Goal: Task Accomplishment & Management: Manage account settings

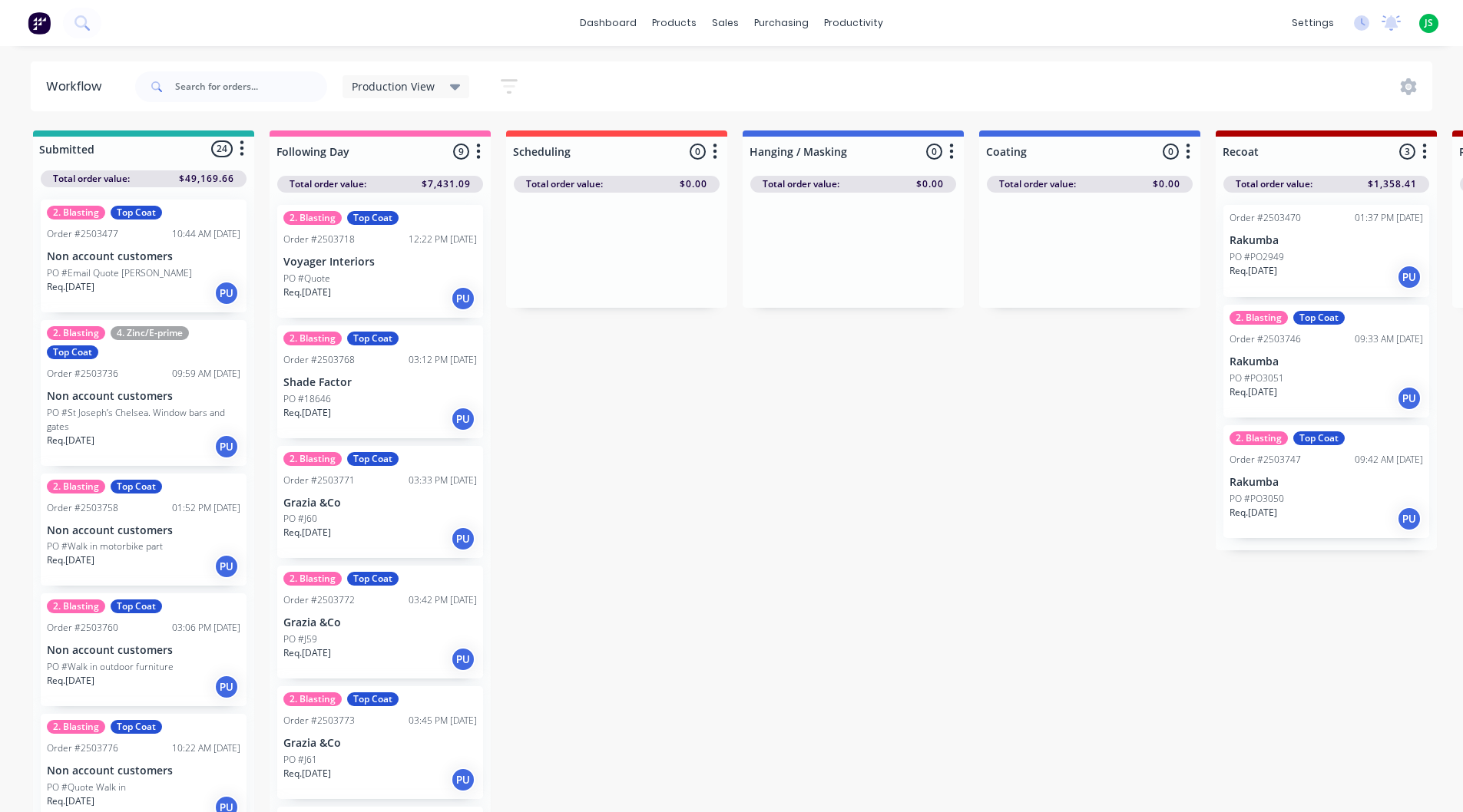
click at [343, 510] on div "2. Blasting Top Coat Order #2503771 03:33 PM [DATE] Grazia &Co PO #J60 Req. [DA…" at bounding box center [381, 503] width 206 height 113
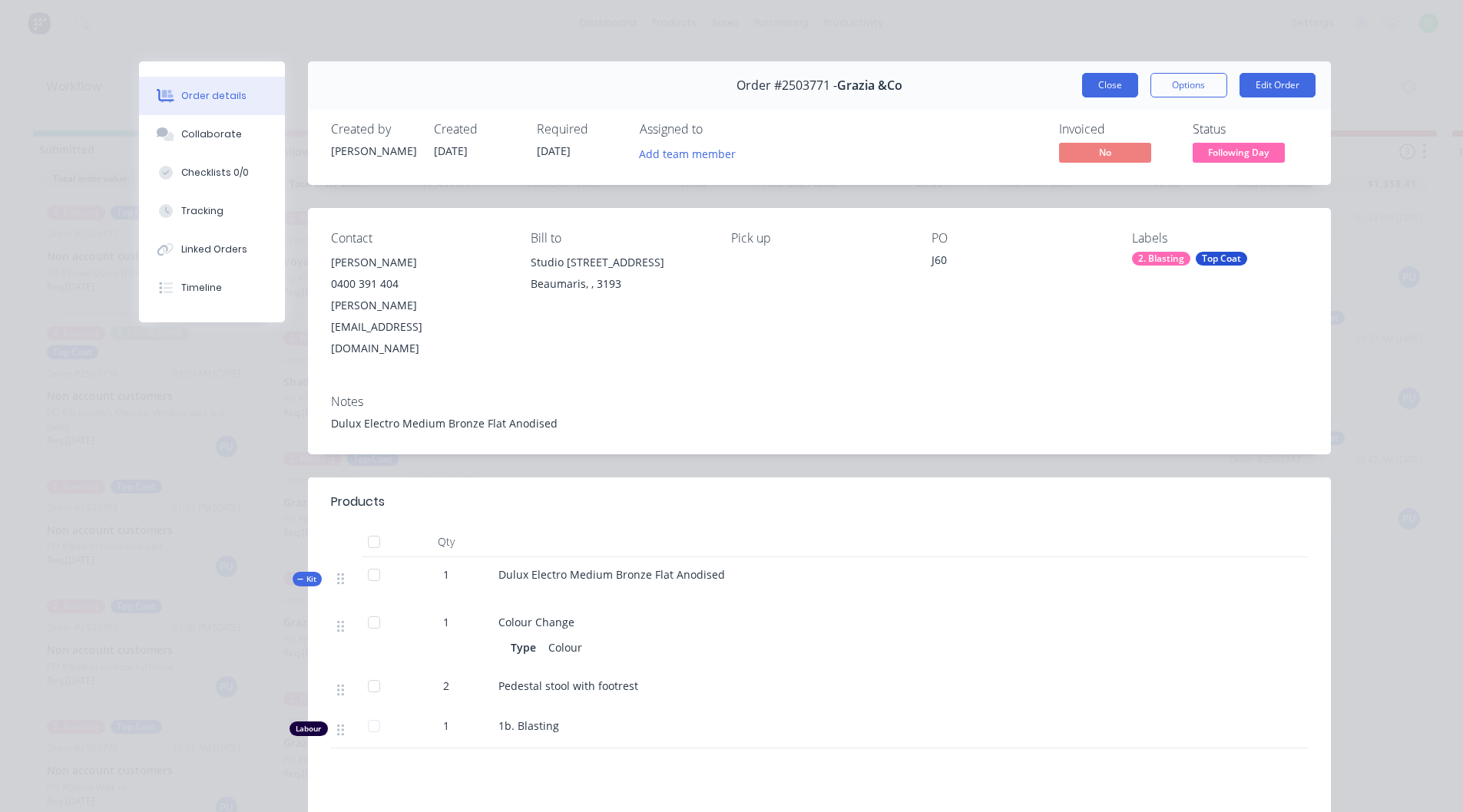
click at [1104, 78] on button "Close" at bounding box center [1110, 85] width 56 height 25
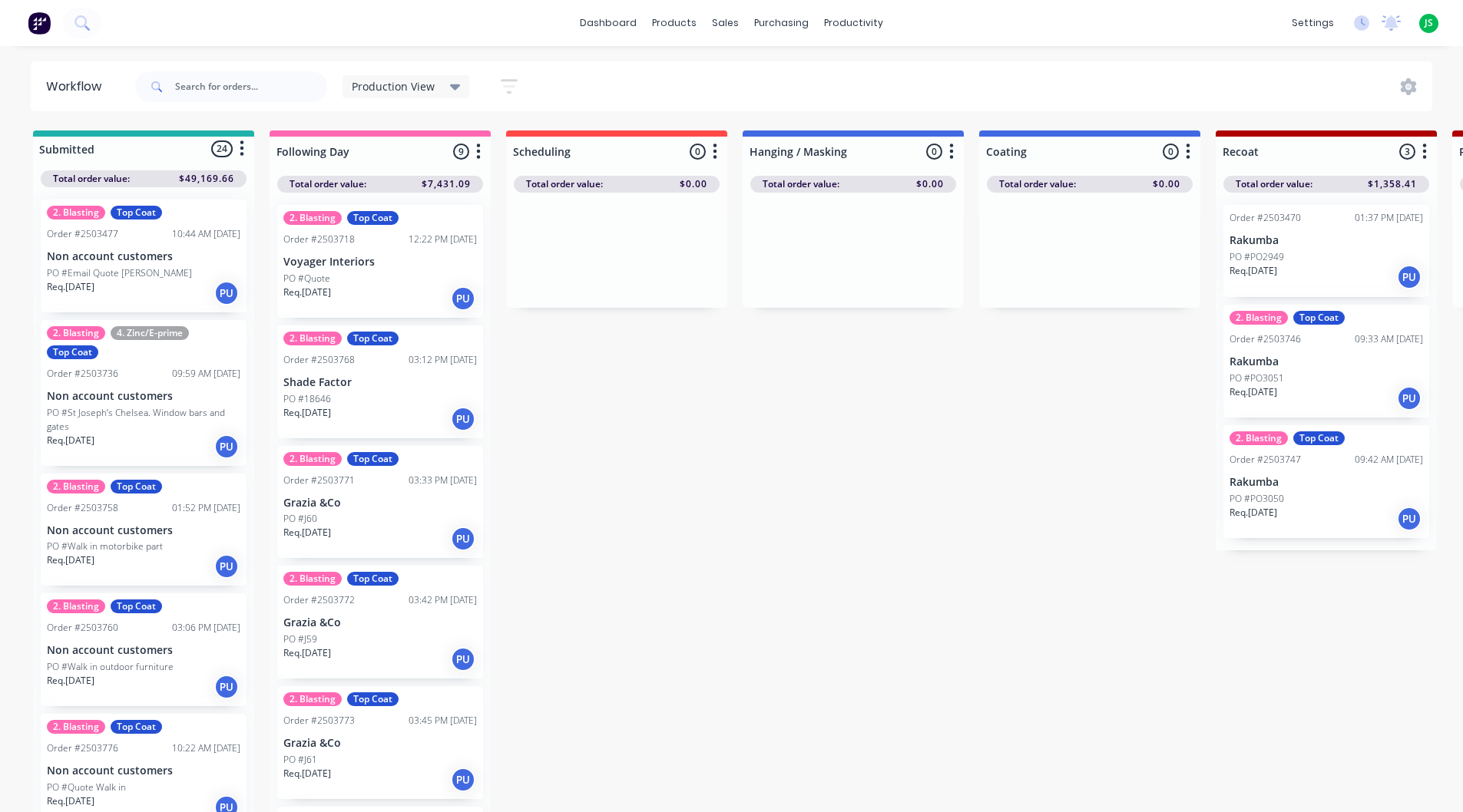
click at [374, 624] on p "Grazia &Co" at bounding box center [381, 623] width 194 height 13
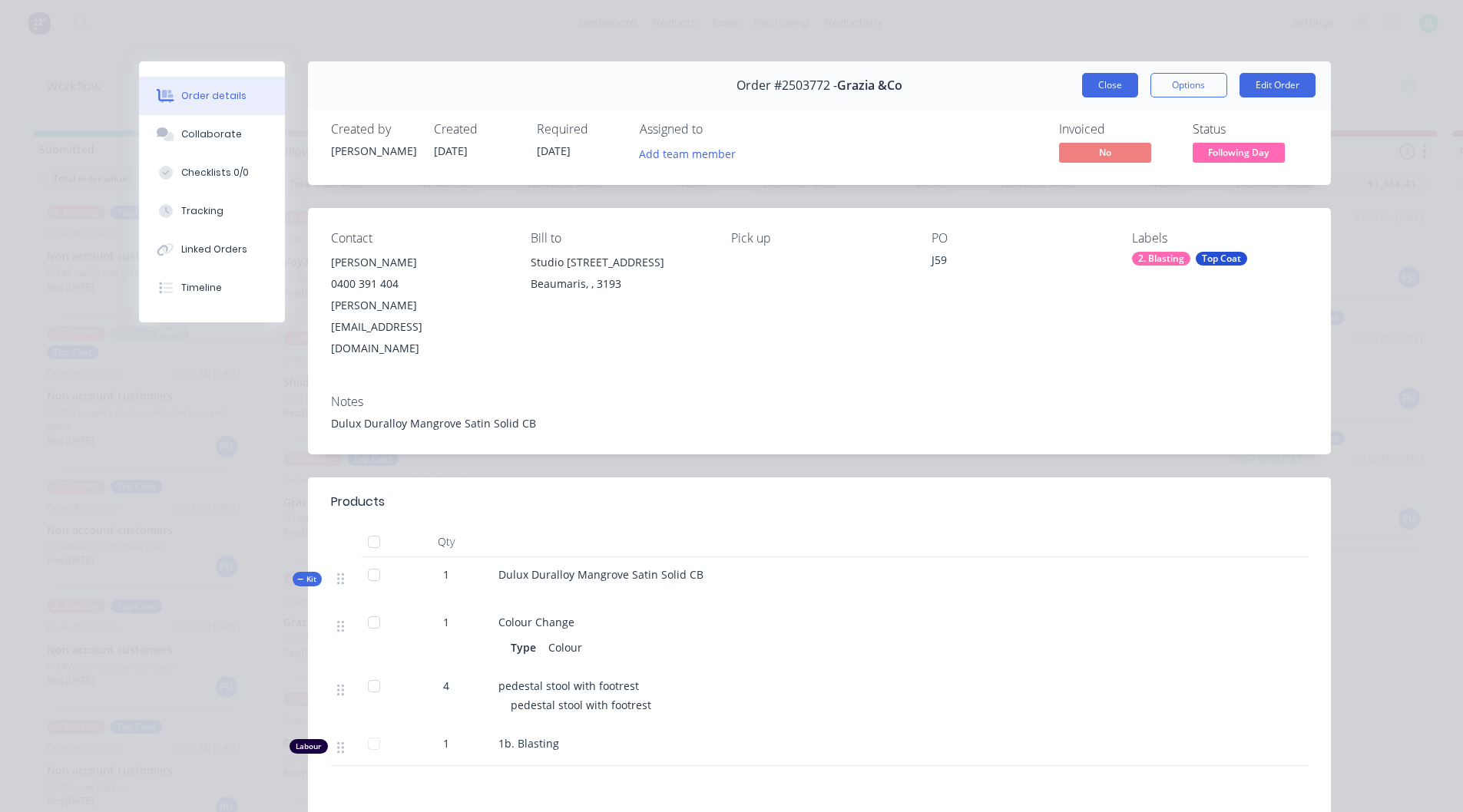
click at [1082, 92] on button "Close" at bounding box center [1110, 85] width 56 height 25
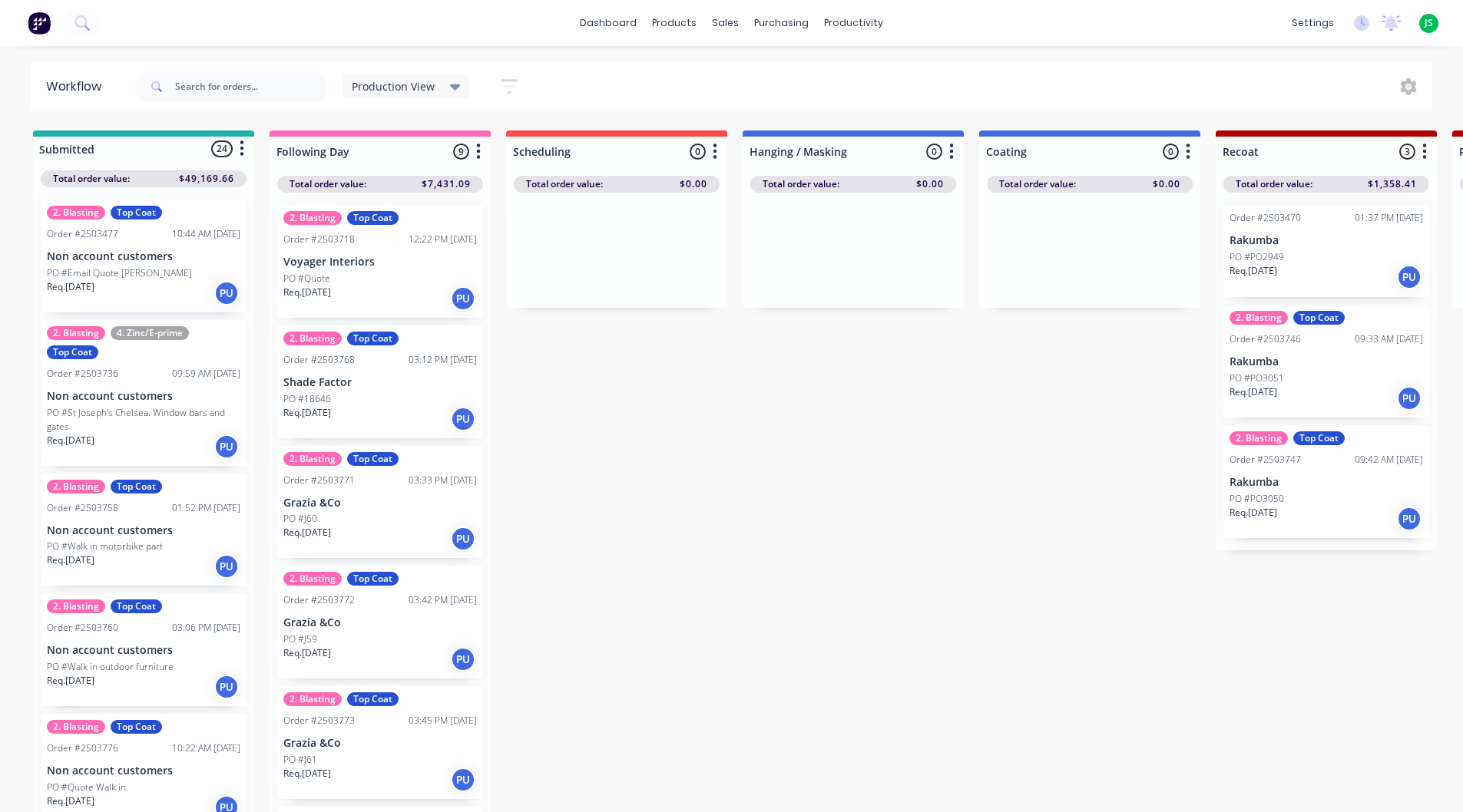
click at [360, 744] on p "Grazia &Co" at bounding box center [381, 743] width 194 height 13
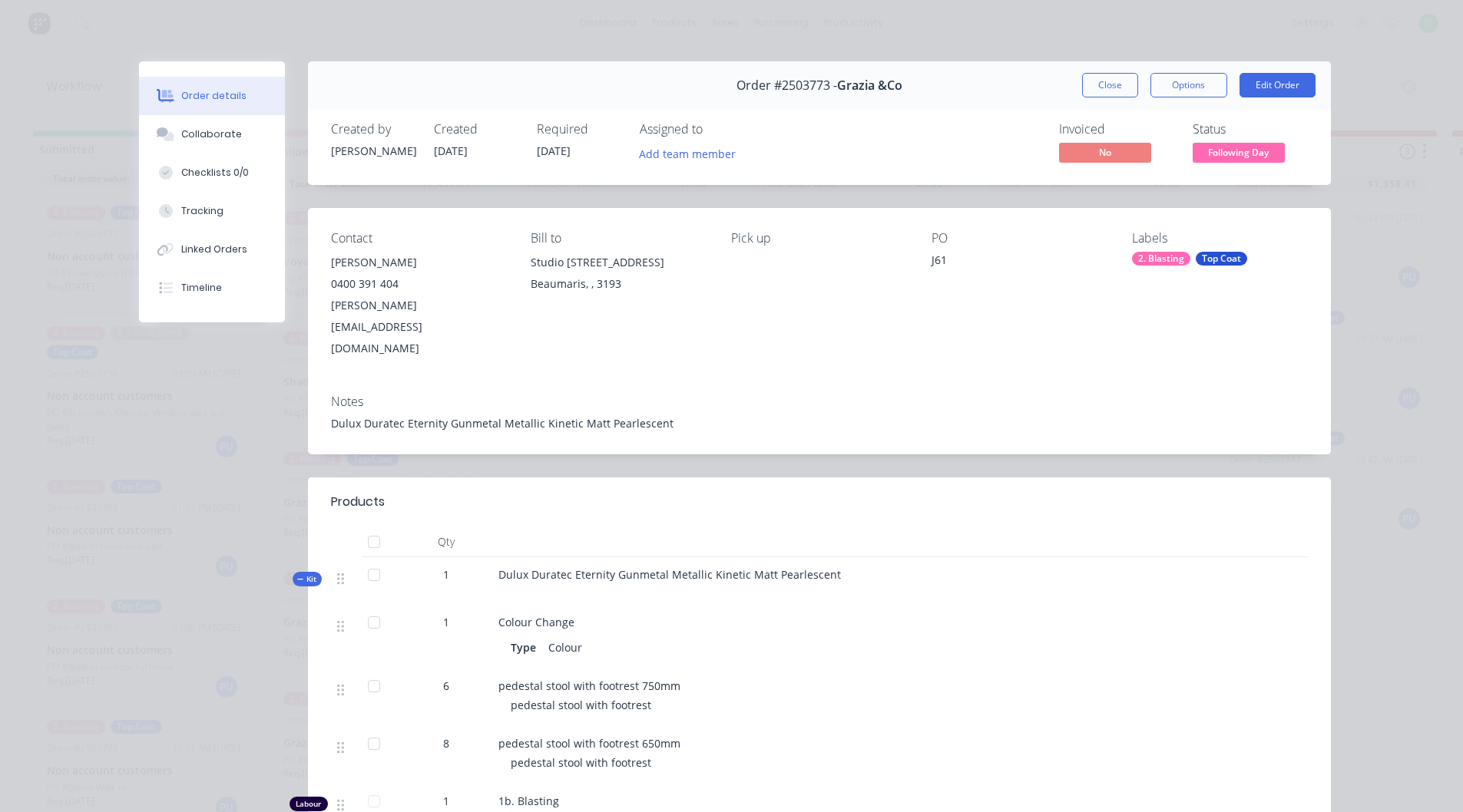
click at [1110, 107] on div "Order #2503773 - Grazia &Co Close Options Edit Order" at bounding box center [819, 86] width 1023 height 48
click at [1110, 97] on button "Close" at bounding box center [1110, 85] width 56 height 25
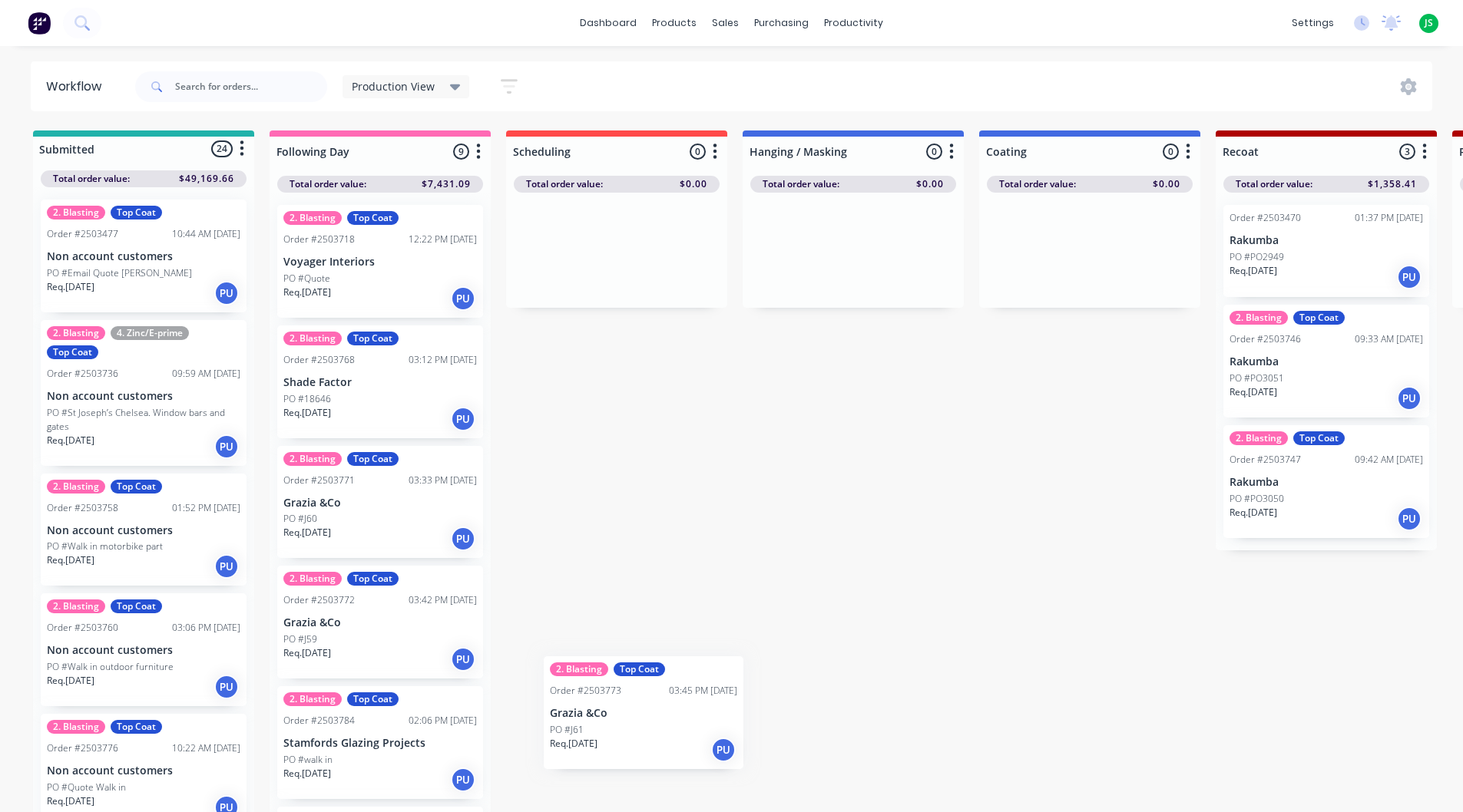
scroll to position [9, 0]
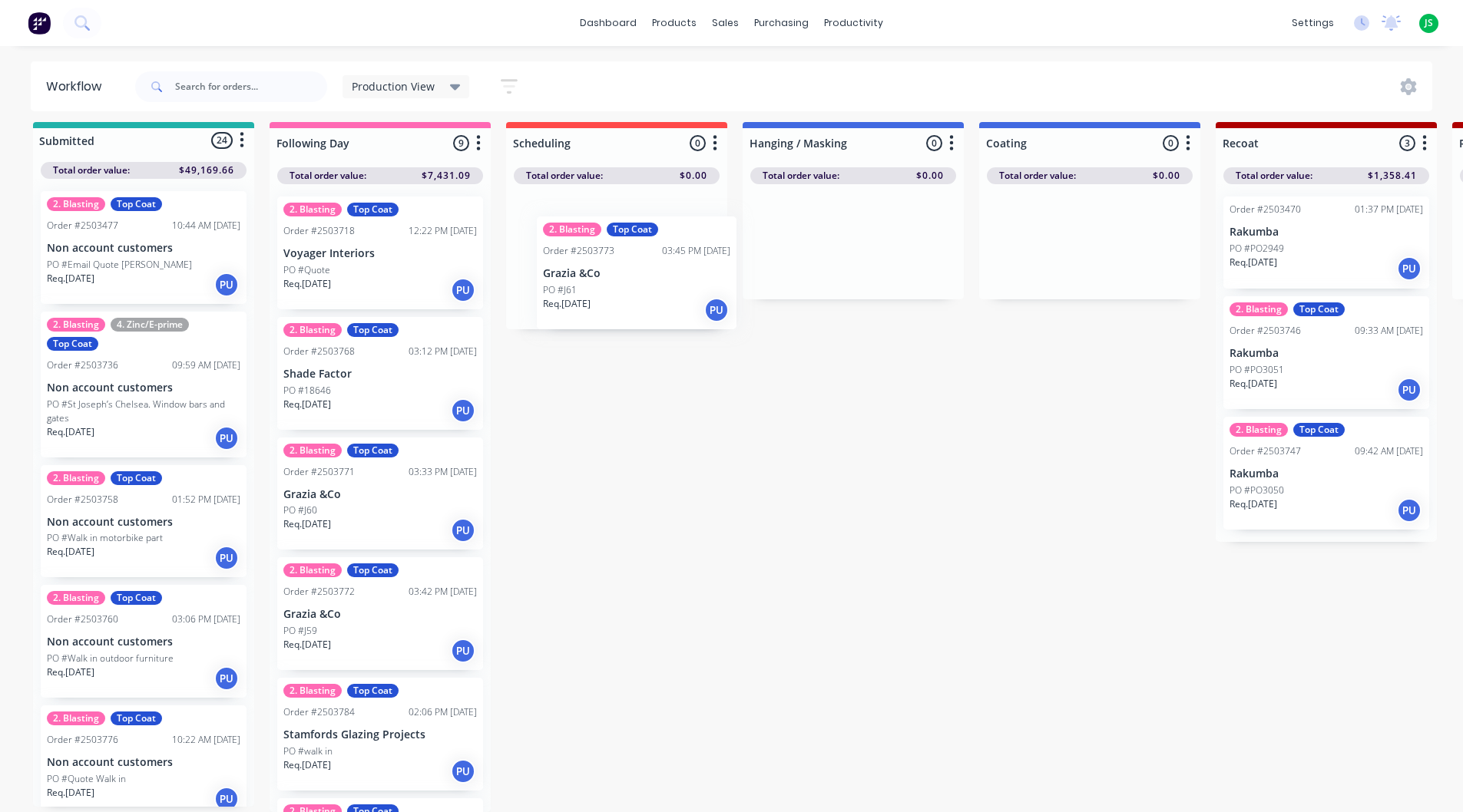
drag, startPoint x: 353, startPoint y: 744, endPoint x: 611, endPoint y: 269, distance: 540.5
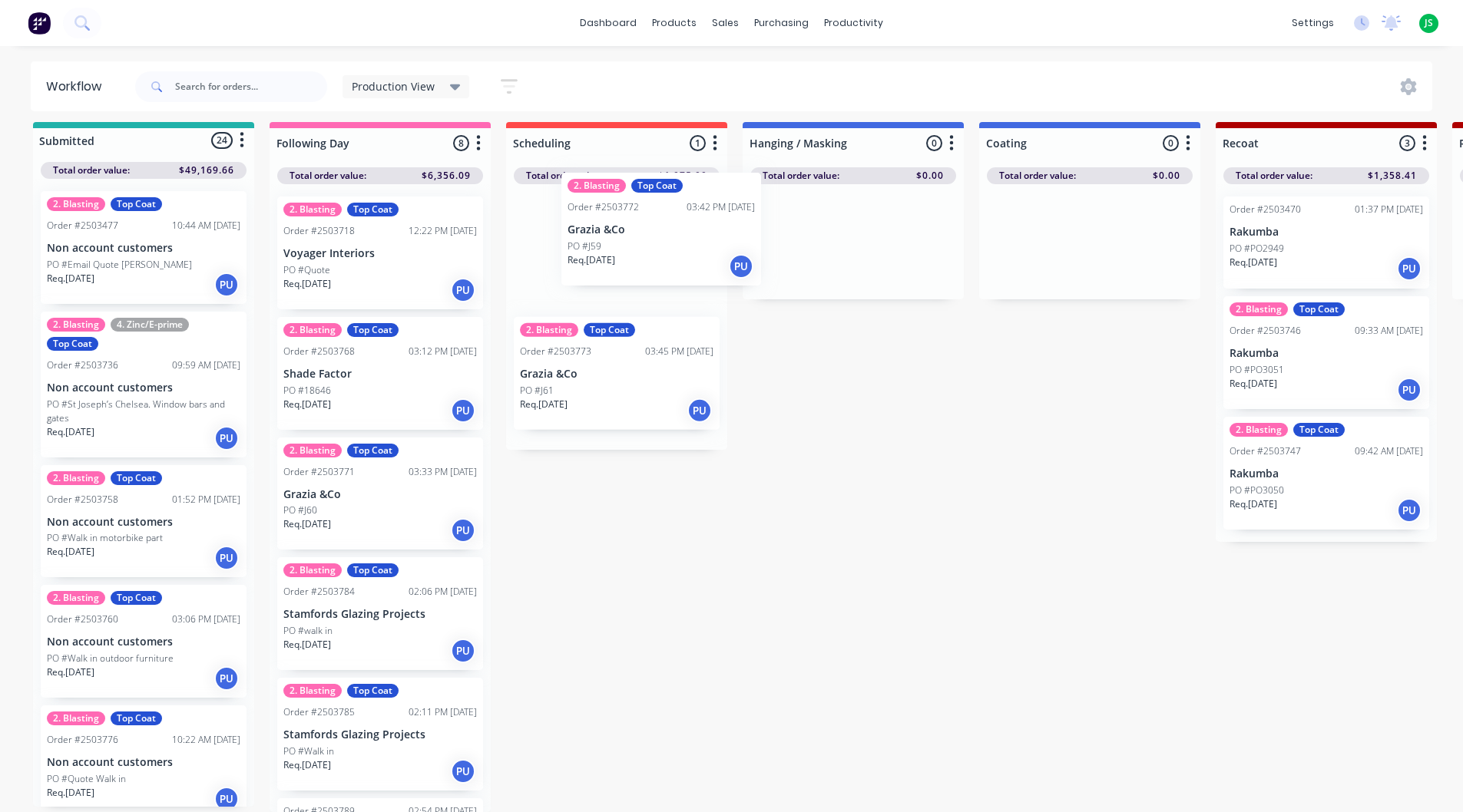
drag, startPoint x: 363, startPoint y: 616, endPoint x: 624, endPoint y: 234, distance: 462.6
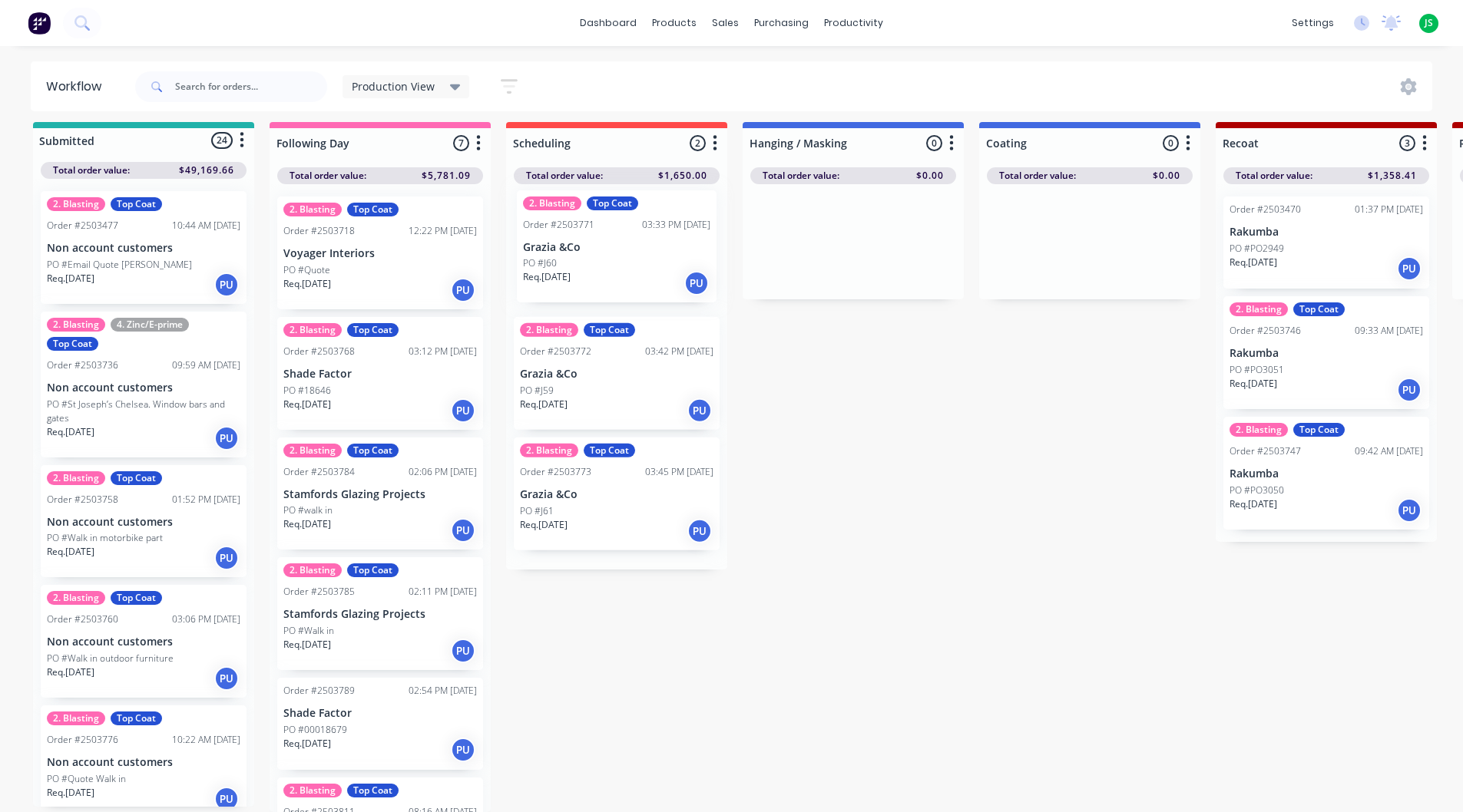
drag, startPoint x: 477, startPoint y: 394, endPoint x: 615, endPoint y: 227, distance: 216.6
click at [363, 380] on div "2. Blasting Top Coat Order #2503768 03:12 PM [DATE] Shade Factor PO #18646 Req.…" at bounding box center [381, 373] width 206 height 113
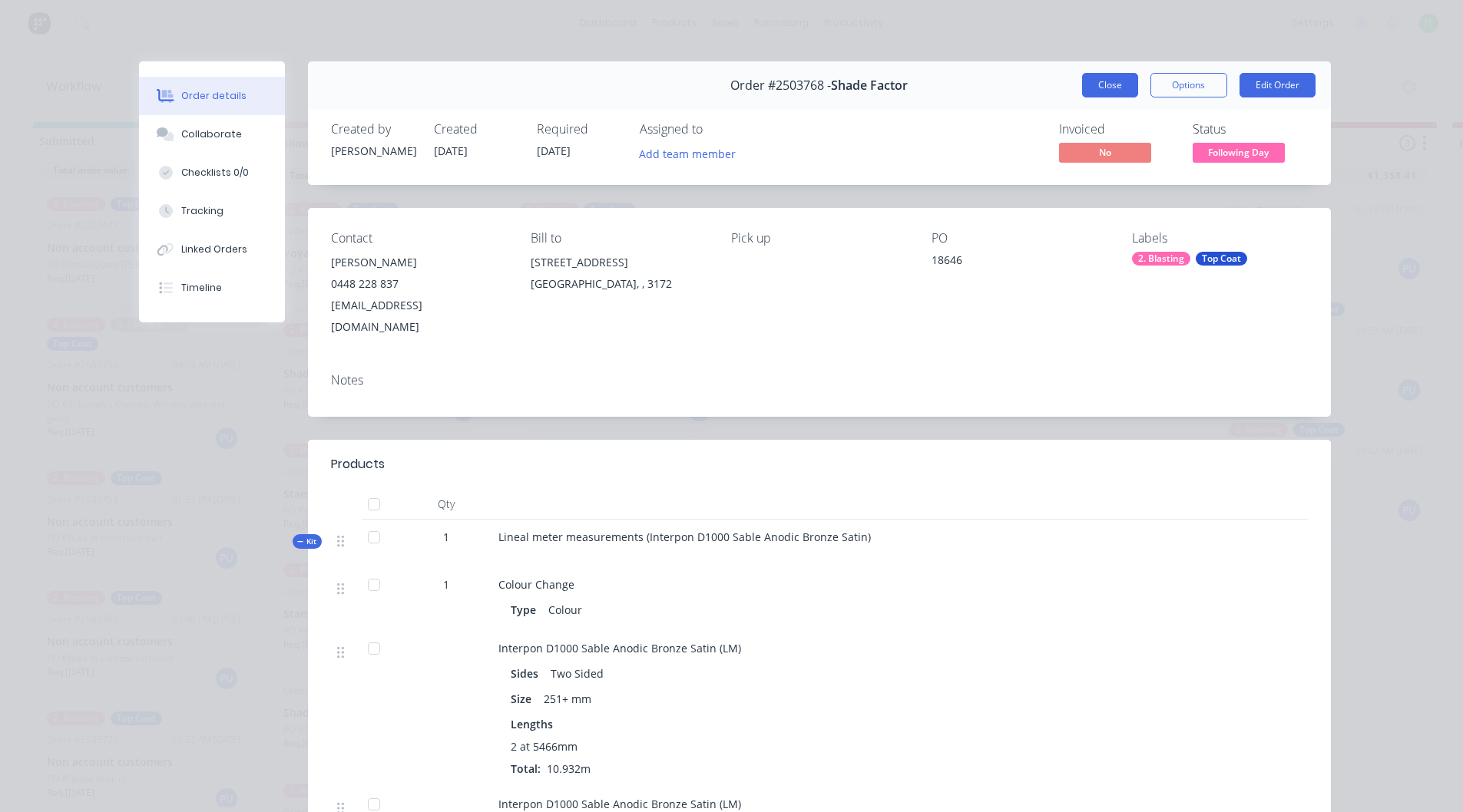
click at [1109, 86] on button "Close" at bounding box center [1110, 85] width 56 height 25
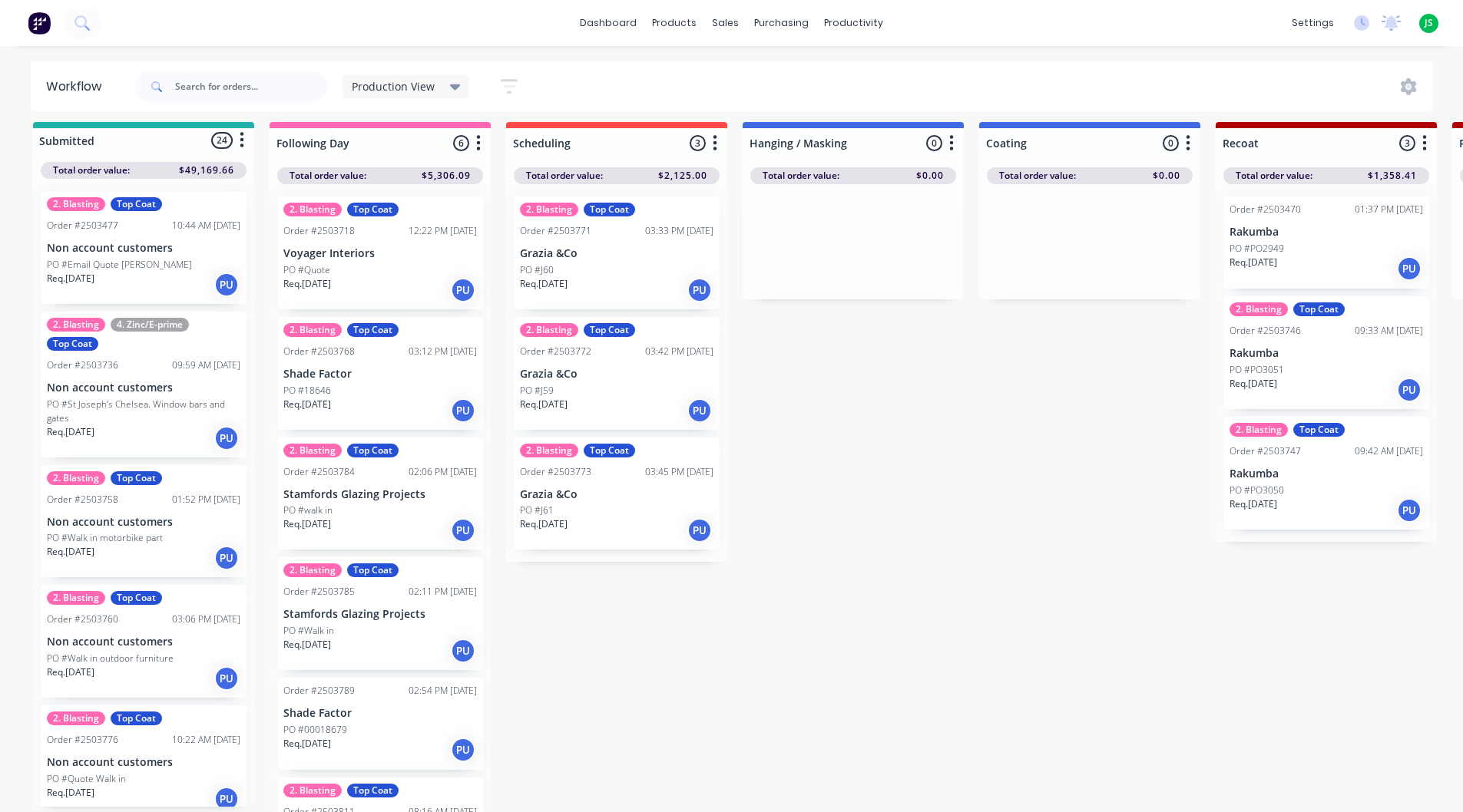
click at [322, 710] on p "Shade Factor" at bounding box center [381, 713] width 194 height 13
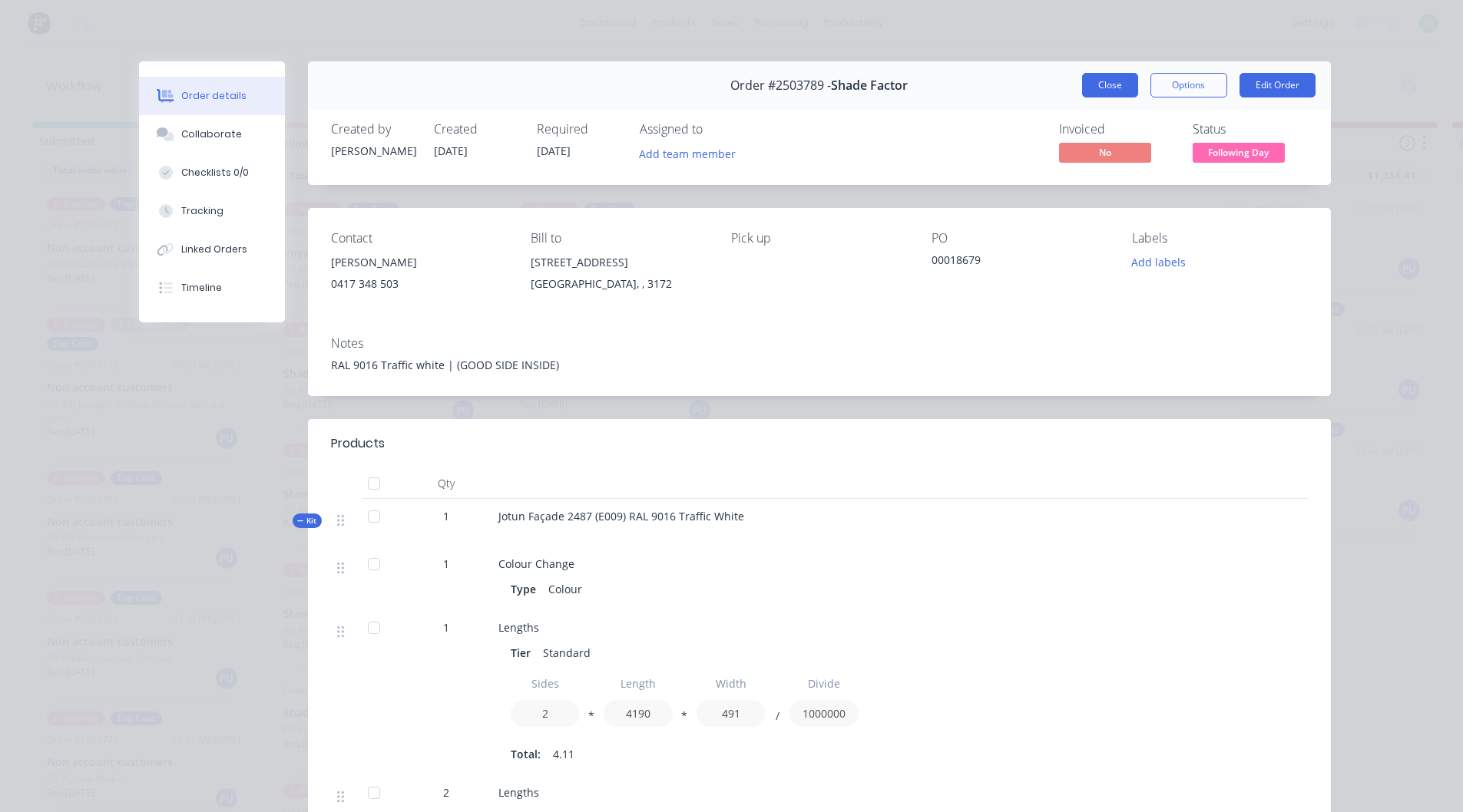
click at [1094, 74] on button "Close" at bounding box center [1110, 85] width 56 height 25
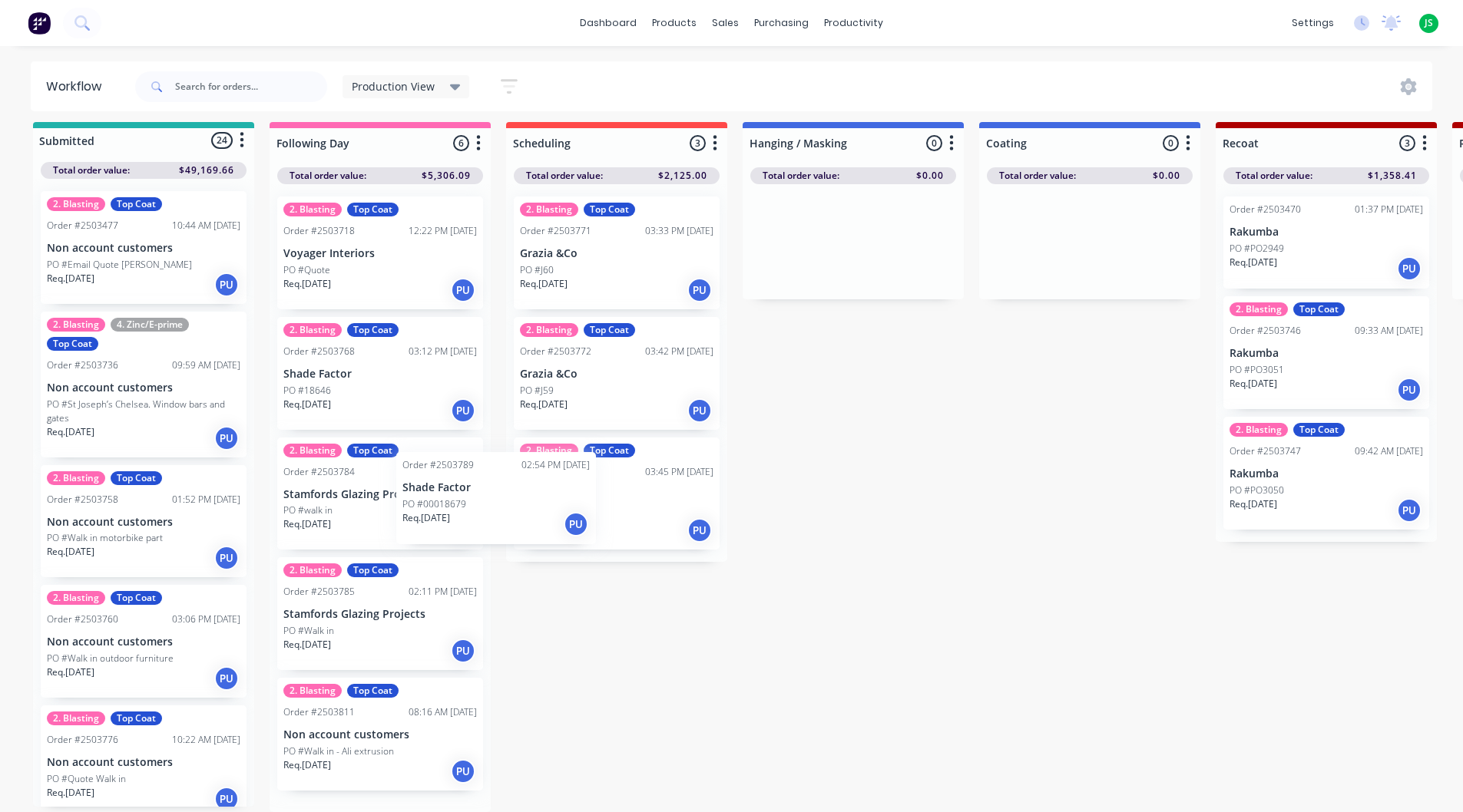
scroll to position [18, 0]
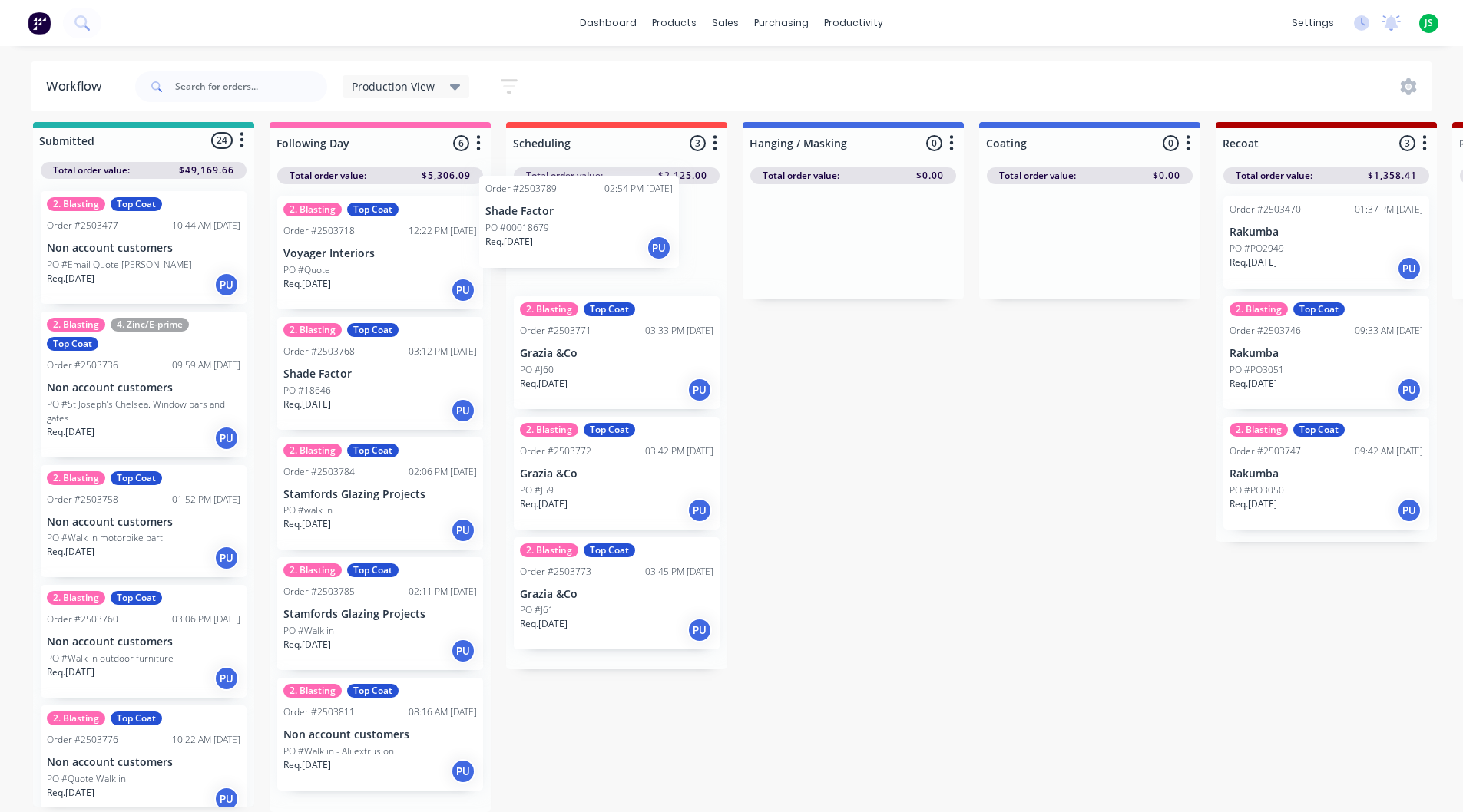
drag, startPoint x: 357, startPoint y: 717, endPoint x: 576, endPoint y: 214, distance: 548.6
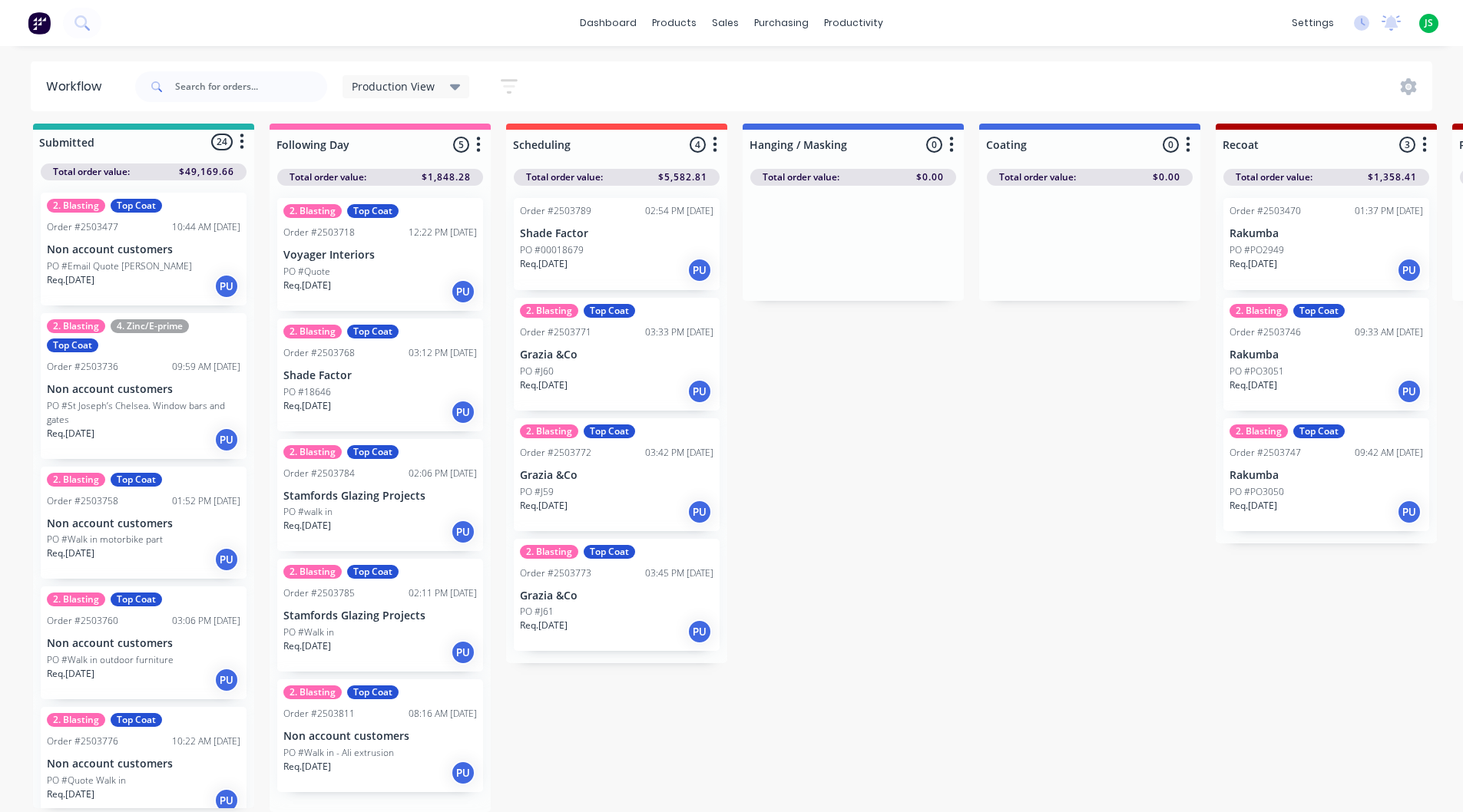
scroll to position [15, 0]
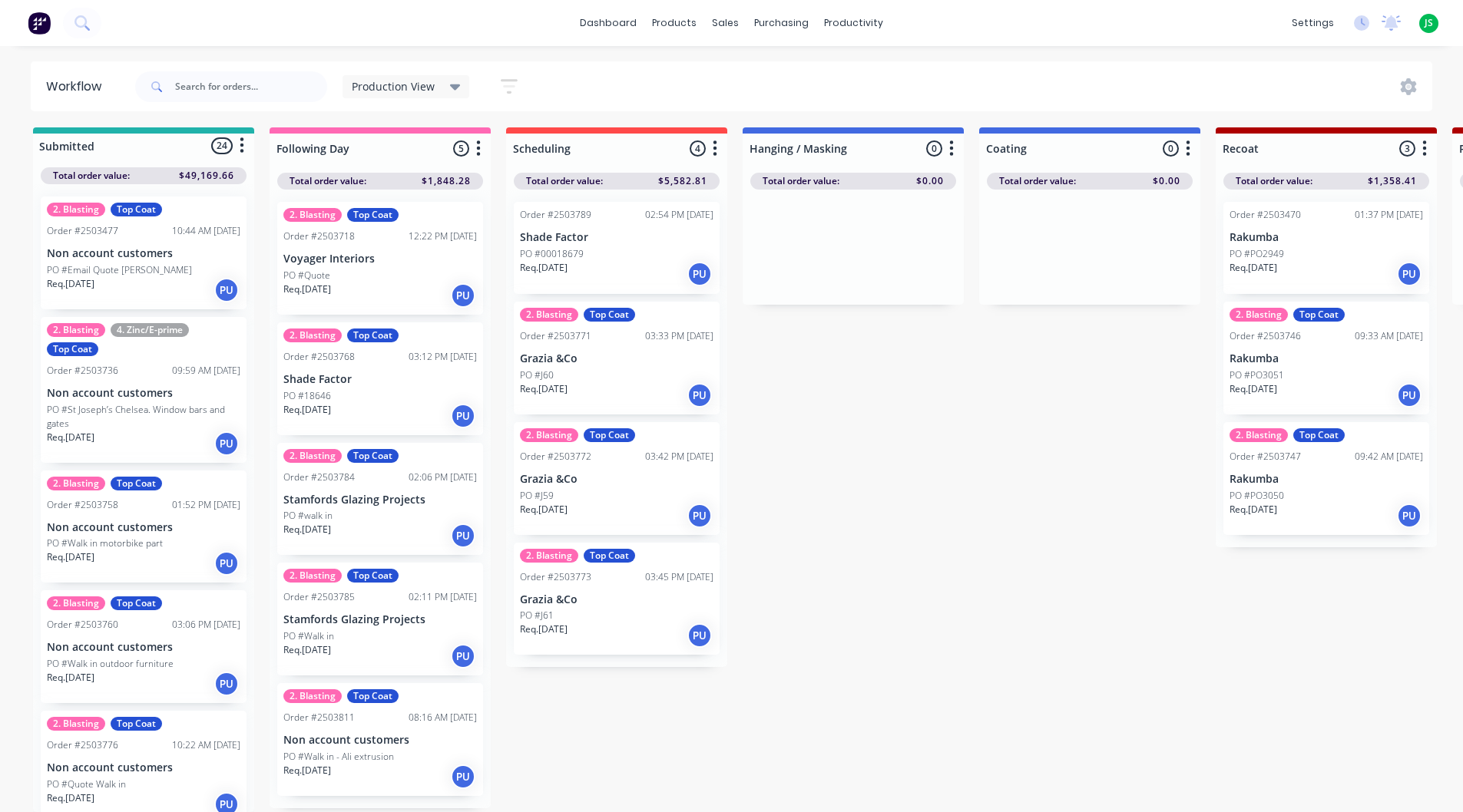
click at [374, 253] on p "Voyager Interiors" at bounding box center [381, 259] width 194 height 13
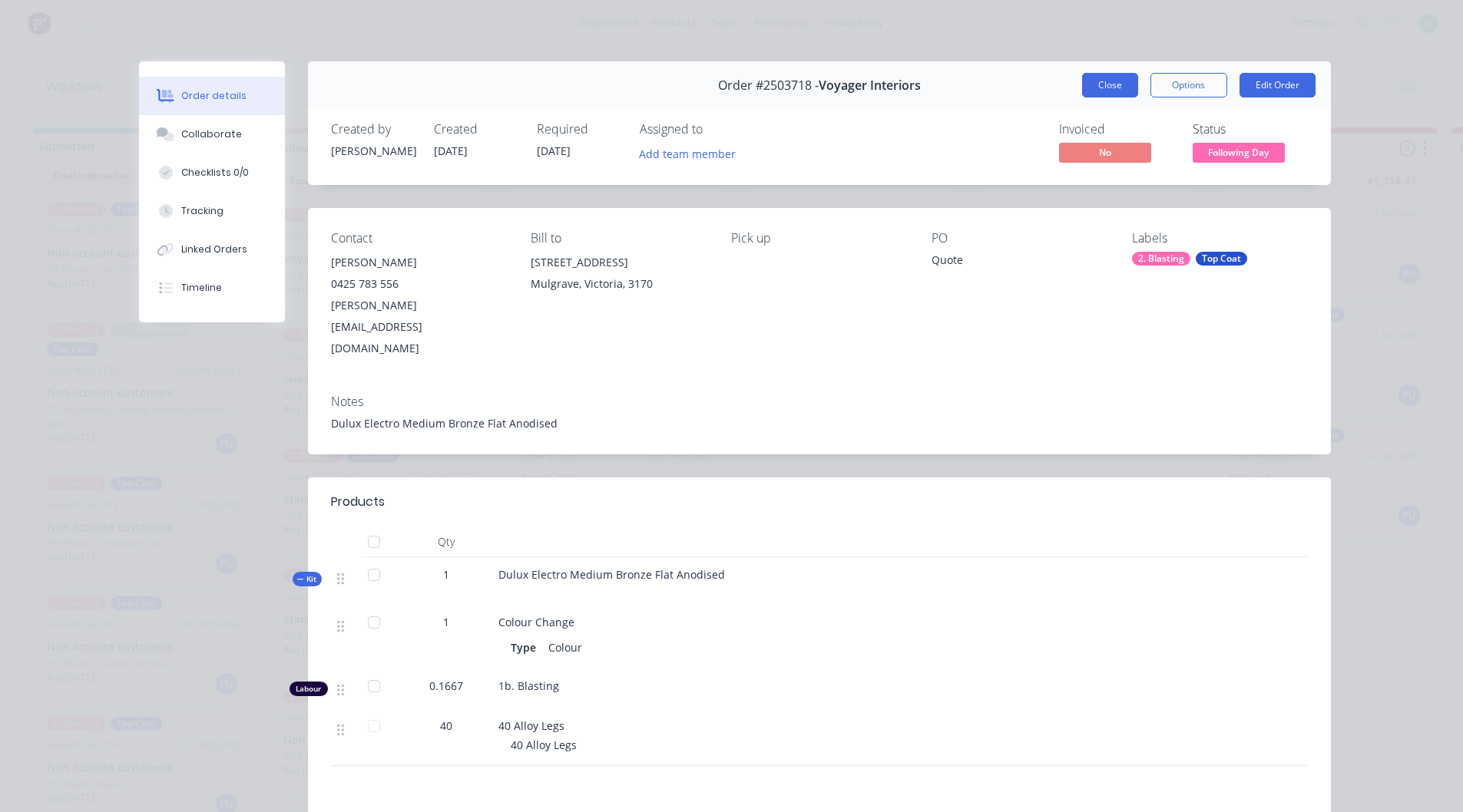
click at [1103, 87] on button "Close" at bounding box center [1110, 85] width 56 height 25
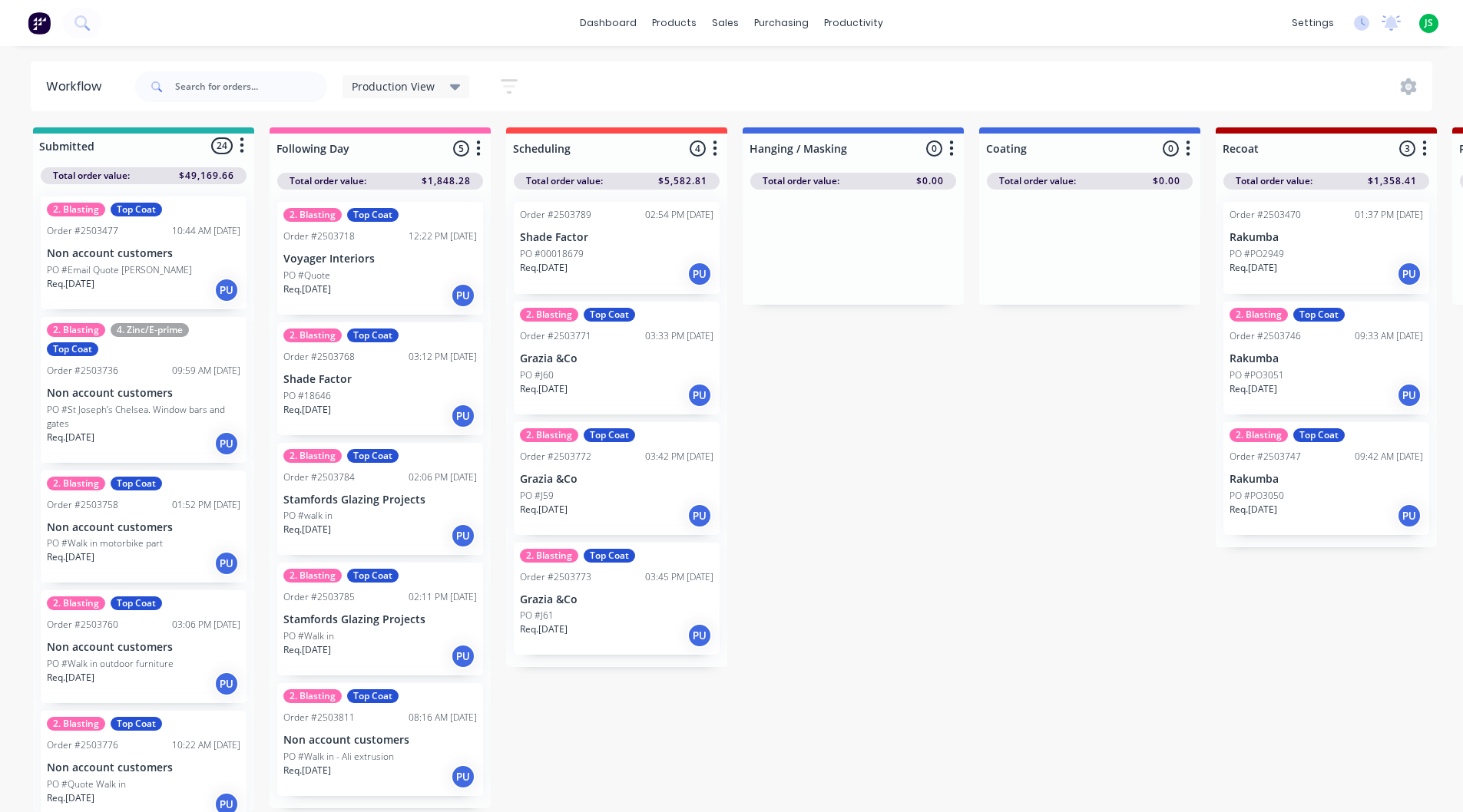
click at [349, 254] on p "Voyager Interiors" at bounding box center [381, 259] width 194 height 13
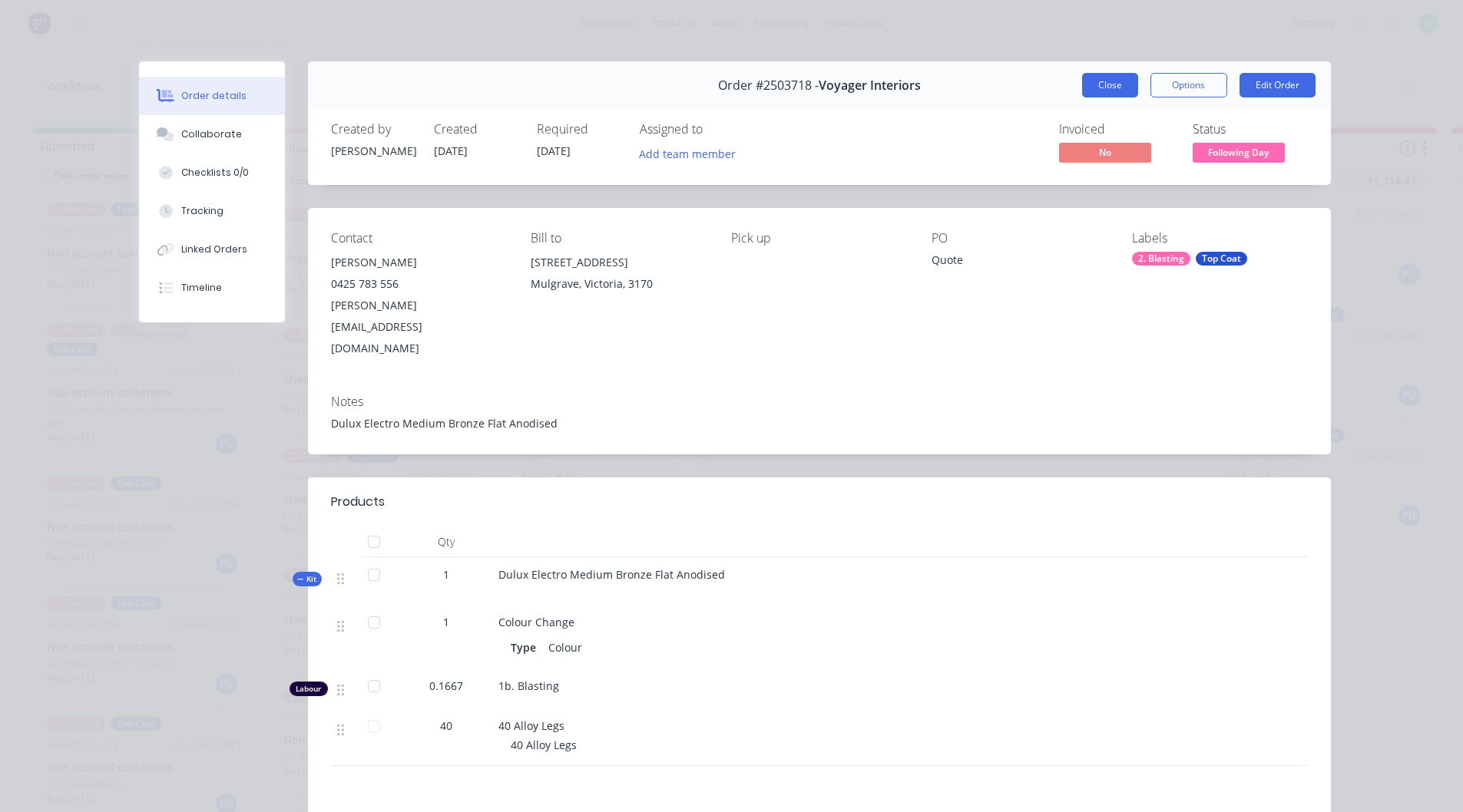
click at [1111, 81] on button "Close" at bounding box center [1110, 85] width 56 height 25
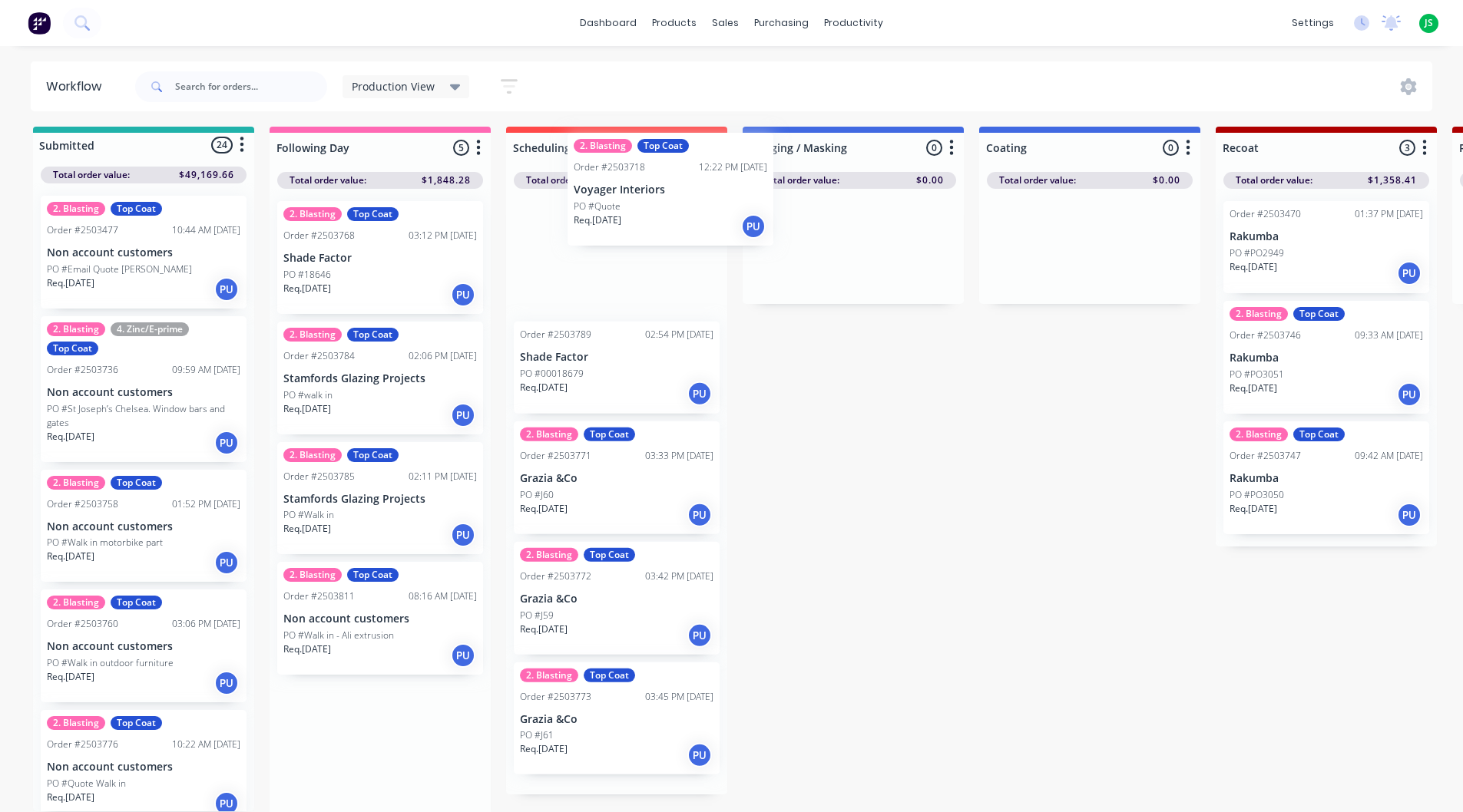
scroll to position [0, 0]
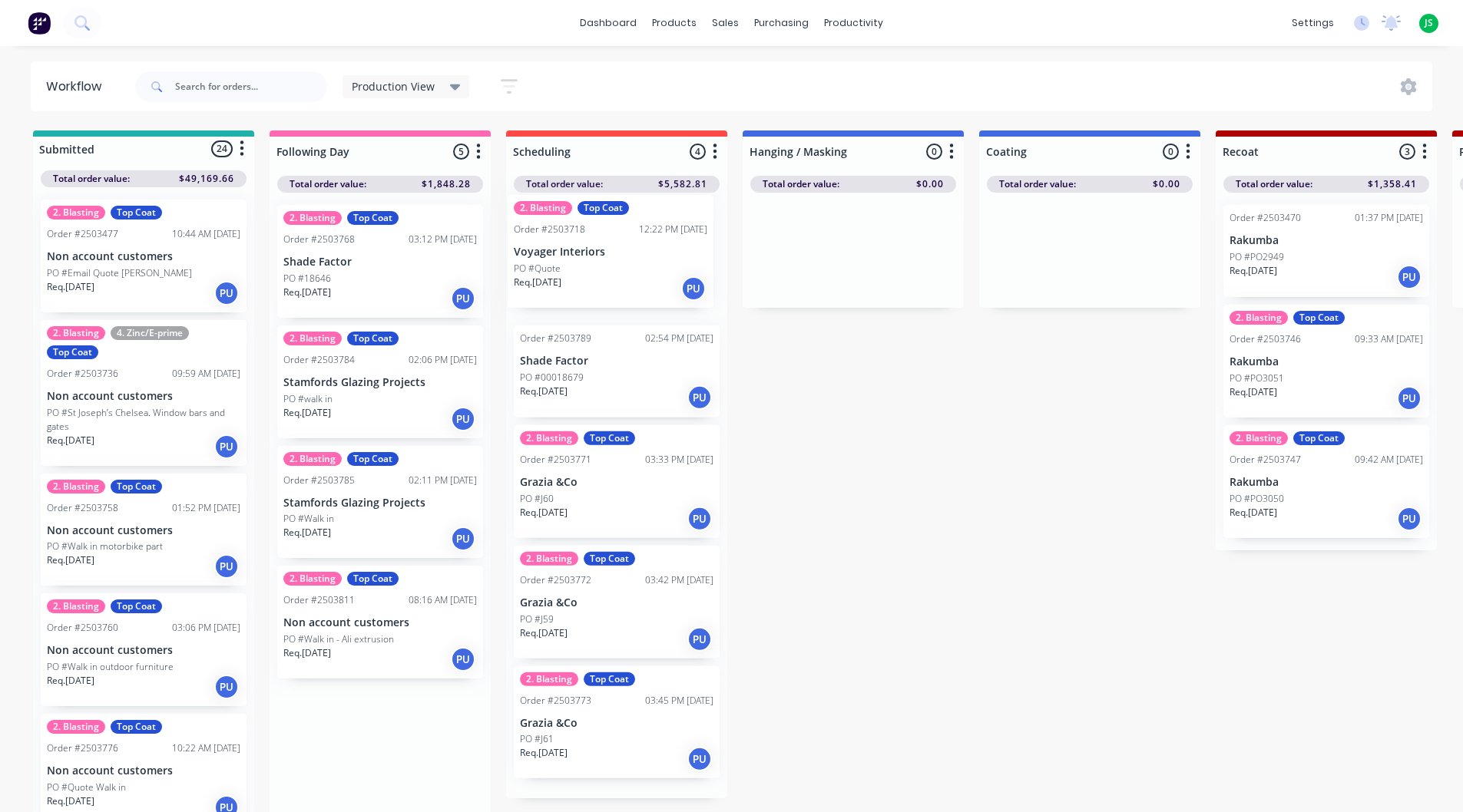
drag, startPoint x: 317, startPoint y: 255, endPoint x: 556, endPoint y: 263, distance: 239.1
click at [381, 402] on div "PO #walk in" at bounding box center [381, 399] width 194 height 14
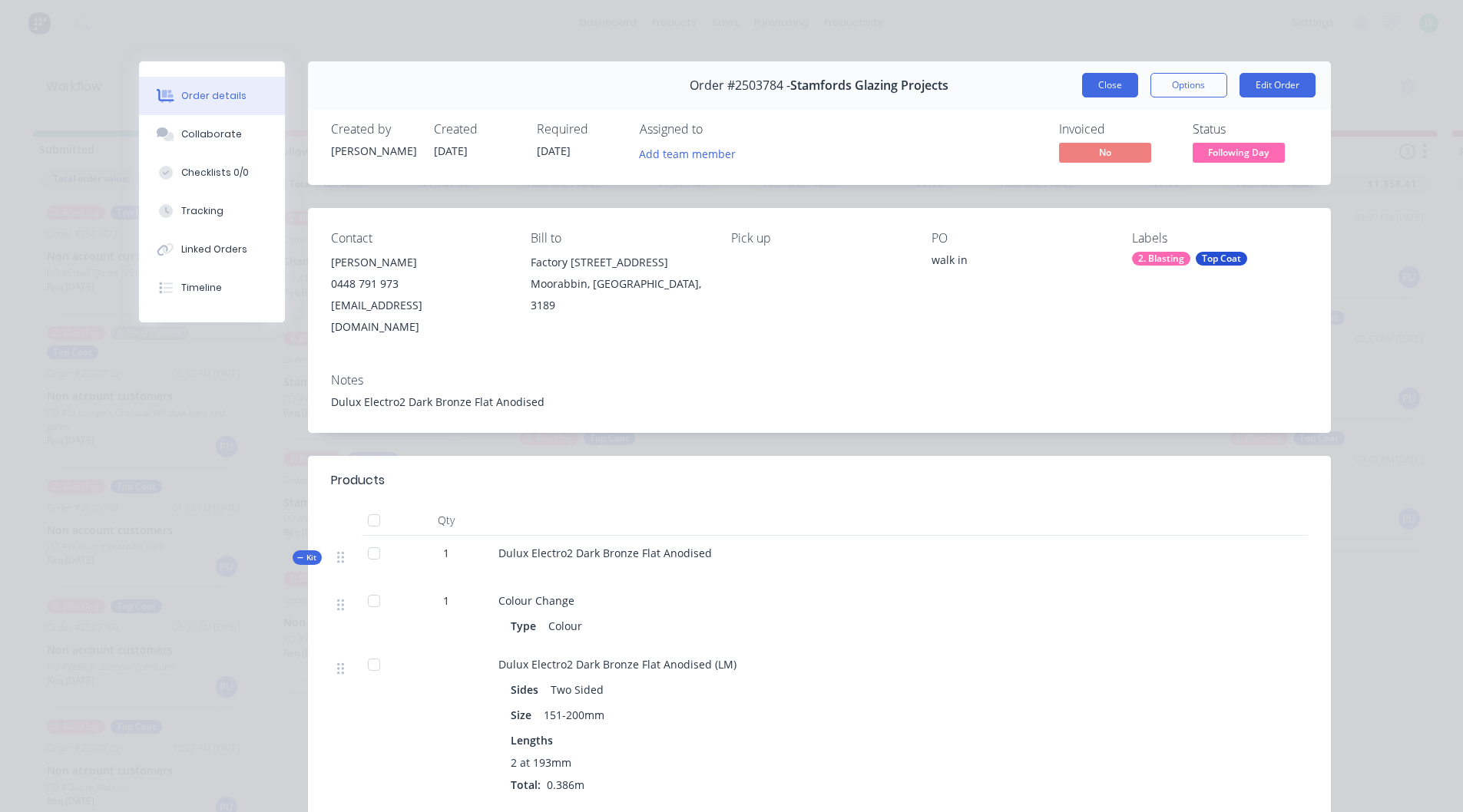
click at [1088, 87] on button "Close" at bounding box center [1110, 85] width 56 height 25
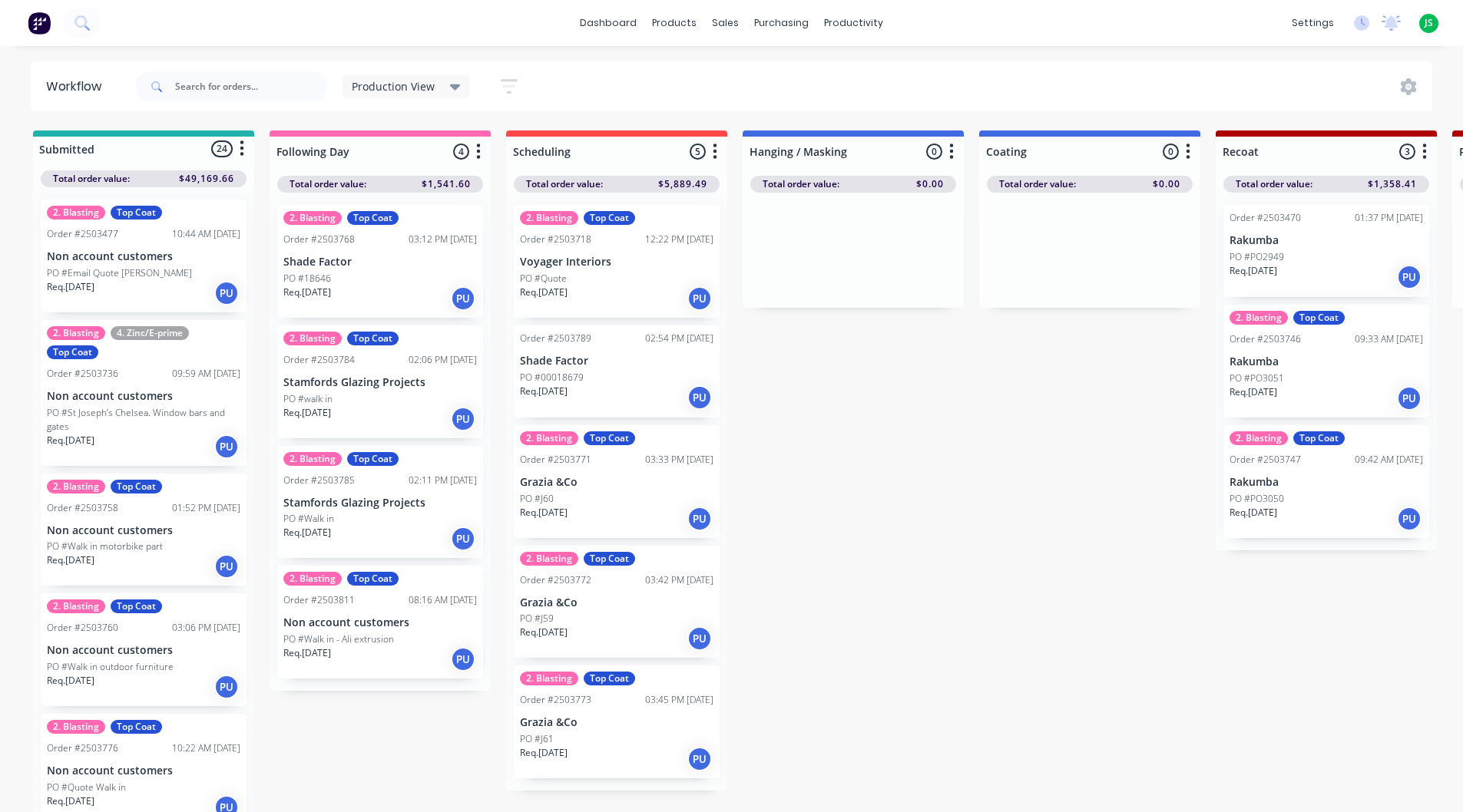
click at [352, 630] on div "2. Blasting Top Coat Order #2503811 08:16 AM [DATE] Non account customers PO #W…" at bounding box center [381, 623] width 206 height 113
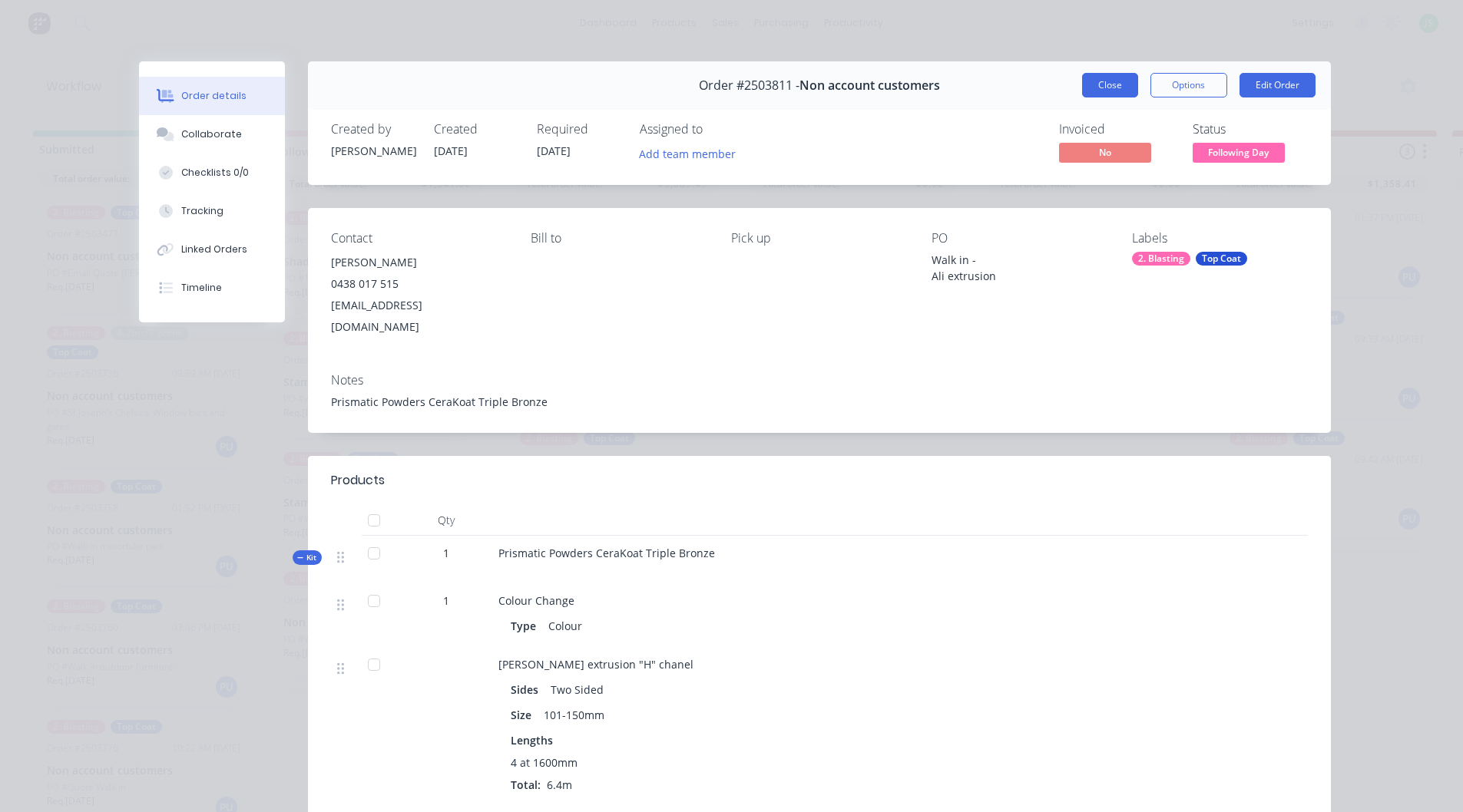
click at [1118, 81] on button "Close" at bounding box center [1110, 85] width 56 height 25
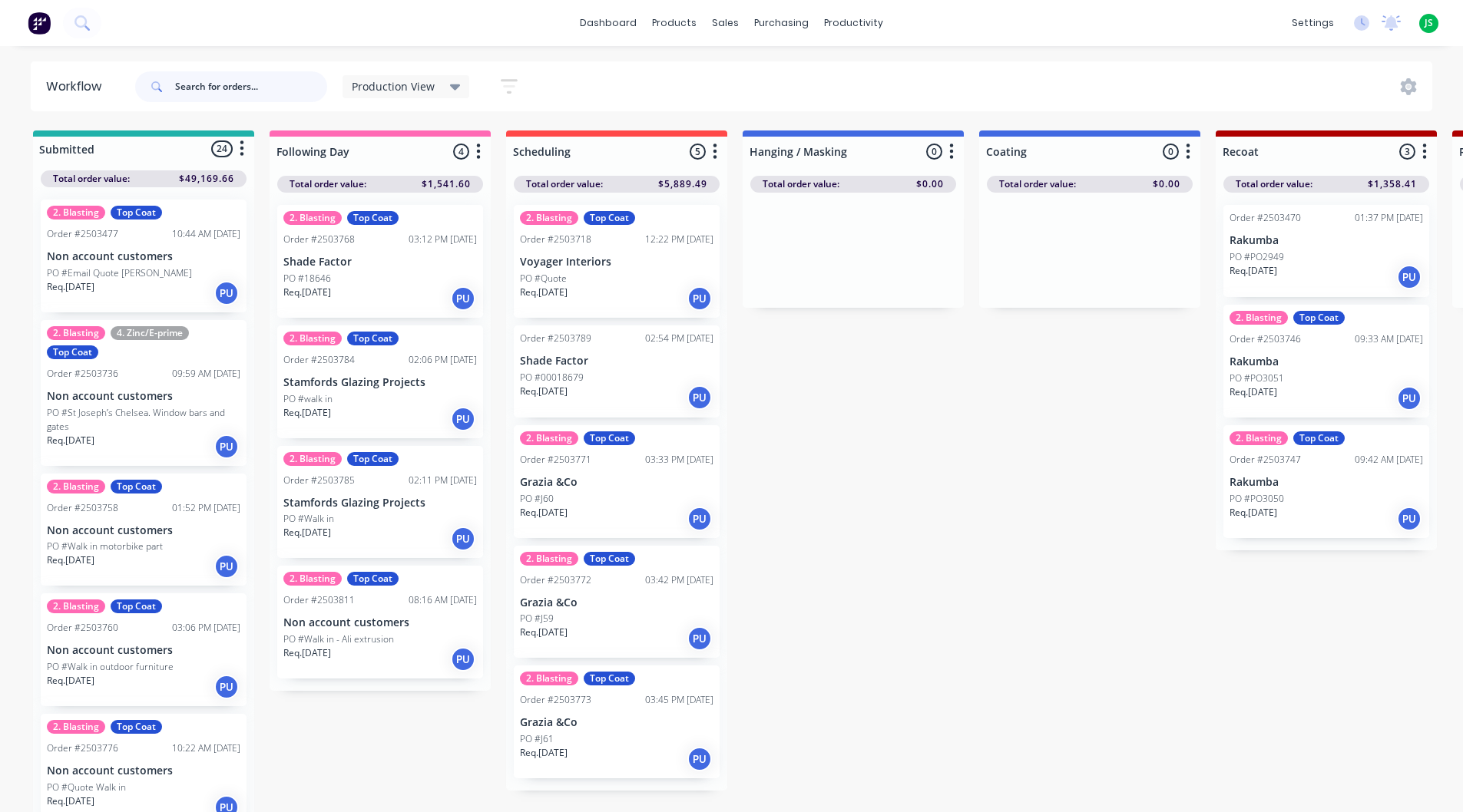
click at [229, 83] on input "text" at bounding box center [250, 87] width 152 height 31
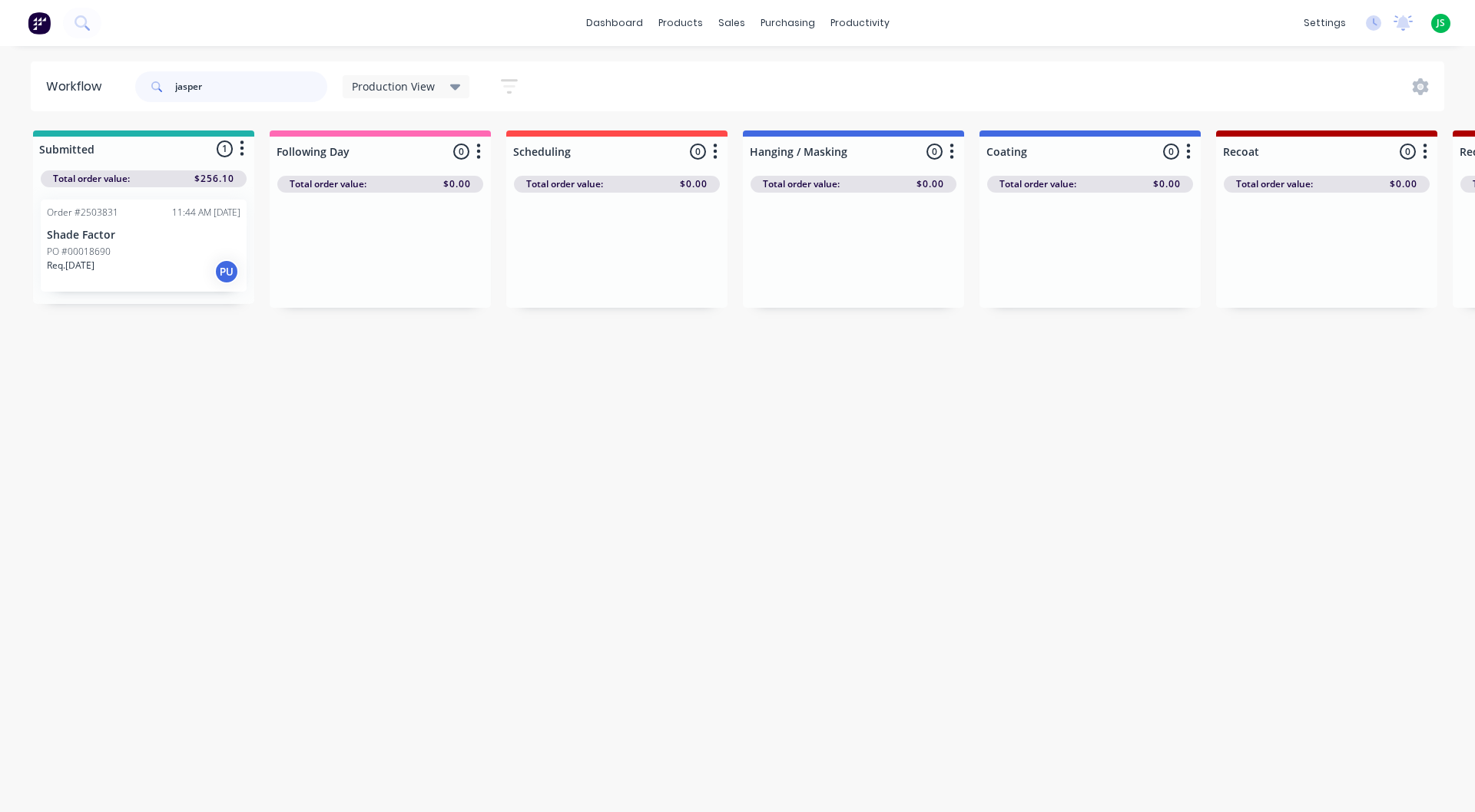
type input "jasper"
click at [167, 241] on p "Shade Factor" at bounding box center [144, 235] width 194 height 13
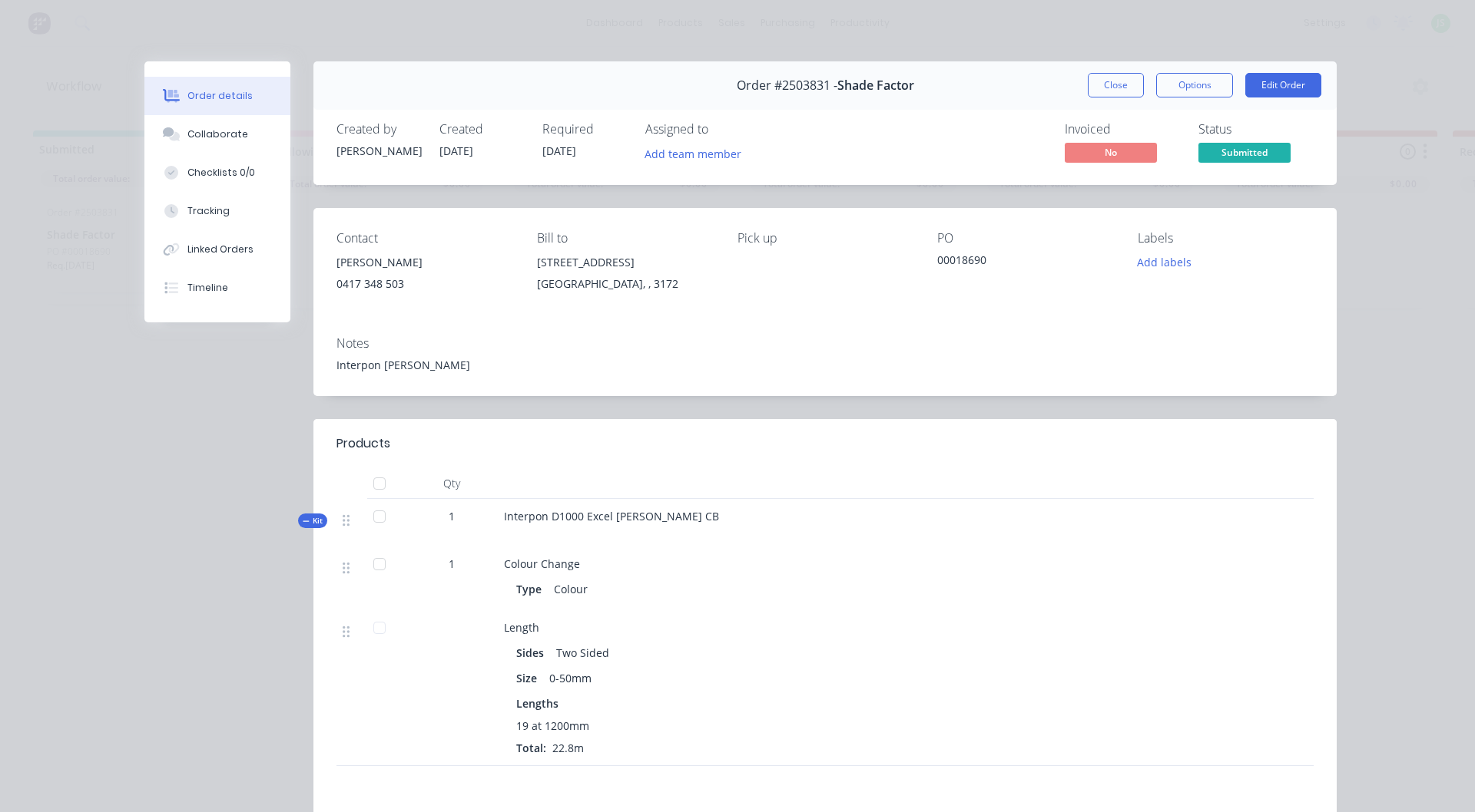
click at [1096, 87] on button "Close" at bounding box center [1115, 85] width 56 height 25
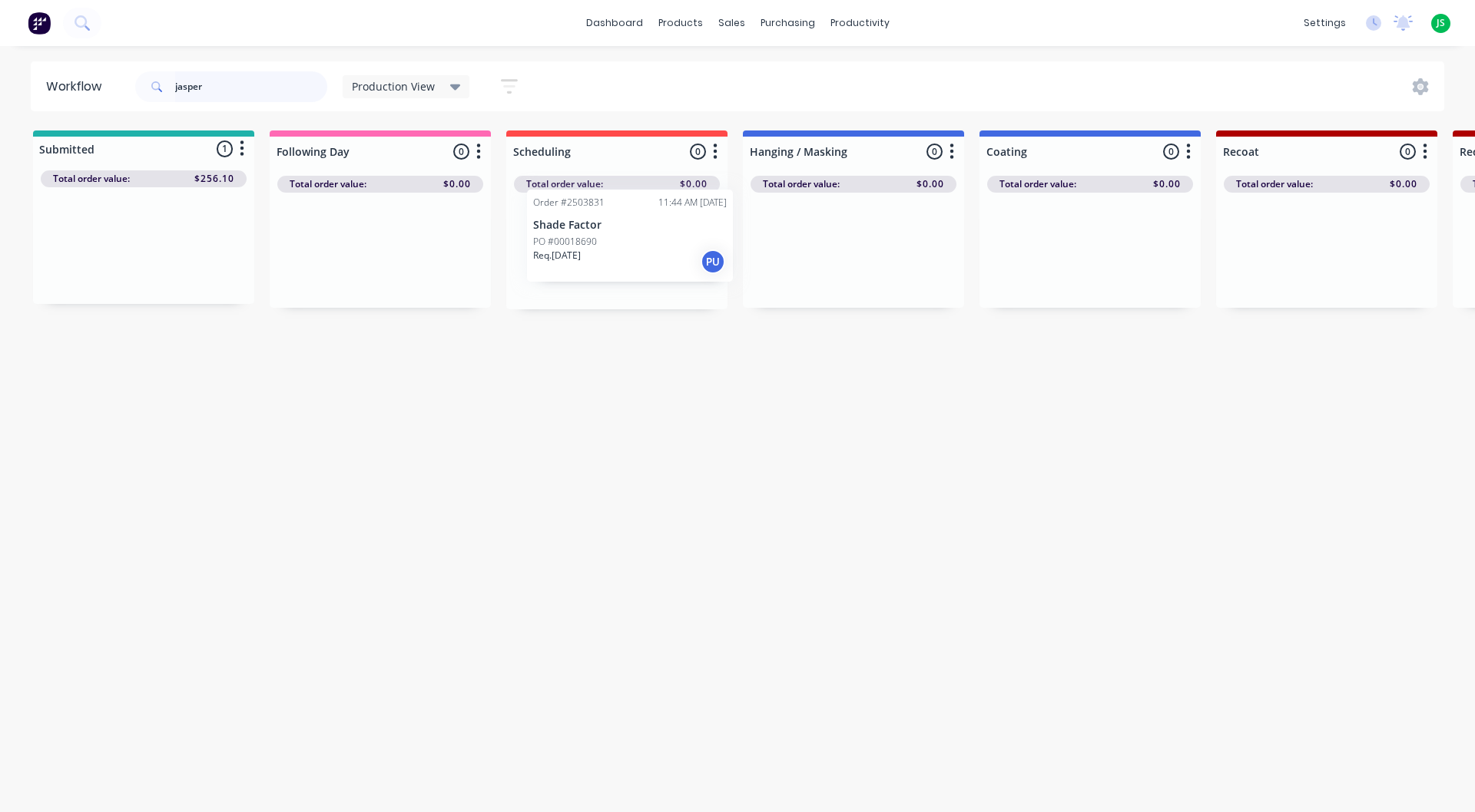
drag, startPoint x: 117, startPoint y: 240, endPoint x: 604, endPoint y: 230, distance: 487.1
drag, startPoint x: 241, startPoint y: 81, endPoint x: 152, endPoint y: 79, distance: 89.0
click at [152, 79] on div "jasper" at bounding box center [231, 87] width 192 height 31
type input "p"
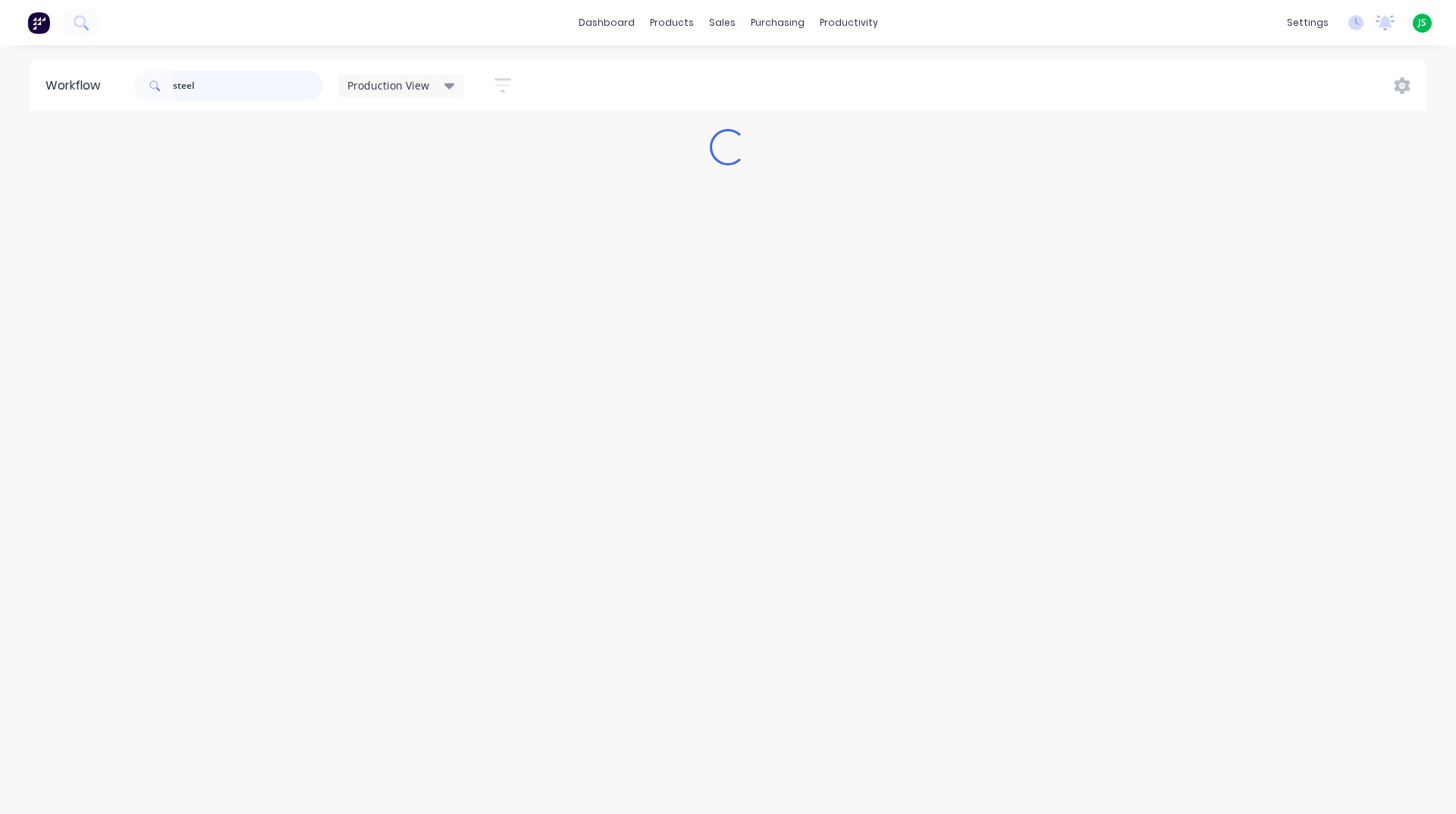
type input "steel"
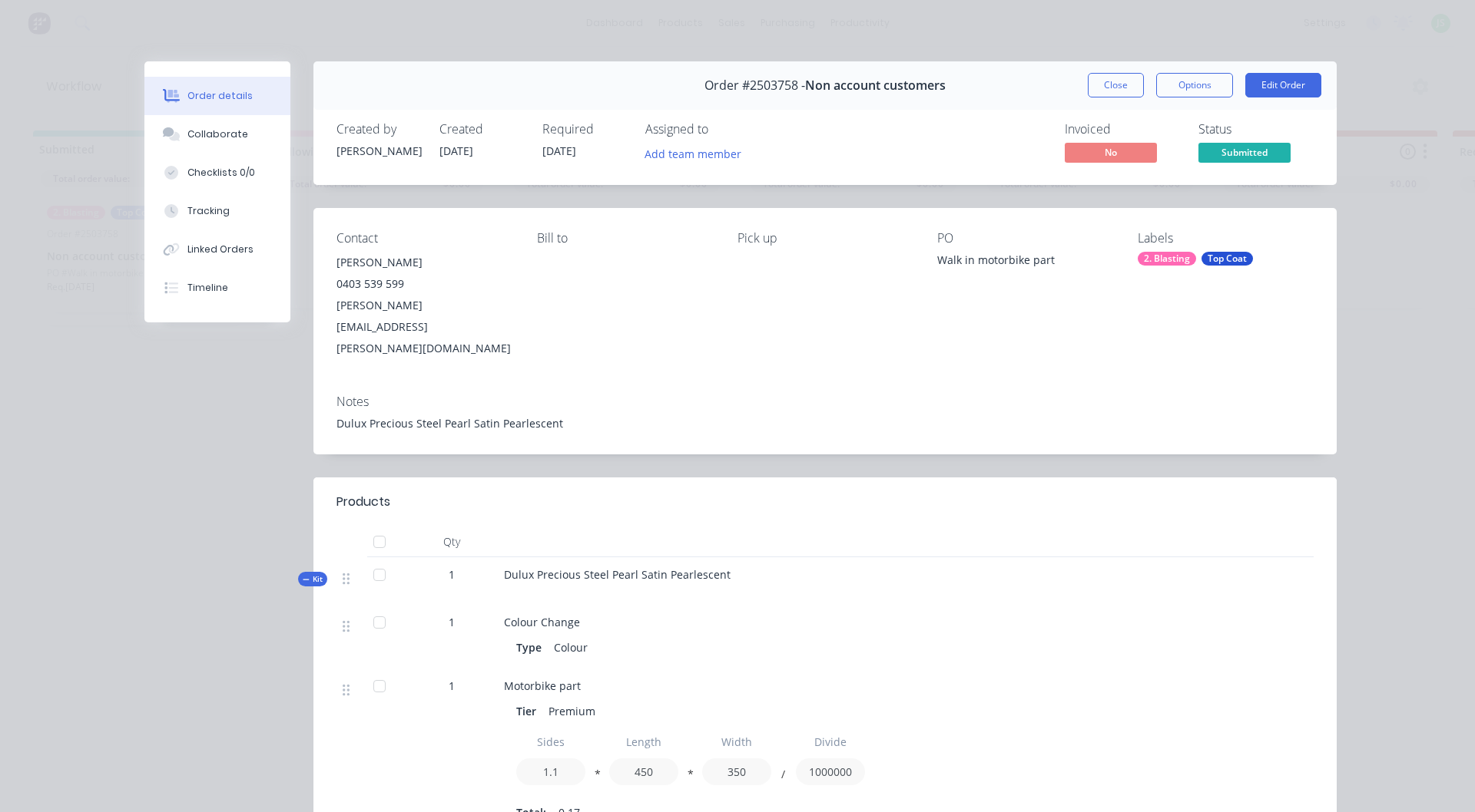
drag, startPoint x: 1100, startPoint y: 82, endPoint x: 1002, endPoint y: 134, distance: 110.9
click at [1100, 81] on button "Close" at bounding box center [1115, 85] width 56 height 25
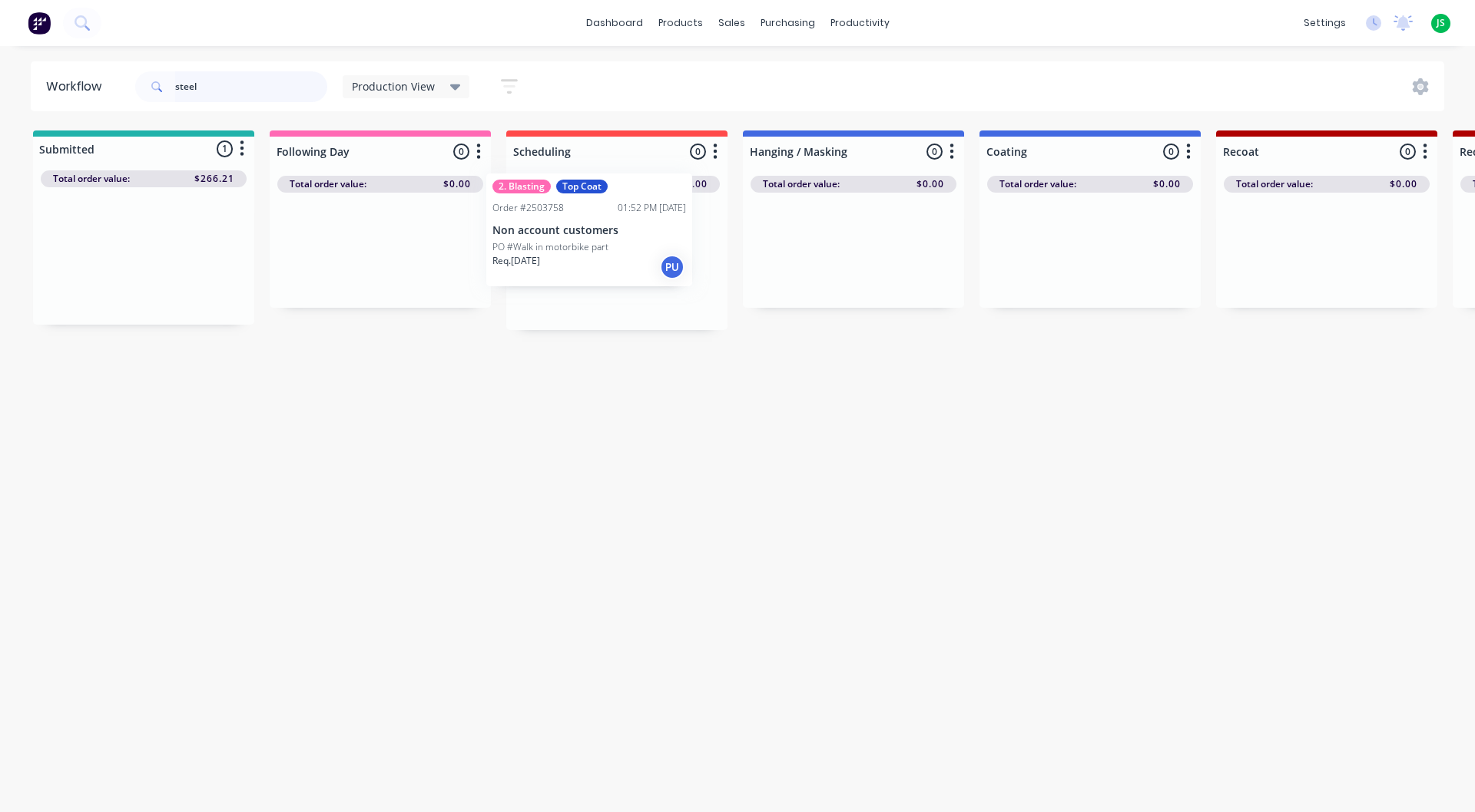
drag, startPoint x: 175, startPoint y: 242, endPoint x: 633, endPoint y: 219, distance: 458.6
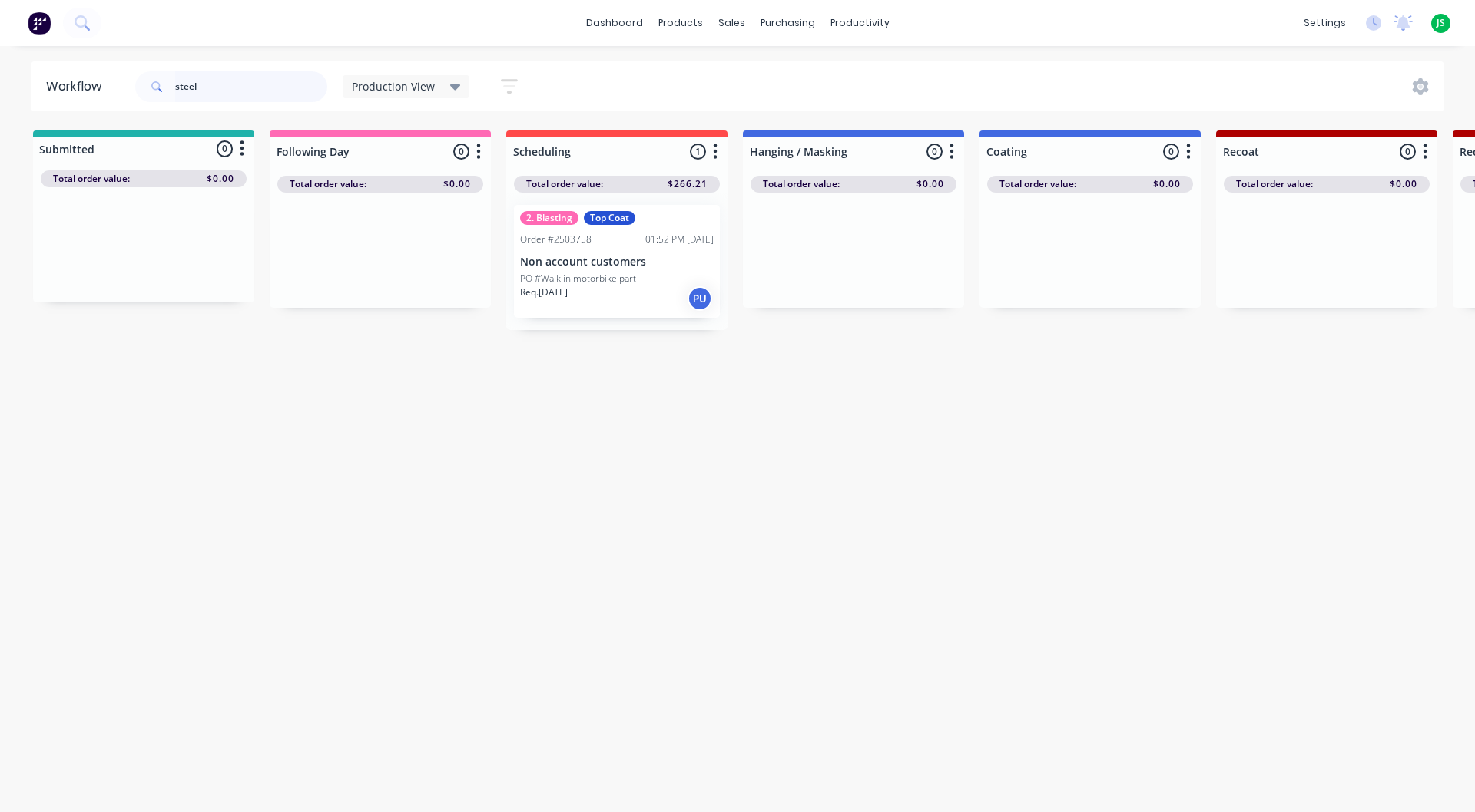
drag, startPoint x: 291, startPoint y: 78, endPoint x: 15, endPoint y: 93, distance: 276.4
click at [15, 93] on div "Workflow steel Production View Save new view None edit Production View (Default…" at bounding box center [737, 87] width 1475 height 50
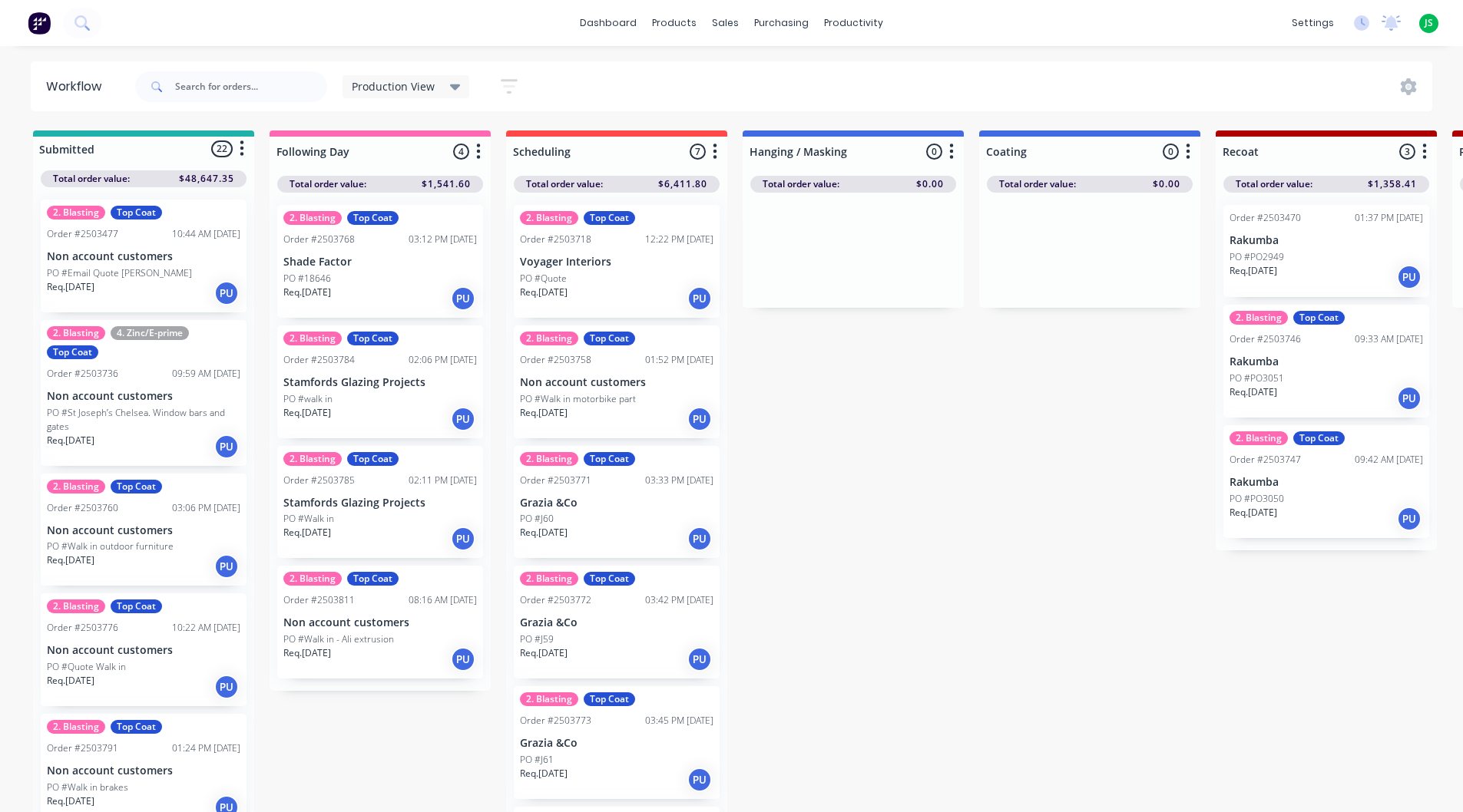
click at [403, 257] on p "Shade Factor" at bounding box center [381, 261] width 194 height 13
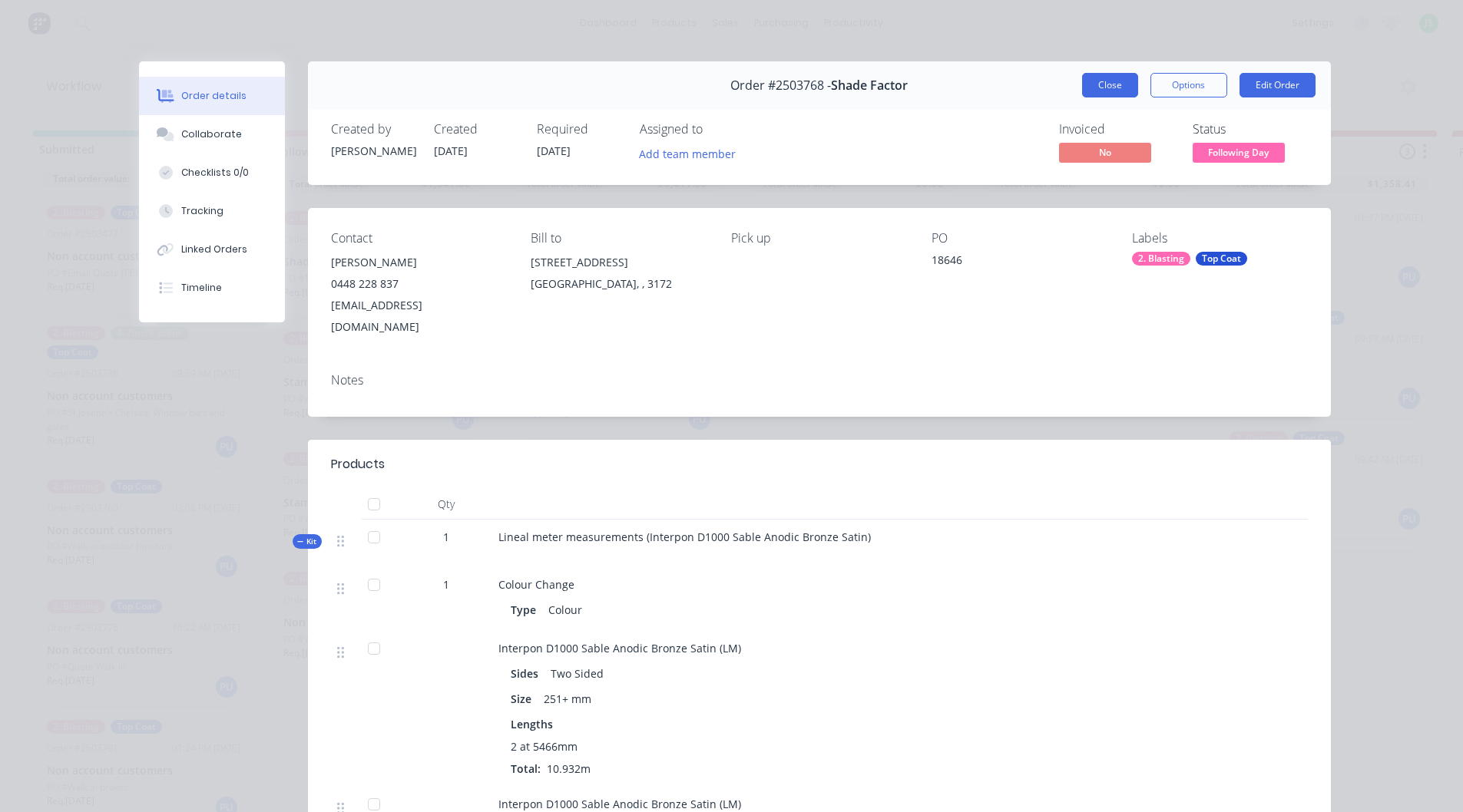
click at [1091, 81] on button "Close" at bounding box center [1110, 85] width 56 height 25
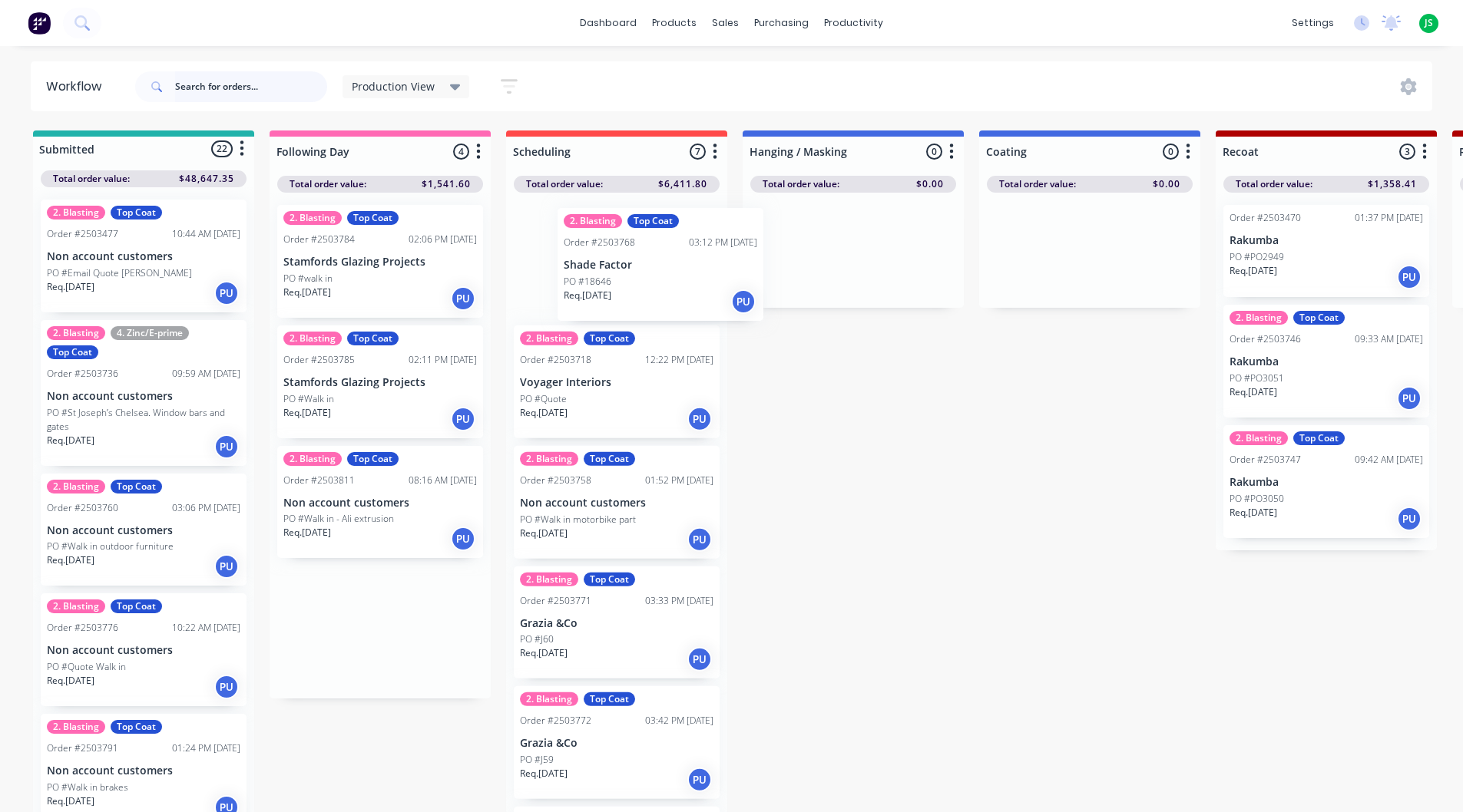
drag, startPoint x: 382, startPoint y: 262, endPoint x: 627, endPoint y: 266, distance: 245.0
click at [386, 258] on p "Stamfords Glazing Projects" at bounding box center [381, 261] width 194 height 13
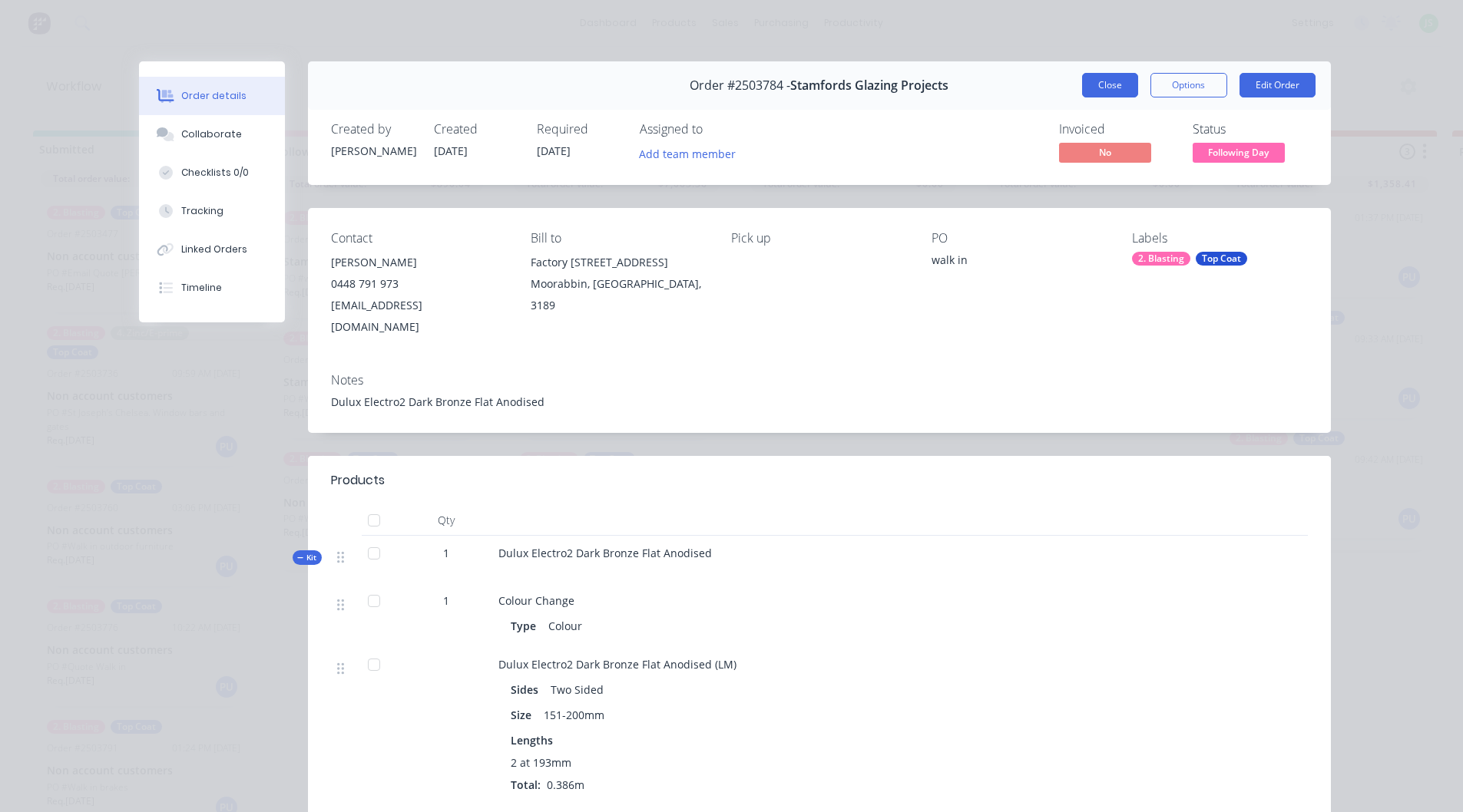
click at [1121, 89] on button "Close" at bounding box center [1110, 85] width 56 height 25
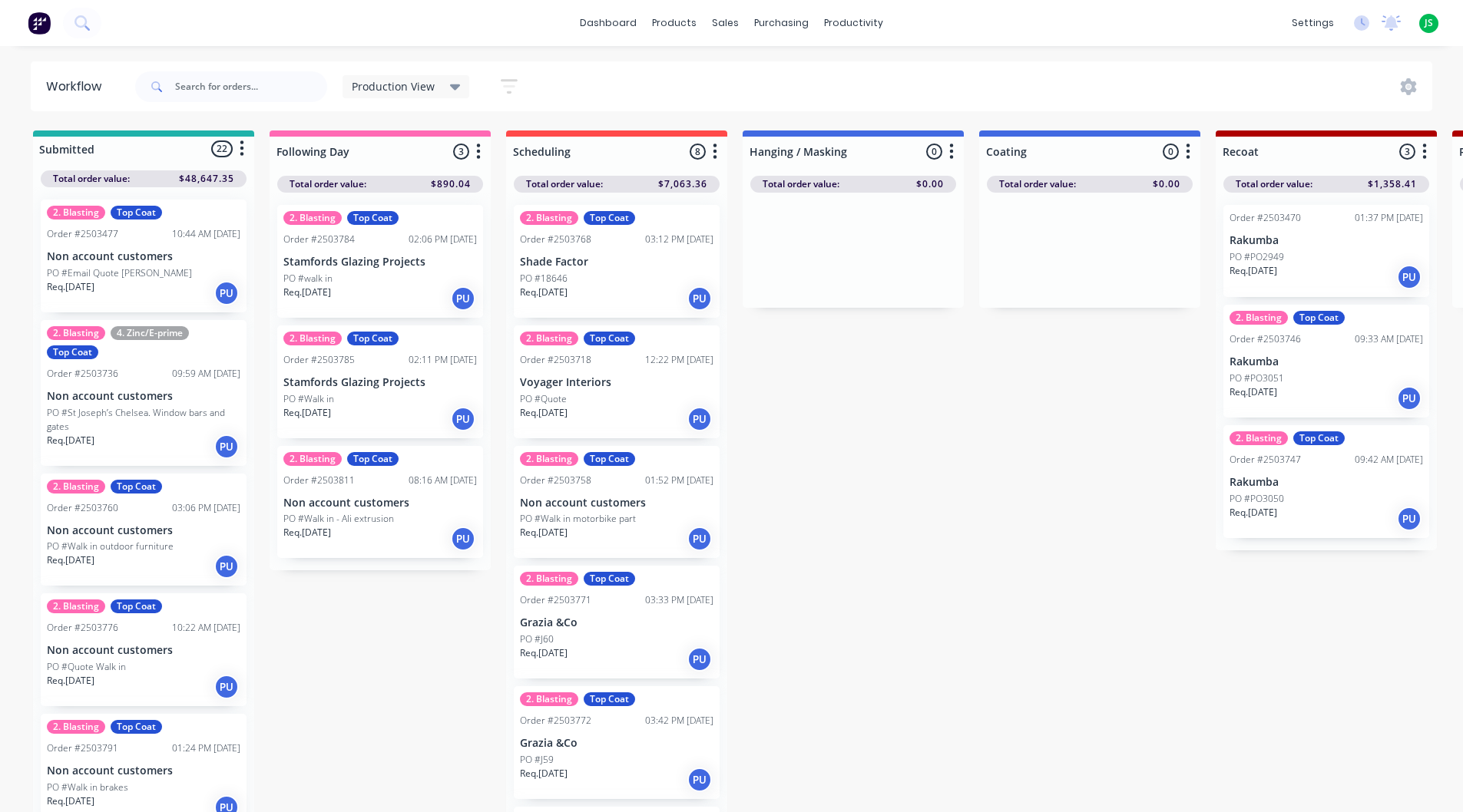
click at [362, 394] on div "PO #Walk in" at bounding box center [381, 399] width 194 height 14
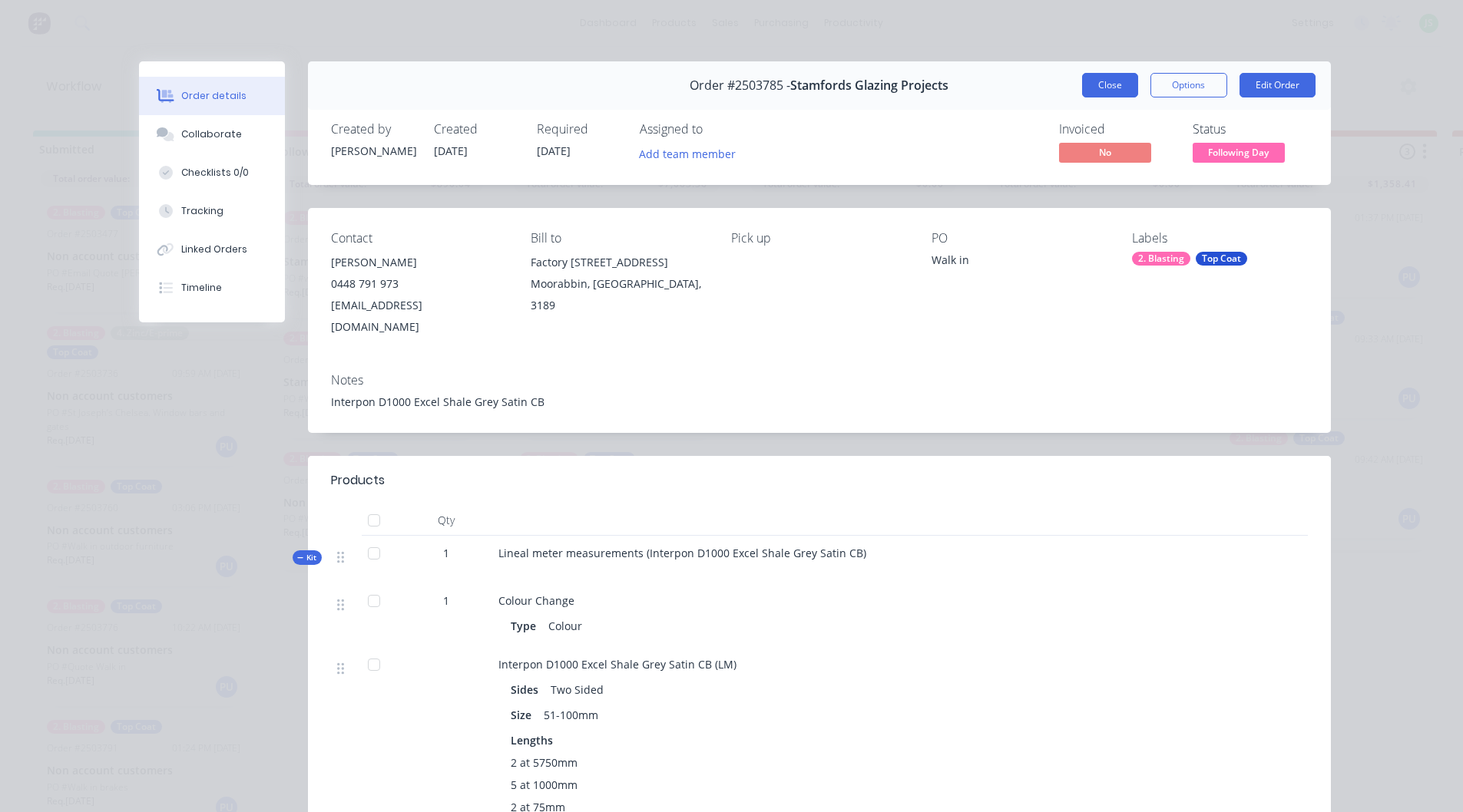
click at [1118, 91] on button "Close" at bounding box center [1110, 85] width 56 height 25
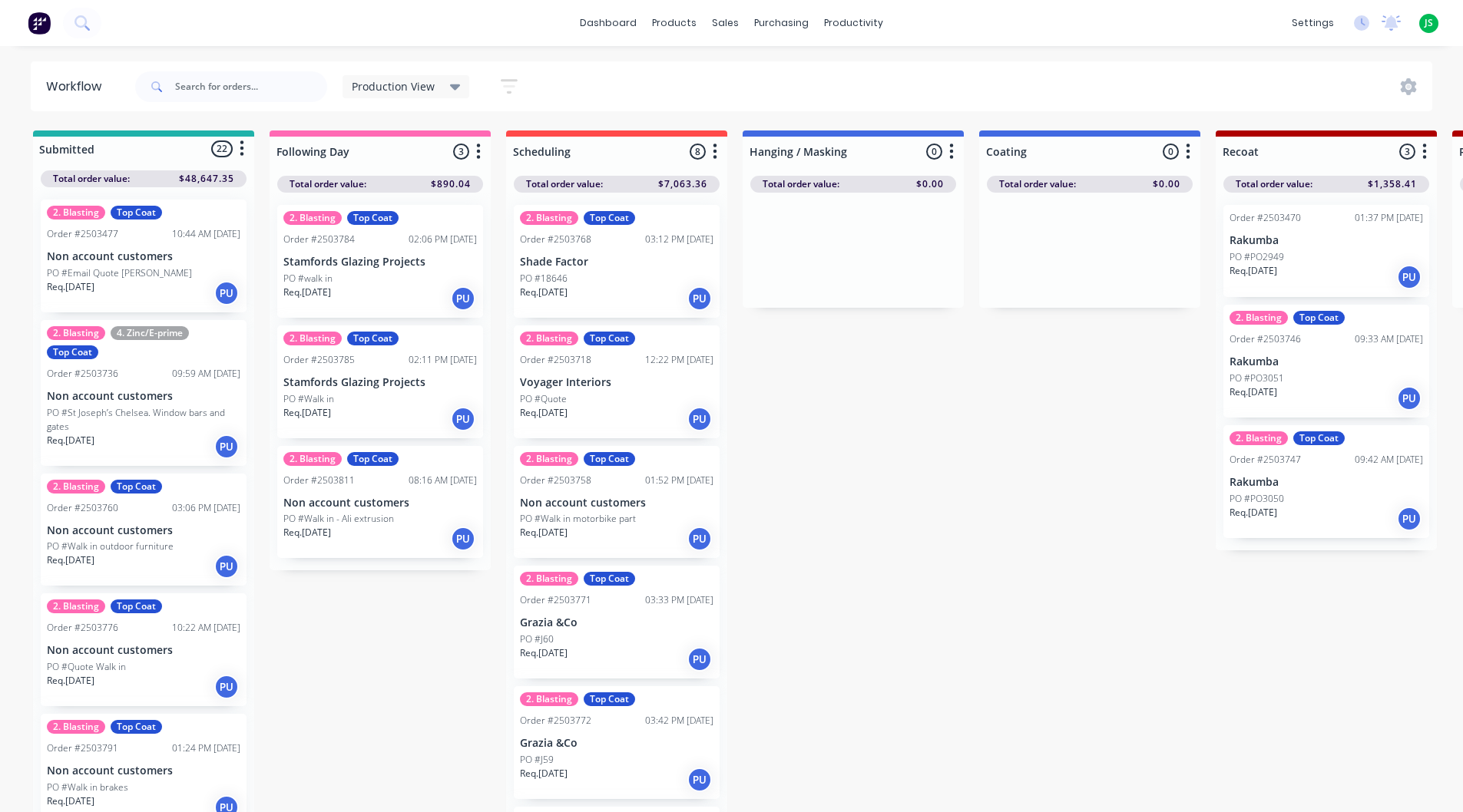
click at [358, 522] on p "PO #Walk in - Ali extrusion" at bounding box center [339, 519] width 111 height 14
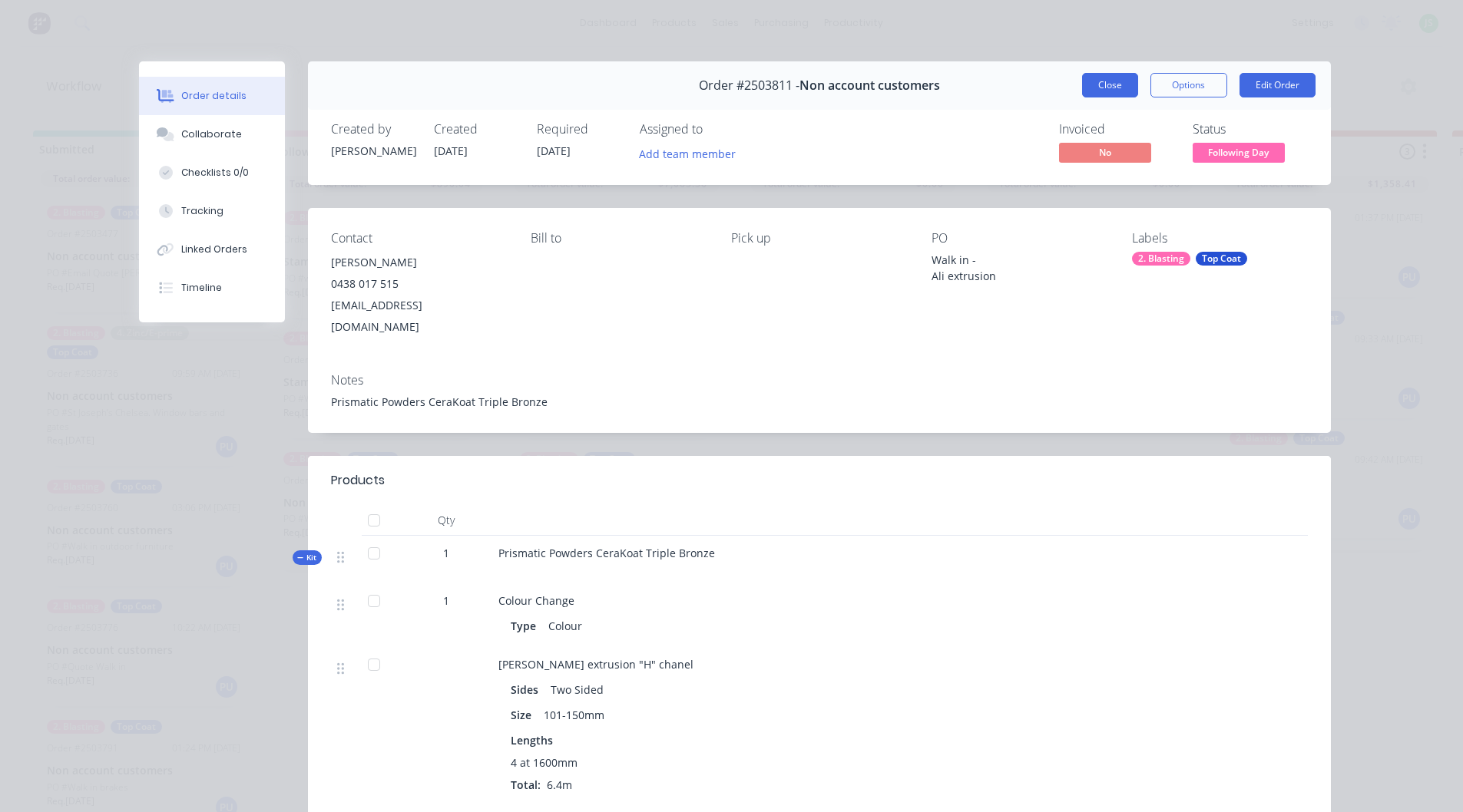
click at [1119, 82] on button "Close" at bounding box center [1110, 85] width 56 height 25
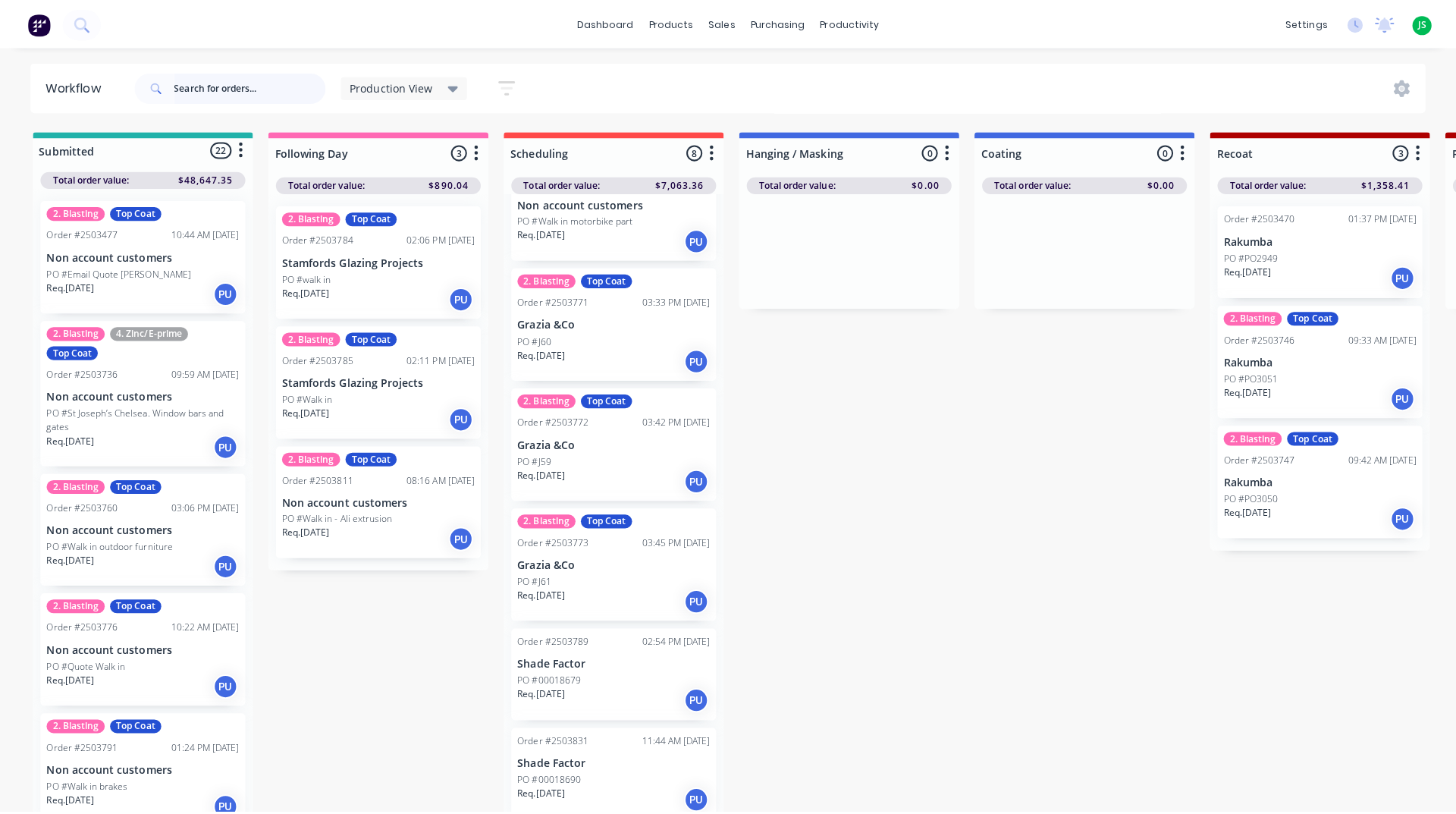
scroll to position [296, 0]
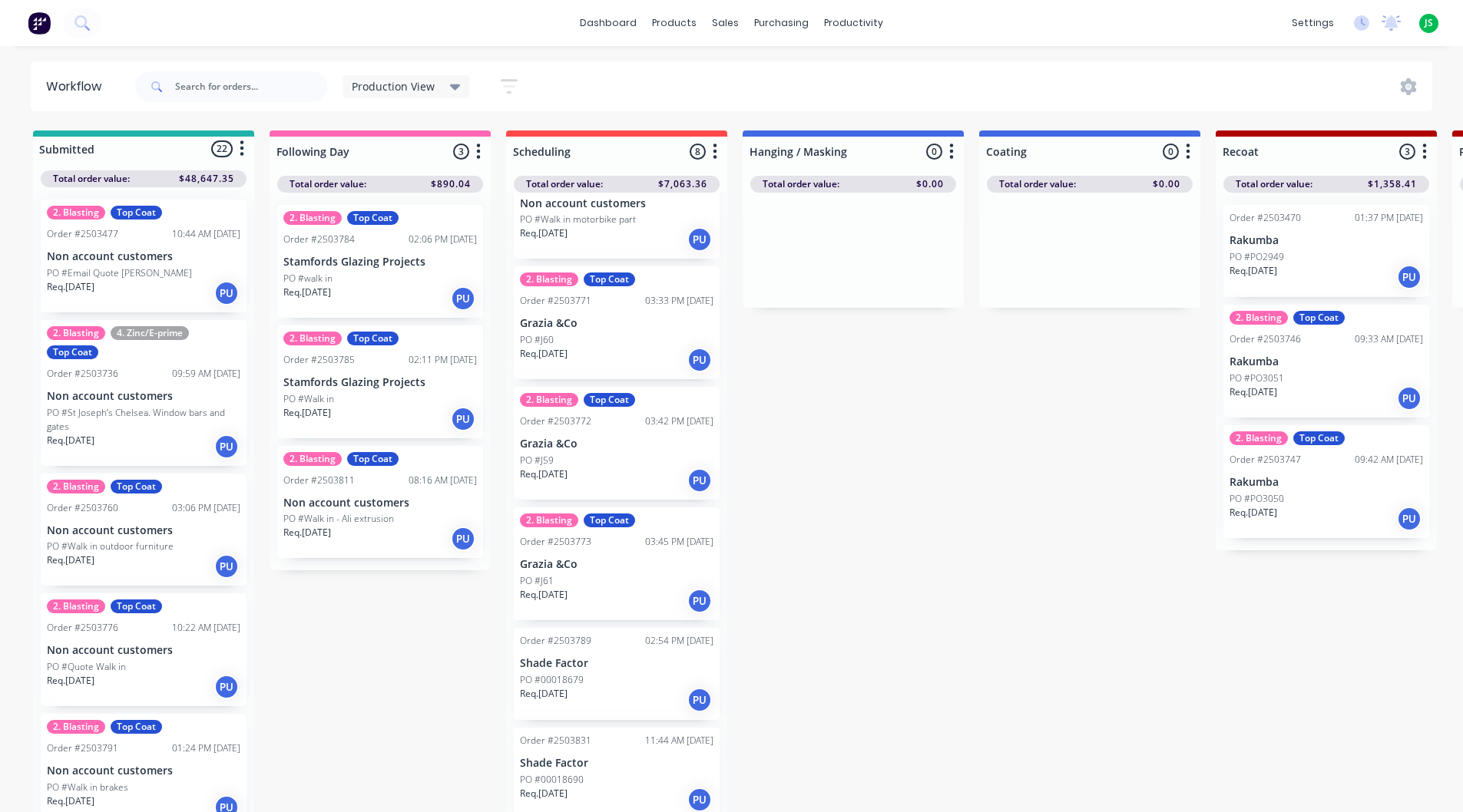
click at [636, 29] on link "dashboard" at bounding box center [609, 22] width 72 height 23
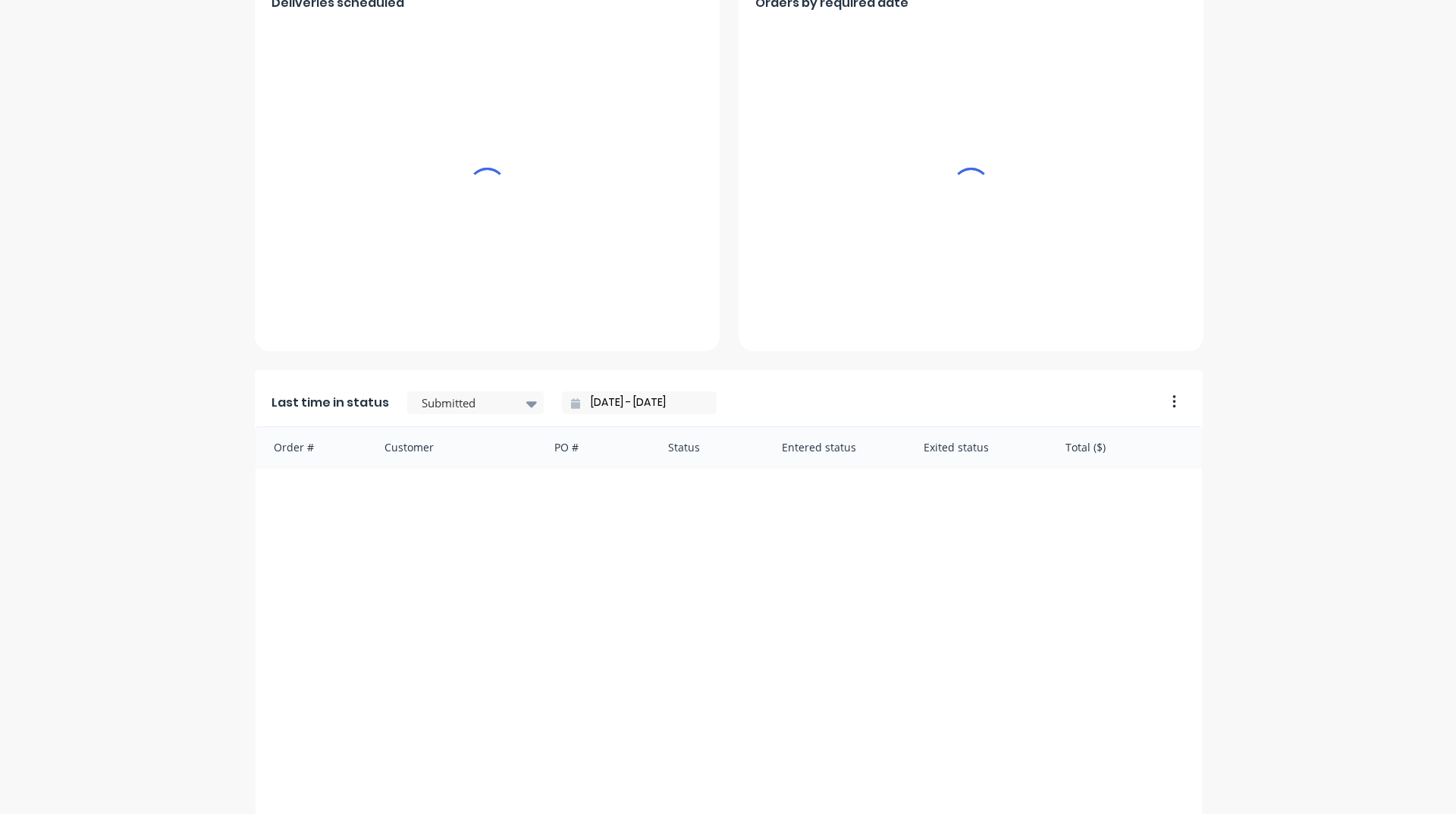
scroll to position [607, 0]
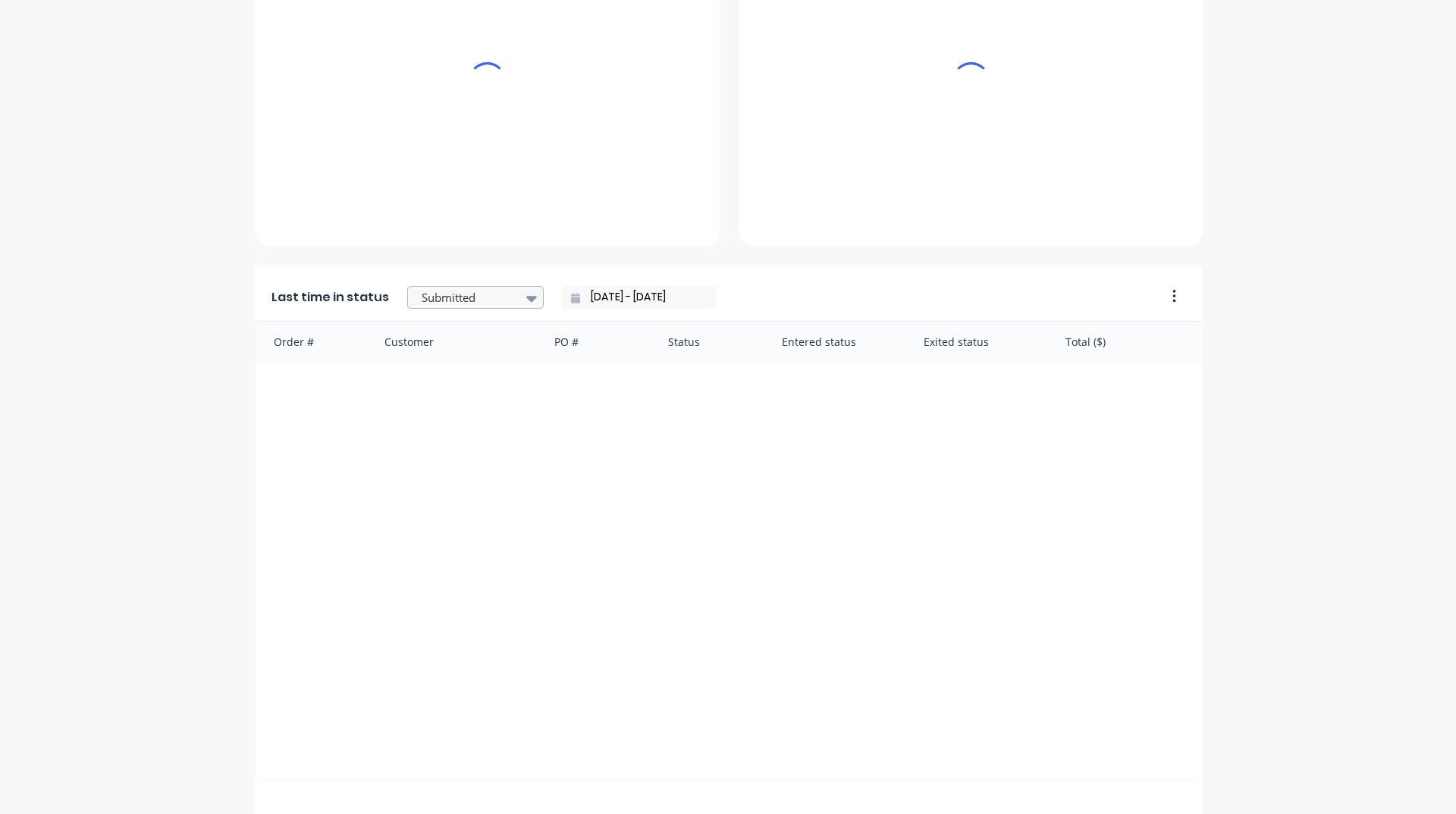
click at [436, 296] on div at bounding box center [468, 298] width 96 height 19
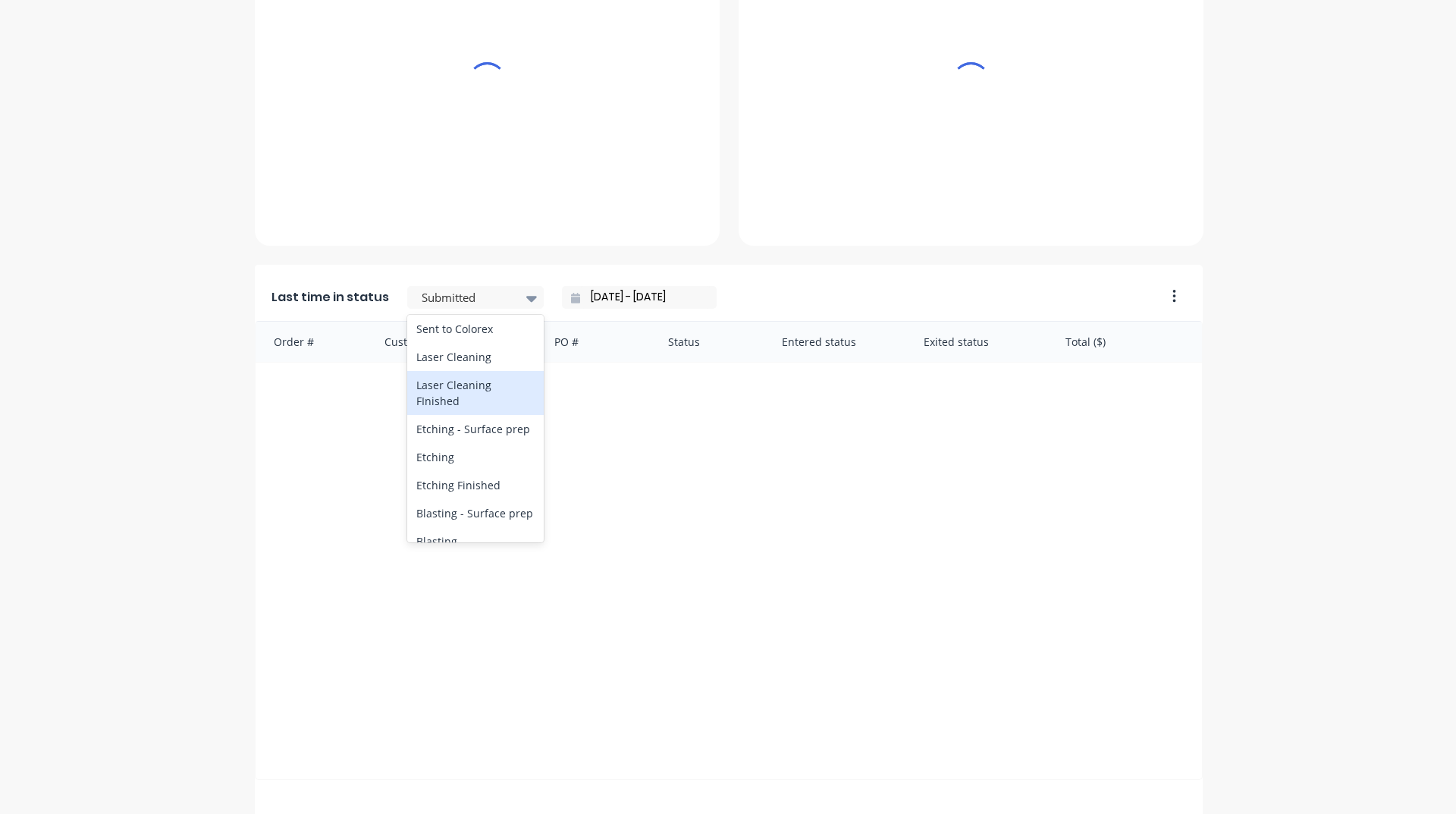
scroll to position [683, 0]
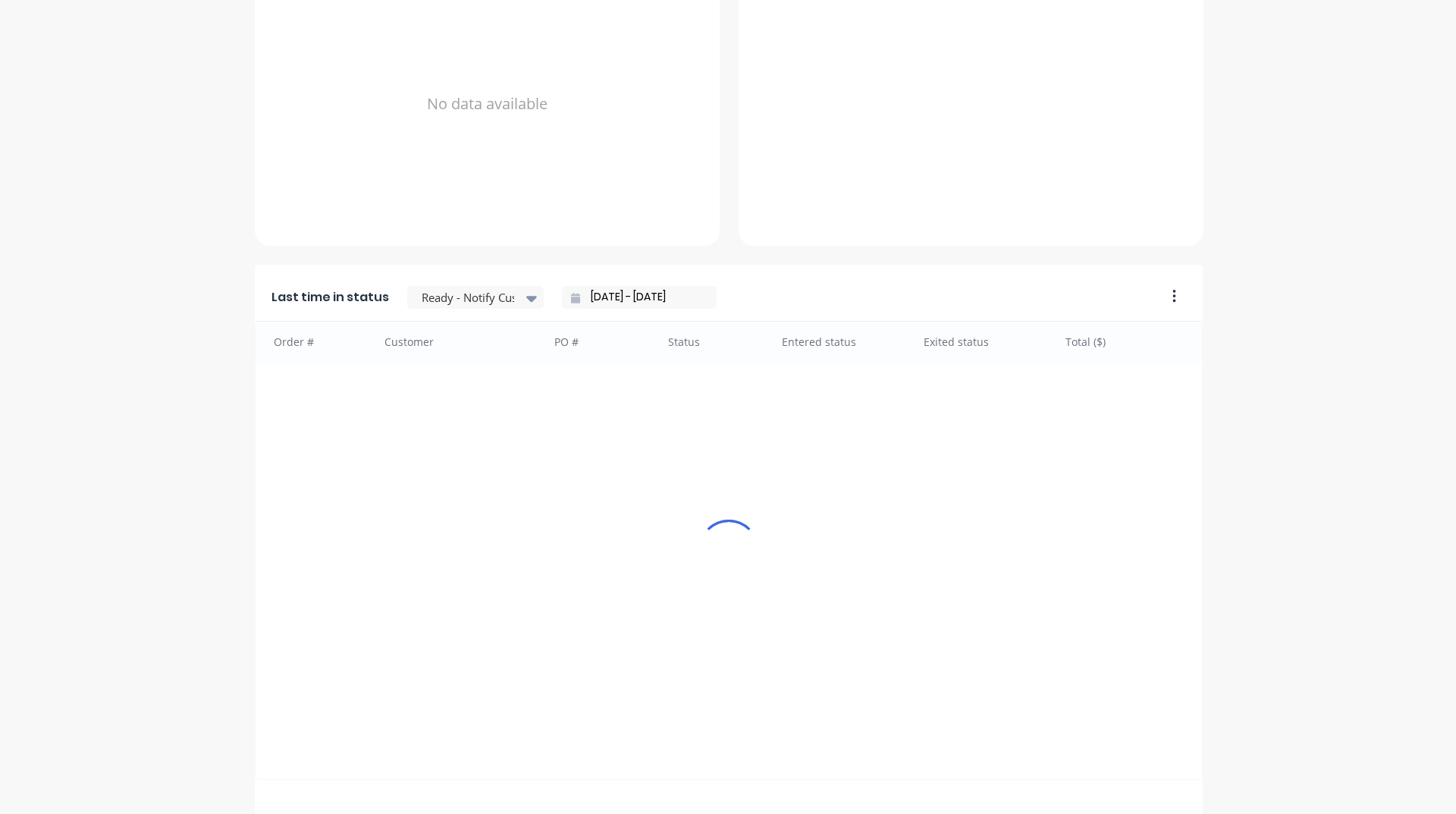
click at [613, 289] on input "[DATE] - [DATE]" at bounding box center [646, 297] width 130 height 23
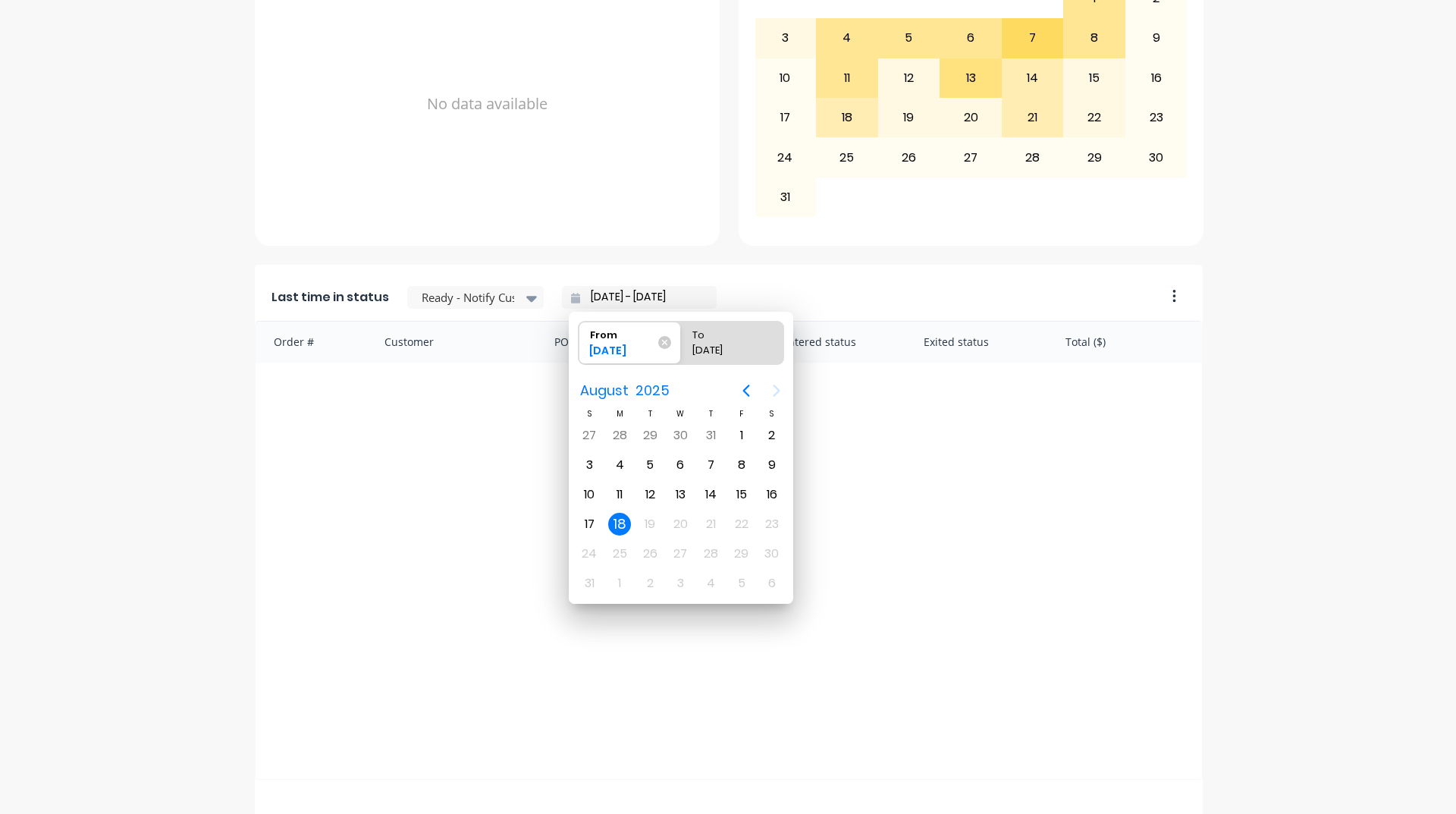
click at [636, 304] on input "[DATE] - [DATE]" at bounding box center [646, 297] width 130 height 23
click at [615, 493] on div "11" at bounding box center [619, 494] width 23 height 23
type input "[DATE] - [DATE]"
radio input "false"
radio input "true"
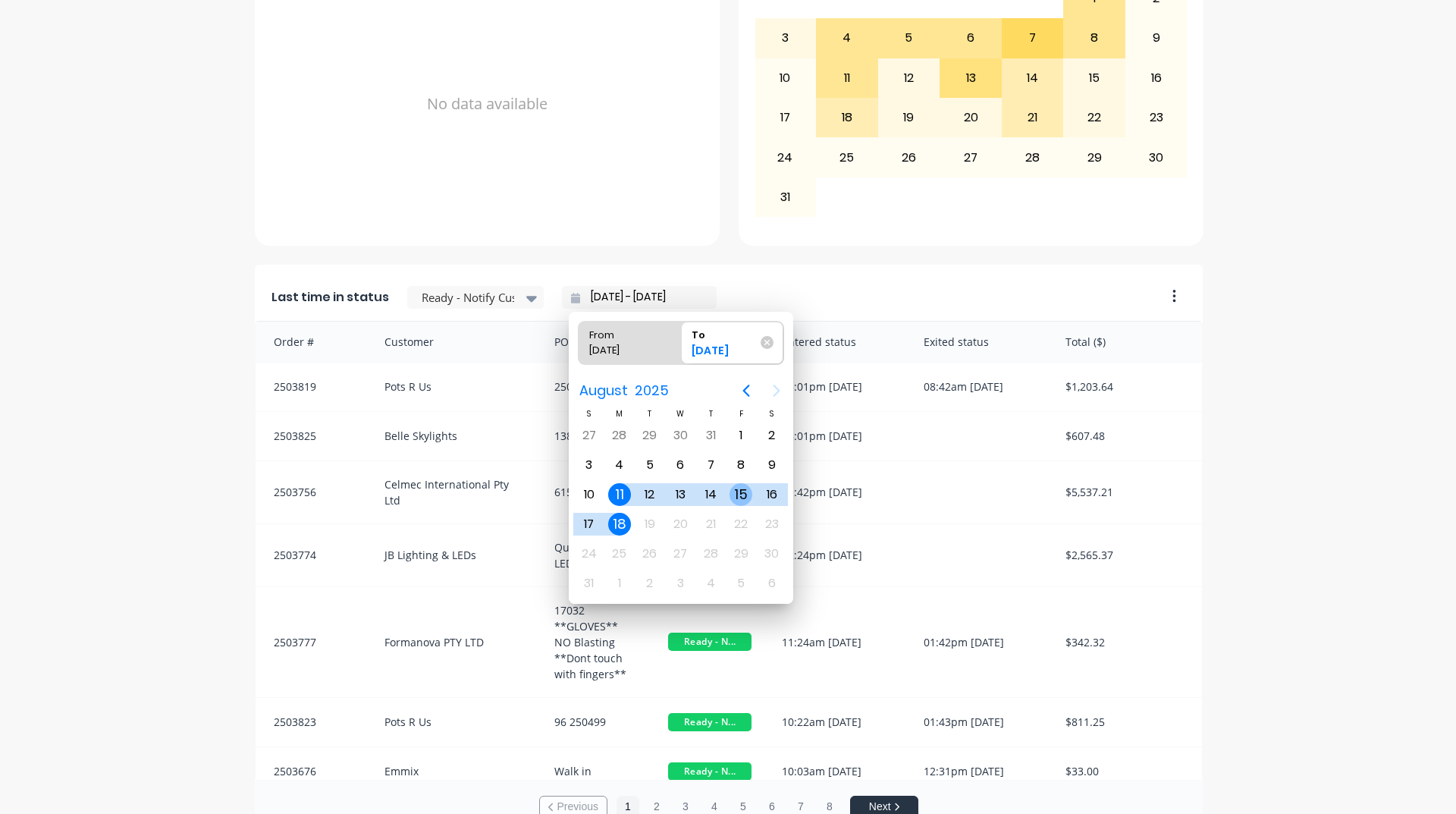
click at [735, 495] on div "15" at bounding box center [740, 494] width 23 height 23
type input "[DATE] - [DATE]"
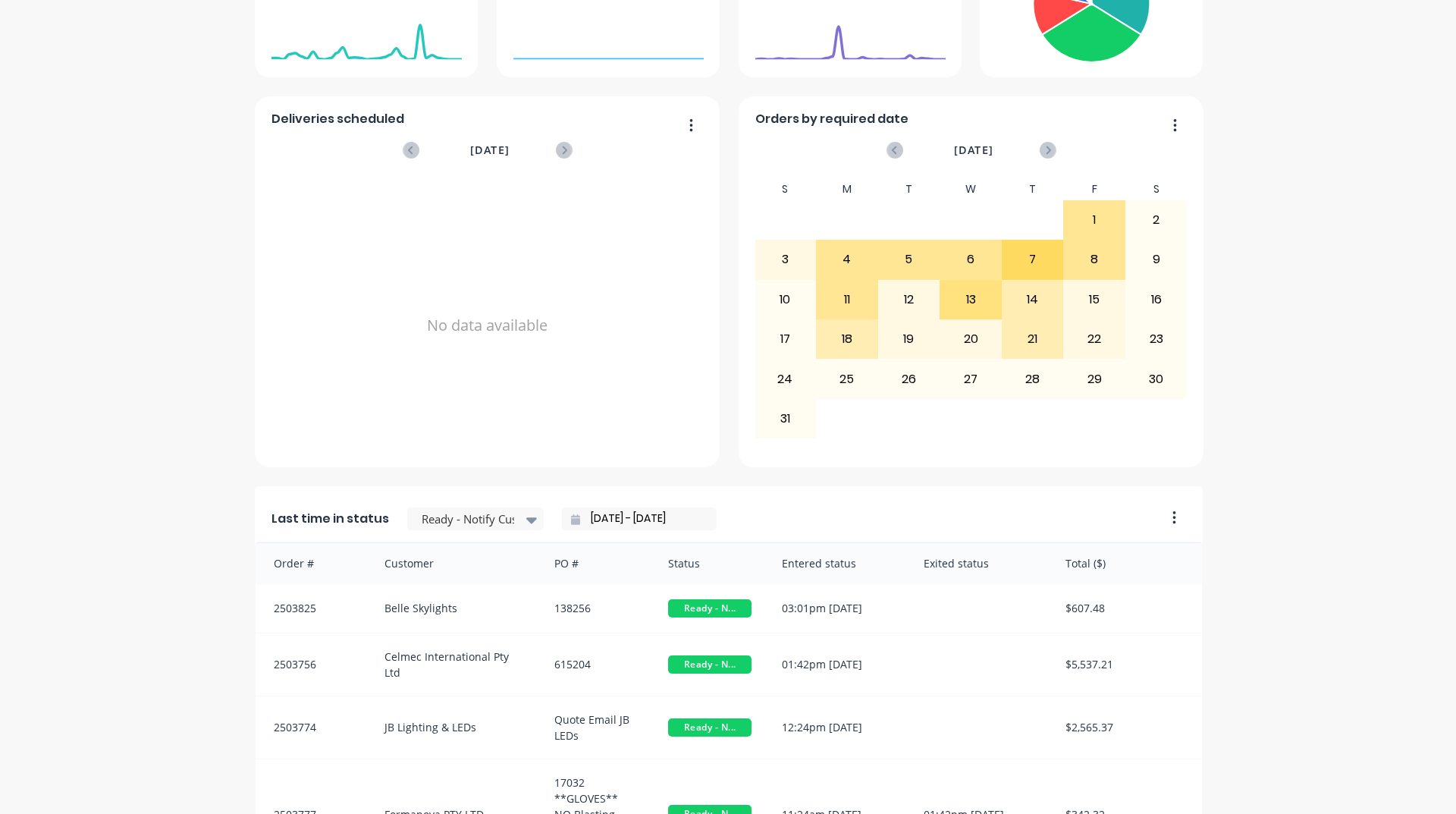
scroll to position [639, 0]
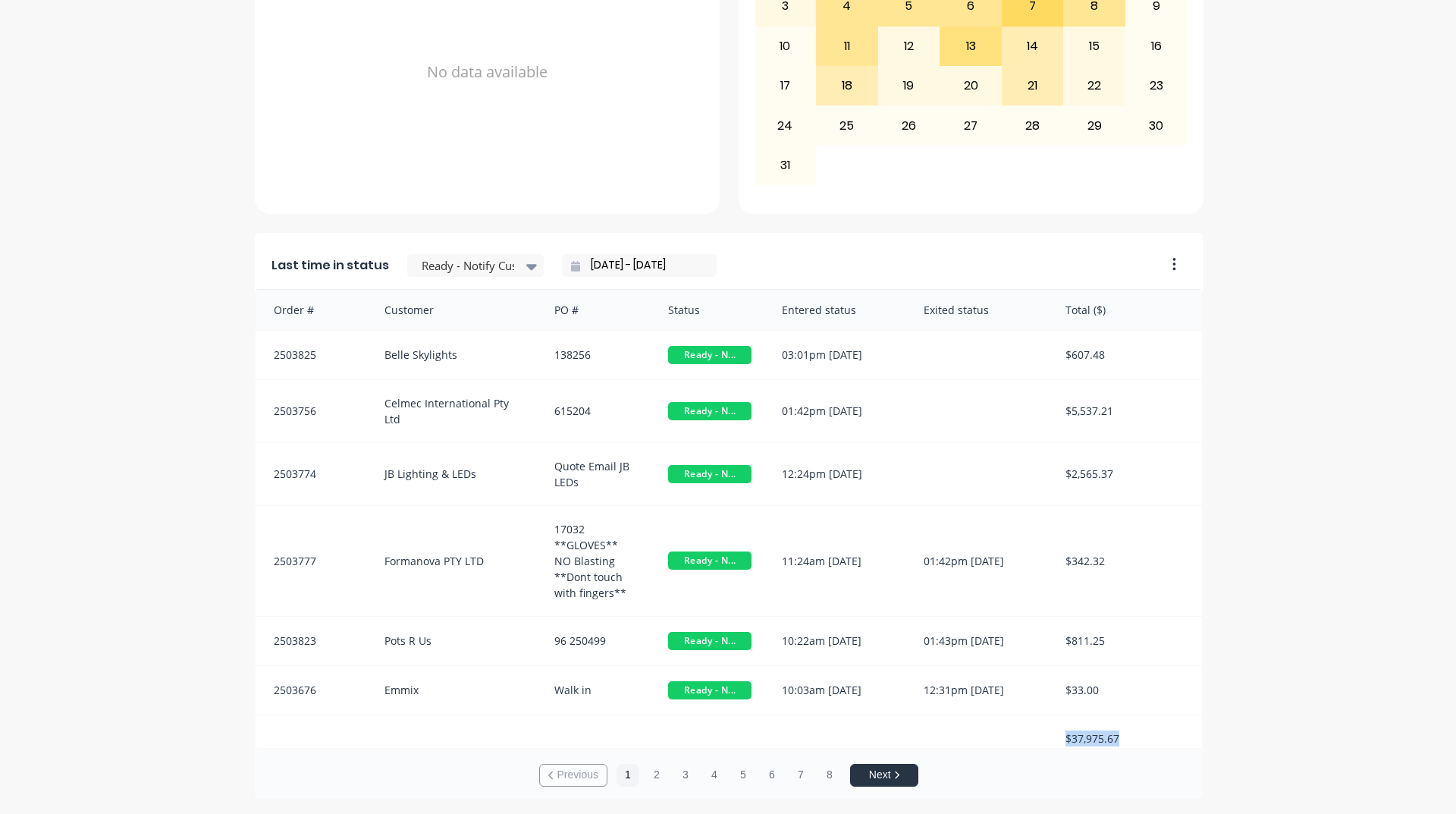
drag, startPoint x: 1052, startPoint y: 726, endPoint x: 1146, endPoint y: 723, distance: 94.0
click at [1146, 723] on div "$37,975.67" at bounding box center [1125, 738] width 151 height 47
click at [1162, 748] on div "Order # Customer PO # Status Entered status Exited status Total ($) 2503819 Pot…" at bounding box center [728, 518] width 948 height 459
click at [618, 268] on input "[DATE] - [DATE]" at bounding box center [646, 265] width 130 height 23
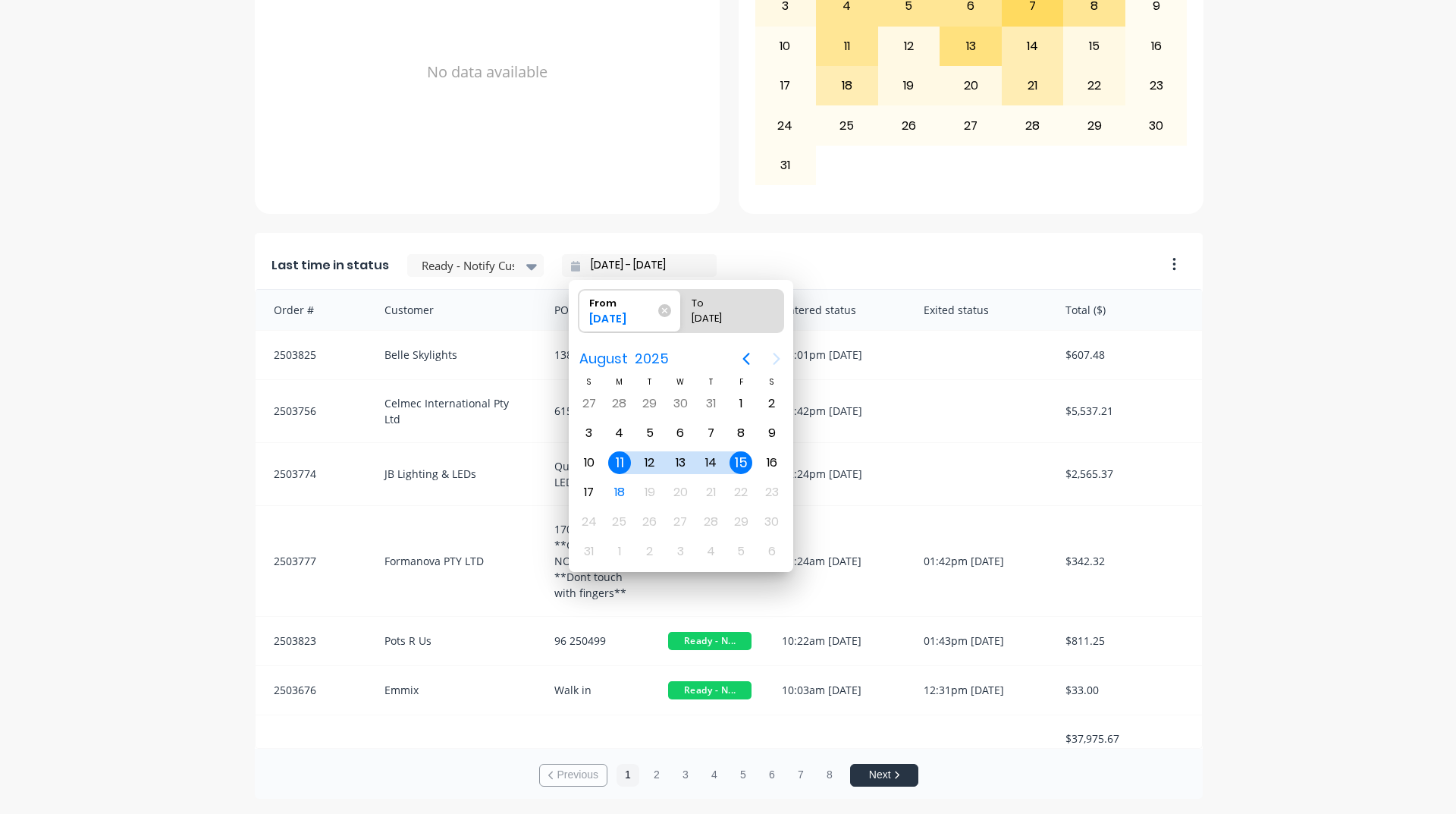
drag, startPoint x: 181, startPoint y: 432, endPoint x: 211, endPoint y: 402, distance: 42.4
click at [180, 432] on div "A Class Powder Coating Create sales order Create purchase order Overview Select…" at bounding box center [728, 110] width 1456 height 1377
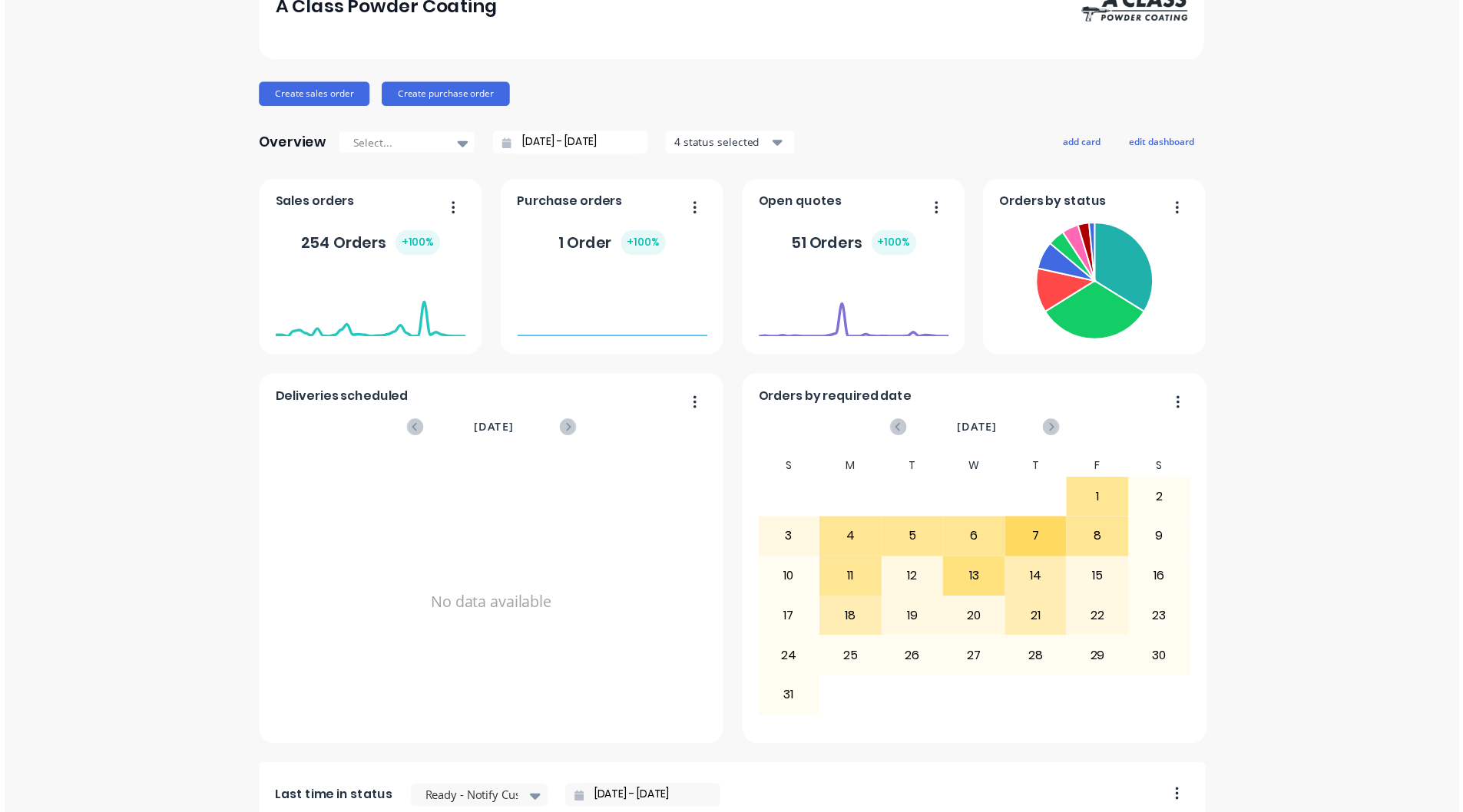
scroll to position [0, 0]
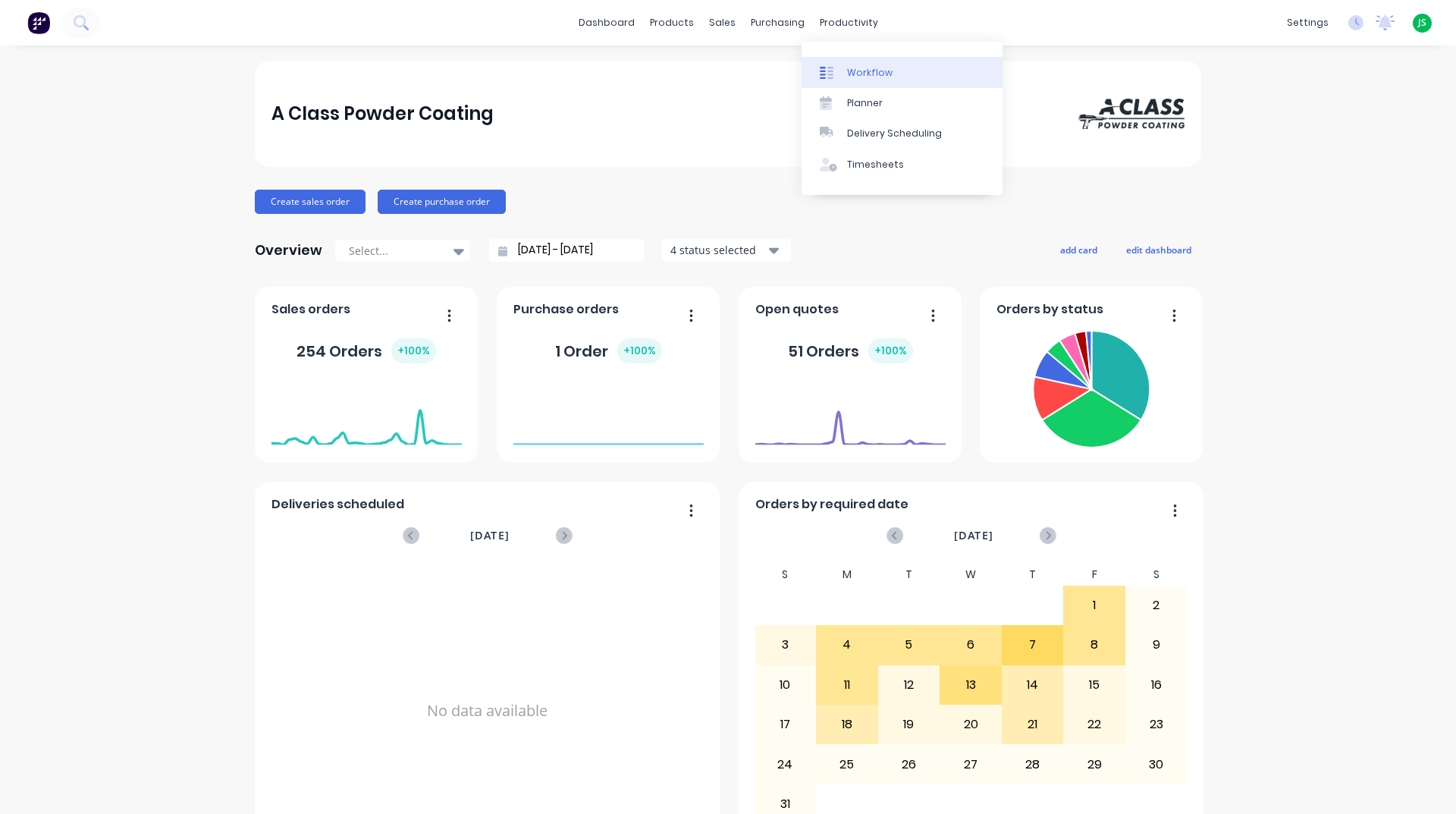
click at [837, 77] on div at bounding box center [831, 73] width 23 height 14
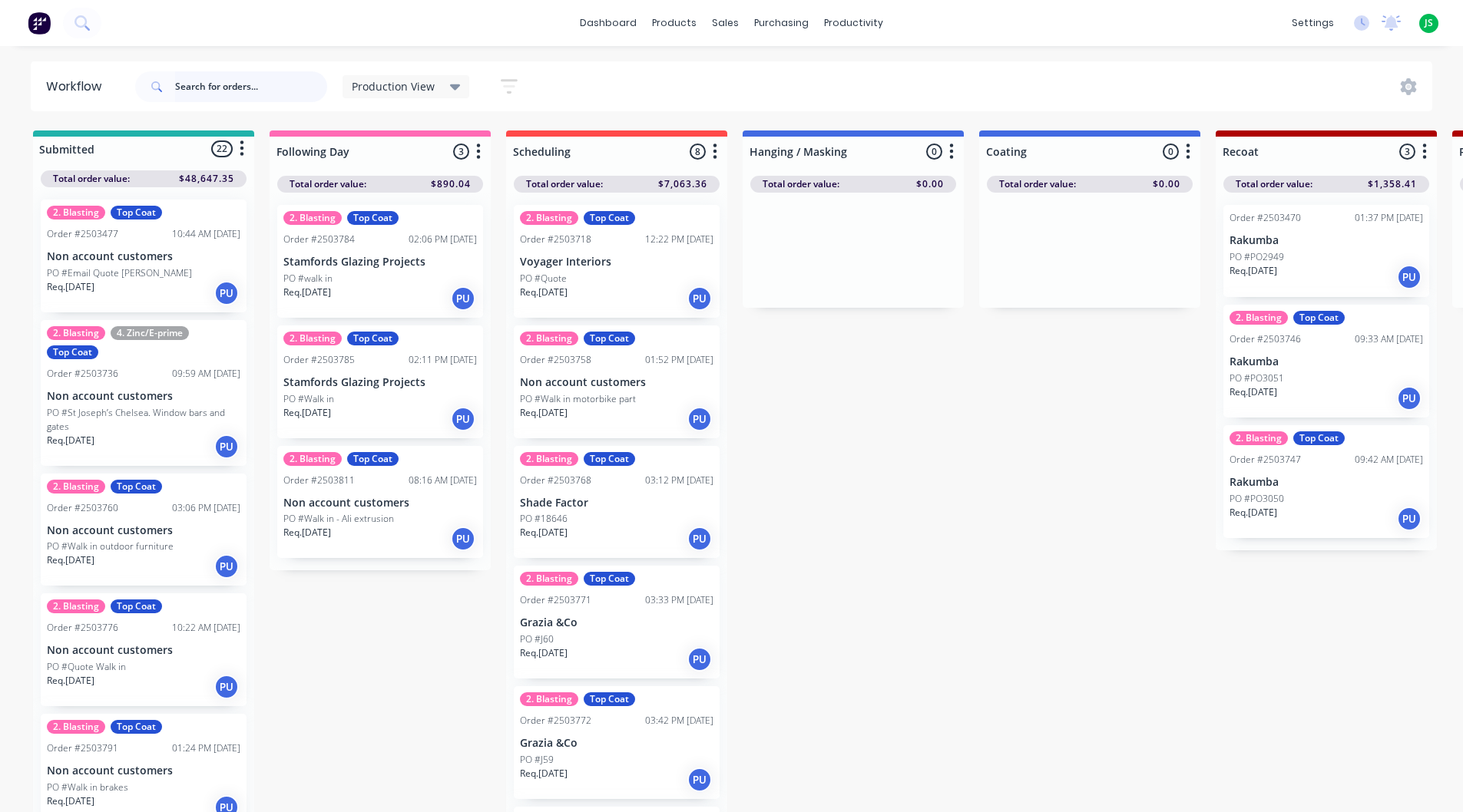
click at [217, 88] on input "text" at bounding box center [250, 87] width 152 height 31
type input "pale"
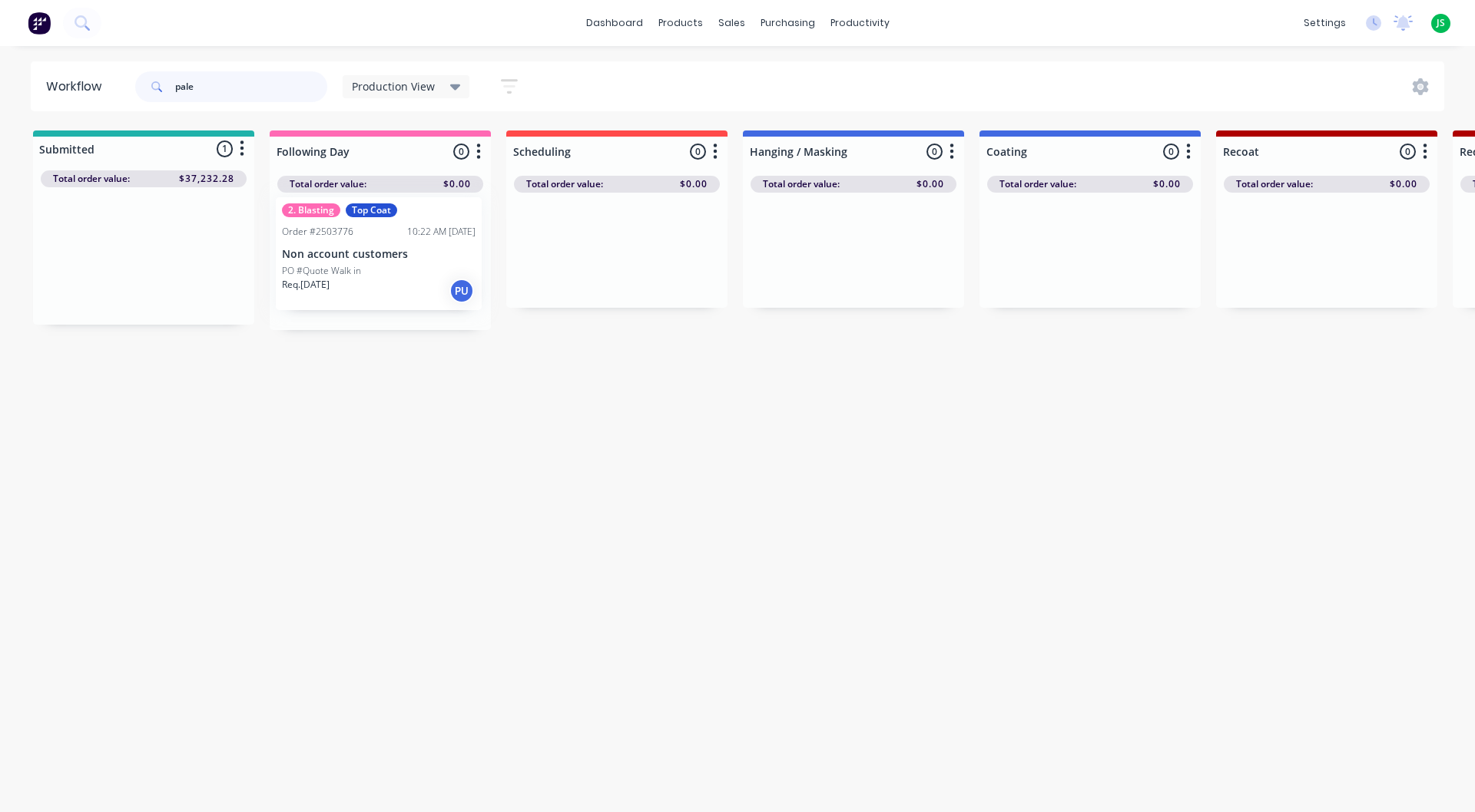
drag, startPoint x: 115, startPoint y: 262, endPoint x: 356, endPoint y: 260, distance: 241.0
drag, startPoint x: 217, startPoint y: 92, endPoint x: 109, endPoint y: 94, distance: 108.0
click at [109, 94] on header "Workflow pale Production View Save new view None edit Production View (Default)…" at bounding box center [738, 87] width 1414 height 50
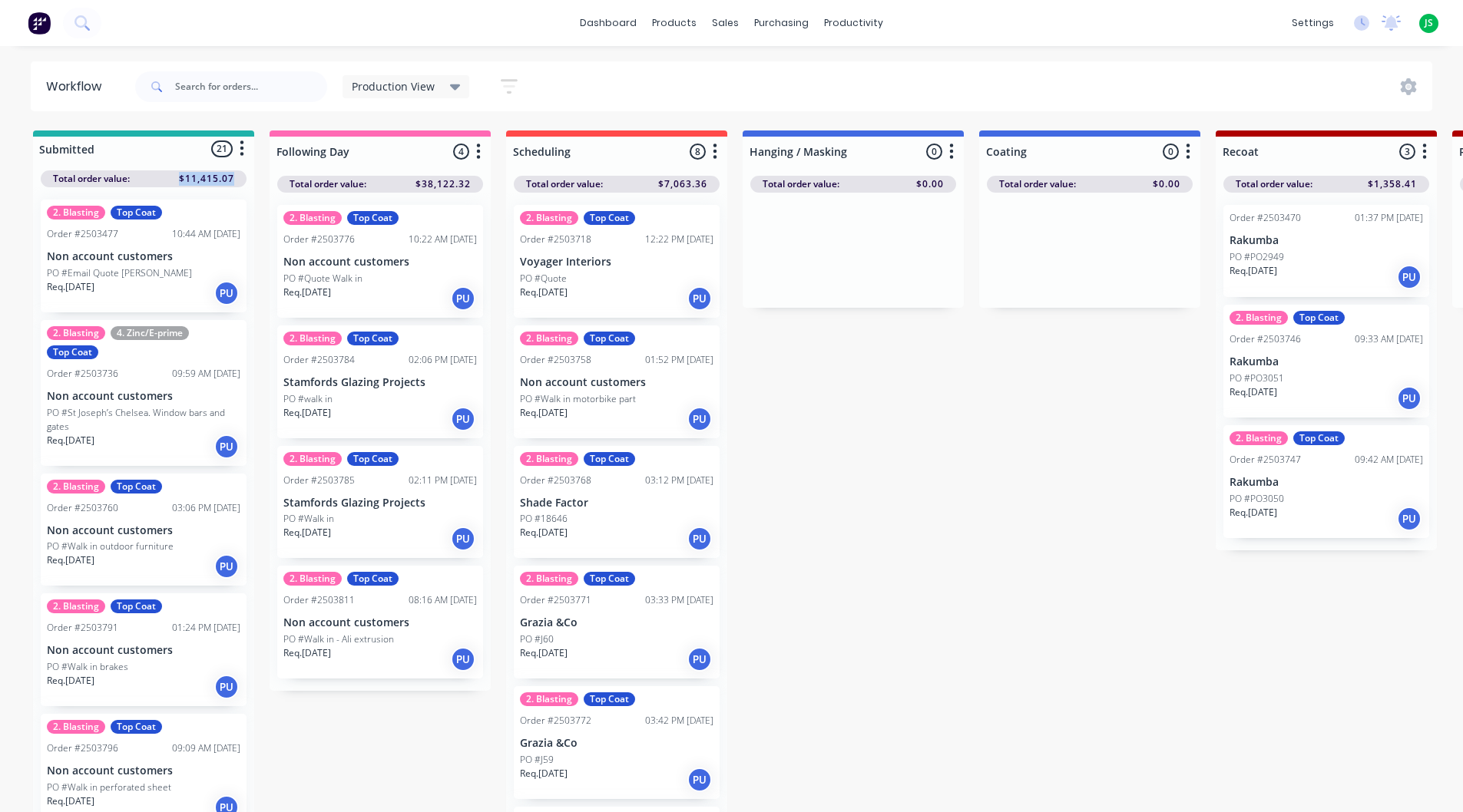
drag, startPoint x: 211, startPoint y: 182, endPoint x: 180, endPoint y: 182, distance: 31.0
click at [180, 182] on div "Total order value: $11,415.07" at bounding box center [144, 179] width 206 height 17
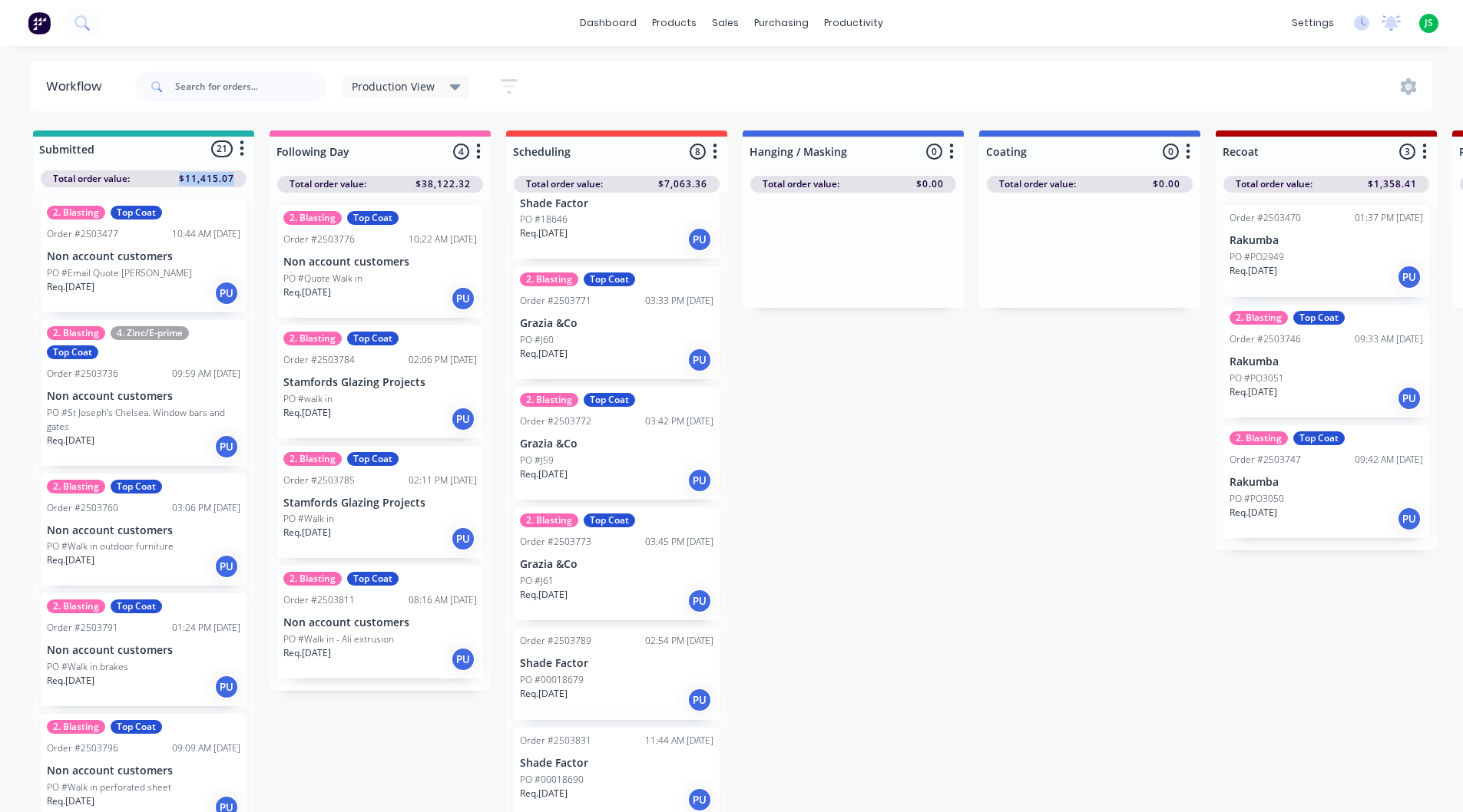
click at [344, 285] on div "Req. [DATE] PU" at bounding box center [381, 298] width 194 height 26
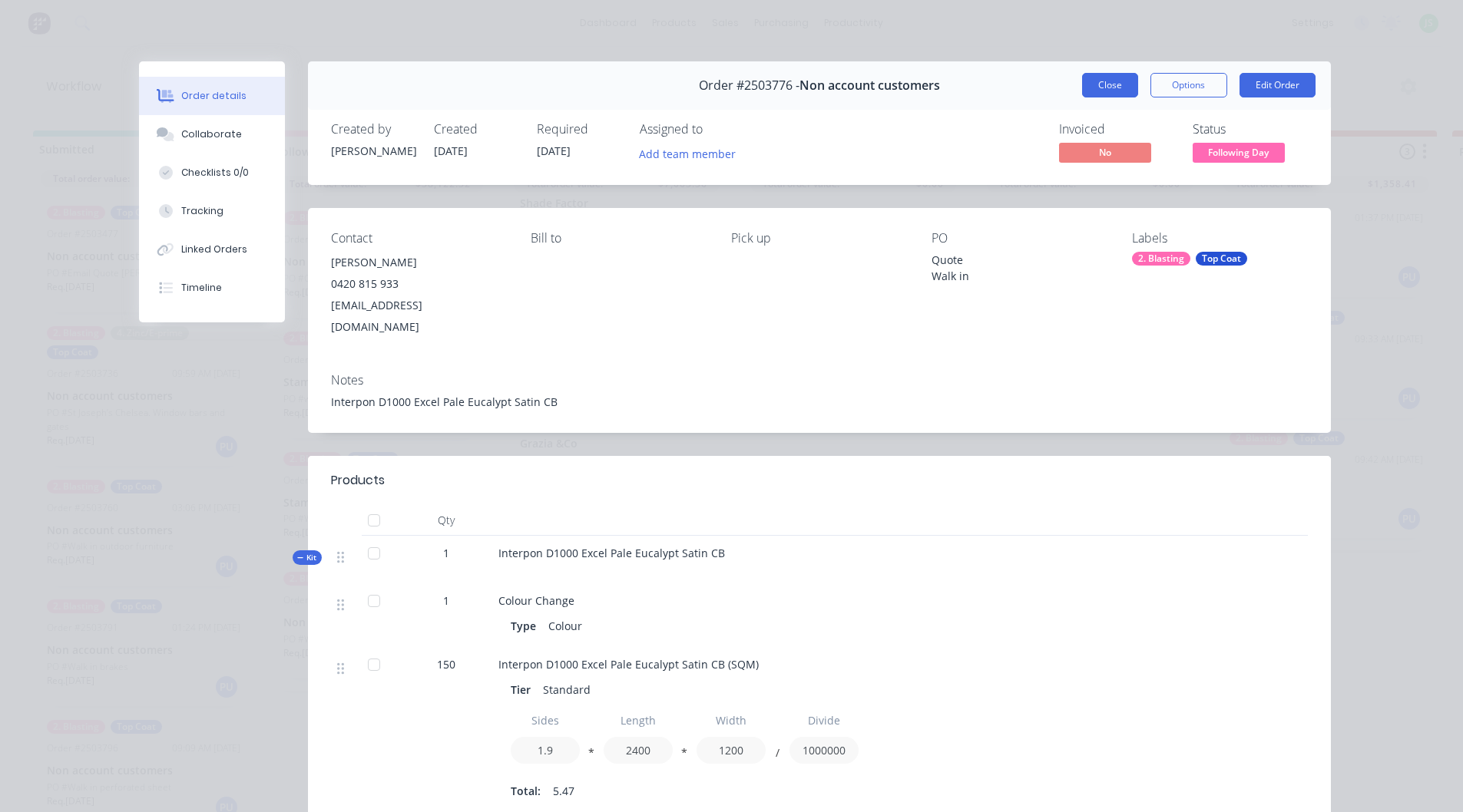
click at [1097, 80] on button "Close" at bounding box center [1110, 85] width 56 height 25
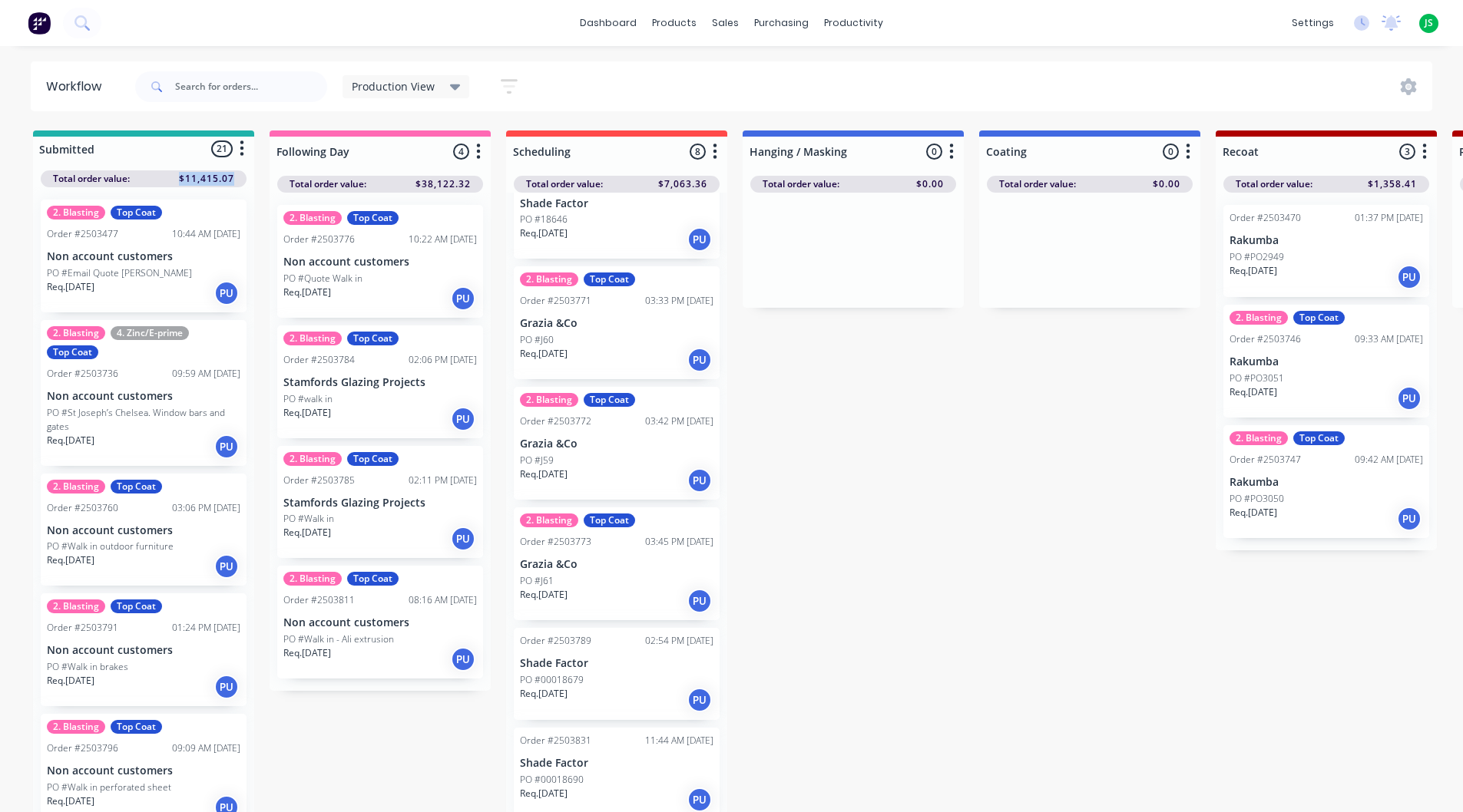
click at [330, 373] on div "2. Blasting Top Coat Order #2503784 02:06 PM [DATE] Stamfords Glazing Projects …" at bounding box center [381, 382] width 206 height 113
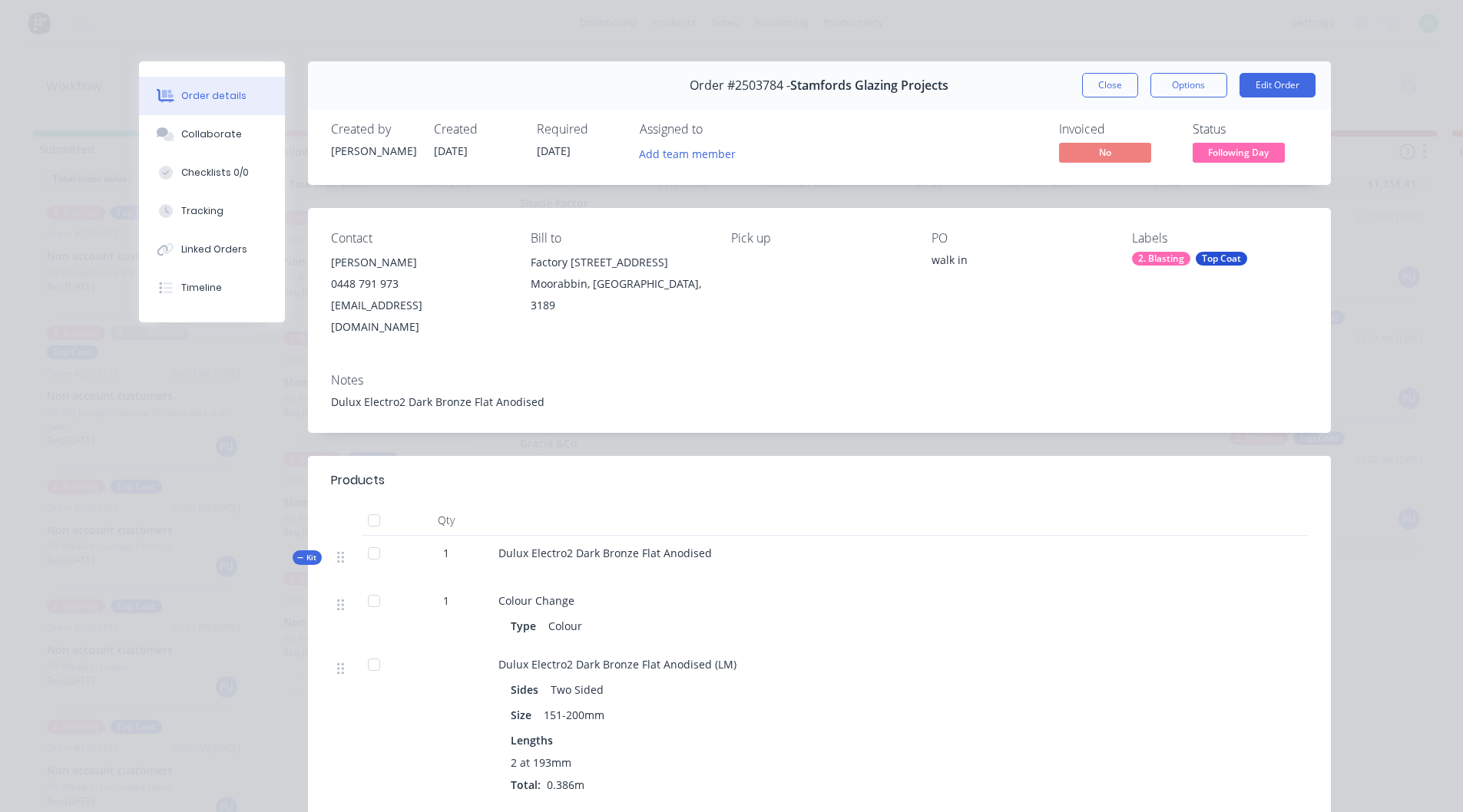
click at [1107, 89] on button "Close" at bounding box center [1110, 85] width 56 height 25
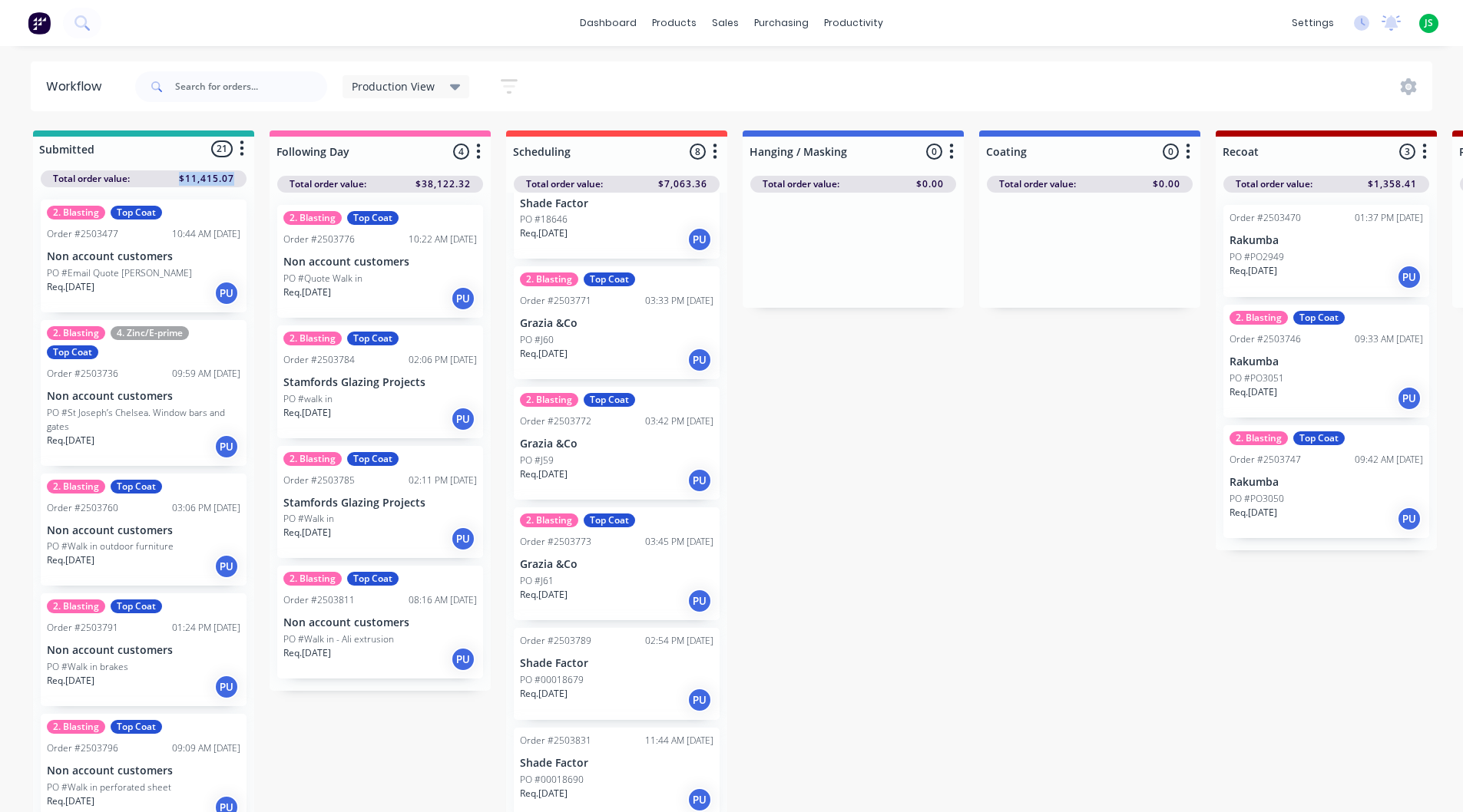
click at [342, 533] on div "Req. [DATE] PU" at bounding box center [381, 539] width 194 height 26
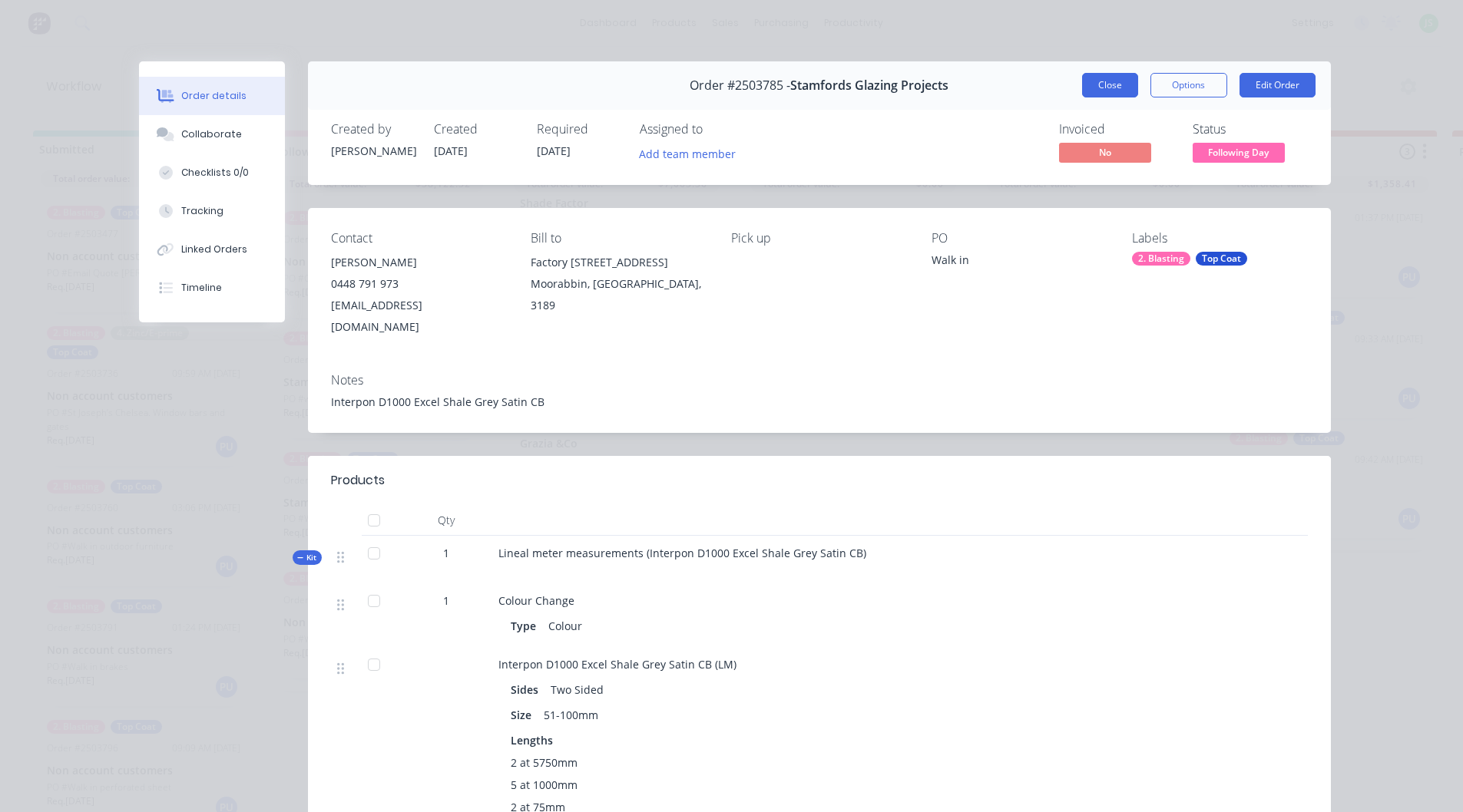
click at [1085, 85] on button "Close" at bounding box center [1110, 85] width 56 height 25
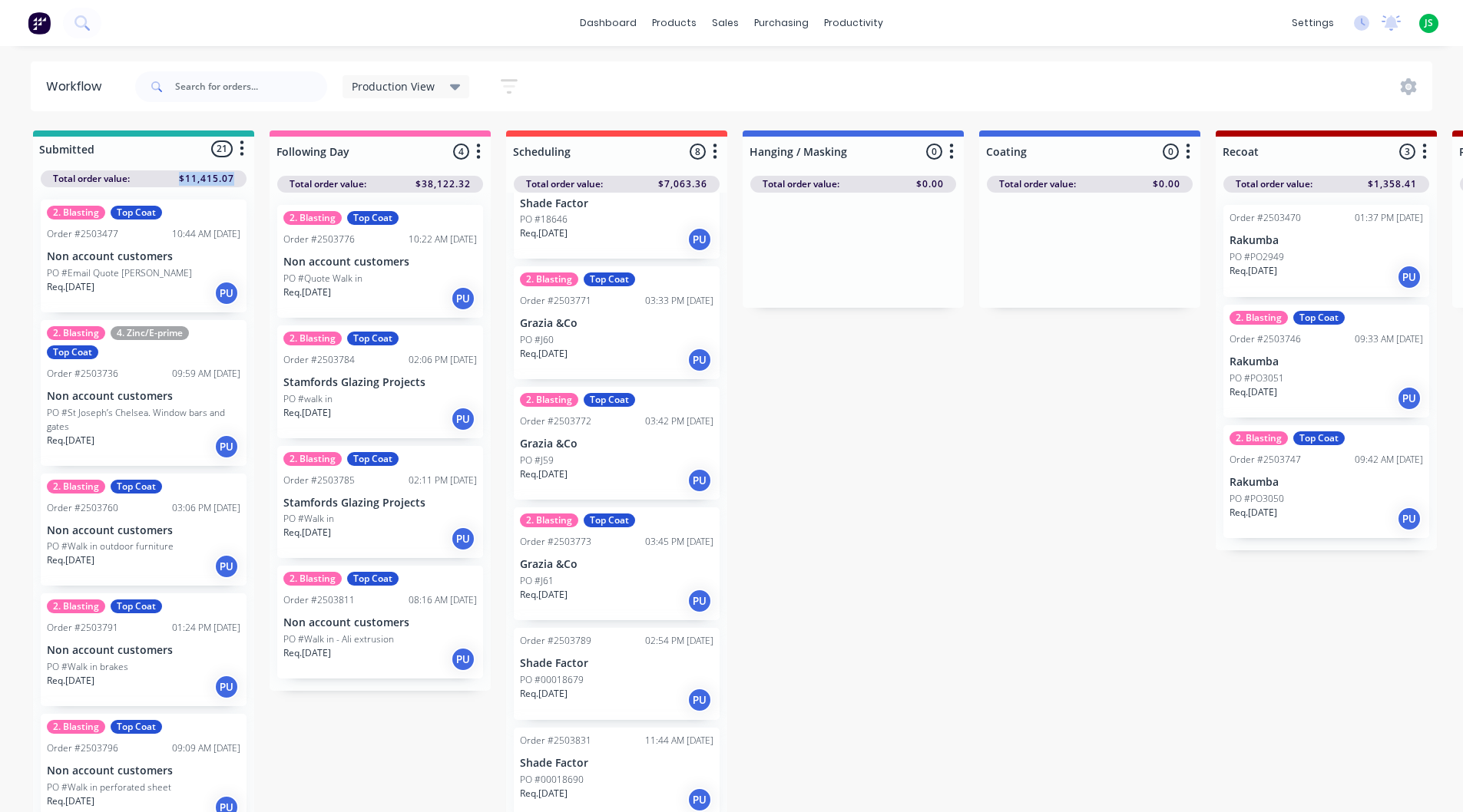
click at [336, 634] on p "PO #Walk in - Ali extrusion" at bounding box center [339, 640] width 111 height 14
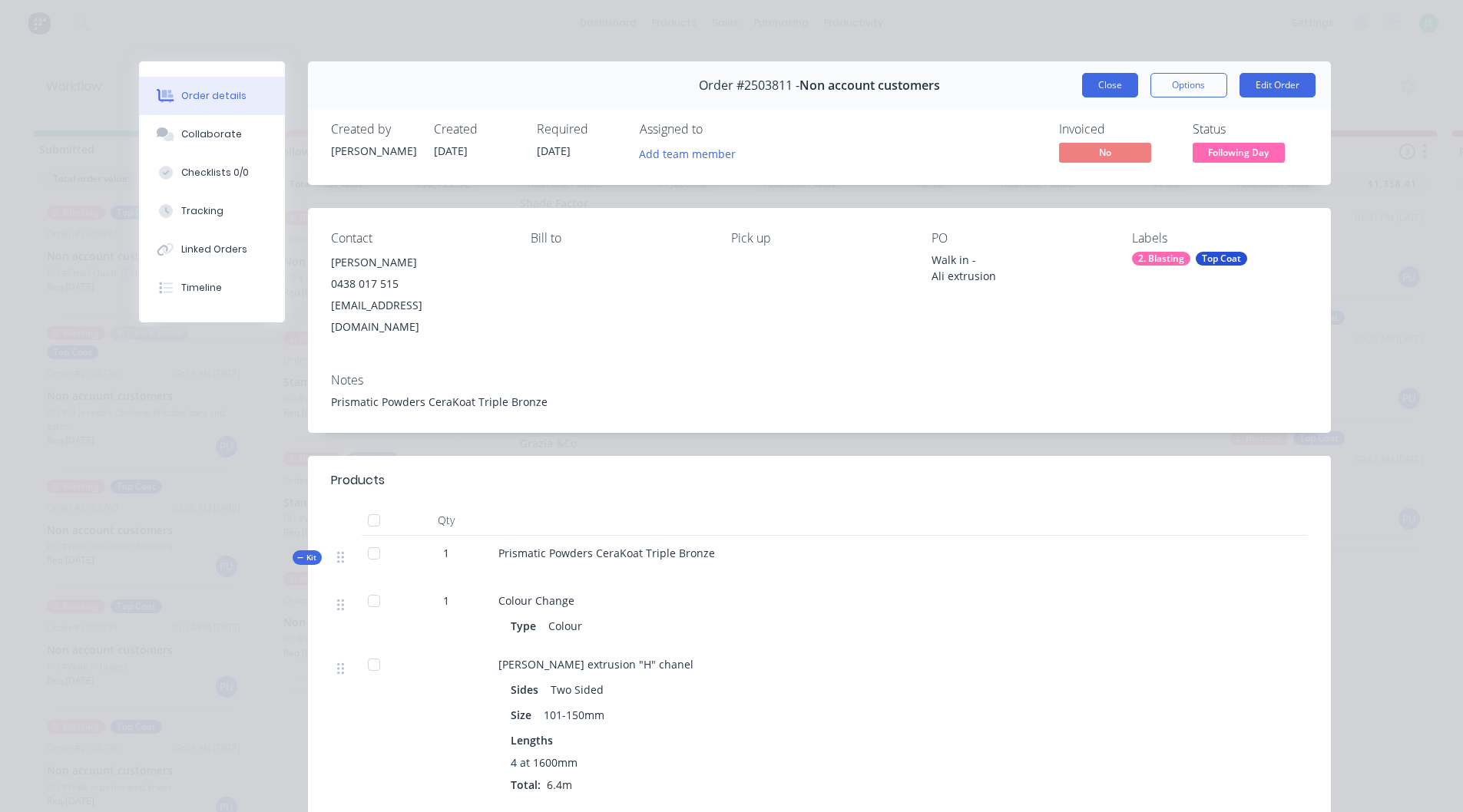
click at [1106, 87] on button "Close" at bounding box center [1110, 85] width 56 height 25
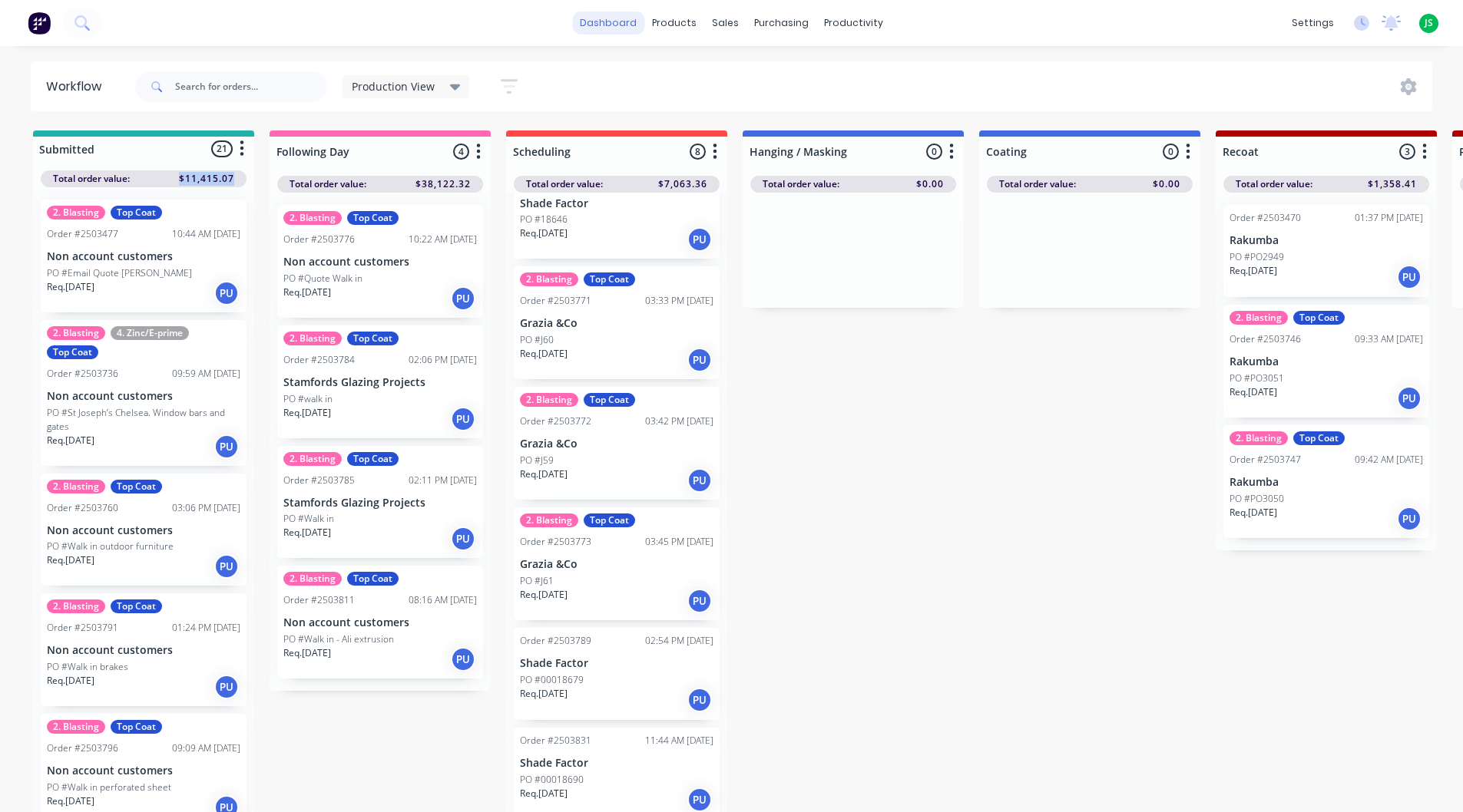
click at [603, 19] on link "dashboard" at bounding box center [609, 22] width 72 height 23
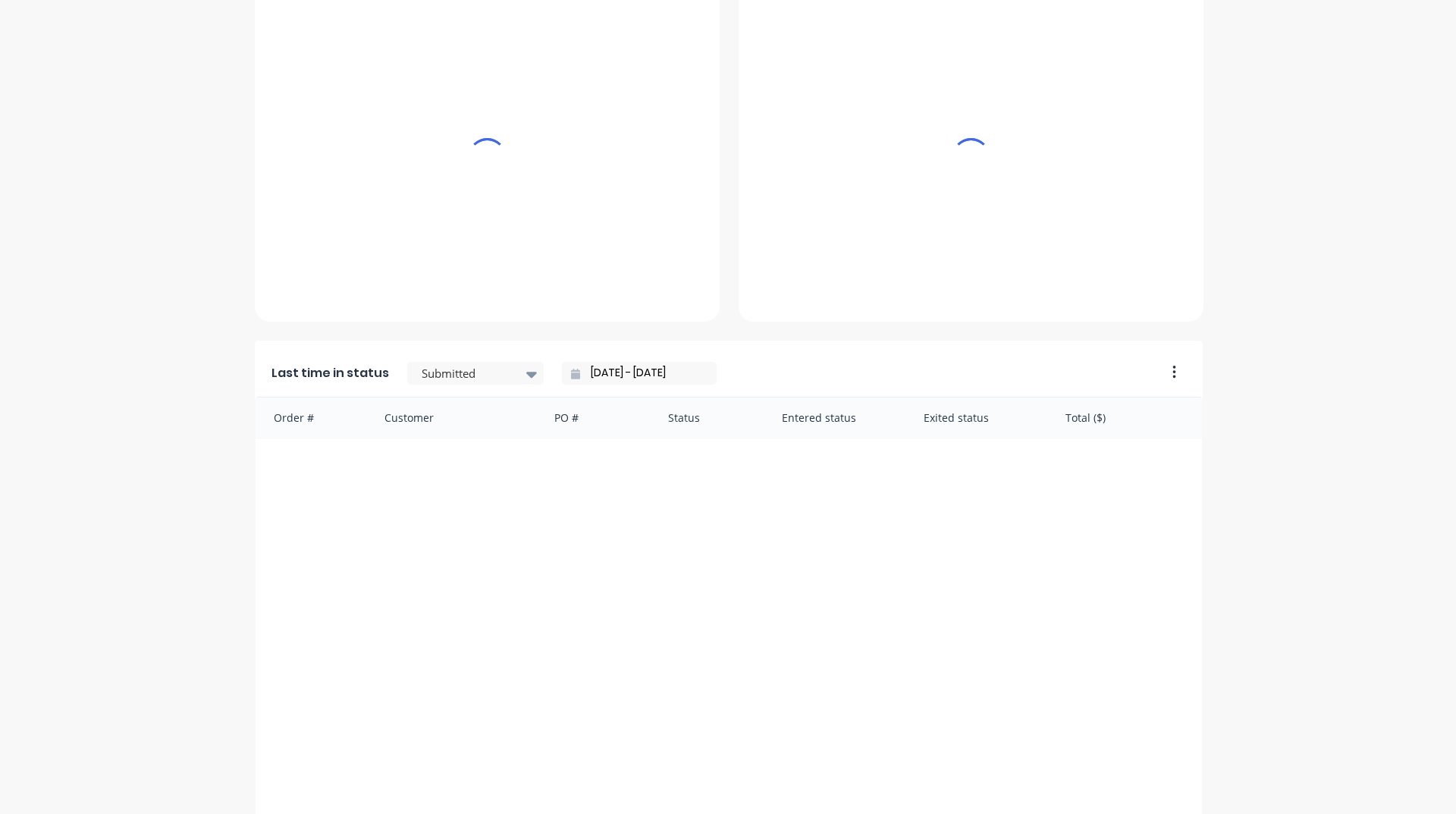
scroll to position [639, 0]
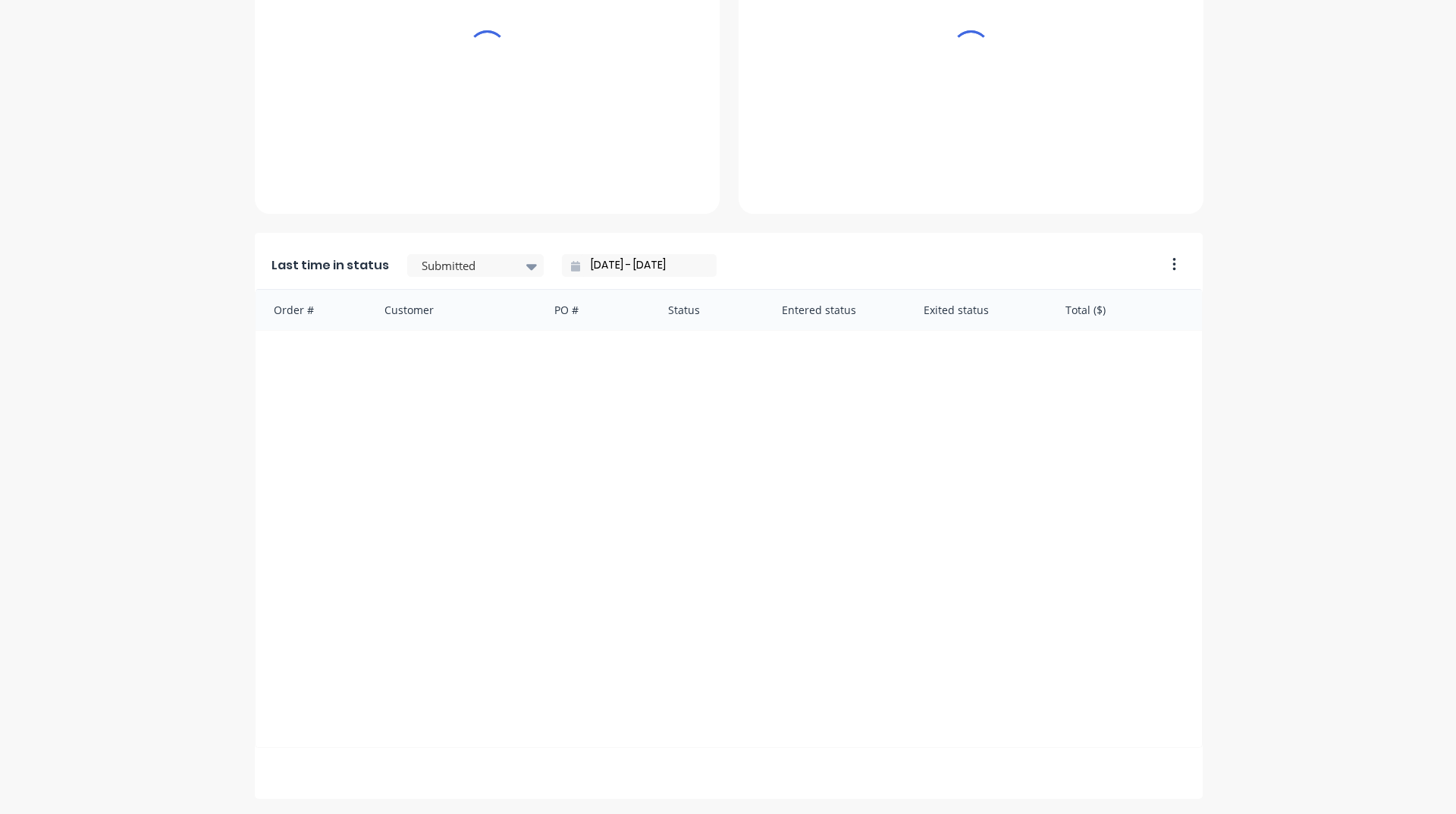
click at [589, 267] on input "[DATE] - [DATE]" at bounding box center [646, 265] width 130 height 23
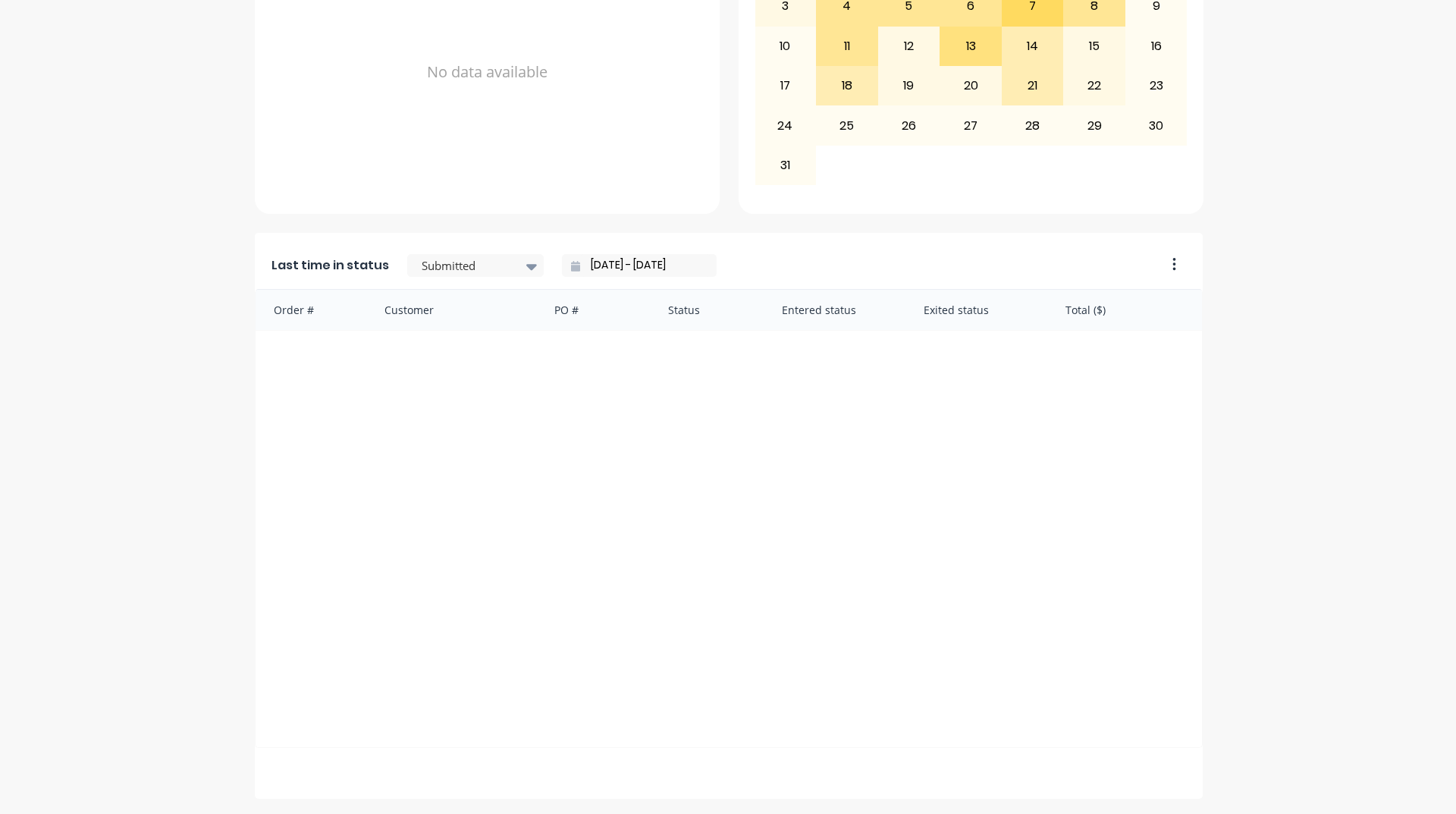
click at [641, 267] on body "dashboard products sales purchasing productivity dashboard products Product Cat…" at bounding box center [728, 407] width 1456 height 814
click at [633, 268] on input "[DATE] - [DATE]" at bounding box center [646, 265] width 130 height 23
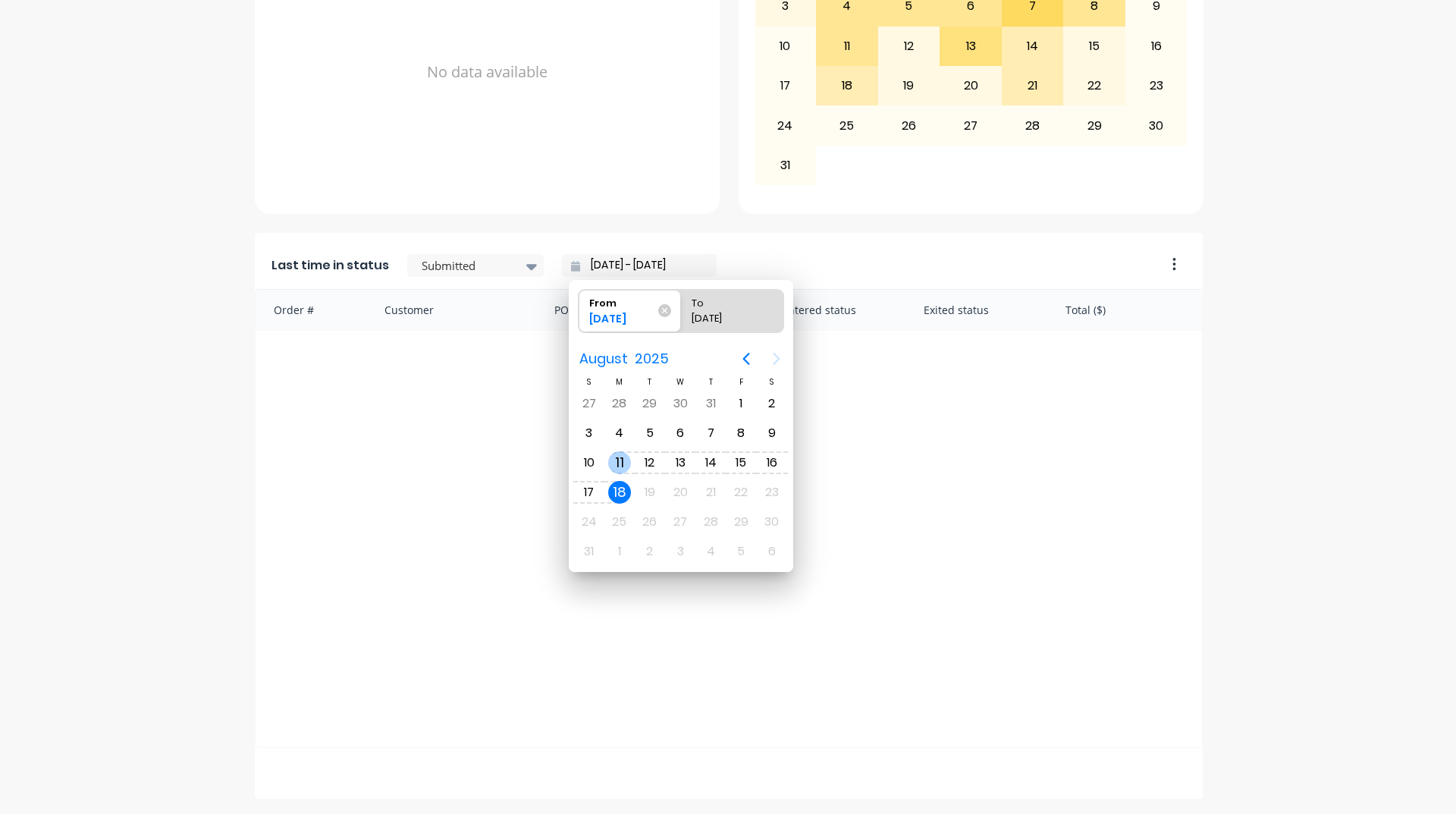
click at [623, 466] on div "11" at bounding box center [619, 462] width 23 height 23
type input "[DATE] - [DATE]"
radio input "false"
radio input "true"
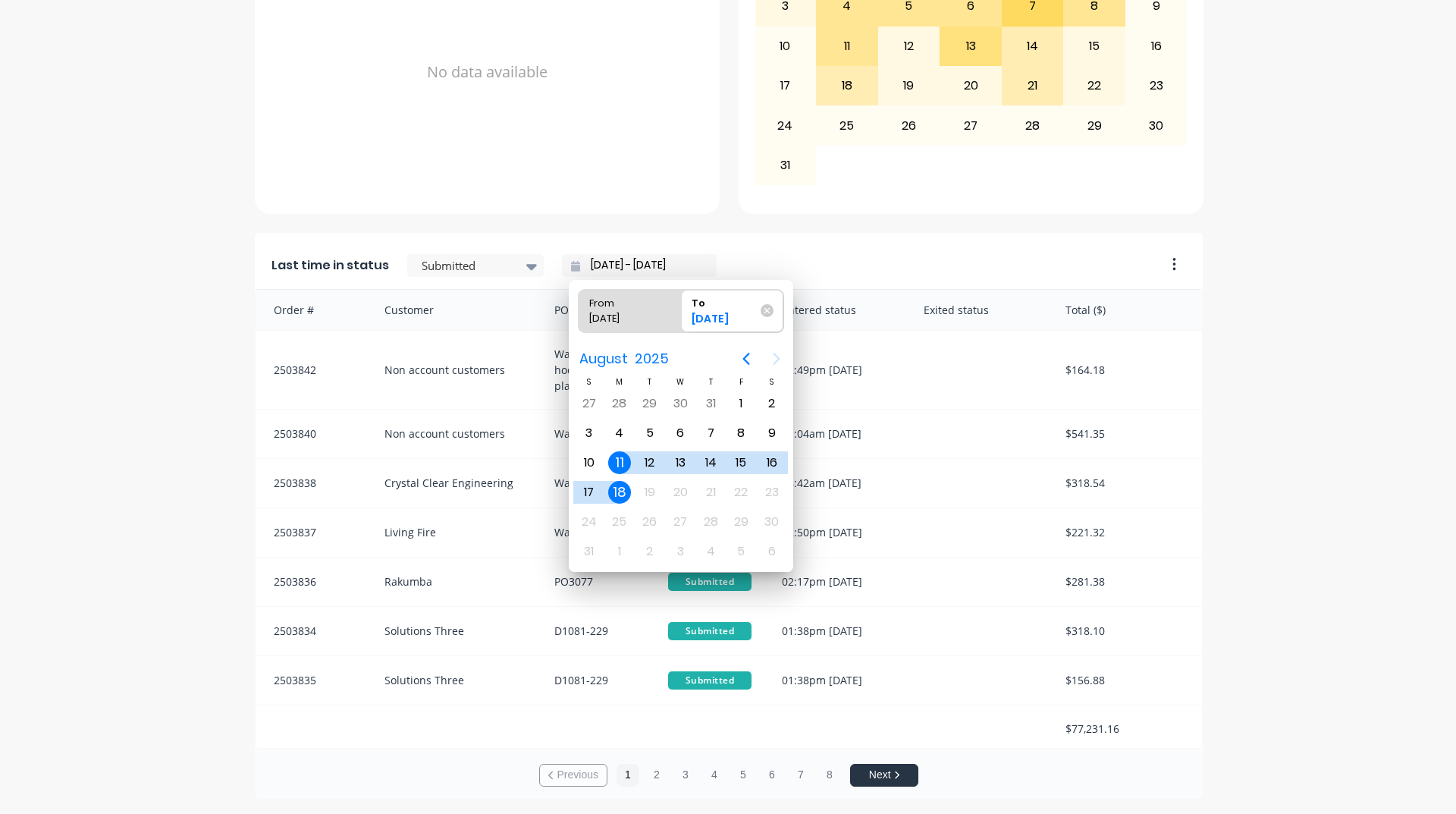
click at [624, 464] on div "11" at bounding box center [619, 462] width 23 height 23
type input "[DATE] - [DATE]"
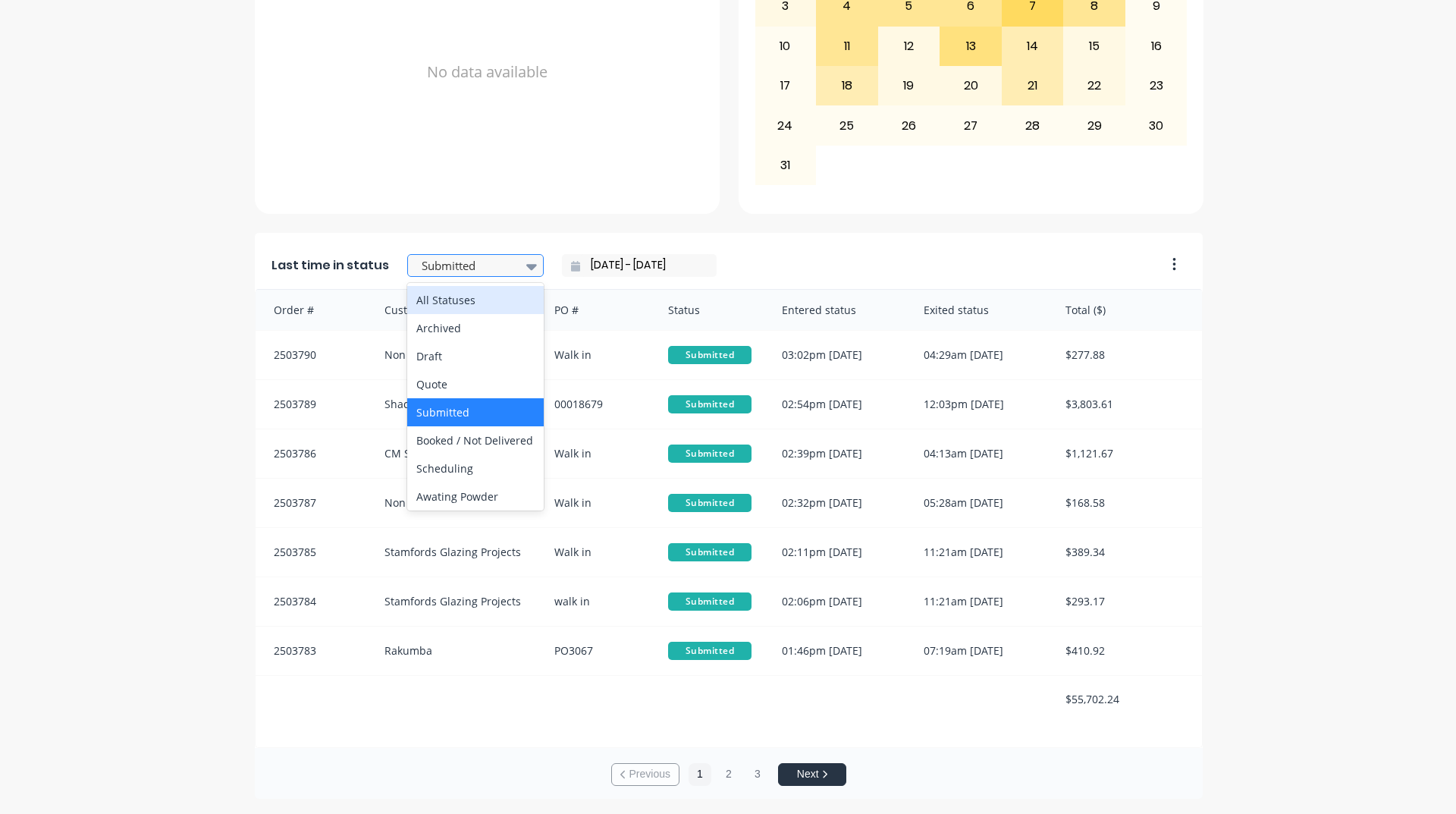
click at [526, 260] on icon at bounding box center [531, 267] width 11 height 17
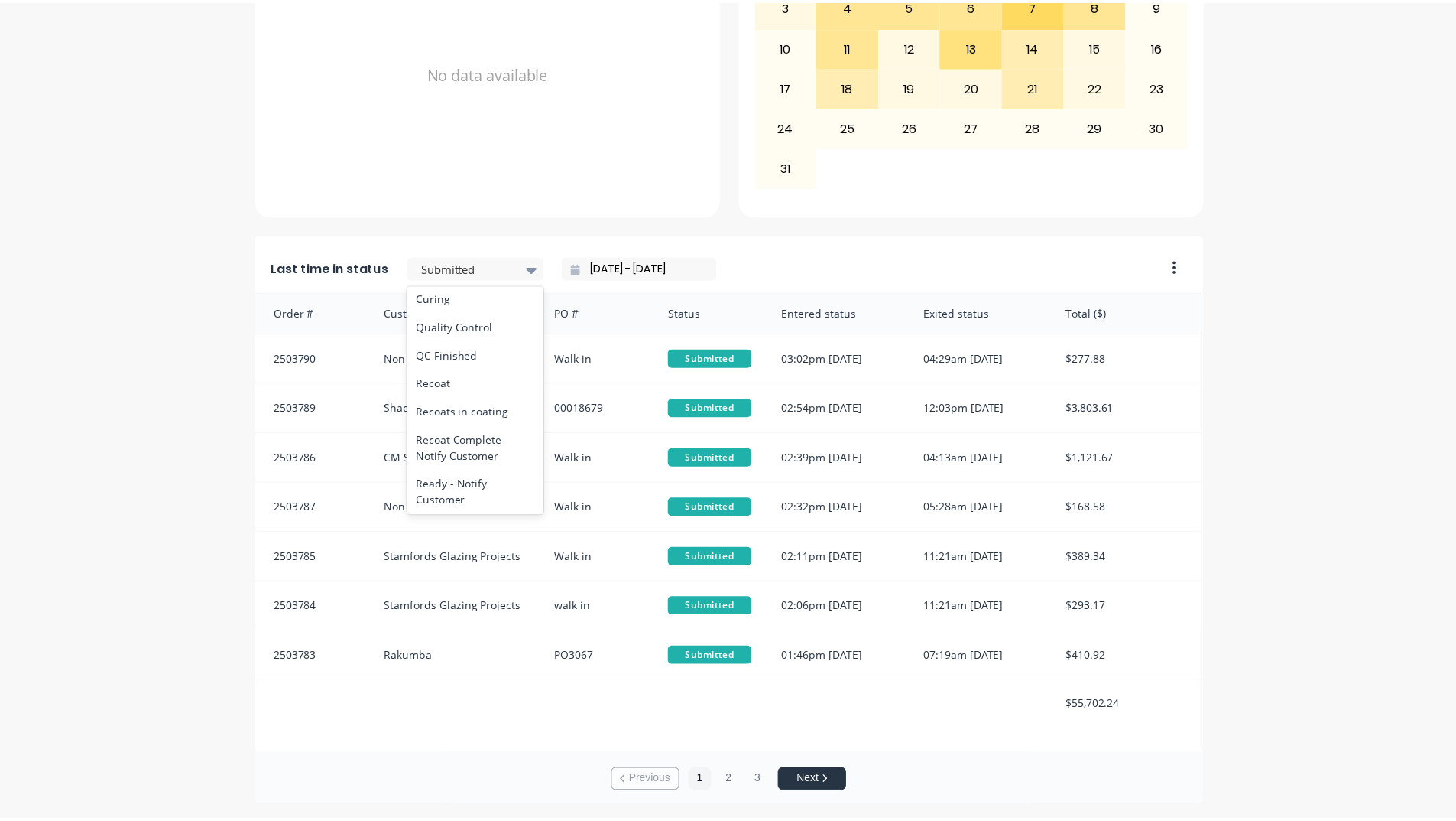
scroll to position [612, 0]
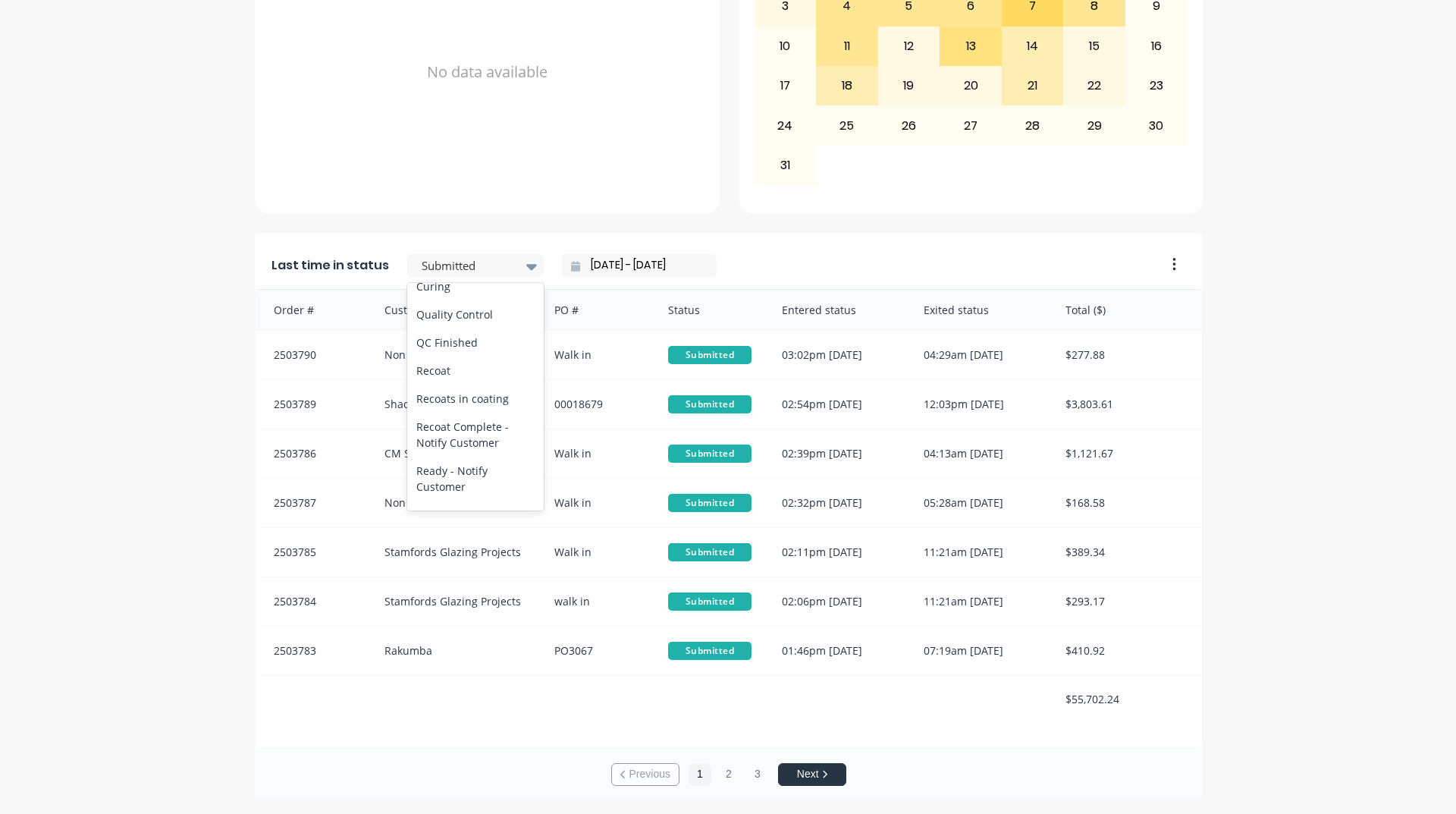
click at [431, 272] on div "Coating" at bounding box center [475, 258] width 136 height 28
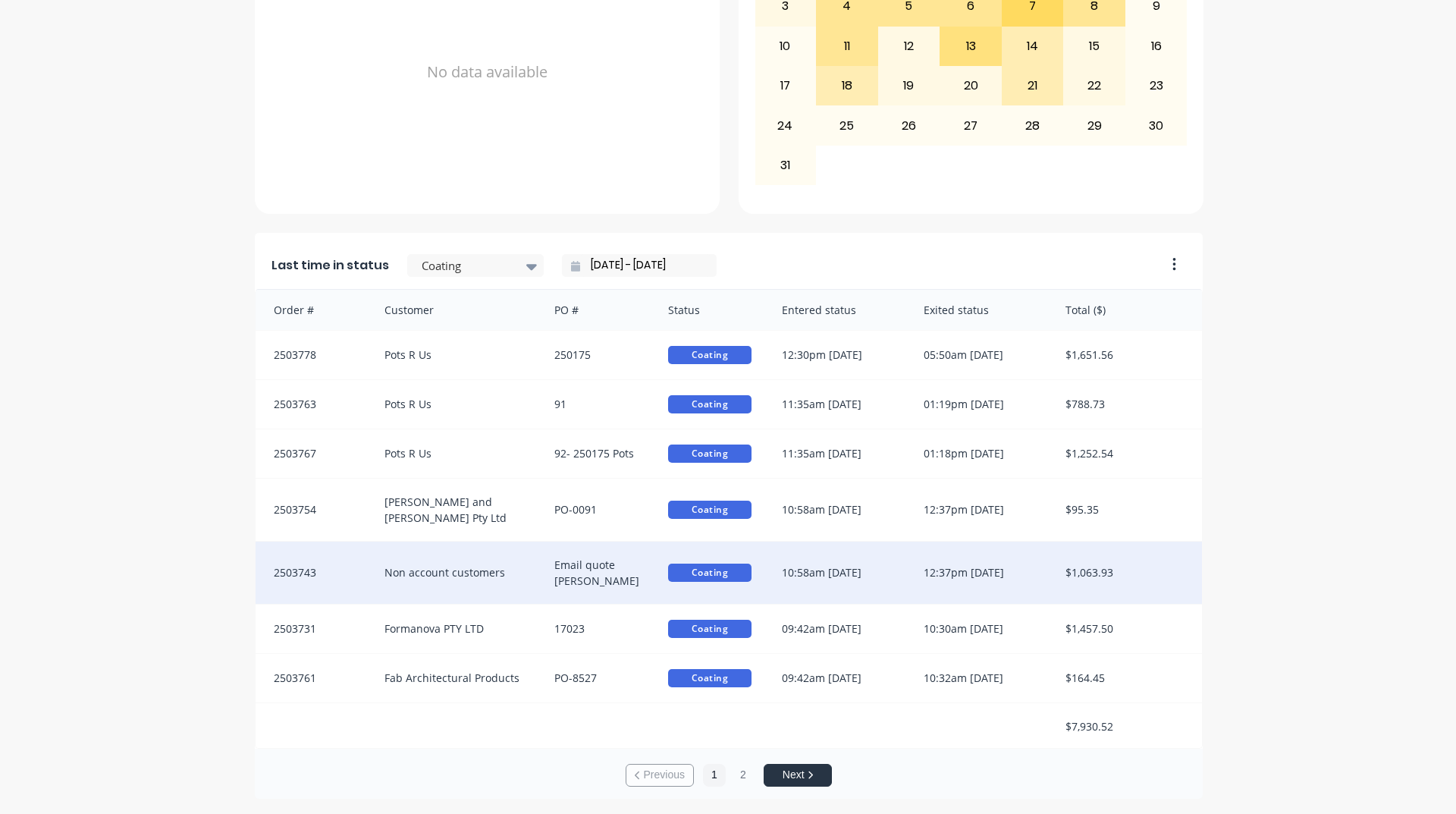
click at [563, 560] on div "Email quote [PERSON_NAME]" at bounding box center [596, 572] width 113 height 62
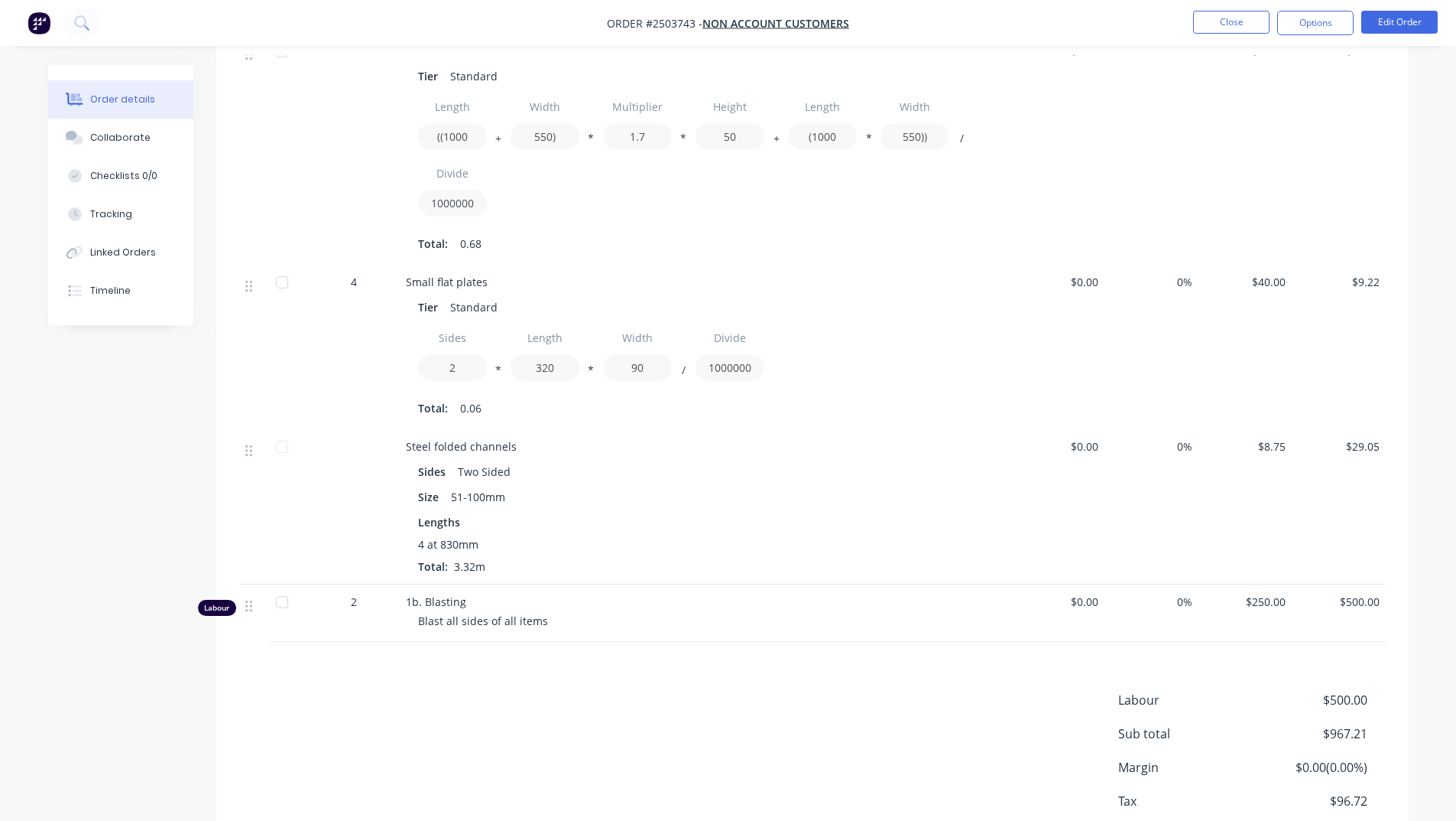
scroll to position [913, 0]
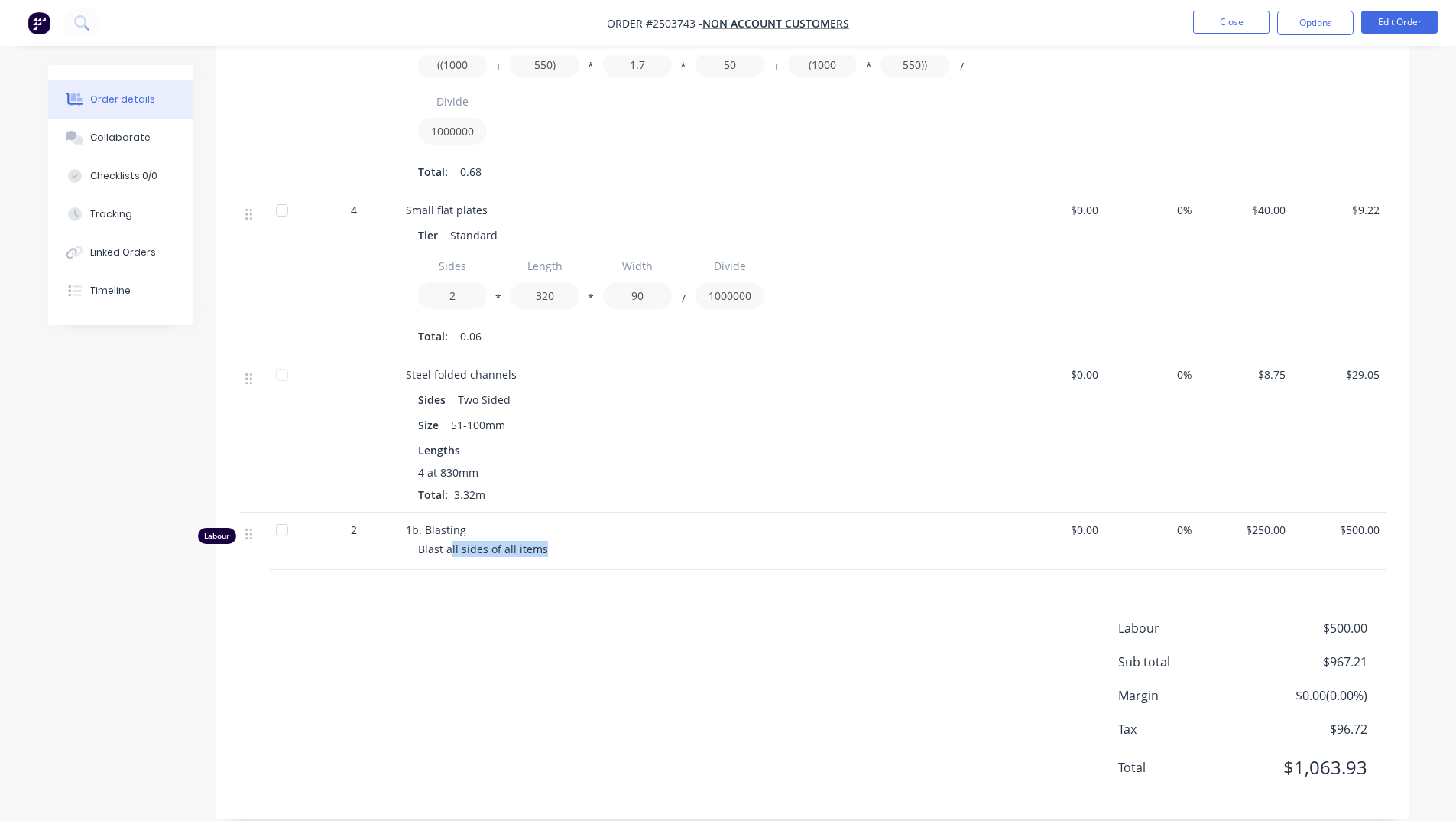
drag, startPoint x: 548, startPoint y: 529, endPoint x: 449, endPoint y: 529, distance: 99.0
click at [449, 541] on div "Blast all sides of all items" at bounding box center [711, 549] width 587 height 16
click at [519, 563] on div "Products Display actual quantities Show / Hide columns Qty Cost Markup Price To…" at bounding box center [813, 176] width 1192 height 1286
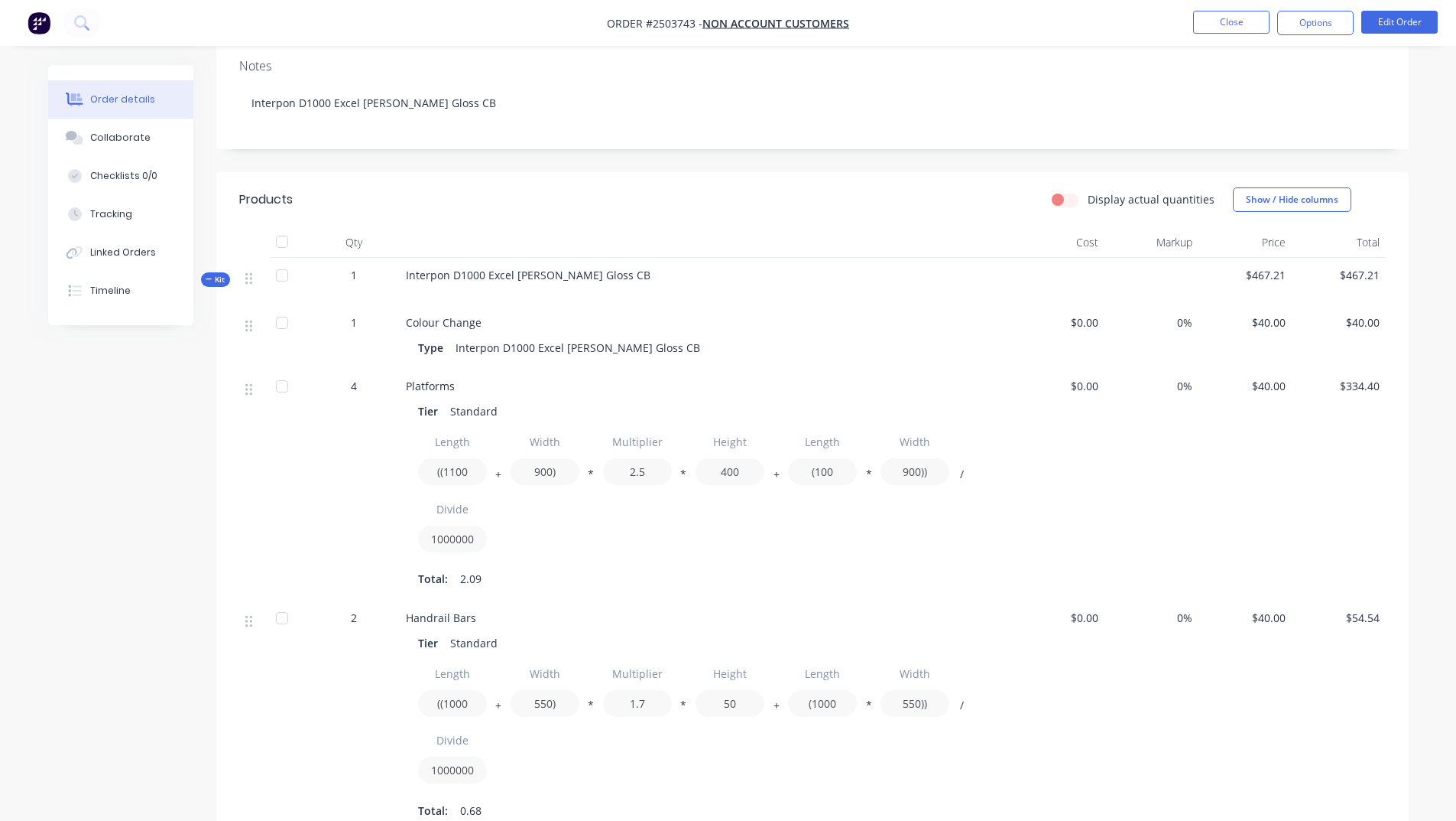
scroll to position [72, 0]
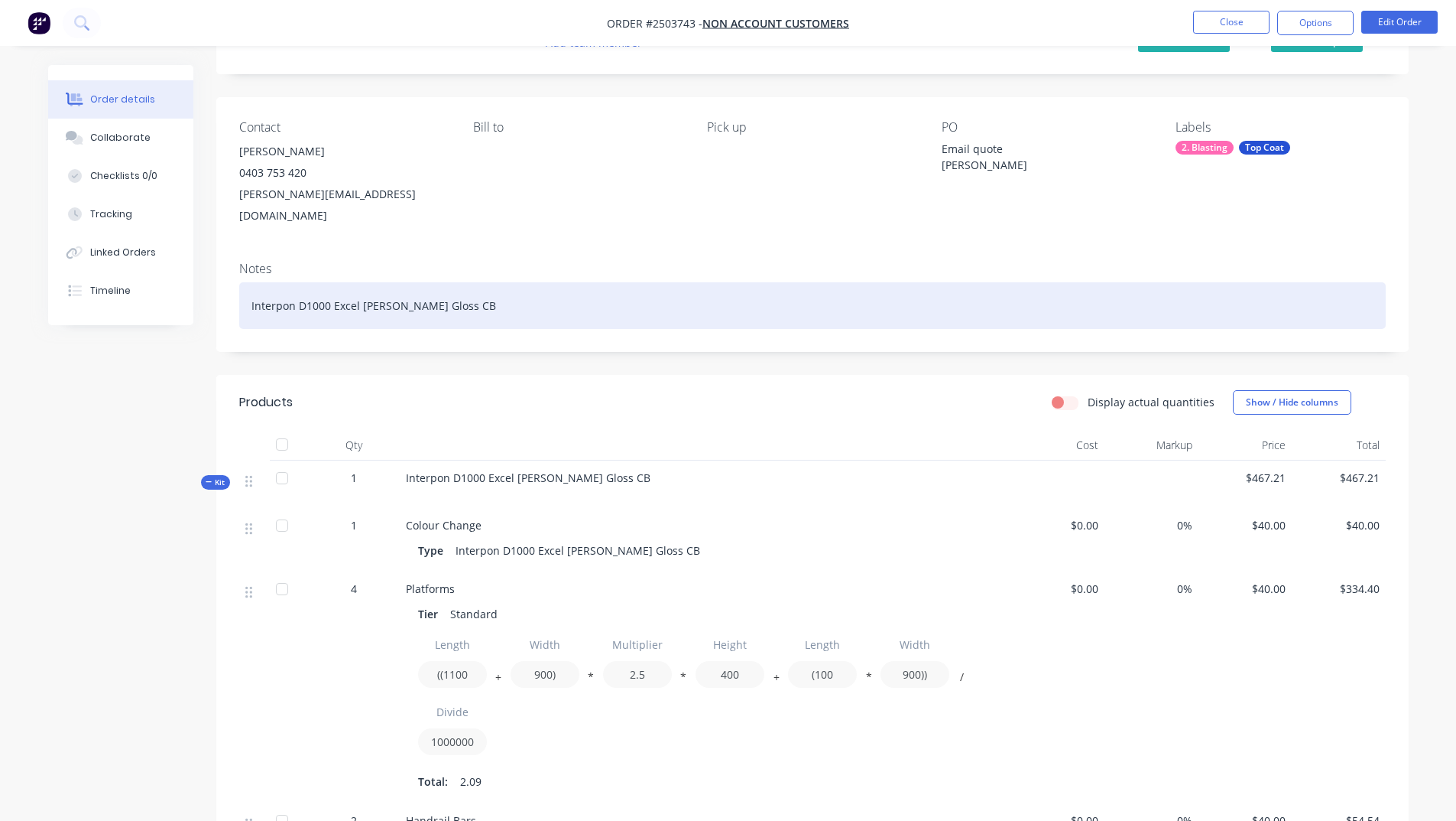
drag, startPoint x: 488, startPoint y: 284, endPoint x: 509, endPoint y: 299, distance: 25.8
click at [509, 299] on div "Interpon D1000 Excel [PERSON_NAME] Gloss CB" at bounding box center [813, 306] width 1146 height 47
click at [468, 282] on div "Interpon D1000 Excel [PERSON_NAME] Gloss CB" at bounding box center [813, 306] width 1146 height 47
click at [472, 286] on div "Interpon D1000 Excel [PERSON_NAME] Gloss CB" at bounding box center [813, 306] width 1146 height 47
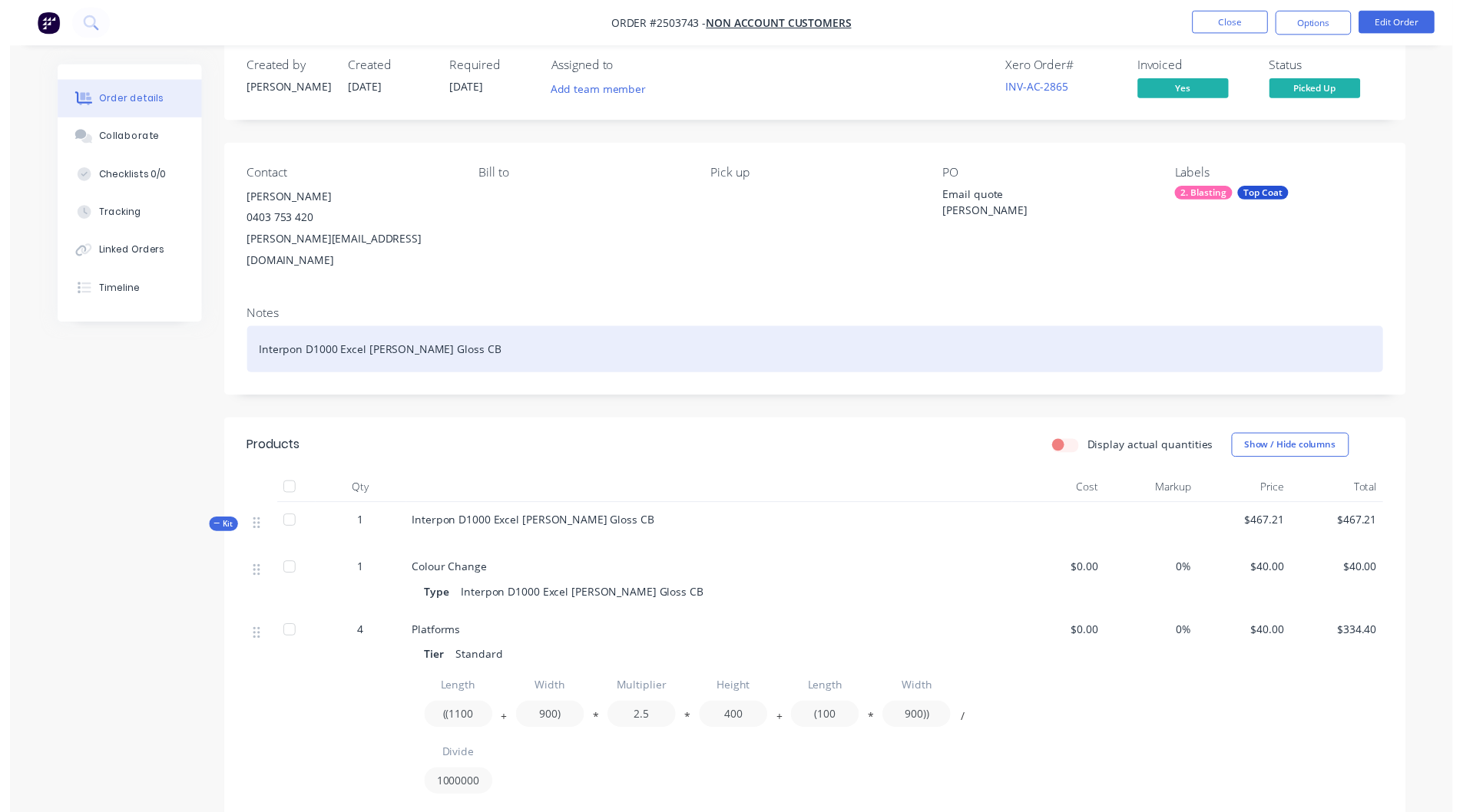
scroll to position [0, 0]
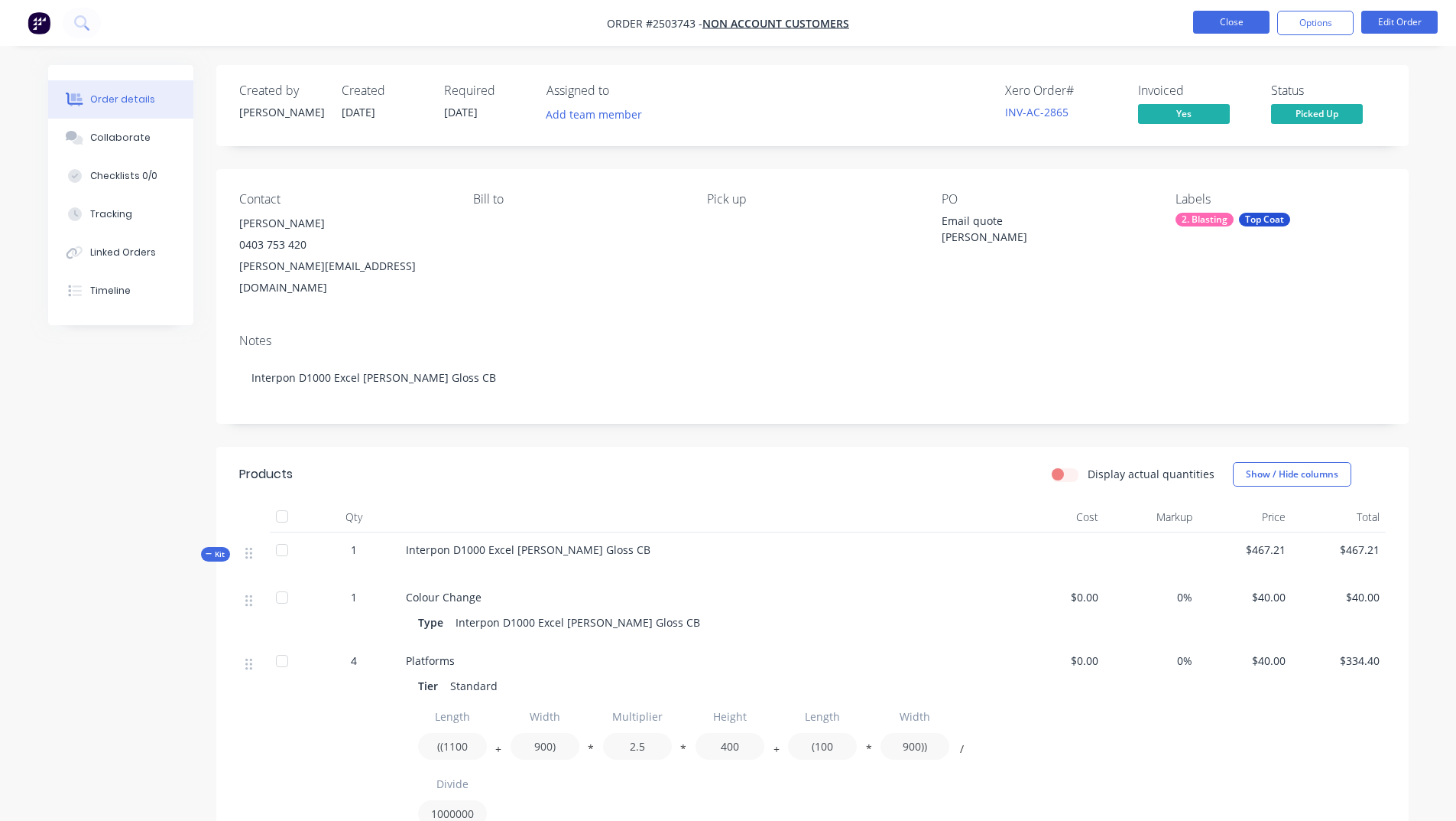
click at [1201, 26] on button "Close" at bounding box center [1232, 22] width 77 height 23
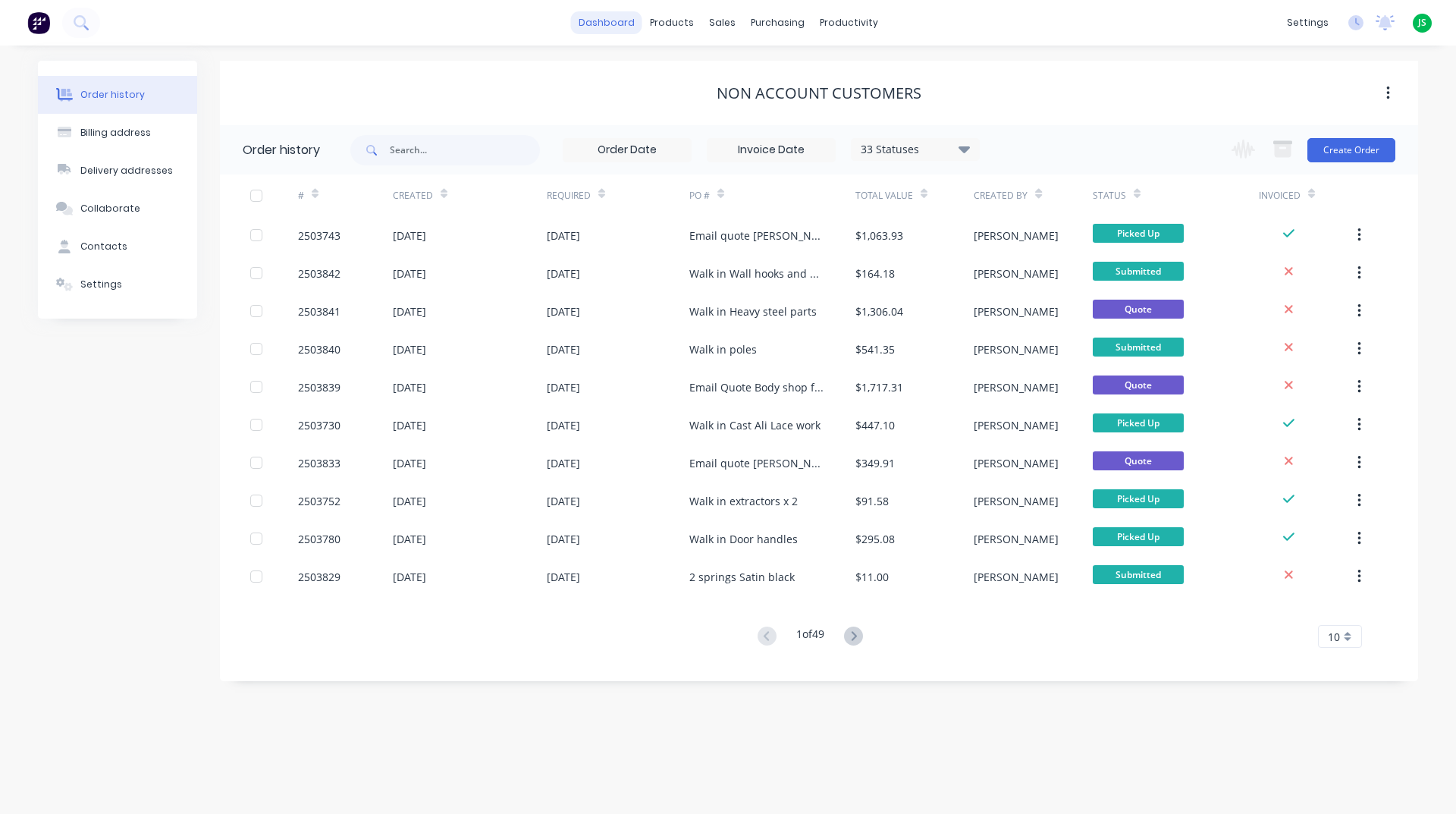
click at [611, 25] on link "dashboard" at bounding box center [607, 22] width 71 height 23
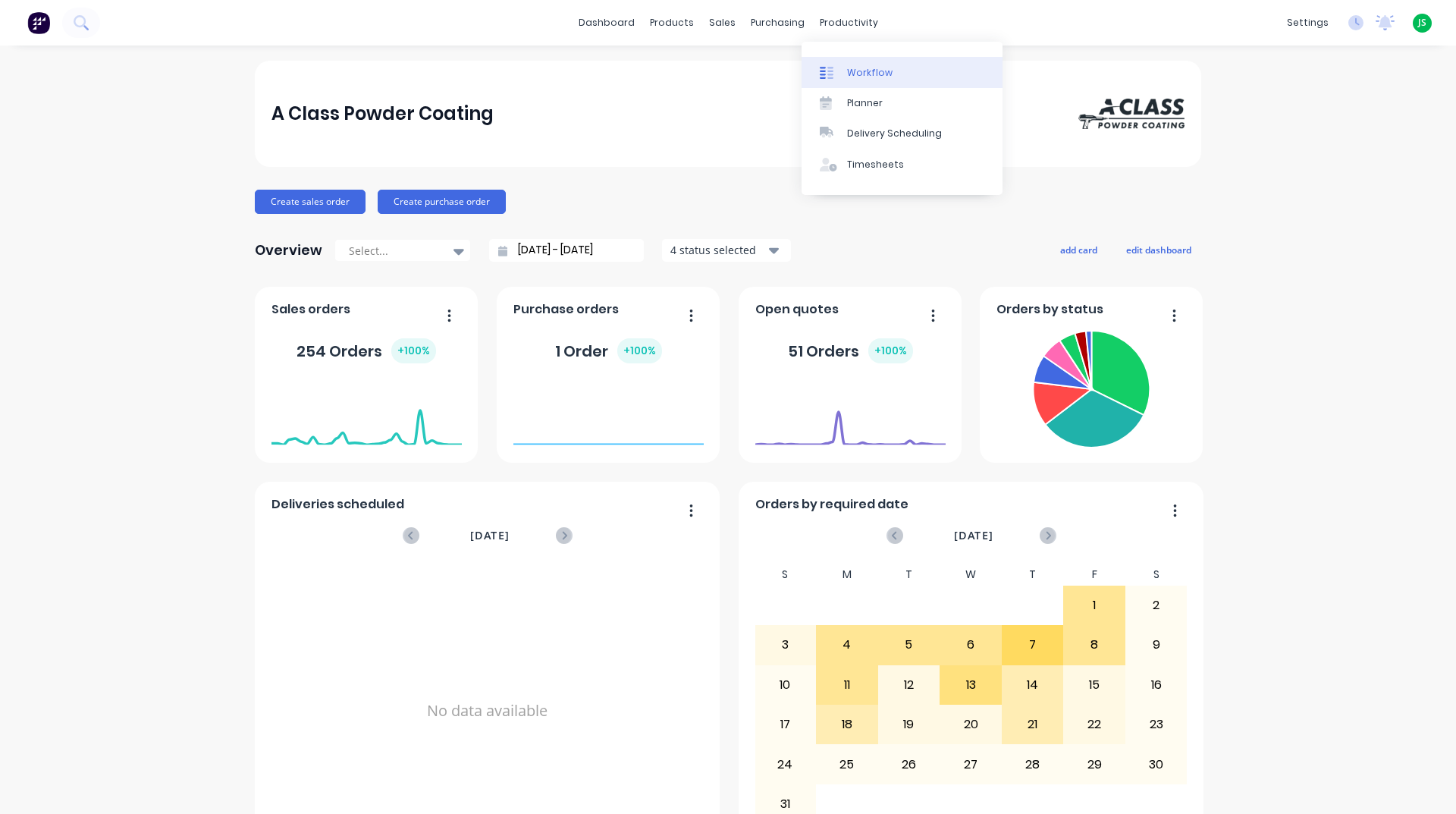
click at [879, 74] on div "Workflow" at bounding box center [870, 73] width 46 height 14
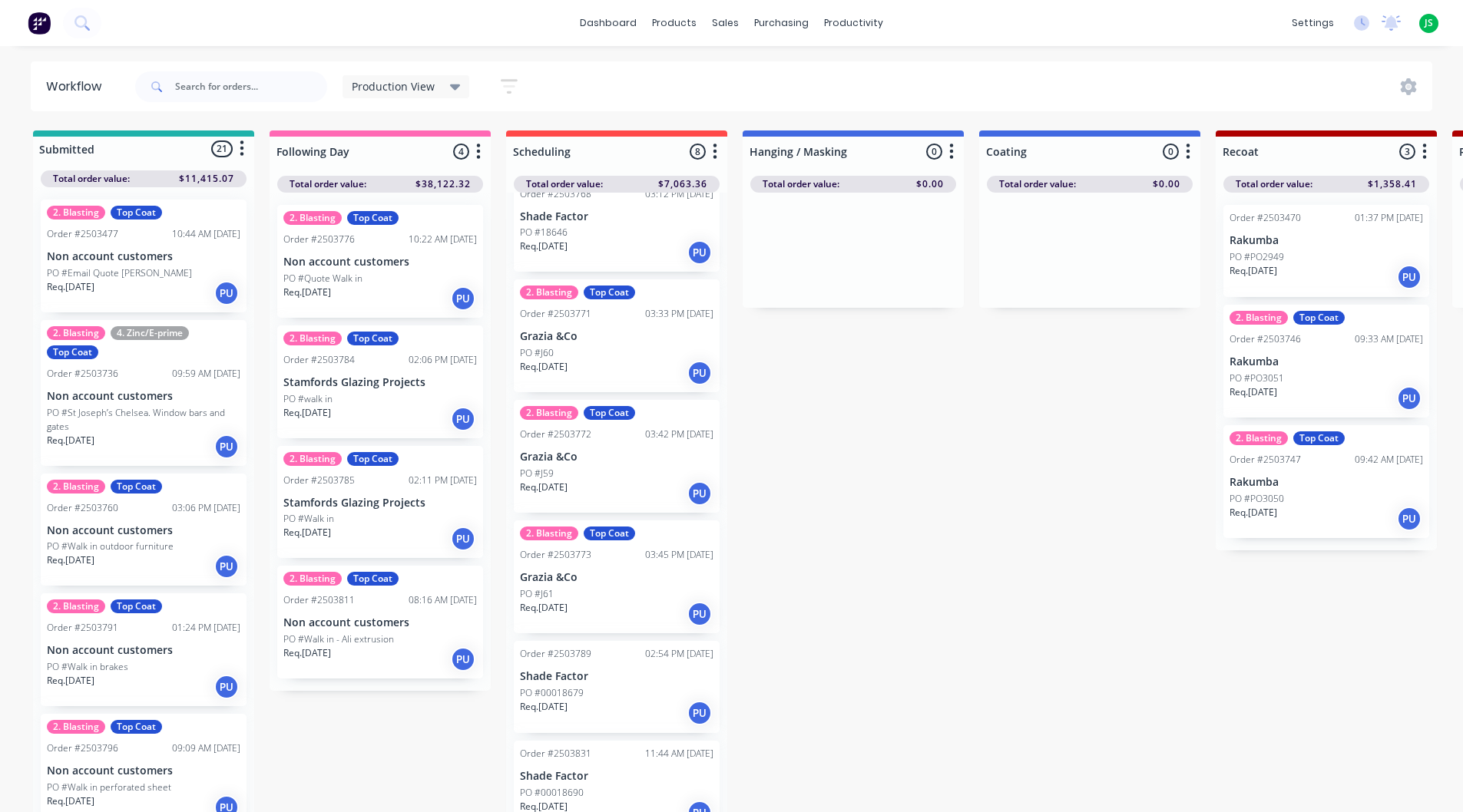
scroll to position [300, 0]
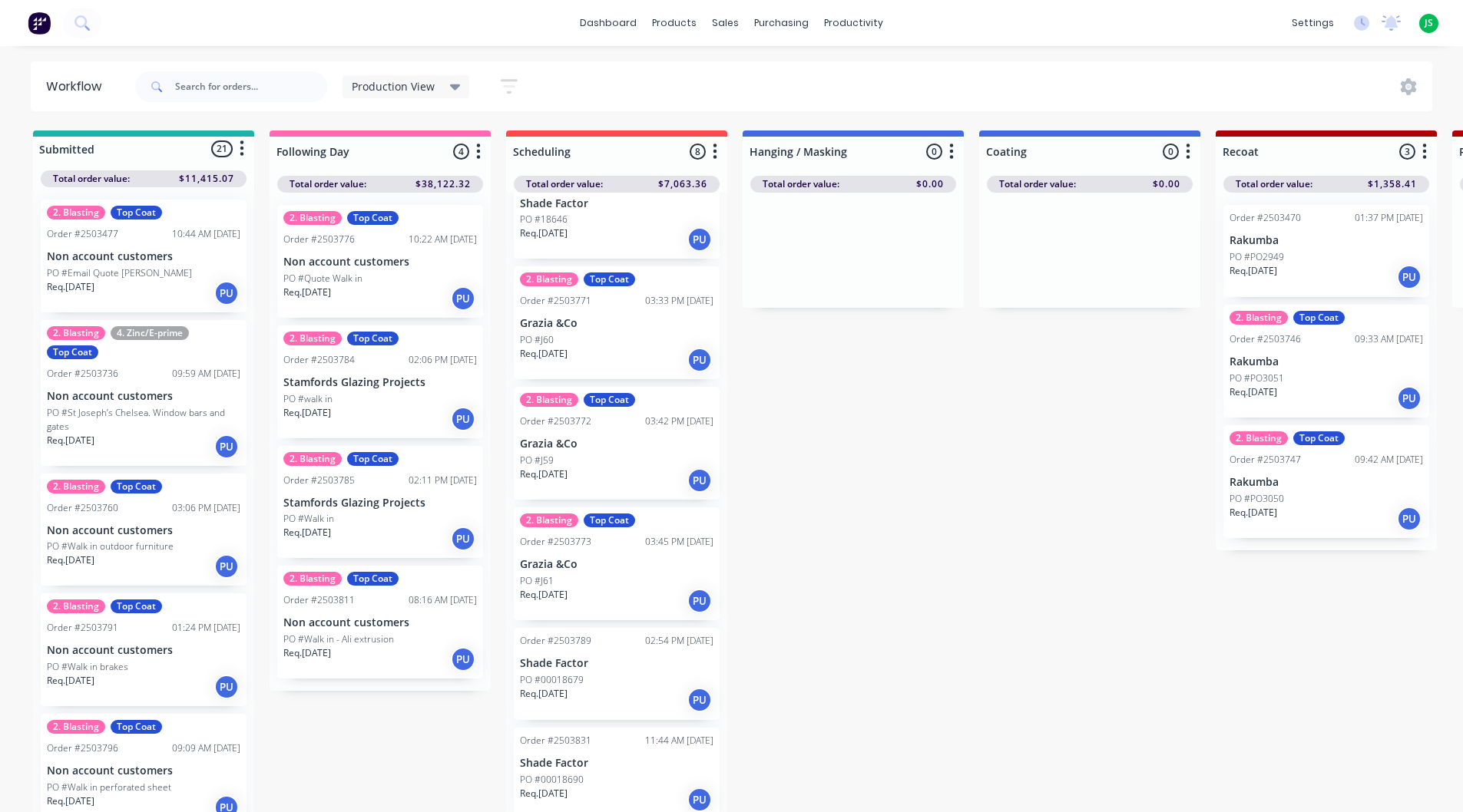
click at [592, 570] on p "Grazia &Co" at bounding box center [617, 564] width 194 height 13
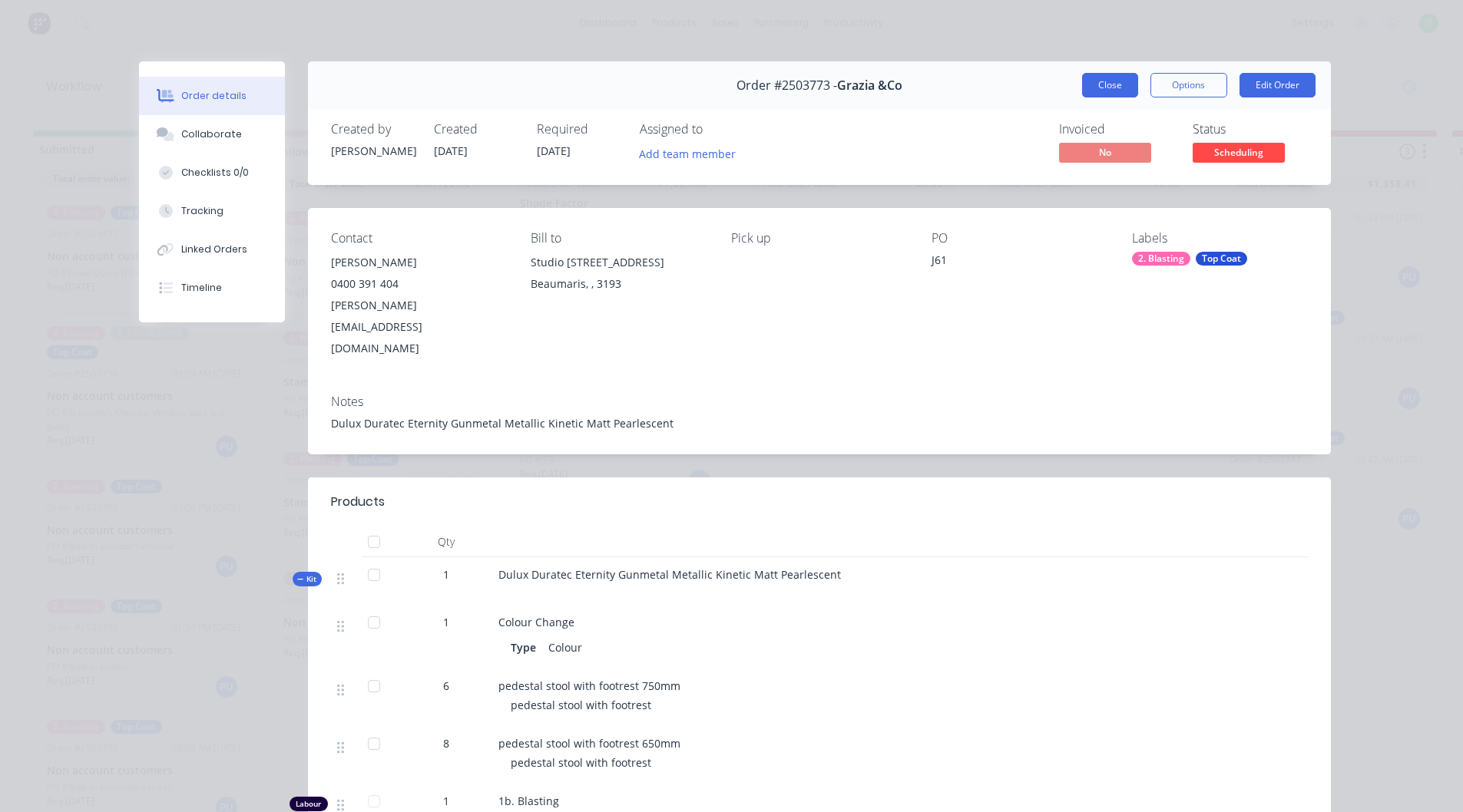
click at [1115, 89] on button "Close" at bounding box center [1110, 85] width 56 height 25
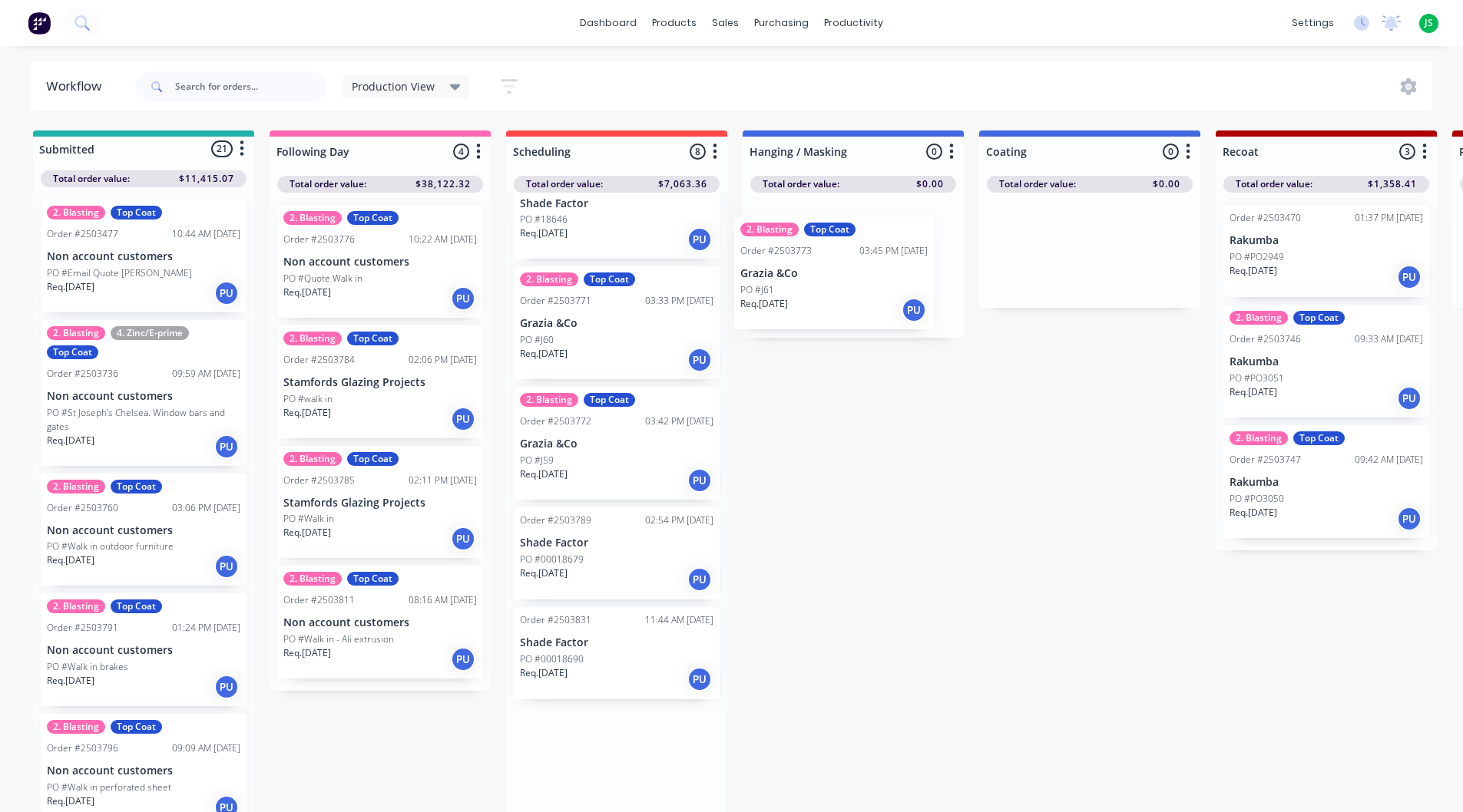
drag, startPoint x: 590, startPoint y: 579, endPoint x: 814, endPoint y: 283, distance: 371.2
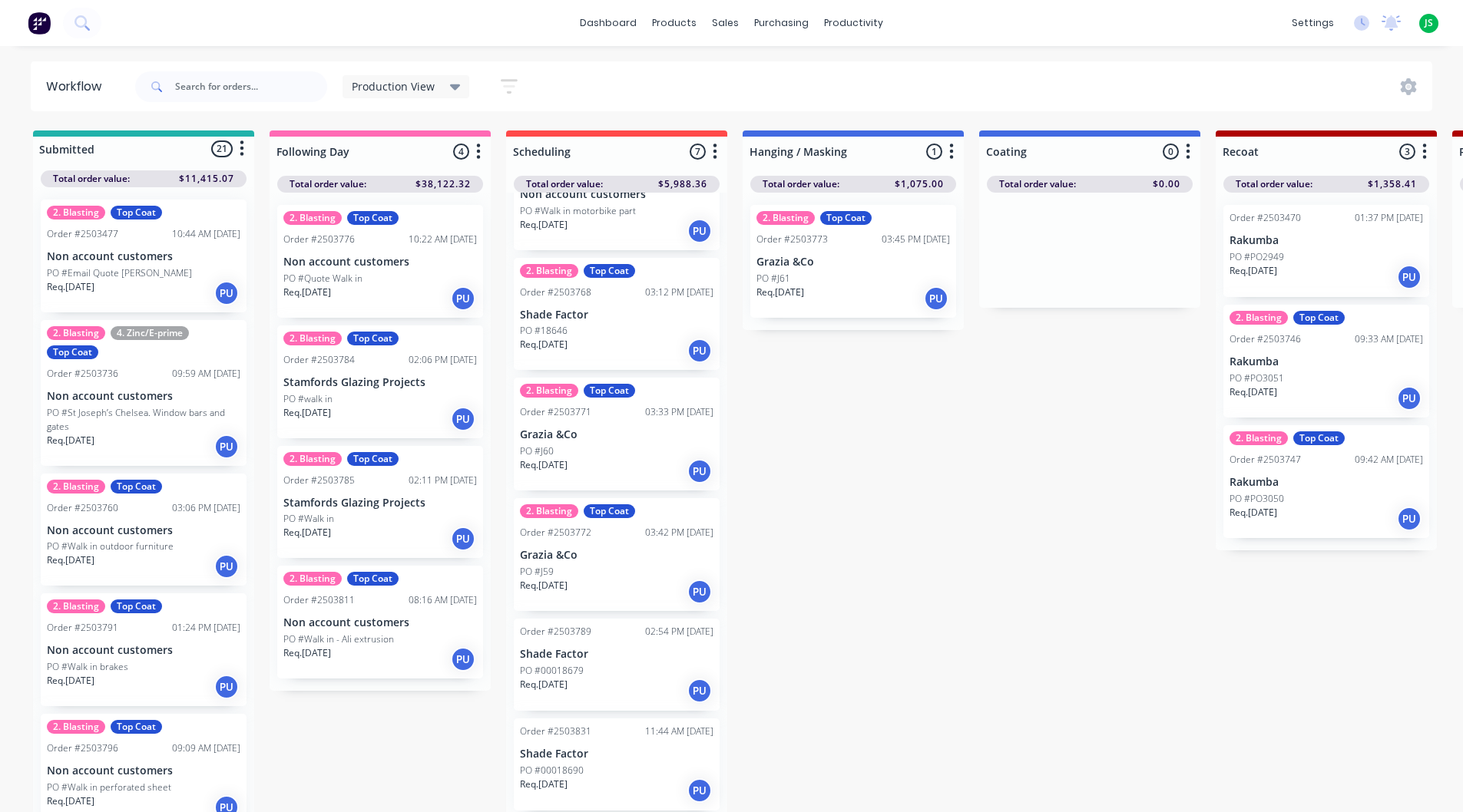
scroll to position [179, 0]
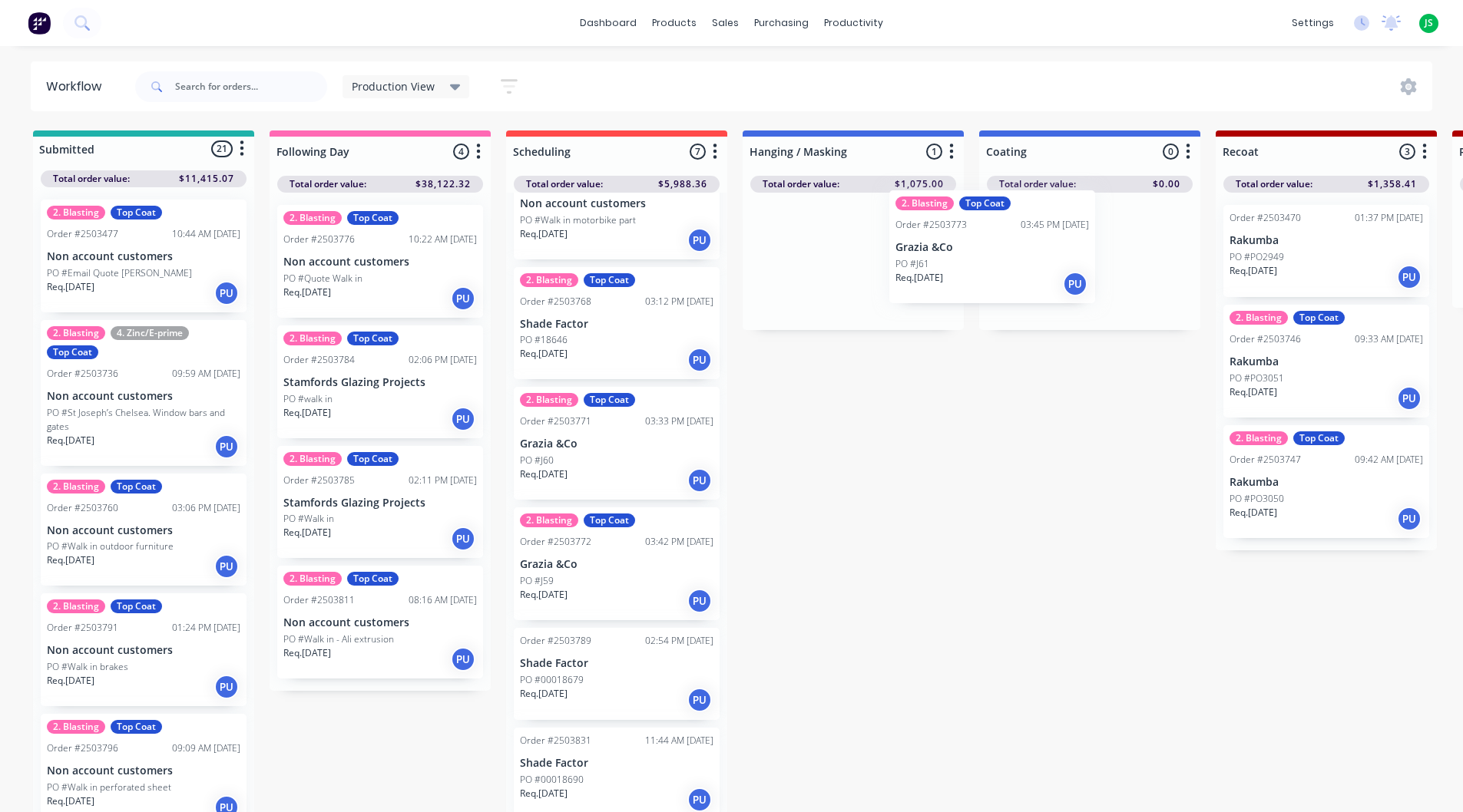
drag, startPoint x: 824, startPoint y: 270, endPoint x: 1077, endPoint y: 248, distance: 254.0
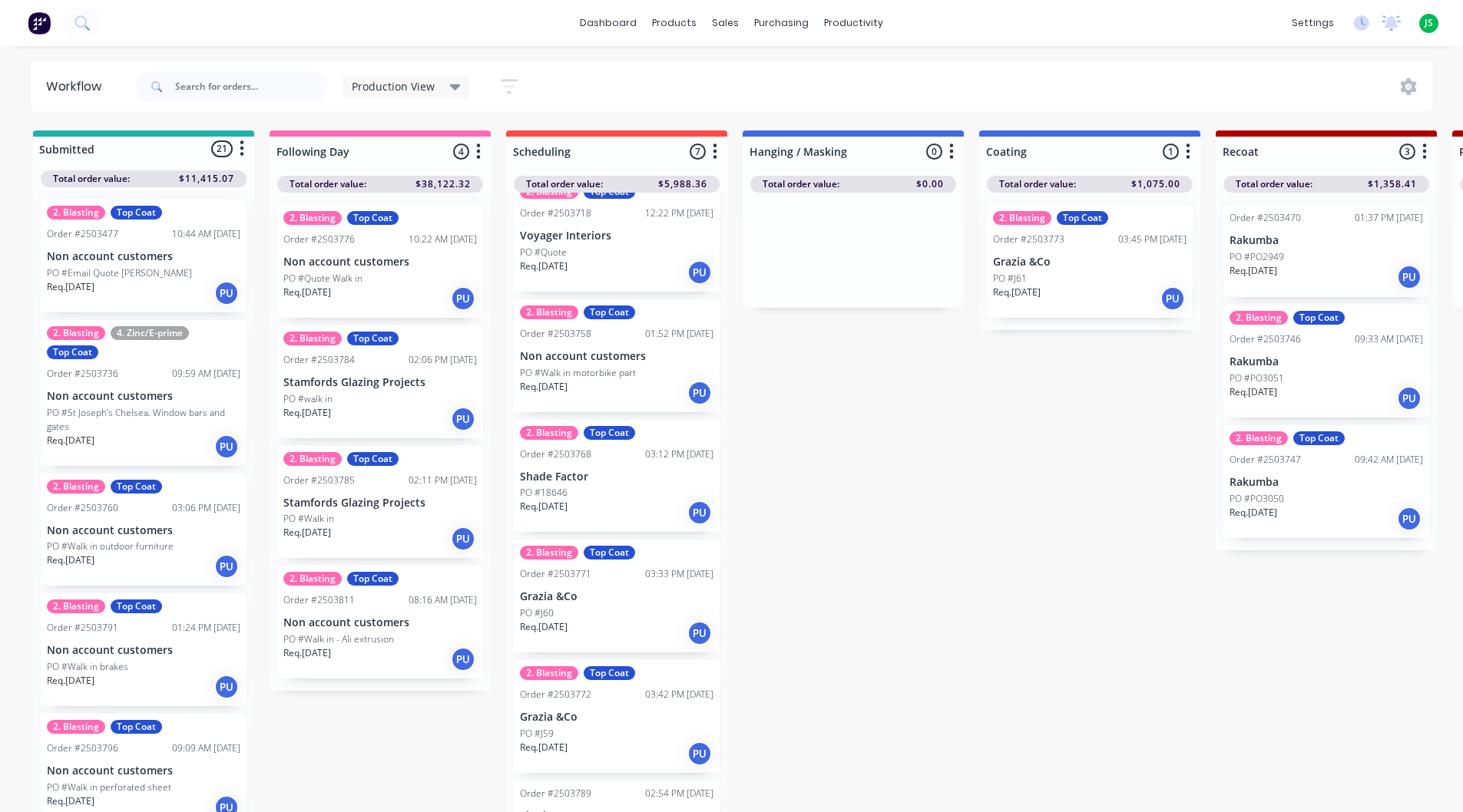
scroll to position [0, 0]
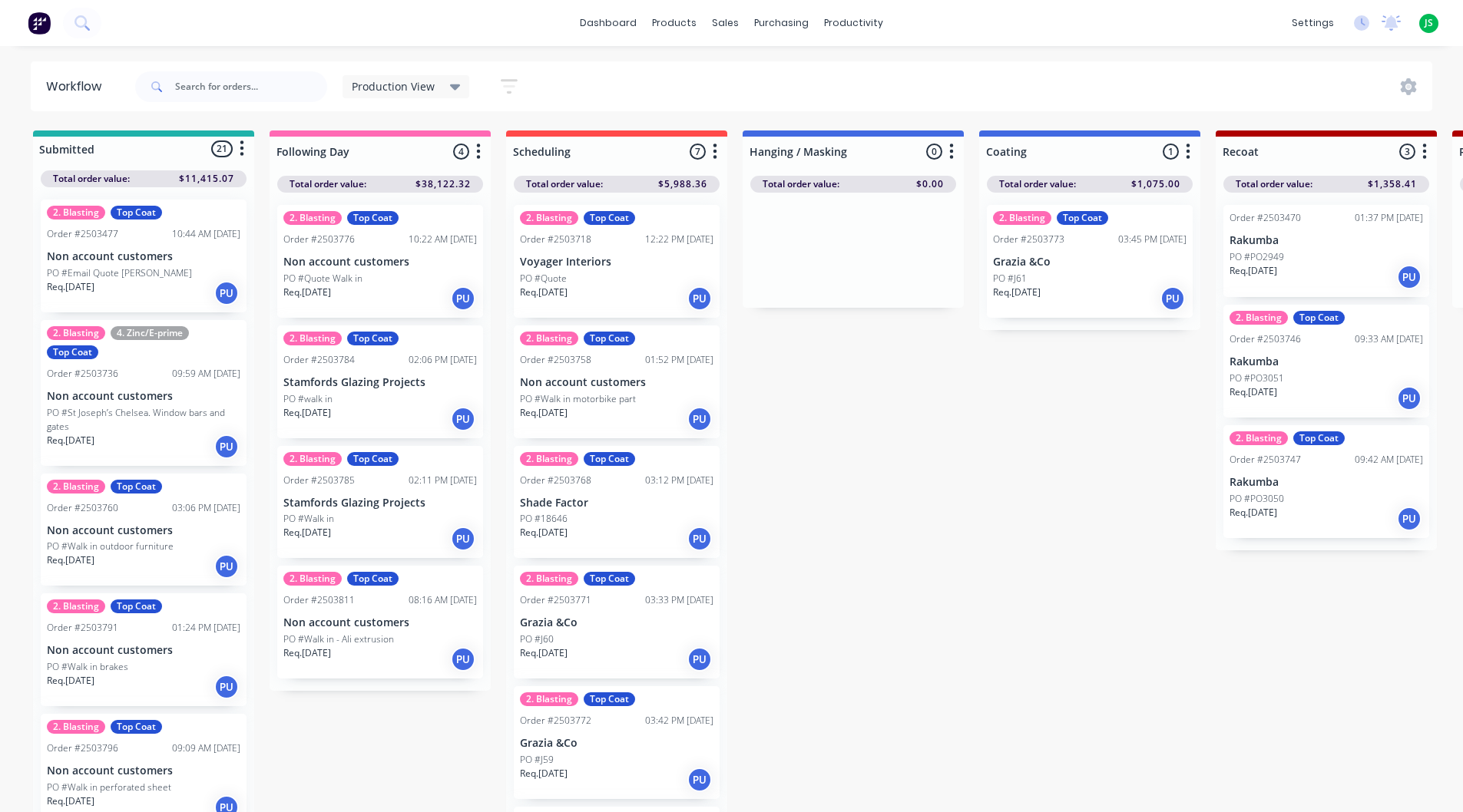
click at [615, 389] on div "2. Blasting Top Coat Order #2503758 01:52 PM [DATE] Non account customers PO #W…" at bounding box center [617, 382] width 206 height 113
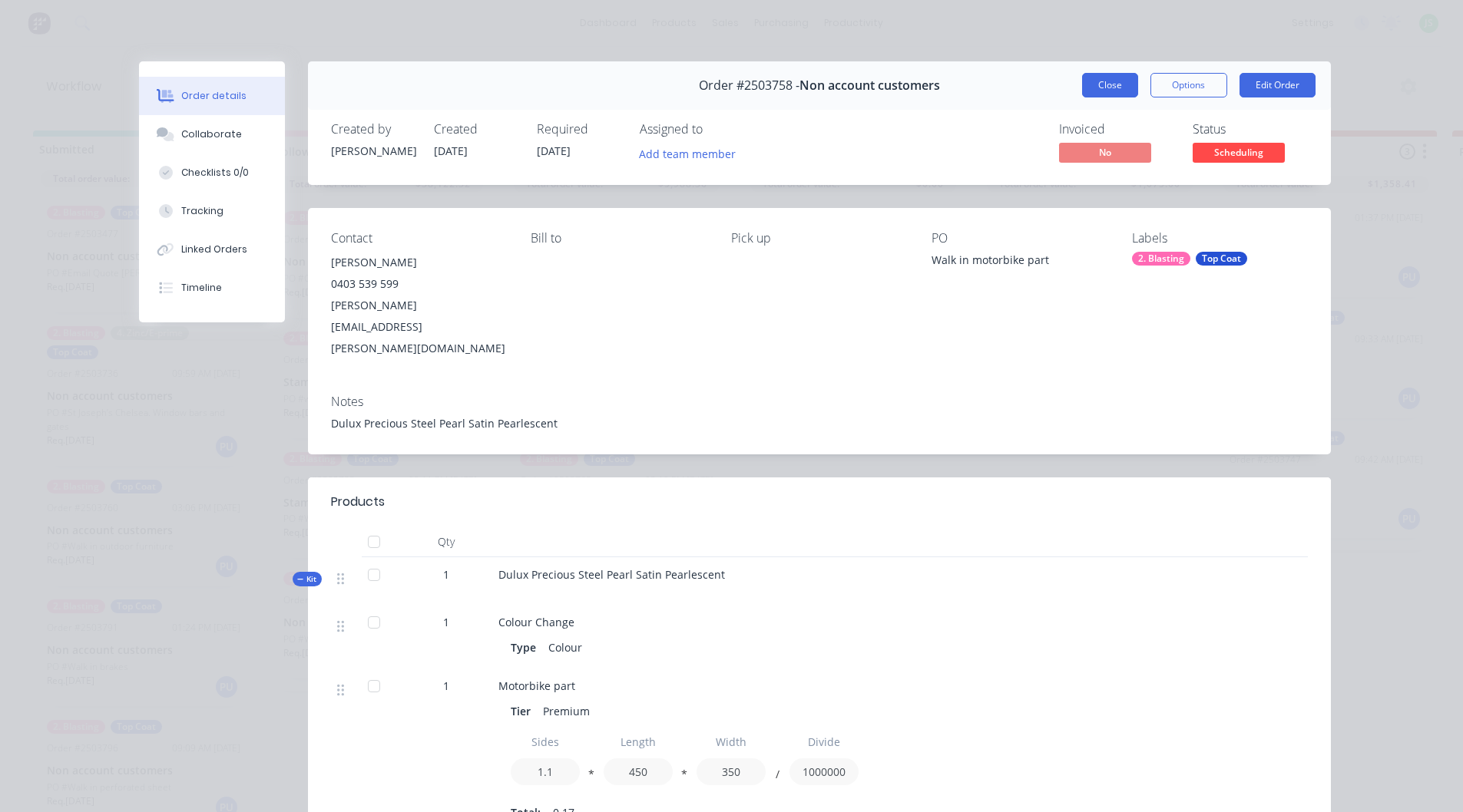
click at [1119, 81] on button "Close" at bounding box center [1110, 85] width 56 height 25
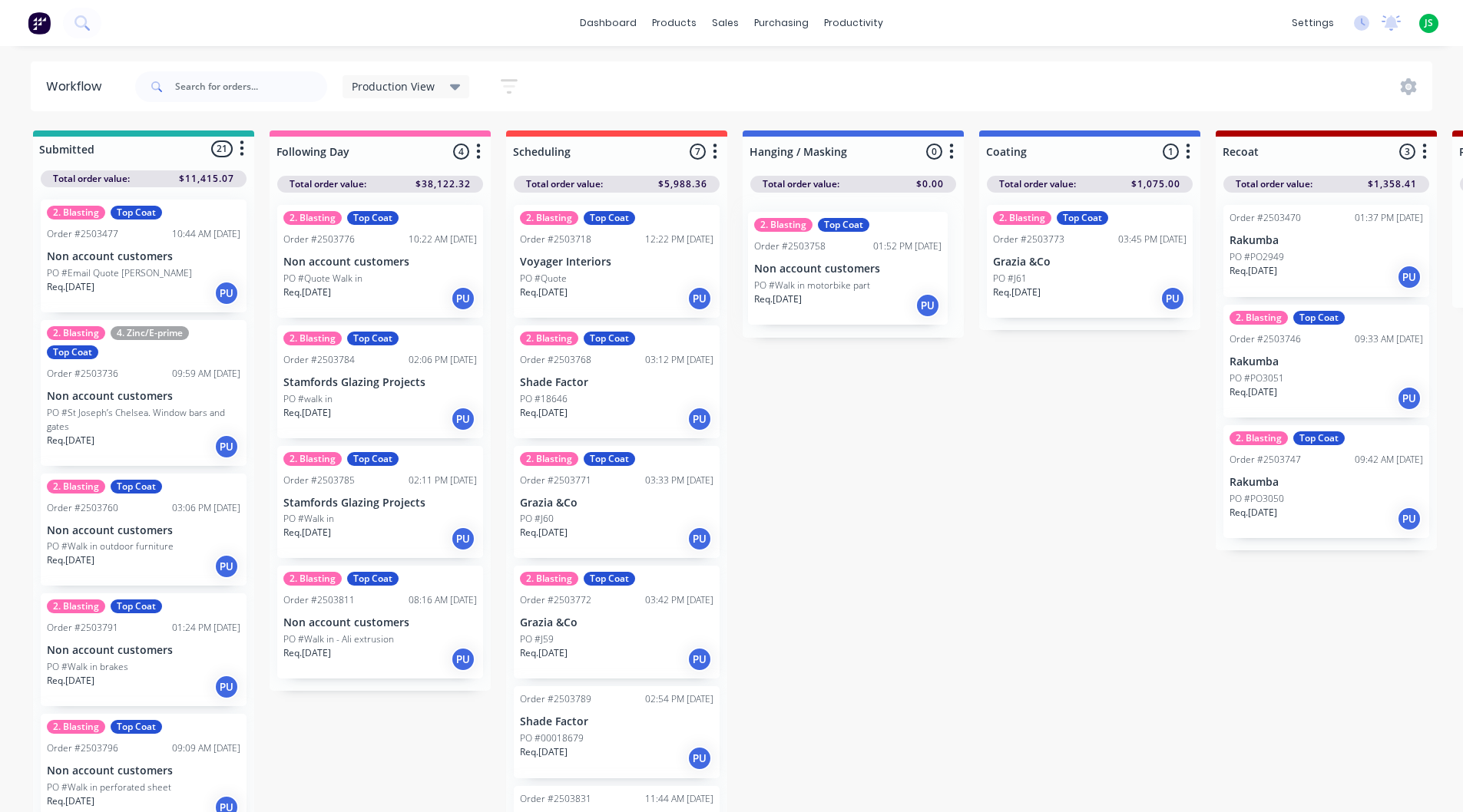
drag, startPoint x: 549, startPoint y: 397, endPoint x: 801, endPoint y: 278, distance: 278.7
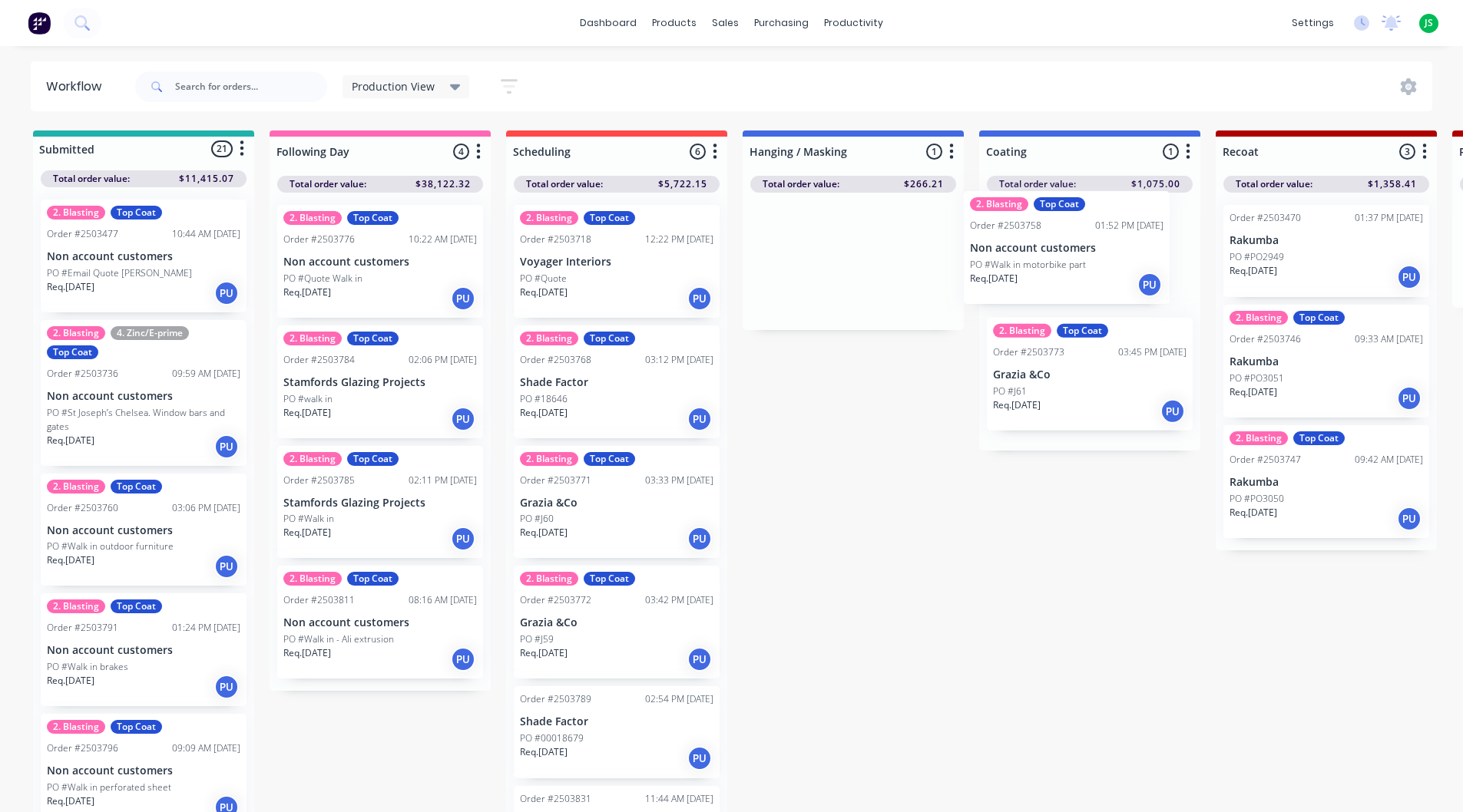
drag, startPoint x: 805, startPoint y: 268, endPoint x: 1031, endPoint y: 254, distance: 226.4
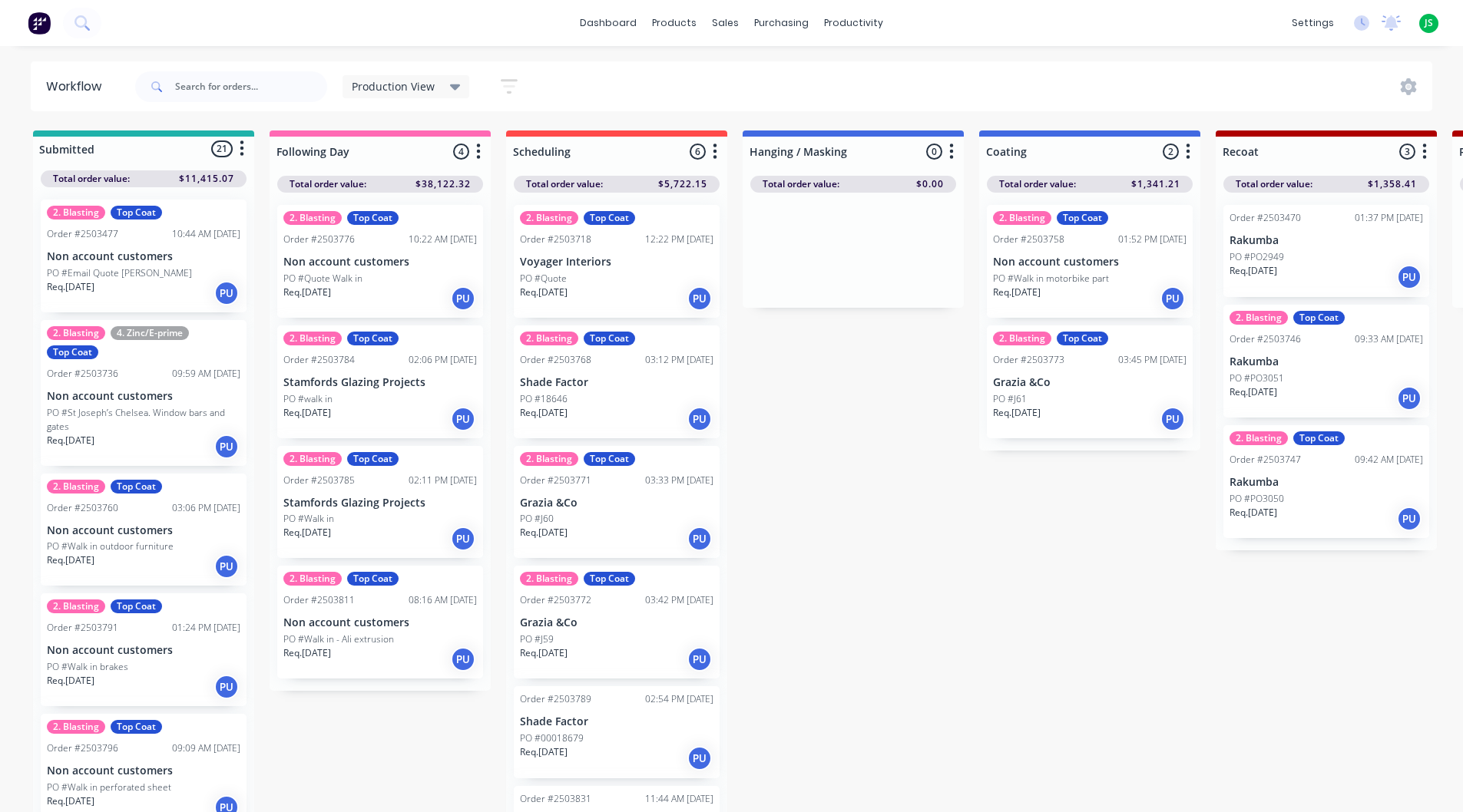
drag, startPoint x: 434, startPoint y: 3, endPoint x: 384, endPoint y: 37, distance: 60.5
click at [608, 274] on div "PO #Quote" at bounding box center [617, 278] width 194 height 14
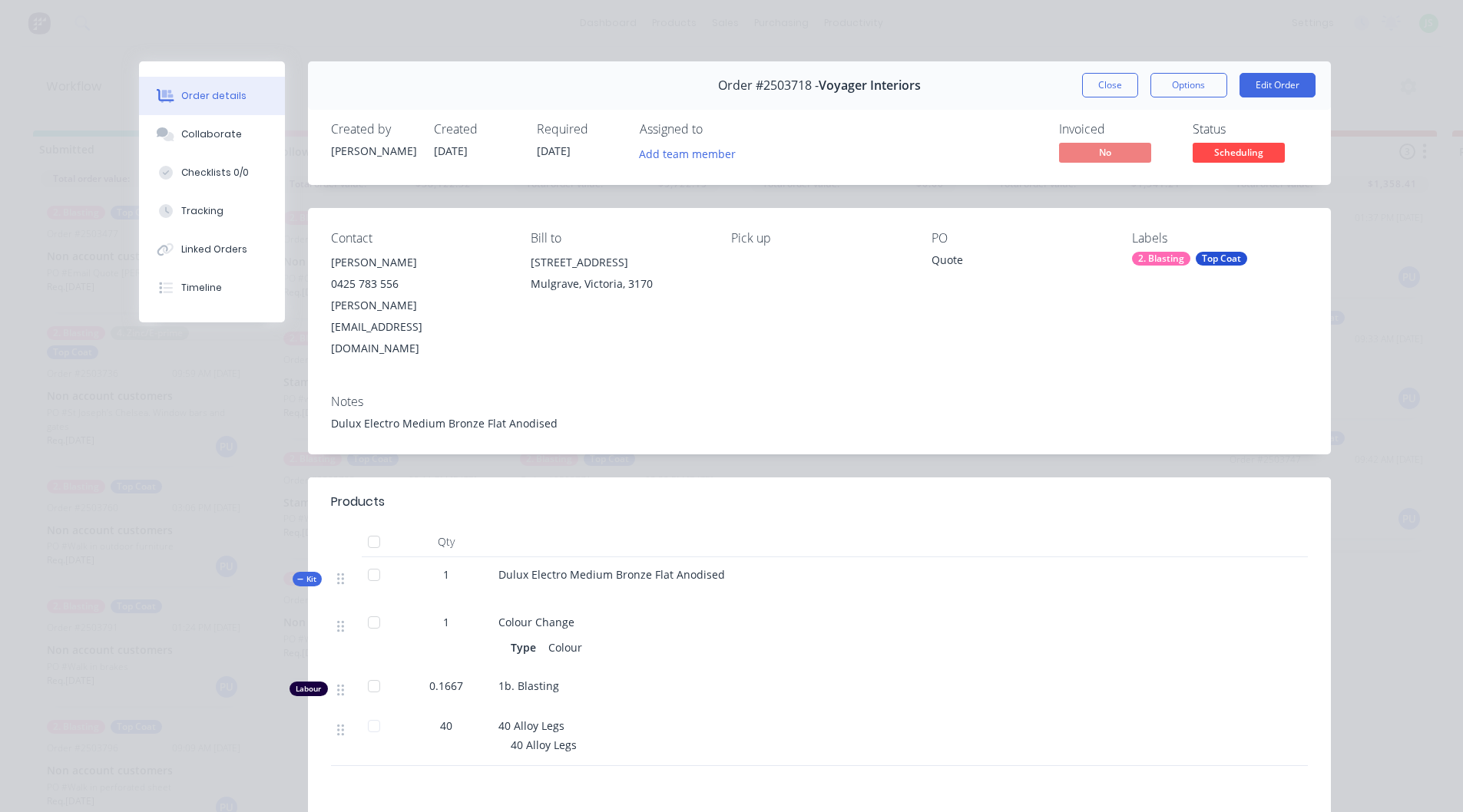
click at [1098, 86] on button "Close" at bounding box center [1110, 85] width 56 height 25
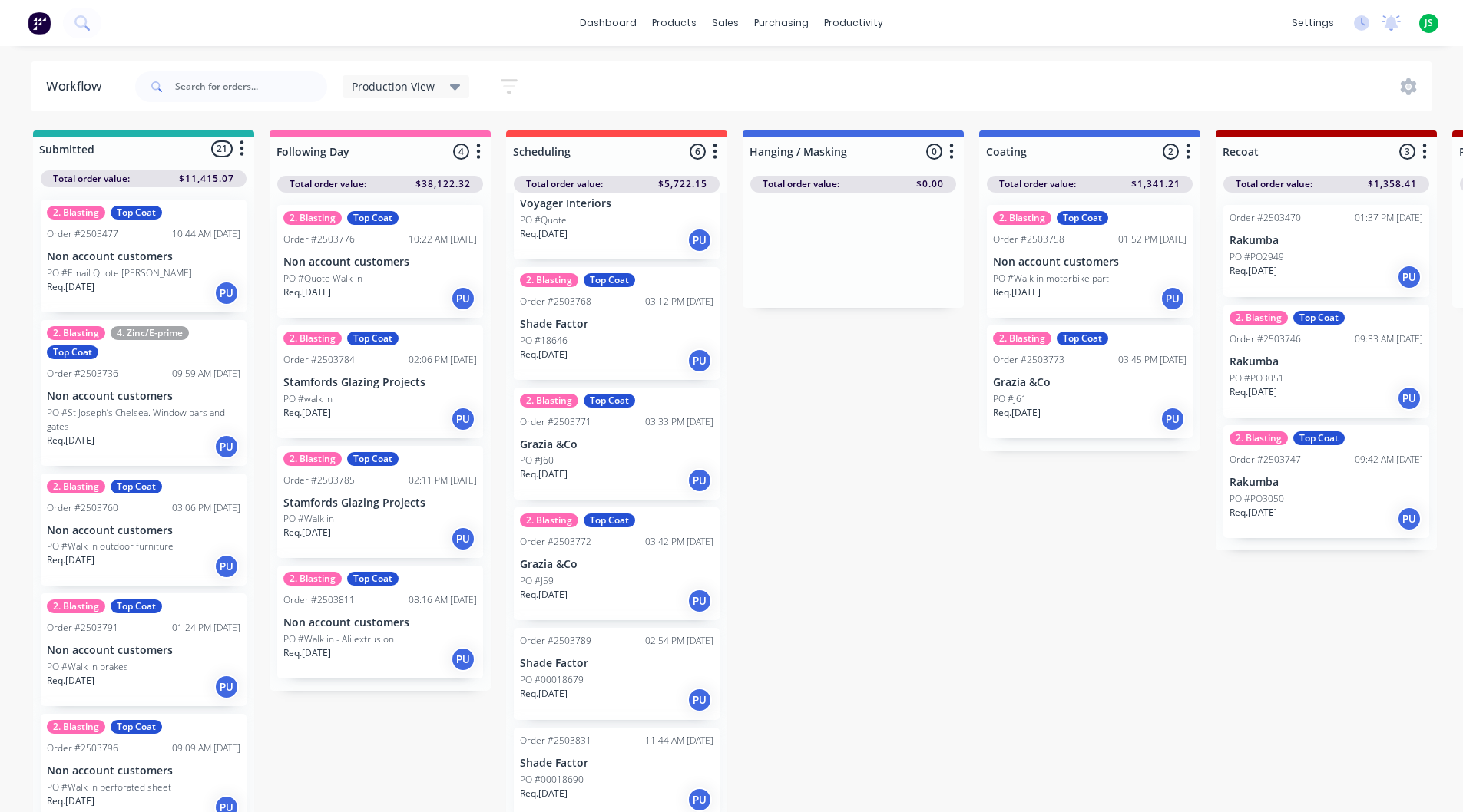
scroll to position [20, 0]
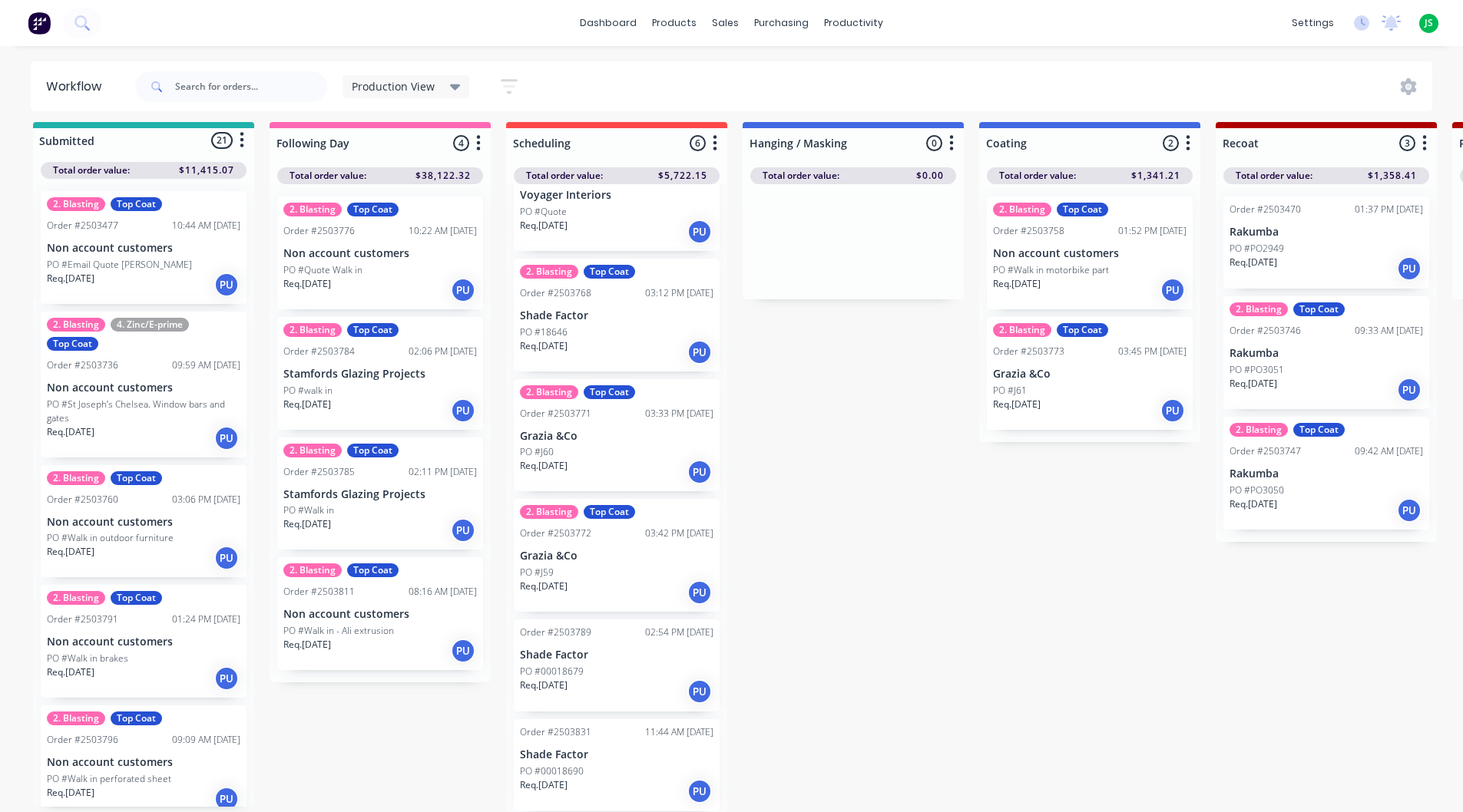
click at [331, 639] on p "Req. [DATE]" at bounding box center [308, 645] width 48 height 14
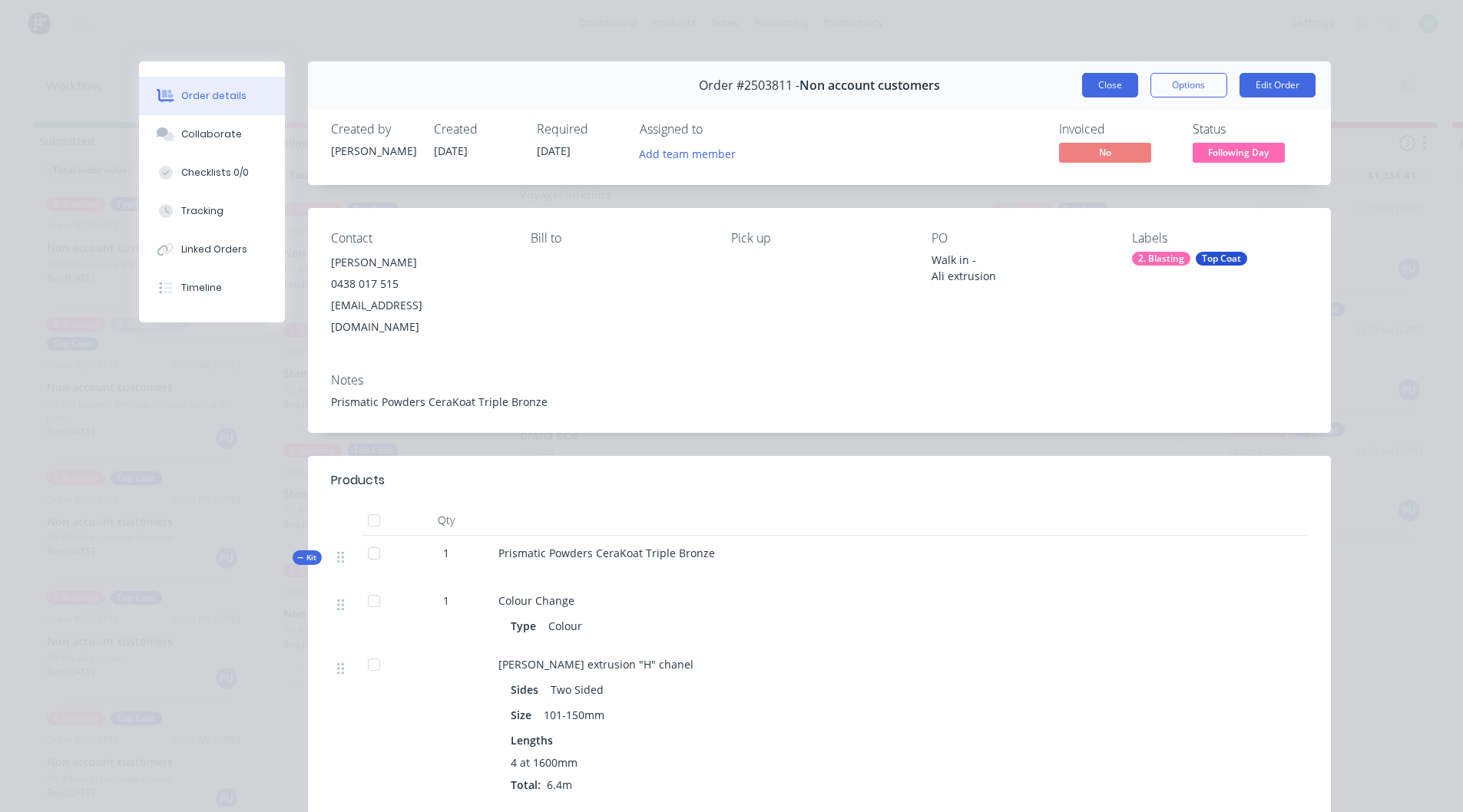
click at [1117, 86] on button "Close" at bounding box center [1110, 85] width 56 height 25
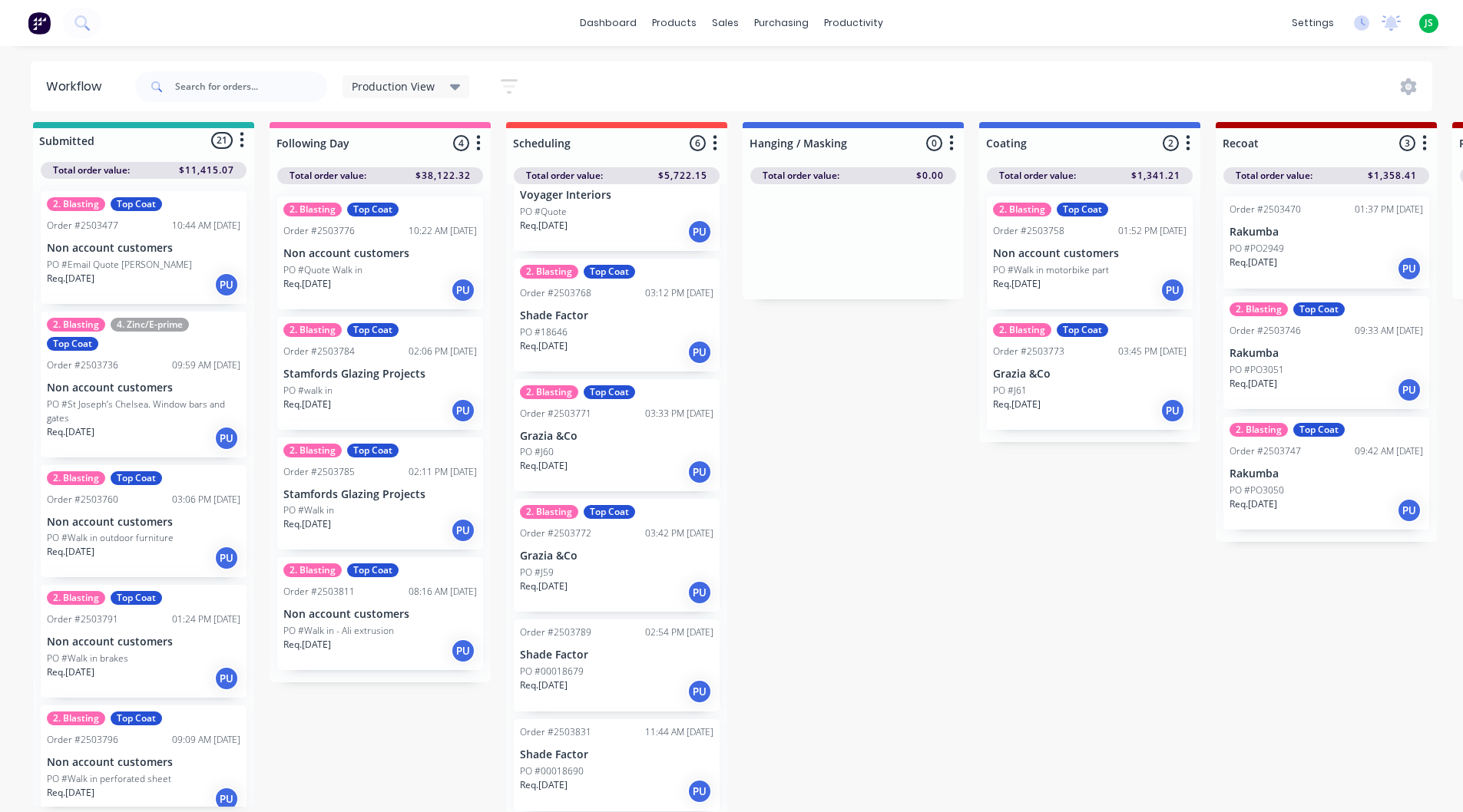
click at [373, 367] on p "Stamfords Glazing Projects" at bounding box center [381, 373] width 194 height 13
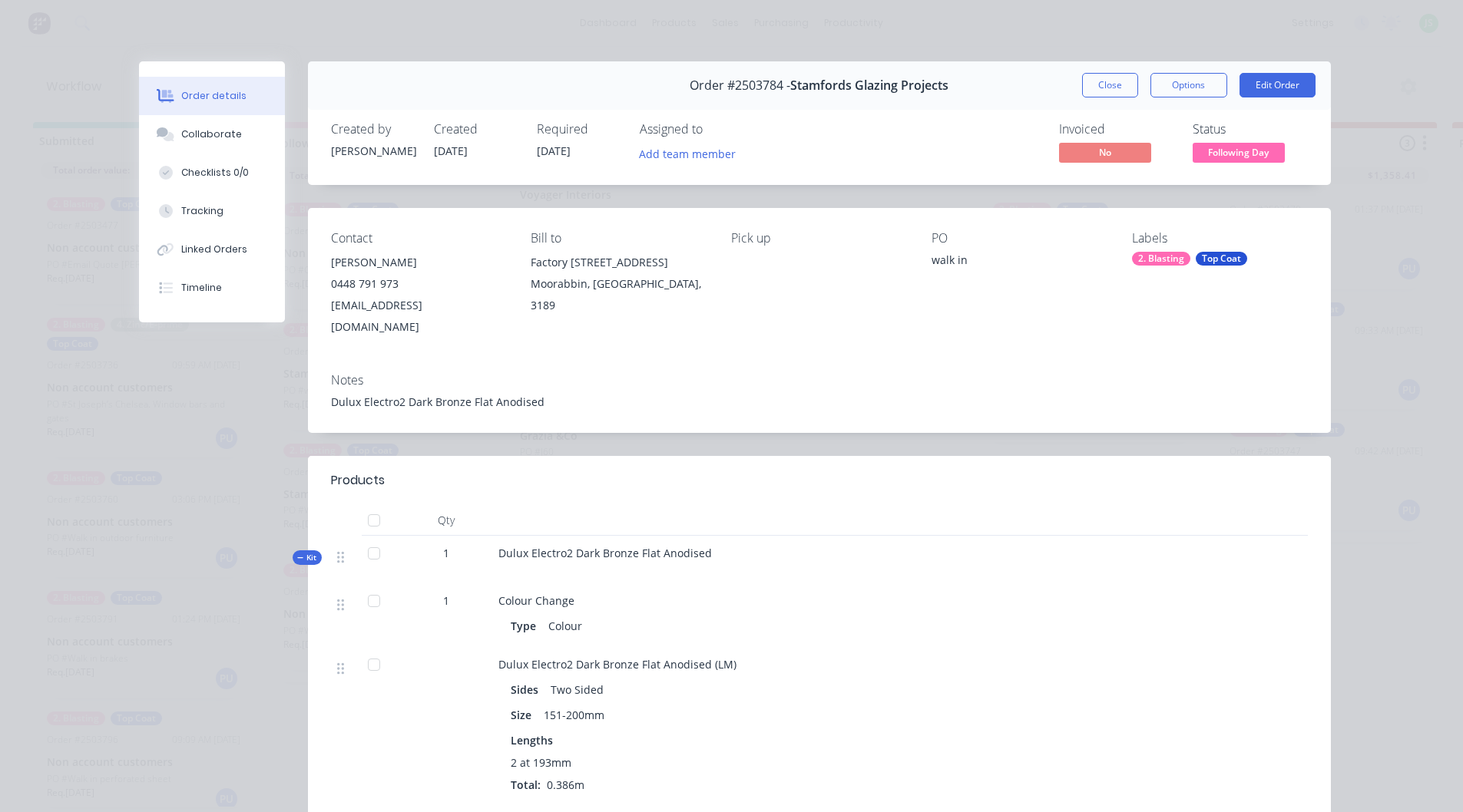
click at [1100, 98] on div "Order #2503784 - Stamfords Glazing Projects Close Options Edit Order" at bounding box center [819, 86] width 1023 height 48
click at [1097, 91] on button "Close" at bounding box center [1110, 85] width 56 height 25
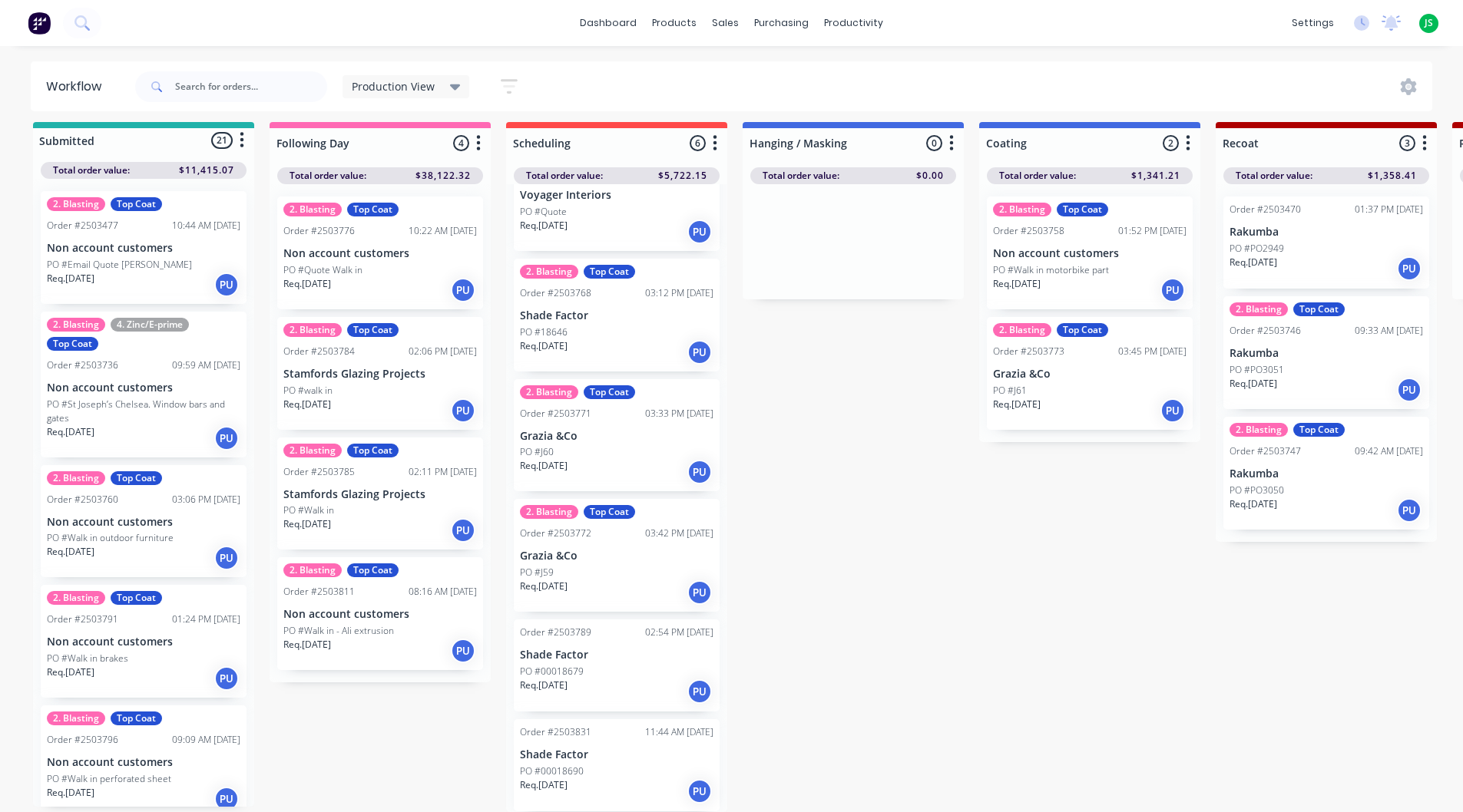
scroll to position [0, 0]
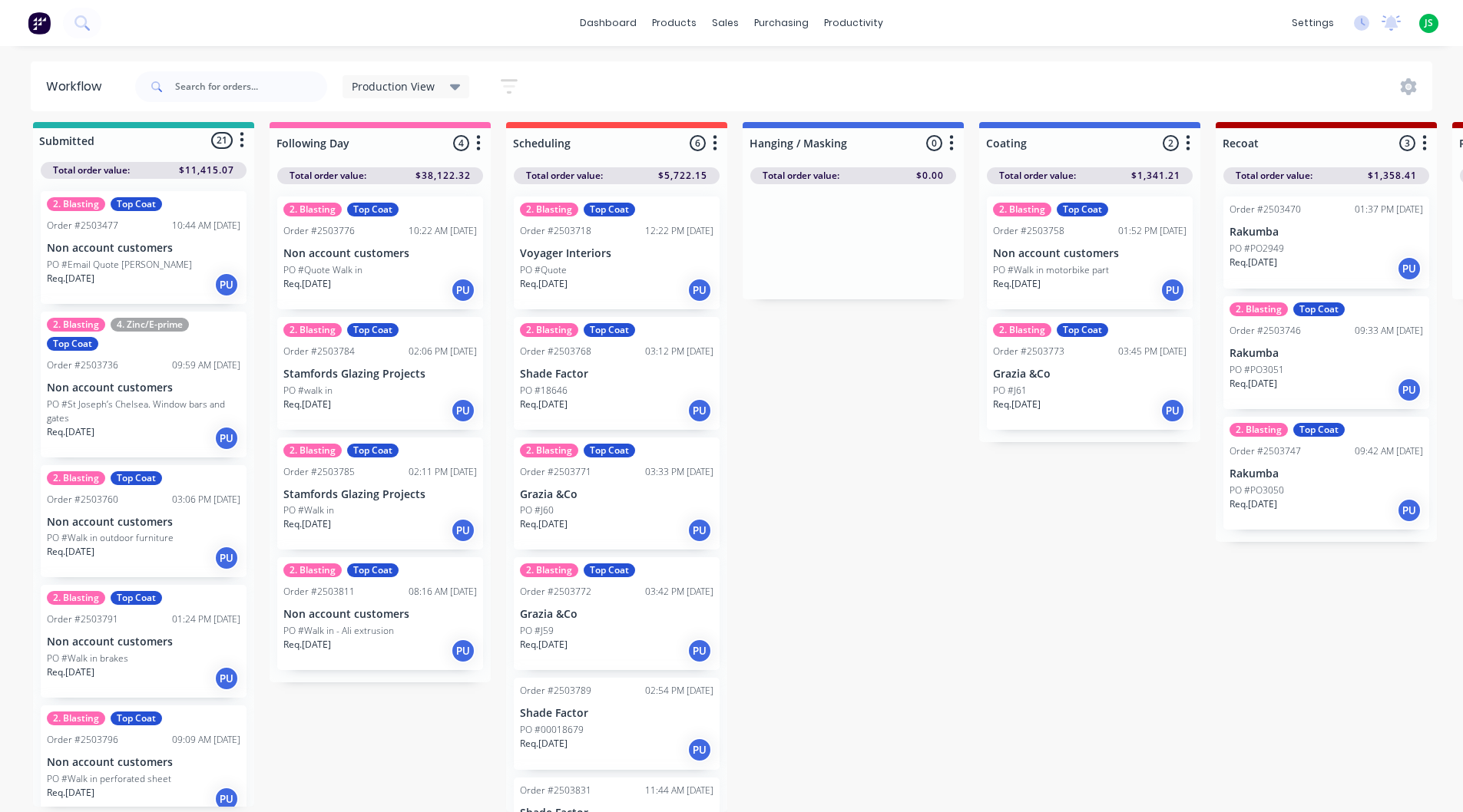
click at [608, 263] on div "PO #Quote" at bounding box center [617, 270] width 194 height 14
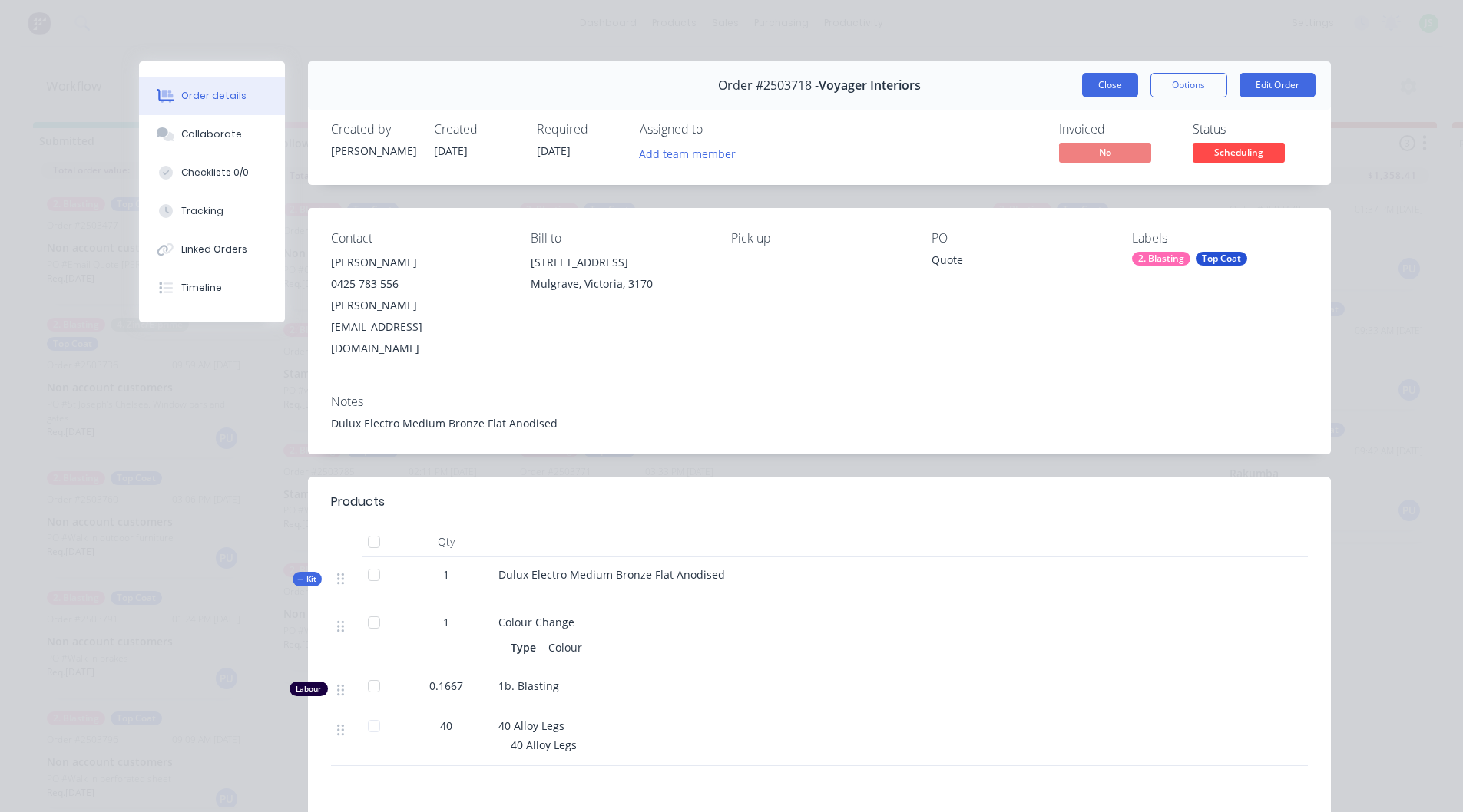
click at [1086, 83] on button "Close" at bounding box center [1110, 85] width 56 height 25
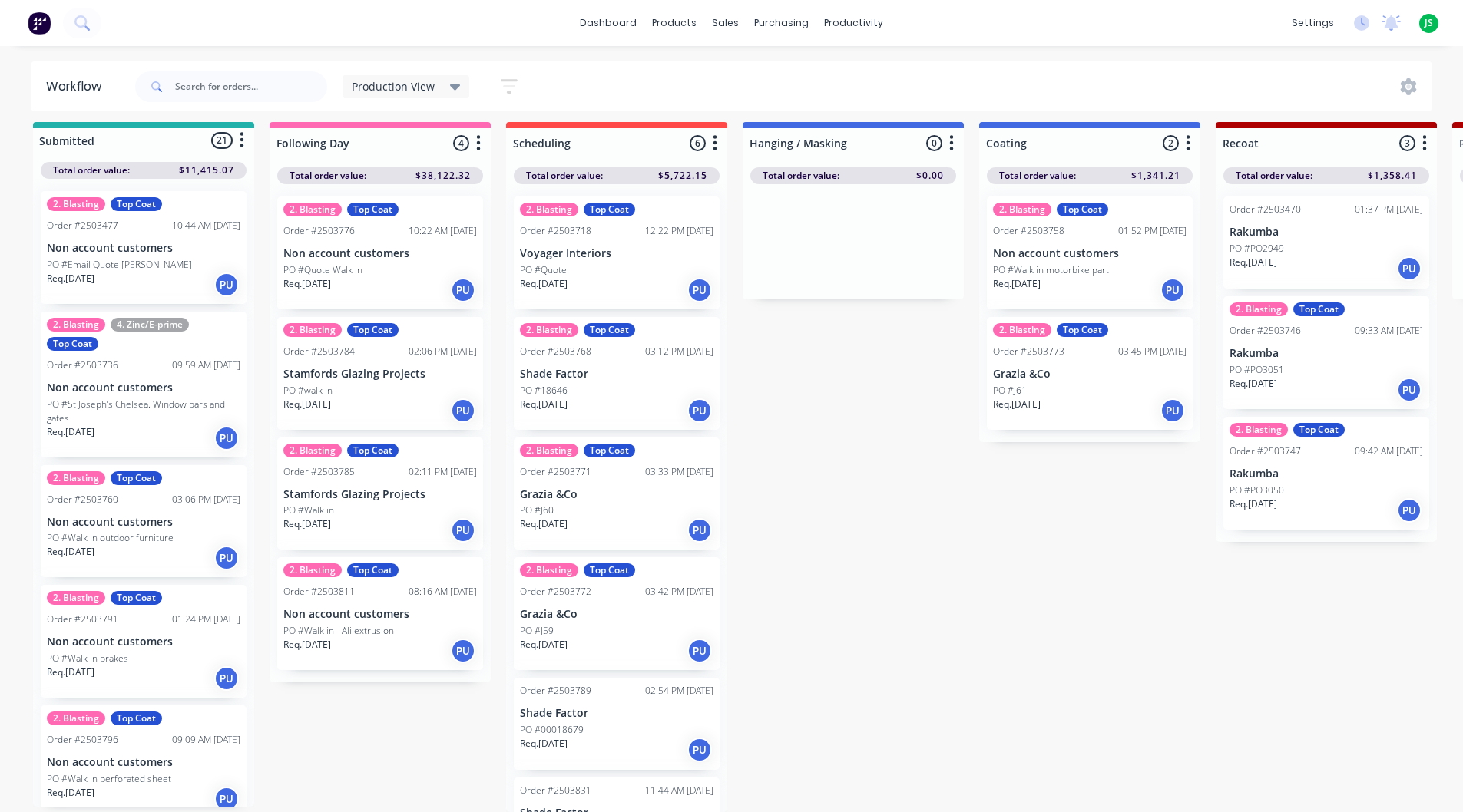
click at [555, 384] on p "PO #18646" at bounding box center [544, 391] width 48 height 14
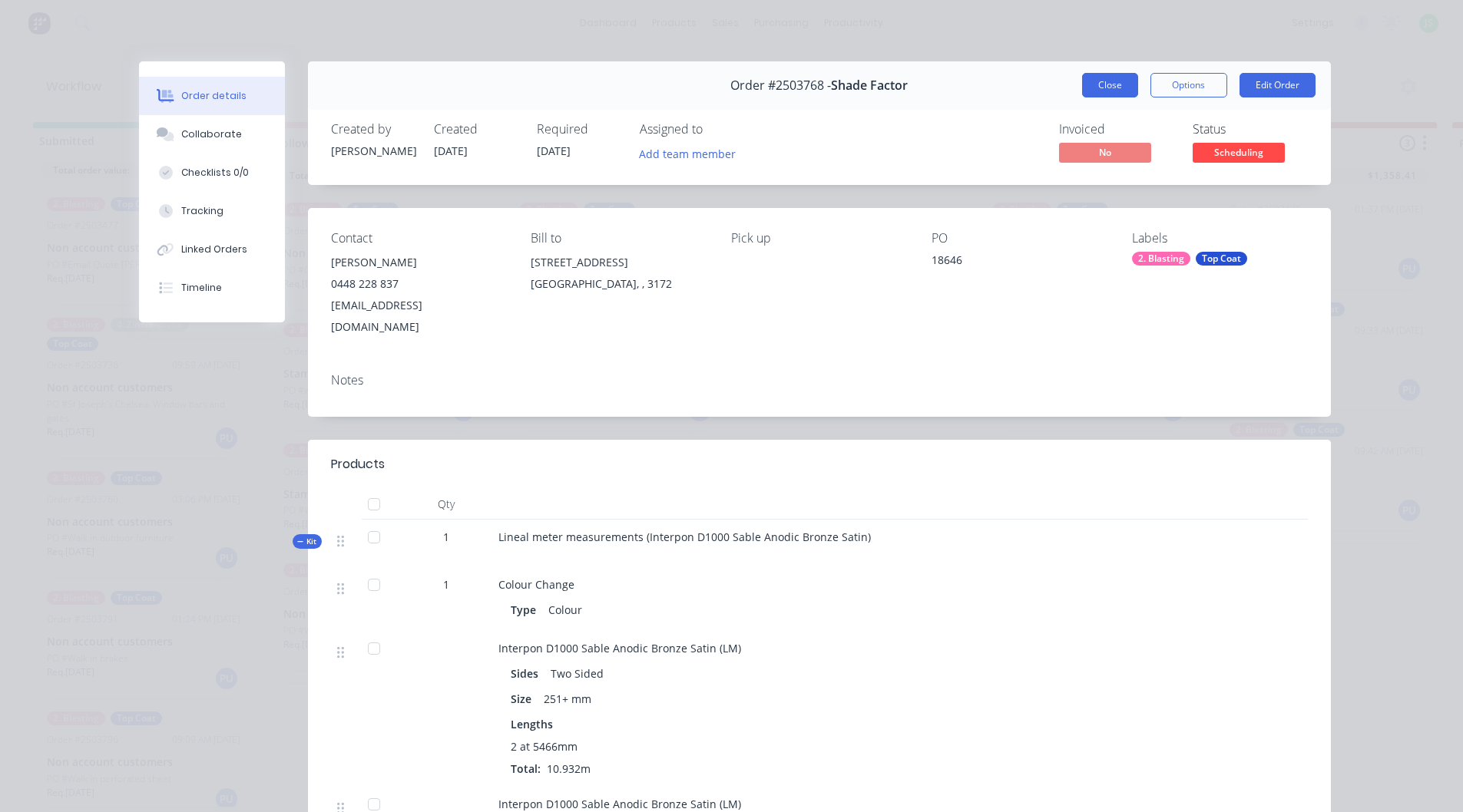
click at [1123, 85] on button "Close" at bounding box center [1110, 85] width 56 height 25
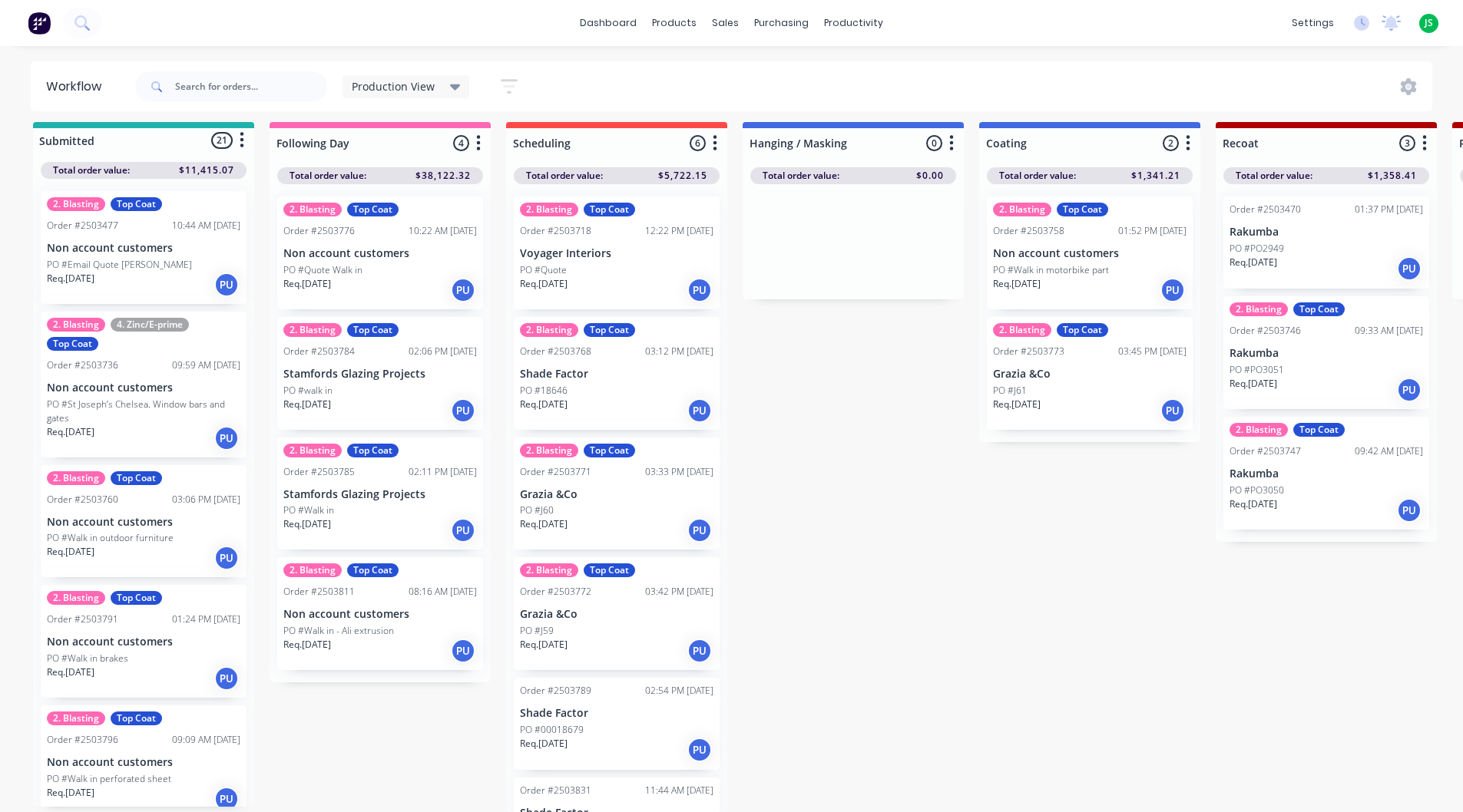
click at [602, 492] on div "2. Blasting Top Coat Order #2503771 03:33 PM [DATE] Grazia &Co PO #J60 Req. [DA…" at bounding box center [617, 494] width 206 height 113
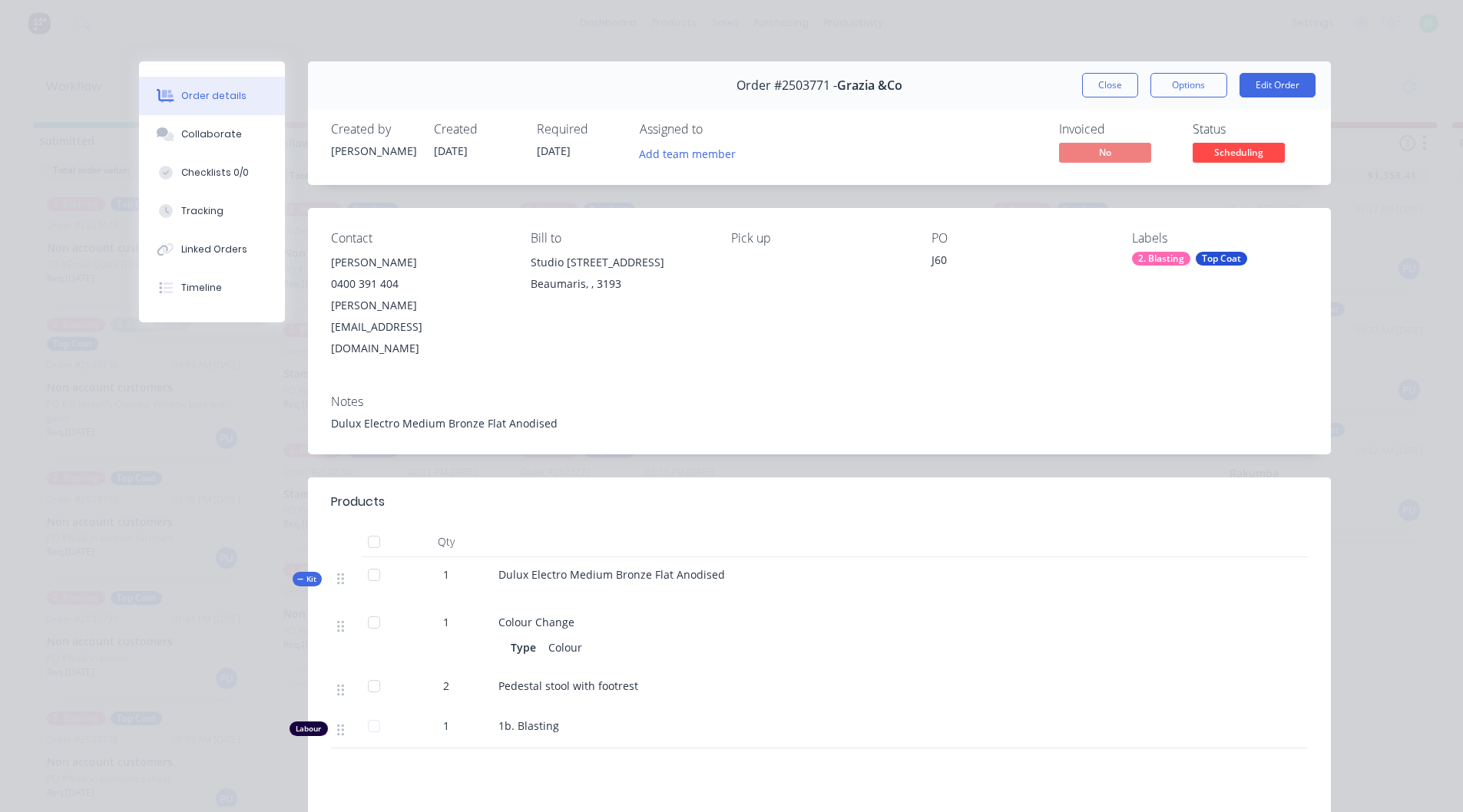
drag, startPoint x: 1091, startPoint y: 78, endPoint x: 1068, endPoint y: 107, distance: 37.0
click at [1092, 78] on button "Close" at bounding box center [1110, 85] width 56 height 25
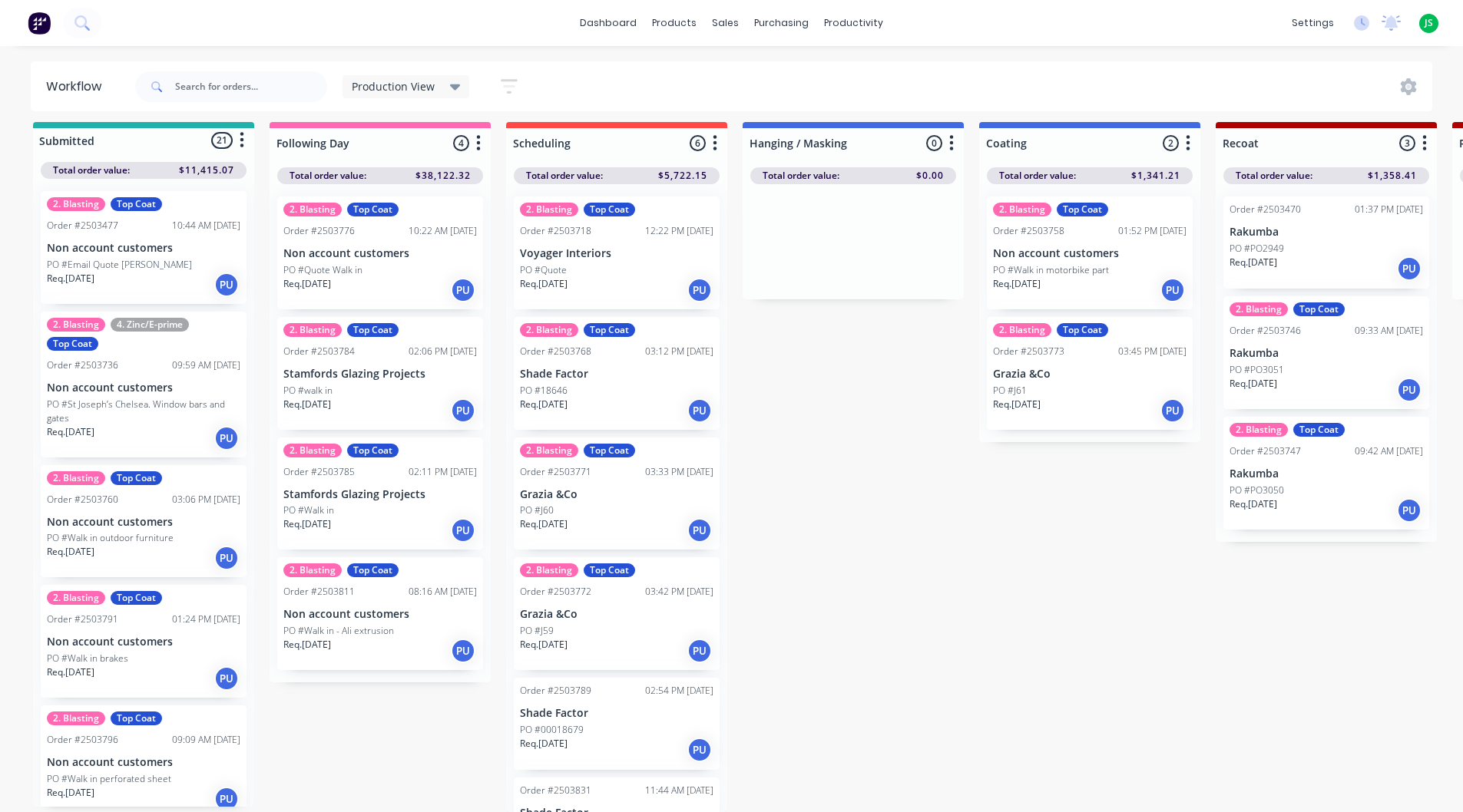
scroll to position [58, 0]
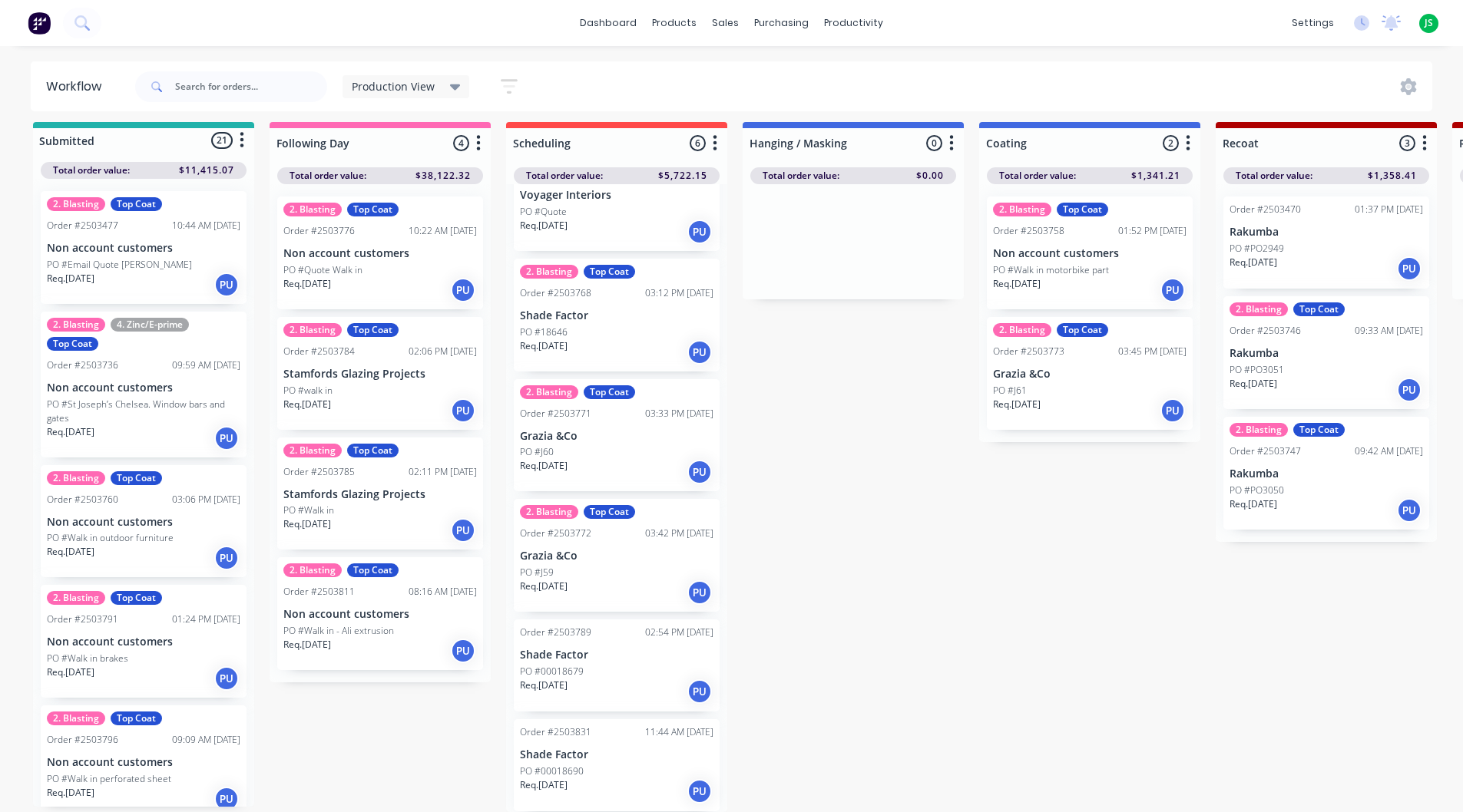
click at [606, 678] on div "Req. [DATE] PU" at bounding box center [617, 691] width 194 height 26
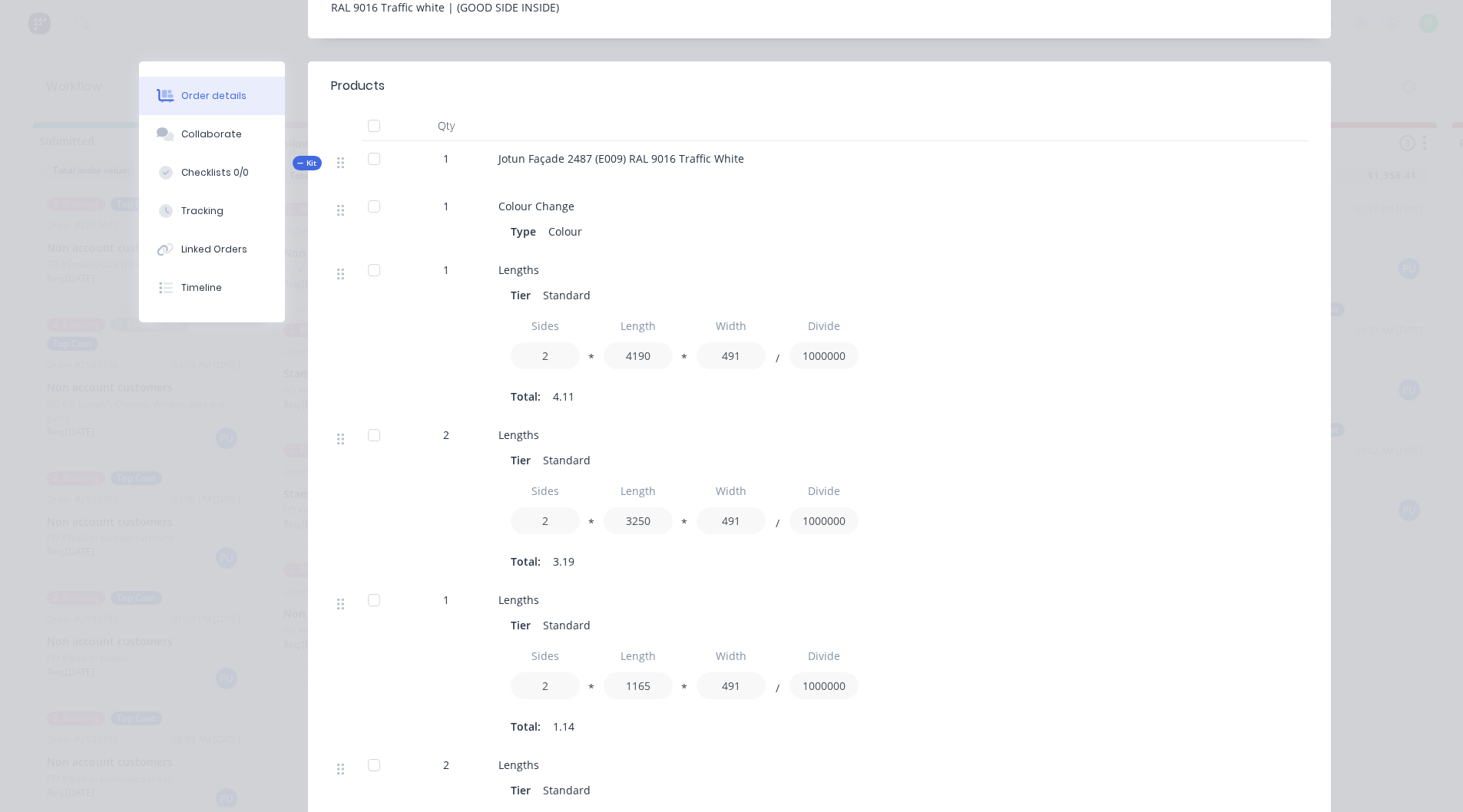
scroll to position [0, 0]
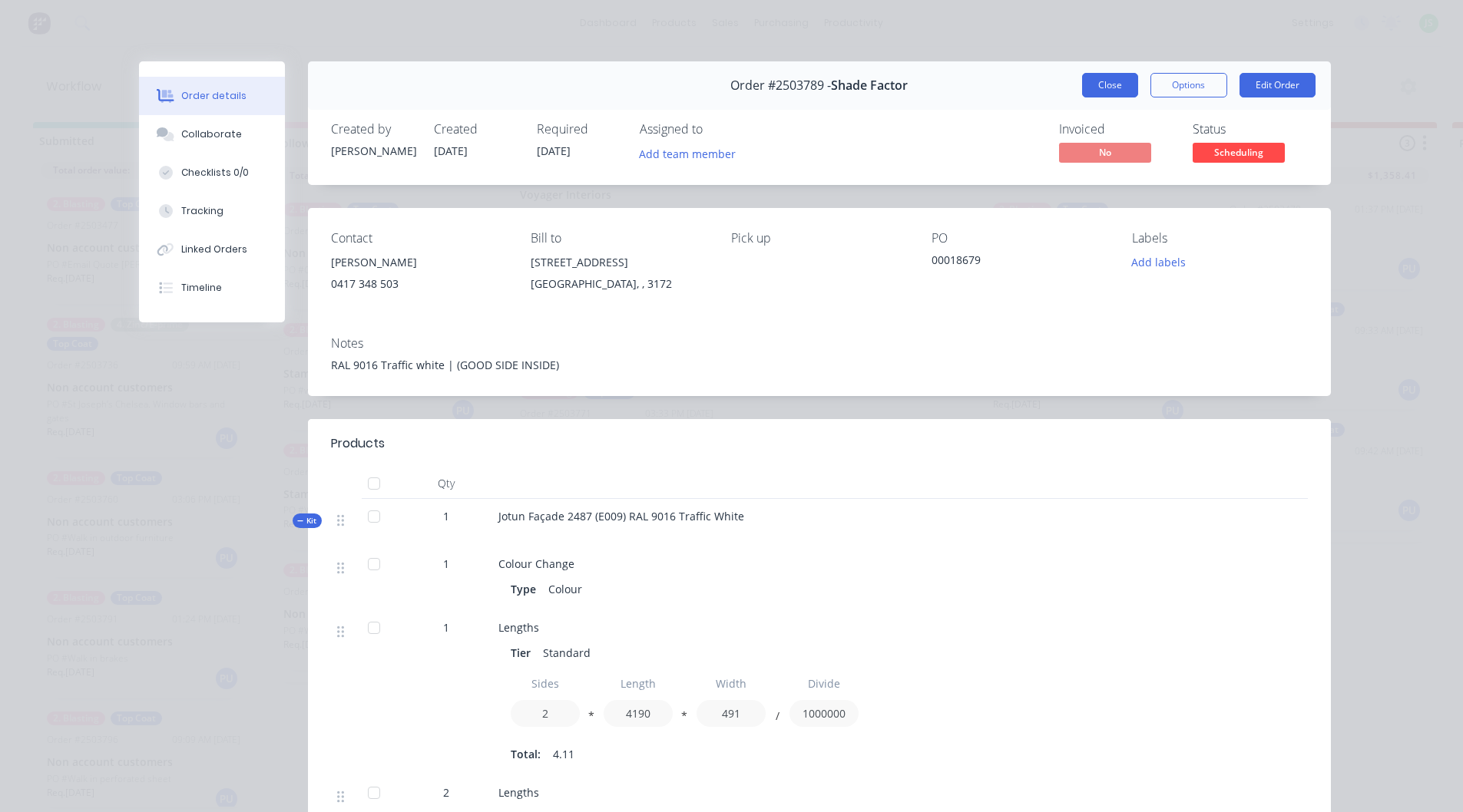
click at [1100, 81] on button "Close" at bounding box center [1110, 85] width 56 height 25
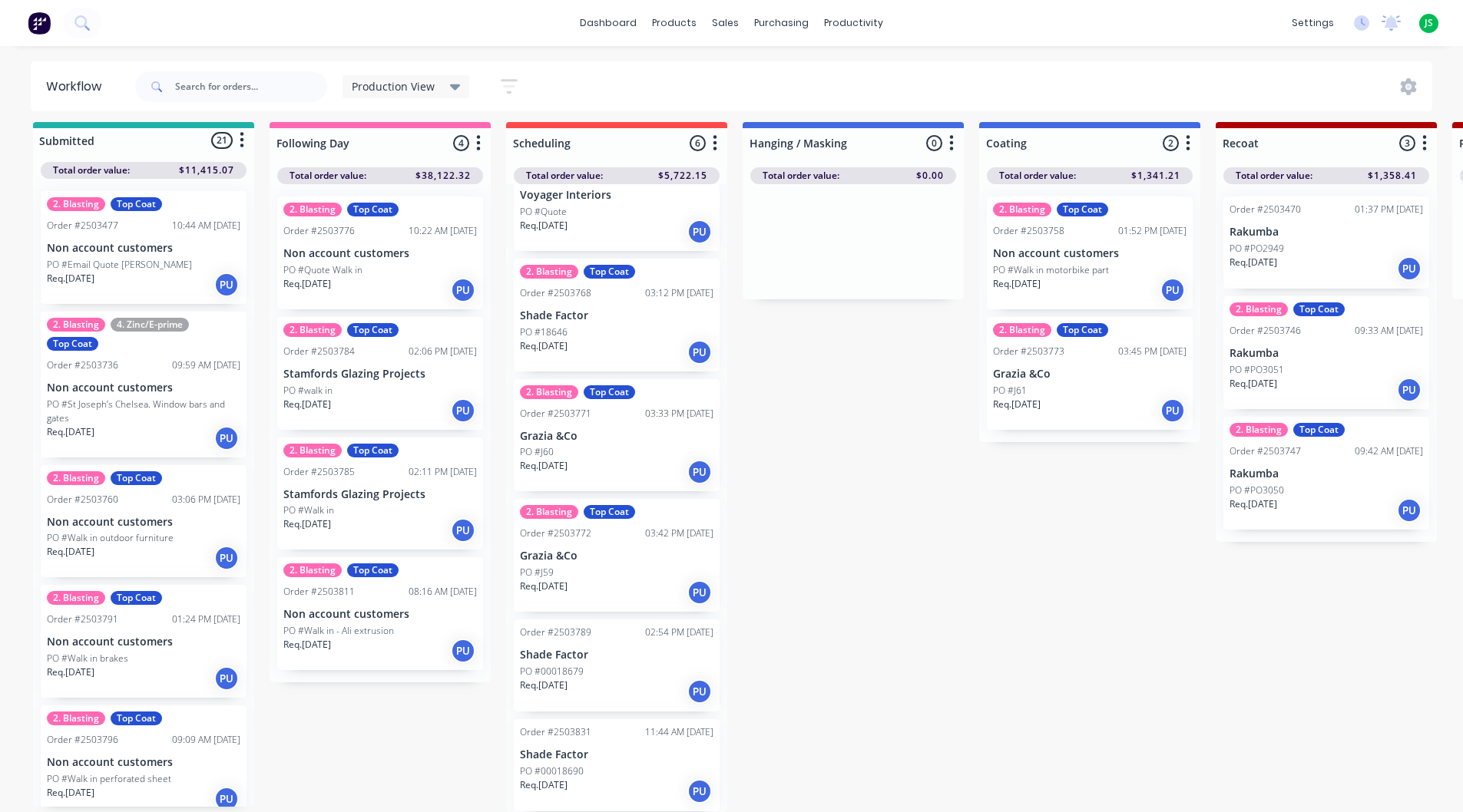
click at [587, 765] on div "PO #00018690" at bounding box center [617, 772] width 194 height 14
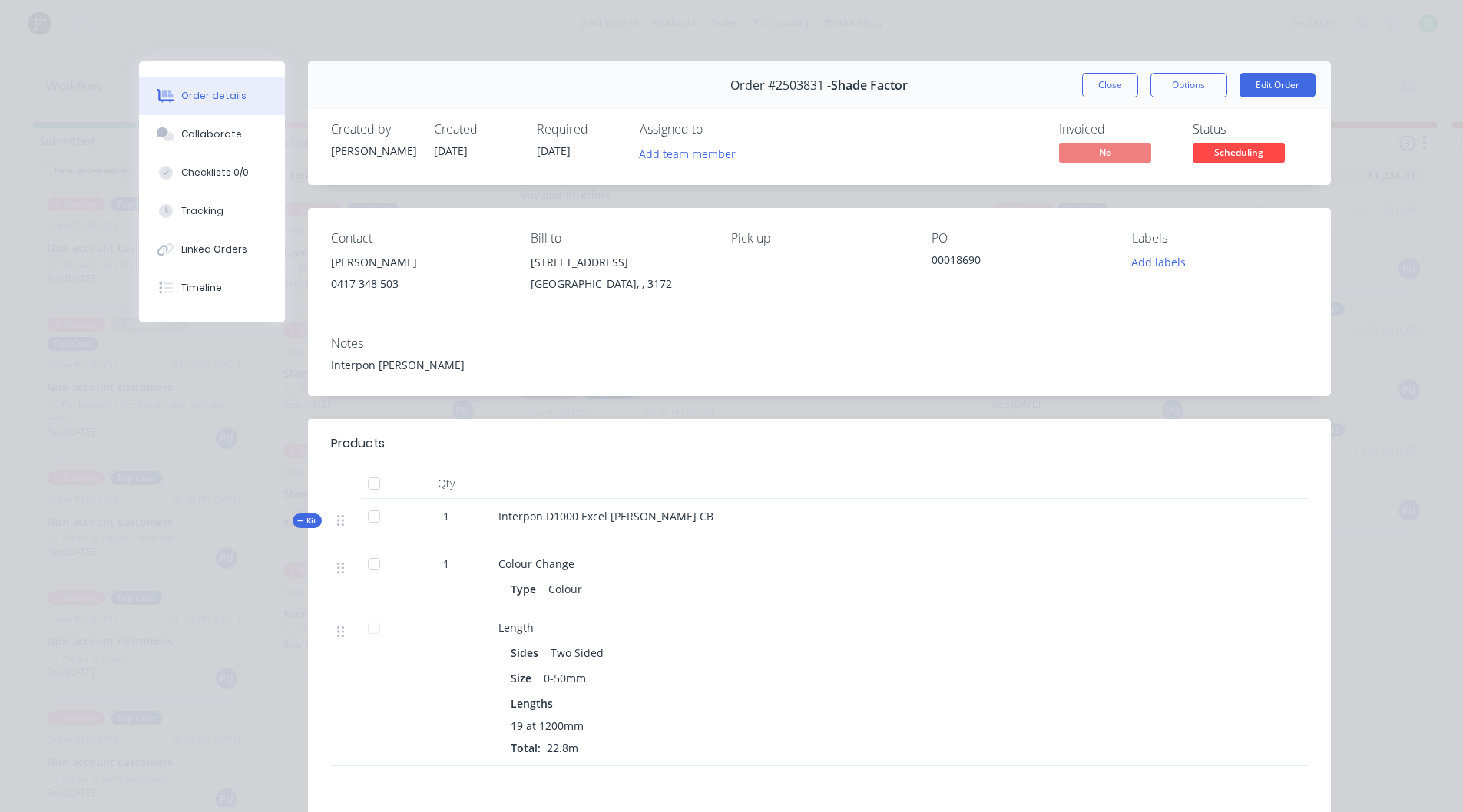
click at [1113, 91] on button "Close" at bounding box center [1110, 85] width 56 height 25
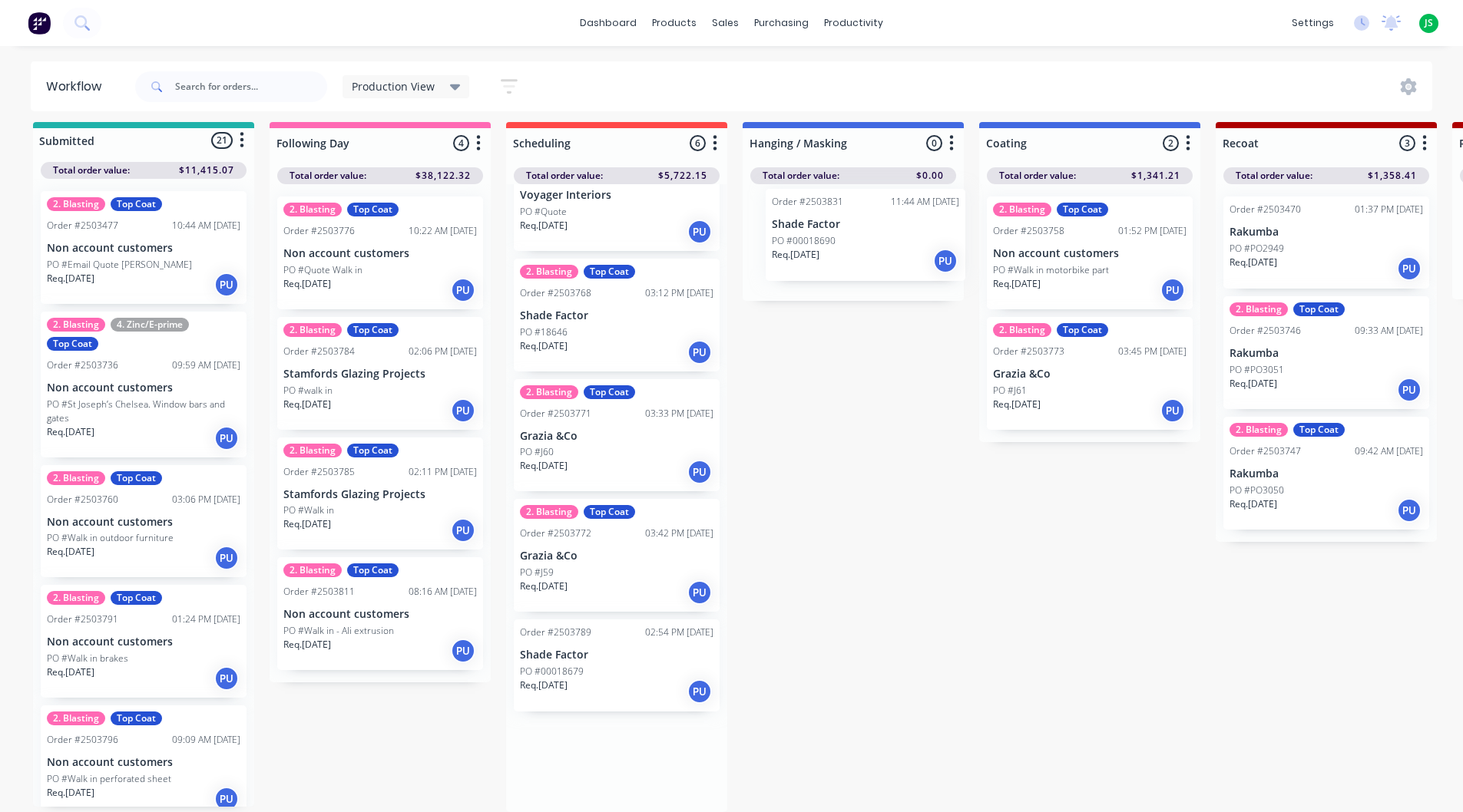
drag, startPoint x: 591, startPoint y: 770, endPoint x: 848, endPoint y: 236, distance: 592.6
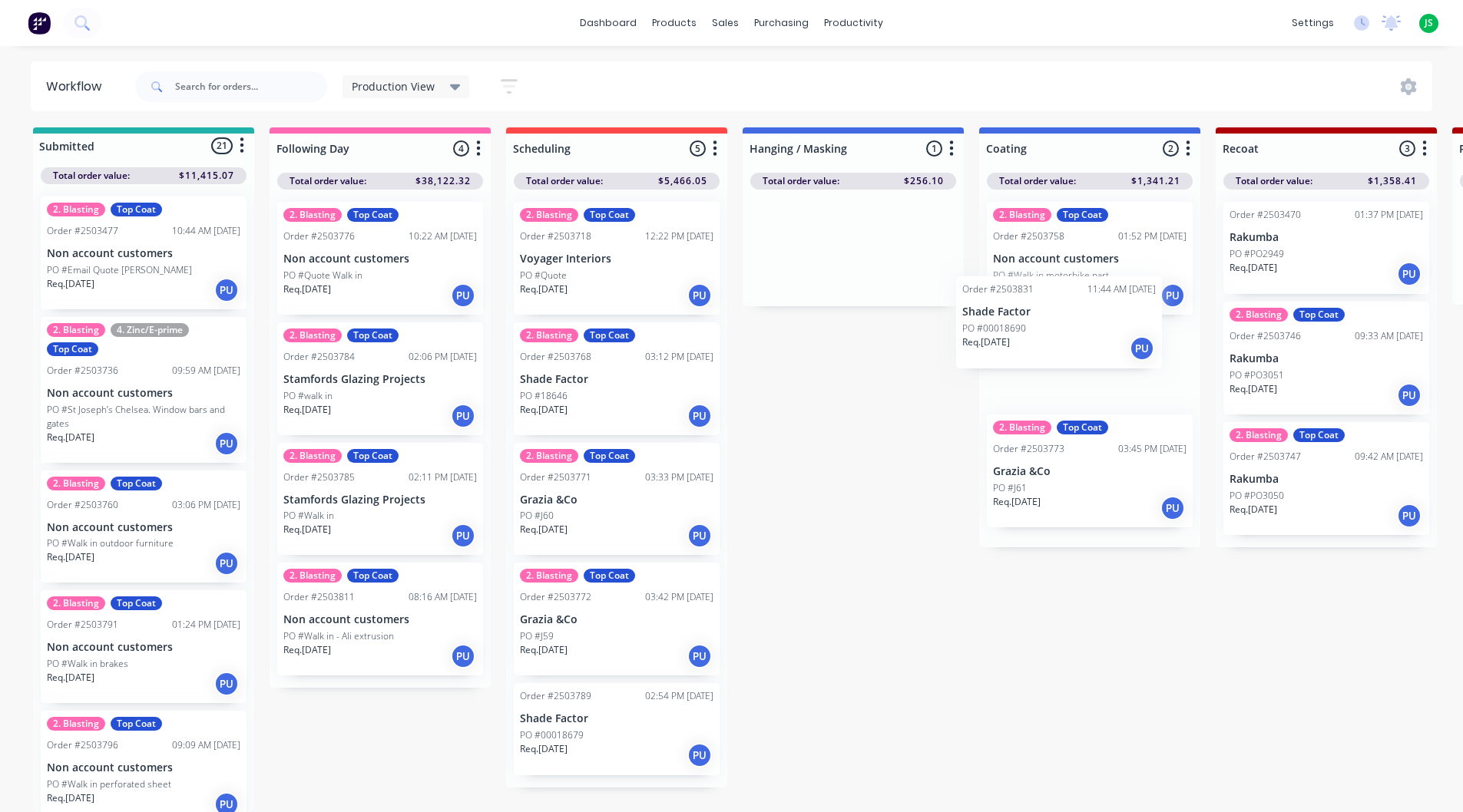
drag, startPoint x: 847, startPoint y: 238, endPoint x: 1073, endPoint y: 331, distance: 244.4
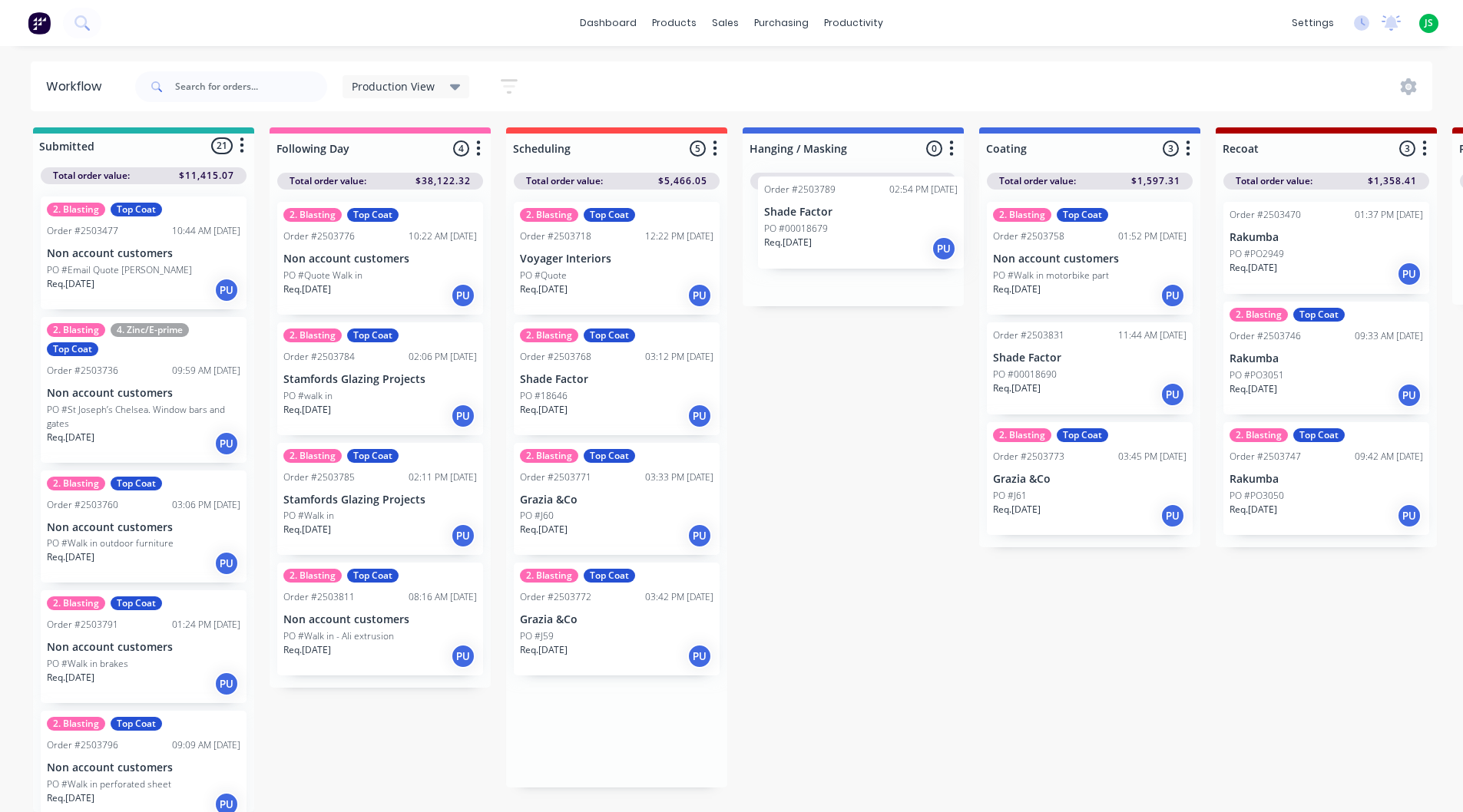
drag, startPoint x: 592, startPoint y: 717, endPoint x: 839, endPoint y: 218, distance: 556.8
click at [600, 269] on div "PO #Quote" at bounding box center [617, 276] width 194 height 14
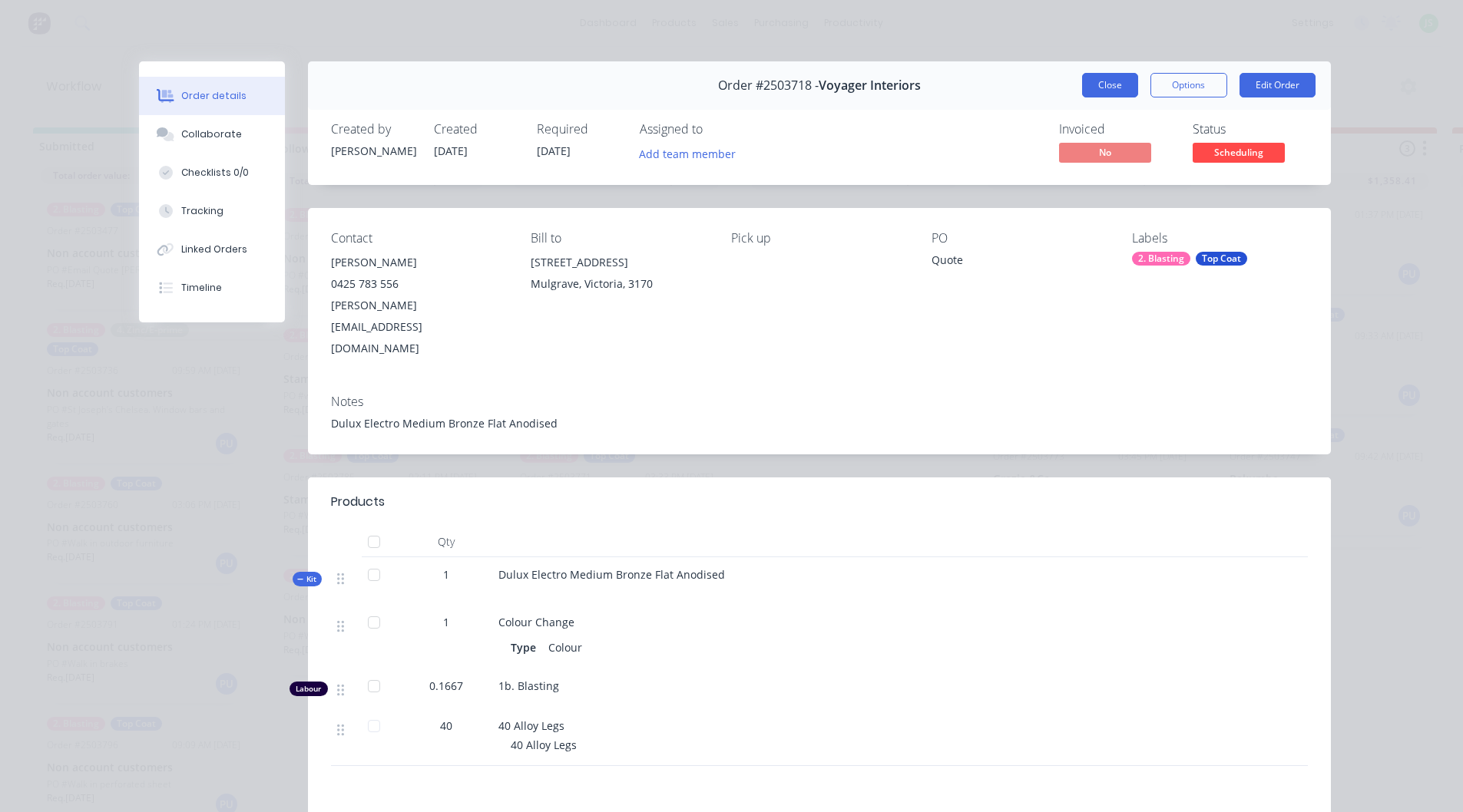
click at [1115, 82] on button "Close" at bounding box center [1110, 85] width 56 height 25
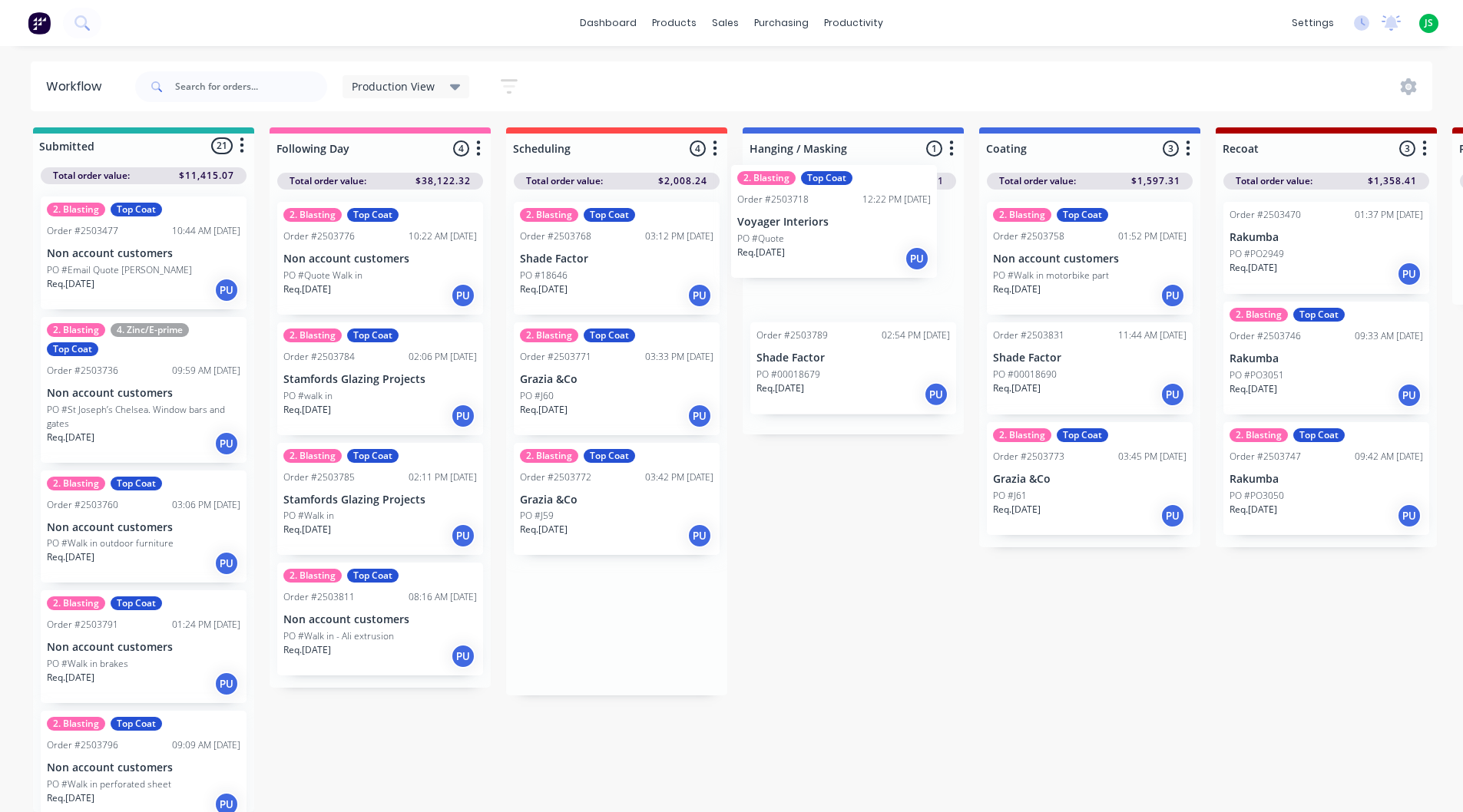
drag, startPoint x: 607, startPoint y: 248, endPoint x: 828, endPoint y: 223, distance: 222.4
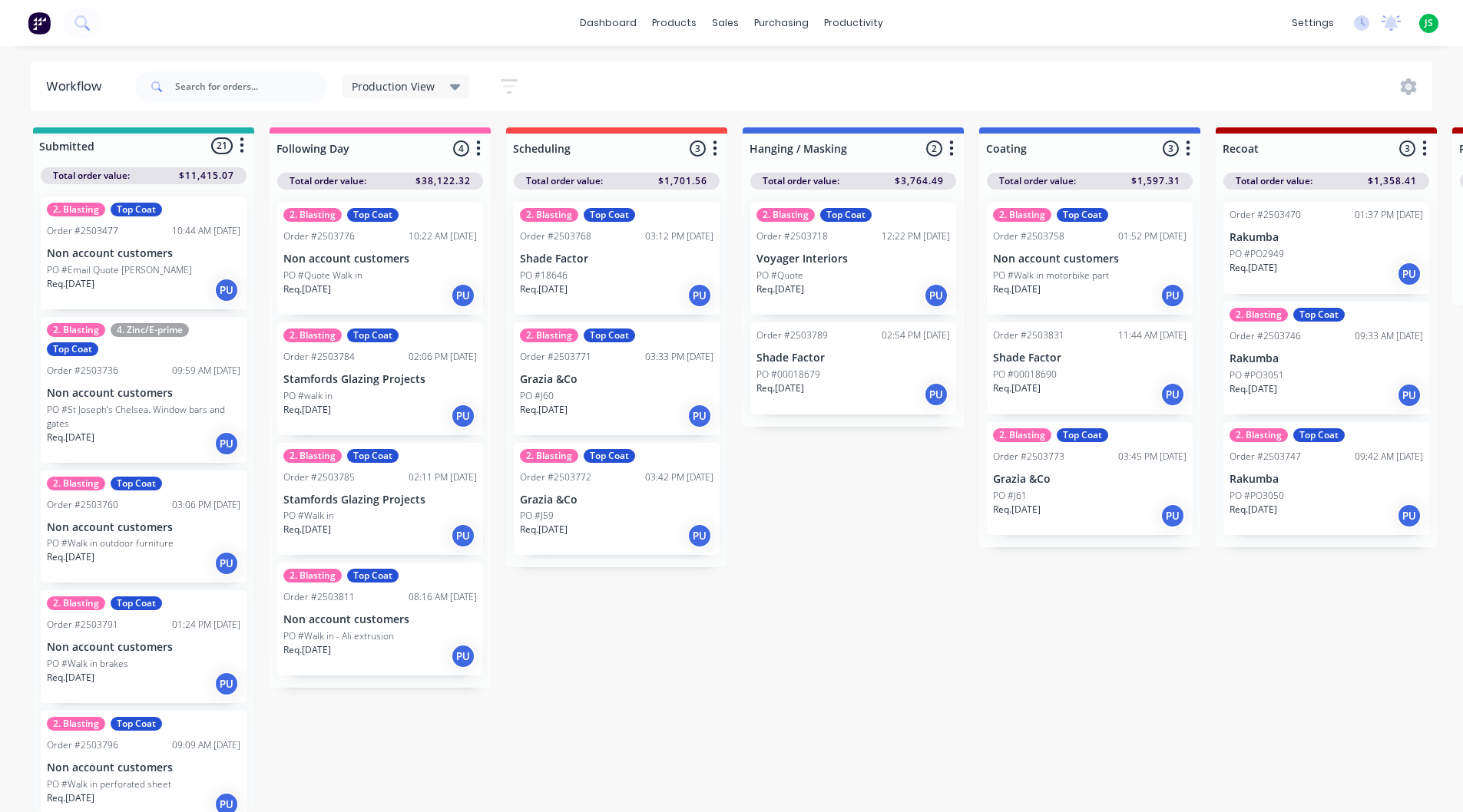
click at [552, 269] on p "PO #18646" at bounding box center [544, 276] width 48 height 14
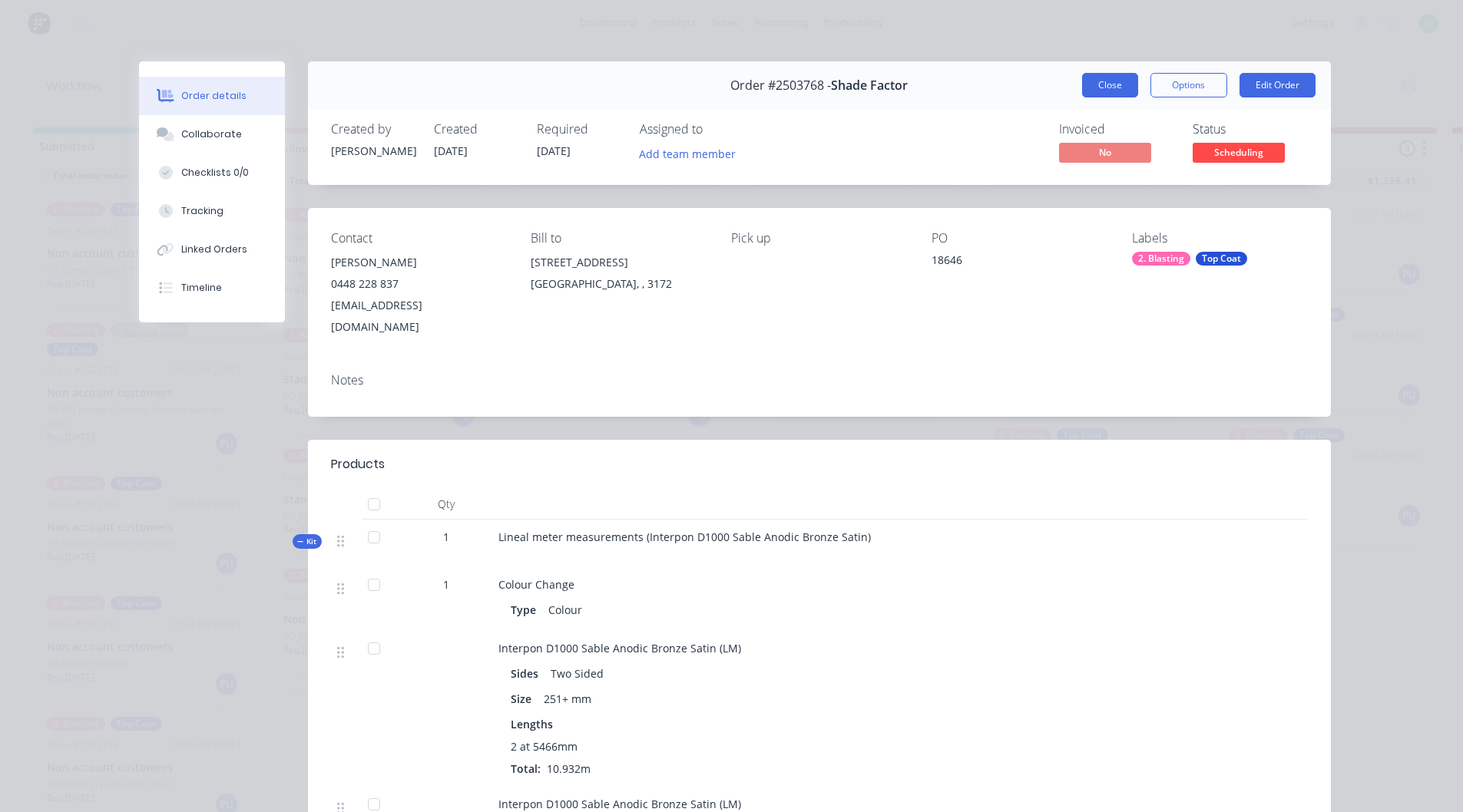
click at [1102, 92] on button "Close" at bounding box center [1110, 85] width 56 height 25
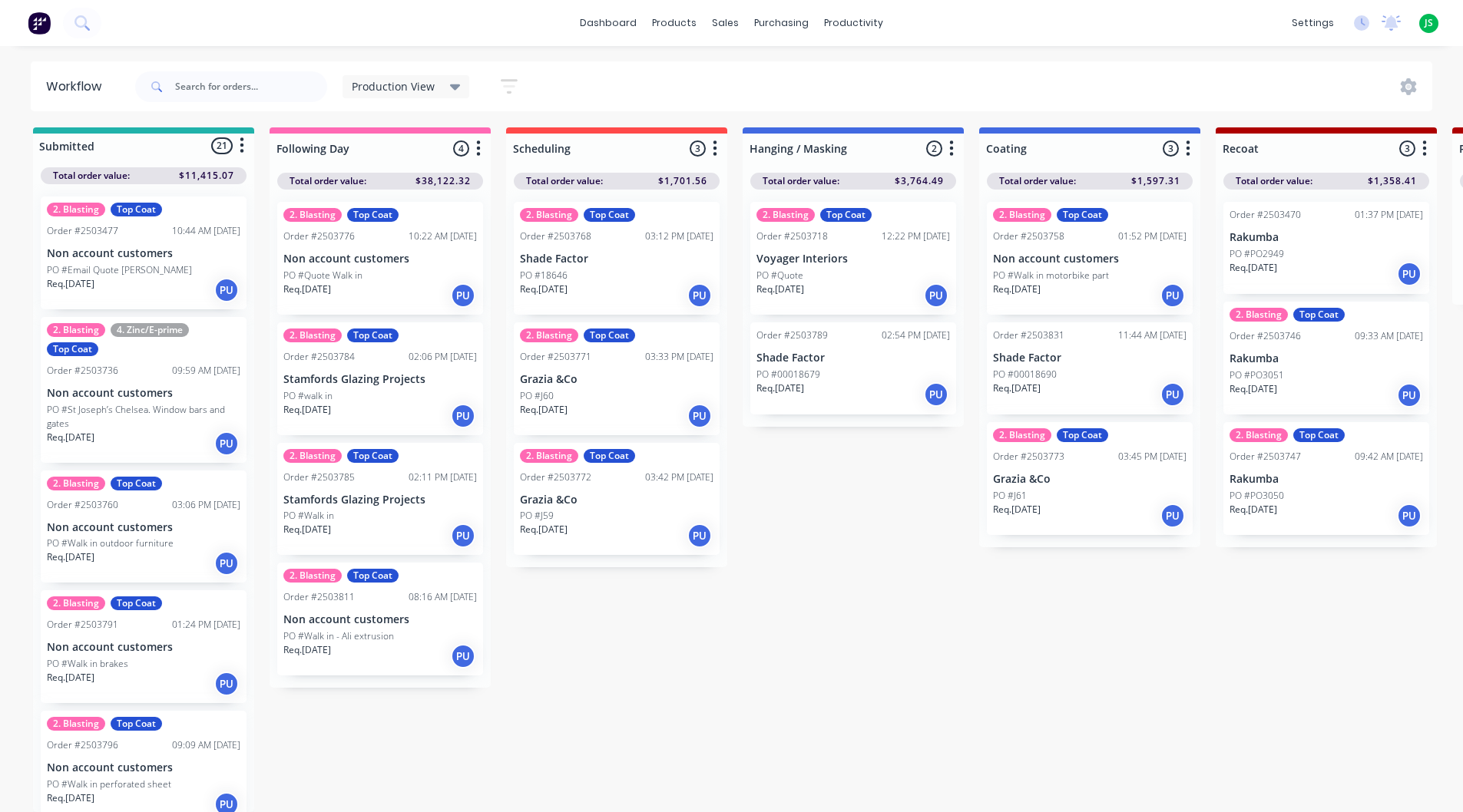
click at [590, 522] on div "Req. [DATE] PU" at bounding box center [617, 535] width 194 height 26
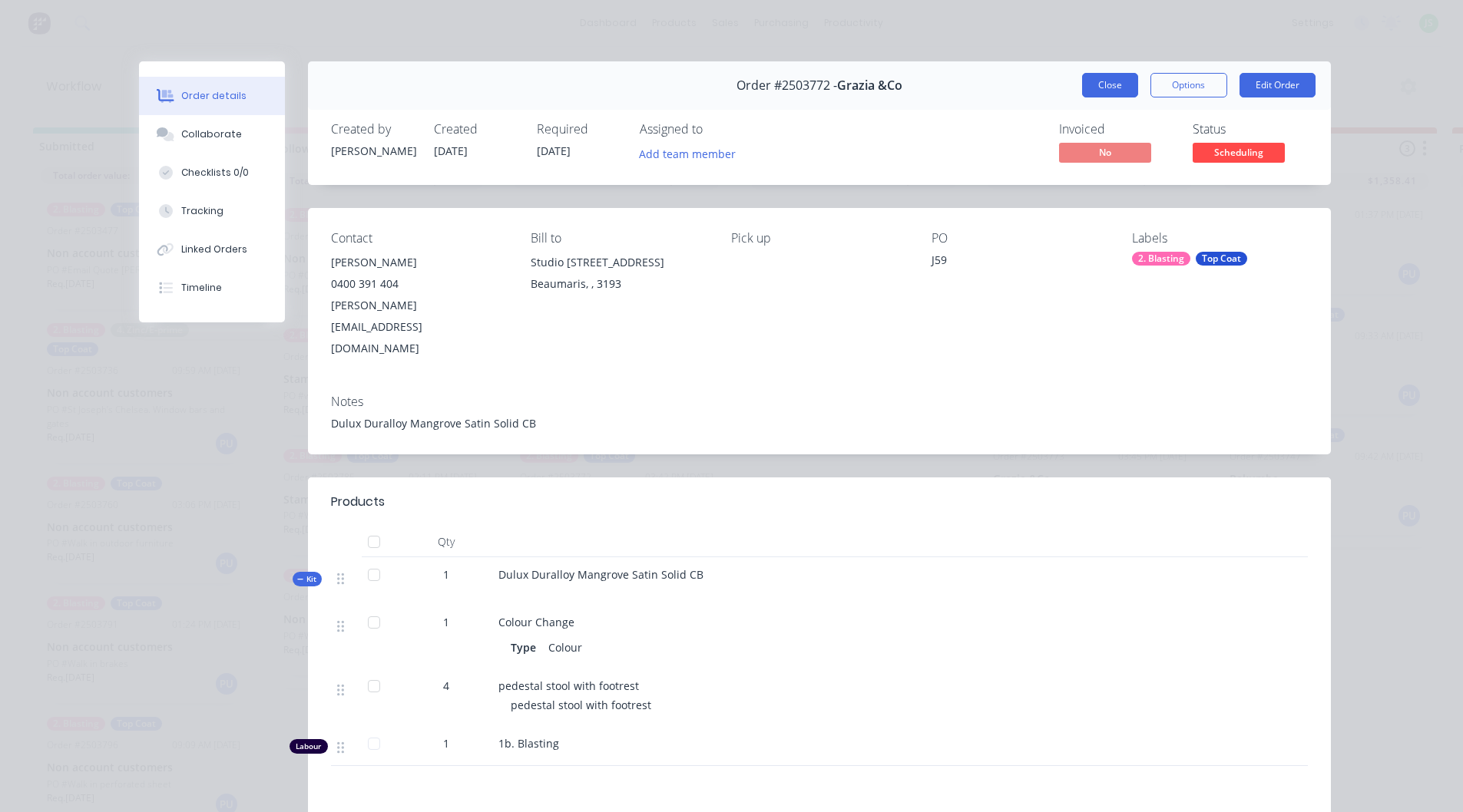
click at [1109, 92] on button "Close" at bounding box center [1110, 85] width 56 height 25
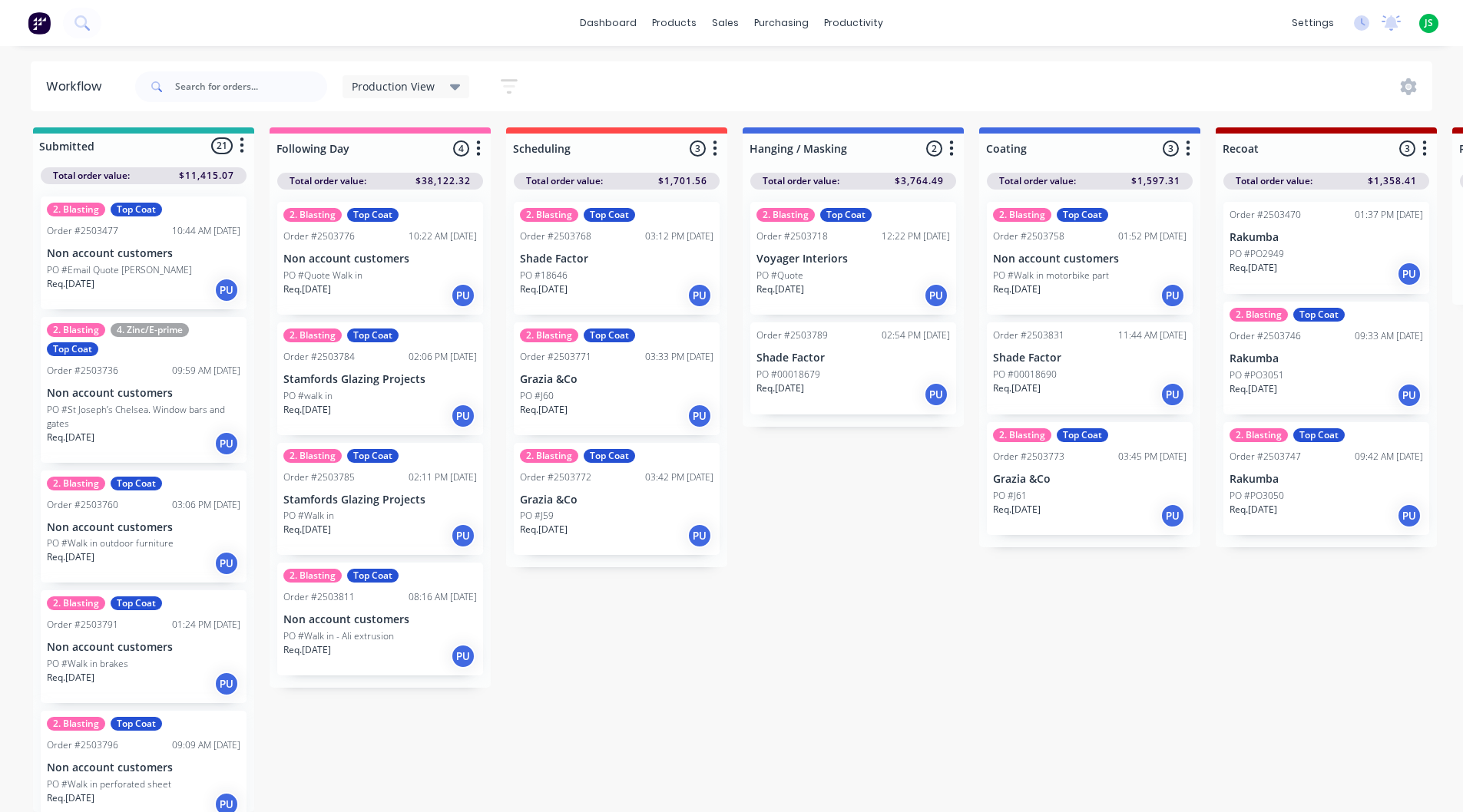
click at [573, 373] on p "Grazia &Co" at bounding box center [617, 379] width 194 height 13
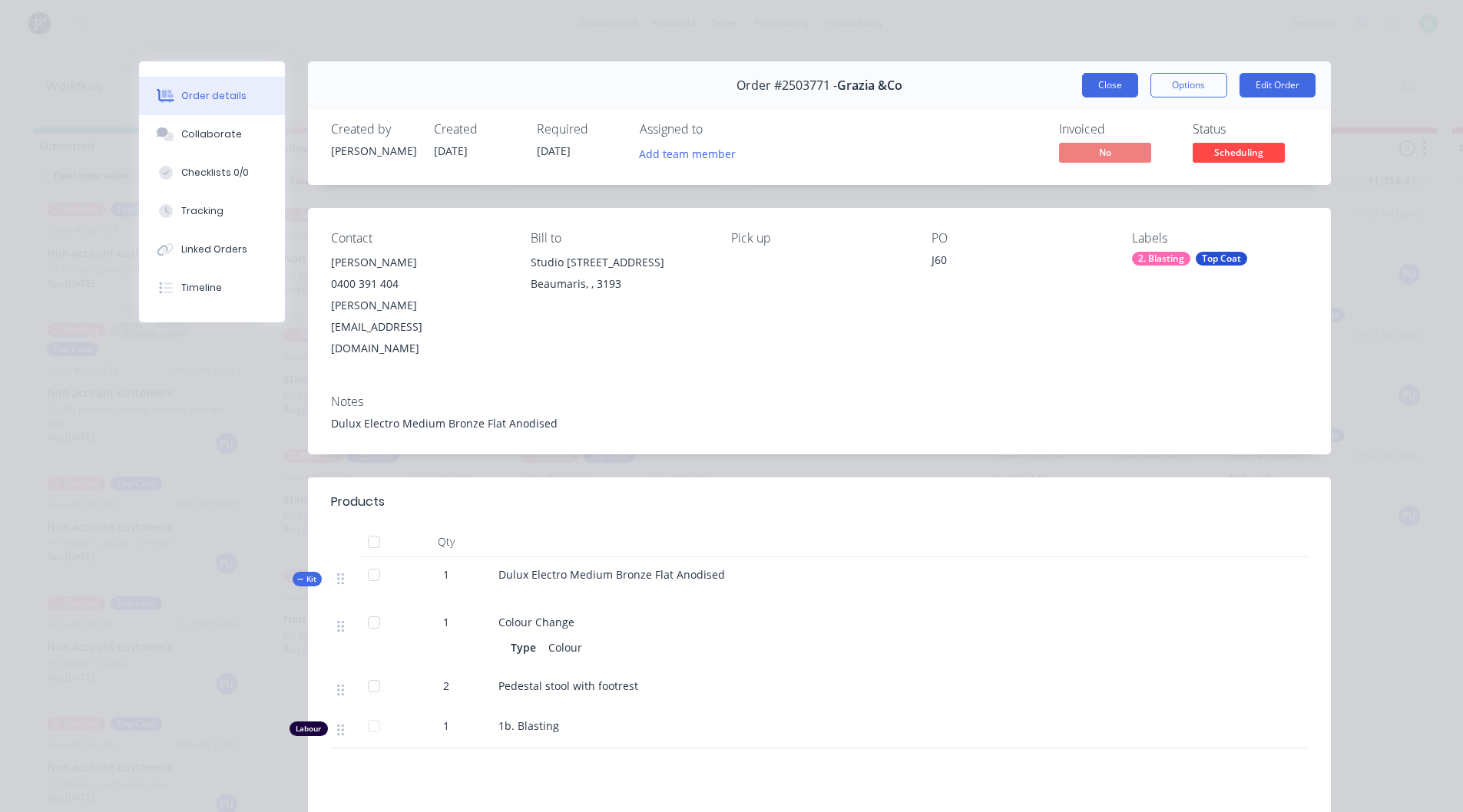
click at [1109, 91] on button "Close" at bounding box center [1110, 85] width 56 height 25
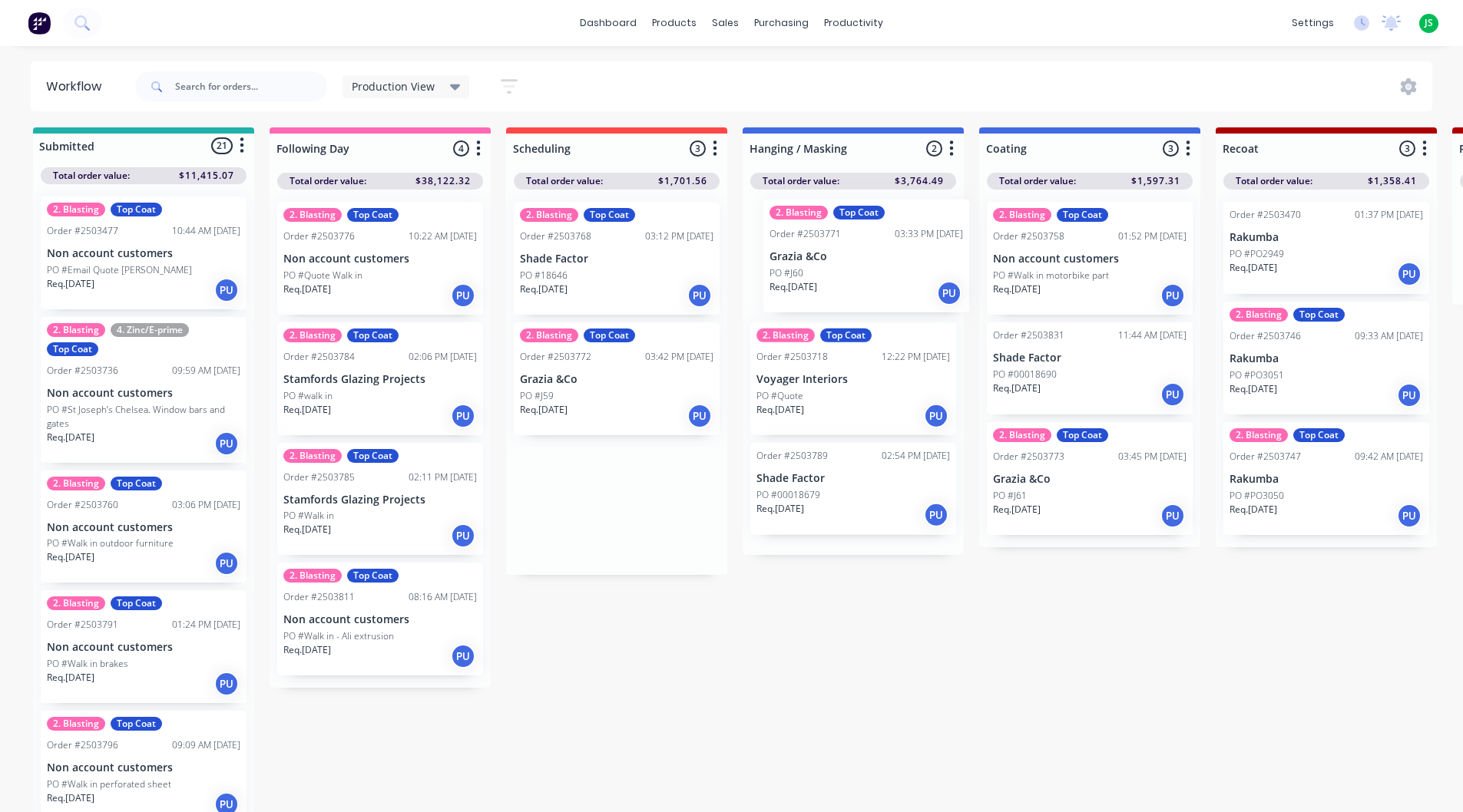
drag, startPoint x: 568, startPoint y: 371, endPoint x: 830, endPoint y: 260, distance: 284.5
click at [610, 358] on div "2. Blasting Top Coat Order #2503772 03:42 PM [DATE] Grazia &Co PO #J59 Req. [DA…" at bounding box center [617, 379] width 206 height 113
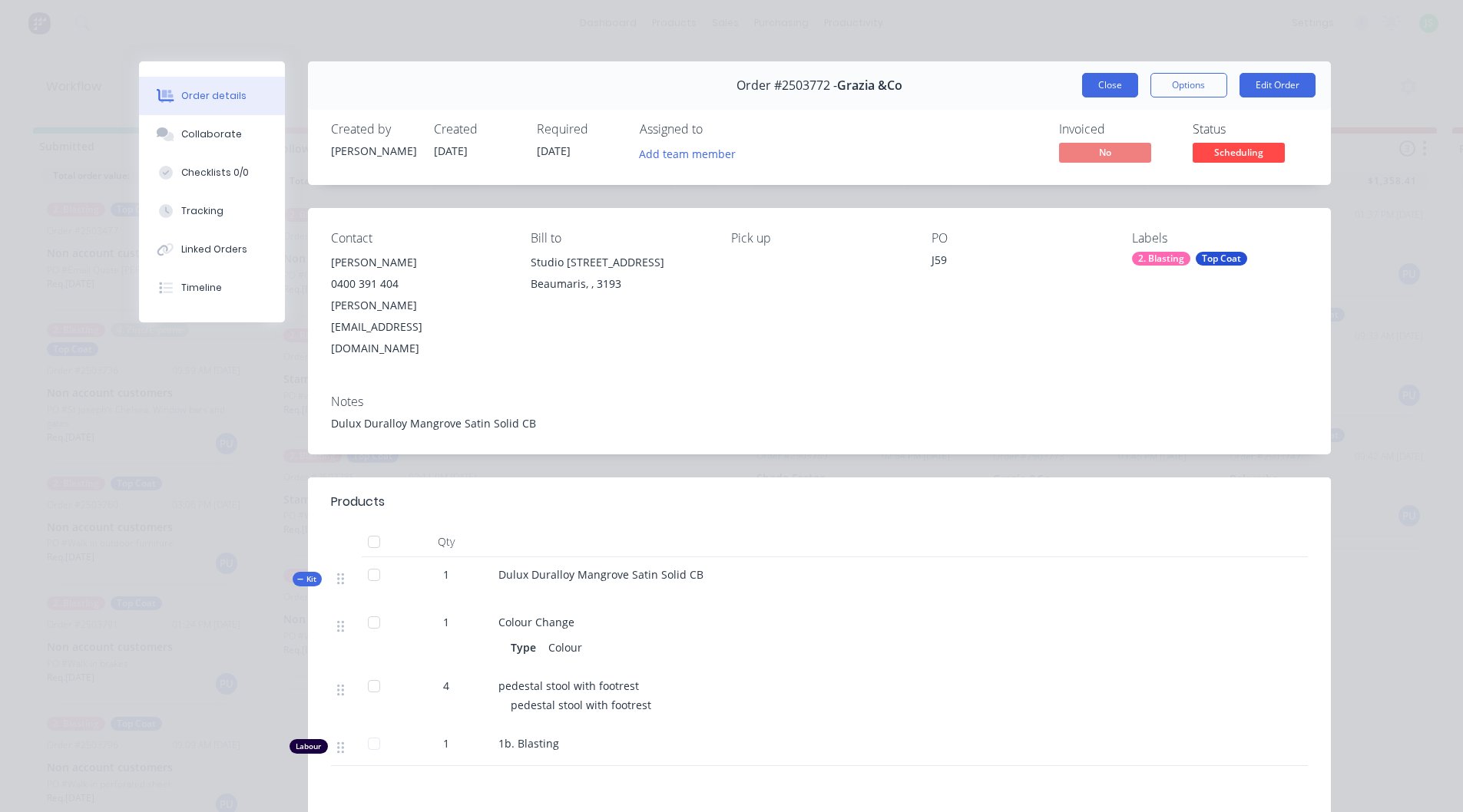
click at [1084, 85] on button "Close" at bounding box center [1110, 85] width 56 height 25
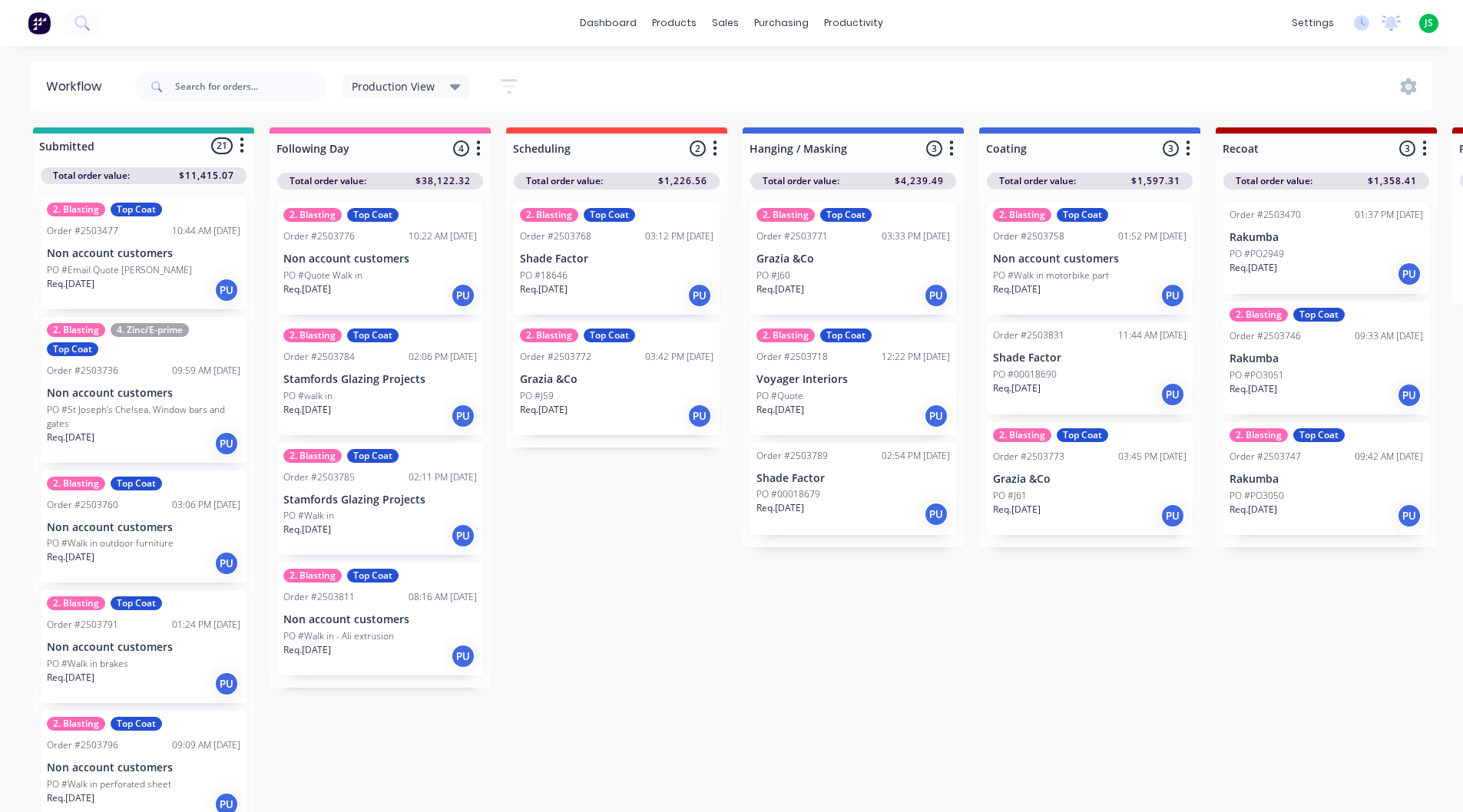
click at [645, 241] on div "2. Blasting Top Coat Order #2503768 03:12 PM [DATE] Shade Factor PO #18646 Req.…" at bounding box center [617, 259] width 206 height 113
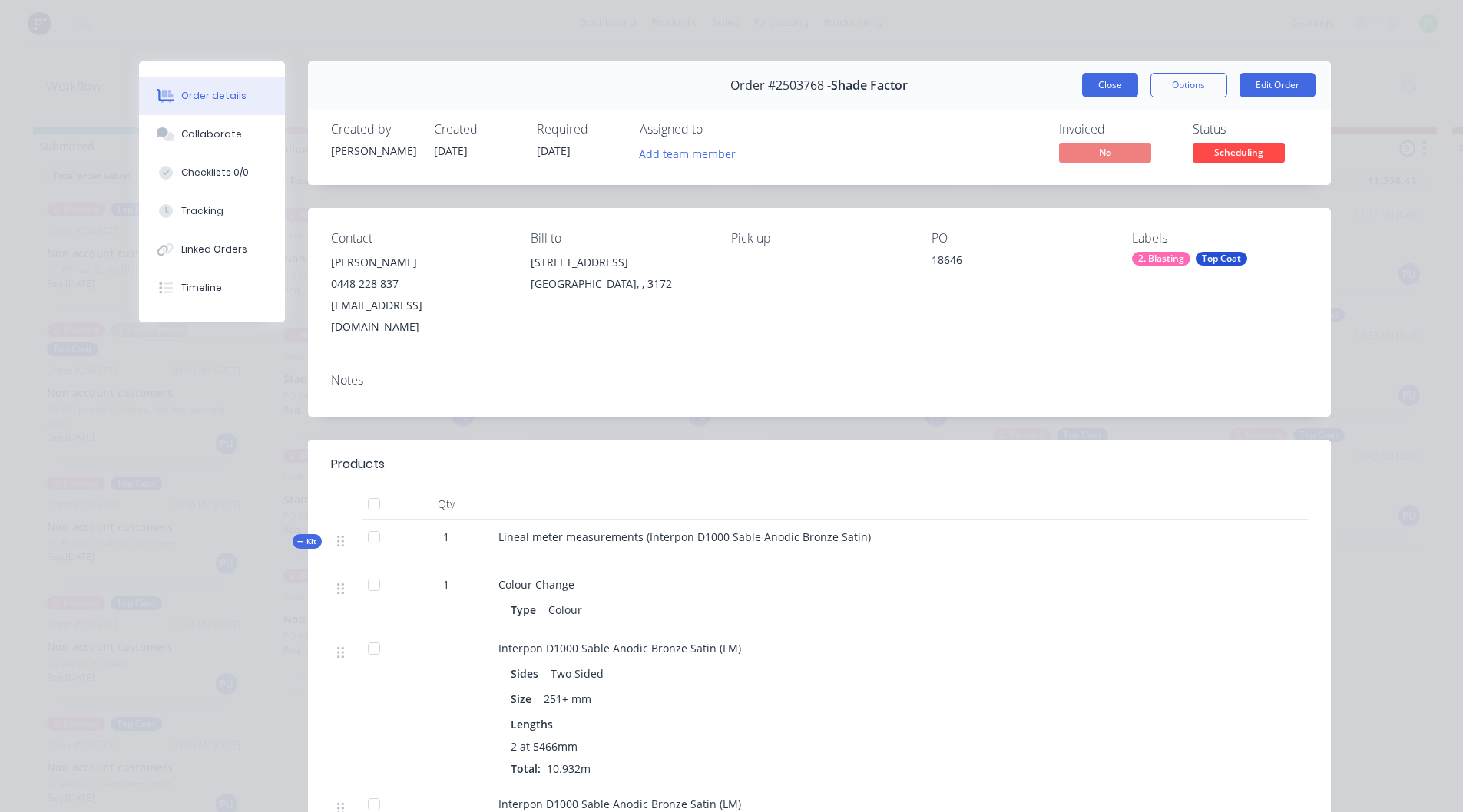
click at [1123, 85] on button "Close" at bounding box center [1110, 85] width 56 height 25
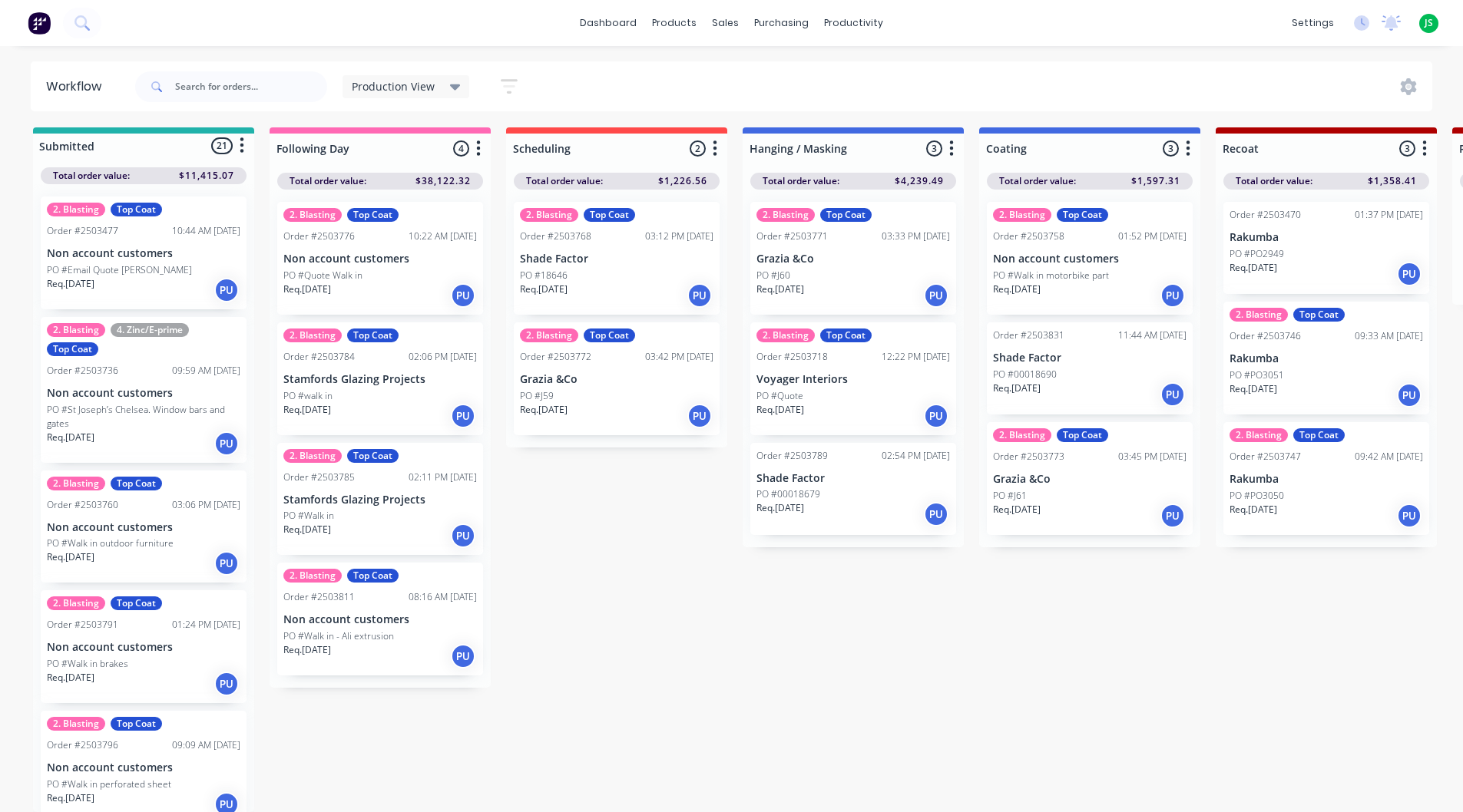
click at [889, 255] on div "2. Blasting Top Coat Order #2503771 03:33 PM [DATE] Grazia &Co PO #J60 Req. [DA…" at bounding box center [854, 259] width 206 height 113
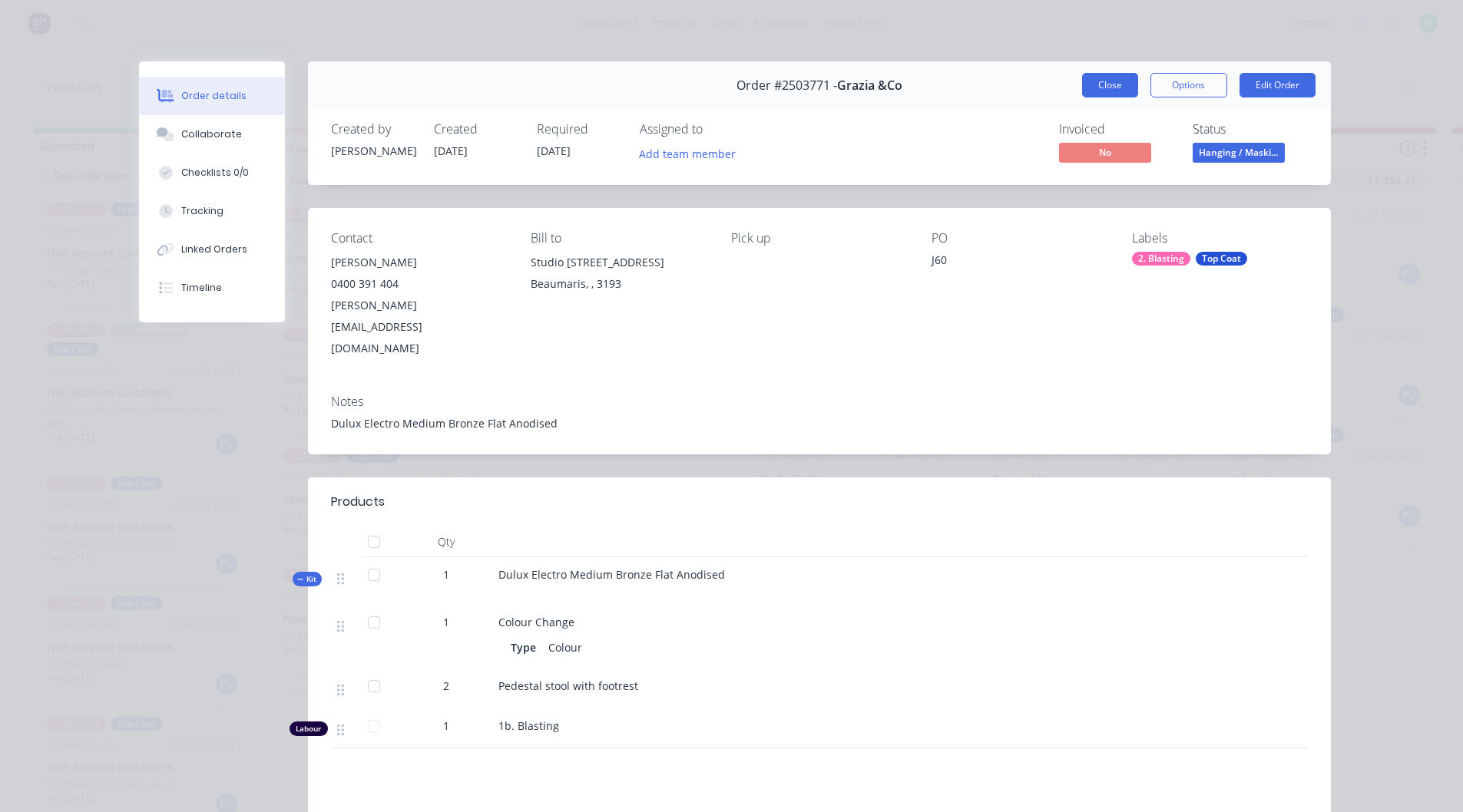
click at [1090, 85] on button "Close" at bounding box center [1110, 85] width 56 height 25
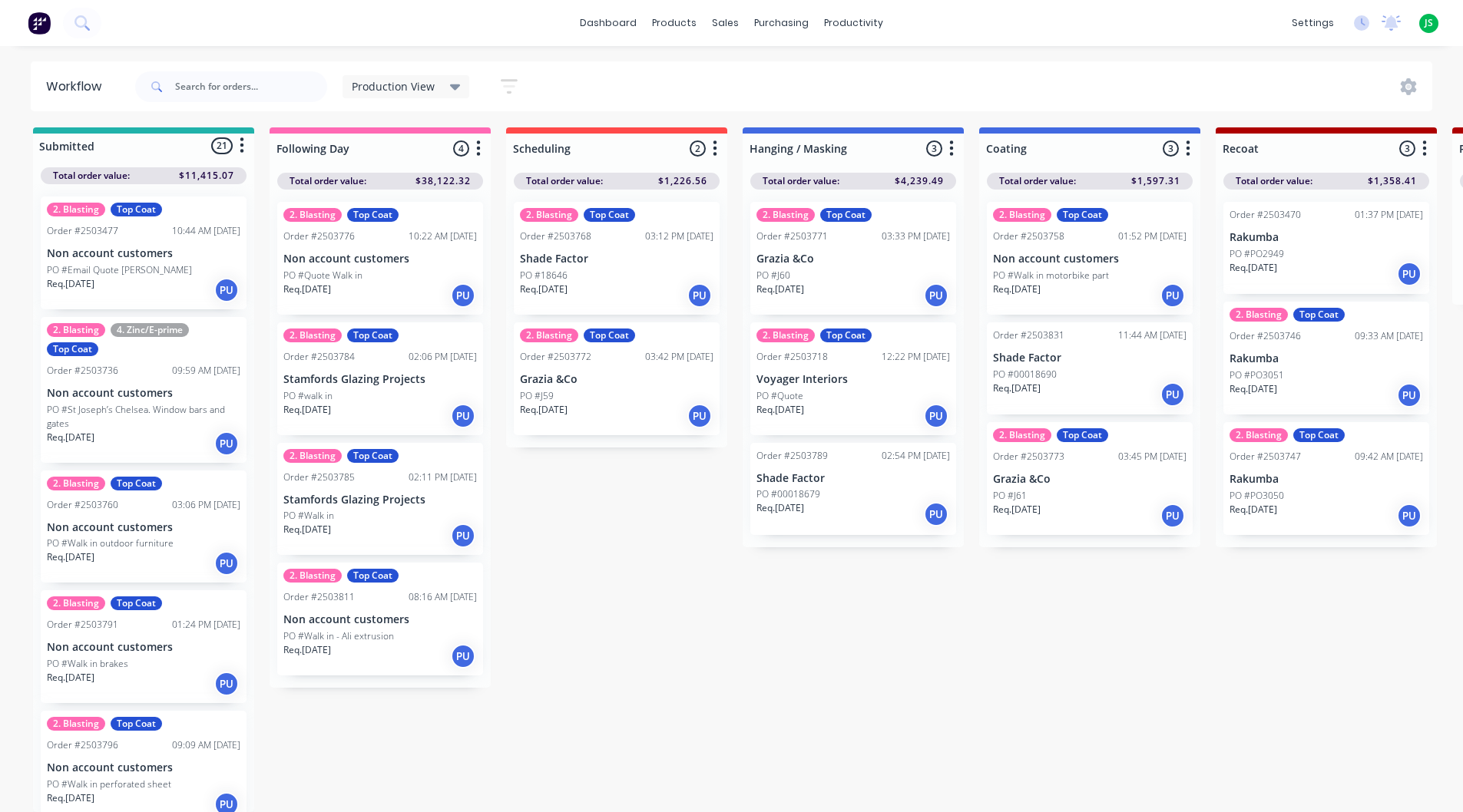
click at [862, 253] on p "Grazia &Co" at bounding box center [854, 259] width 194 height 13
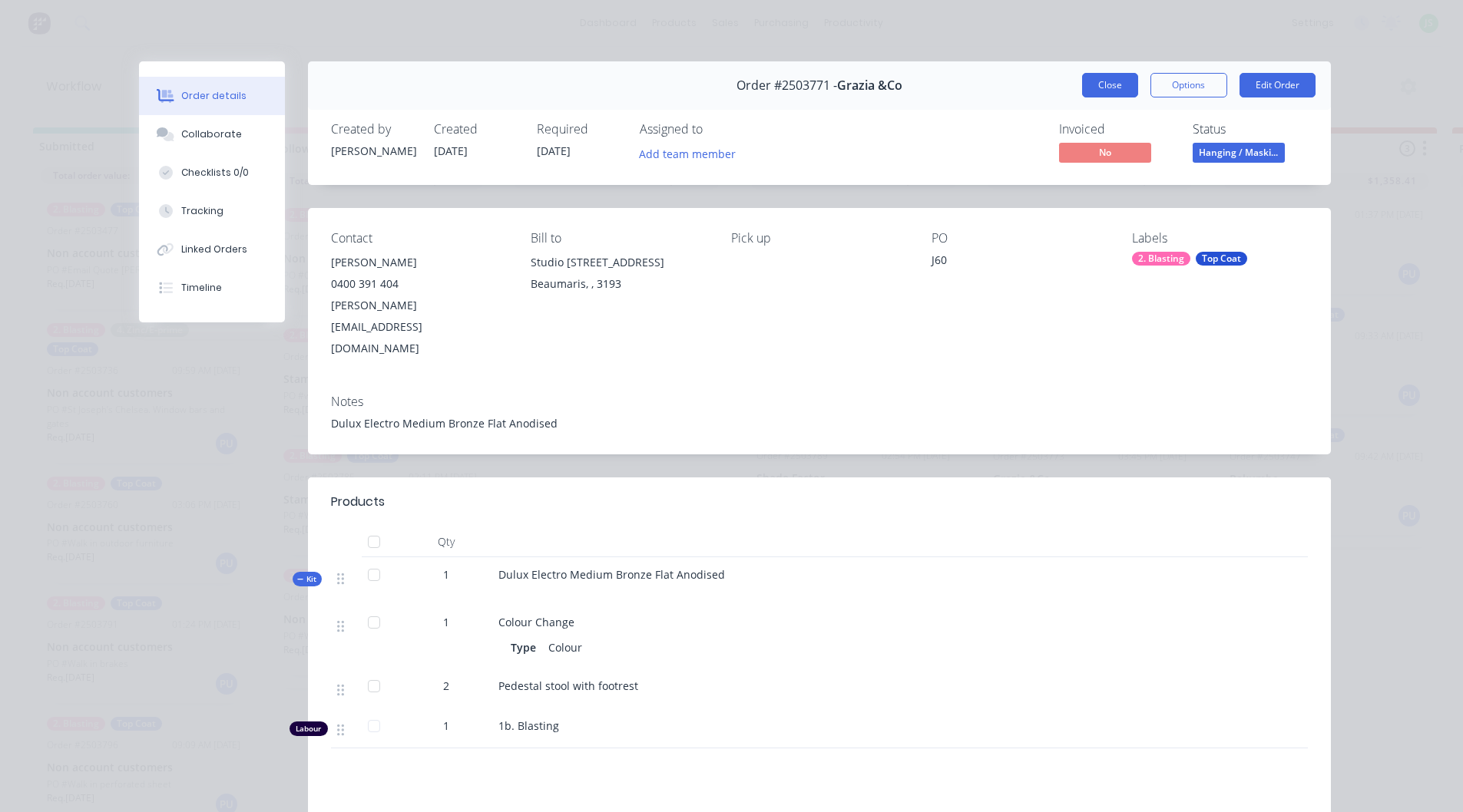
click at [1083, 85] on button "Close" at bounding box center [1110, 85] width 56 height 25
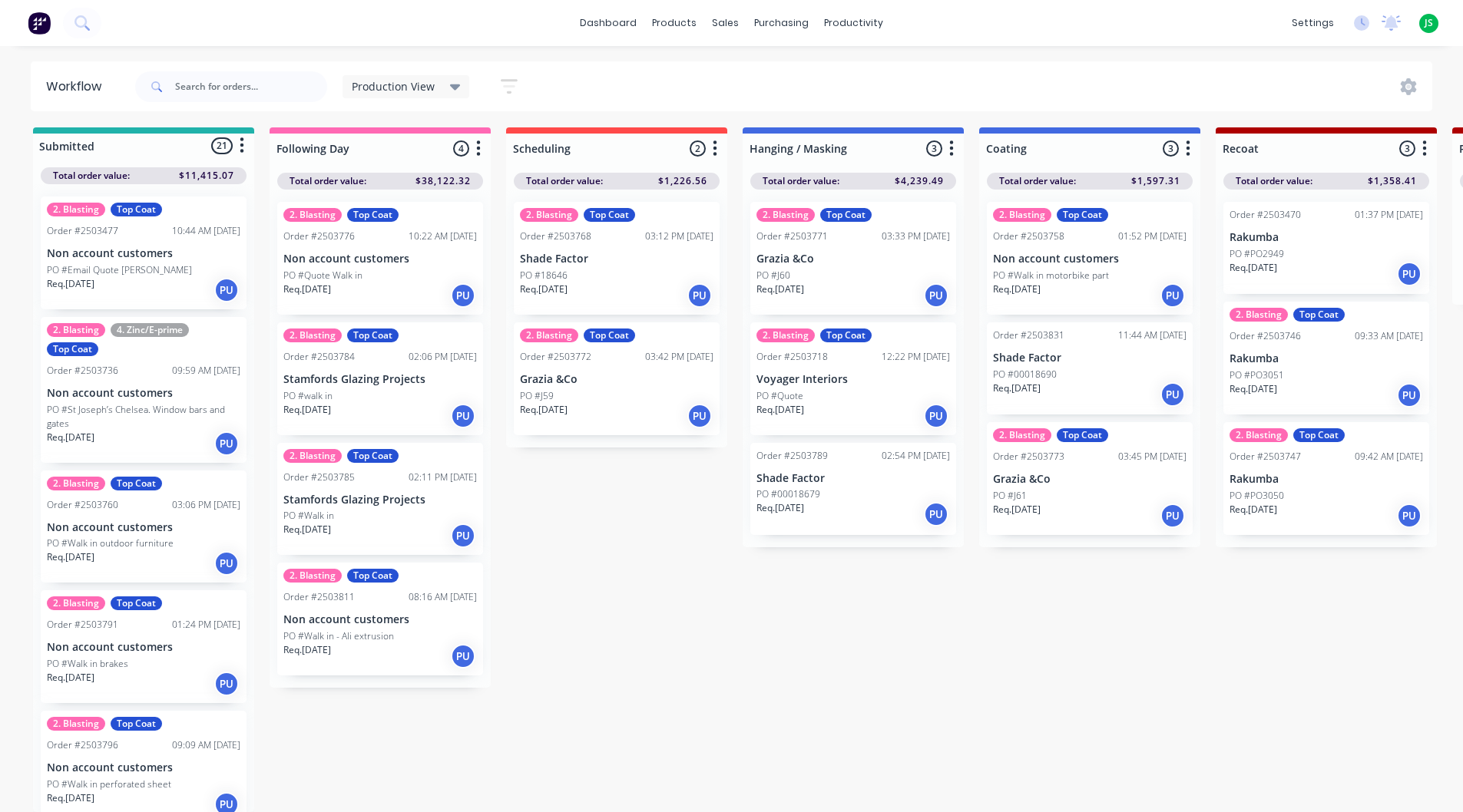
click at [387, 509] on div "PO #Walk in" at bounding box center [381, 516] width 194 height 14
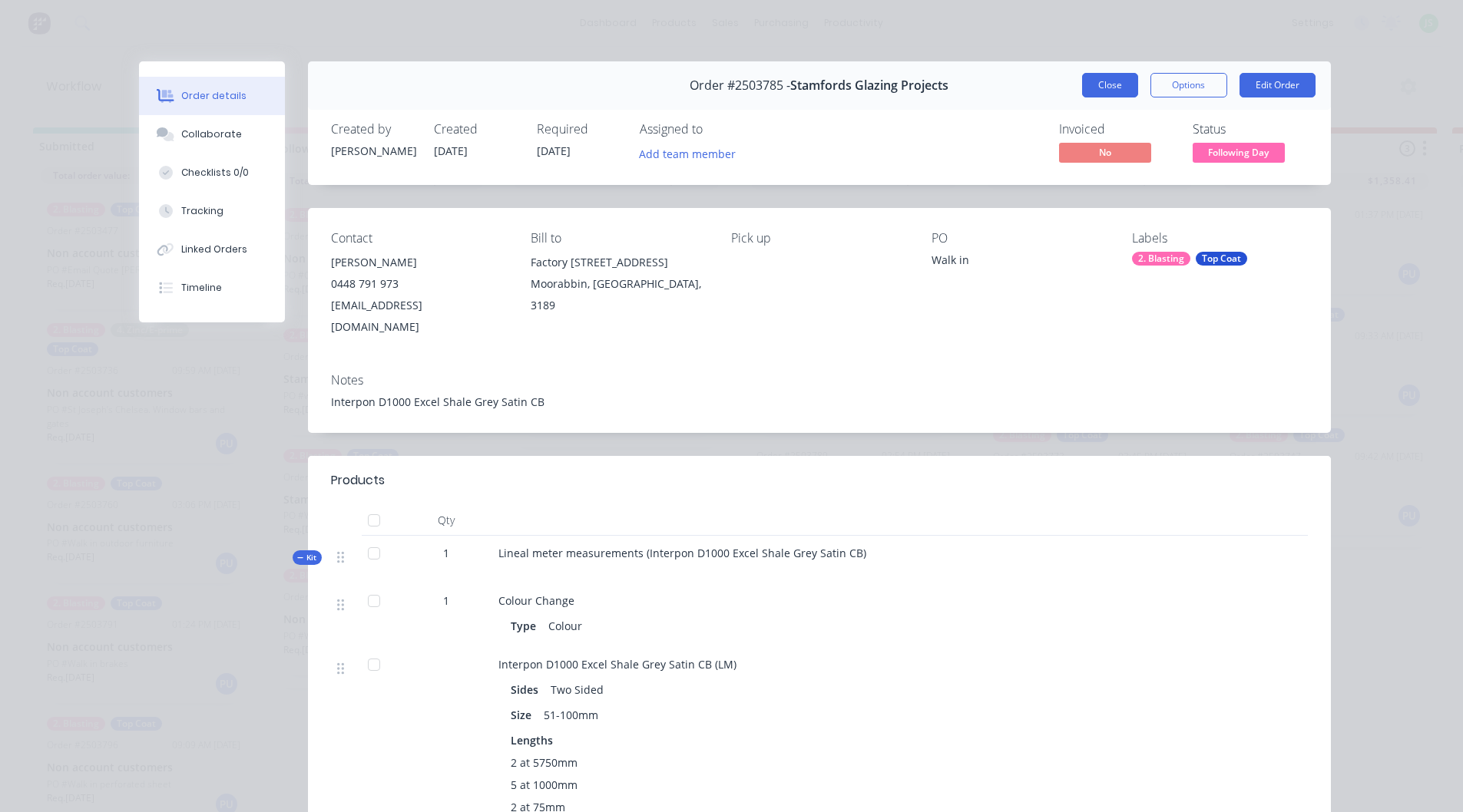
click at [1107, 90] on button "Close" at bounding box center [1110, 85] width 56 height 25
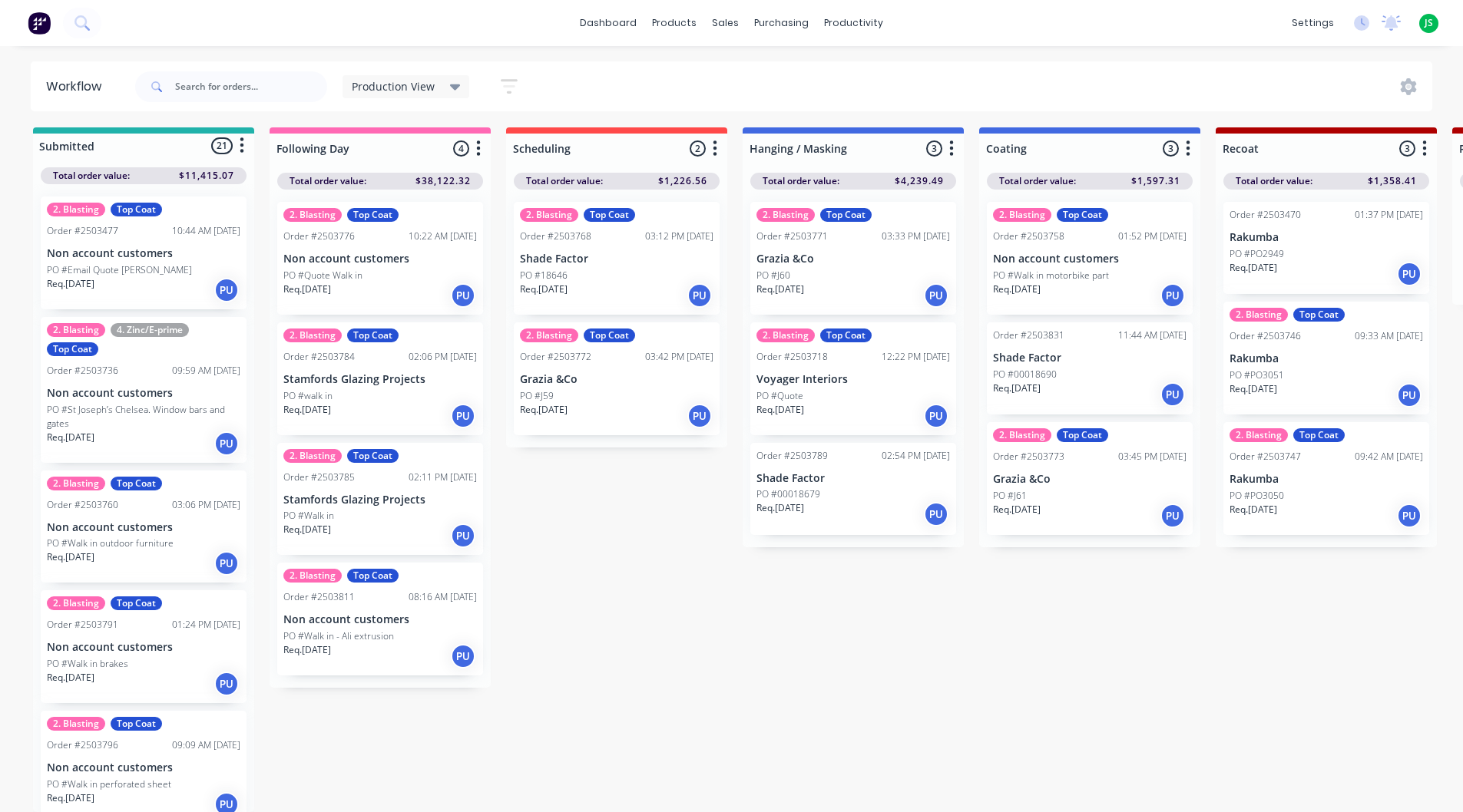
click at [396, 403] on div "Req. [DATE] PU" at bounding box center [381, 416] width 194 height 26
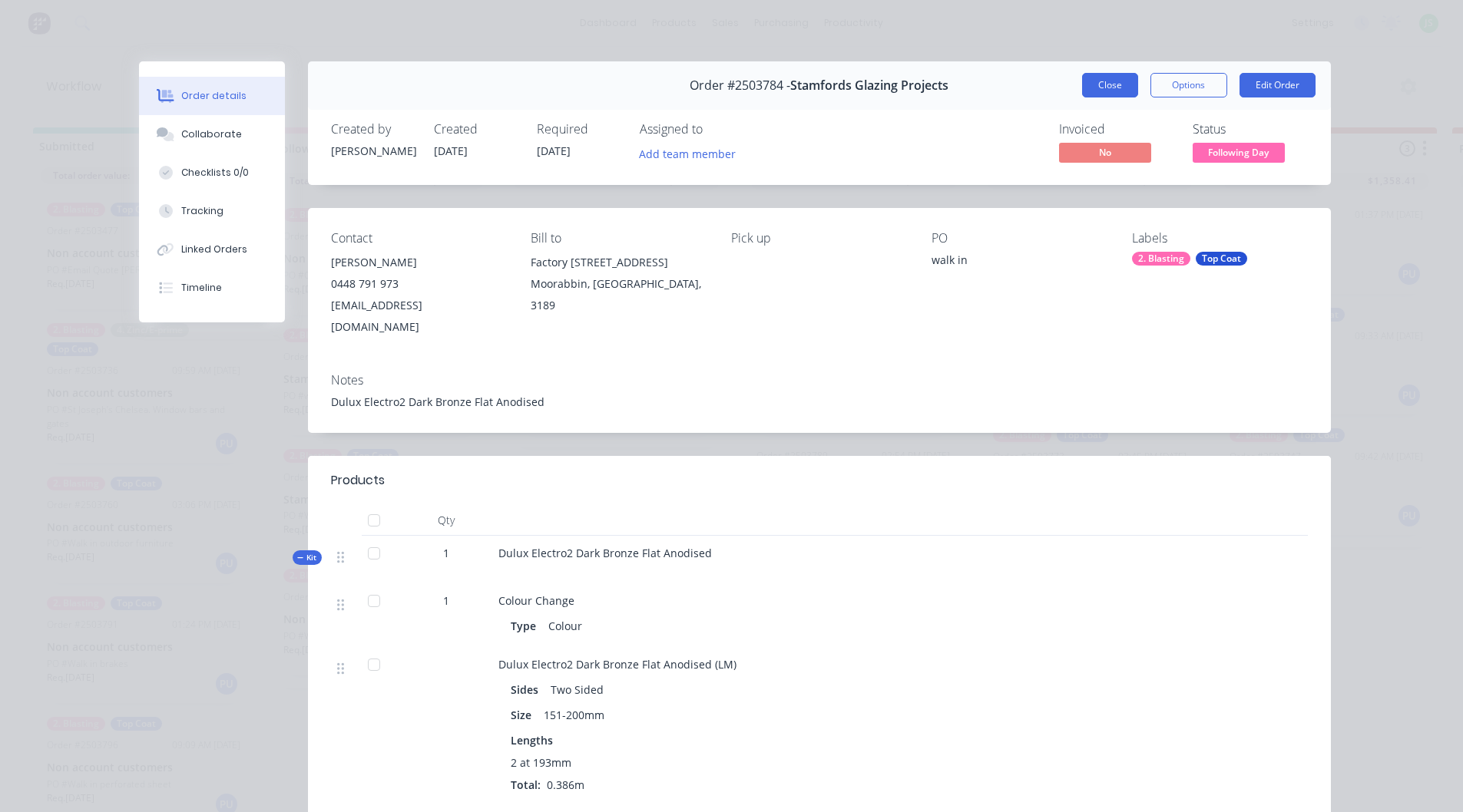
click at [1108, 83] on button "Close" at bounding box center [1110, 85] width 56 height 25
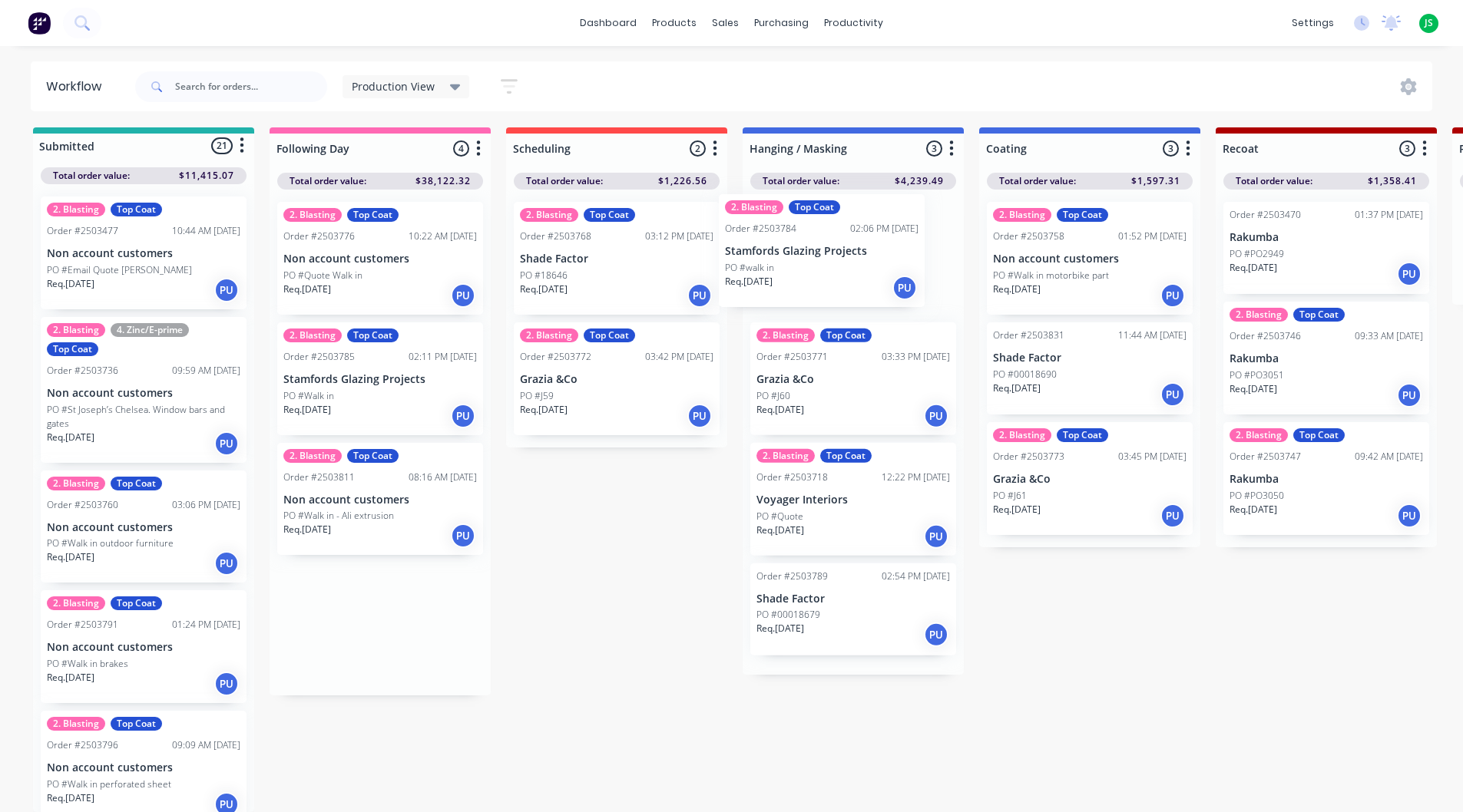
drag, startPoint x: 369, startPoint y: 369, endPoint x: 818, endPoint y: 252, distance: 464.0
click at [333, 254] on div "2. Blasting Top Coat Order #2503776 10:22 AM [DATE] Non account customers PO #Q…" at bounding box center [381, 259] width 206 height 113
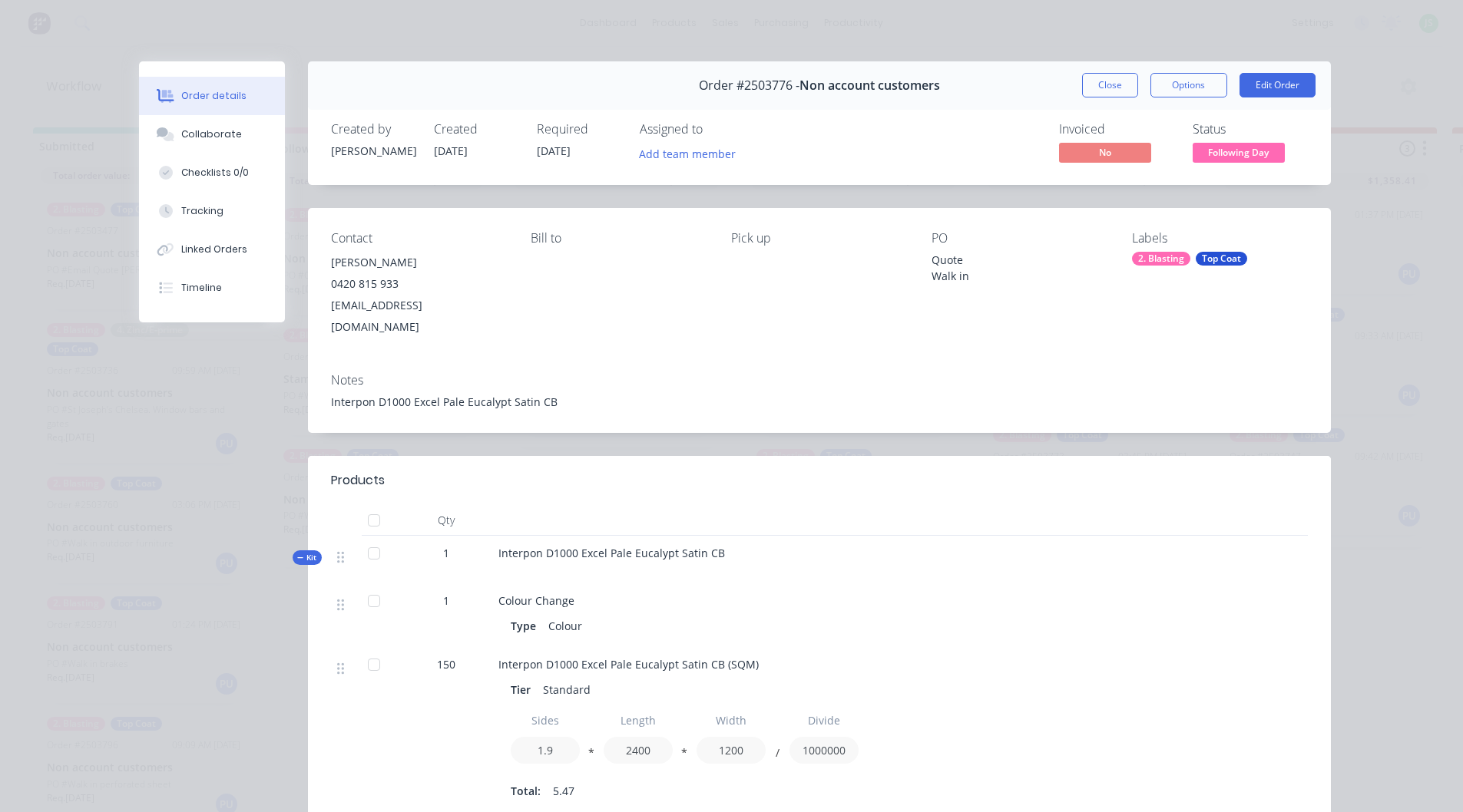
click at [1107, 80] on button "Close" at bounding box center [1110, 85] width 56 height 25
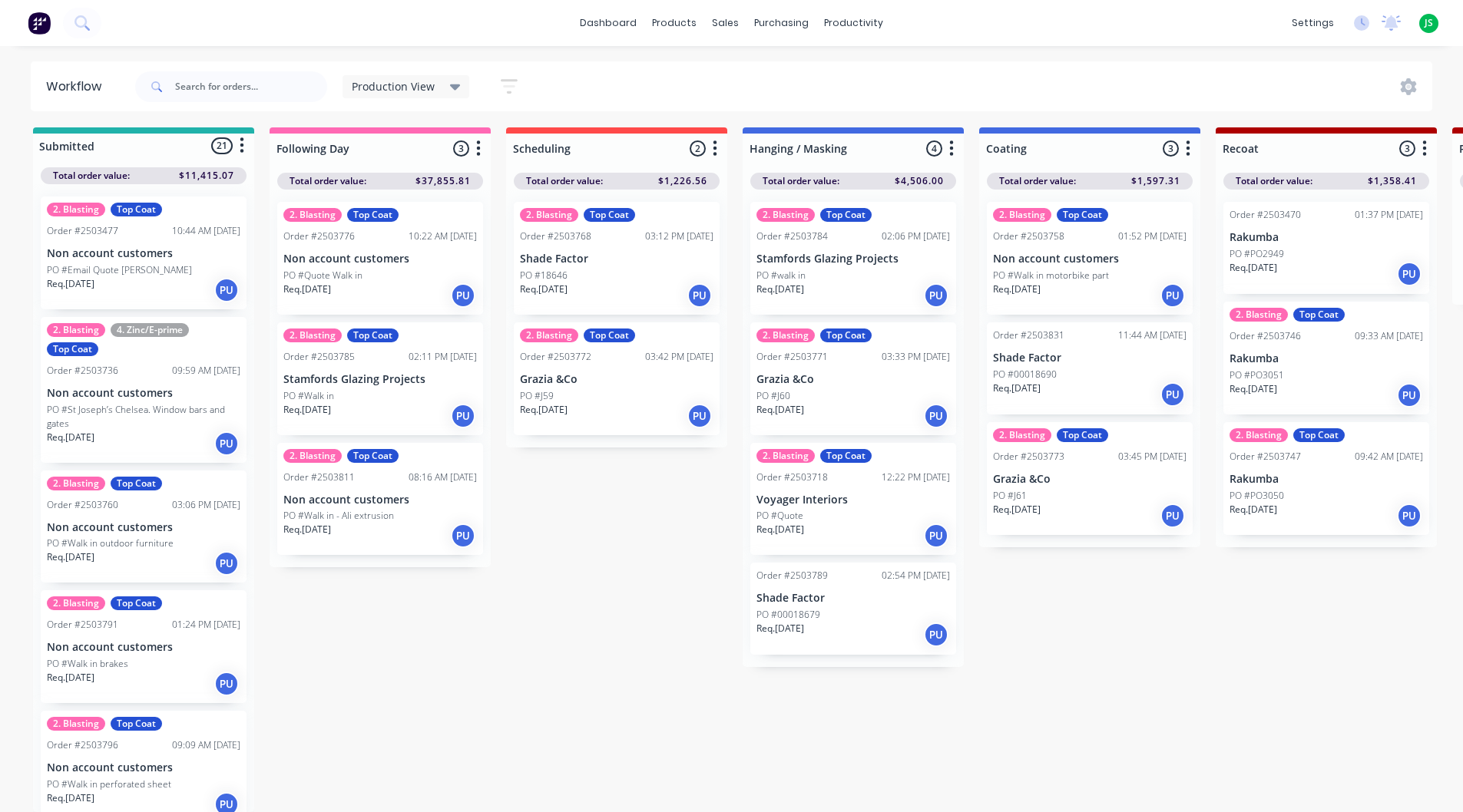
click at [357, 389] on div "PO #Walk in" at bounding box center [381, 396] width 194 height 14
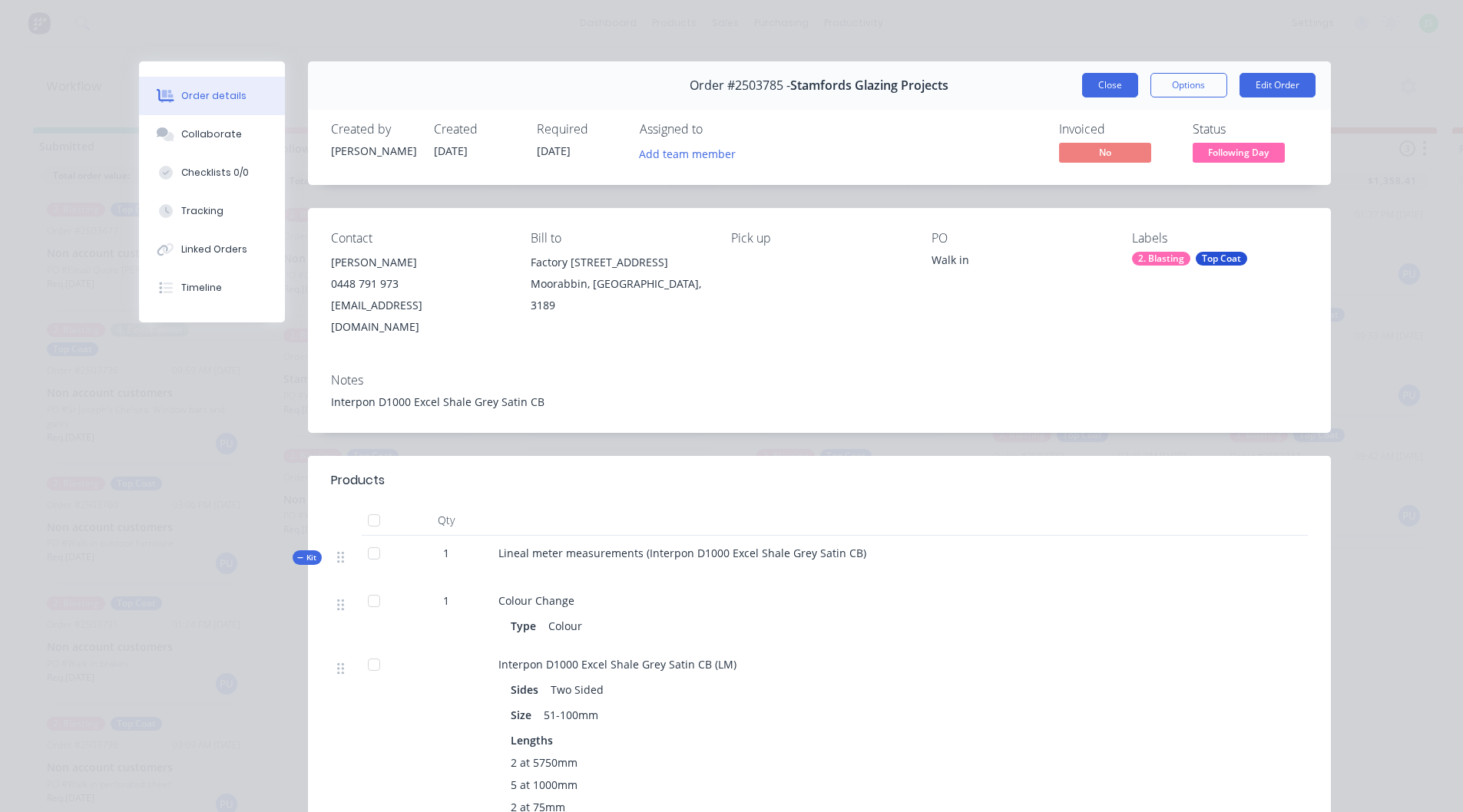
click at [1085, 91] on button "Close" at bounding box center [1110, 85] width 56 height 25
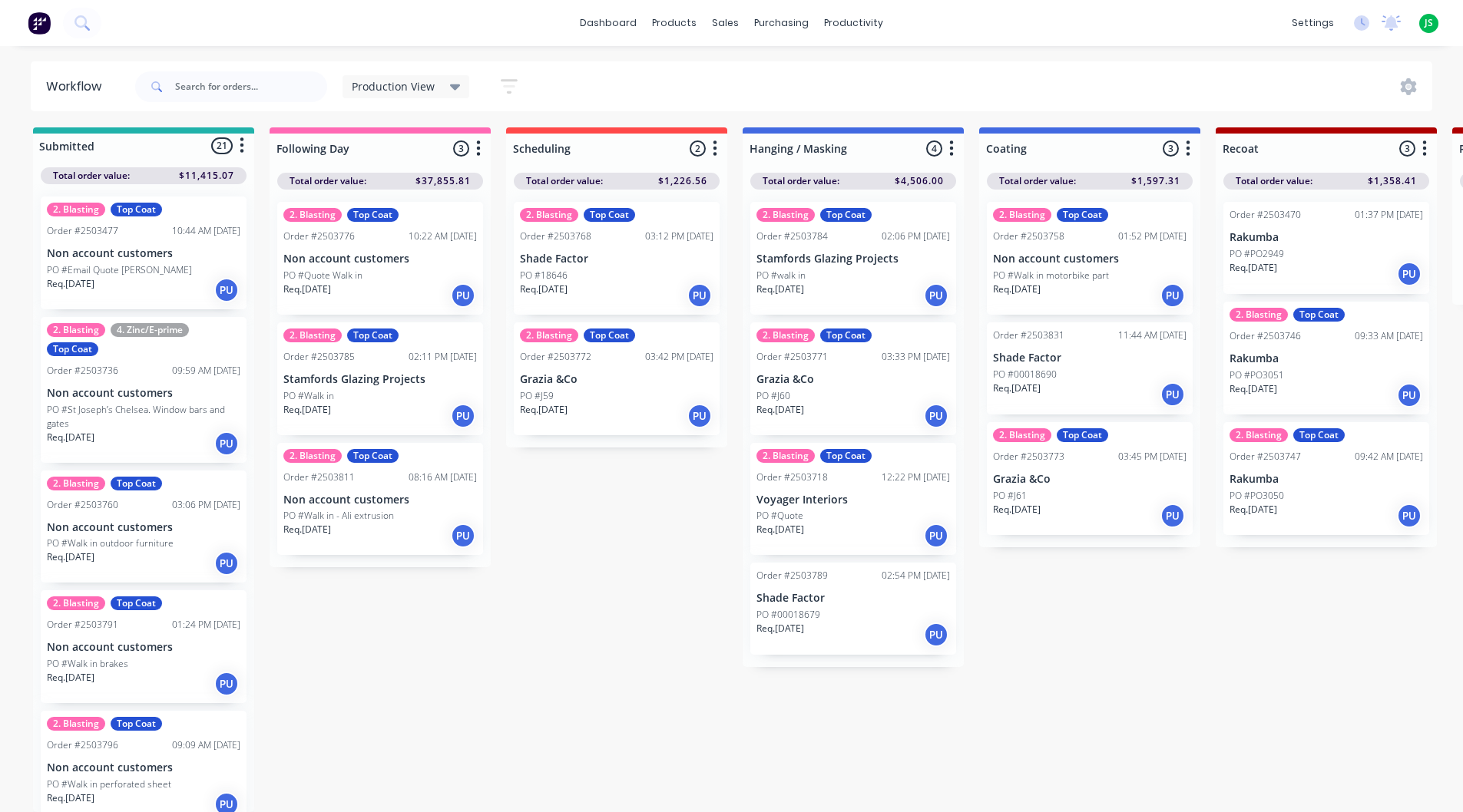
click at [356, 522] on div "Req. [DATE] PU" at bounding box center [381, 535] width 194 height 26
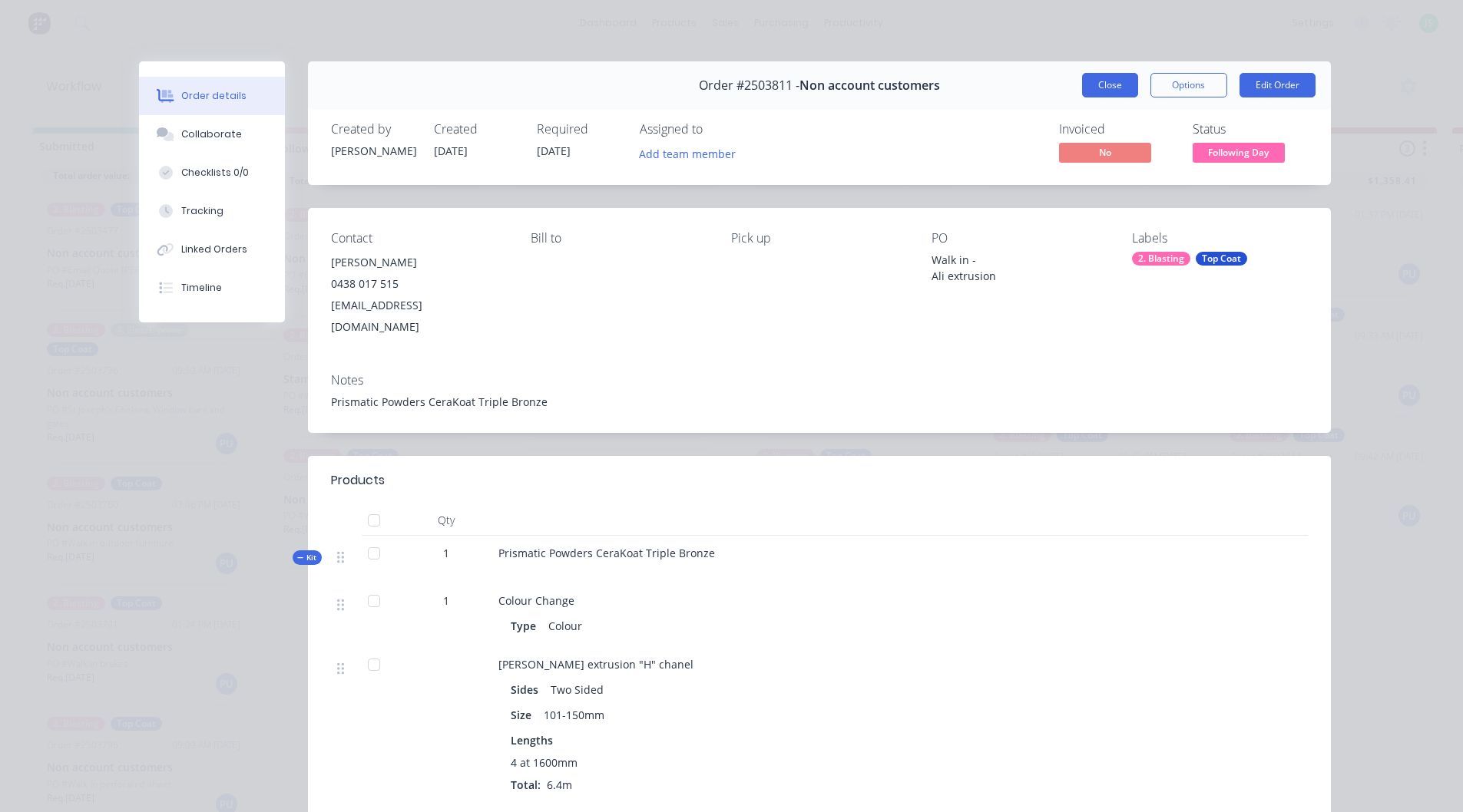
click at [1105, 86] on button "Close" at bounding box center [1110, 85] width 56 height 25
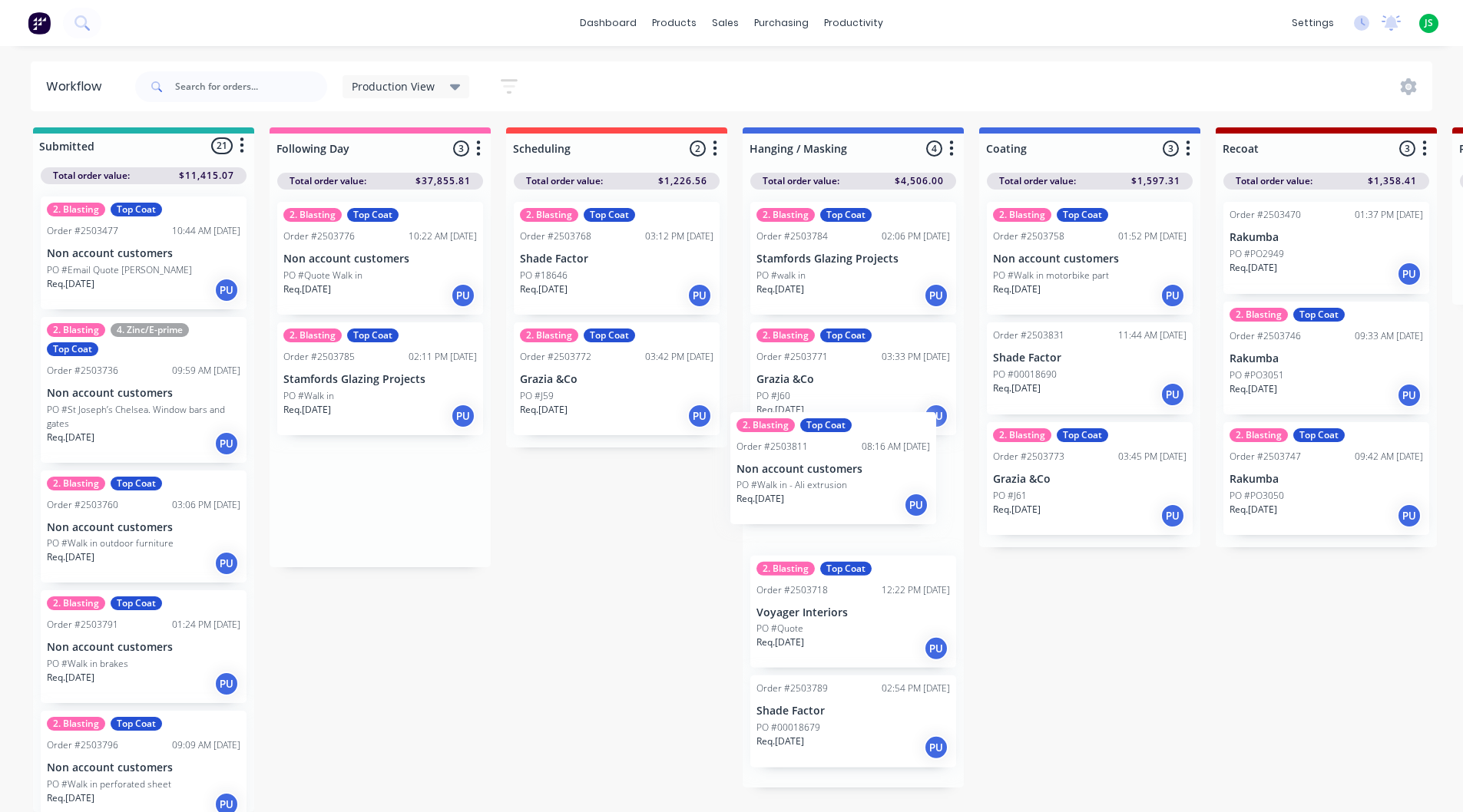
drag, startPoint x: 495, startPoint y: 525, endPoint x: 834, endPoint y: 487, distance: 341.1
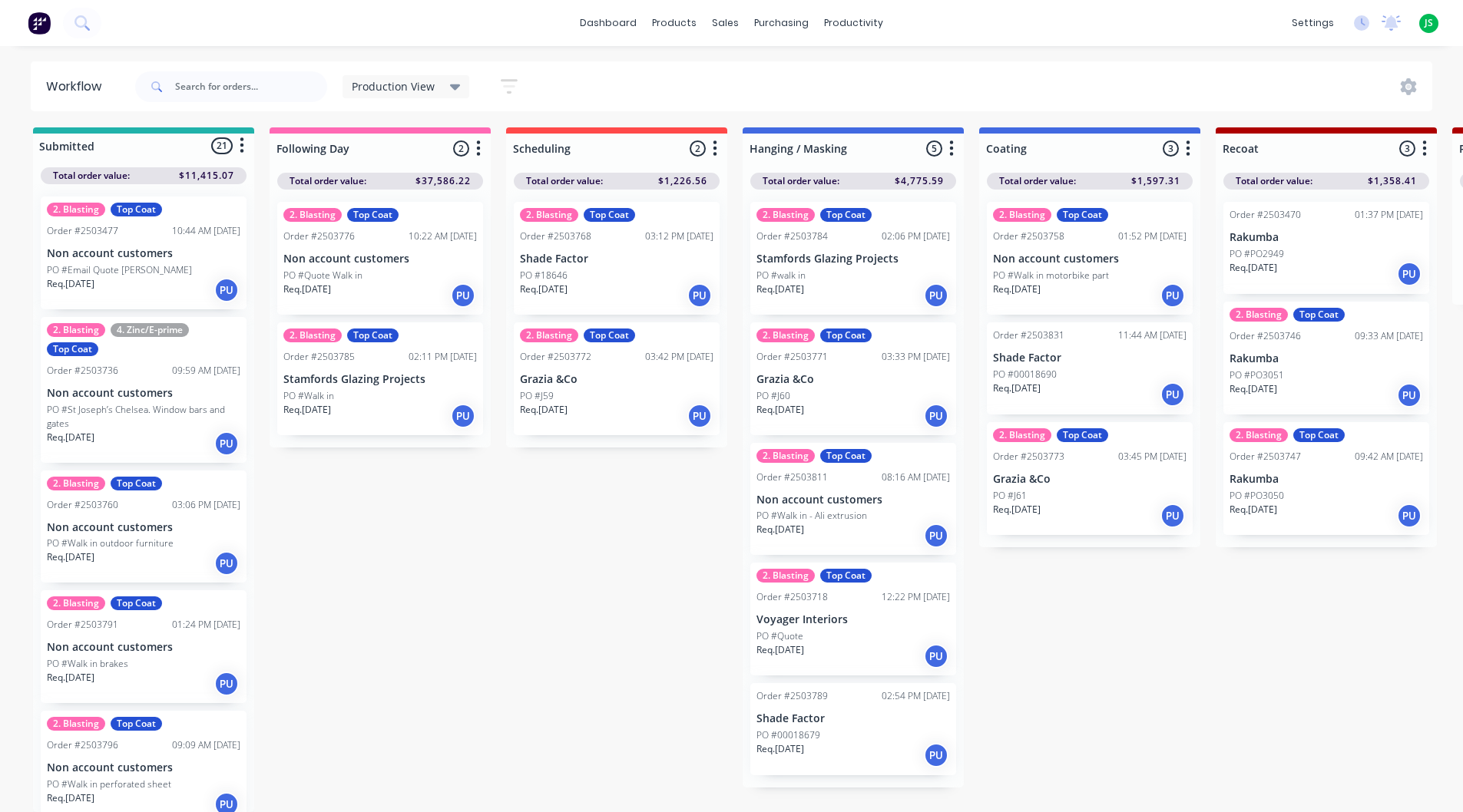
click at [392, 269] on div "PO #Quote Walk in" at bounding box center [381, 276] width 194 height 14
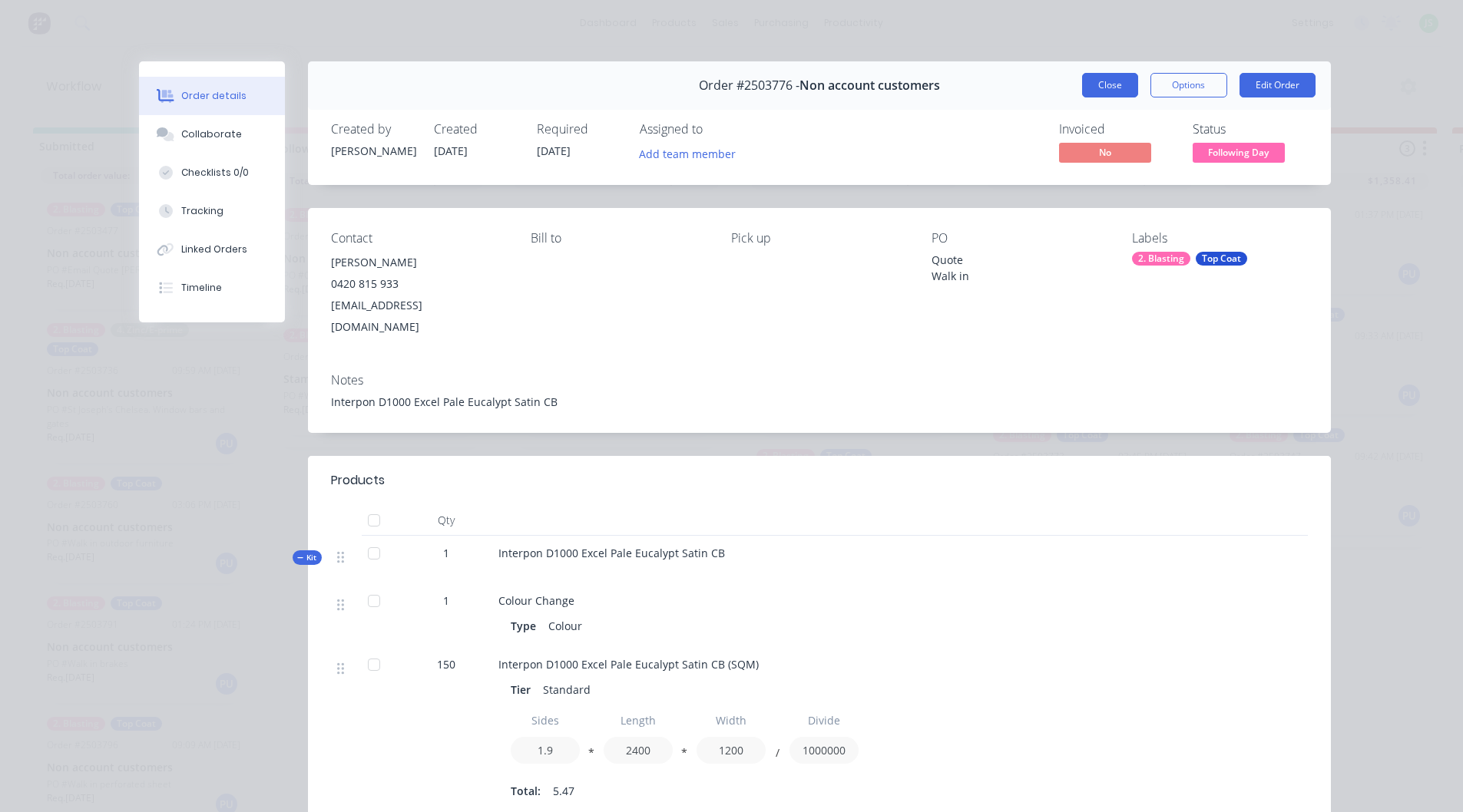
click at [1097, 78] on button "Close" at bounding box center [1110, 85] width 56 height 25
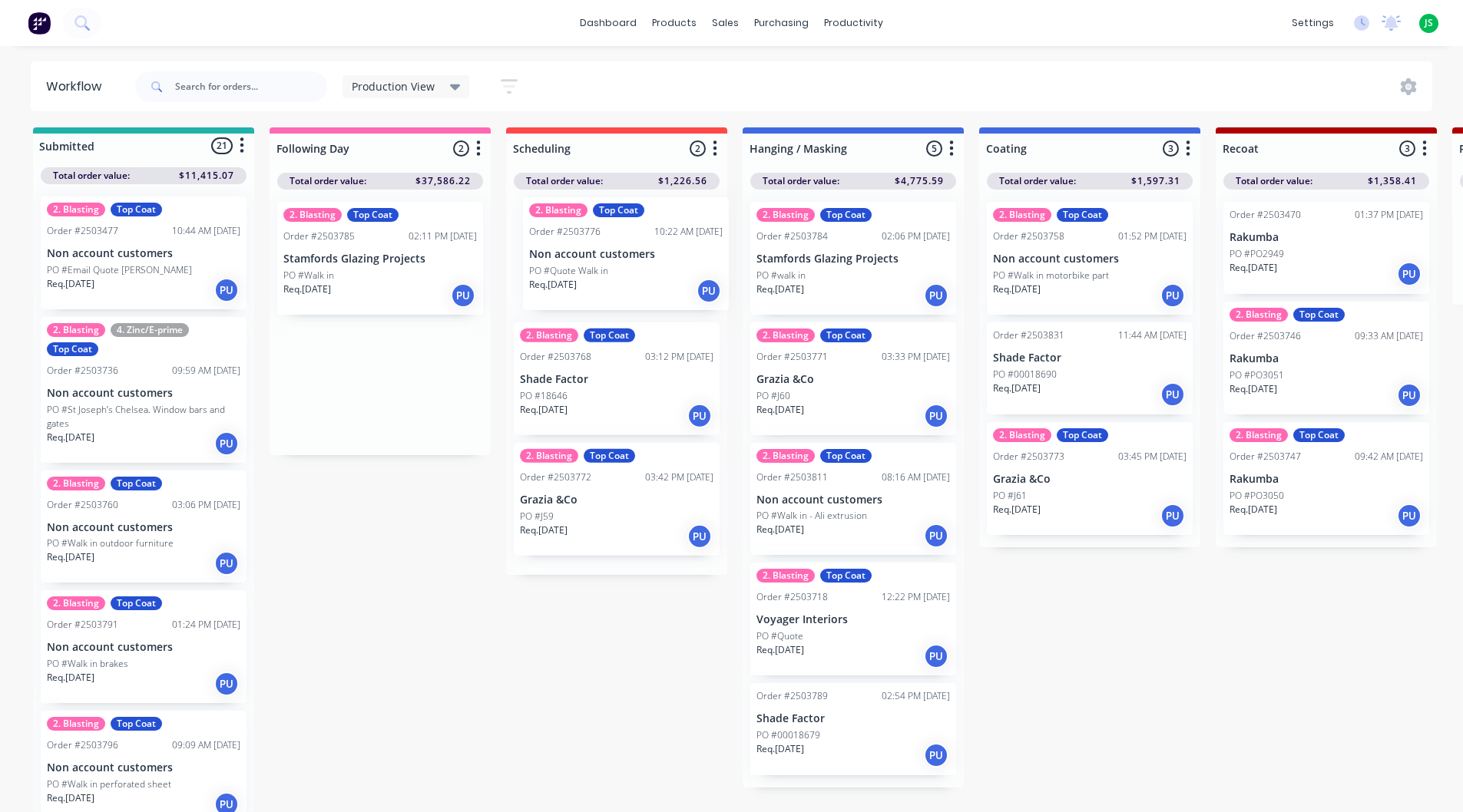
drag, startPoint x: 353, startPoint y: 240, endPoint x: 603, endPoint y: 249, distance: 250.2
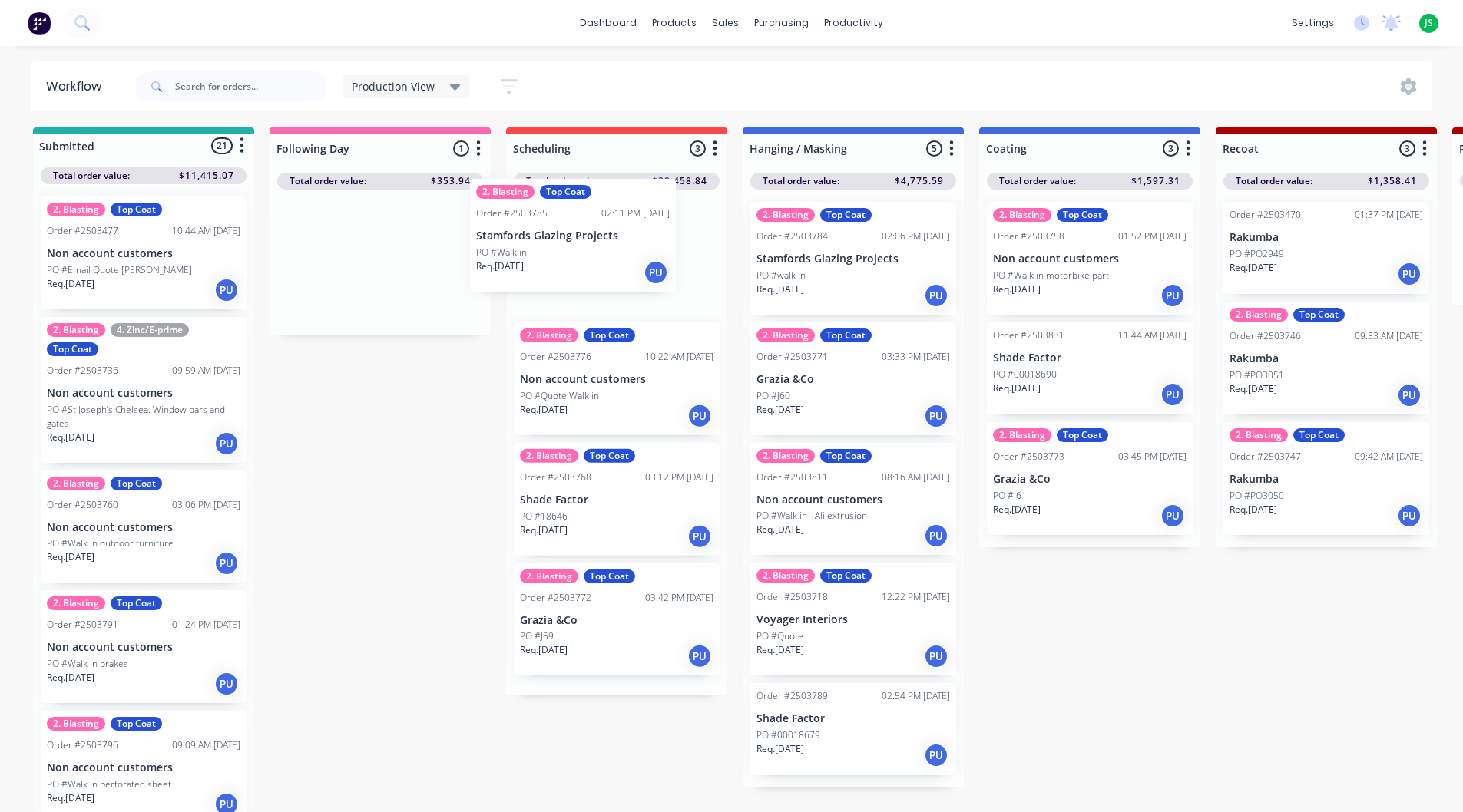
drag, startPoint x: 340, startPoint y: 243, endPoint x: 543, endPoint y: 240, distance: 203.0
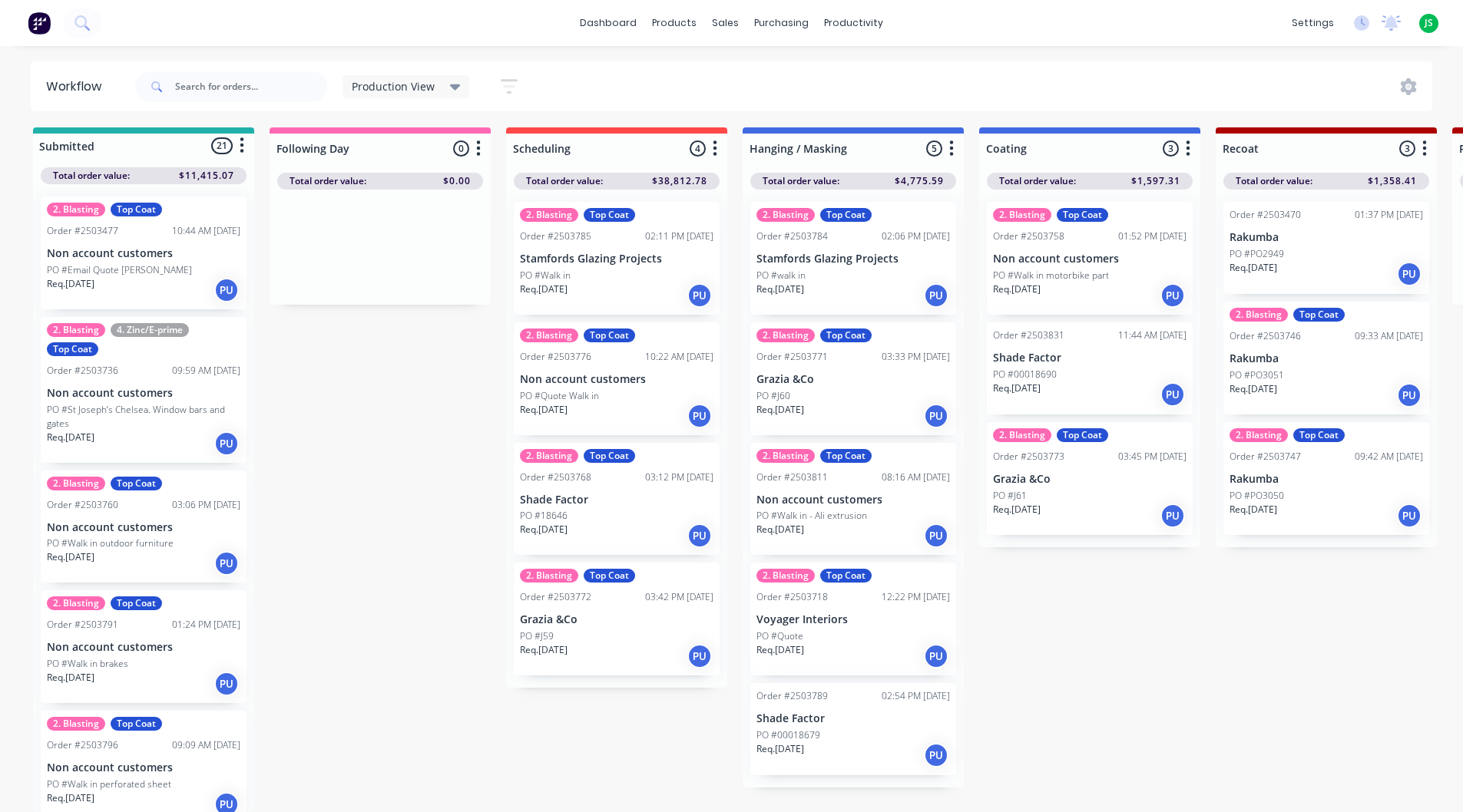
click at [171, 403] on p "PO #St Joseph’s Chelsea. Window bars and gates" at bounding box center [144, 417] width 194 height 27
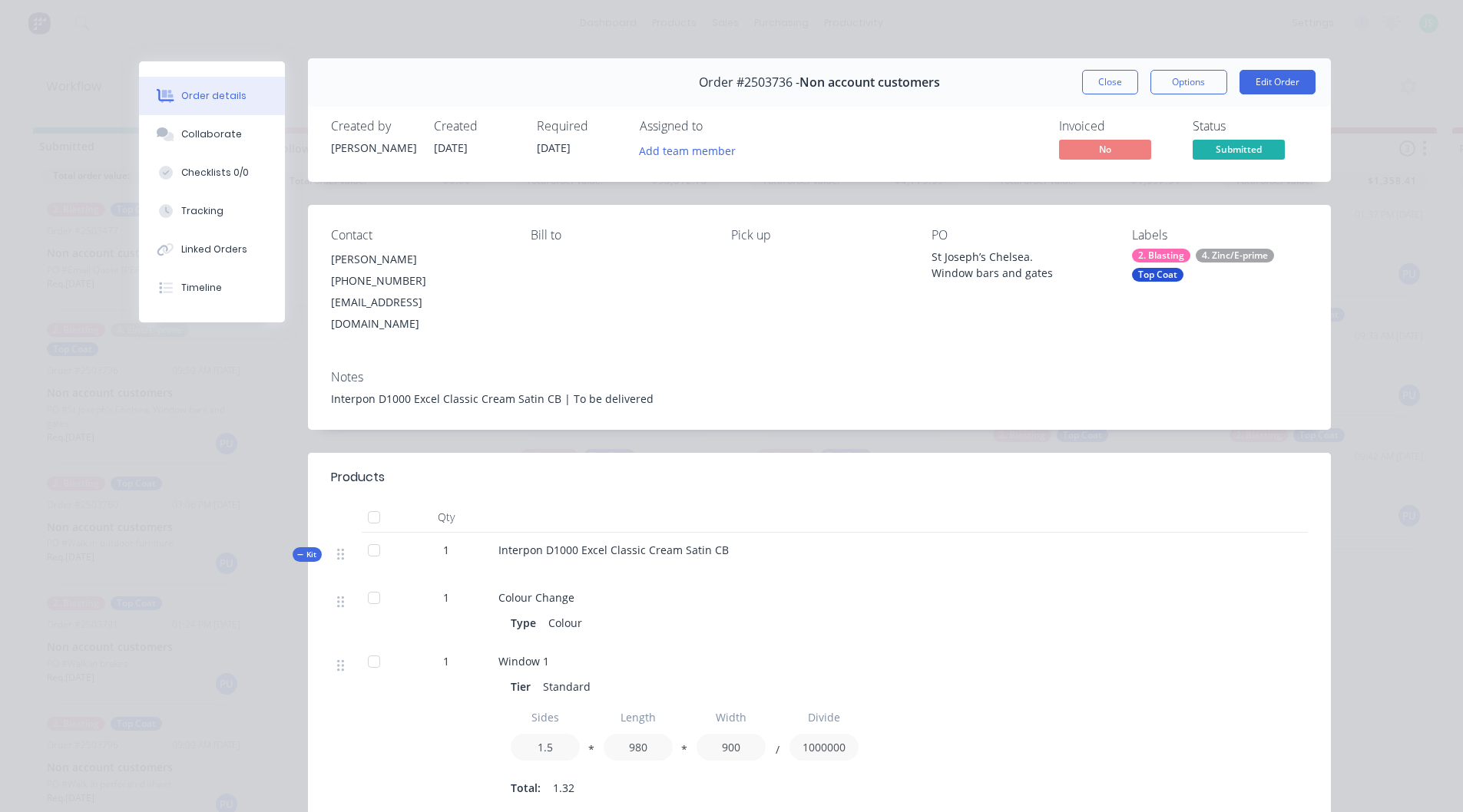
scroll to position [0, 0]
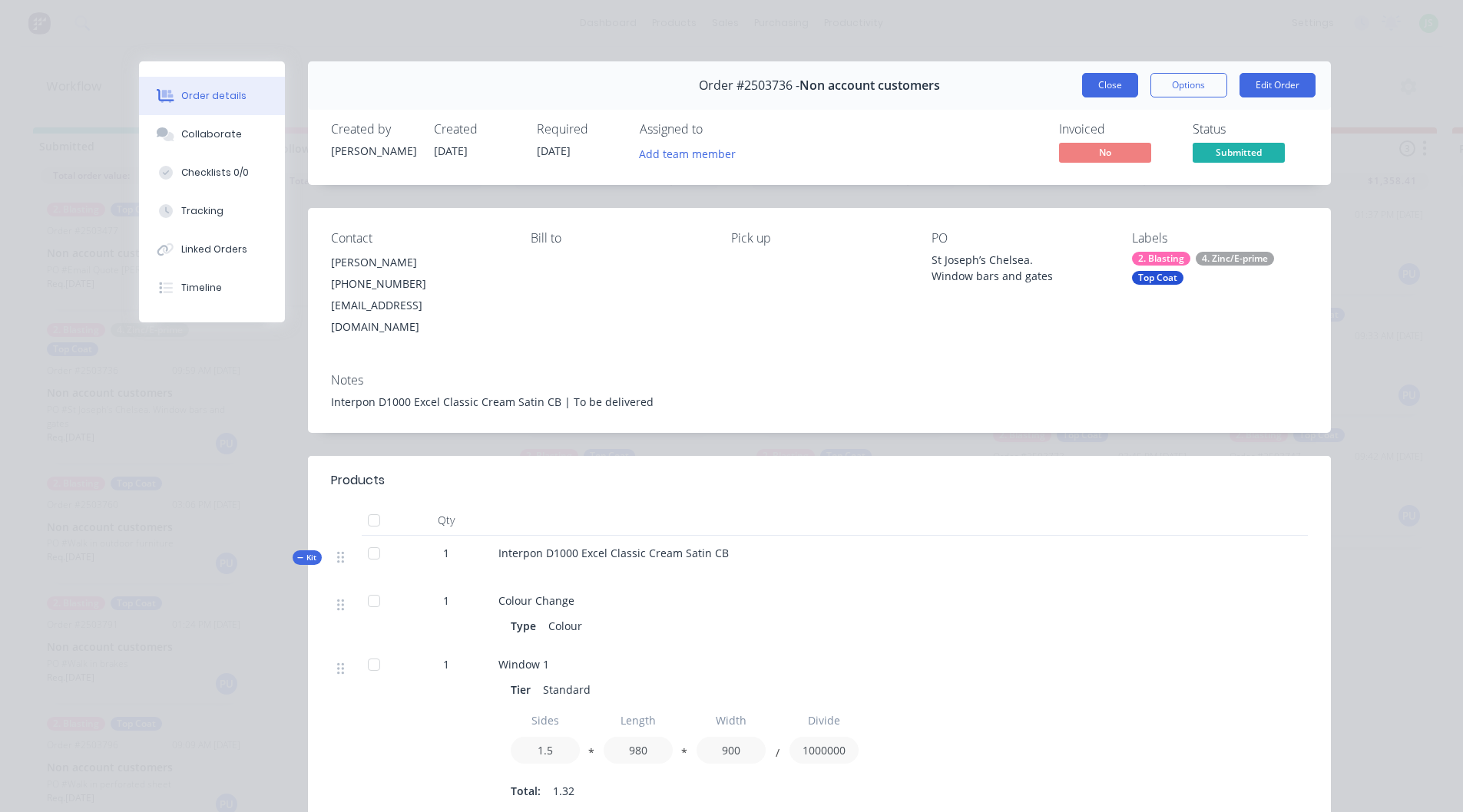
click at [1091, 93] on button "Close" at bounding box center [1110, 85] width 56 height 25
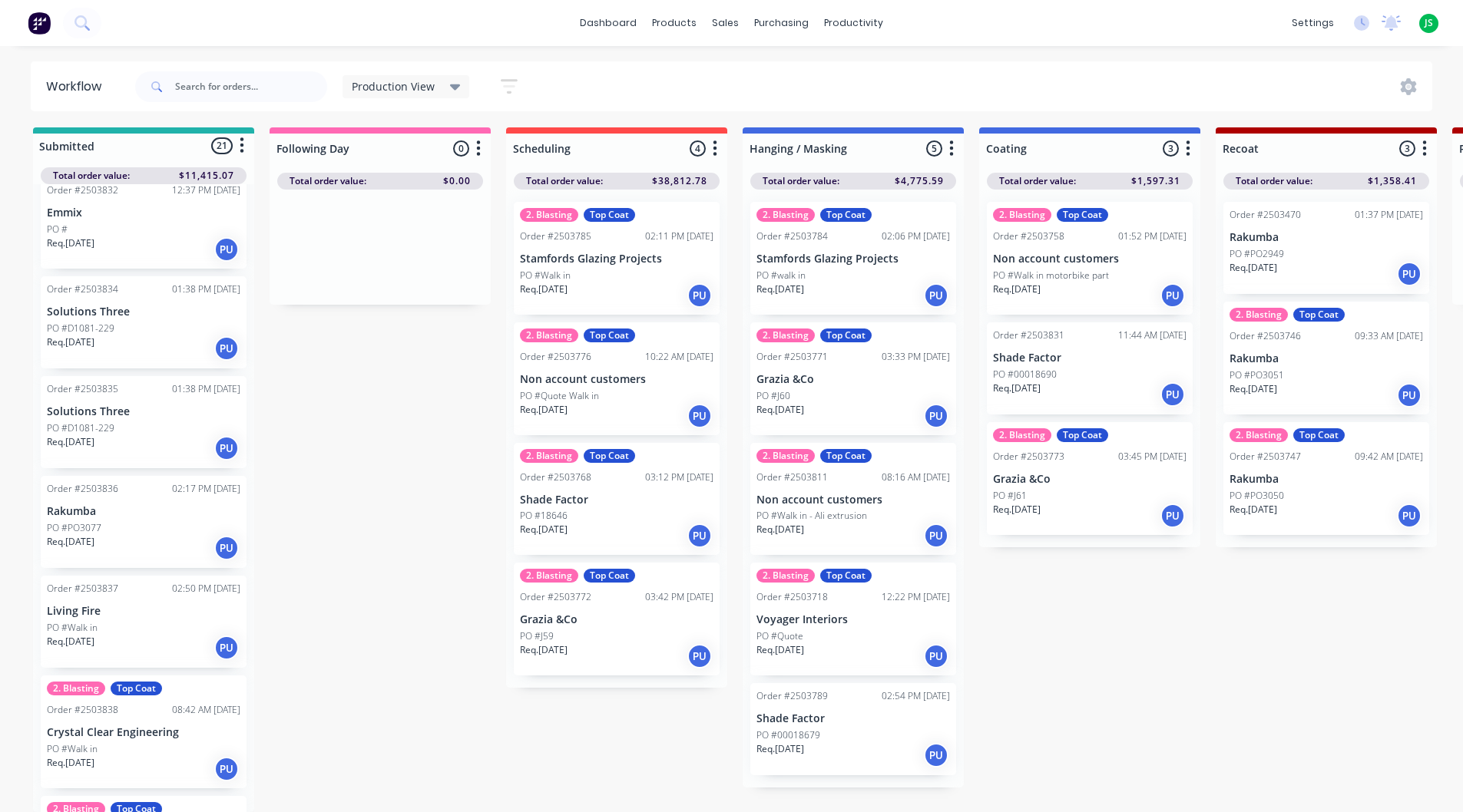
scroll to position [1753, 0]
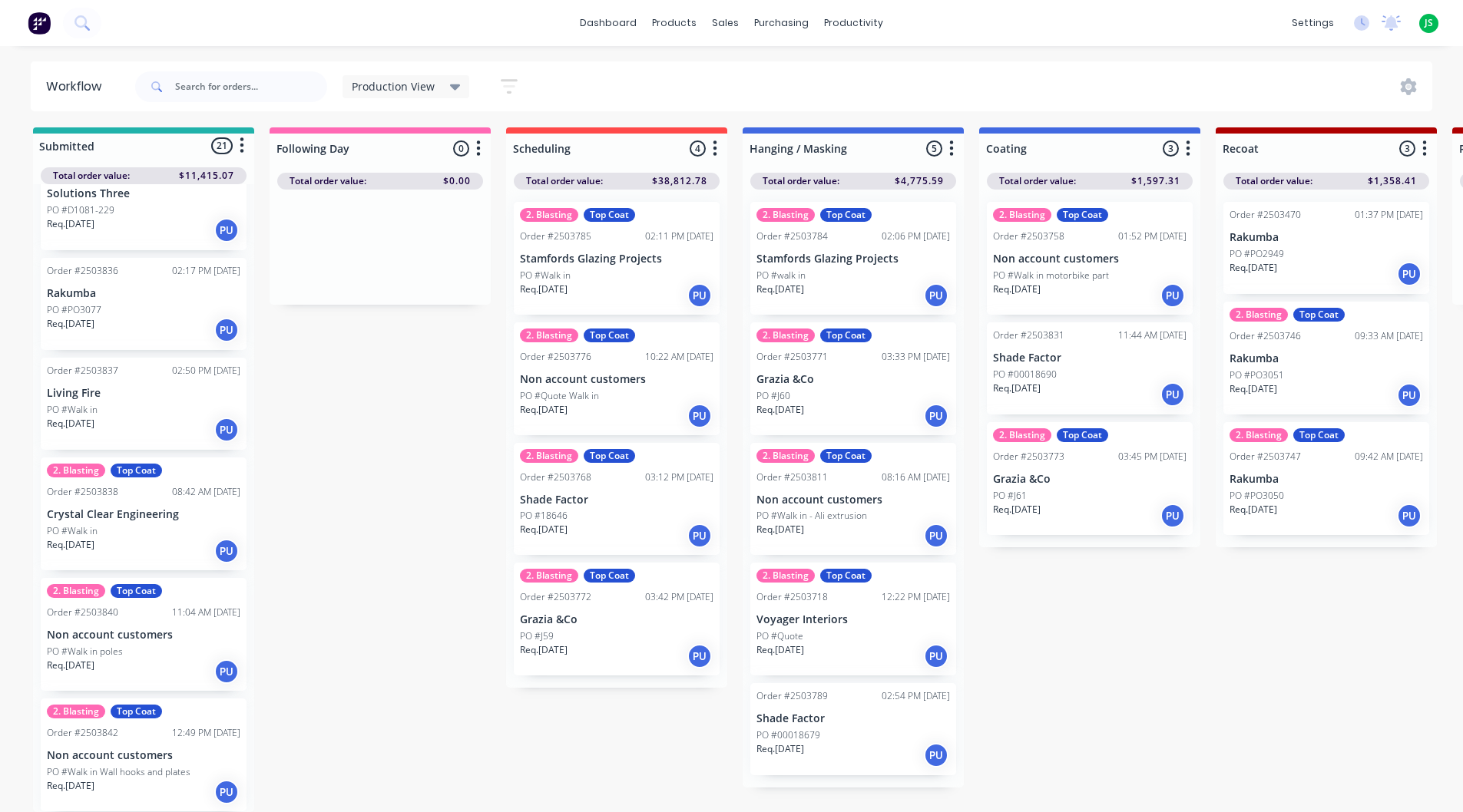
click at [150, 403] on div "PO #Walk in" at bounding box center [144, 410] width 194 height 14
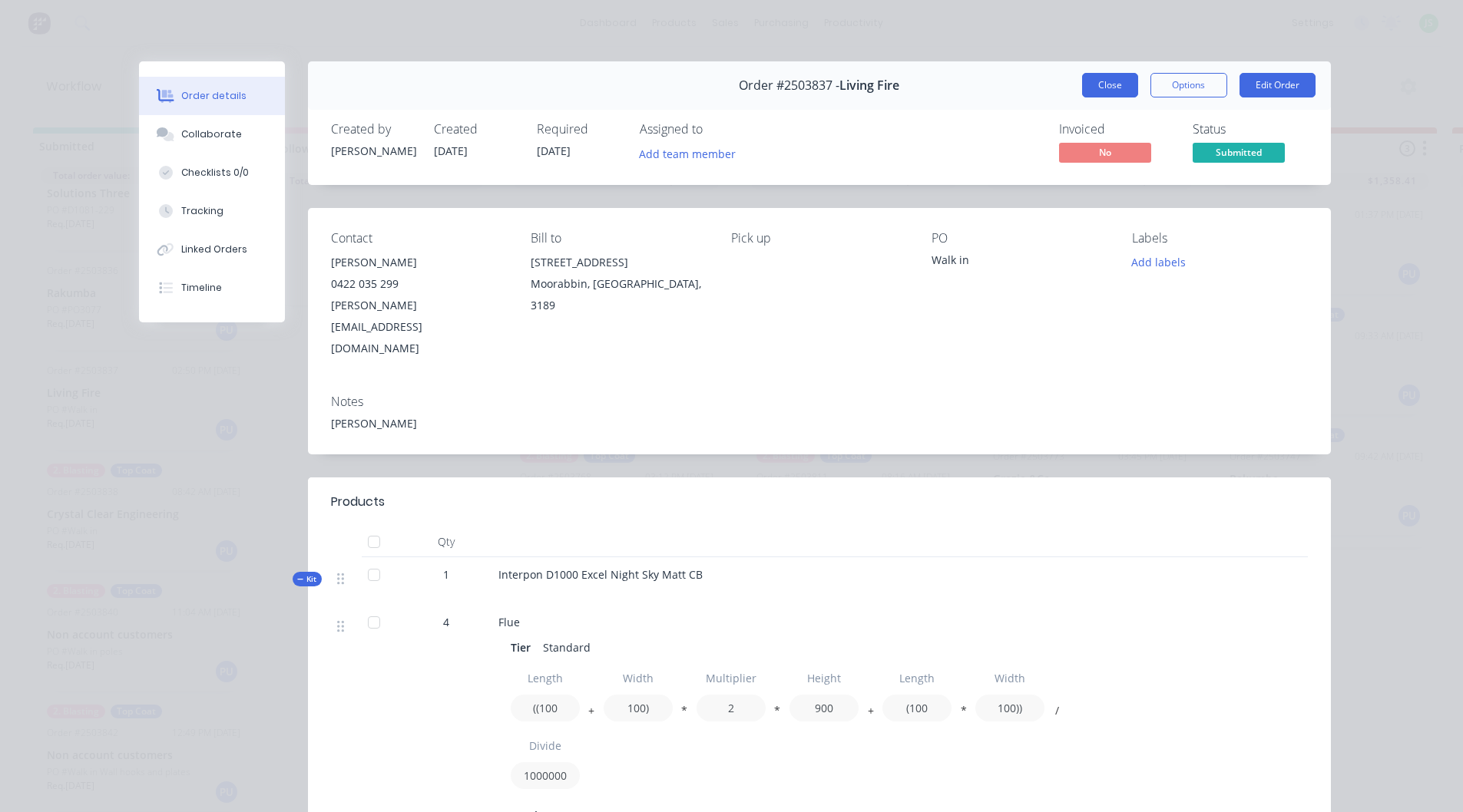
click at [1116, 84] on button "Close" at bounding box center [1110, 85] width 56 height 25
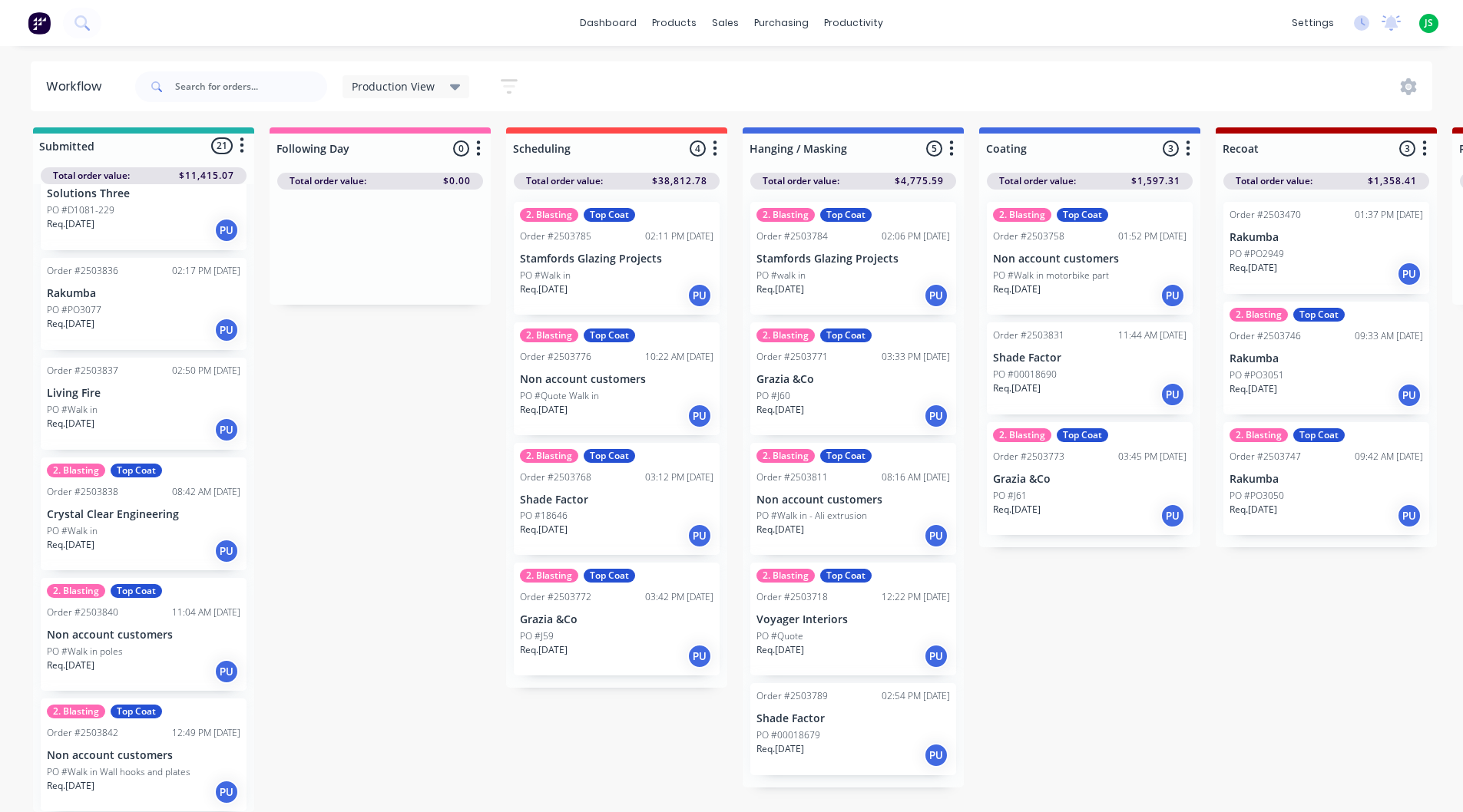
click at [168, 779] on div "Req. [DATE] PU" at bounding box center [144, 792] width 194 height 26
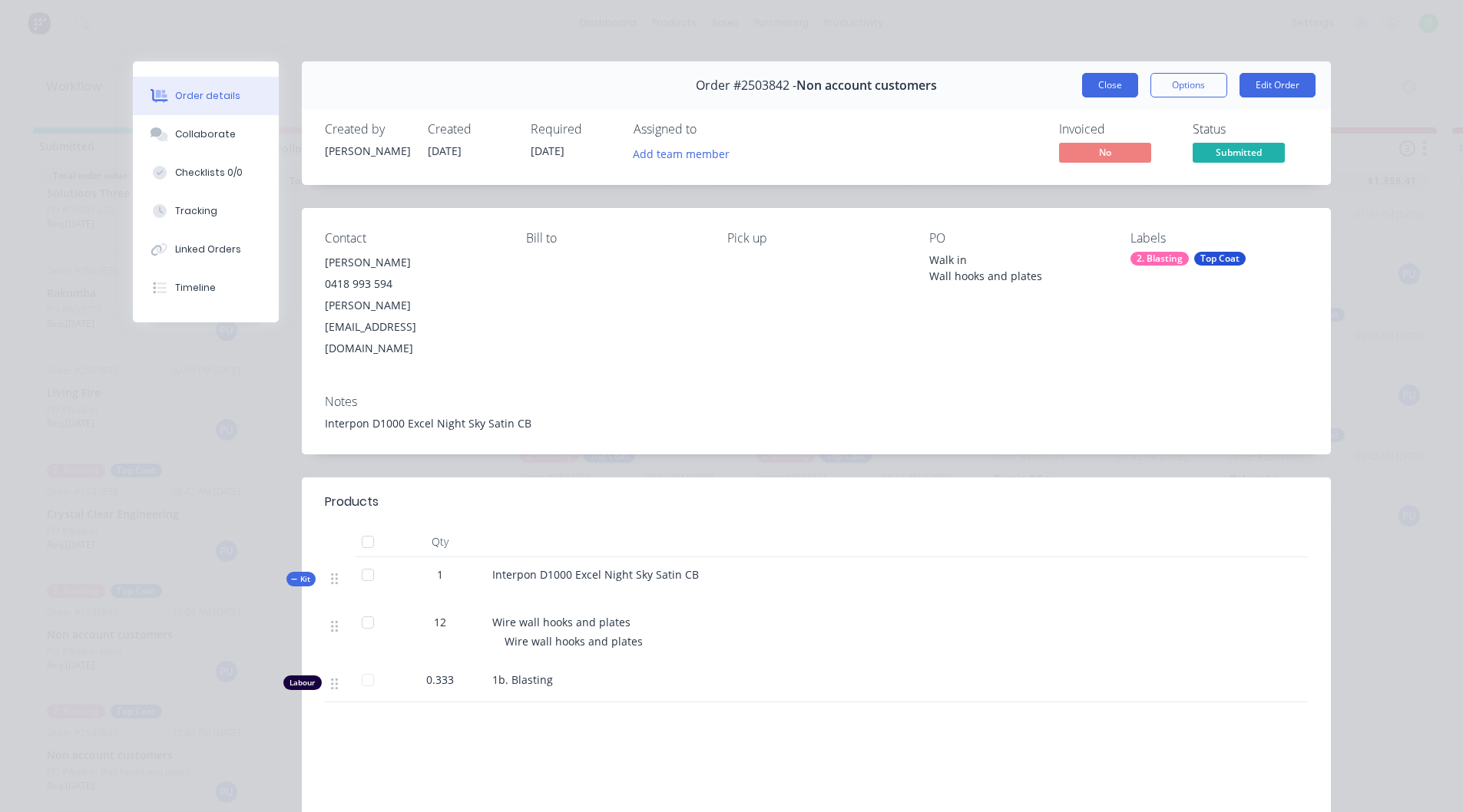
click at [1093, 90] on button "Close" at bounding box center [1110, 85] width 56 height 25
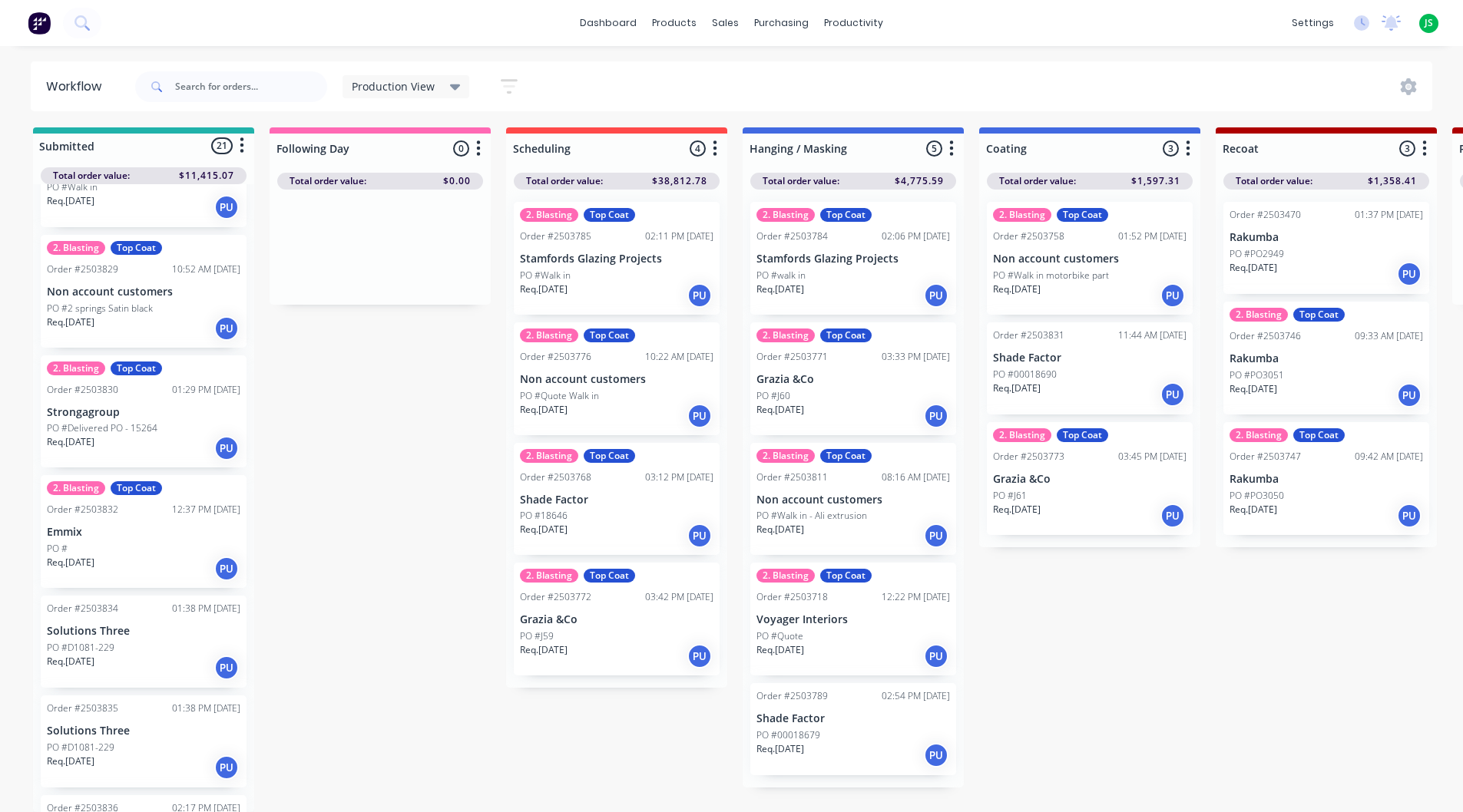
scroll to position [1139, 0]
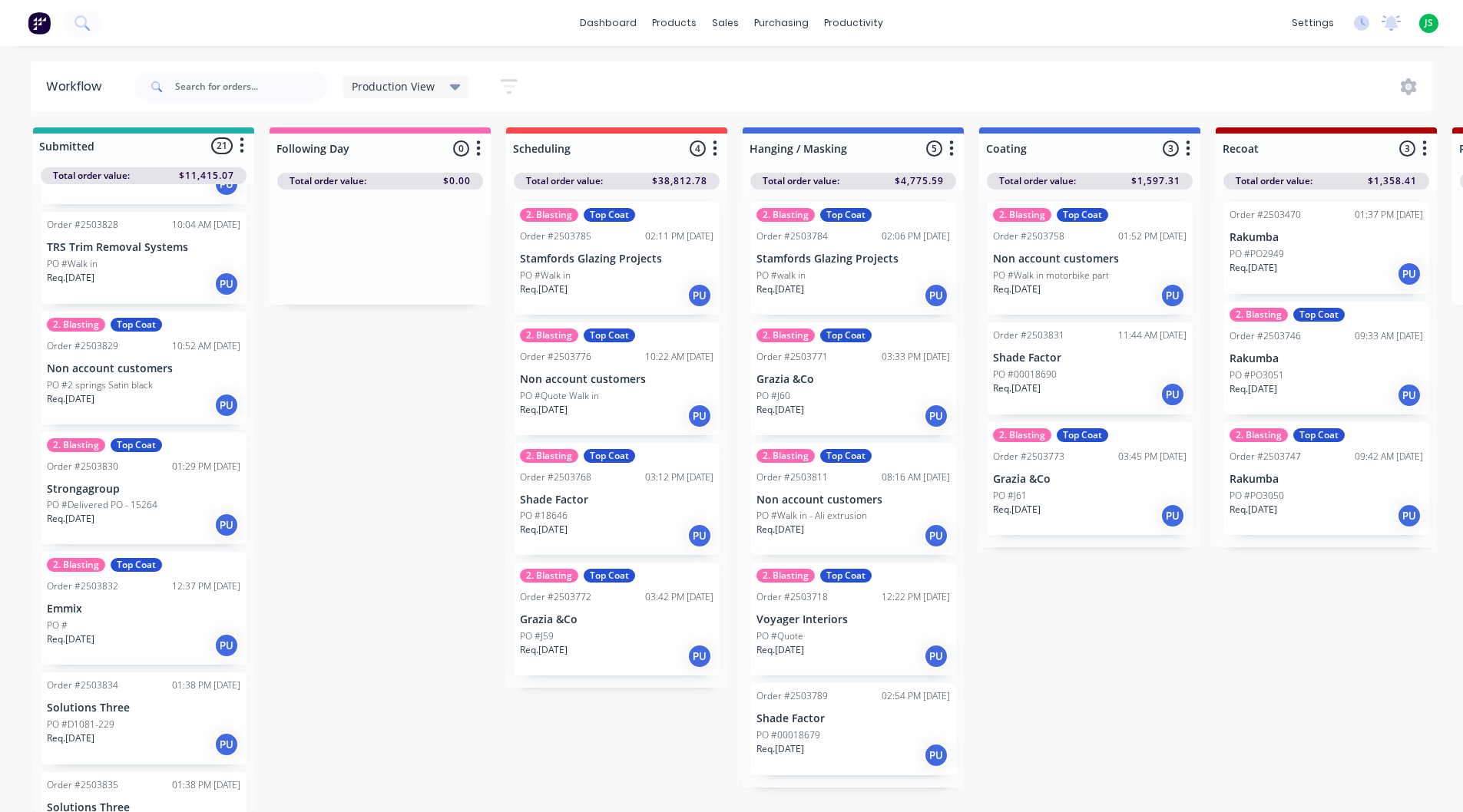
click at [120, 702] on p "Solutions Three" at bounding box center [144, 708] width 194 height 13
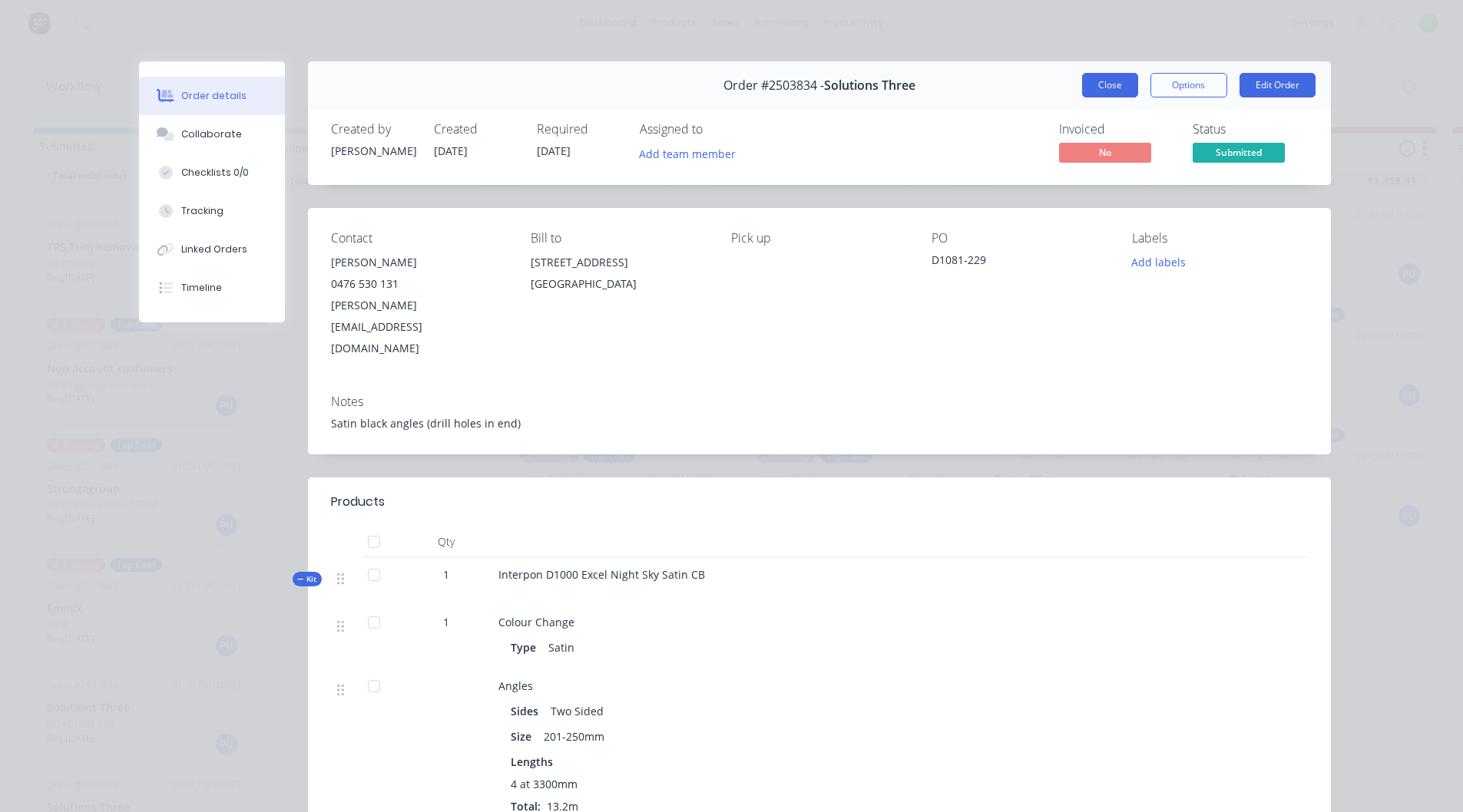
click at [1119, 83] on button "Close" at bounding box center [1110, 85] width 56 height 25
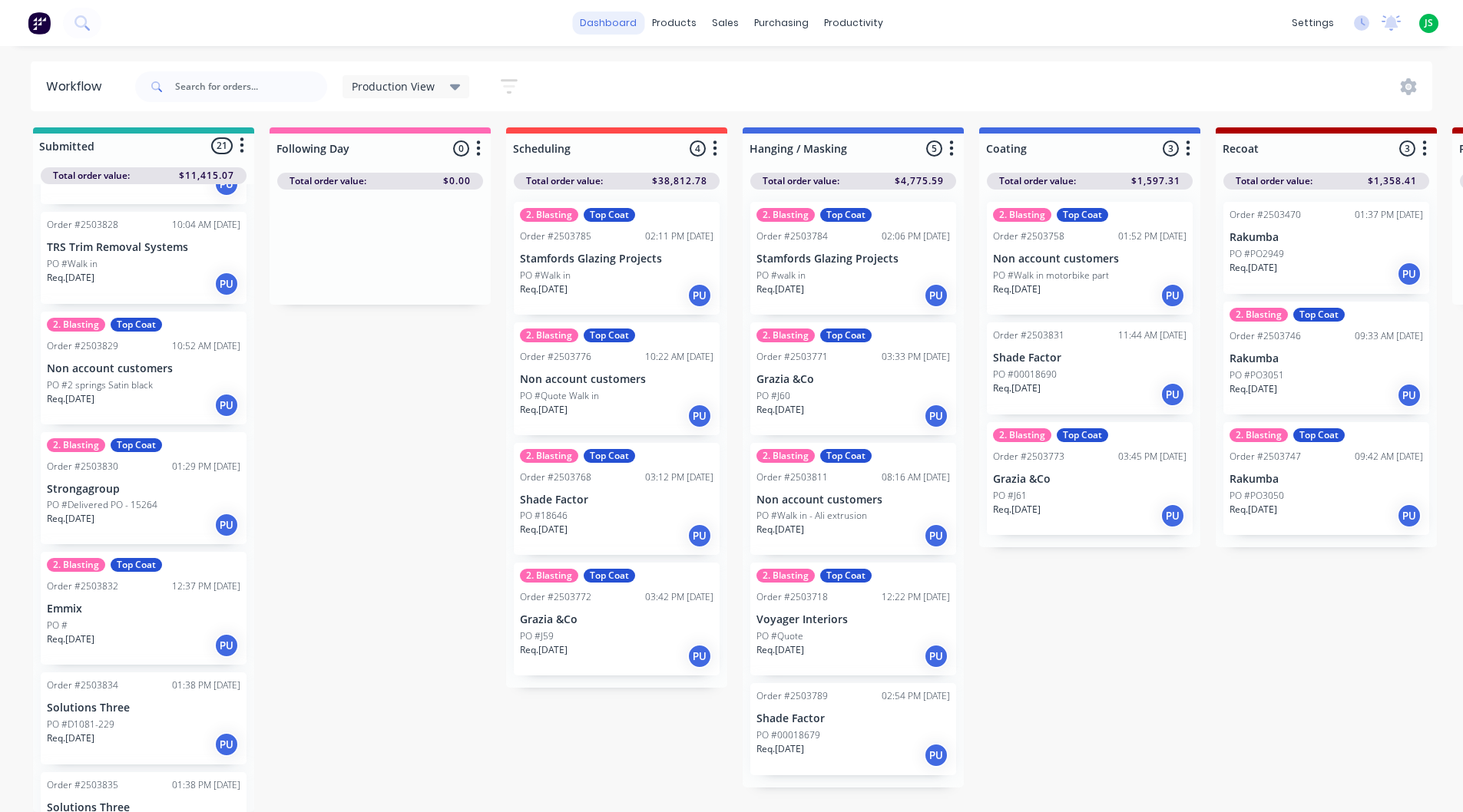
click at [597, 25] on link "dashboard" at bounding box center [609, 22] width 72 height 23
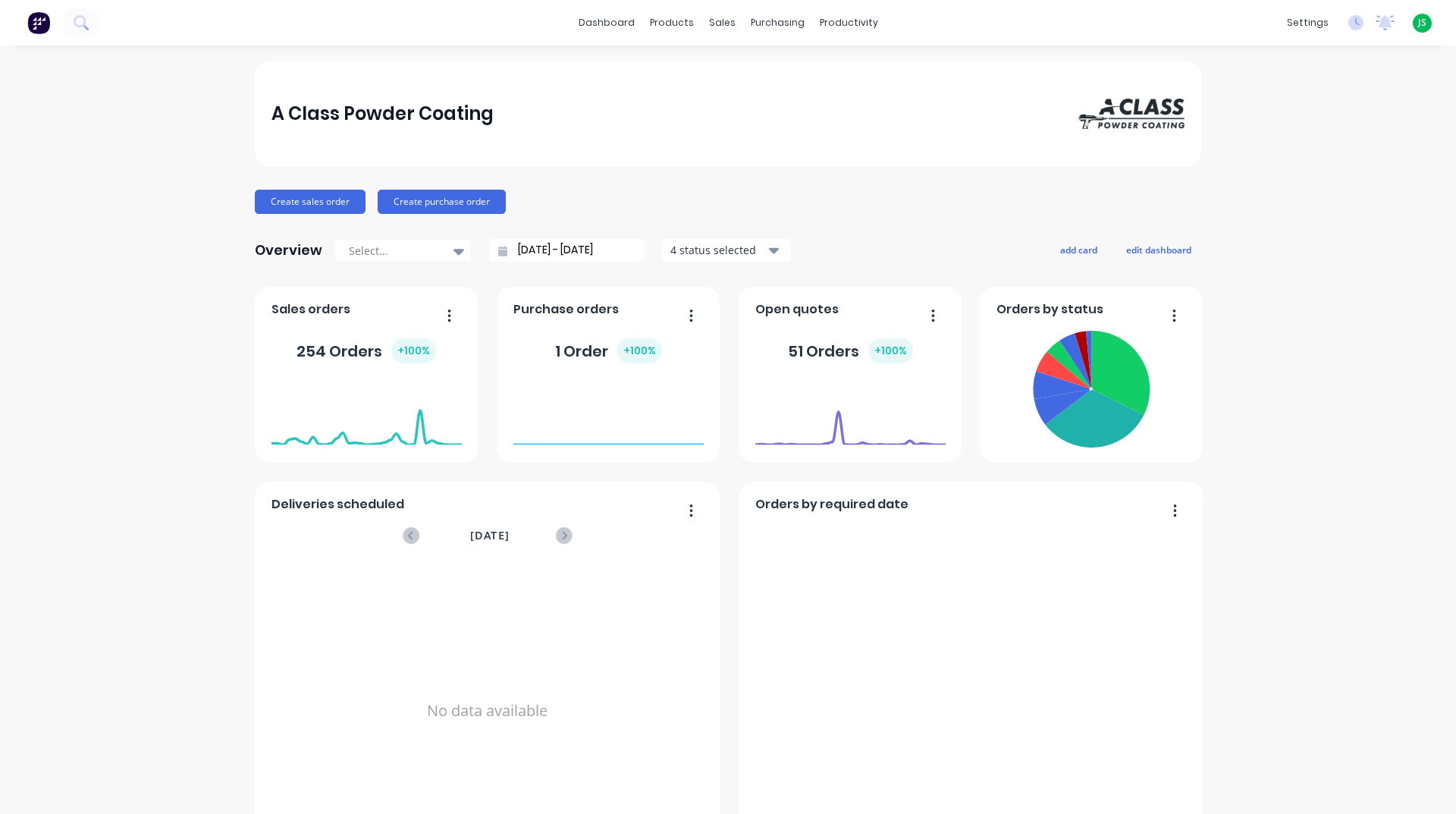
scroll to position [607, 0]
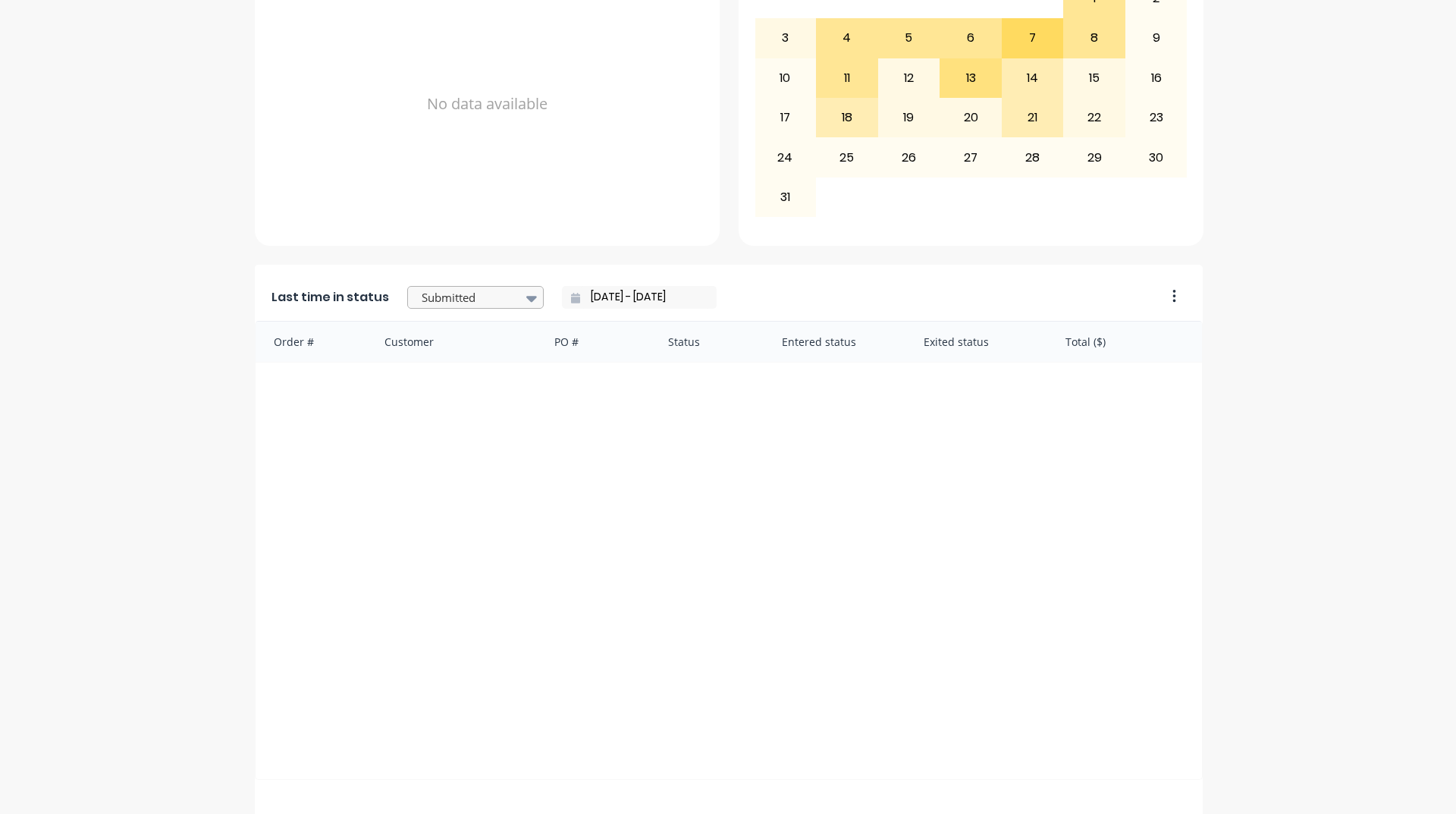
click at [470, 296] on div at bounding box center [468, 298] width 96 height 19
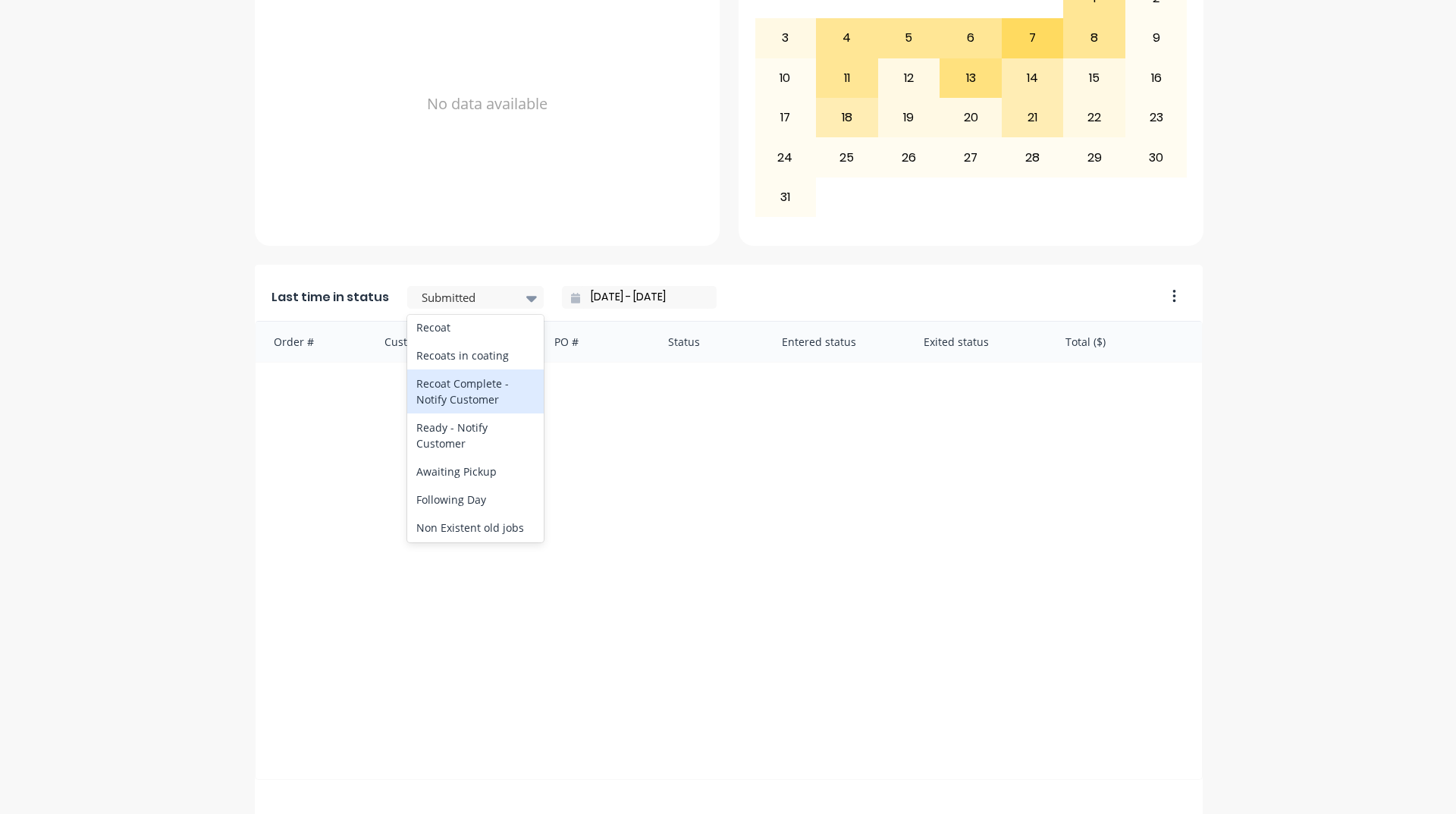
scroll to position [683, 0]
click at [465, 457] on div "Ready - Notify Customer" at bounding box center [475, 435] width 136 height 44
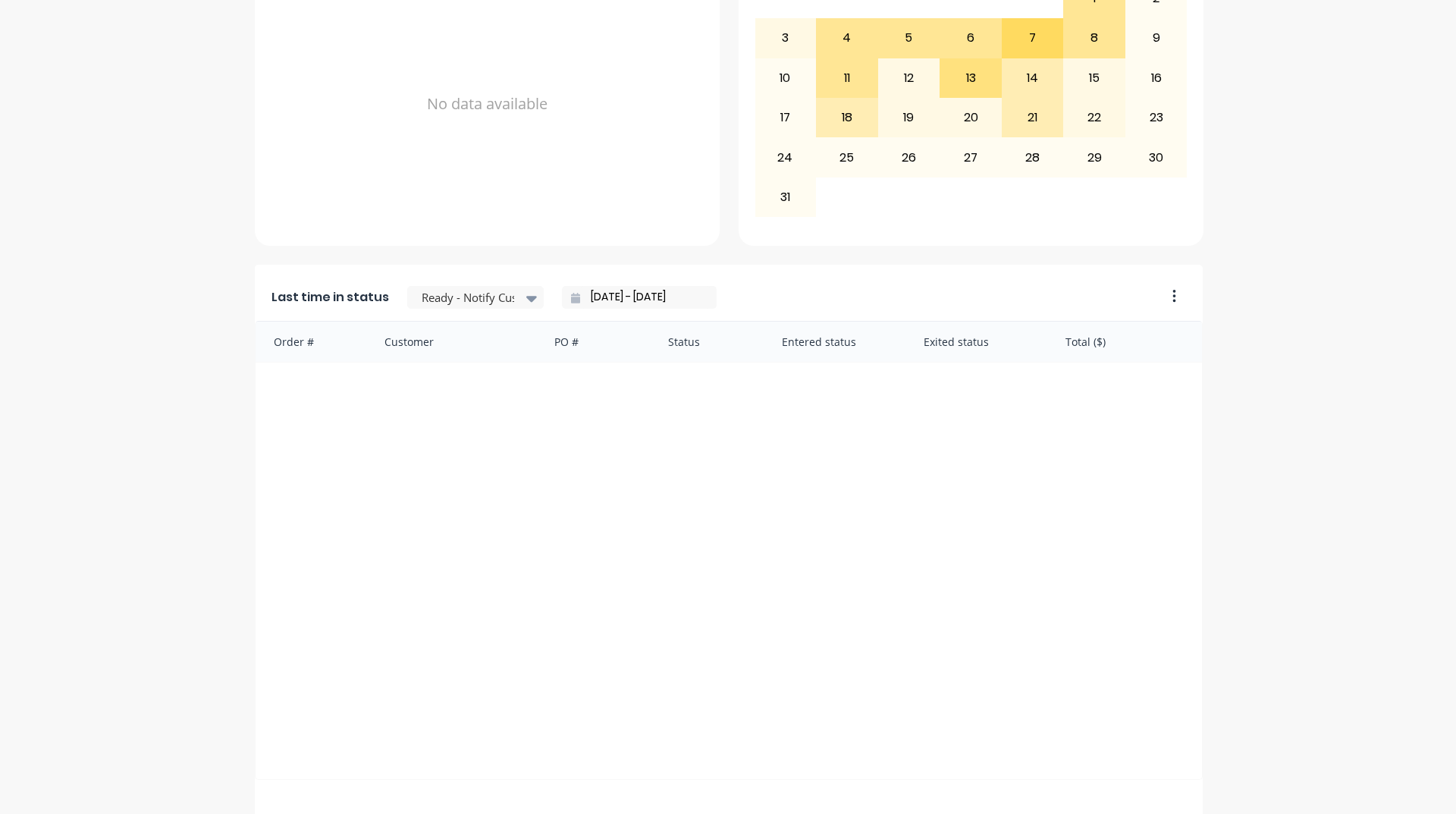
click at [596, 290] on input "[DATE] - [DATE]" at bounding box center [646, 297] width 130 height 23
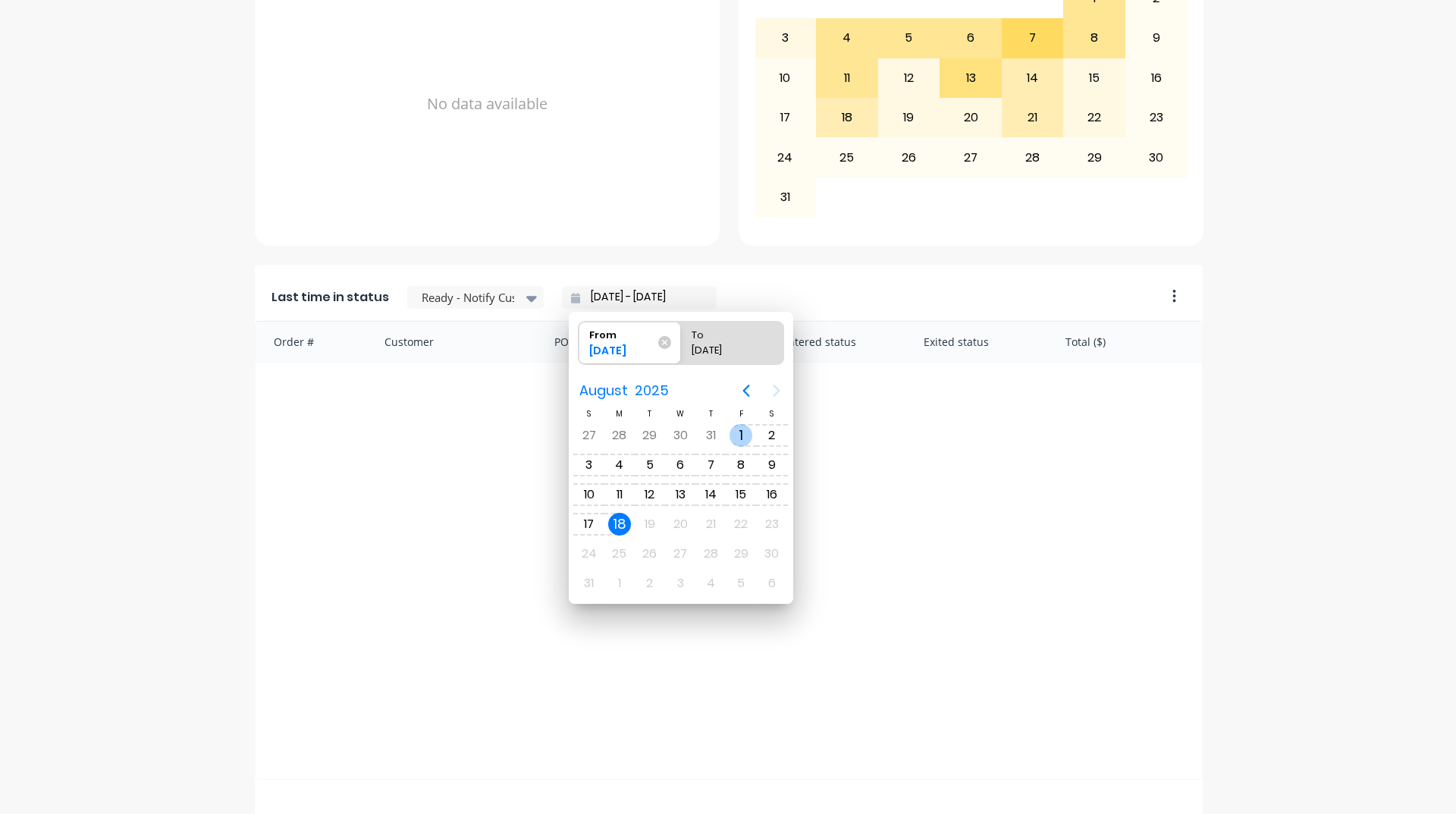
click at [742, 435] on div "1" at bounding box center [740, 435] width 23 height 23
type input "[DATE] - [DATE]"
radio input "false"
radio input "true"
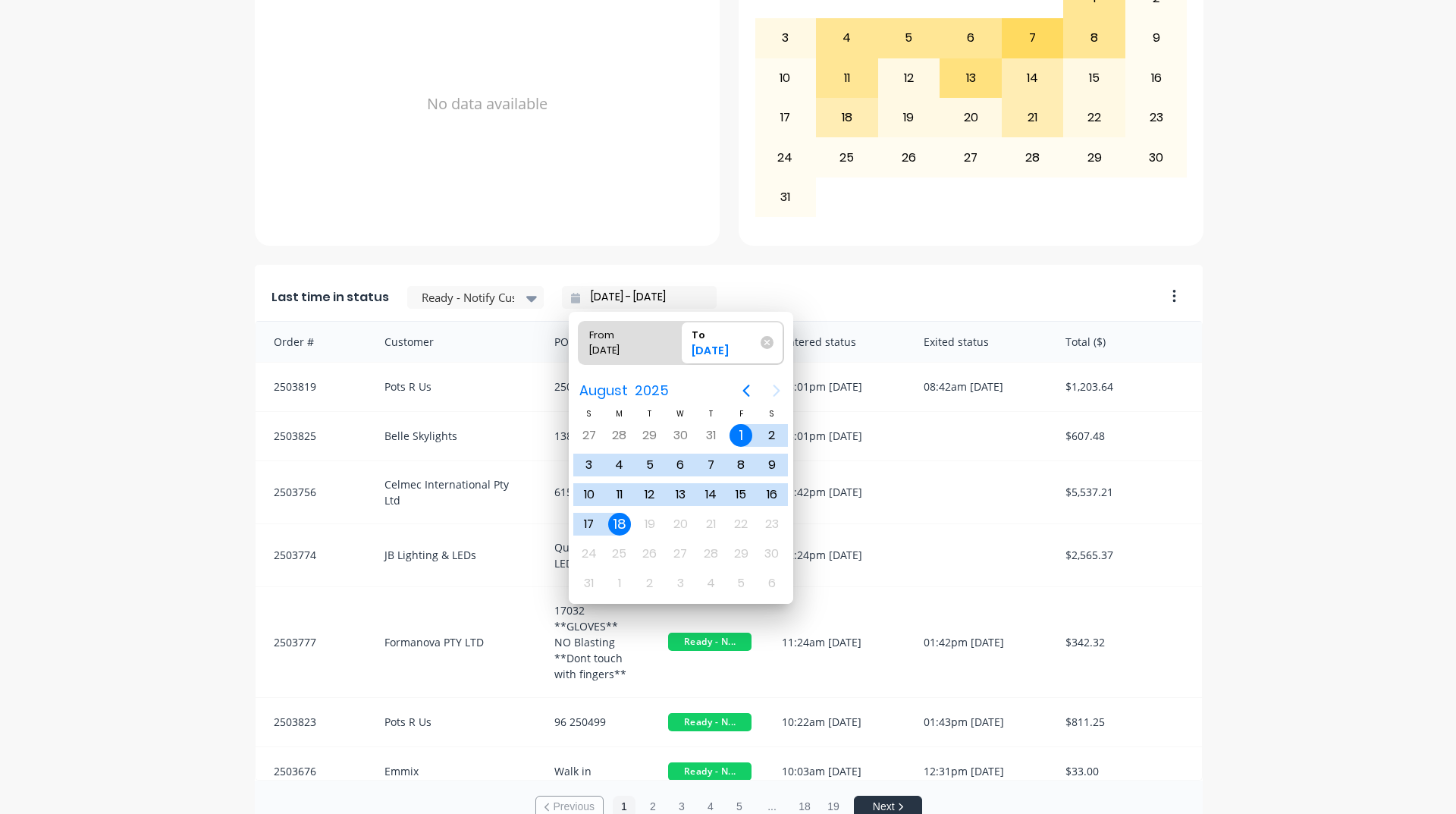
click at [624, 526] on div "18" at bounding box center [619, 524] width 23 height 23
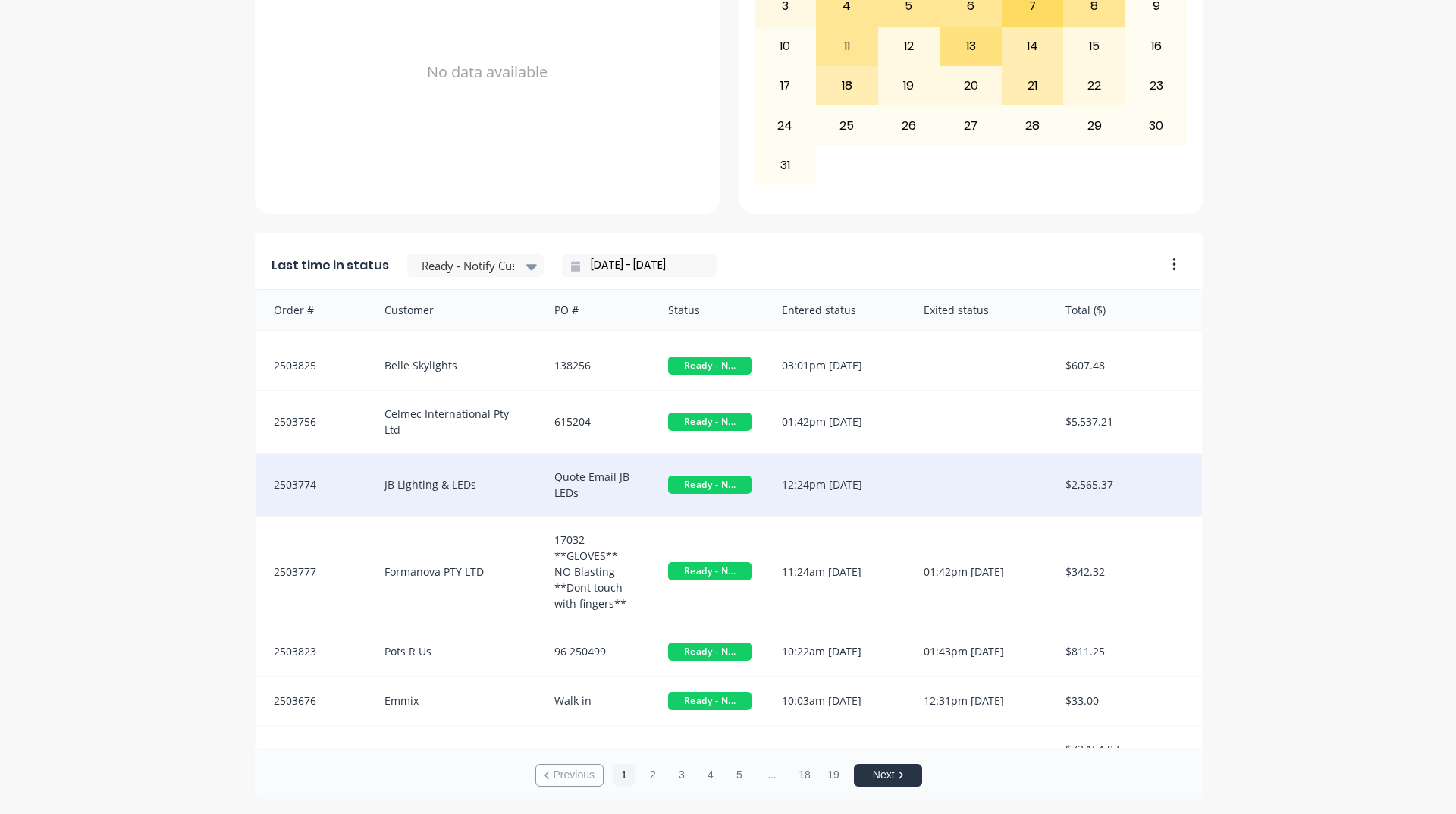
scroll to position [49, 0]
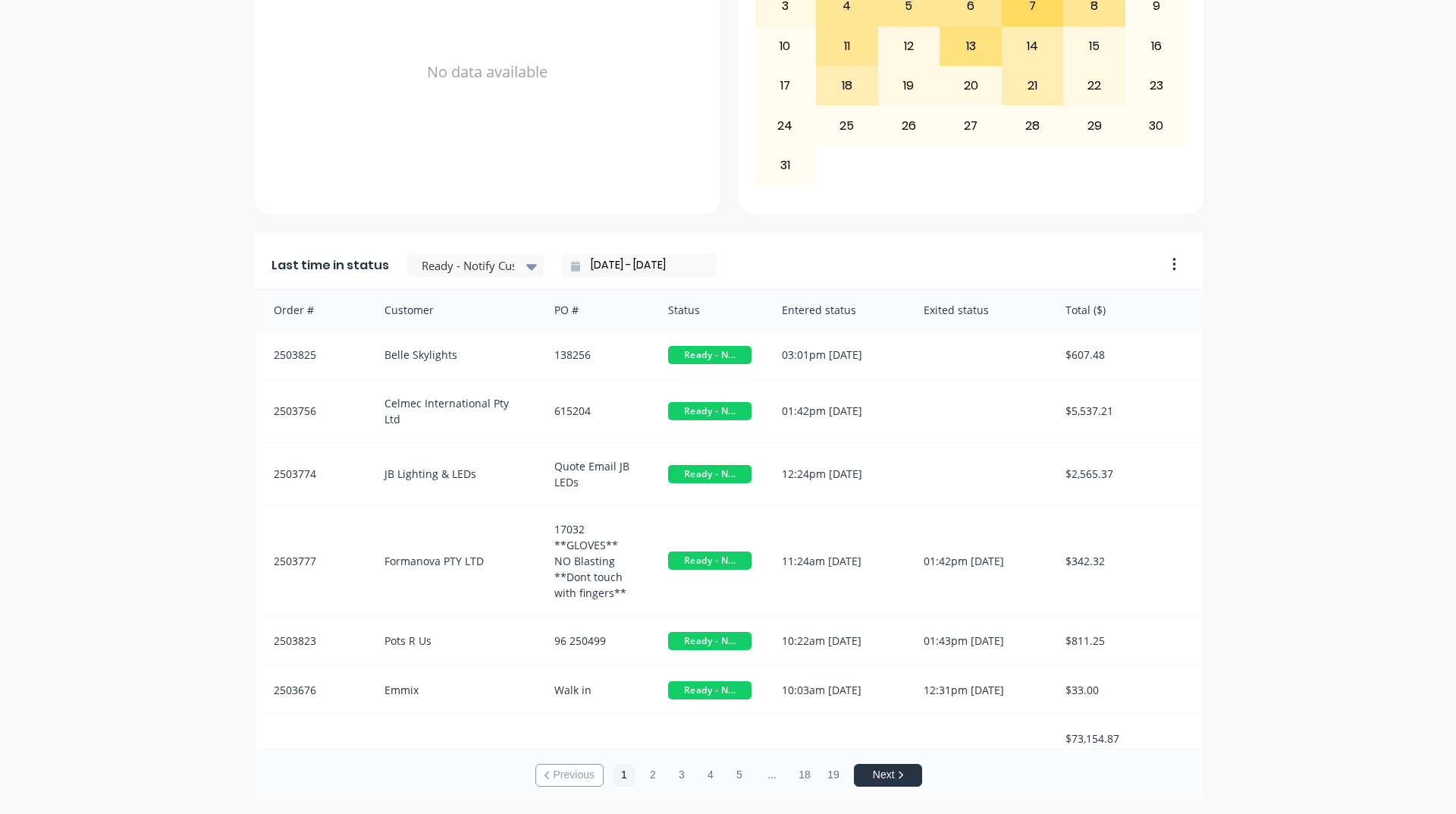
click at [22, 421] on div "A Class Powder Coating Create sales order Create purchase order Overview Select…" at bounding box center [728, 110] width 1456 height 1377
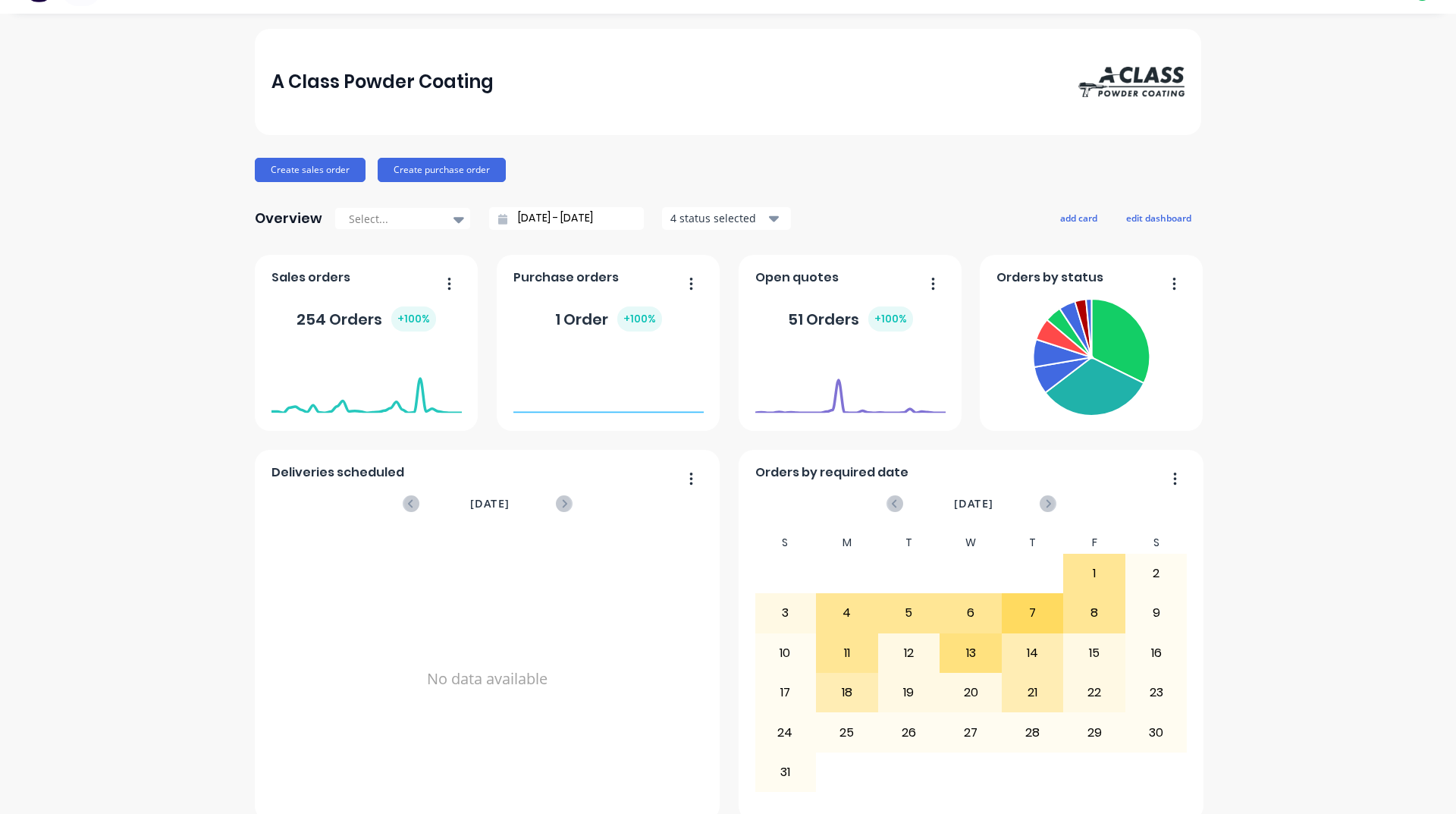
scroll to position [0, 0]
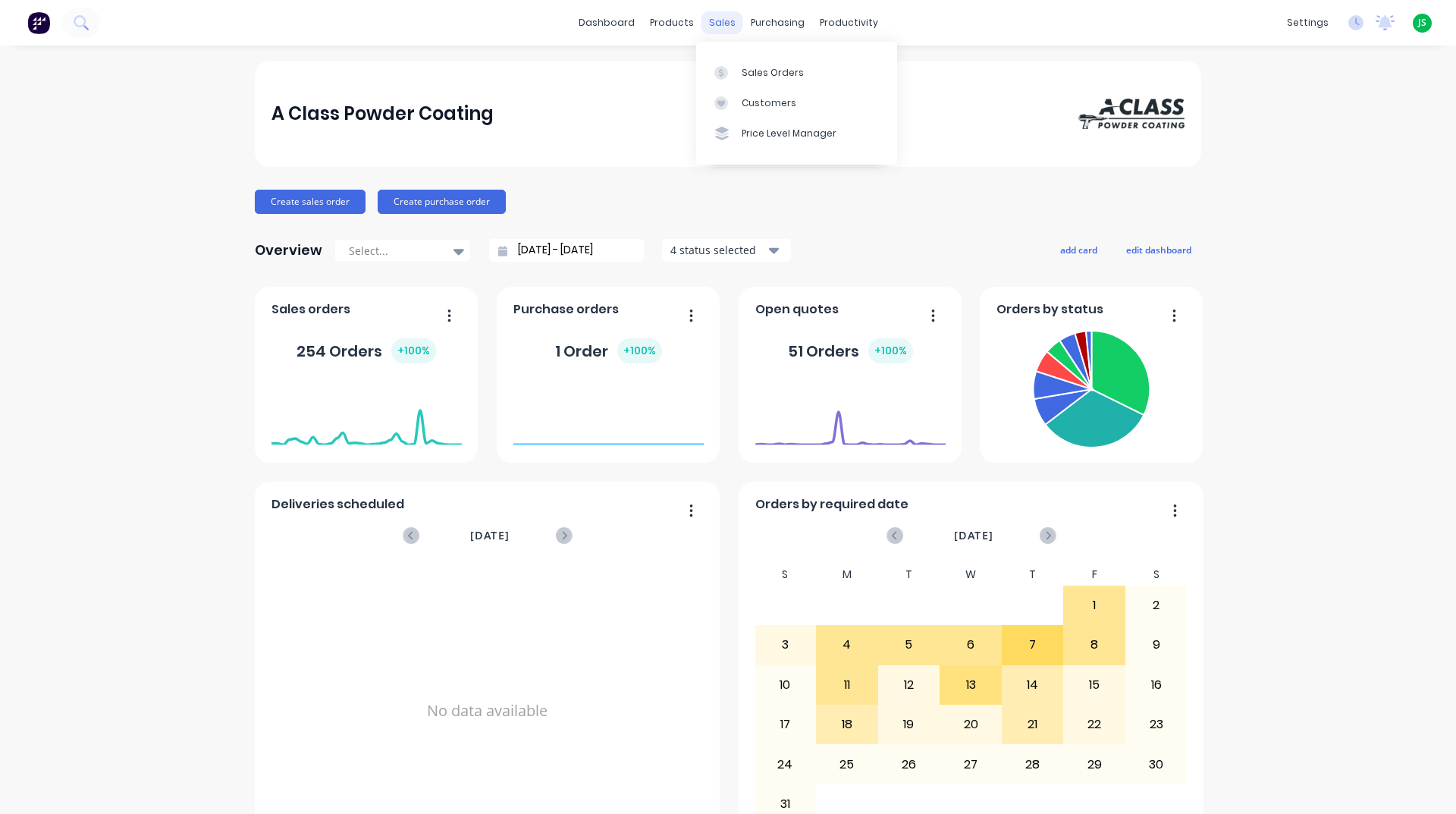
drag, startPoint x: 728, startPoint y: 19, endPoint x: 717, endPoint y: 25, distance: 12.5
click at [717, 25] on div "sales" at bounding box center [722, 22] width 41 height 23
click at [754, 70] on div "Sales Orders" at bounding box center [772, 73] width 62 height 14
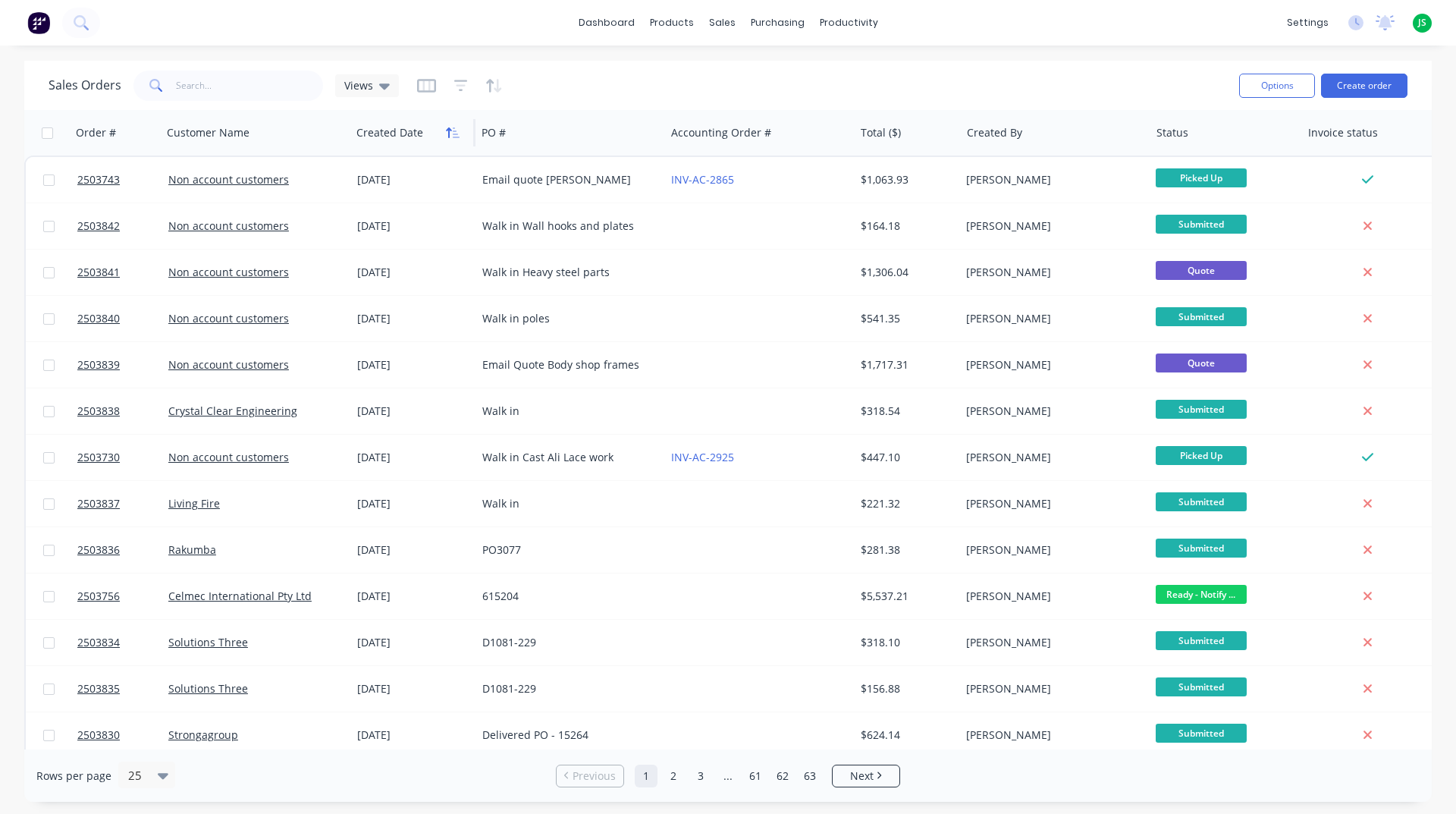
click at [456, 138] on icon "button" at bounding box center [453, 133] width 14 height 12
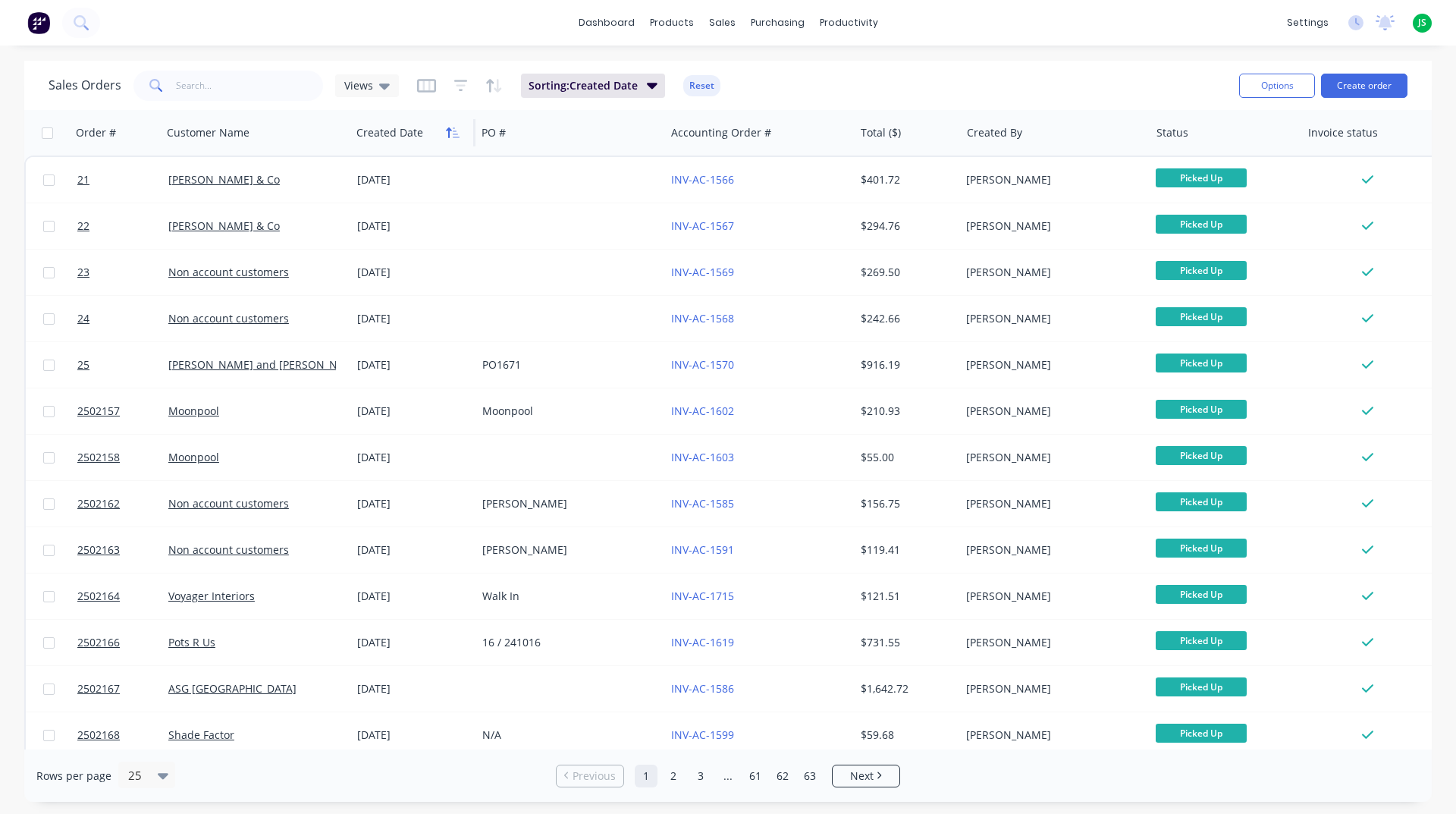
click at [456, 130] on icon "button" at bounding box center [456, 133] width 7 height 11
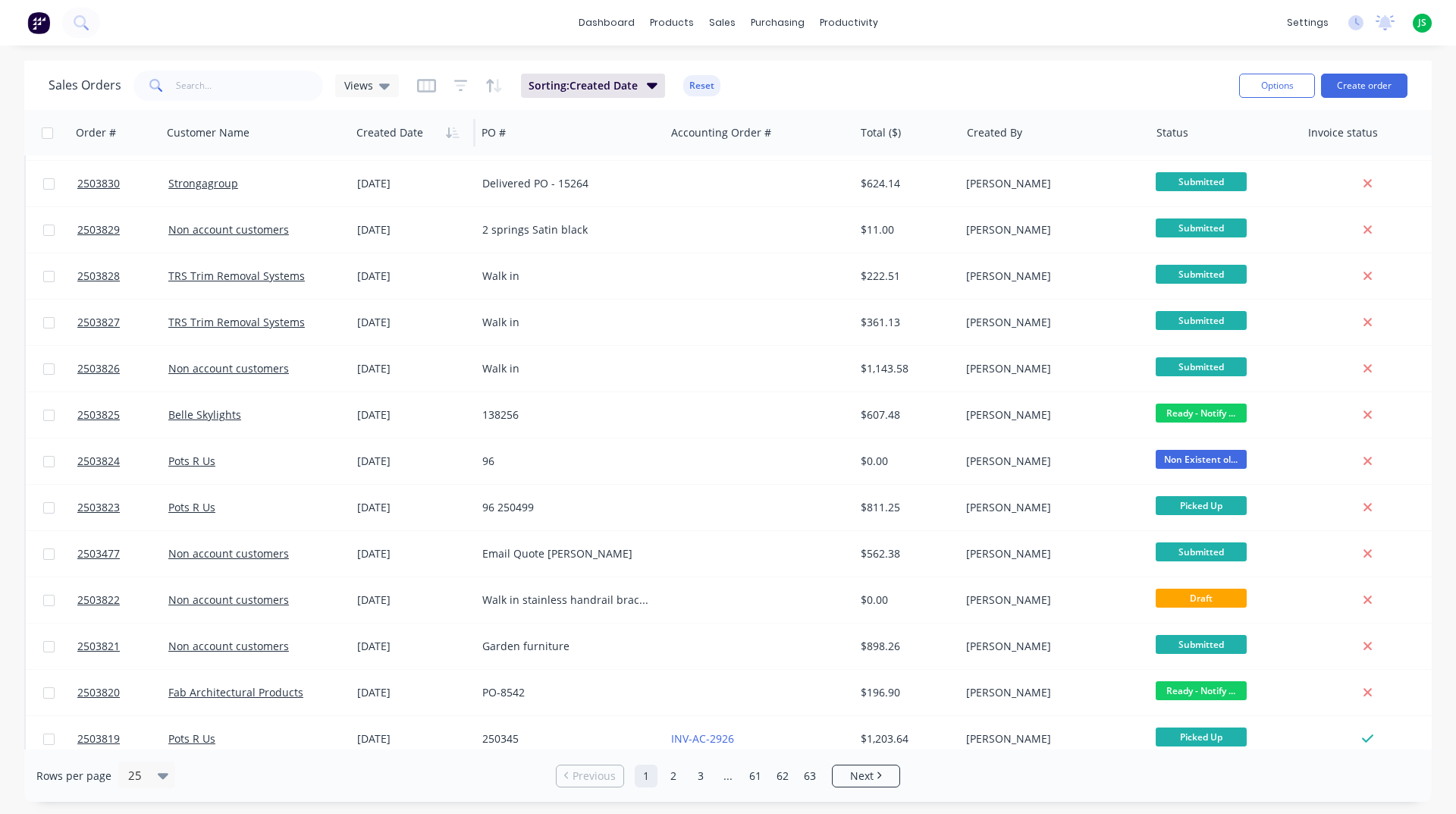
scroll to position [570, 0]
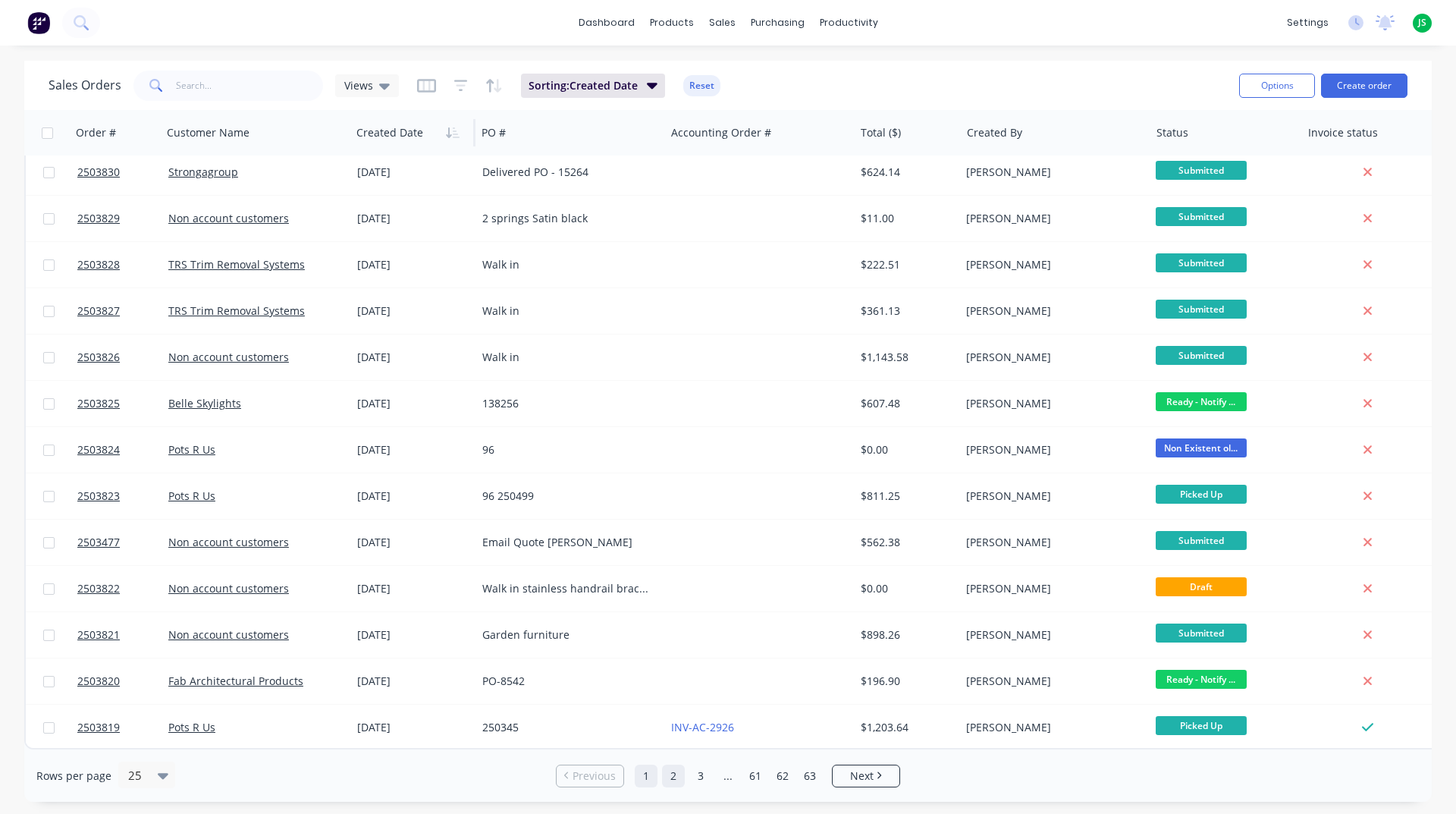
click at [677, 776] on link "2" at bounding box center [673, 775] width 23 height 23
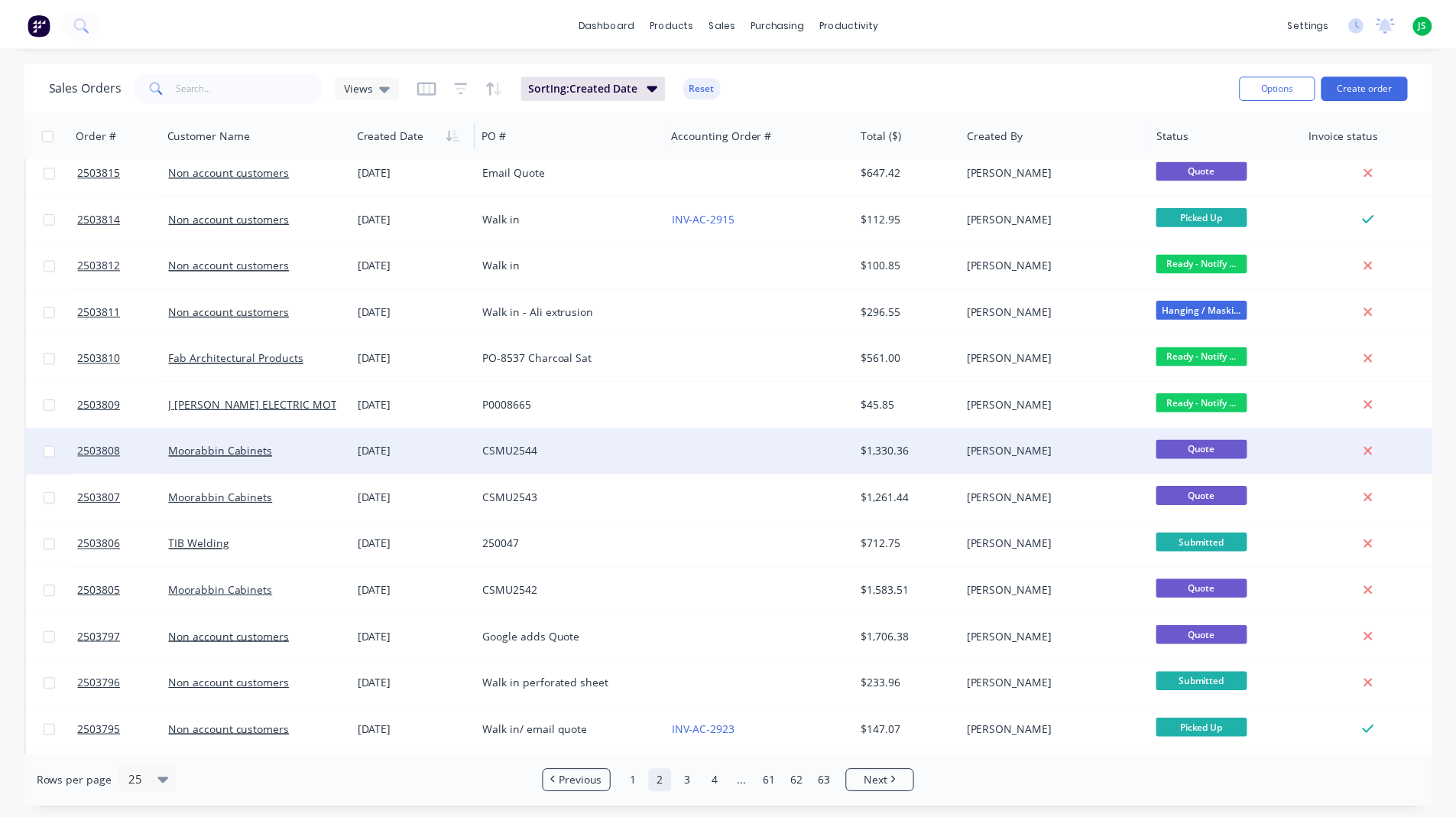
scroll to position [77, 0]
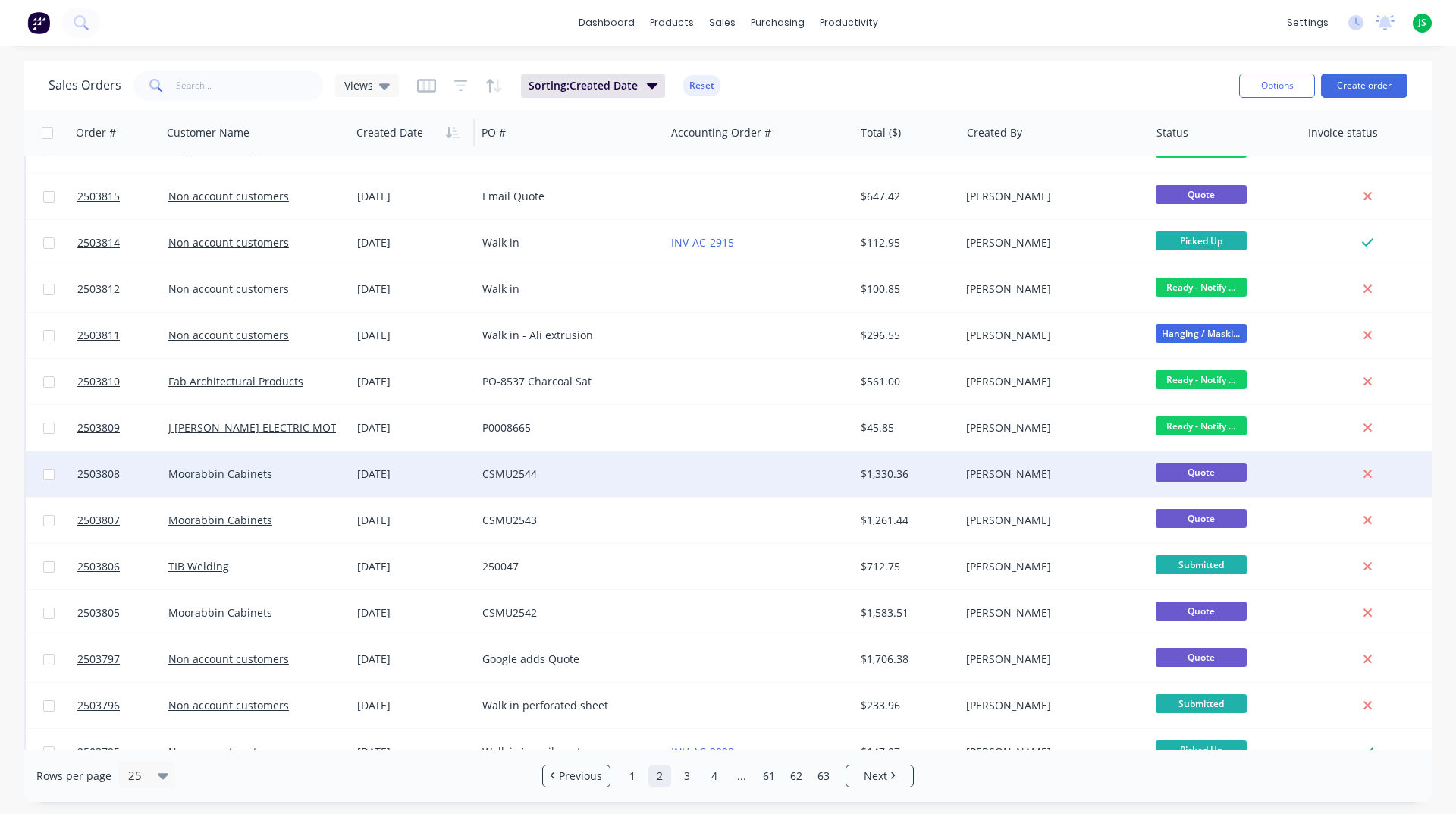
click at [739, 484] on div at bounding box center [759, 474] width 189 height 46
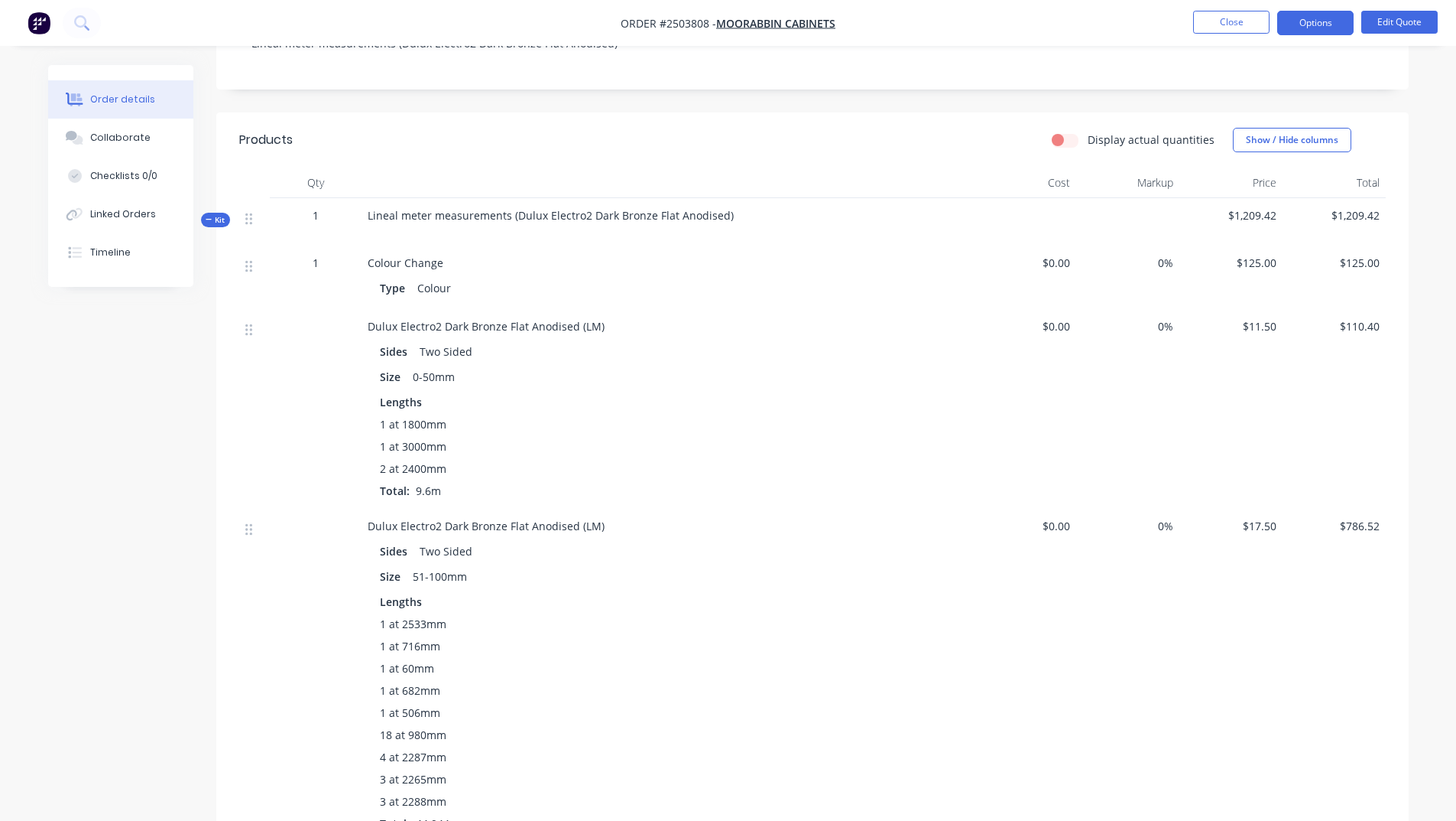
scroll to position [110, 0]
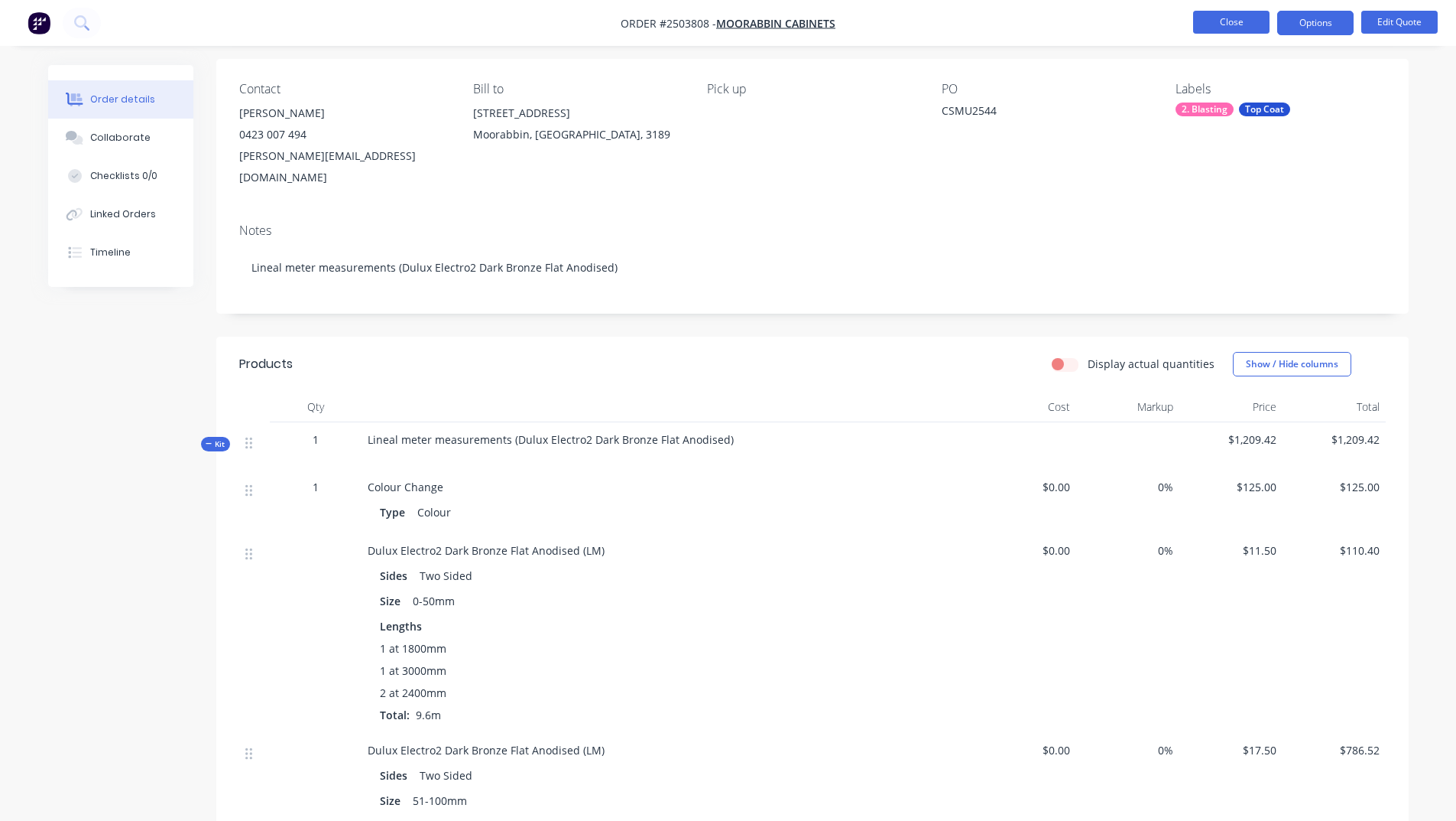
click at [1224, 25] on button "Close" at bounding box center [1232, 22] width 77 height 23
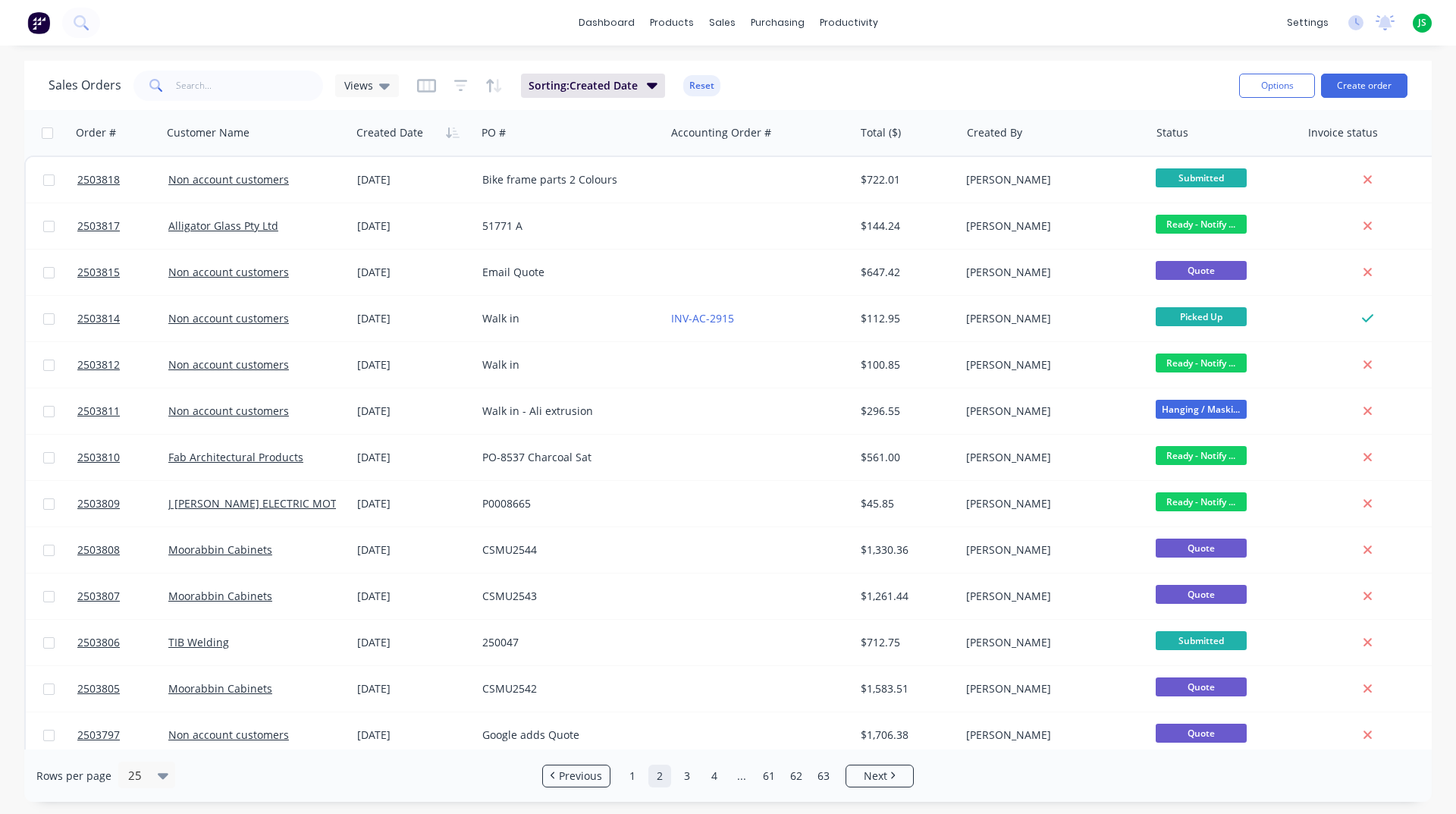
click at [47, 27] on img at bounding box center [38, 22] width 23 height 23
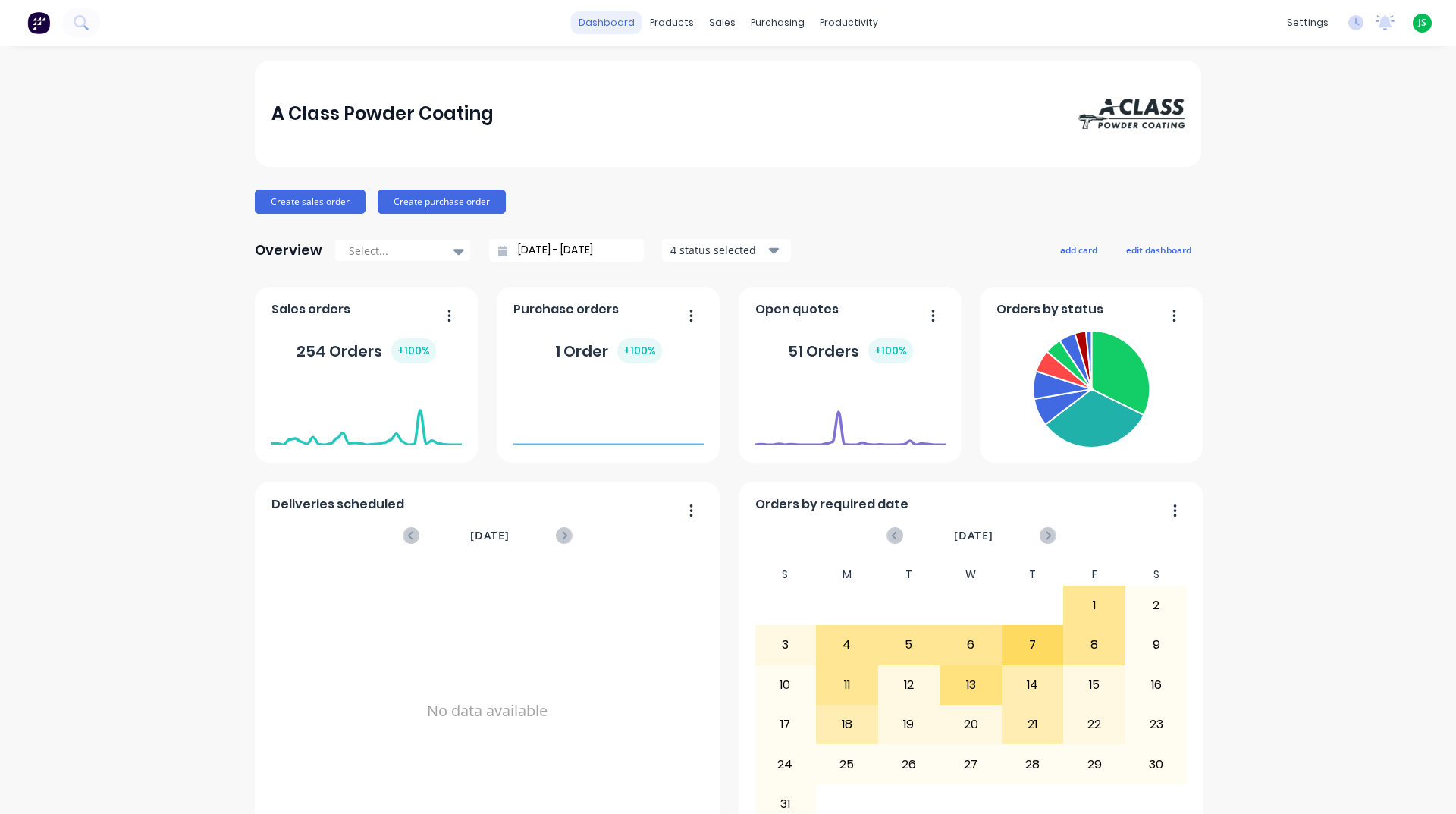
click at [617, 25] on link "dashboard" at bounding box center [607, 22] width 71 height 23
click at [827, 27] on div "productivity" at bounding box center [849, 22] width 74 height 23
click at [871, 67] on div "Workflow" at bounding box center [870, 73] width 46 height 14
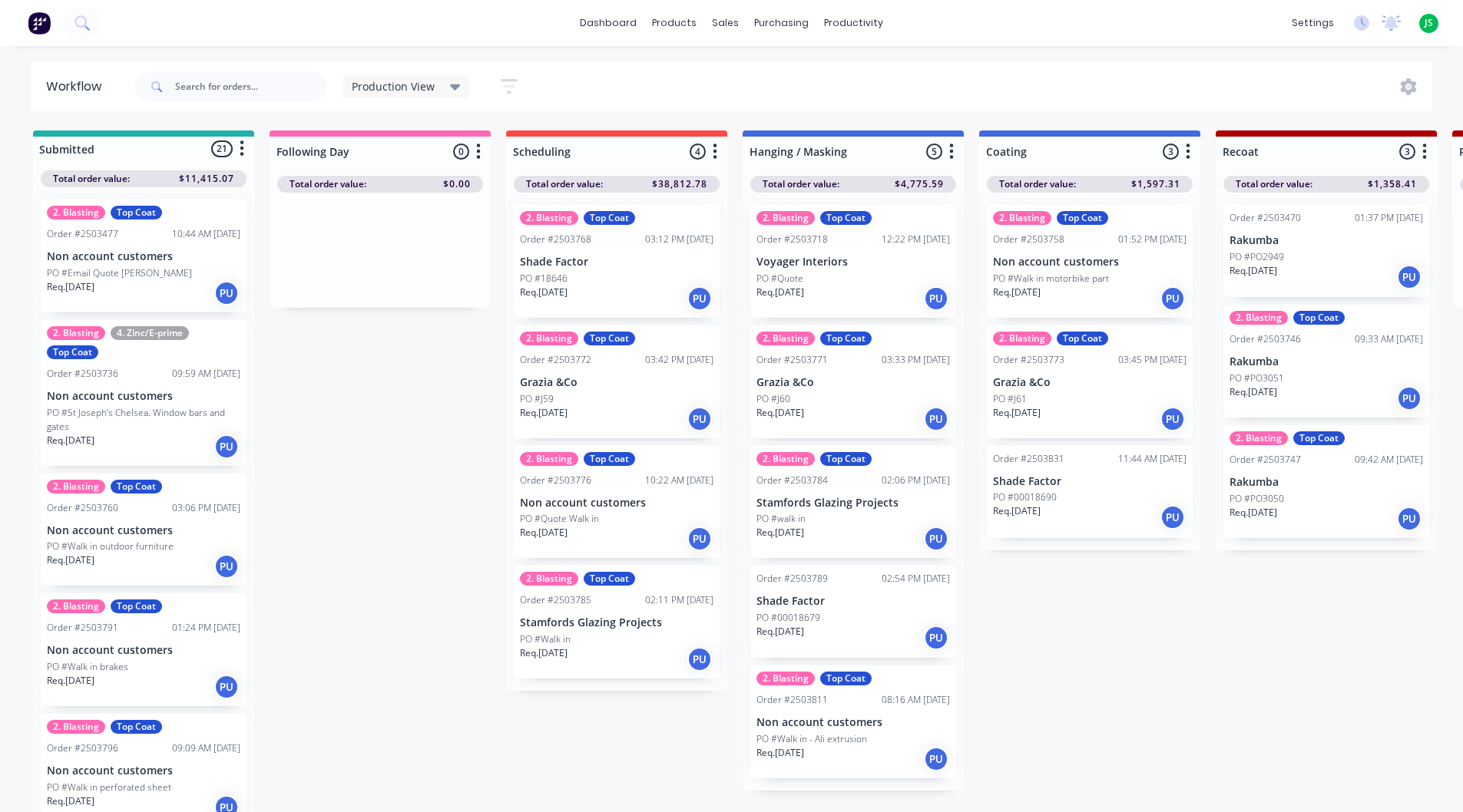
click at [852, 269] on div "2. Blasting Top Coat Order #2503718 12:22 PM [DATE] Voyager Interiors PO #Quote…" at bounding box center [854, 261] width 206 height 113
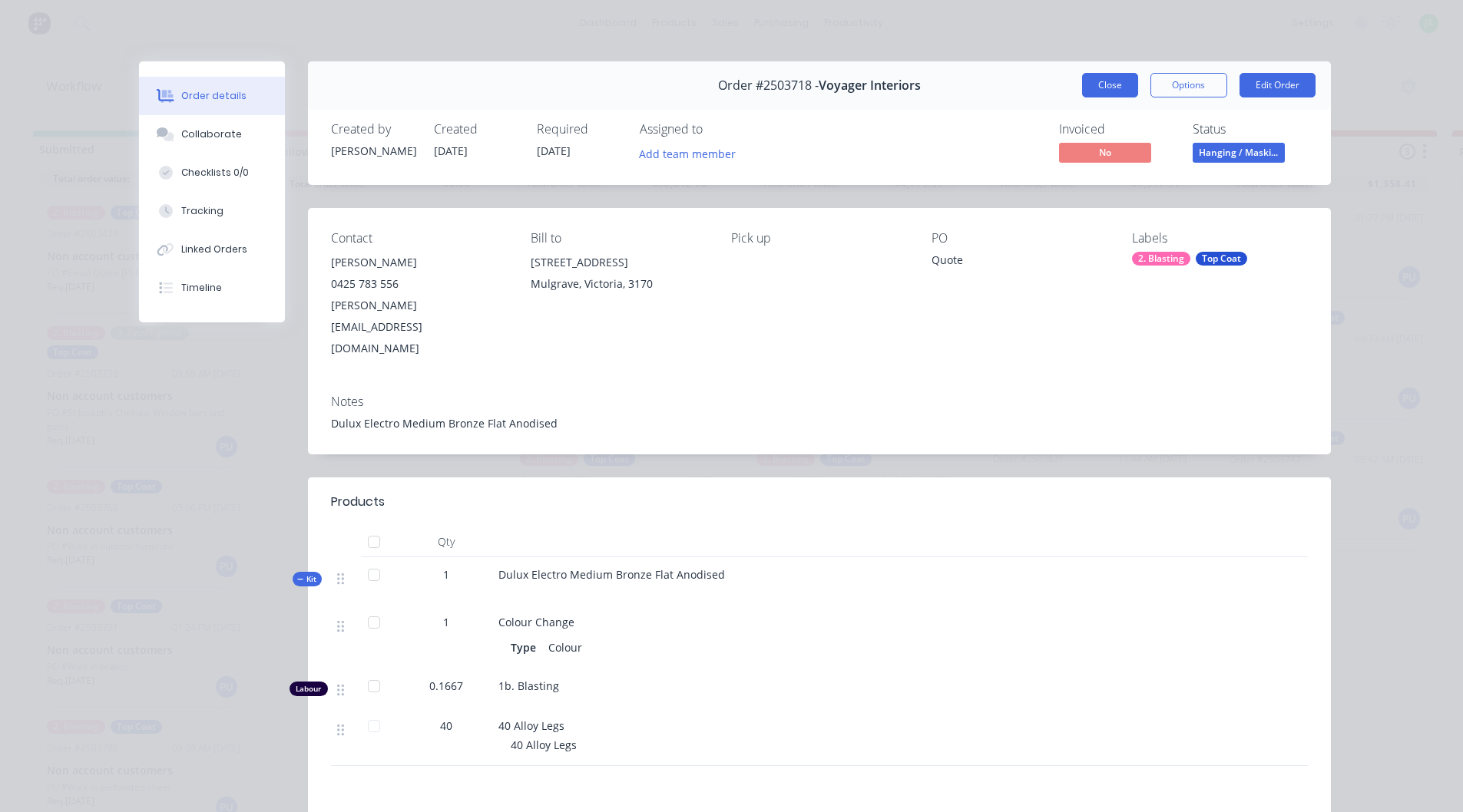
click at [1130, 87] on button "Close" at bounding box center [1110, 85] width 56 height 25
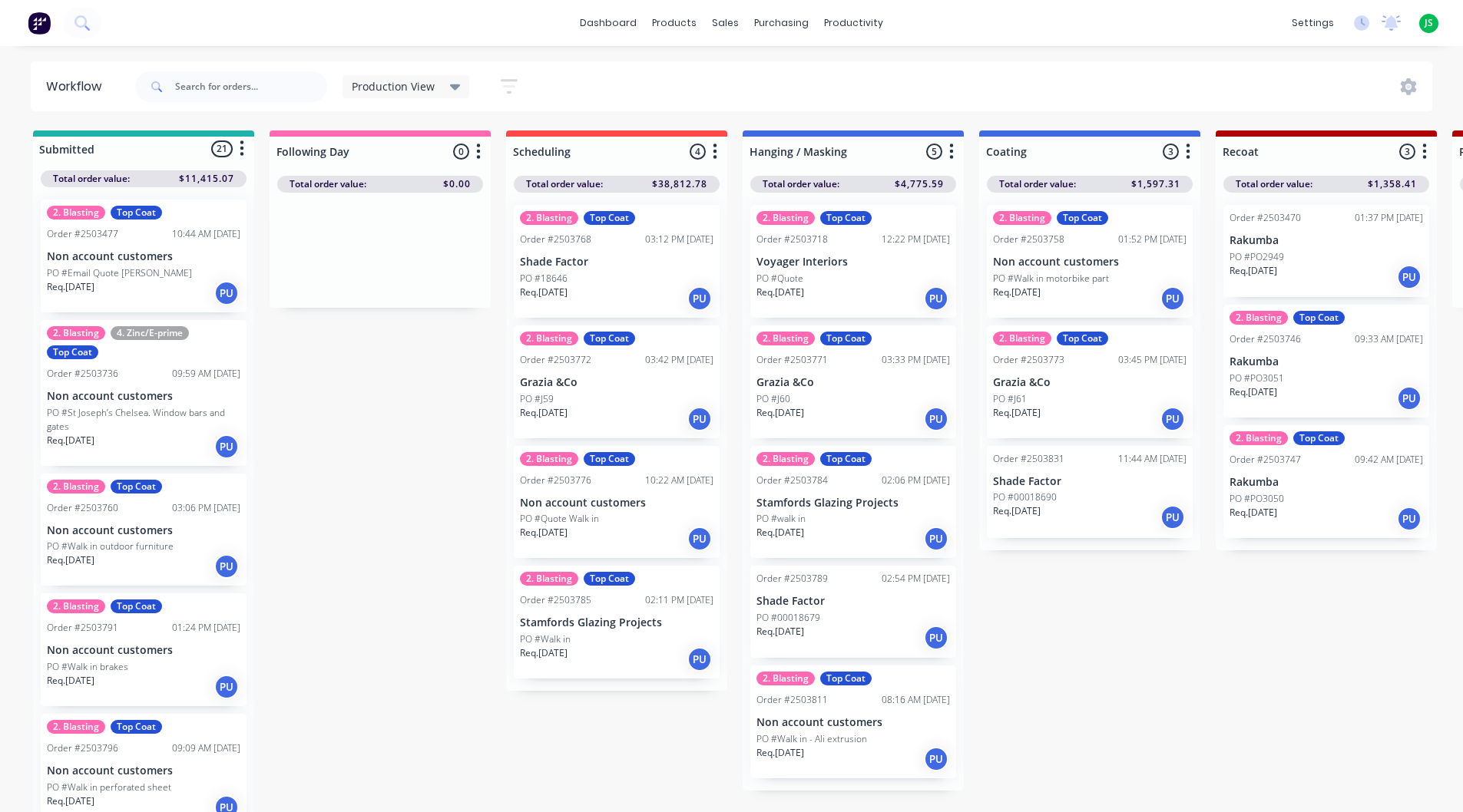
click at [848, 524] on div "PO #walk in" at bounding box center [854, 519] width 194 height 14
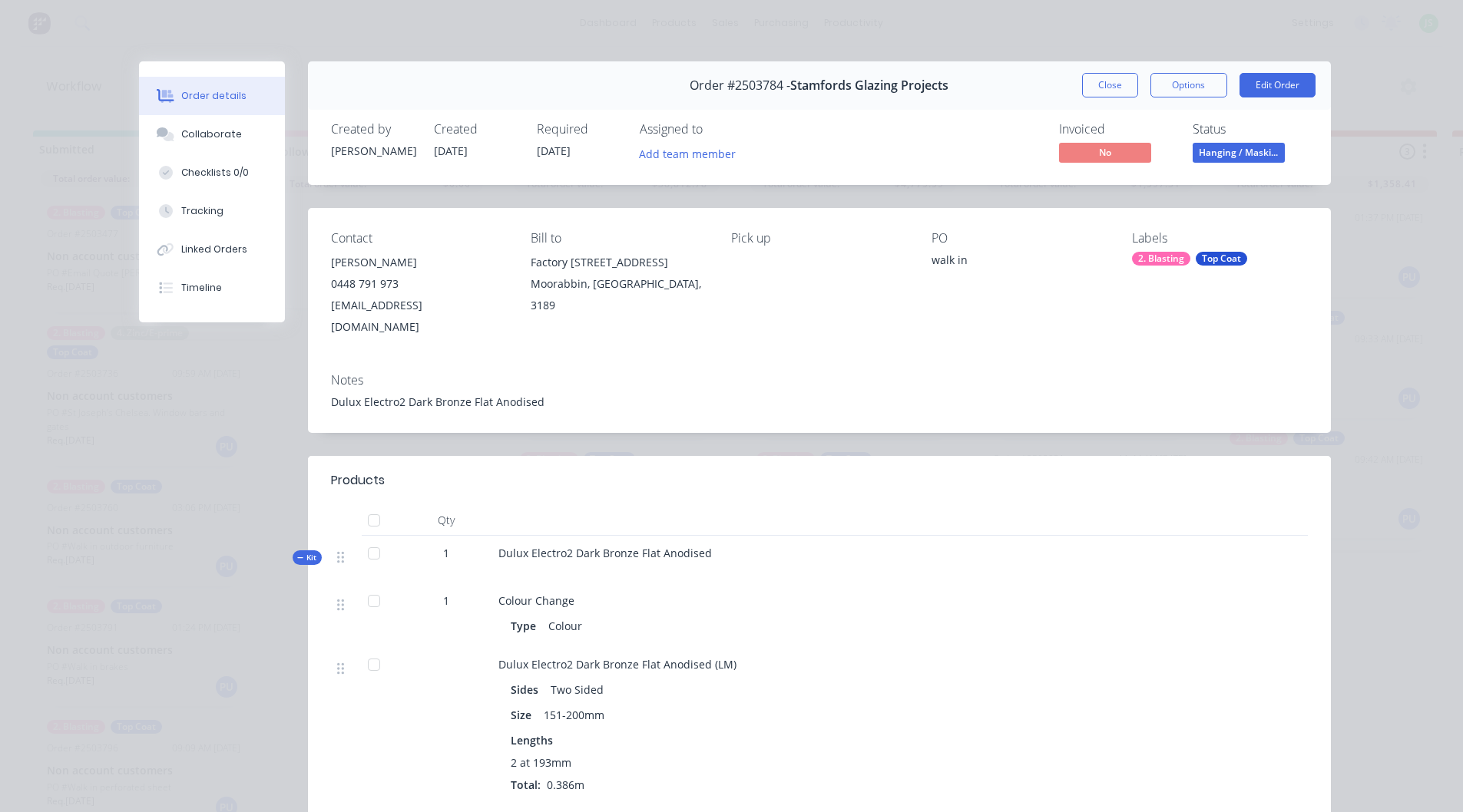
drag, startPoint x: 1098, startPoint y: 78, endPoint x: 1070, endPoint y: 113, distance: 44.8
click at [1098, 77] on button "Close" at bounding box center [1110, 85] width 56 height 25
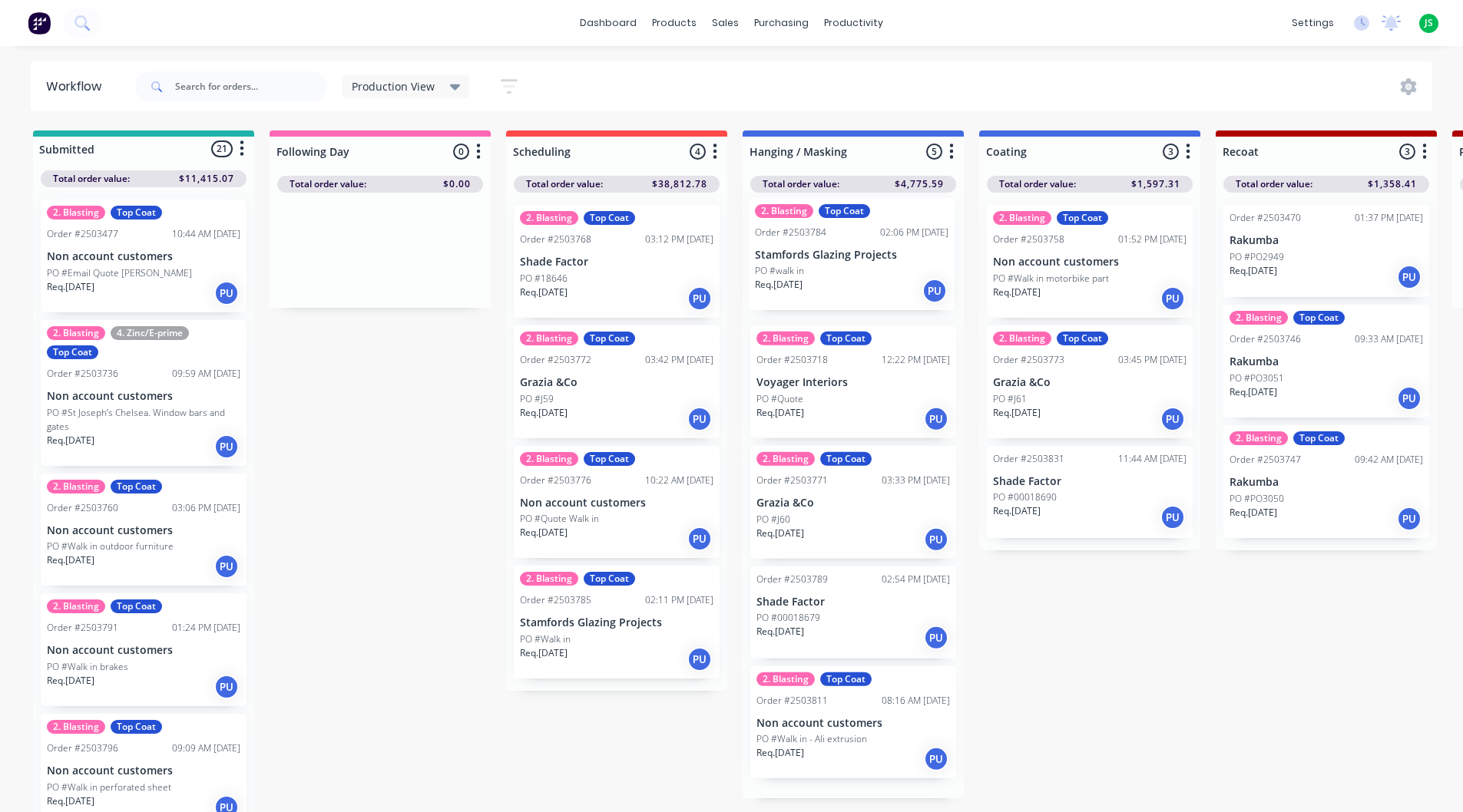
drag, startPoint x: 874, startPoint y: 514, endPoint x: 900, endPoint y: 246, distance: 269.3
click at [900, 246] on div "2. Blasting Top Coat Order #2503718 12:22 PM [DATE] Voyager Interiors PO #Quote…" at bounding box center [854, 495] width 221 height 606
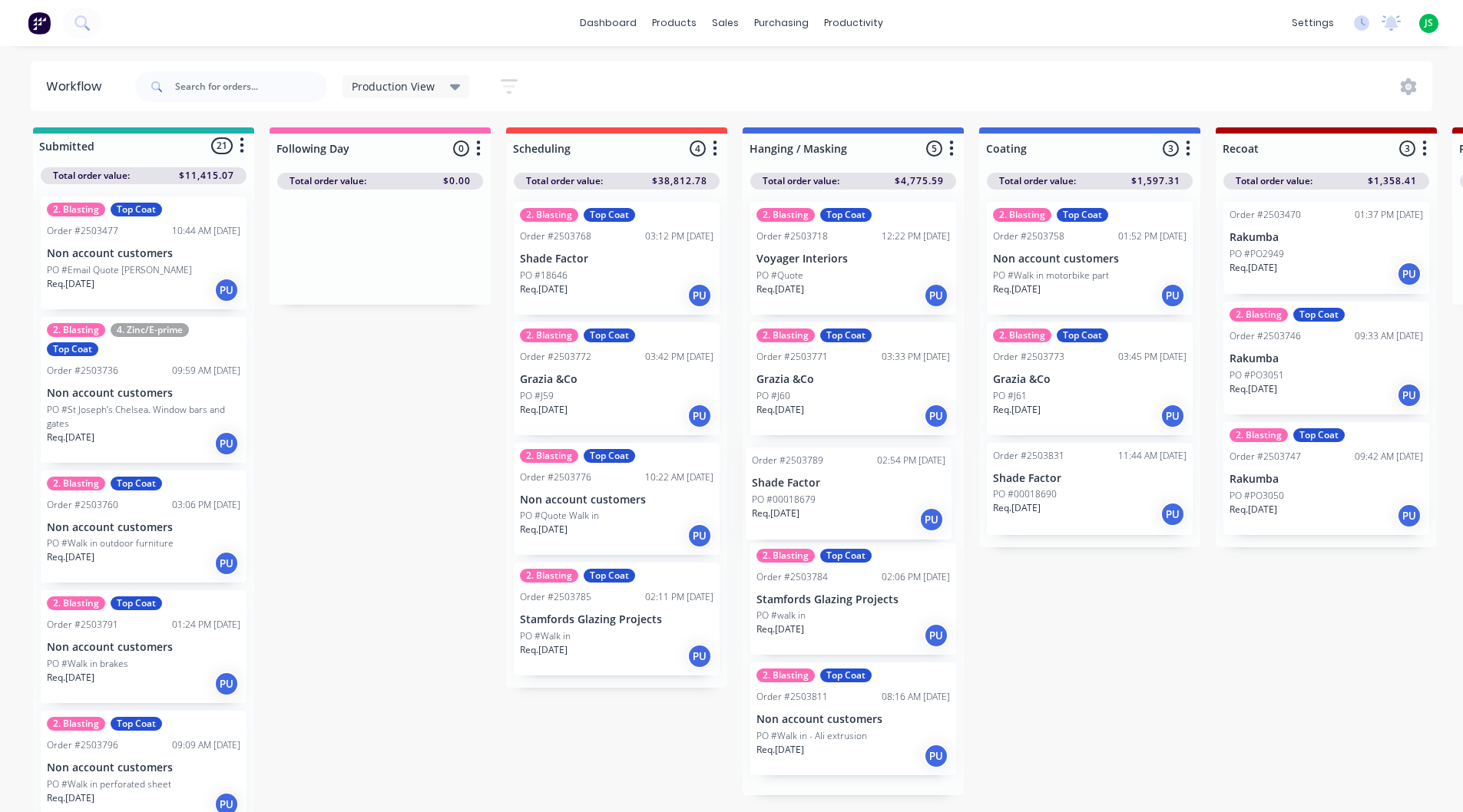
drag, startPoint x: 841, startPoint y: 590, endPoint x: 833, endPoint y: 470, distance: 120.3
click at [833, 470] on div "2. Blasting Top Coat Order #2503718 12:22 PM [DATE] Voyager Interiors PO #Quote…" at bounding box center [854, 492] width 221 height 606
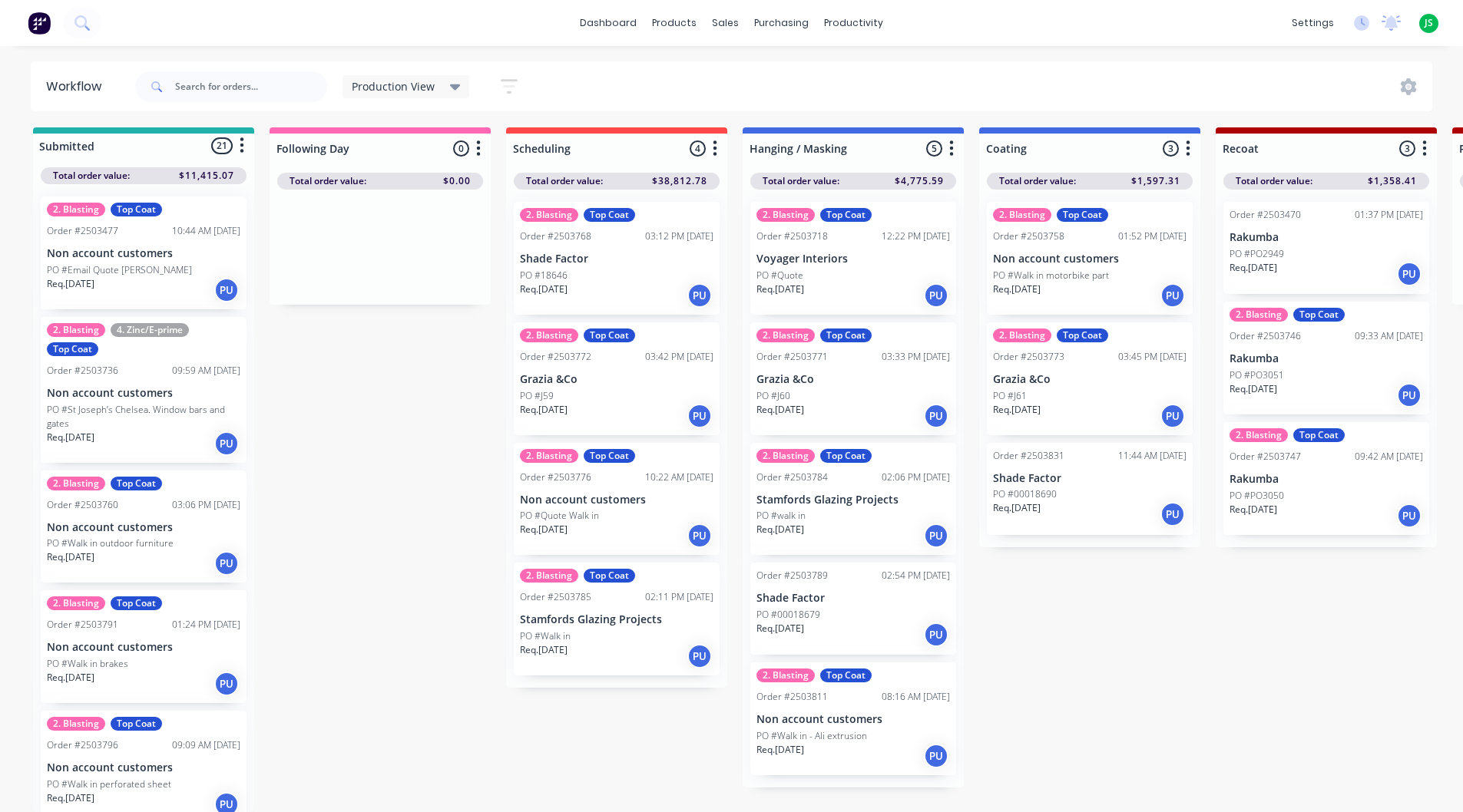
click at [833, 592] on p "Shade Factor" at bounding box center [854, 598] width 194 height 13
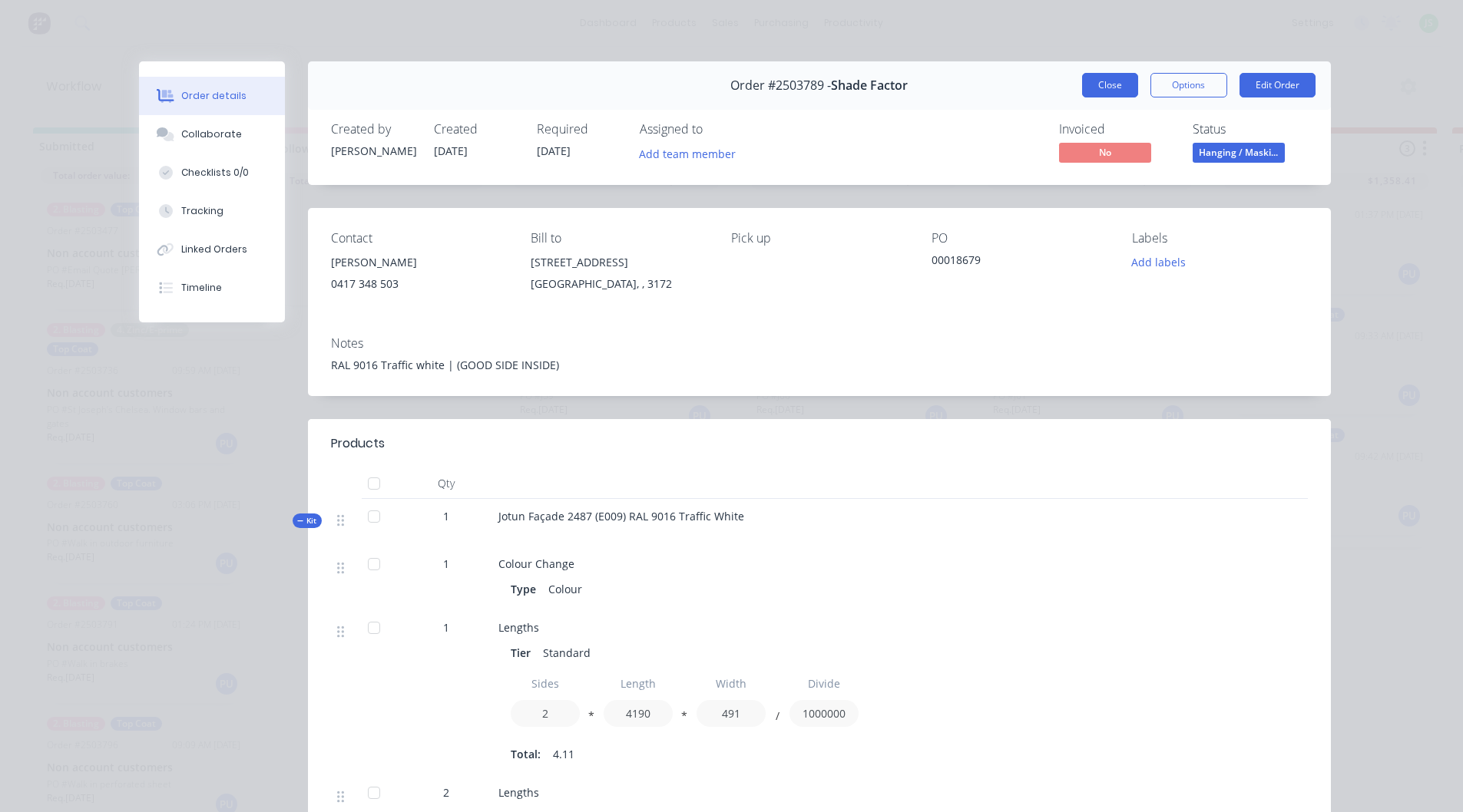
click at [1102, 82] on button "Close" at bounding box center [1110, 85] width 56 height 25
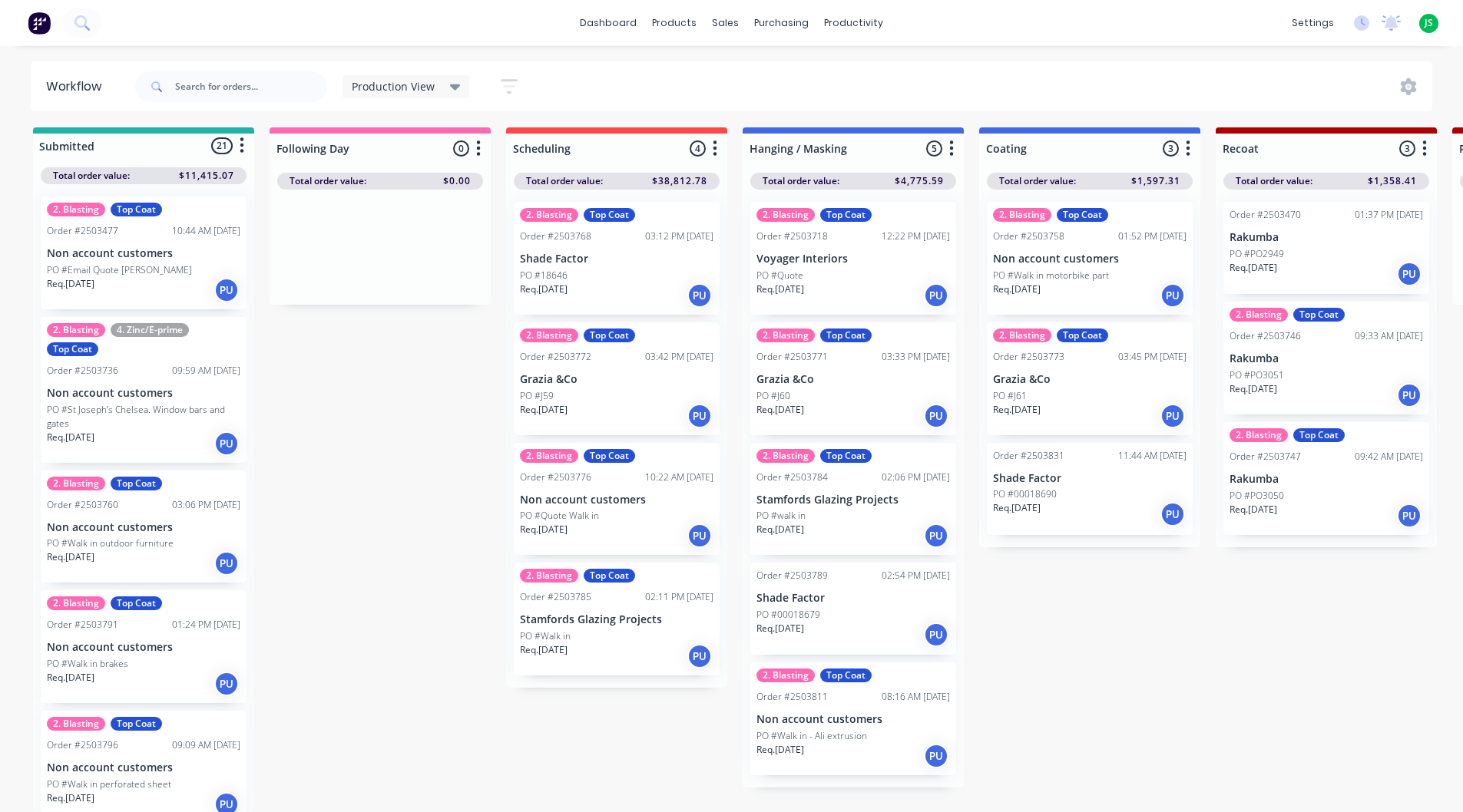
click at [1047, 487] on p "PO #00018690" at bounding box center [1025, 494] width 63 height 14
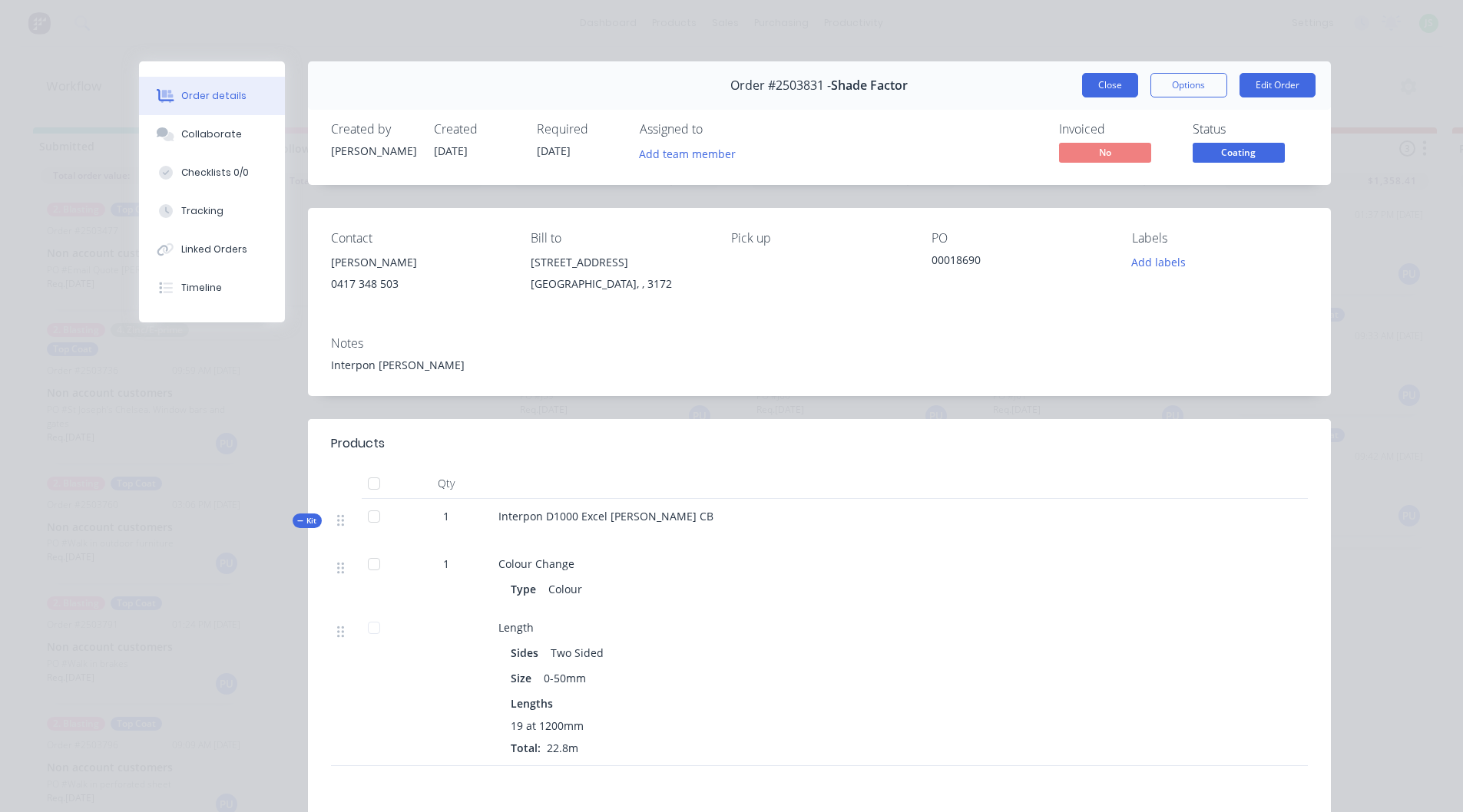
click at [1101, 93] on button "Close" at bounding box center [1110, 85] width 56 height 25
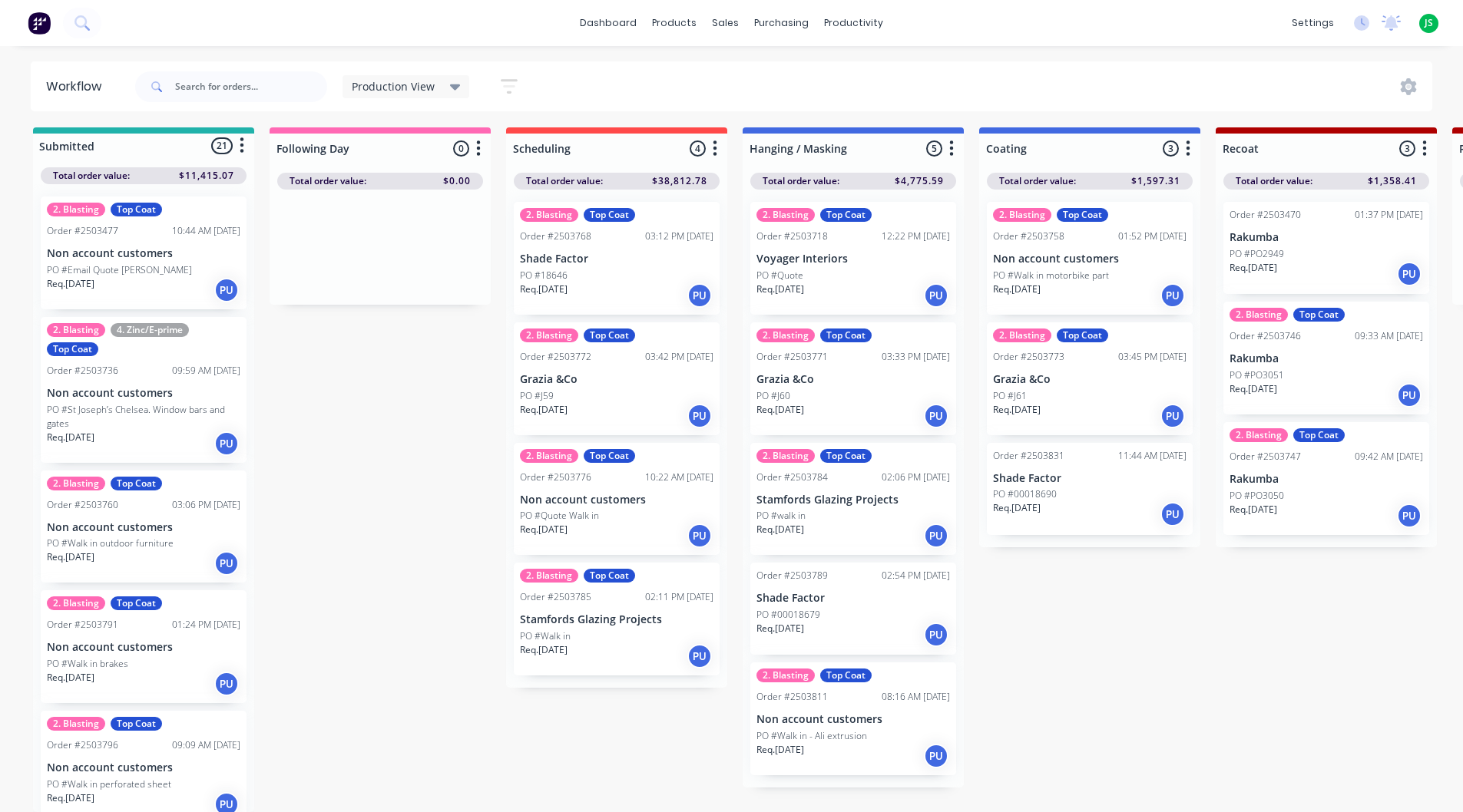
scroll to position [0, 0]
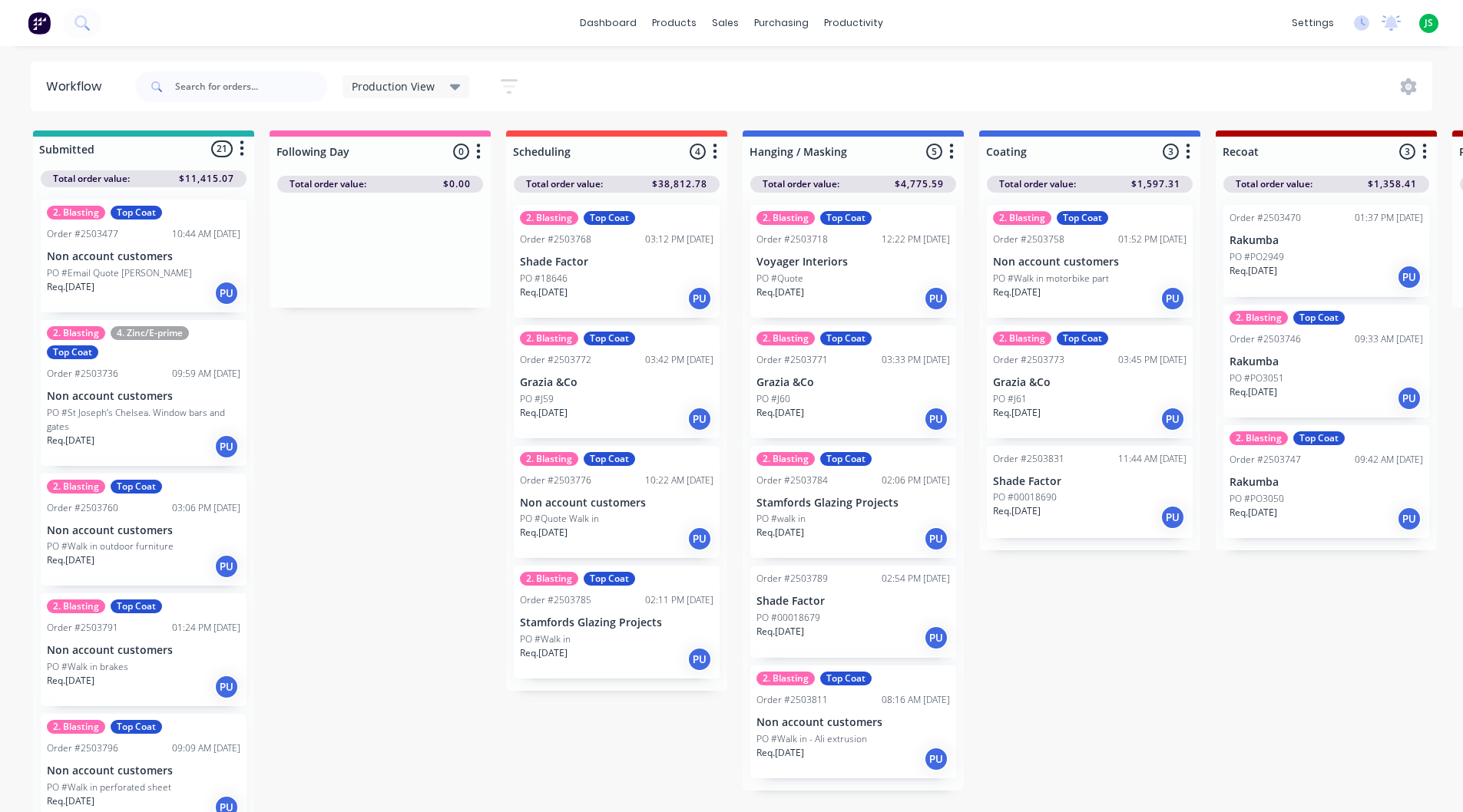
click at [584, 269] on div "2. Blasting Top Coat Order #2503768 03:12 PM [DATE] Shade Factor PO #18646 Req.…" at bounding box center [617, 261] width 206 height 113
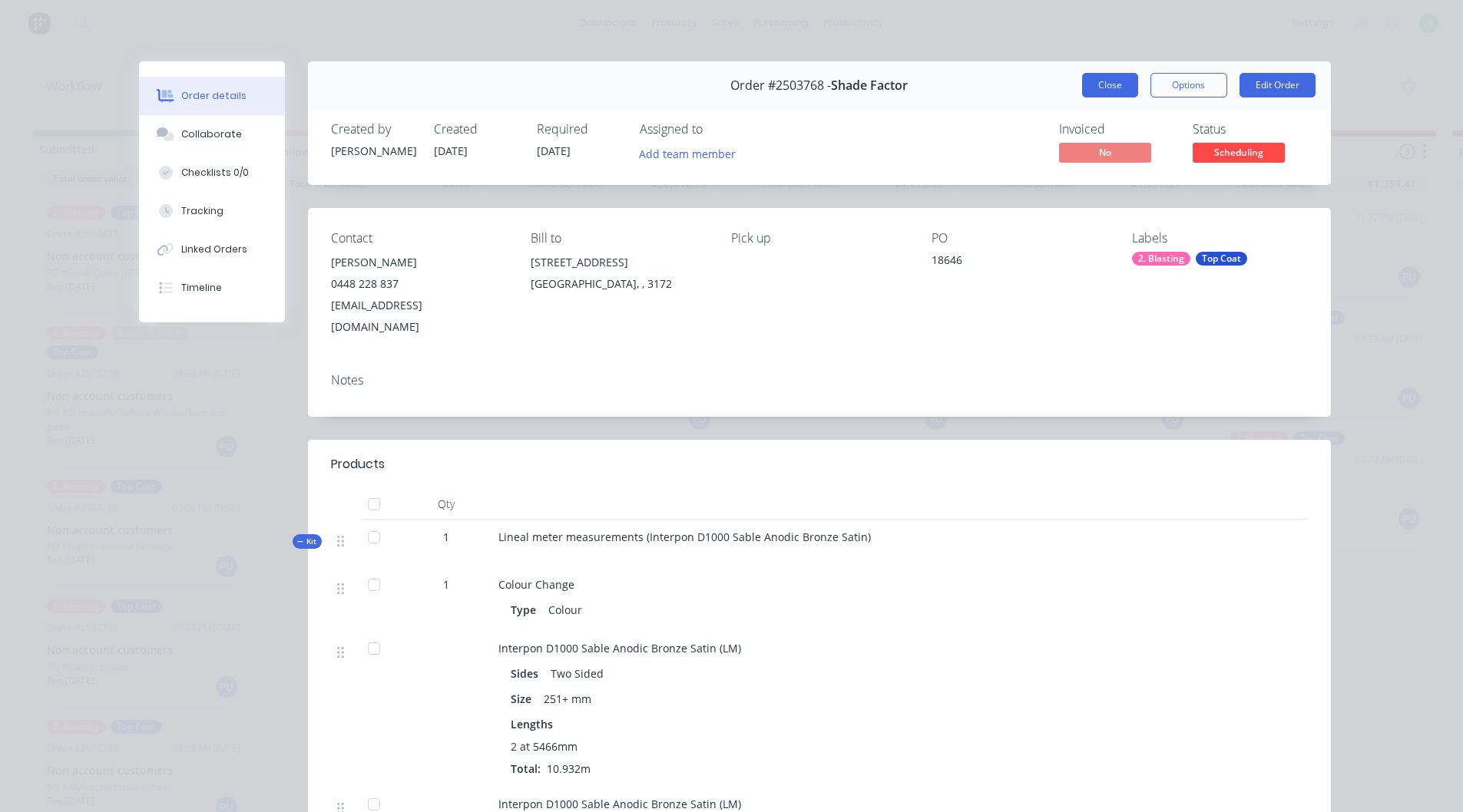
click at [1103, 87] on button "Close" at bounding box center [1110, 85] width 56 height 25
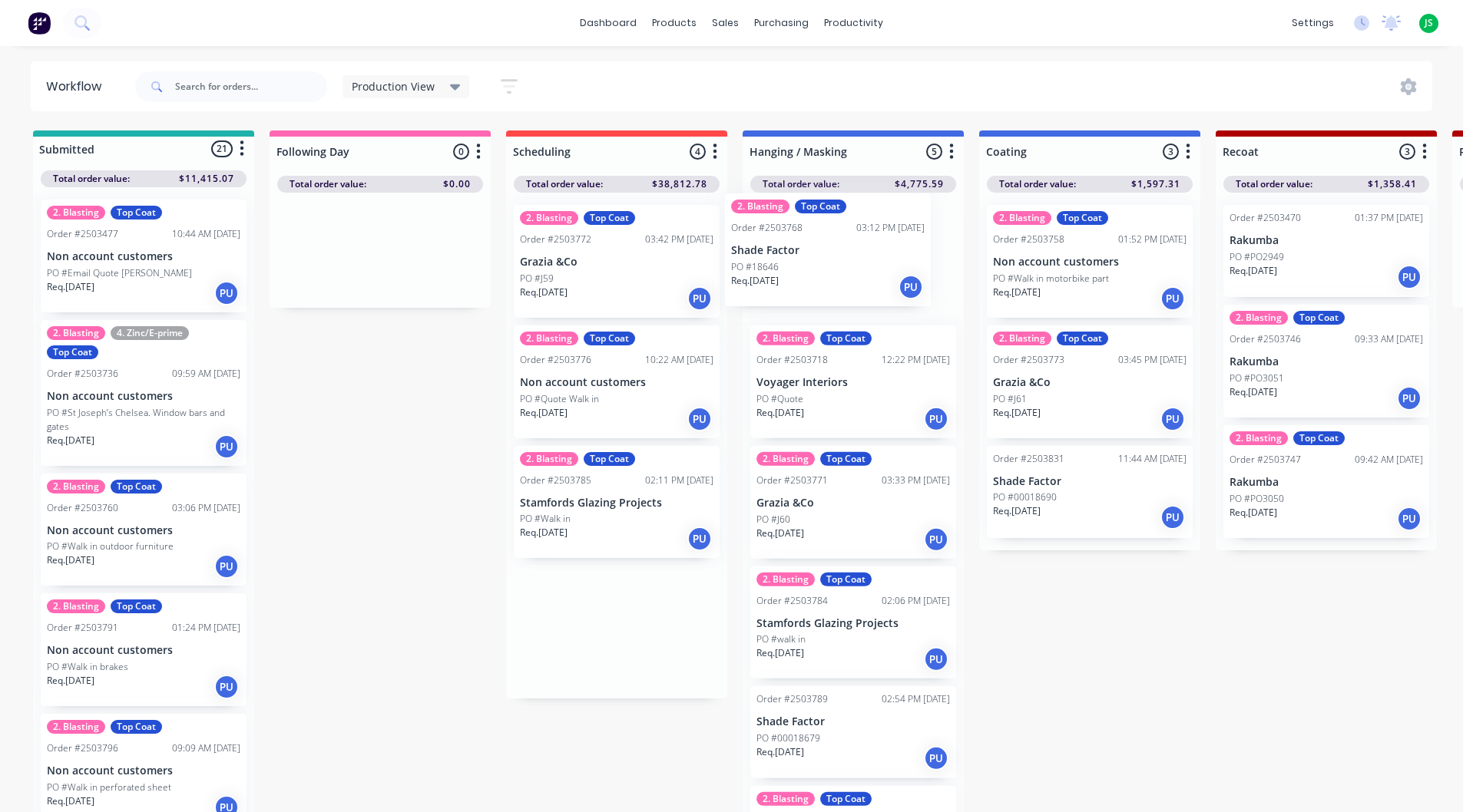
drag, startPoint x: 627, startPoint y: 264, endPoint x: 818, endPoint y: 260, distance: 191.0
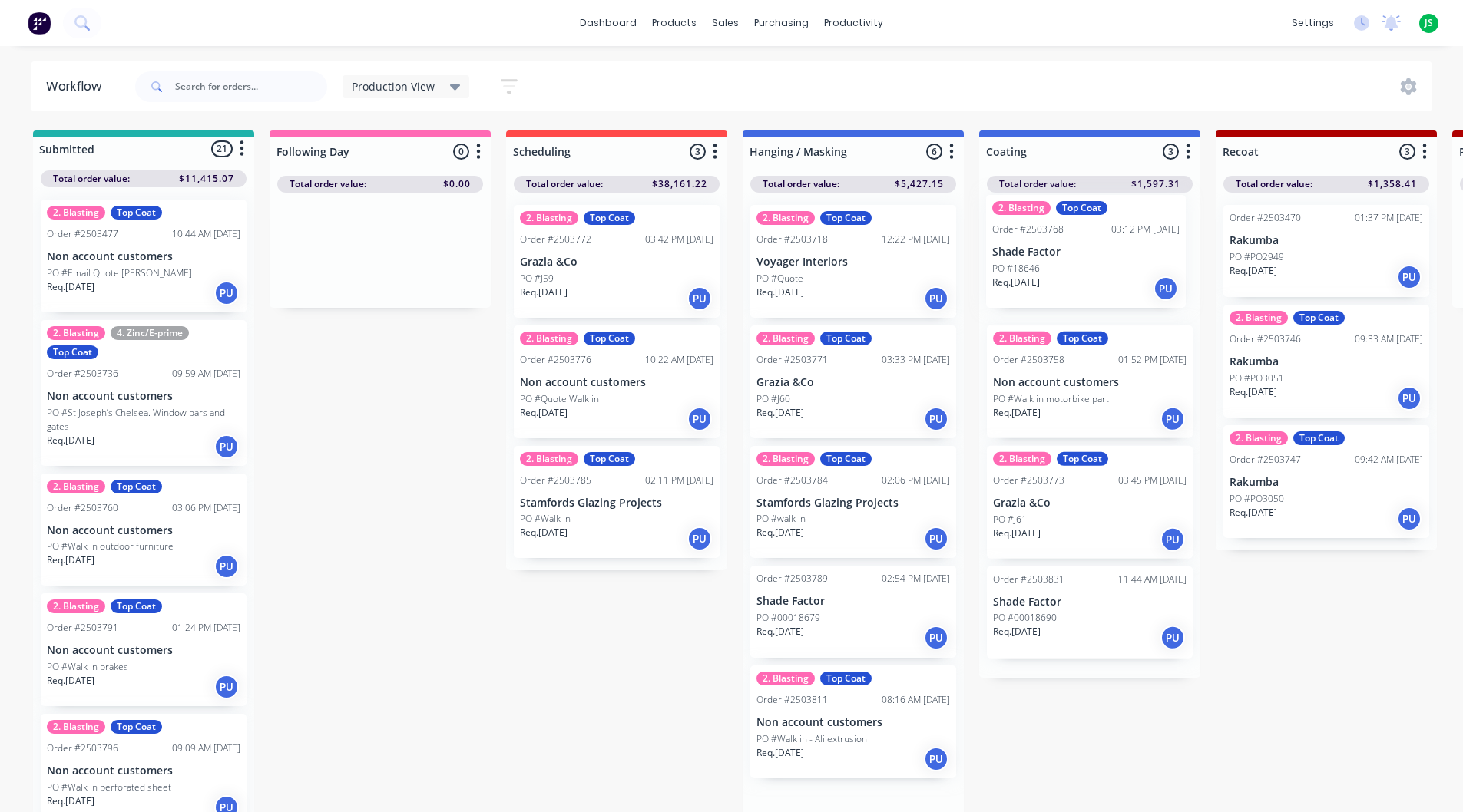
drag, startPoint x: 822, startPoint y: 257, endPoint x: 1073, endPoint y: 247, distance: 251.2
click at [603, 286] on div "Req. [DATE] PU" at bounding box center [617, 298] width 194 height 26
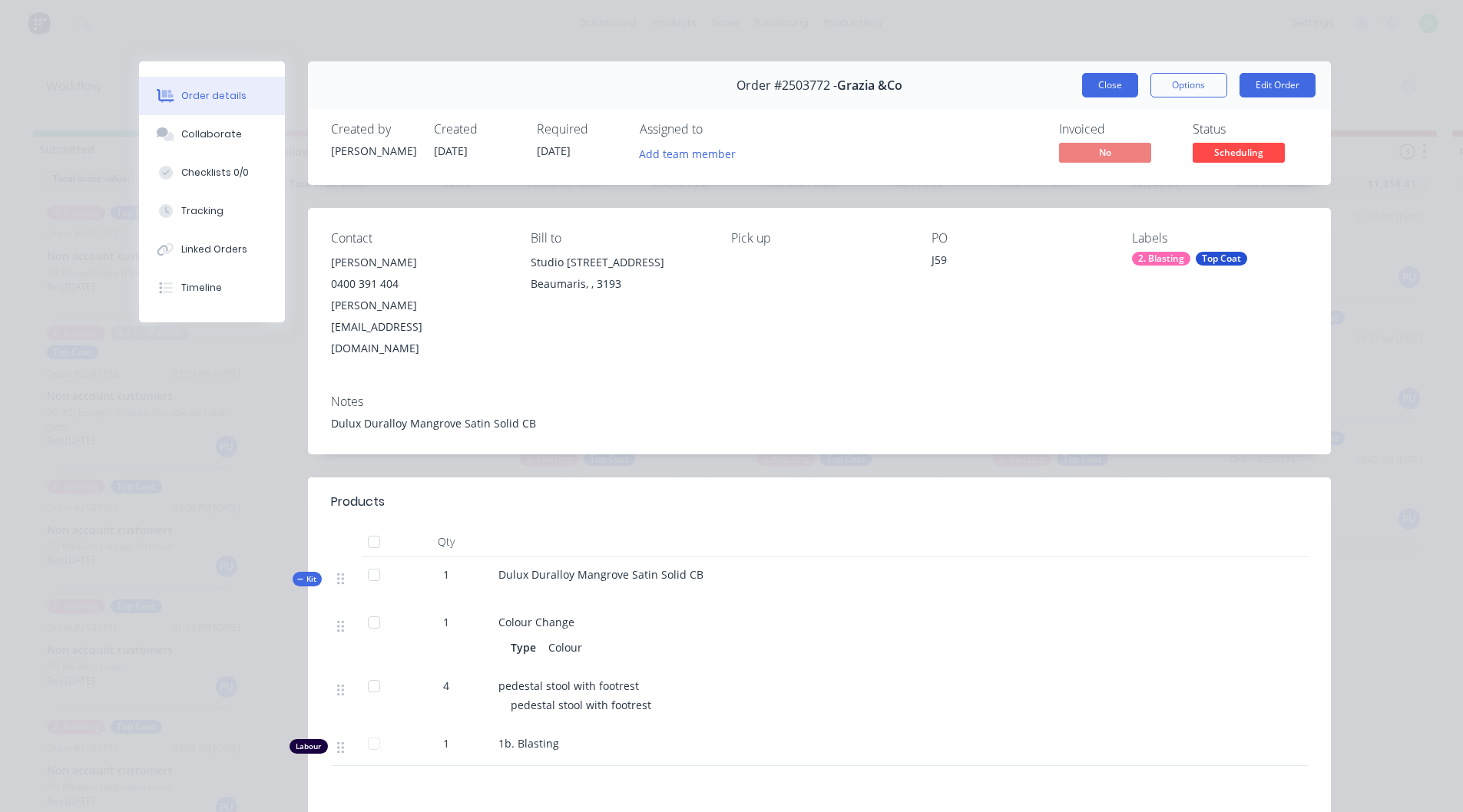
click at [1108, 79] on button "Close" at bounding box center [1110, 85] width 56 height 25
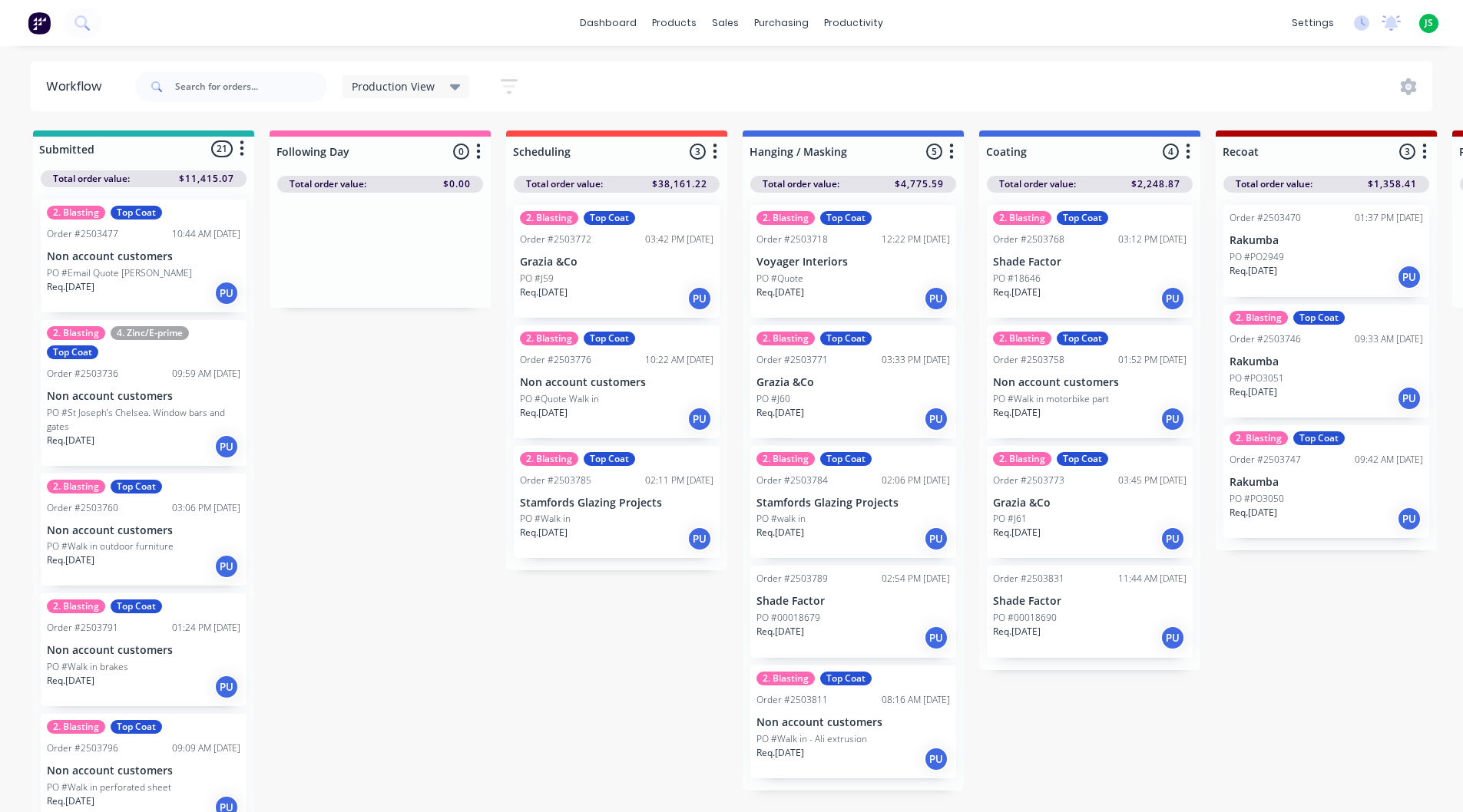
click at [586, 410] on div "Req. [DATE] PU" at bounding box center [617, 419] width 194 height 26
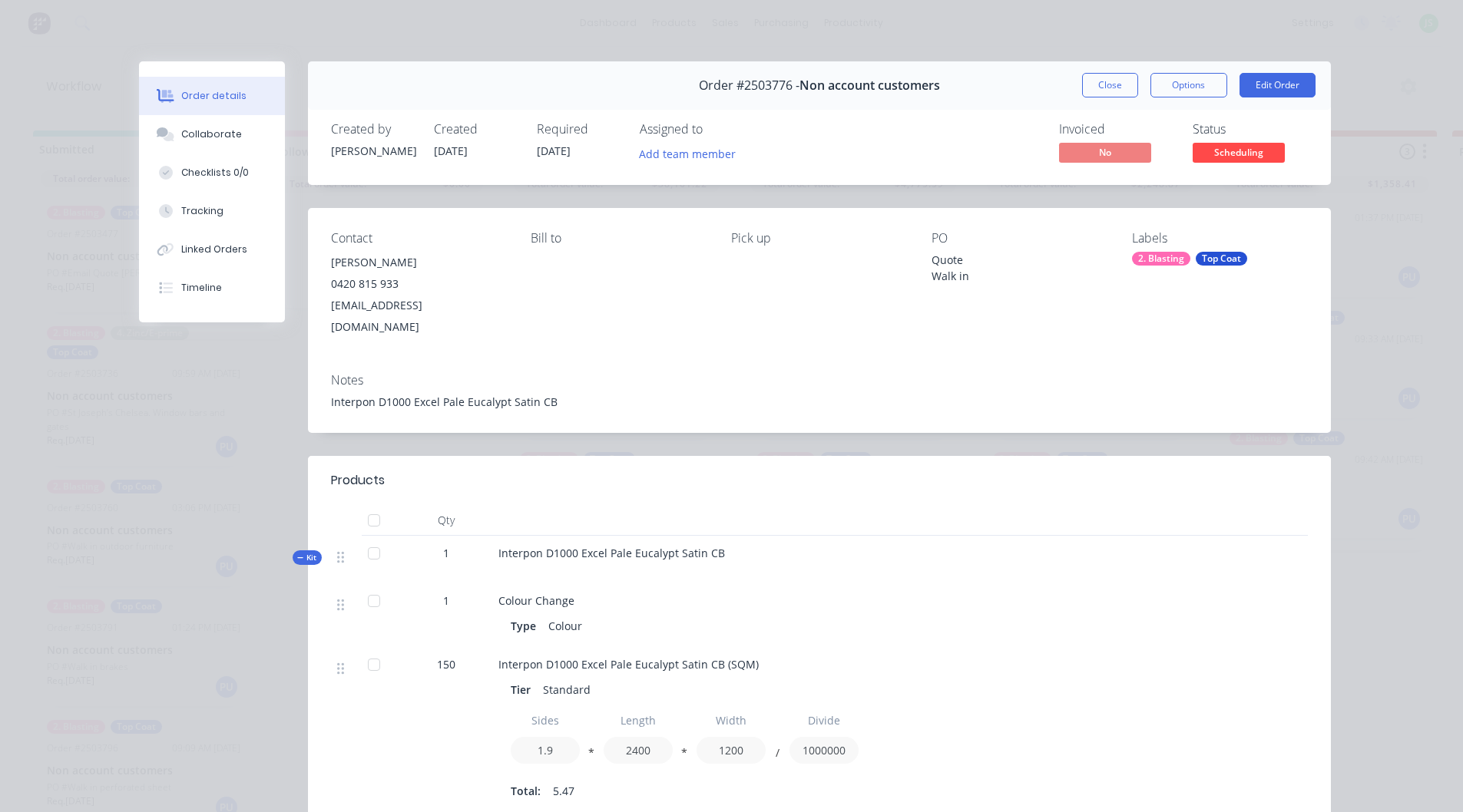
click at [1093, 98] on div "Order #2503776 - Non account customers Close Options Edit Order" at bounding box center [819, 86] width 1023 height 48
click at [1085, 89] on button "Close" at bounding box center [1110, 85] width 56 height 25
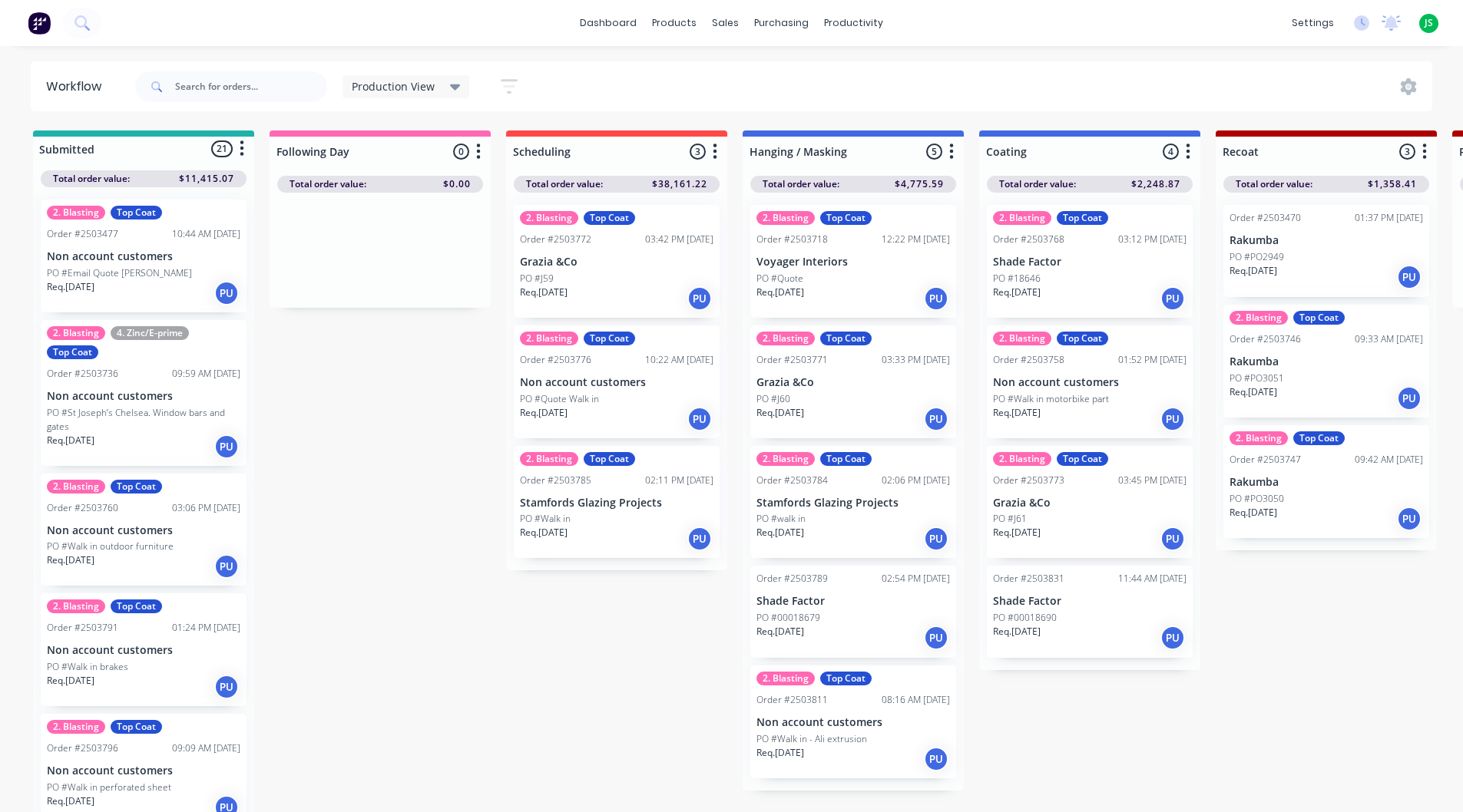
click at [609, 499] on p "Stamfords Glazing Projects" at bounding box center [617, 503] width 194 height 13
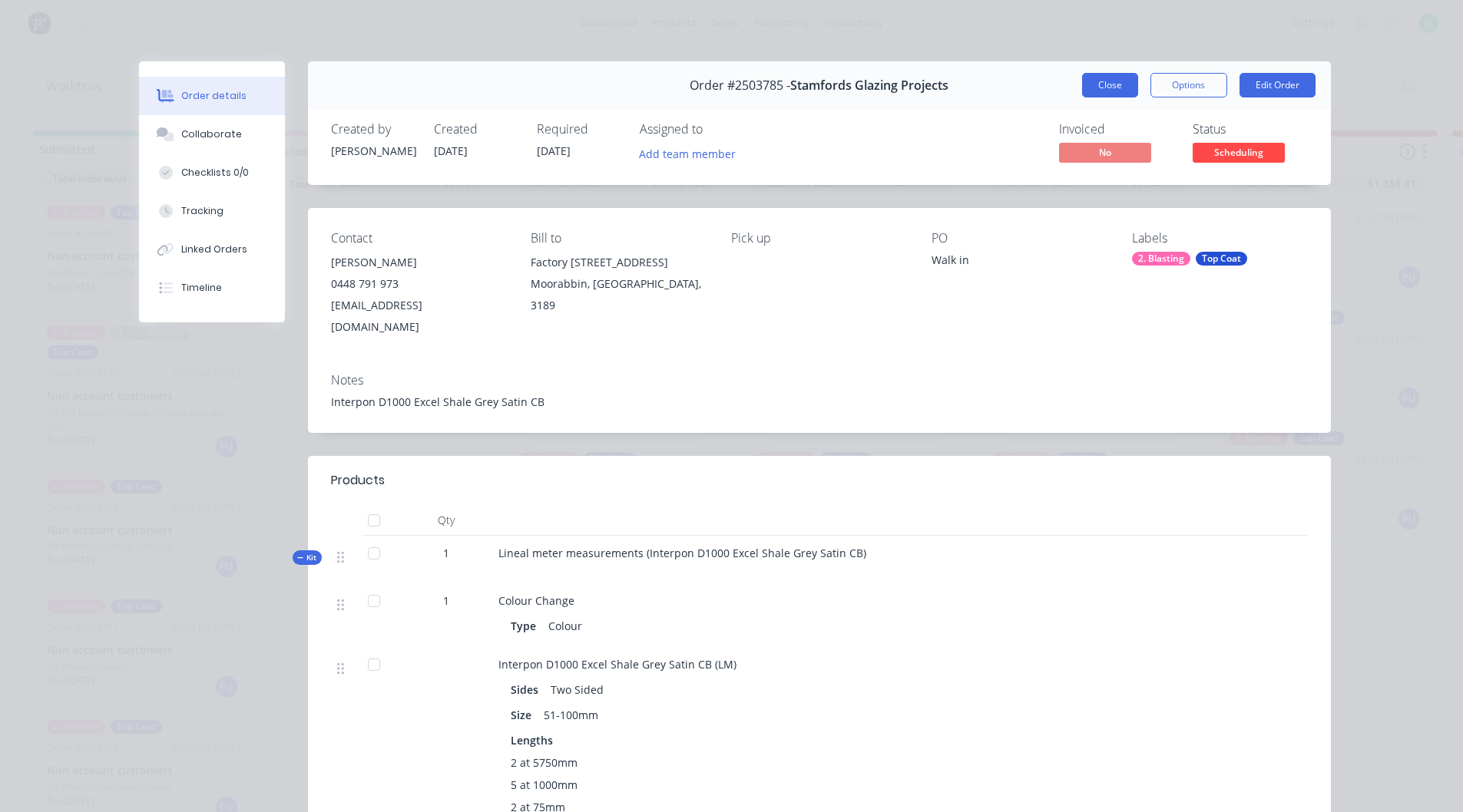
click at [1088, 86] on button "Close" at bounding box center [1110, 85] width 56 height 25
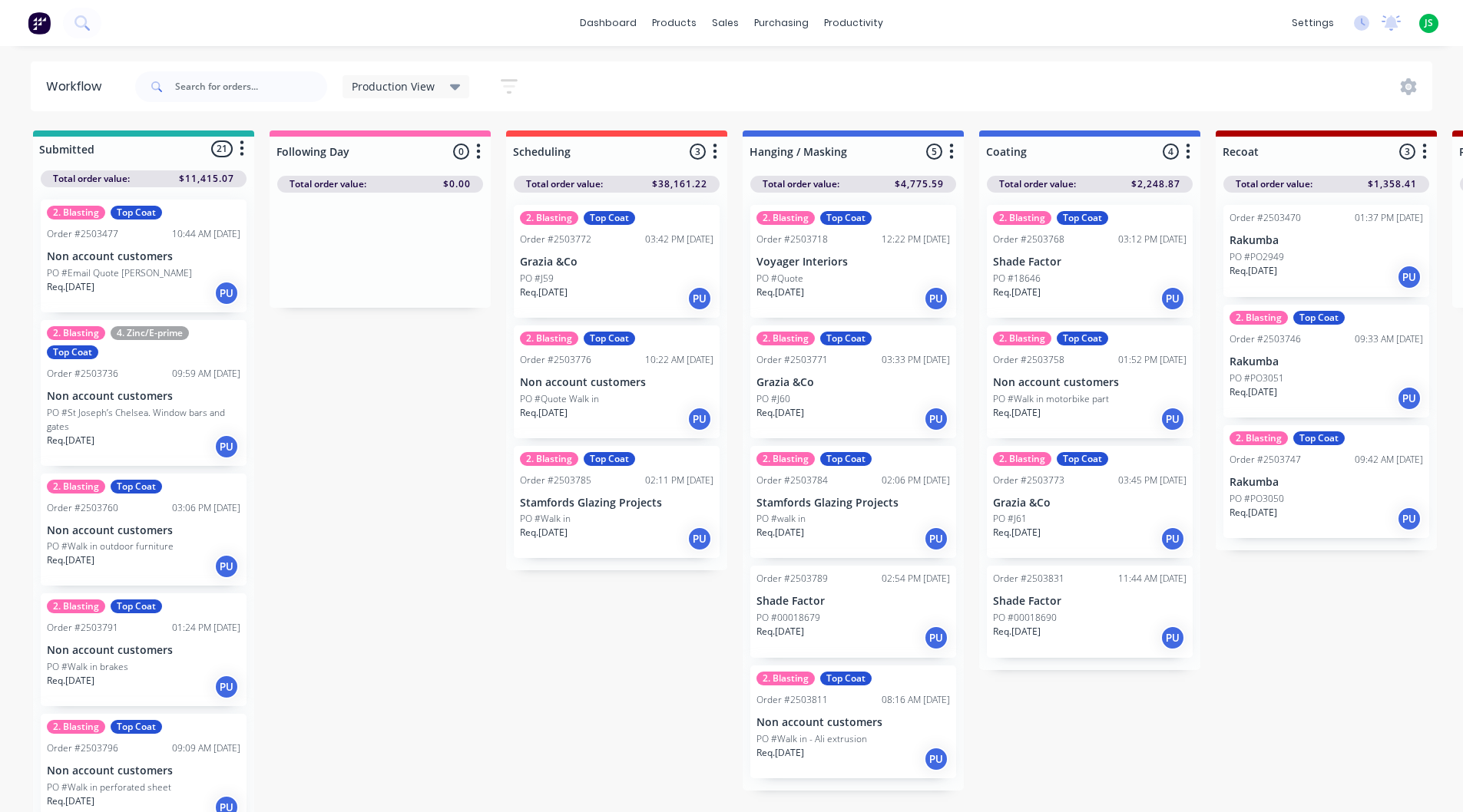
scroll to position [1, 0]
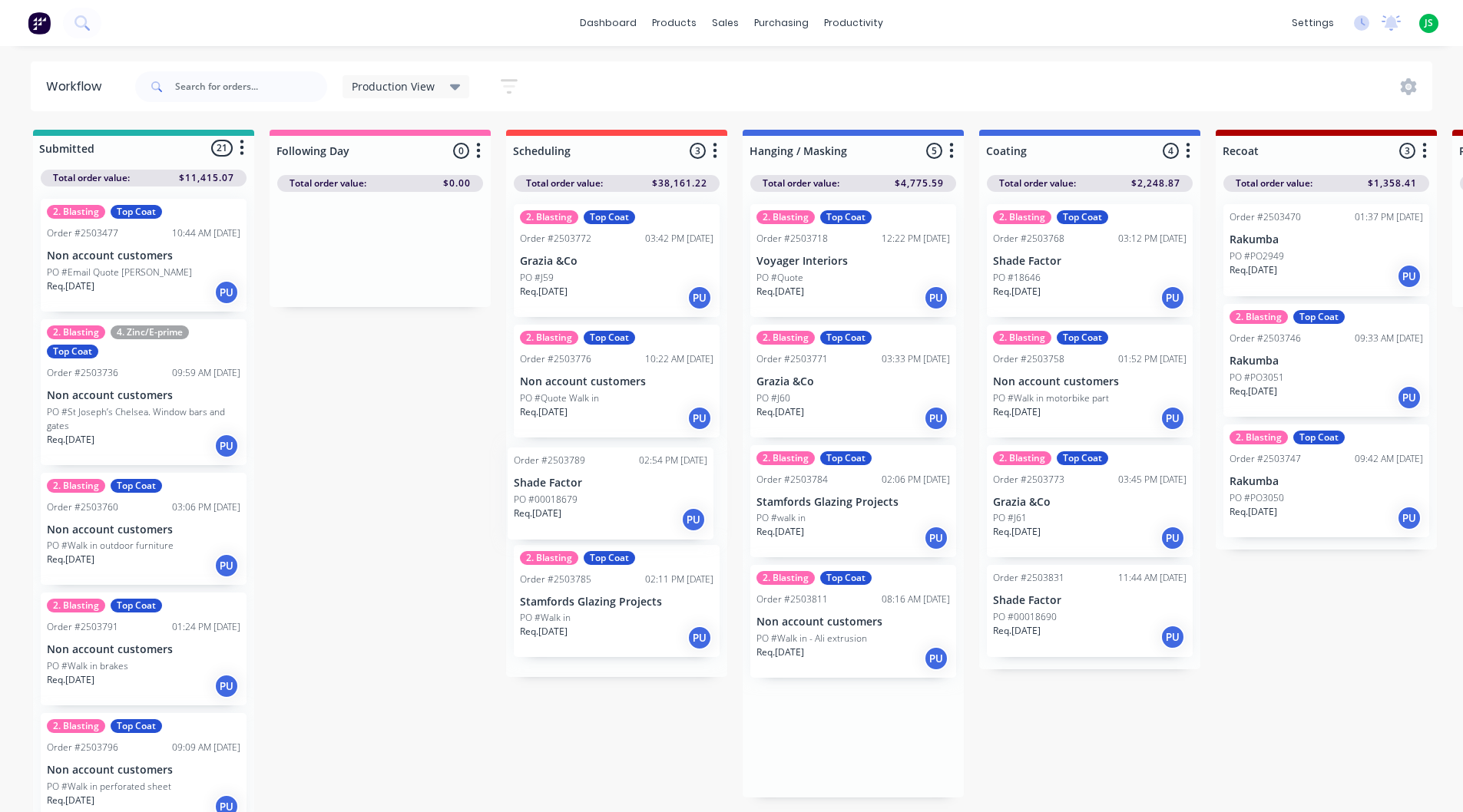
drag, startPoint x: 836, startPoint y: 616, endPoint x: 581, endPoint y: 496, distance: 281.8
click at [848, 597] on div "Order #2503811 08:16 AM [DATE]" at bounding box center [854, 600] width 194 height 14
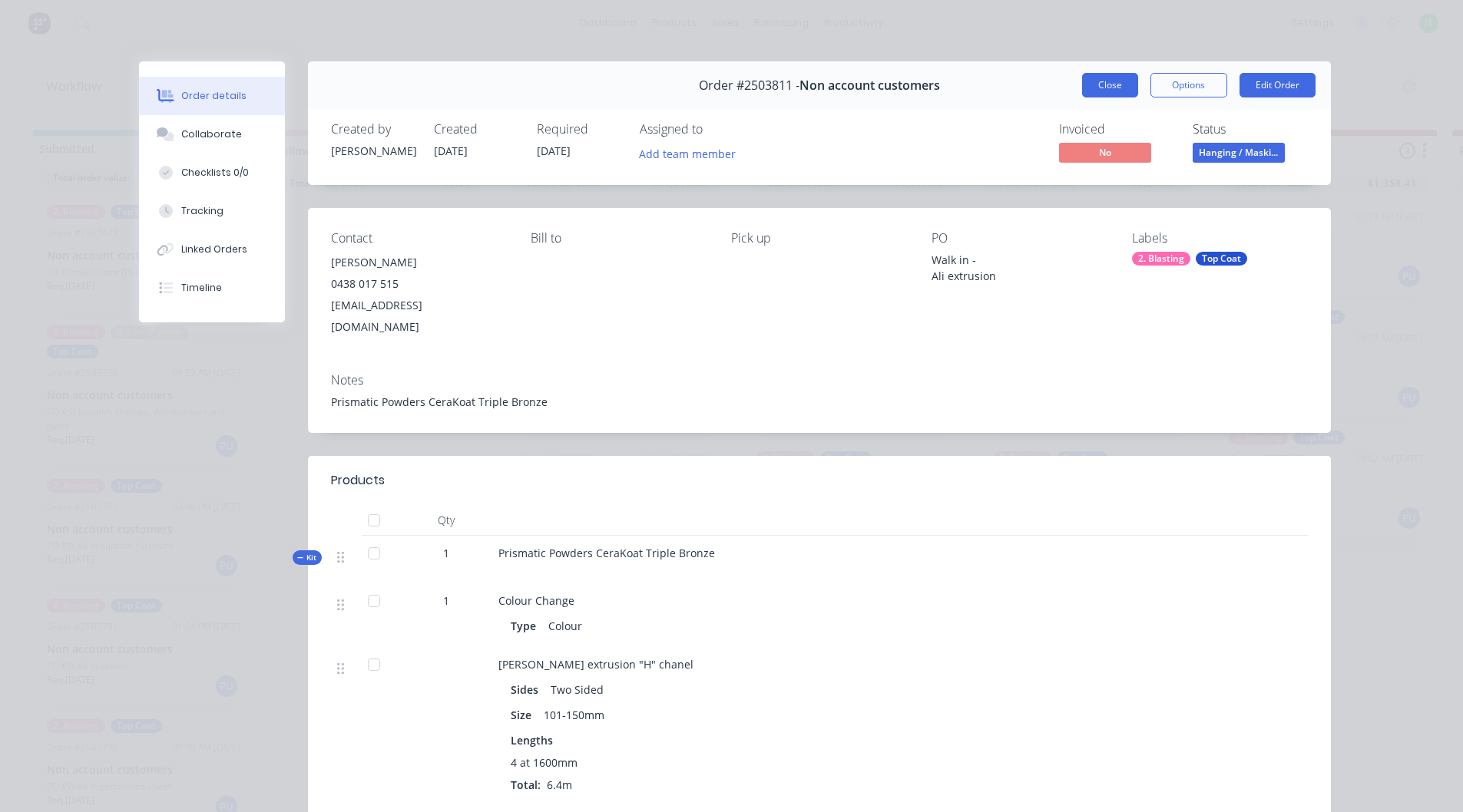
click at [1093, 78] on button "Close" at bounding box center [1110, 85] width 56 height 25
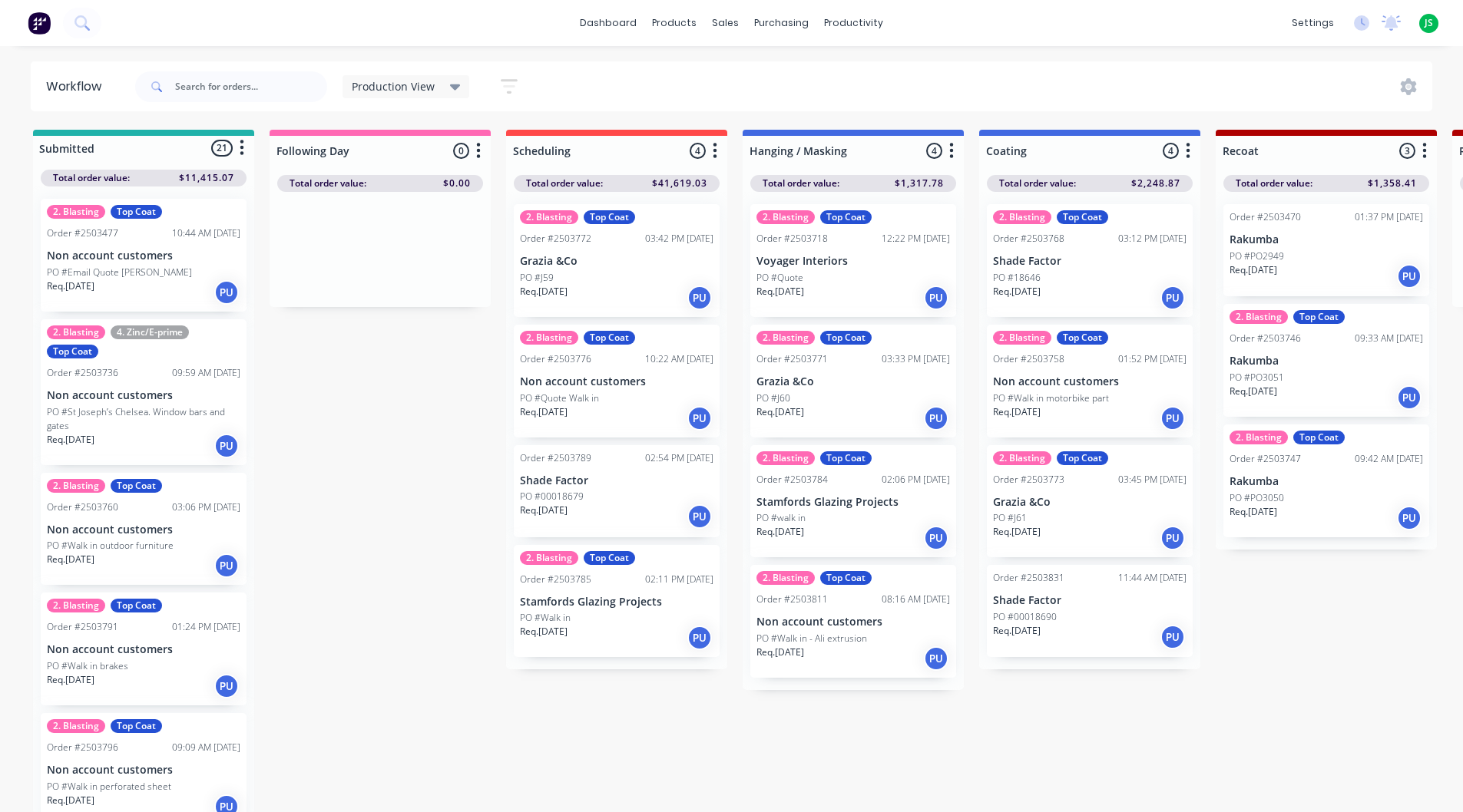
click at [868, 496] on p "Stamfords Glazing Projects" at bounding box center [854, 502] width 194 height 13
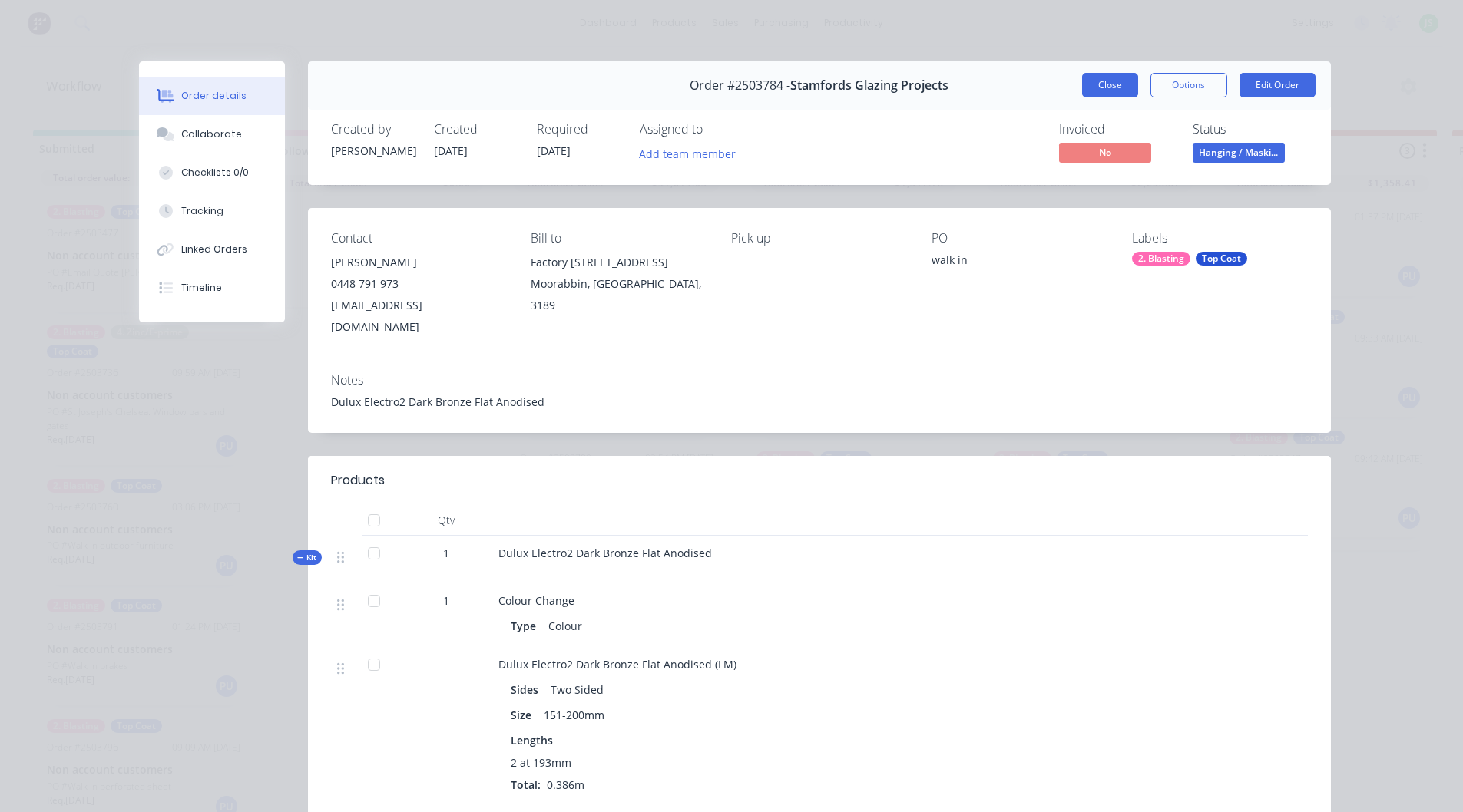
click at [1111, 78] on button "Close" at bounding box center [1110, 85] width 56 height 25
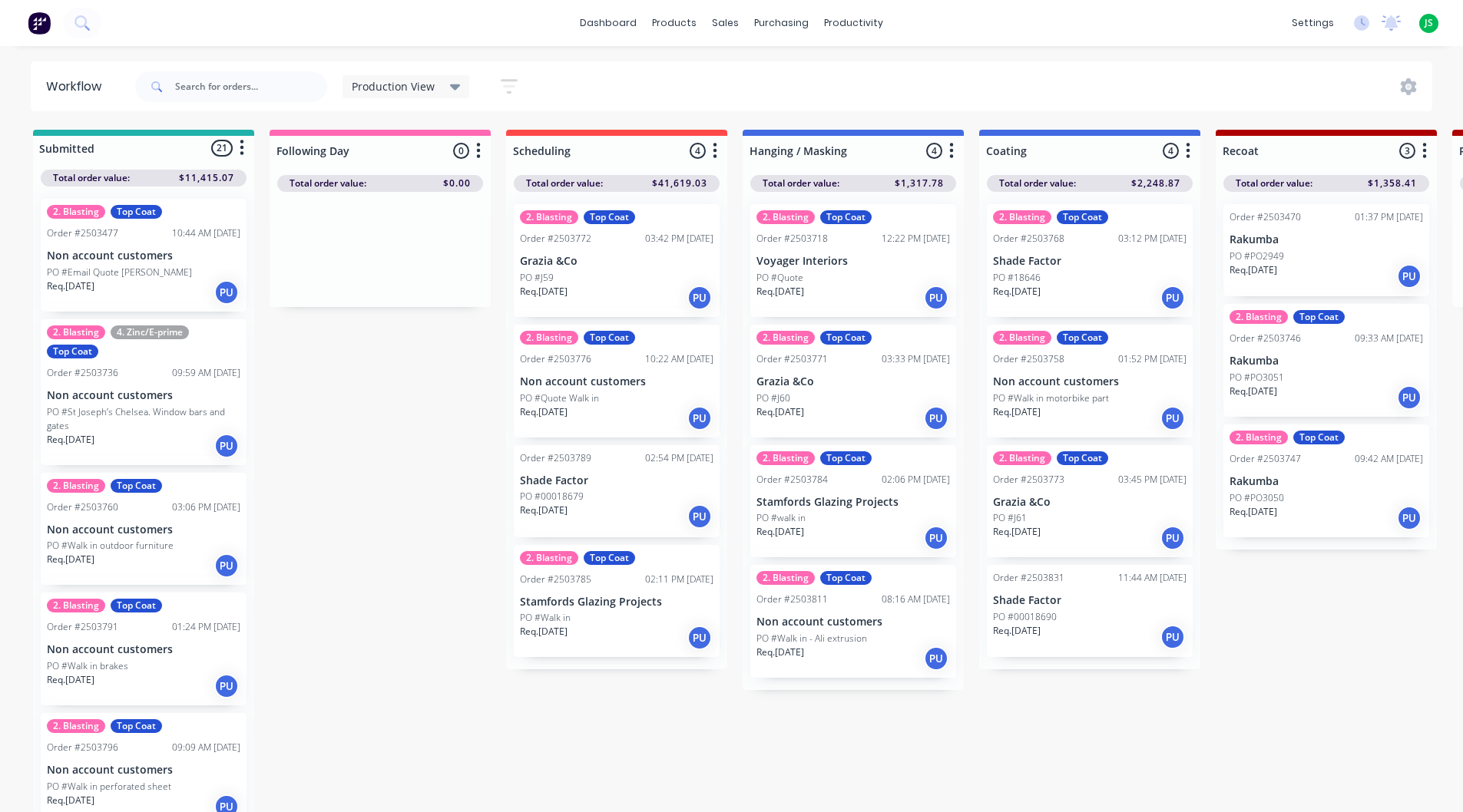
click at [824, 387] on p "Grazia &Co" at bounding box center [854, 381] width 194 height 13
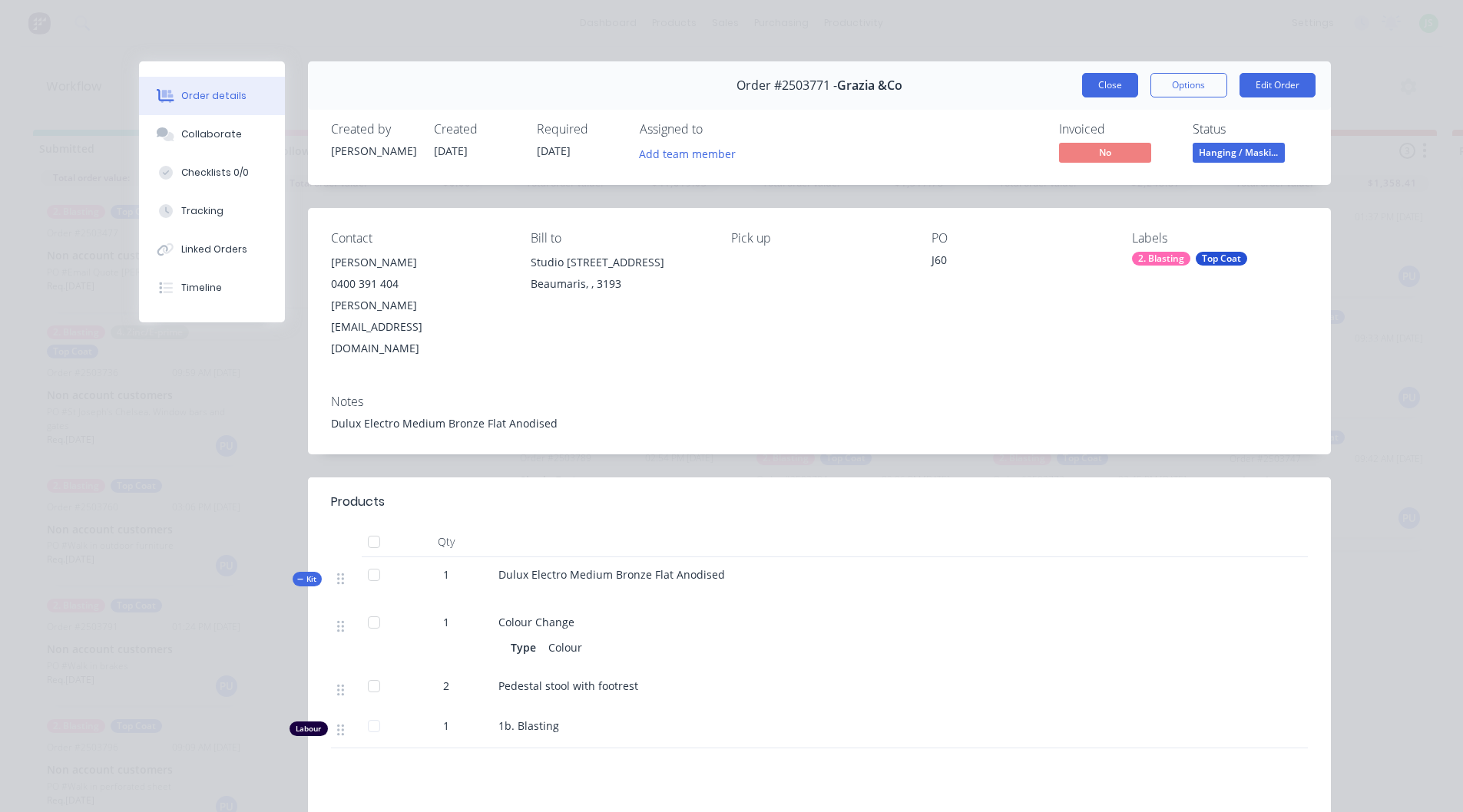
click at [1113, 82] on button "Close" at bounding box center [1110, 85] width 56 height 25
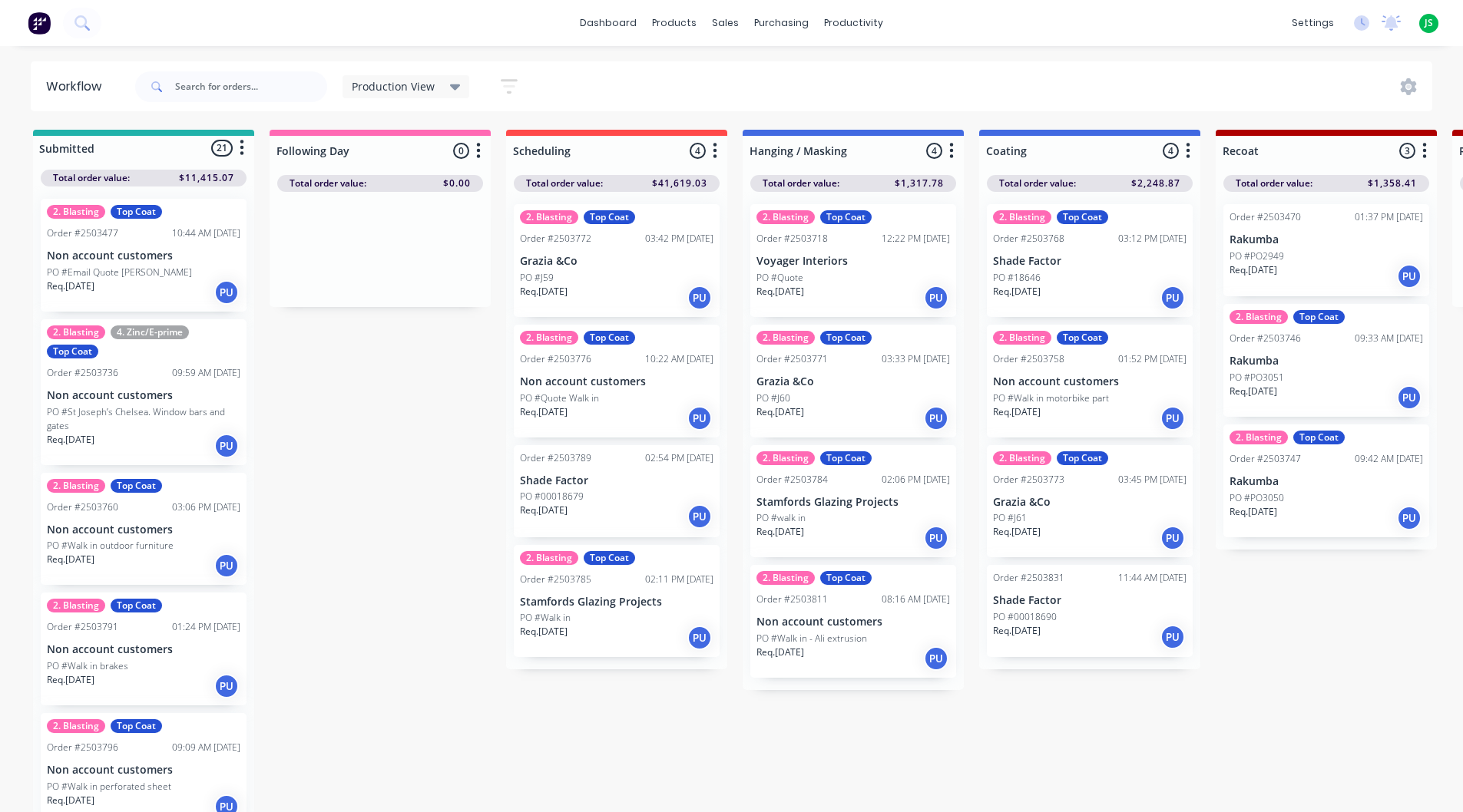
click at [792, 263] on p "Voyager Interiors" at bounding box center [854, 261] width 194 height 13
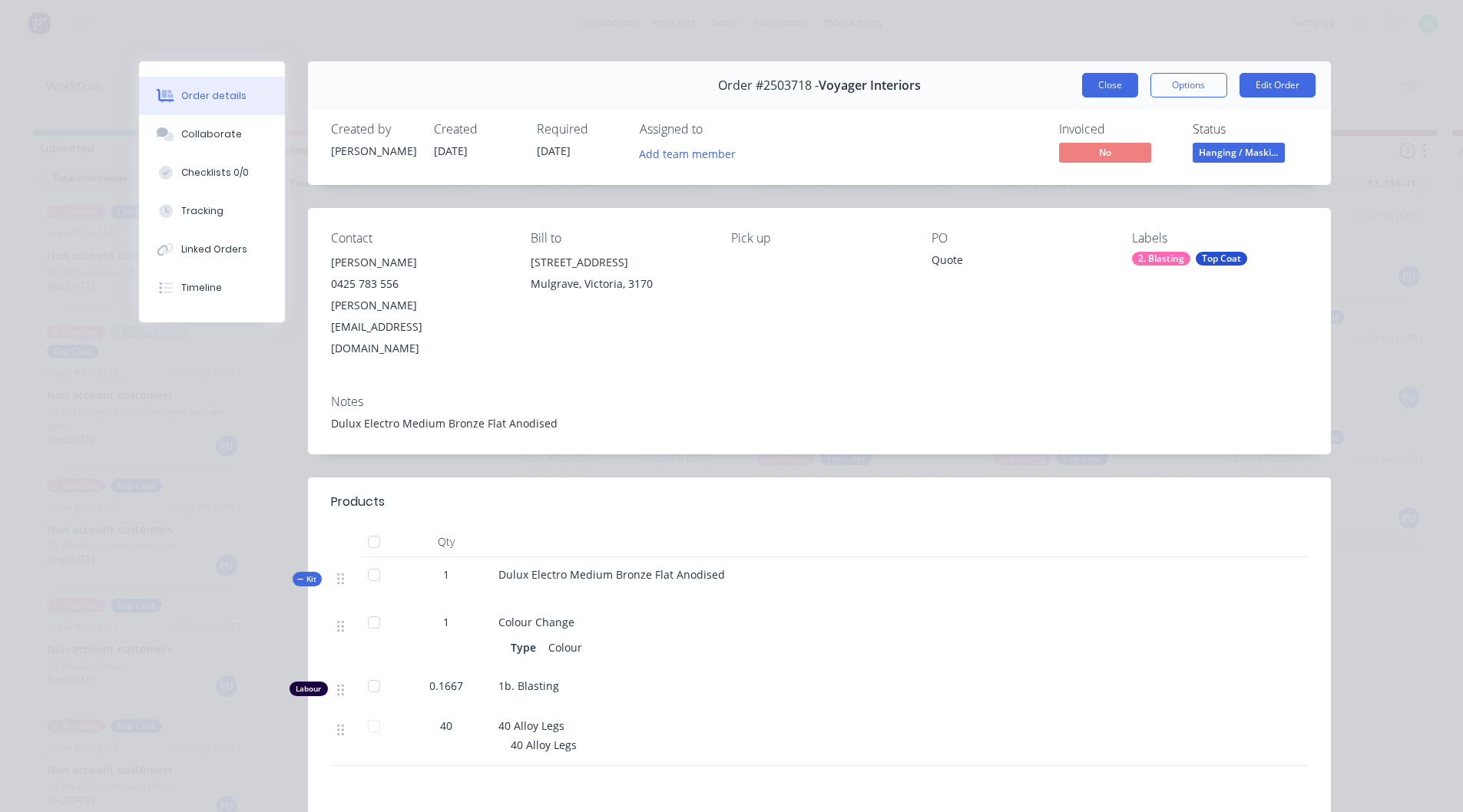
click at [1115, 78] on button "Close" at bounding box center [1110, 85] width 56 height 25
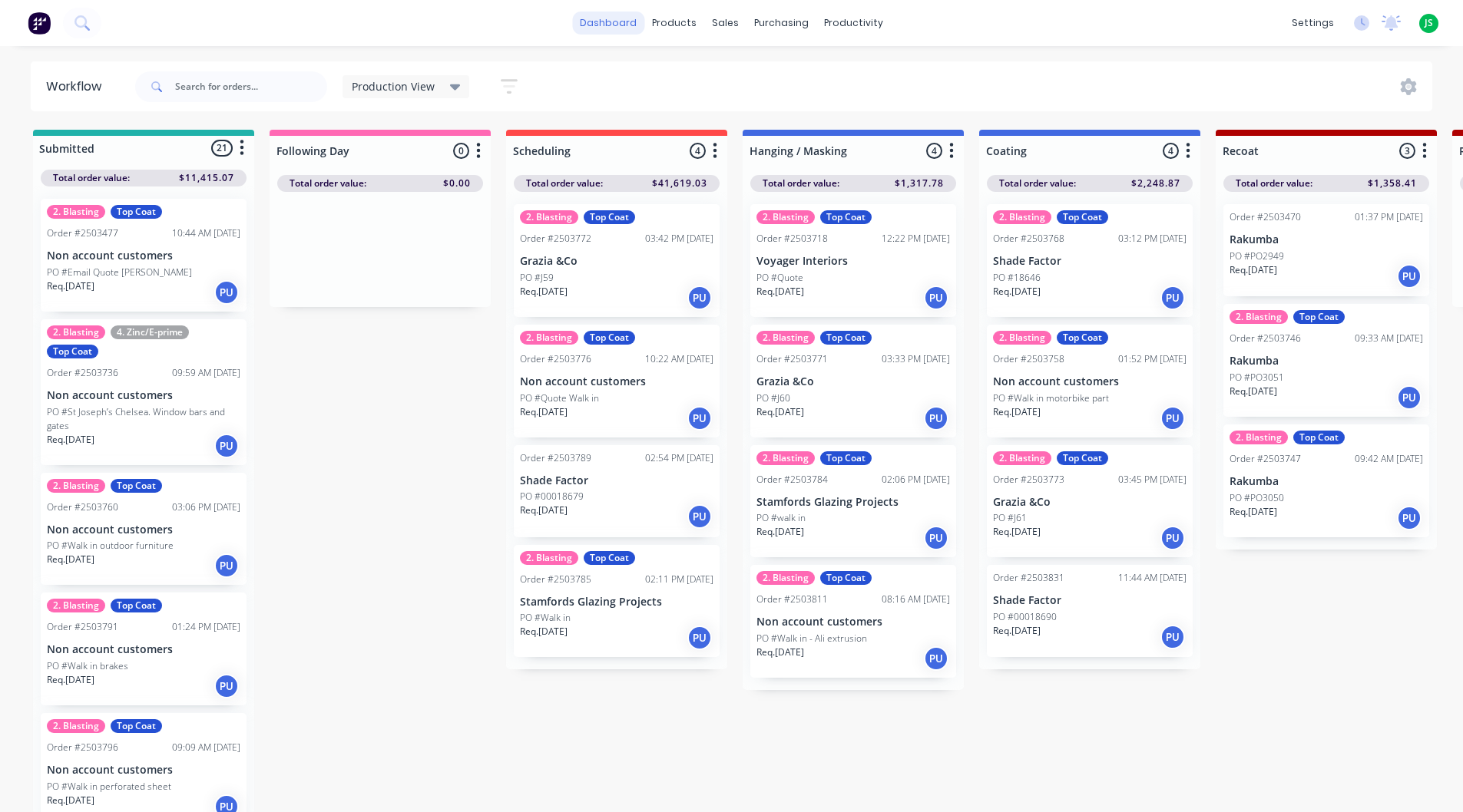
click at [632, 17] on link "dashboard" at bounding box center [609, 22] width 72 height 23
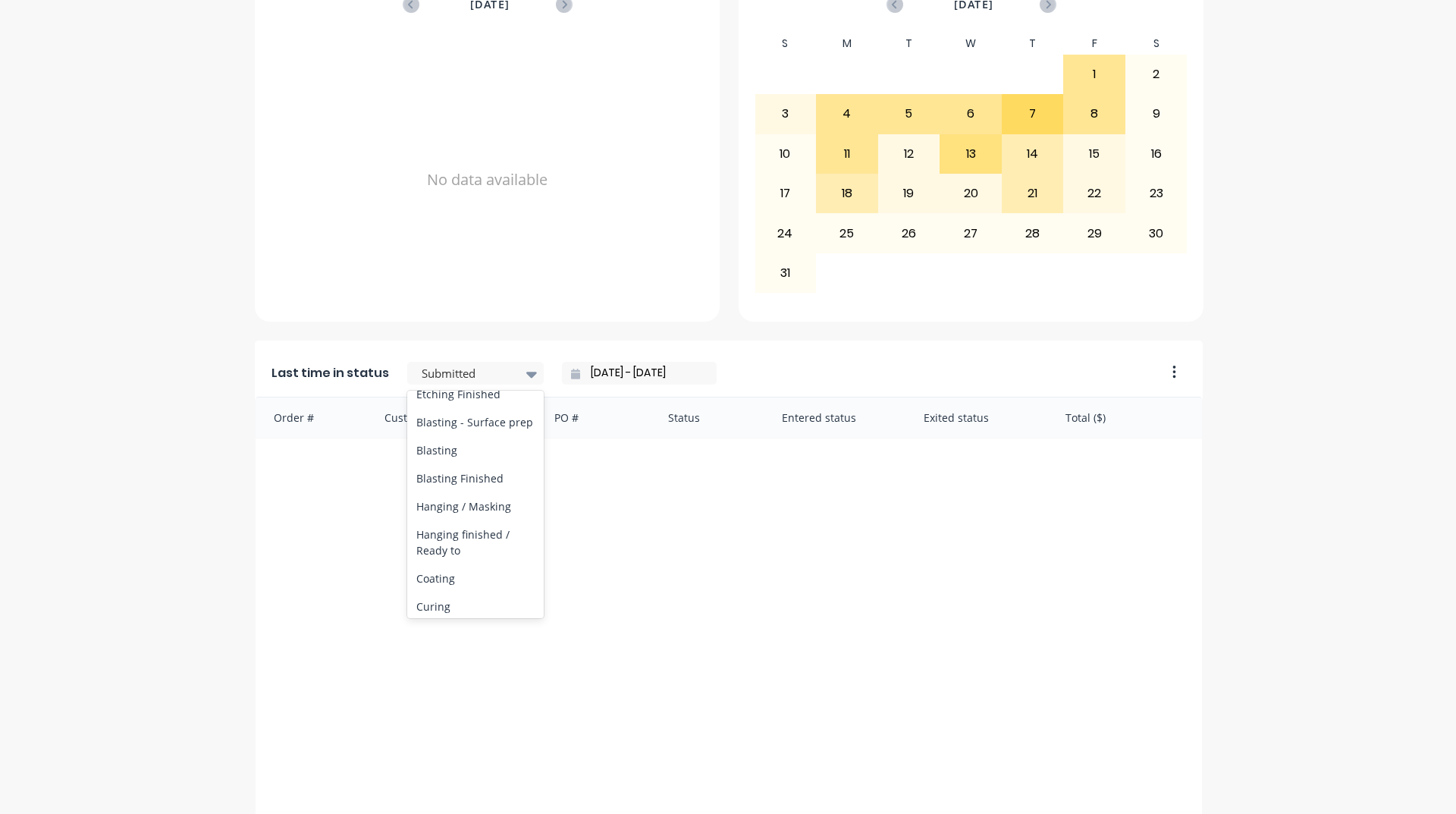
scroll to position [455, 0]
click at [456, 531] on div "Coating" at bounding box center [475, 517] width 136 height 28
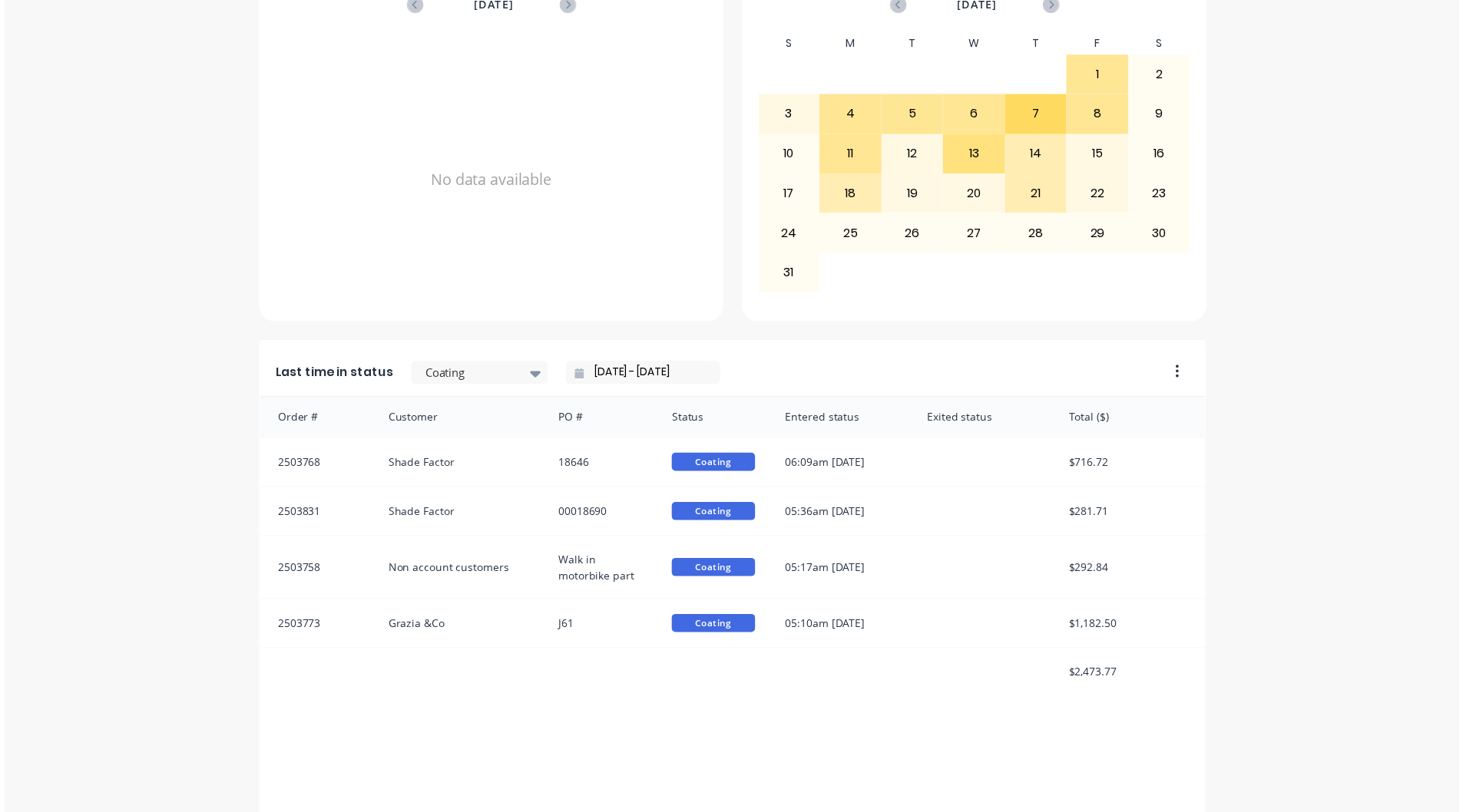
scroll to position [0, 0]
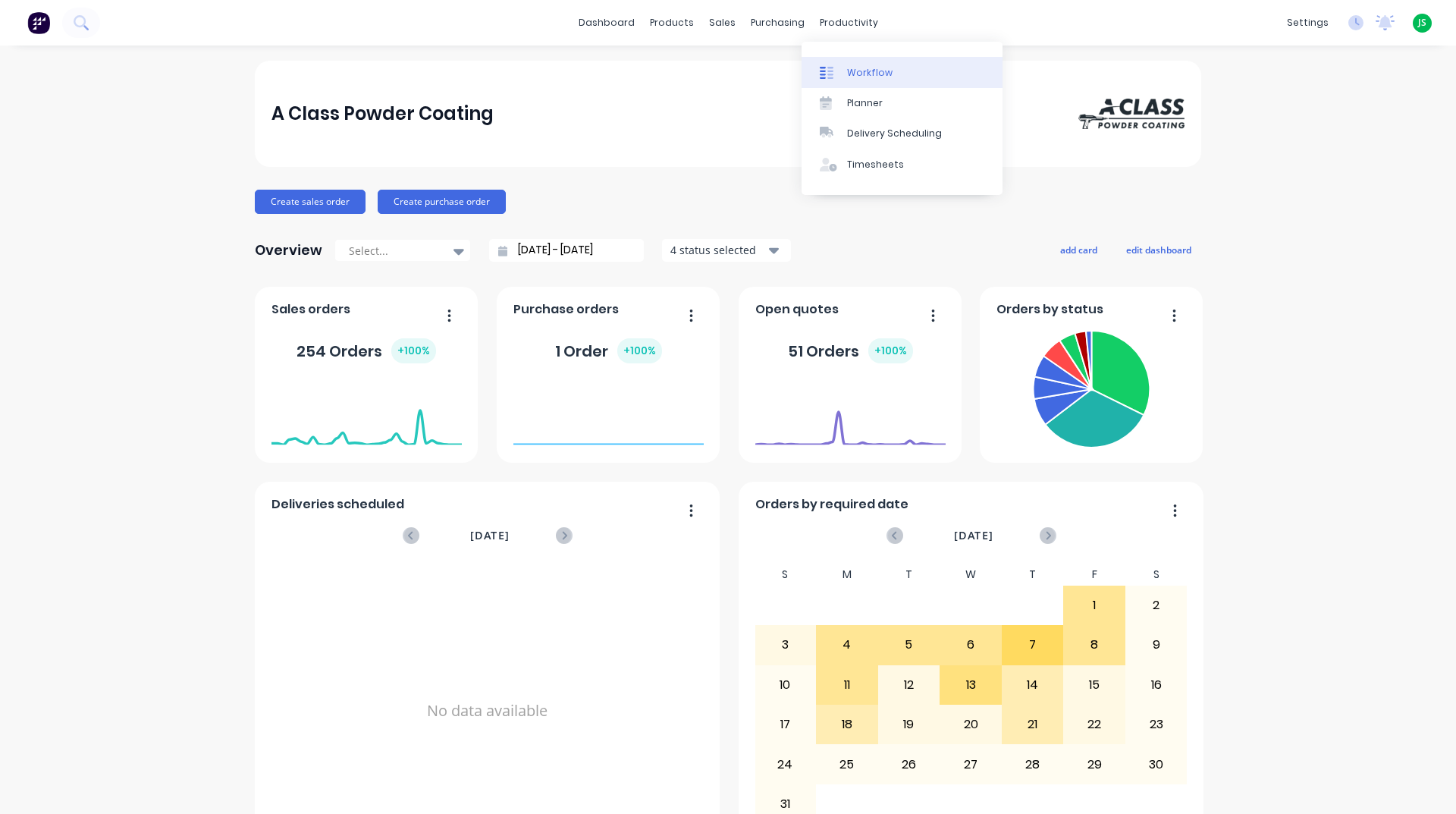
click at [851, 76] on div "Workflow" at bounding box center [870, 73] width 46 height 14
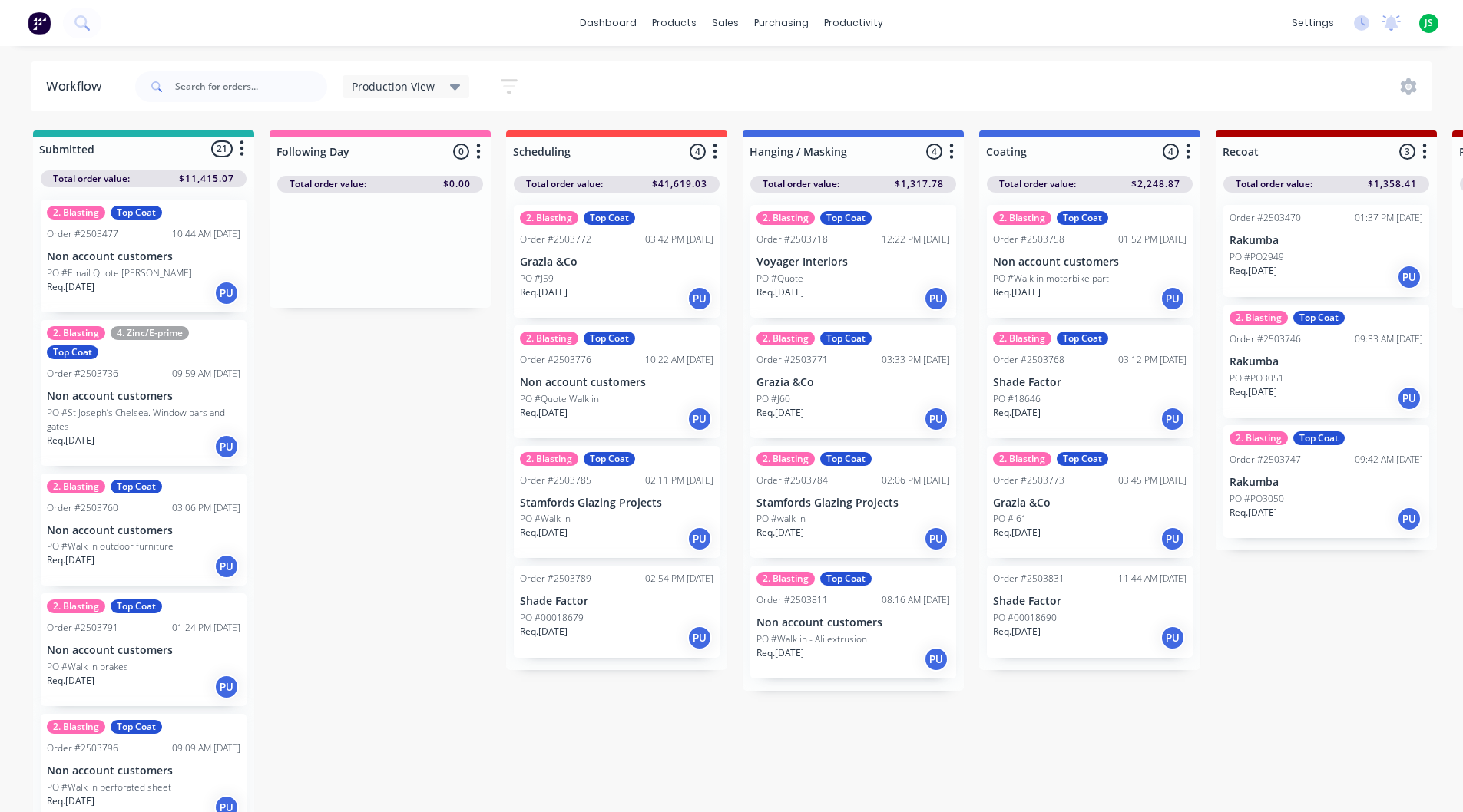
click at [613, 537] on div "Req. [DATE] PU" at bounding box center [617, 539] width 194 height 26
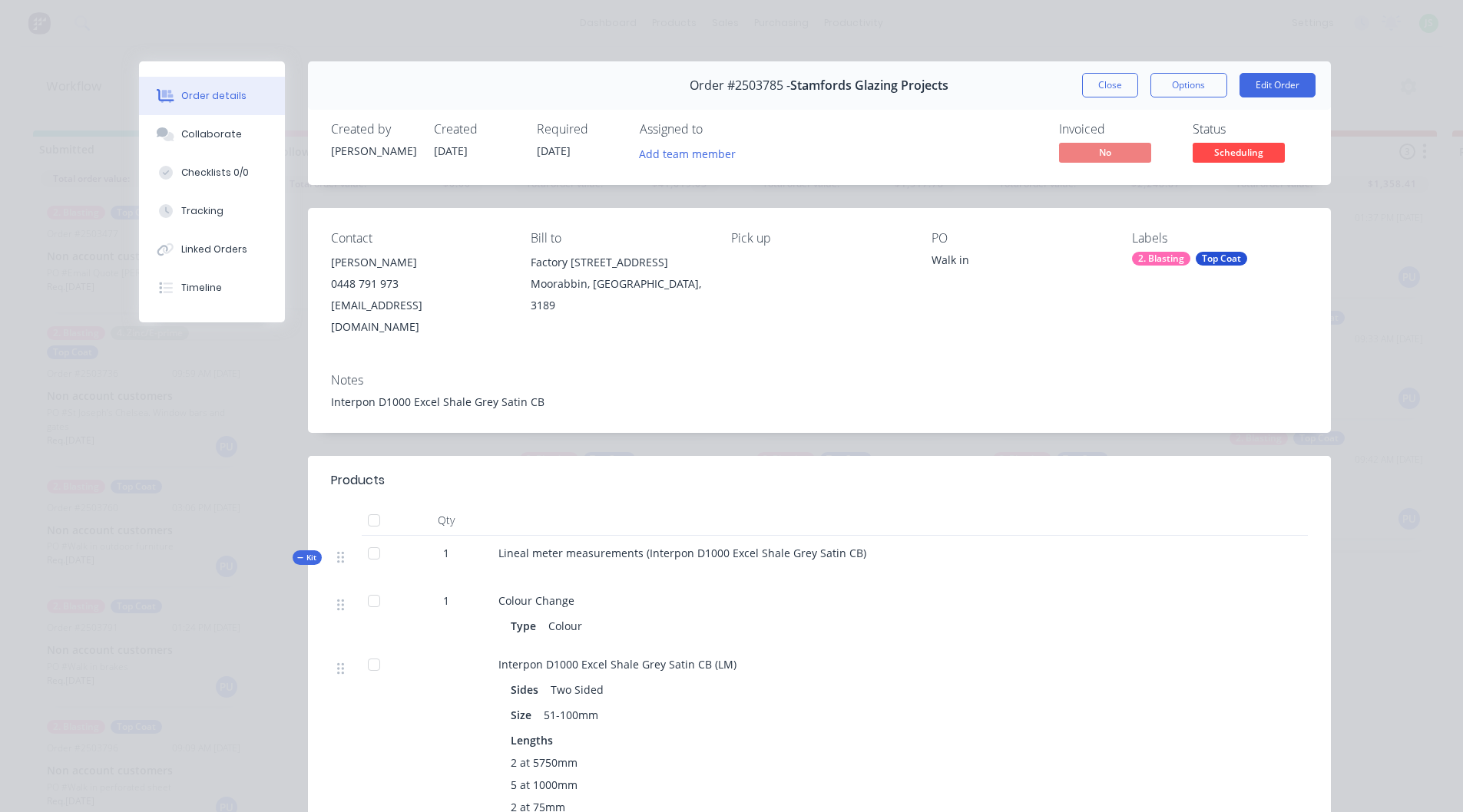
click at [1119, 93] on button "Close" at bounding box center [1110, 85] width 56 height 25
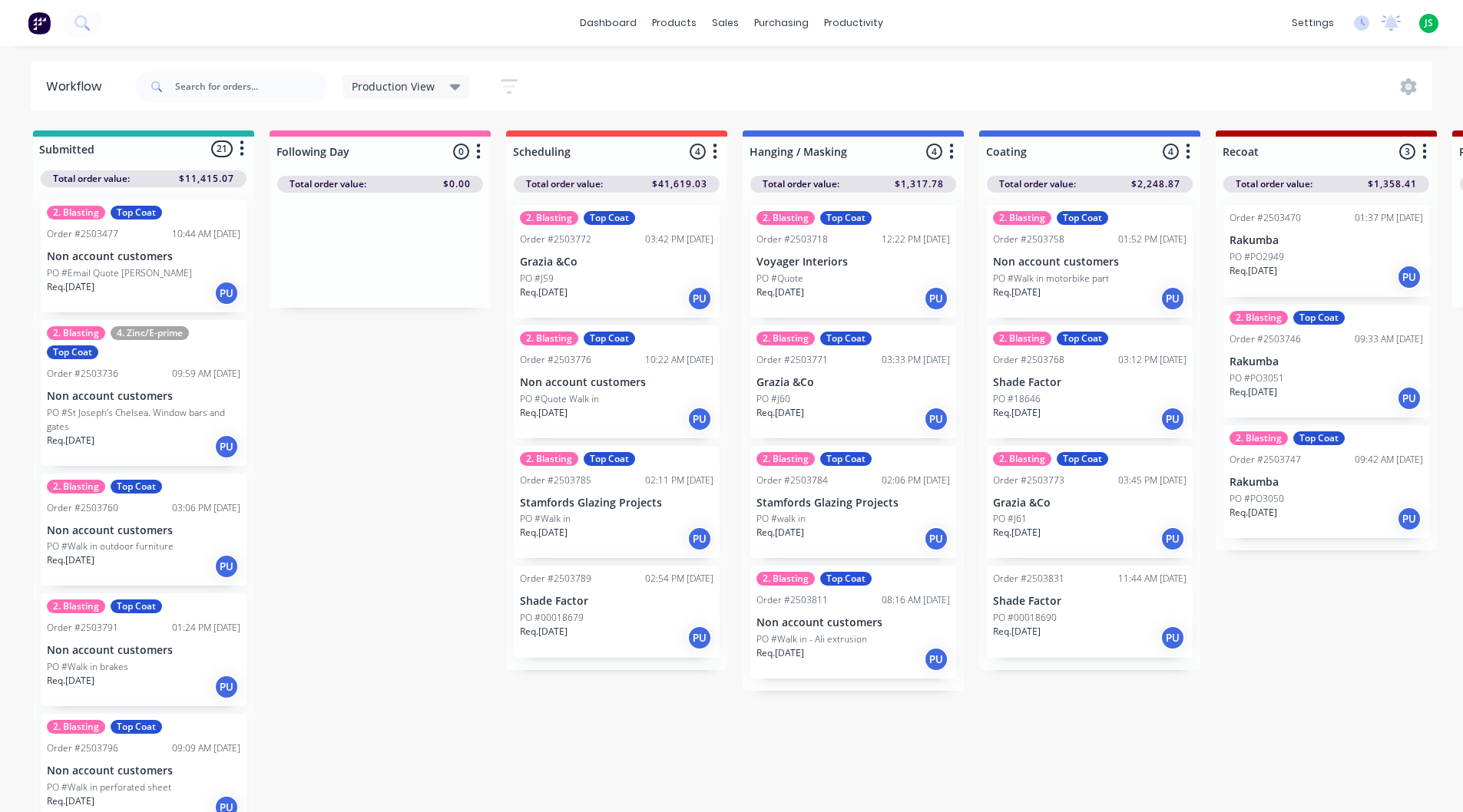
click at [615, 500] on p "Stamfords Glazing Projects" at bounding box center [617, 503] width 194 height 13
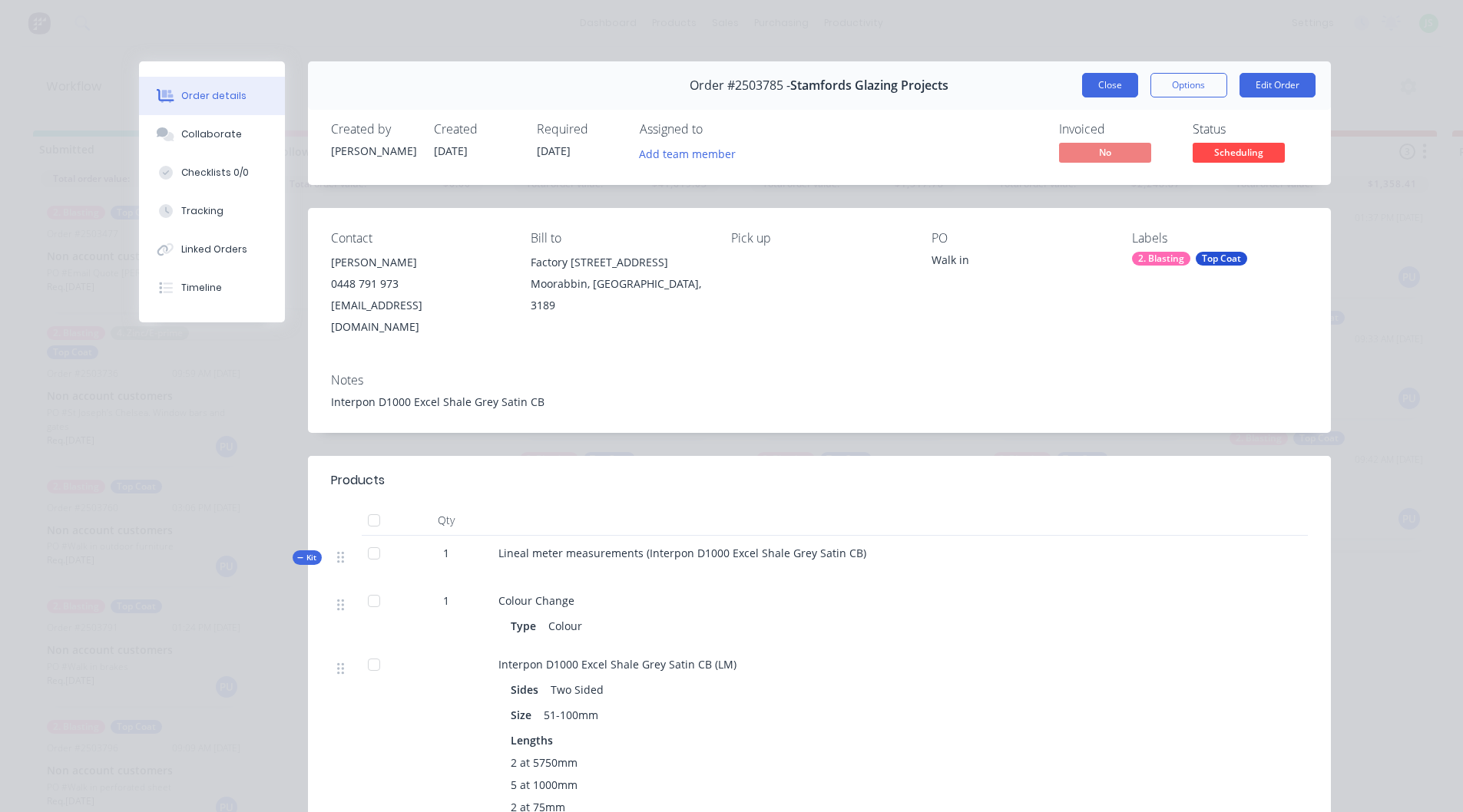
click at [1085, 78] on button "Close" at bounding box center [1110, 85] width 56 height 25
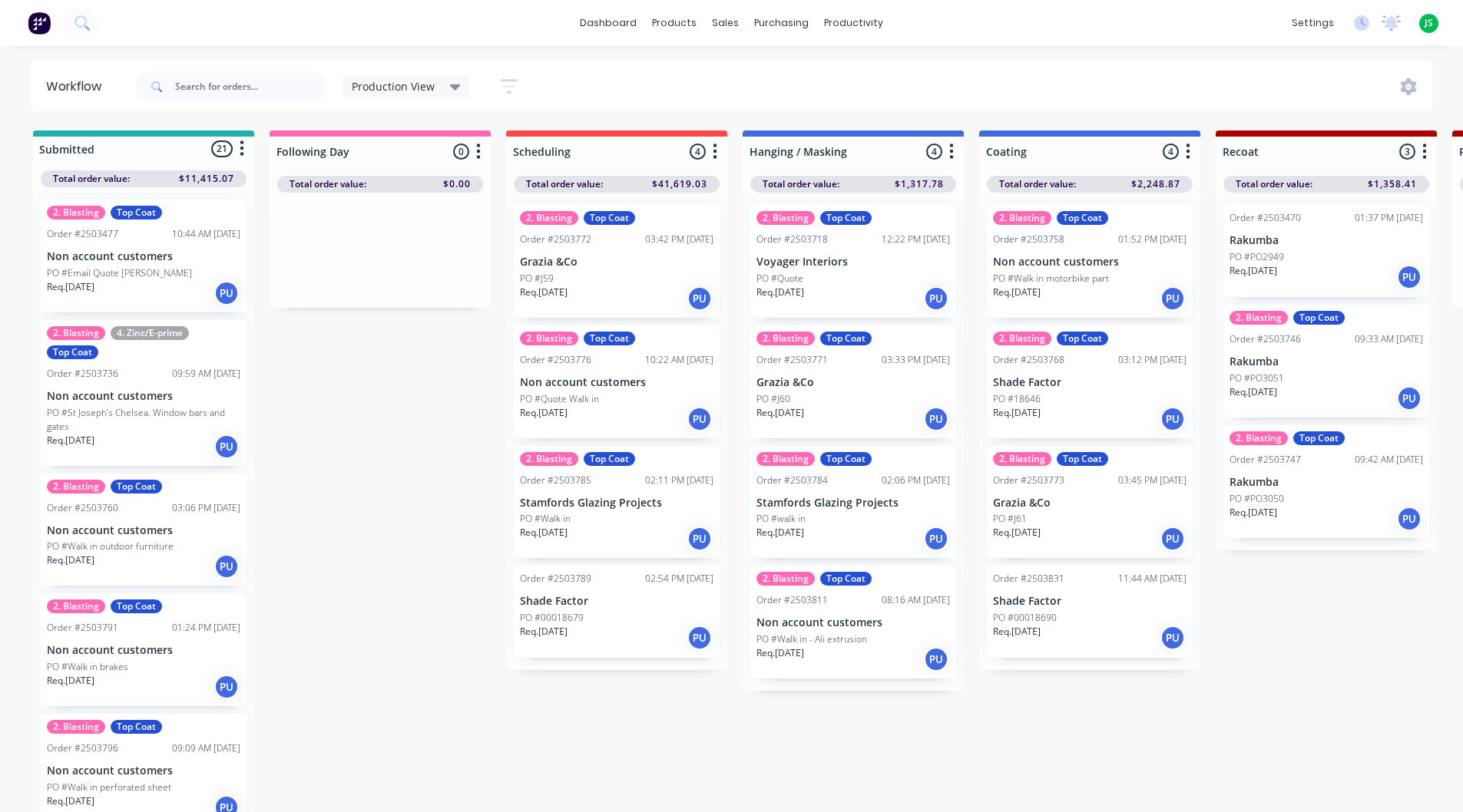
click at [628, 398] on div "PO #Quote Walk in" at bounding box center [617, 399] width 194 height 14
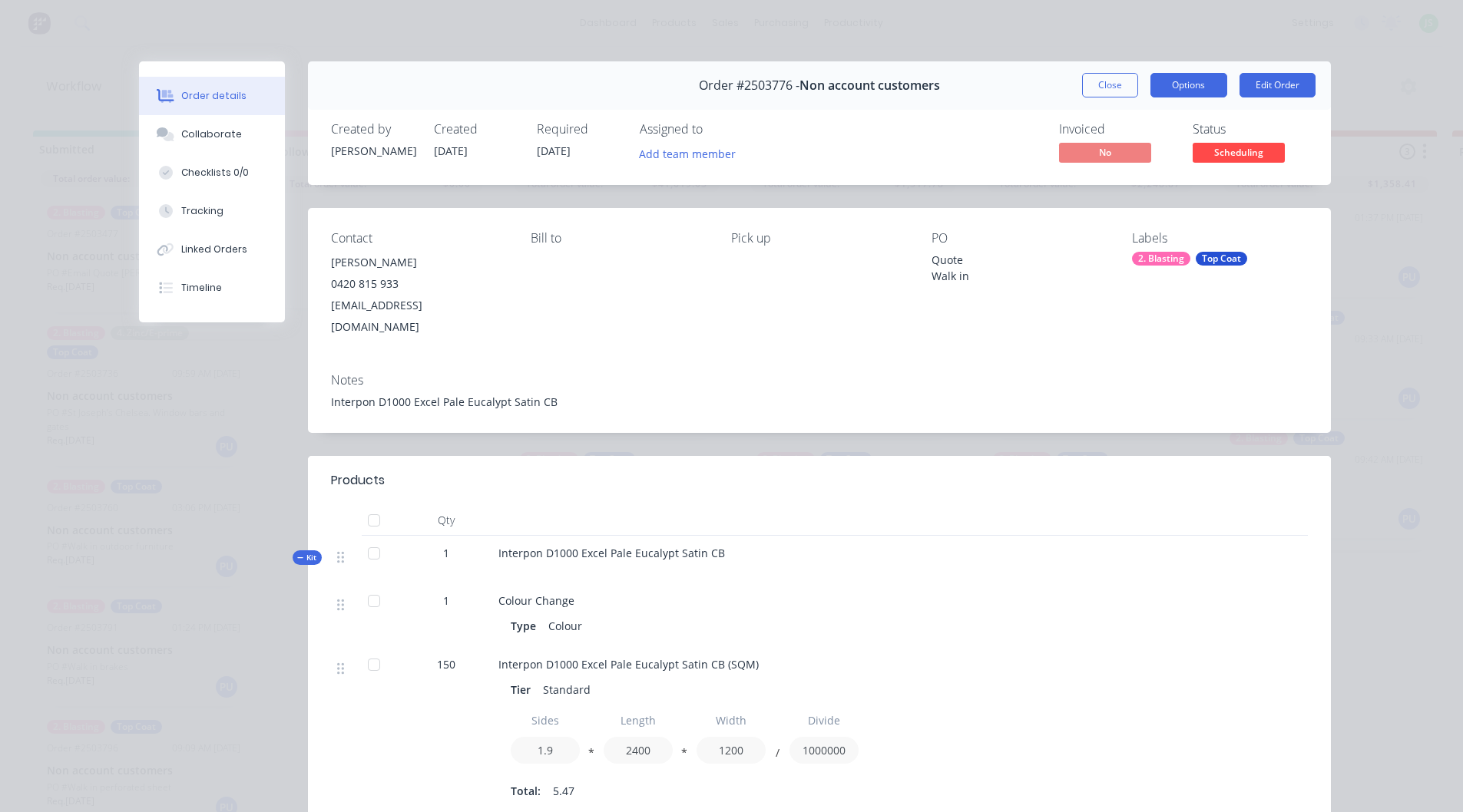
click at [1197, 85] on button "Options" at bounding box center [1190, 85] width 77 height 25
click at [948, 72] on div "Order #2503776 - Non account customers Close Options PRINT Work Order Delivery …" at bounding box center [819, 86] width 1023 height 48
click at [1123, 85] on button "Close" at bounding box center [1110, 85] width 56 height 25
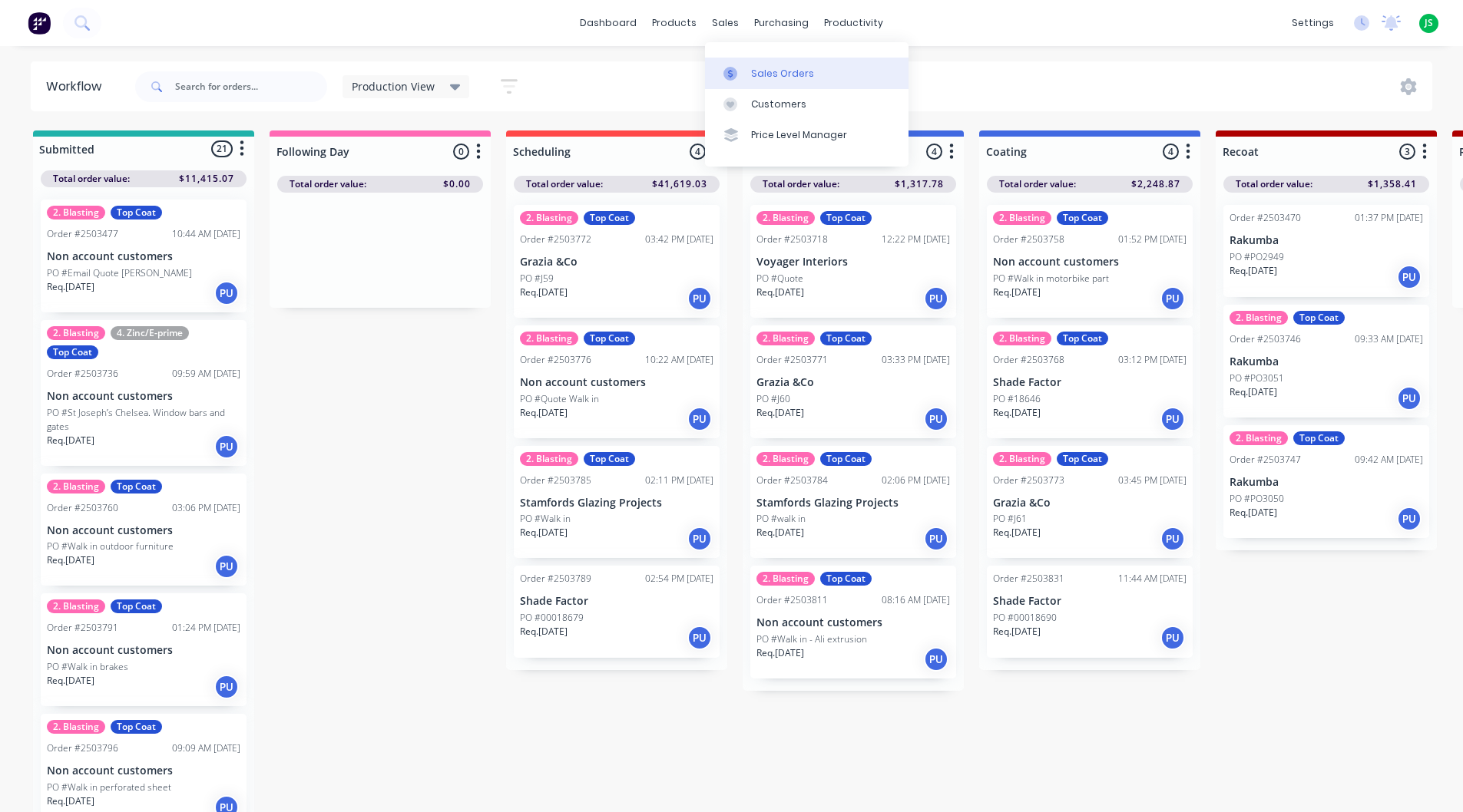
click at [767, 77] on div "Sales Orders" at bounding box center [782, 74] width 63 height 14
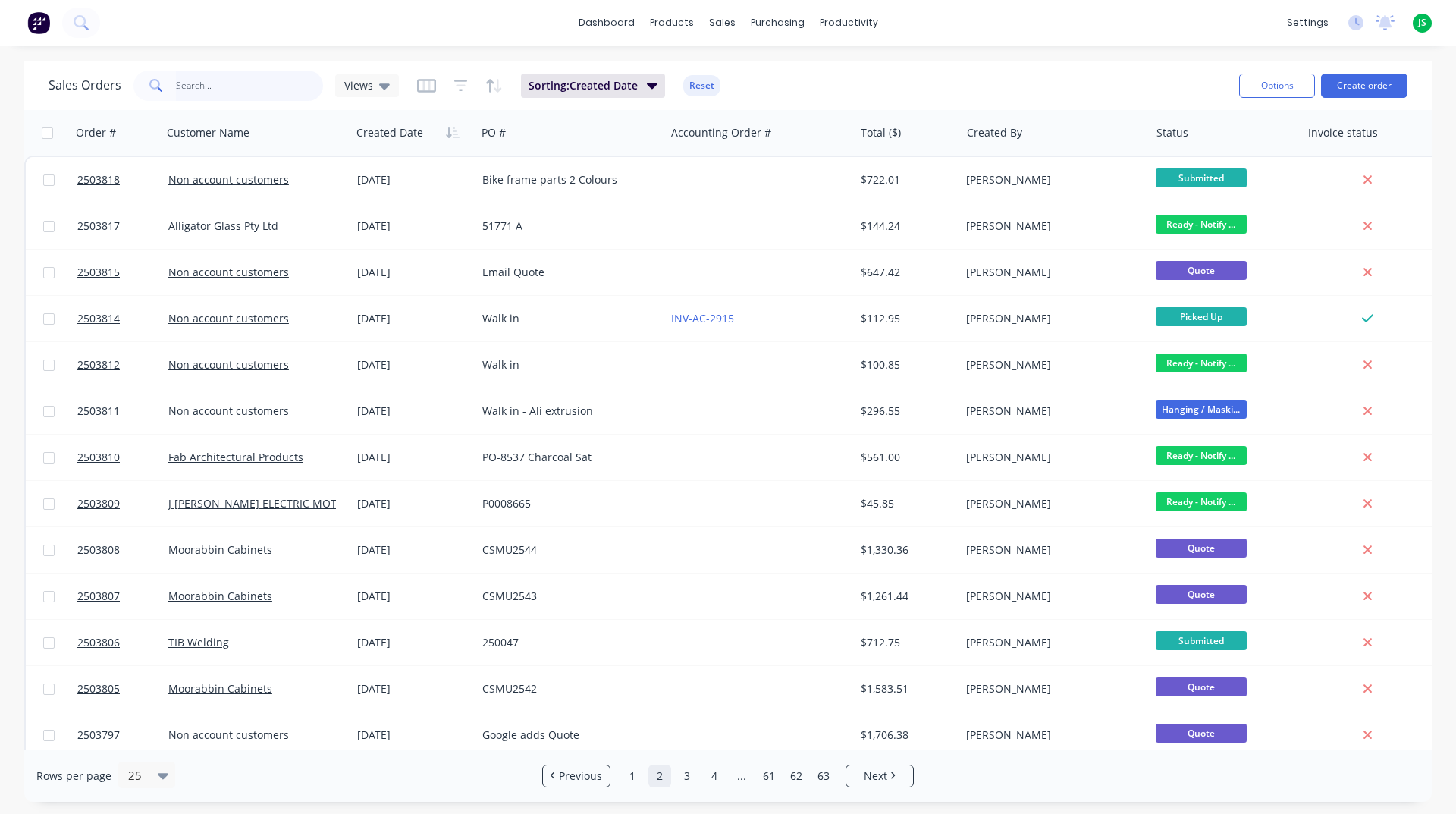
click at [281, 91] on input "text" at bounding box center [250, 85] width 148 height 30
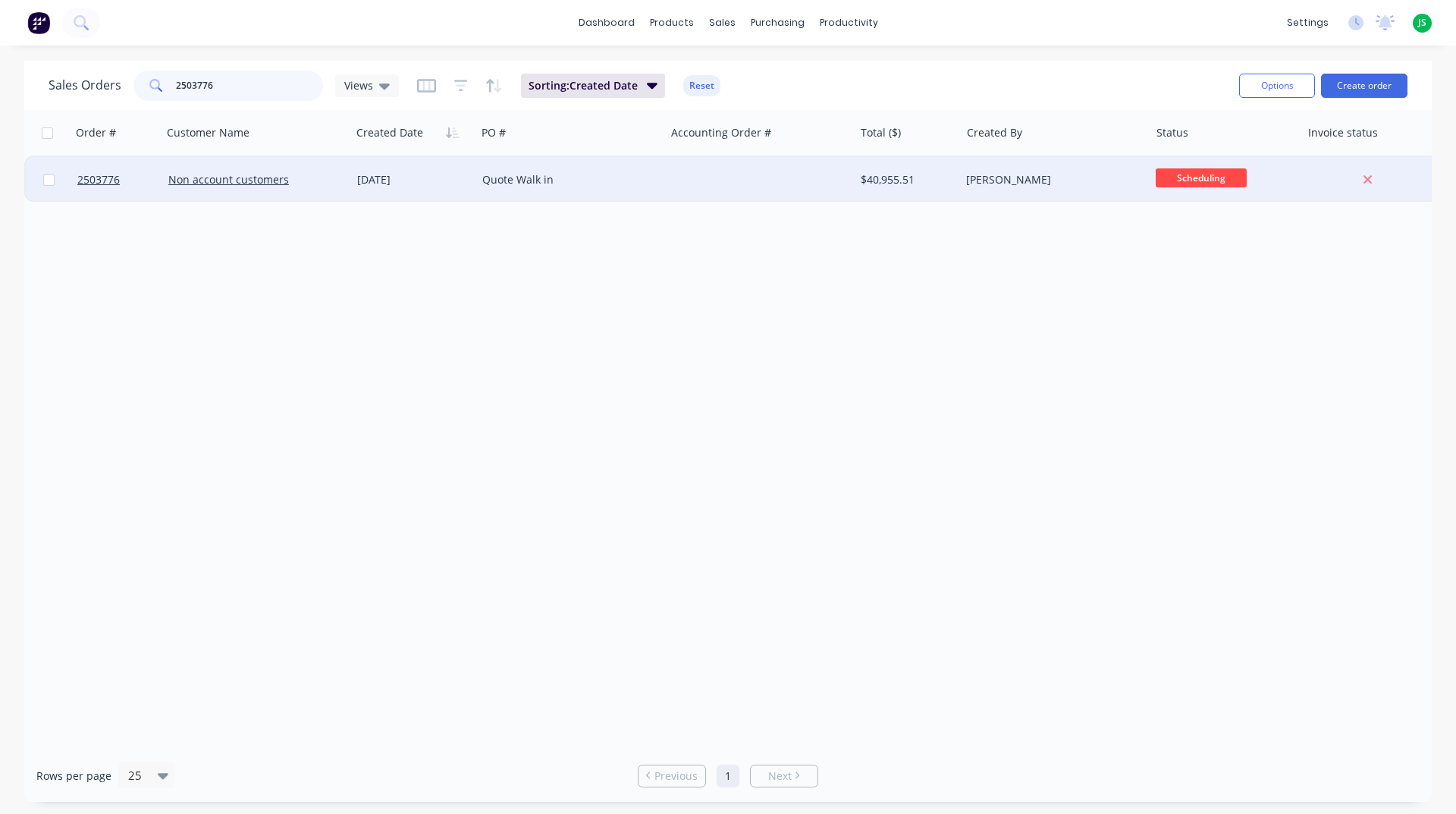
type input "2503776"
click at [352, 179] on div "[DATE]" at bounding box center [414, 180] width 125 height 46
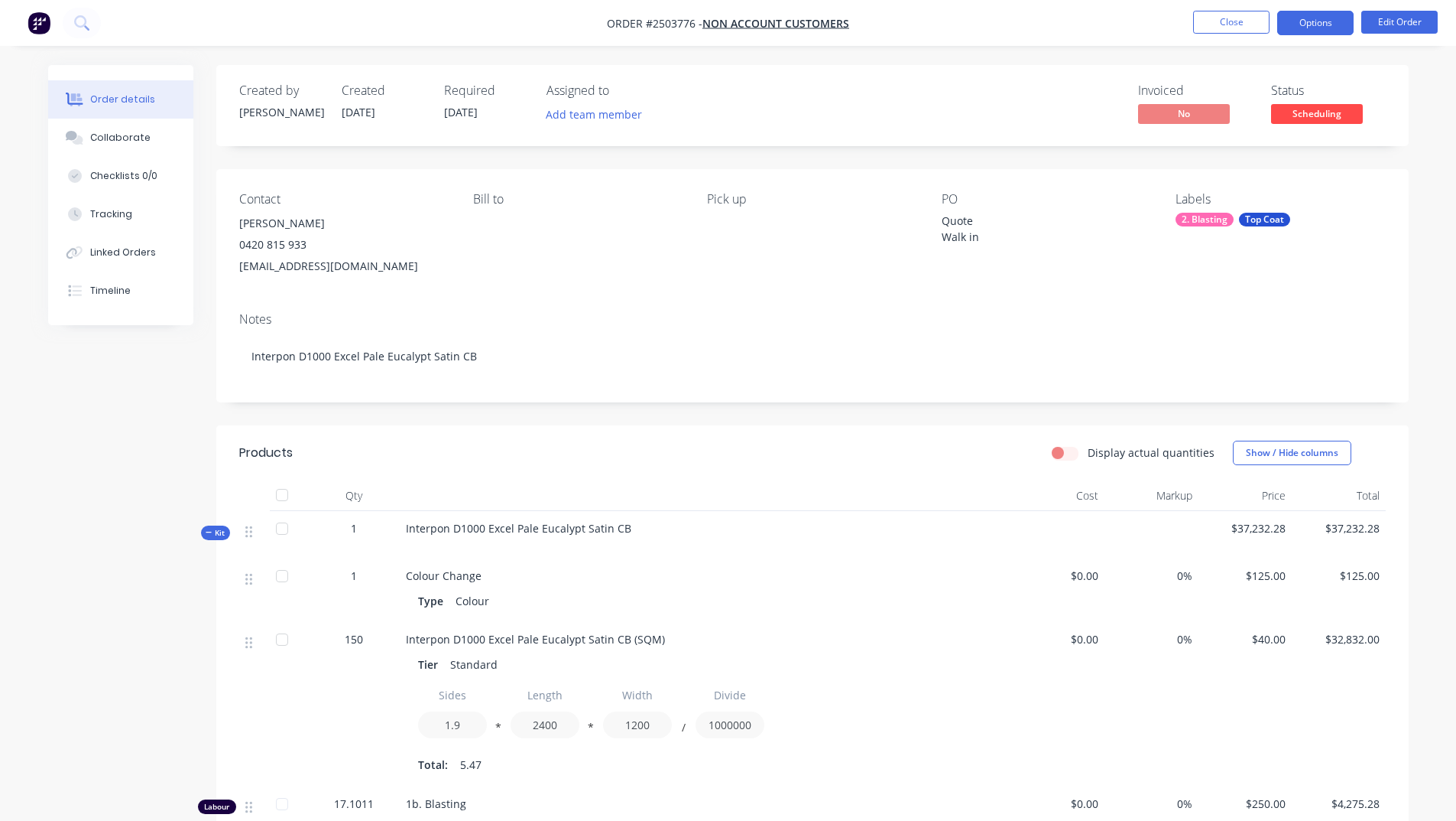
click at [1308, 15] on button "Options" at bounding box center [1316, 23] width 77 height 25
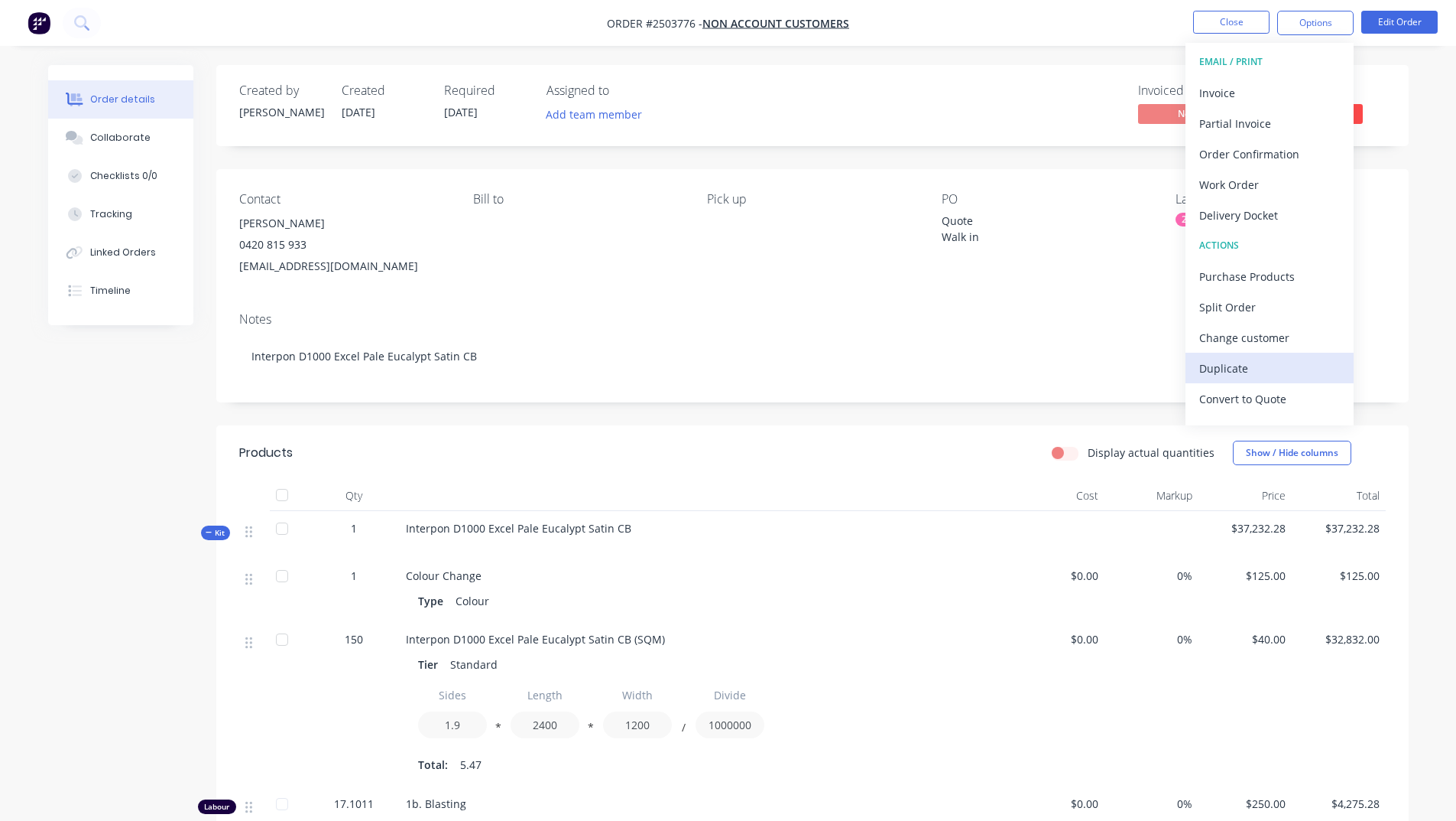
click at [1238, 369] on div "Duplicate" at bounding box center [1269, 369] width 141 height 22
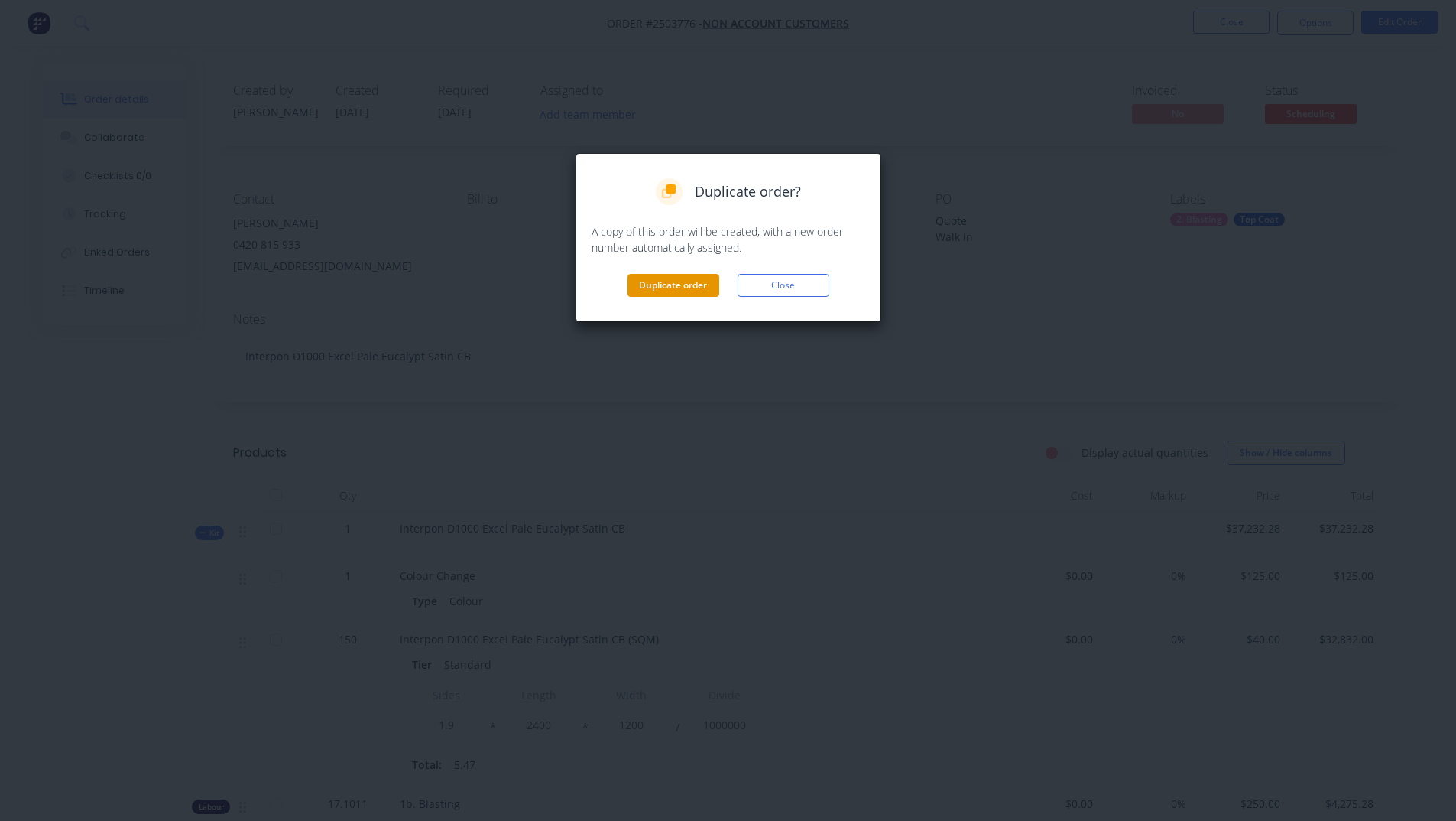
click at [672, 277] on button "Duplicate order" at bounding box center [674, 285] width 92 height 23
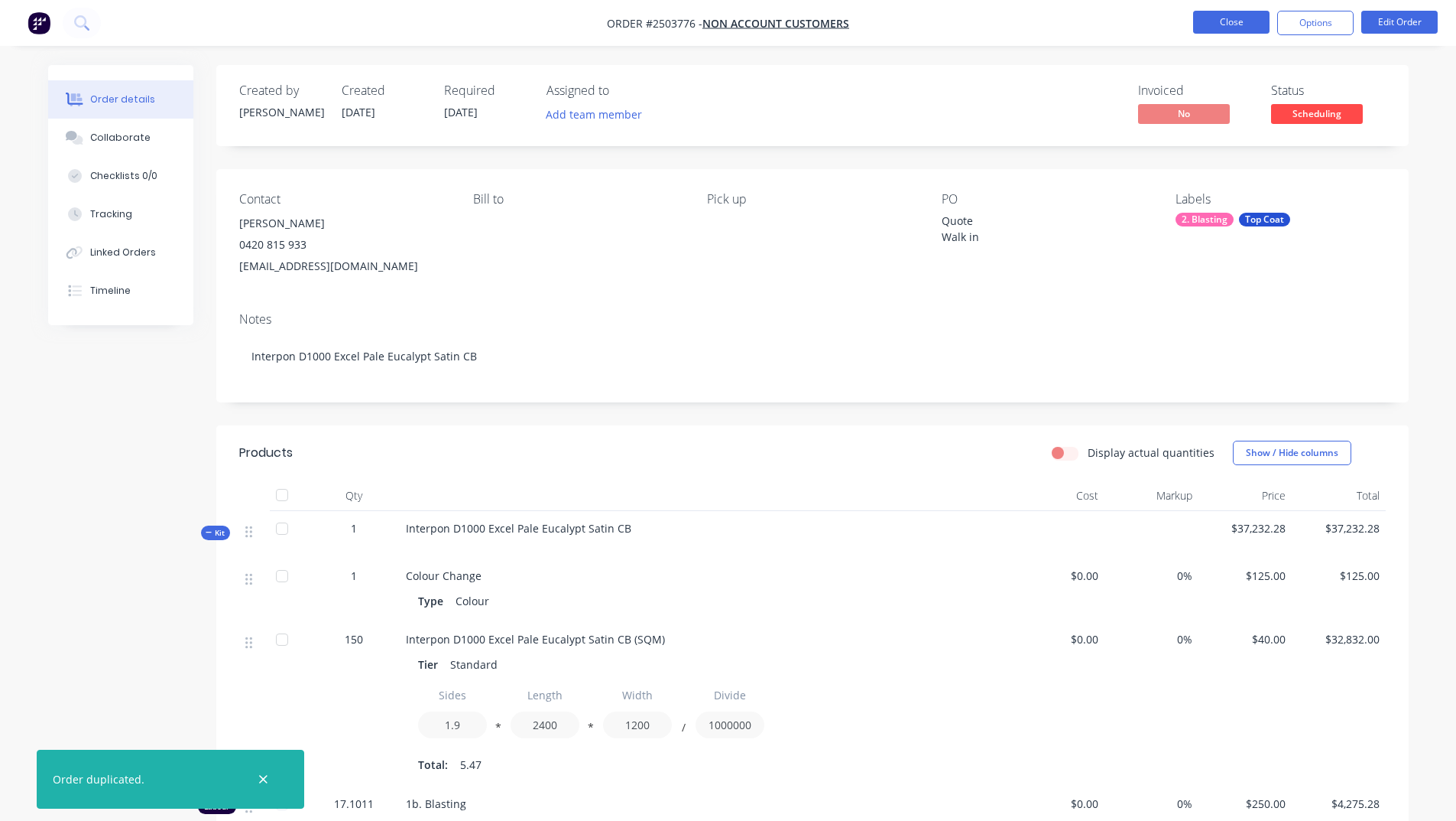
click at [1253, 14] on button "Close" at bounding box center [1232, 22] width 77 height 23
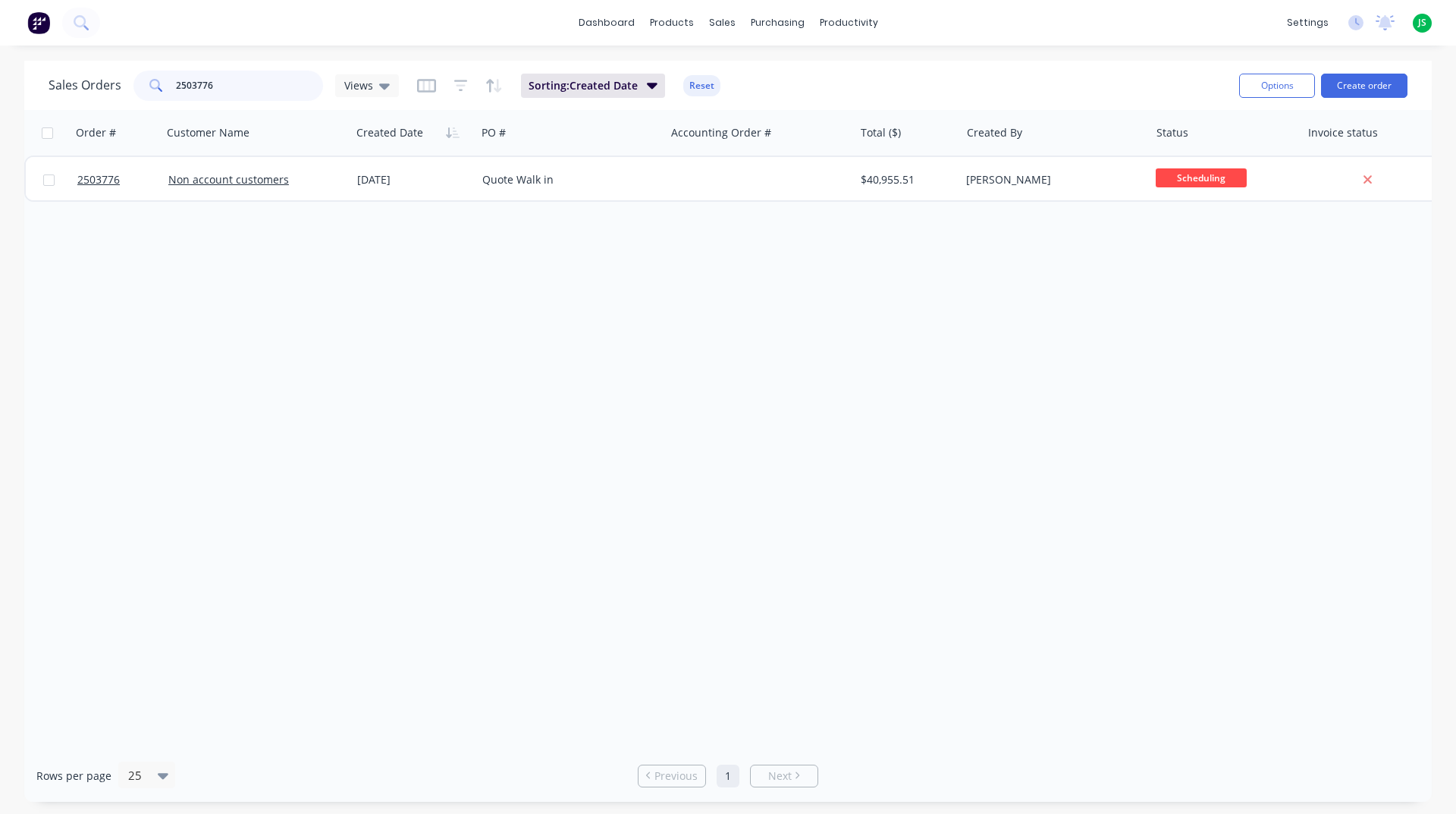
drag, startPoint x: 255, startPoint y: 91, endPoint x: 246, endPoint y: 94, distance: 9.5
click at [247, 94] on input "2503776" at bounding box center [250, 85] width 148 height 30
drag, startPoint x: 245, startPoint y: 91, endPoint x: 14, endPoint y: 91, distance: 231.0
click at [14, 91] on div "Sales Orders 2503776 Views Sorting: Created Date Reset Options Create order Ord…" at bounding box center [728, 432] width 1456 height 741
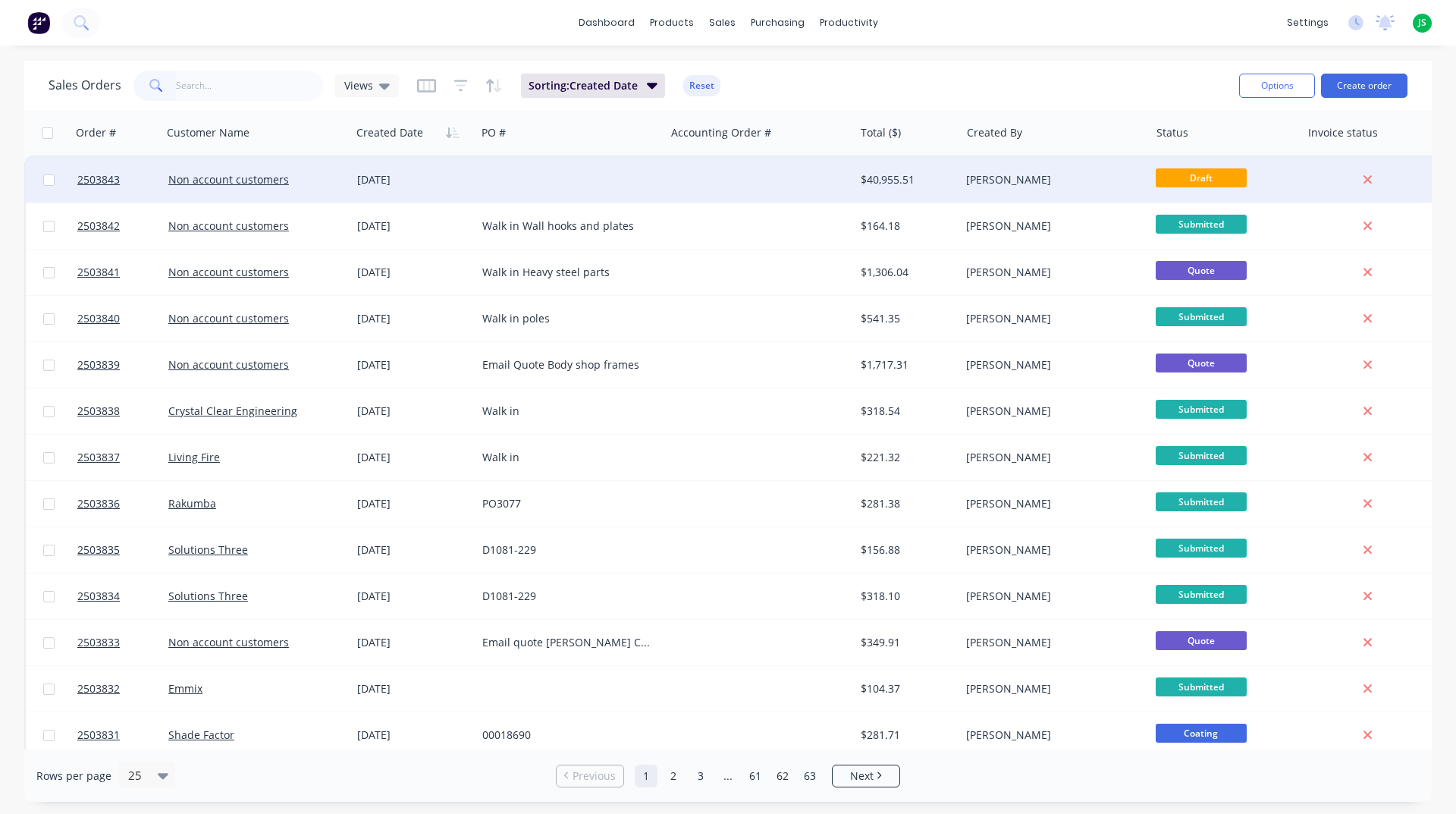
click at [586, 181] on div at bounding box center [570, 180] width 189 height 46
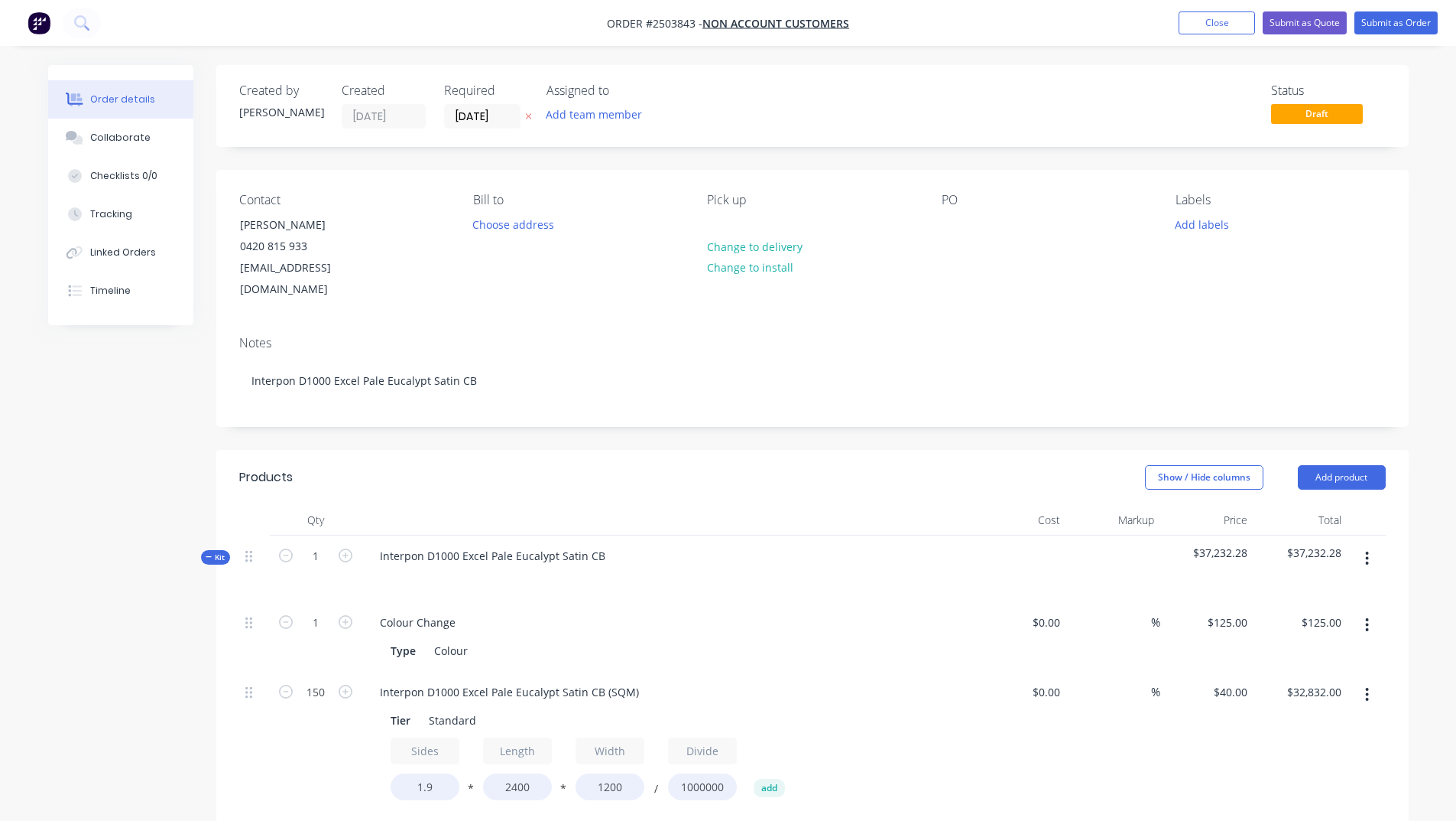
scroll to position [306, 0]
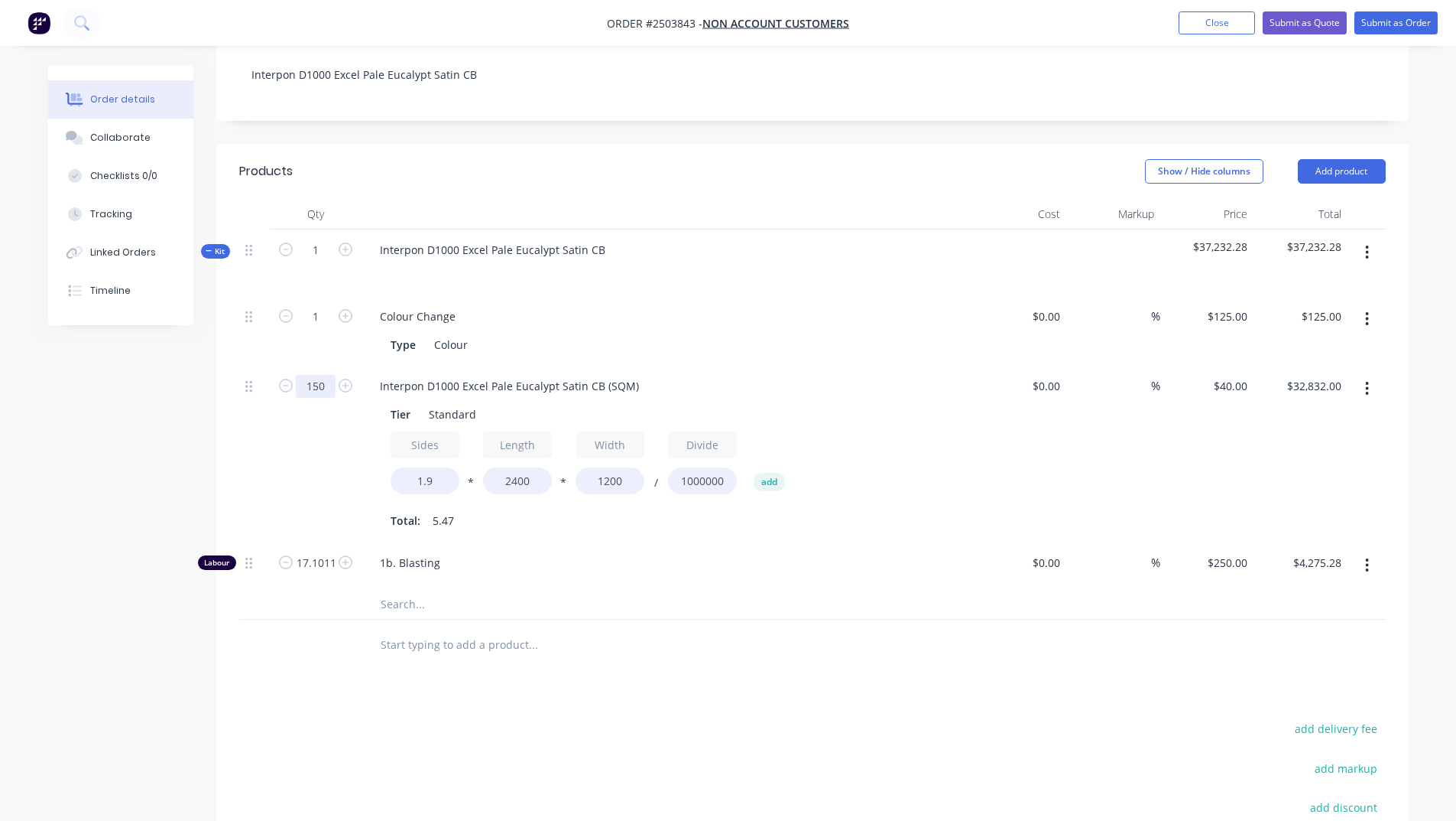
click at [330, 329] on input "150" at bounding box center [316, 317] width 40 height 23
click at [329, 329] on input "150" at bounding box center [316, 317] width 40 height 23
click at [333, 329] on input "150" at bounding box center [316, 317] width 40 height 23
click at [334, 329] on input "150" at bounding box center [316, 317] width 40 height 23
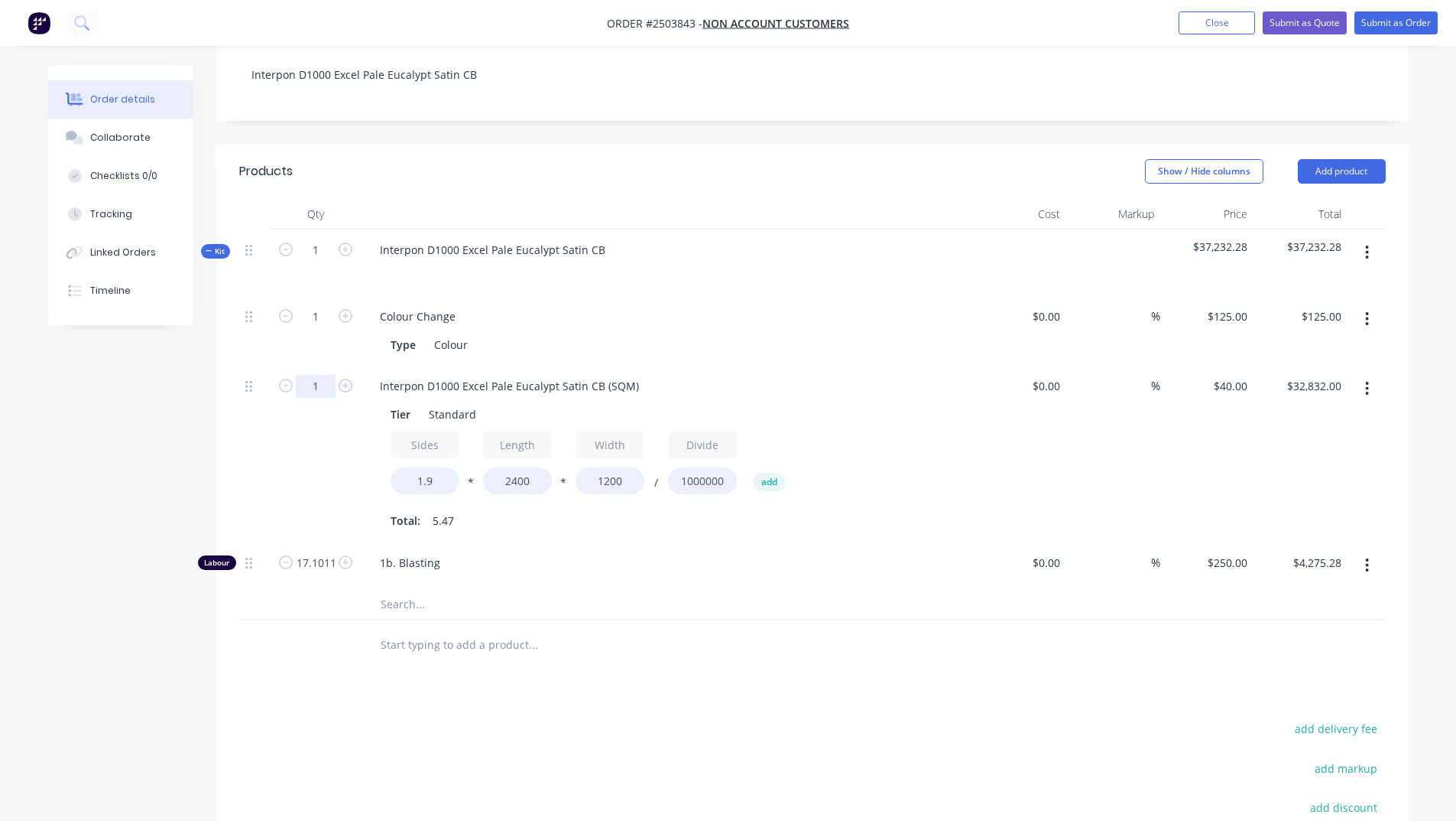
type input "1"
type input "$218.88"
click at [311, 595] on div at bounding box center [316, 603] width 92 height 31
click at [334, 329] on input "17.1011" at bounding box center [316, 317] width 40 height 23
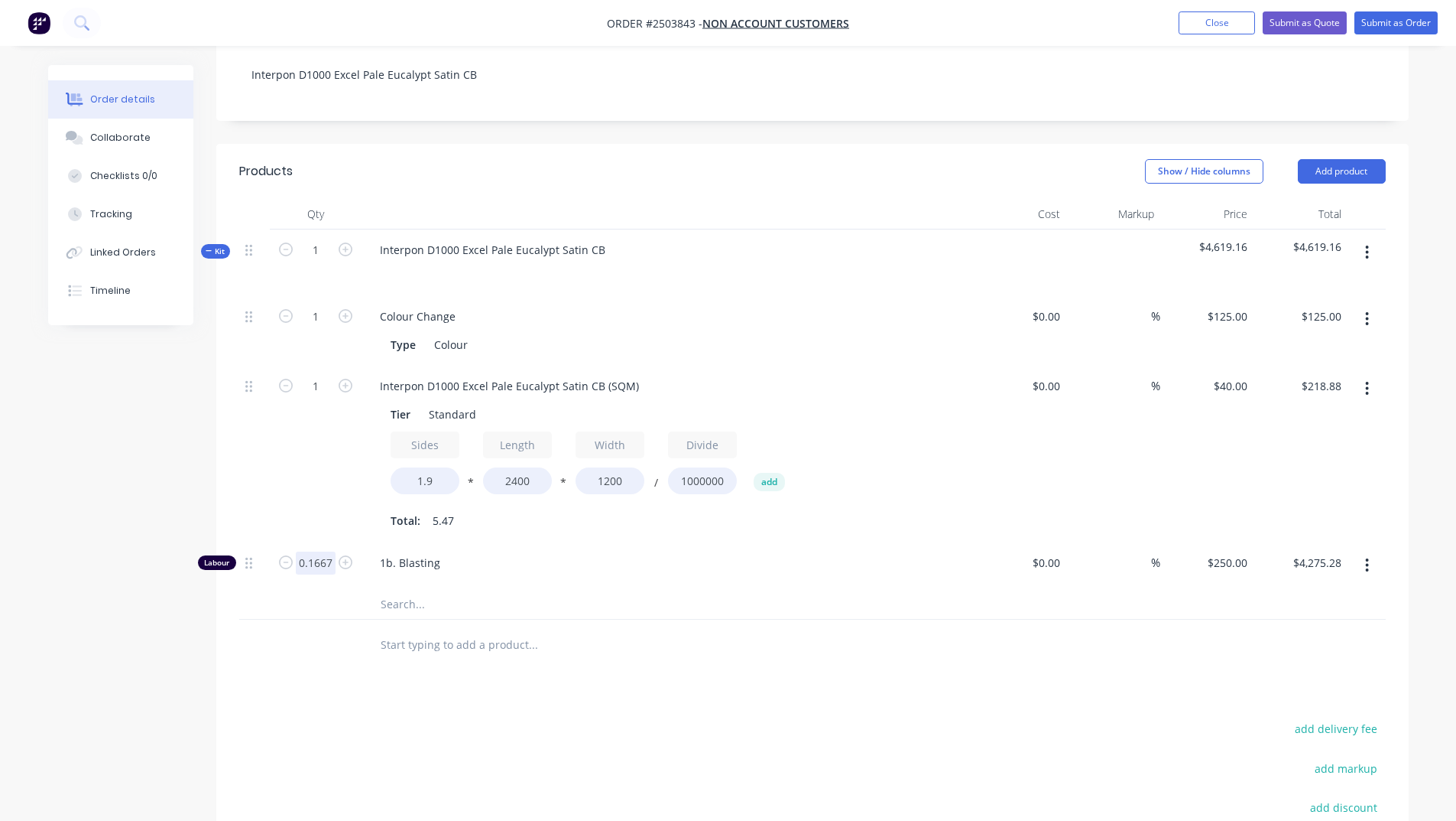
type input "0.1667"
type input "$41.68"
click at [311, 681] on div "Products Show / Hide columns Add product Qty Cost Markup Price Total Kit 1 Inte…" at bounding box center [813, 591] width 1192 height 894
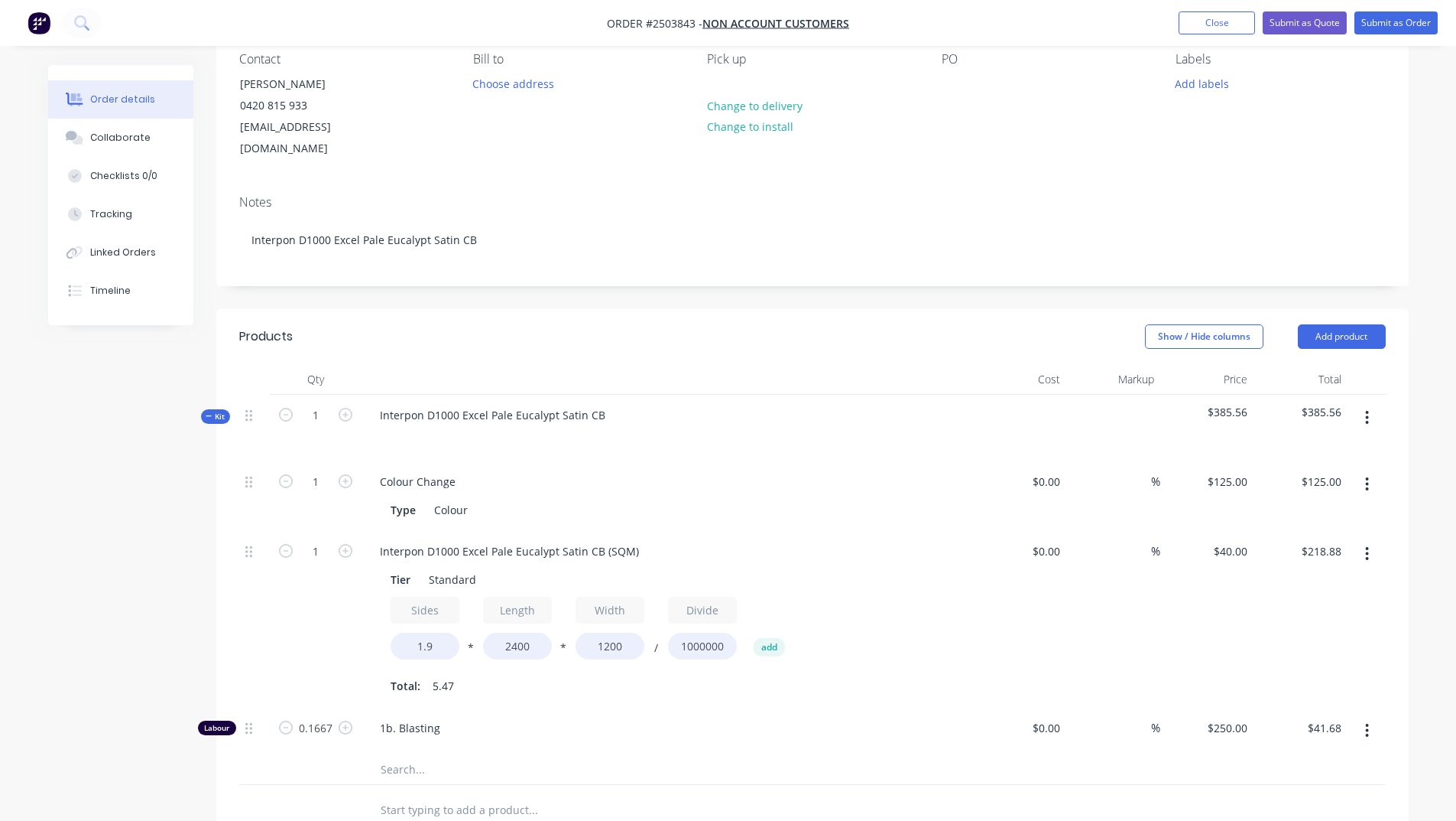
scroll to position [0, 0]
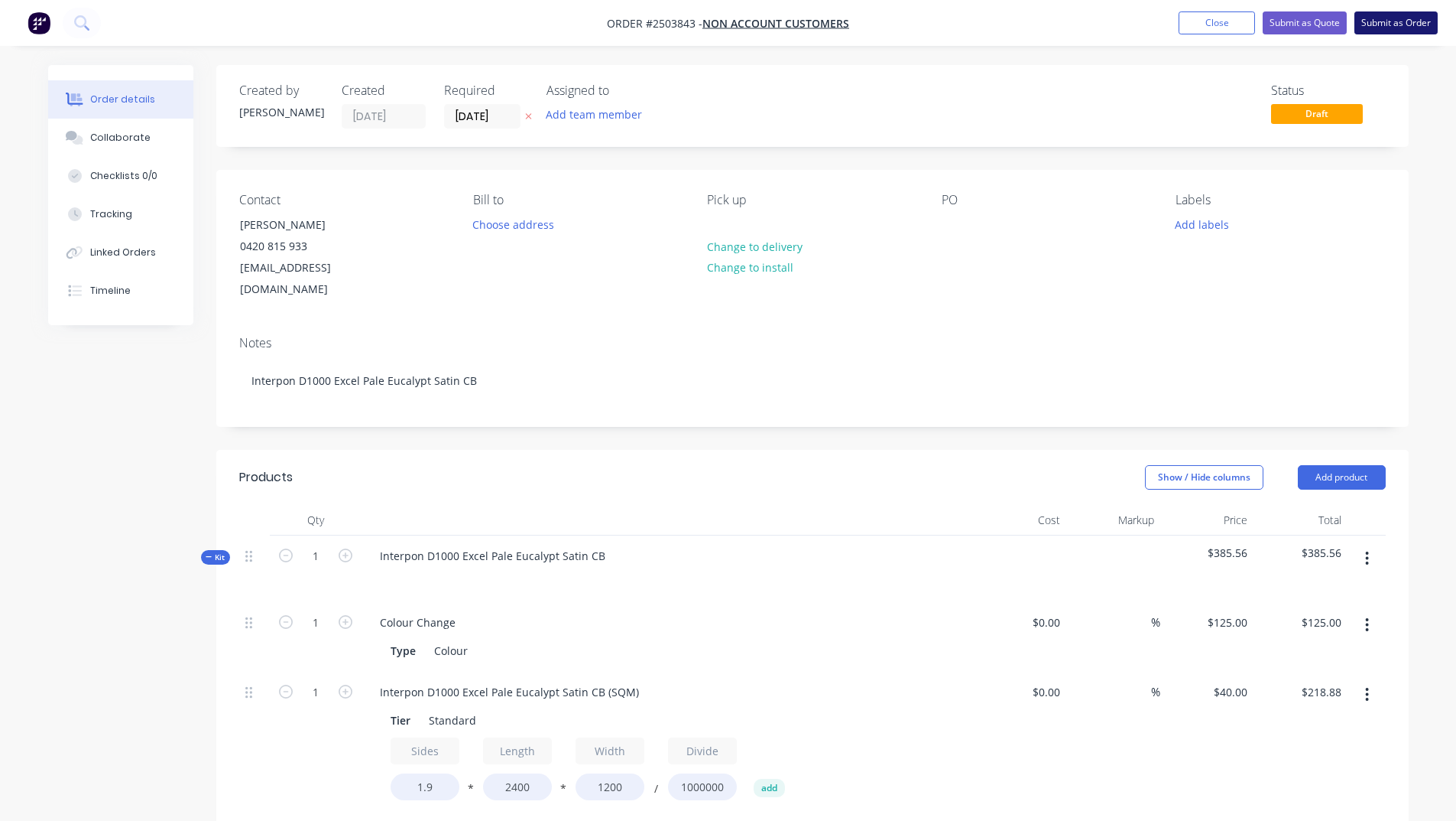
click at [1390, 30] on button "Submit as Order" at bounding box center [1396, 22] width 84 height 23
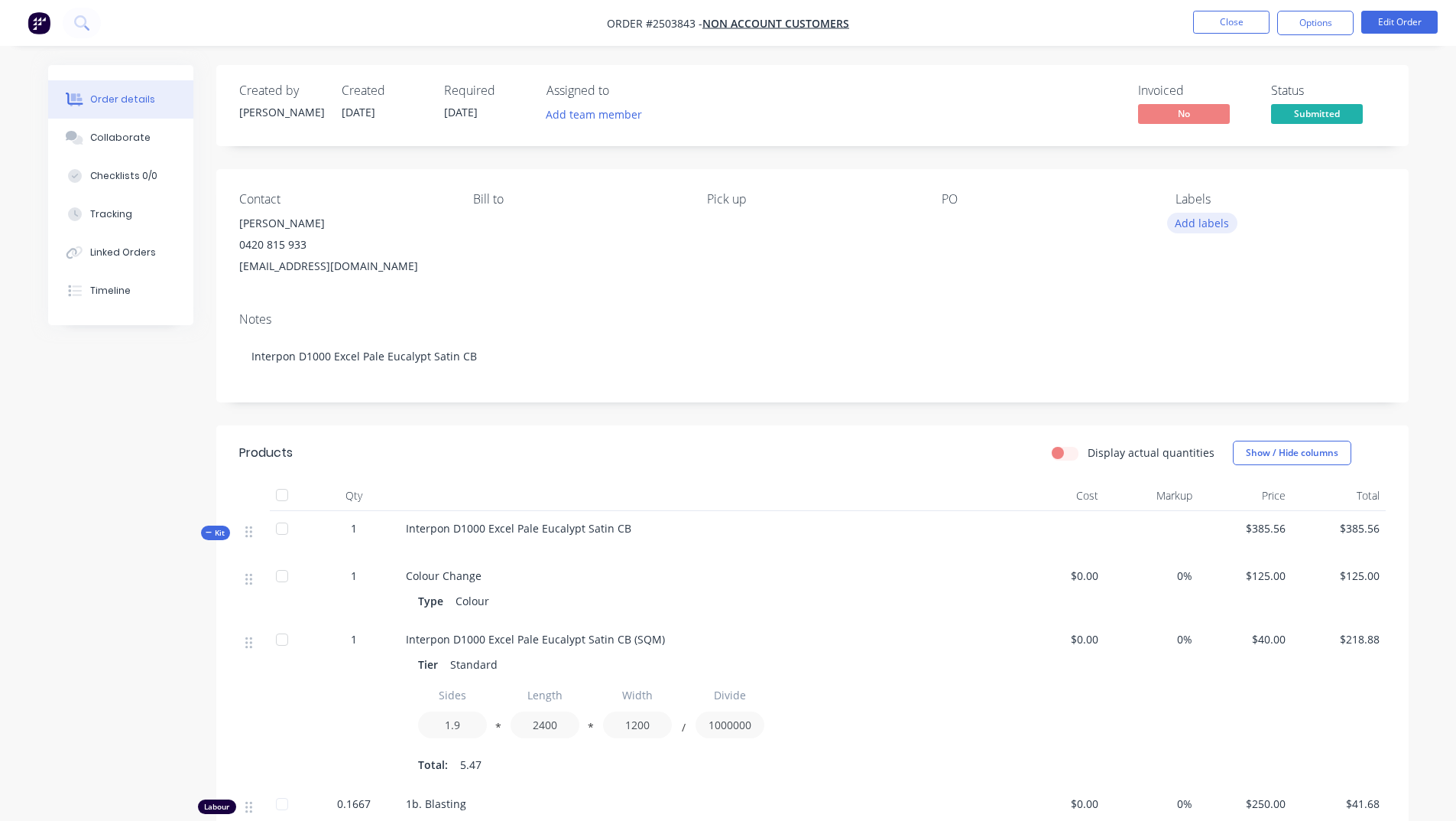
click at [1212, 218] on button "Add labels" at bounding box center [1203, 223] width 70 height 20
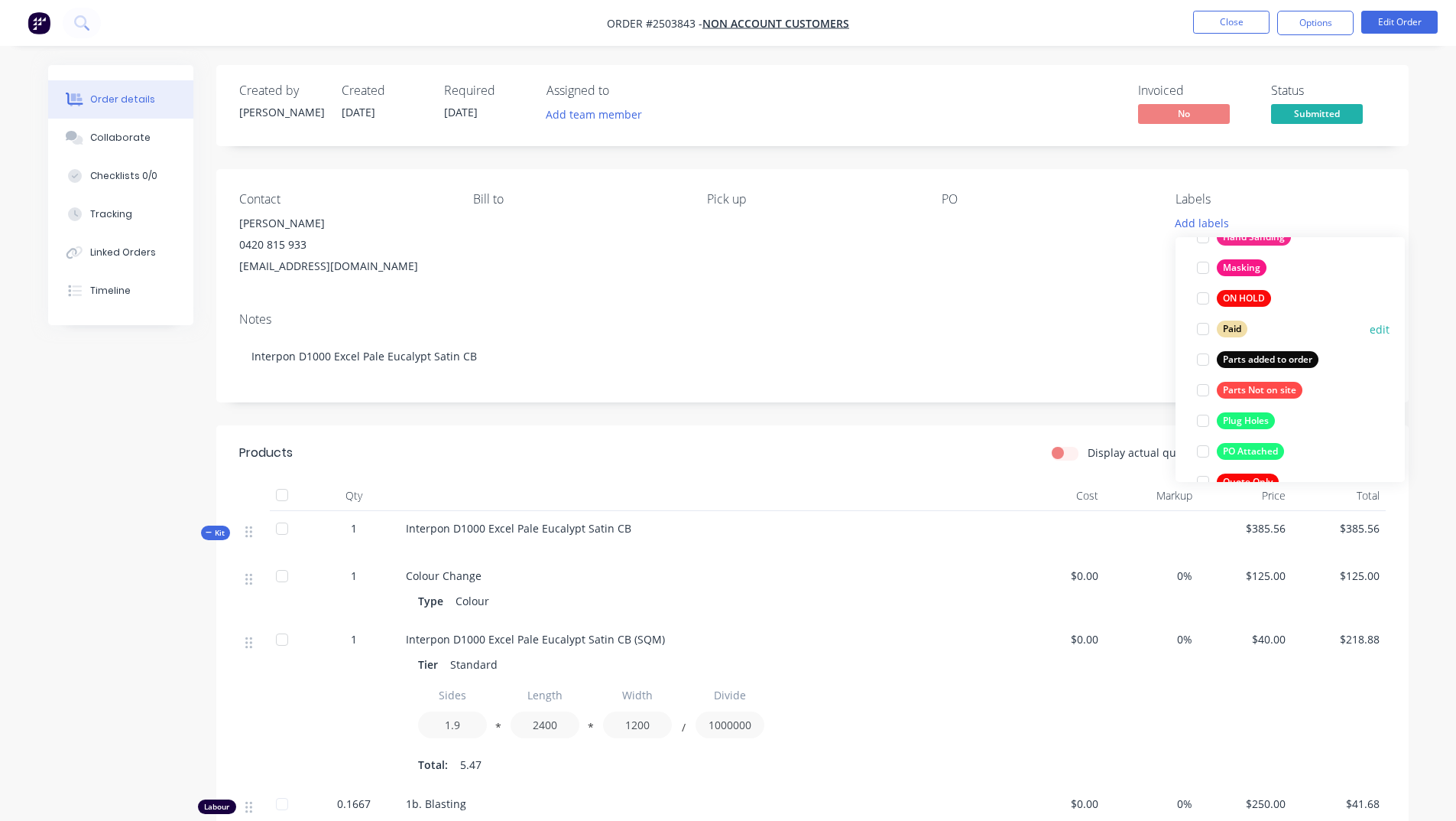
scroll to position [765, 0]
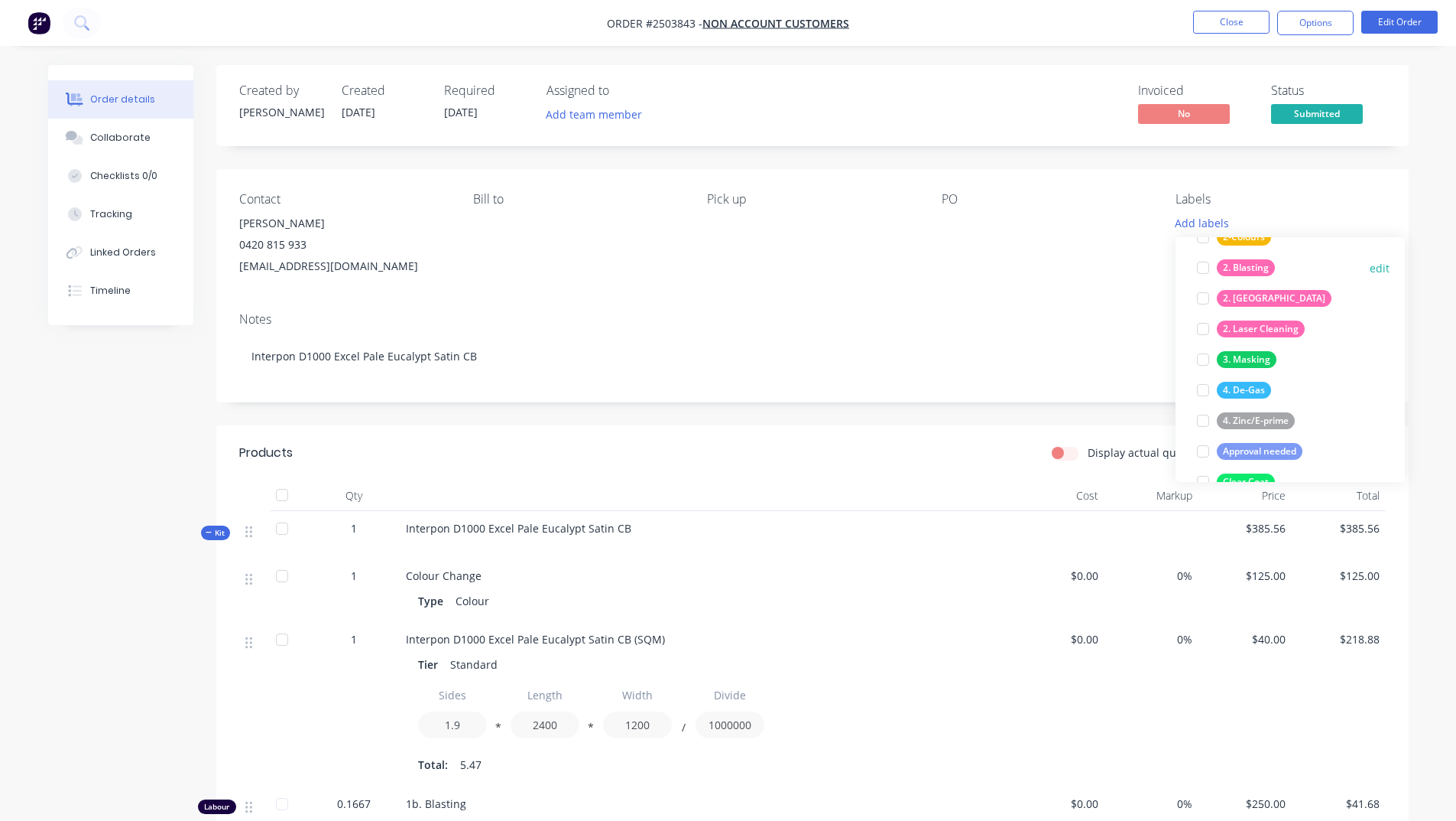
click at [1235, 270] on div "2. Blasting" at bounding box center [1246, 268] width 58 height 17
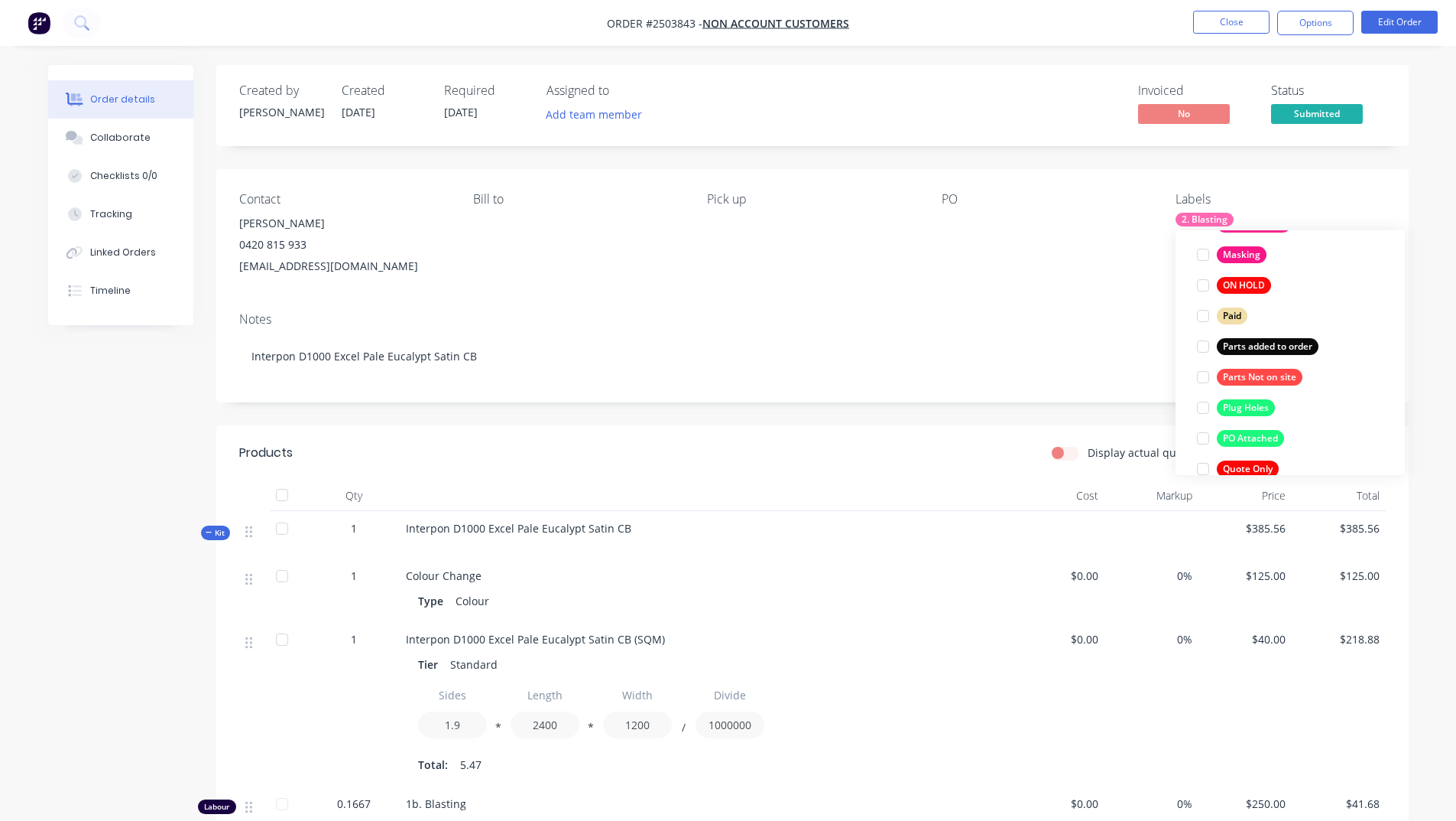
scroll to position [1040, 0]
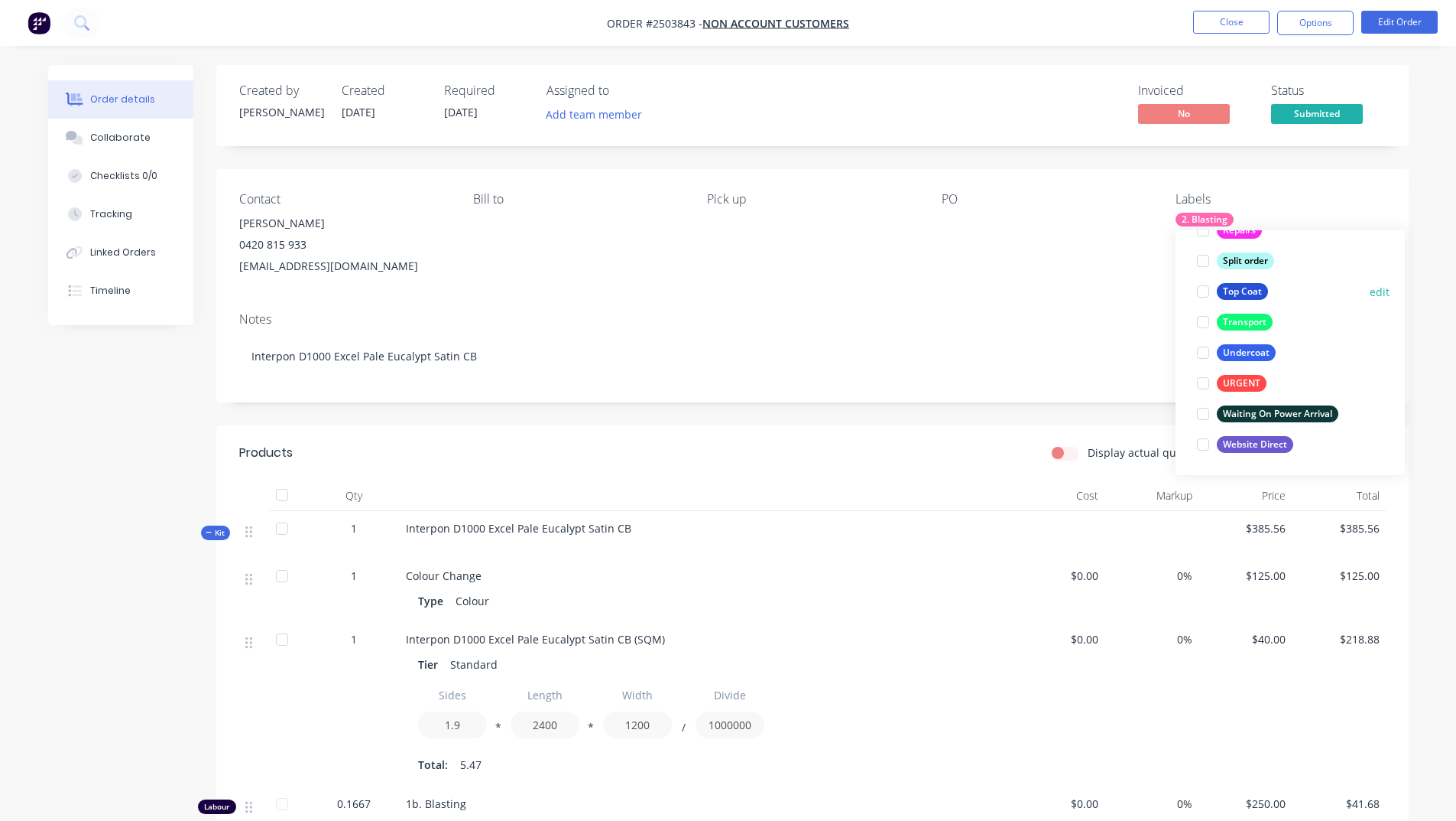
click at [1233, 299] on div "Top Coat" at bounding box center [1243, 292] width 51 height 17
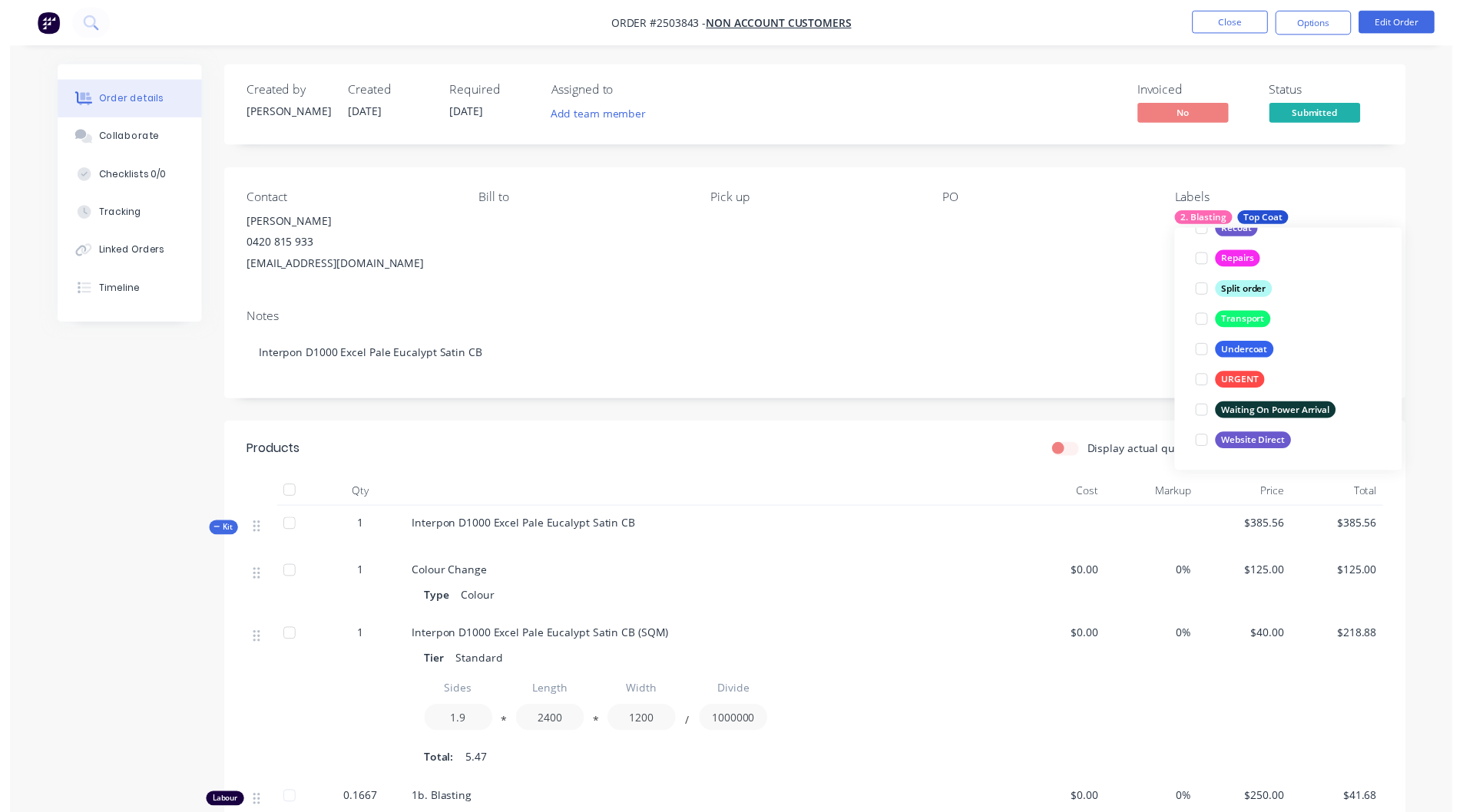
scroll to position [93, 0]
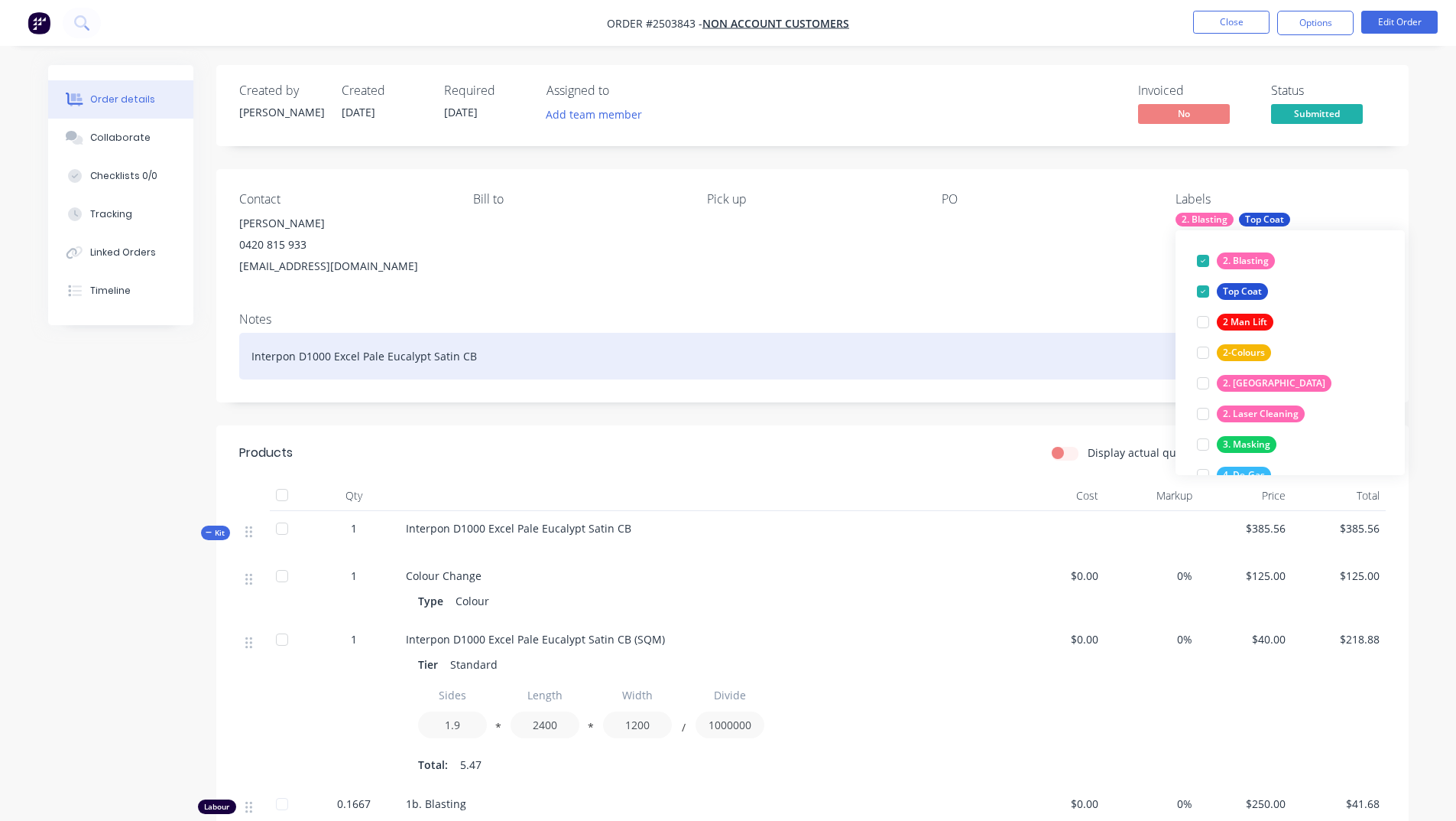
click at [1058, 335] on div "Interpon D1000 Excel Pale Eucalypt Satin CB" at bounding box center [813, 356] width 1146 height 47
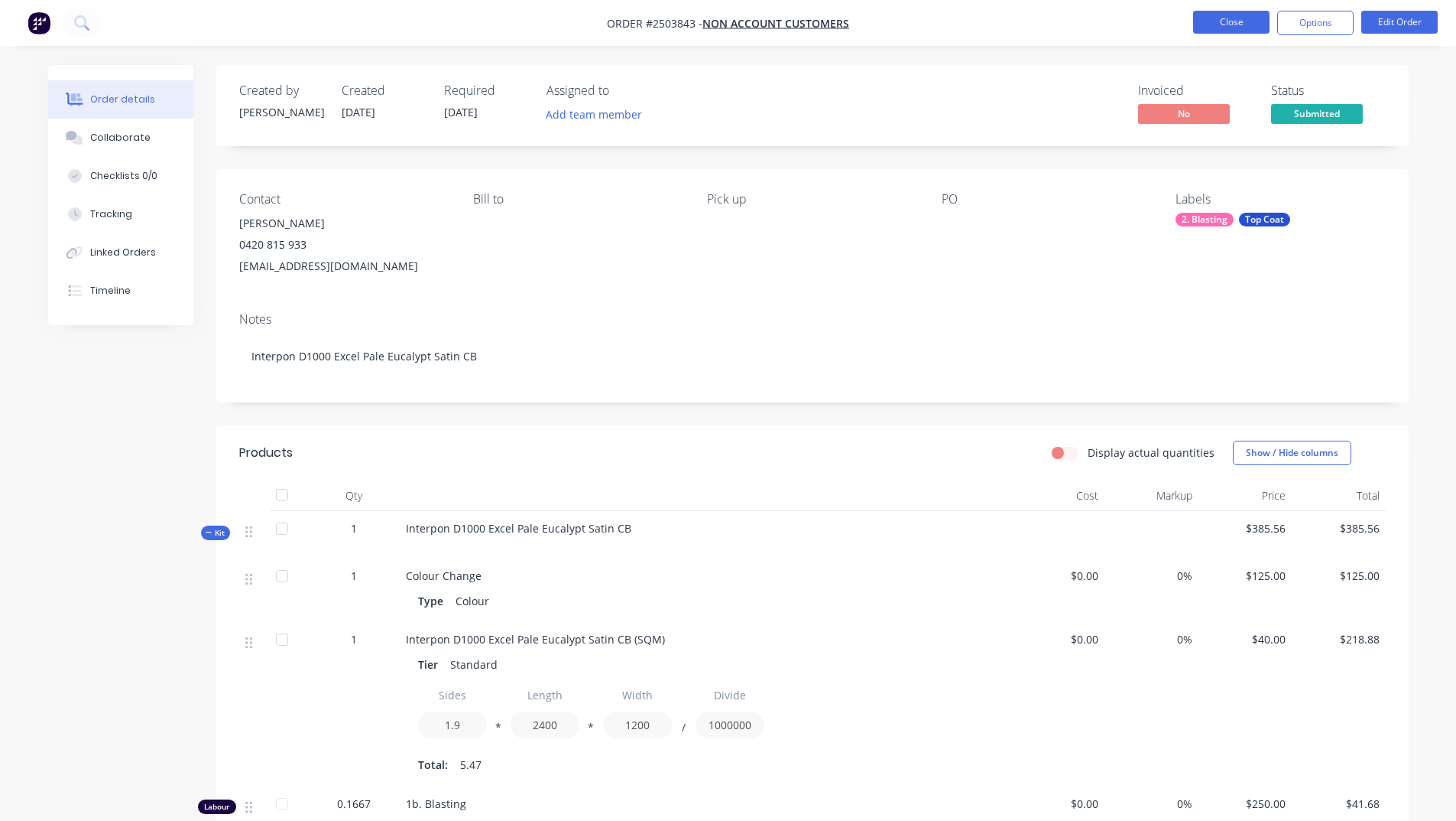
click at [1257, 29] on button "Close" at bounding box center [1232, 22] width 77 height 23
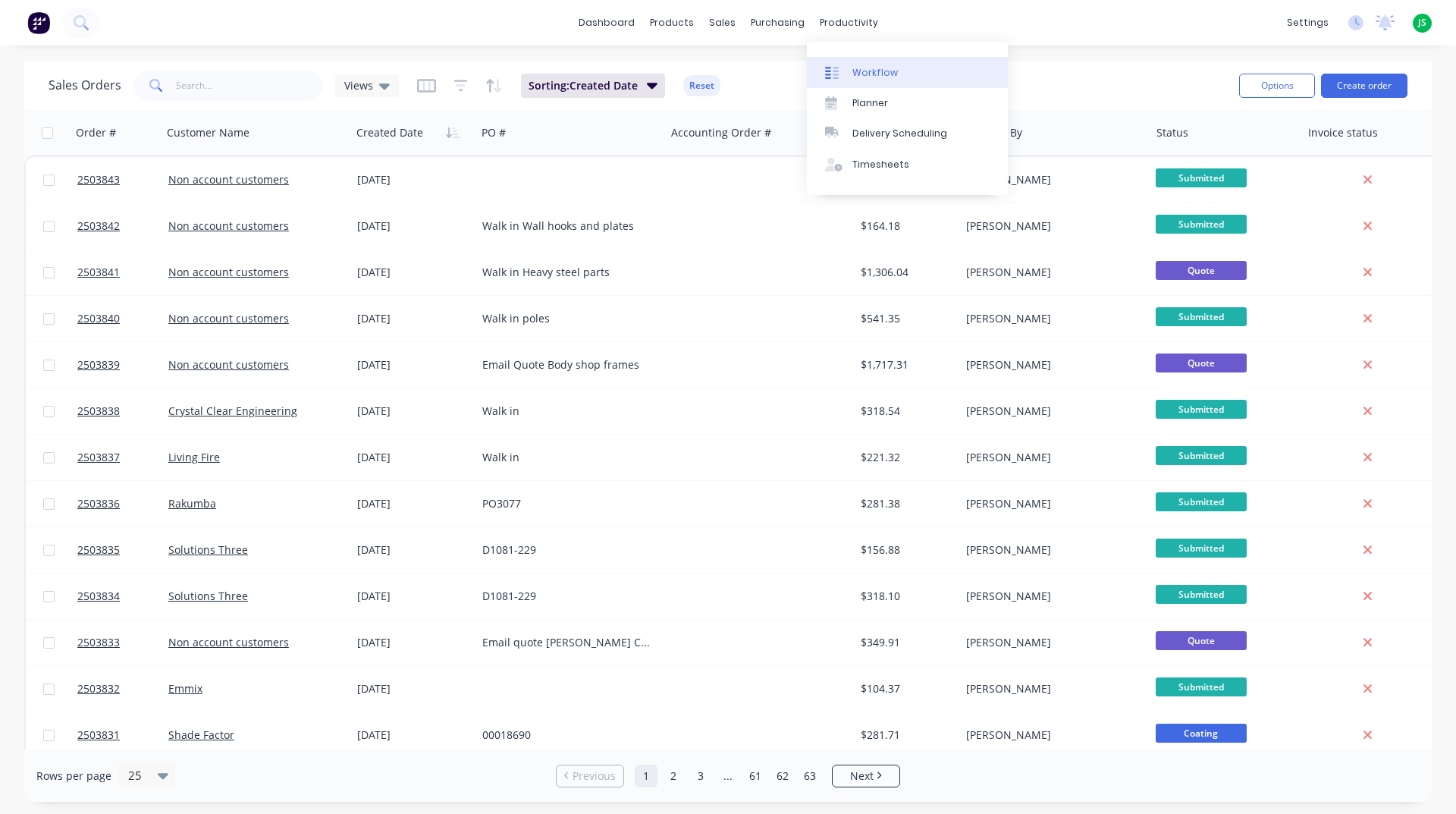
click at [860, 74] on div "Workflow" at bounding box center [875, 73] width 46 height 14
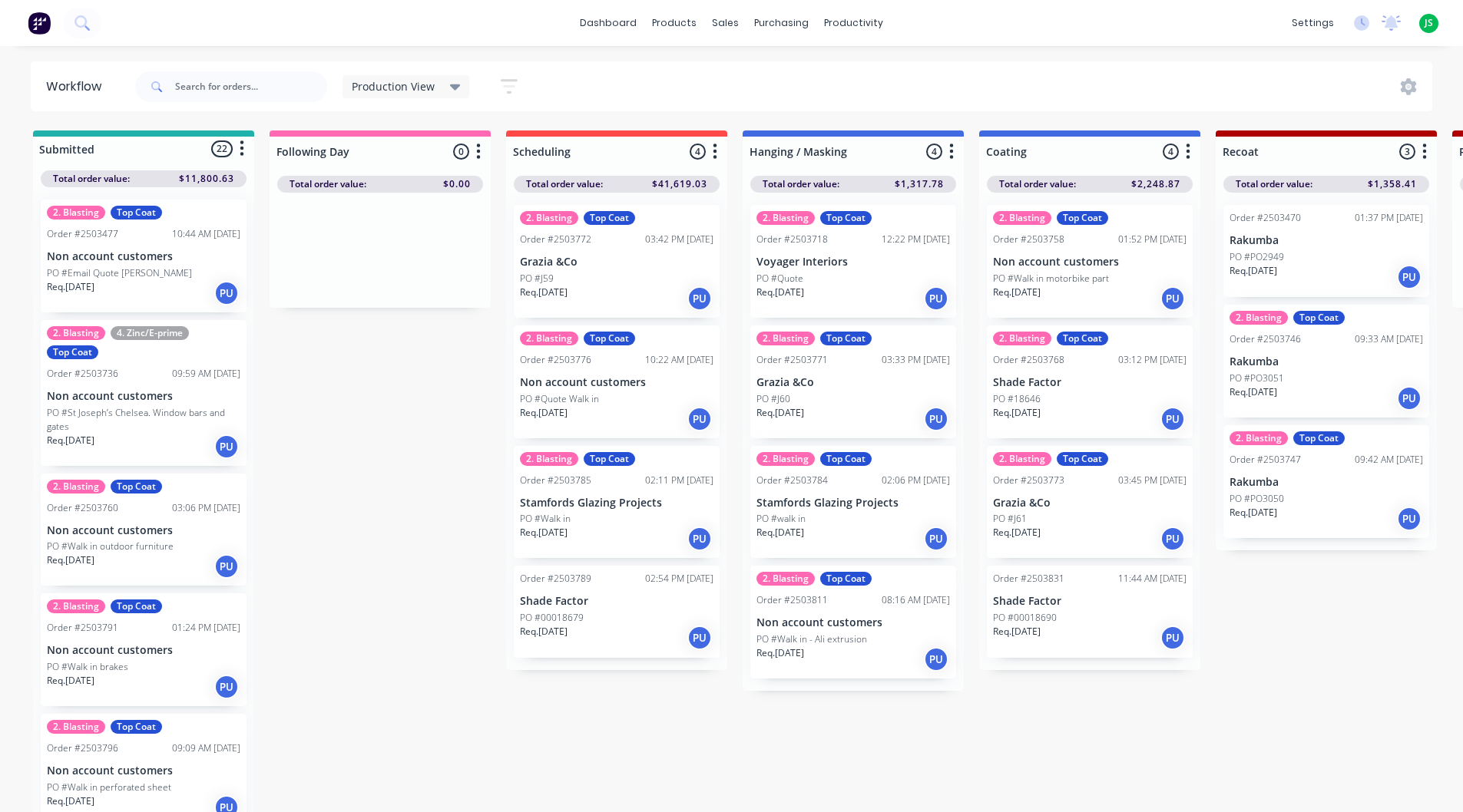
click at [600, 397] on div "PO #Quote Walk in" at bounding box center [617, 399] width 194 height 14
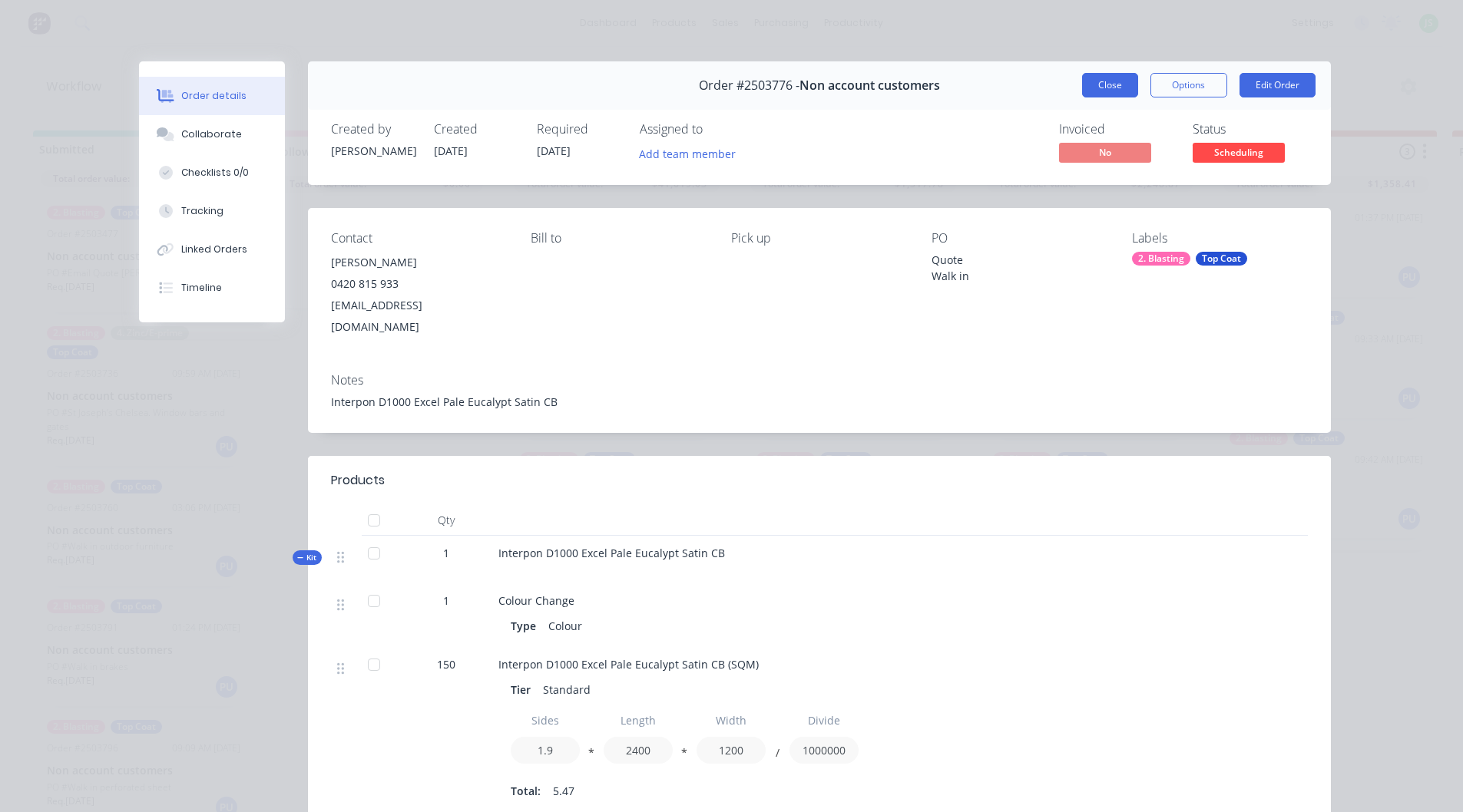
click at [1082, 85] on button "Close" at bounding box center [1110, 85] width 56 height 25
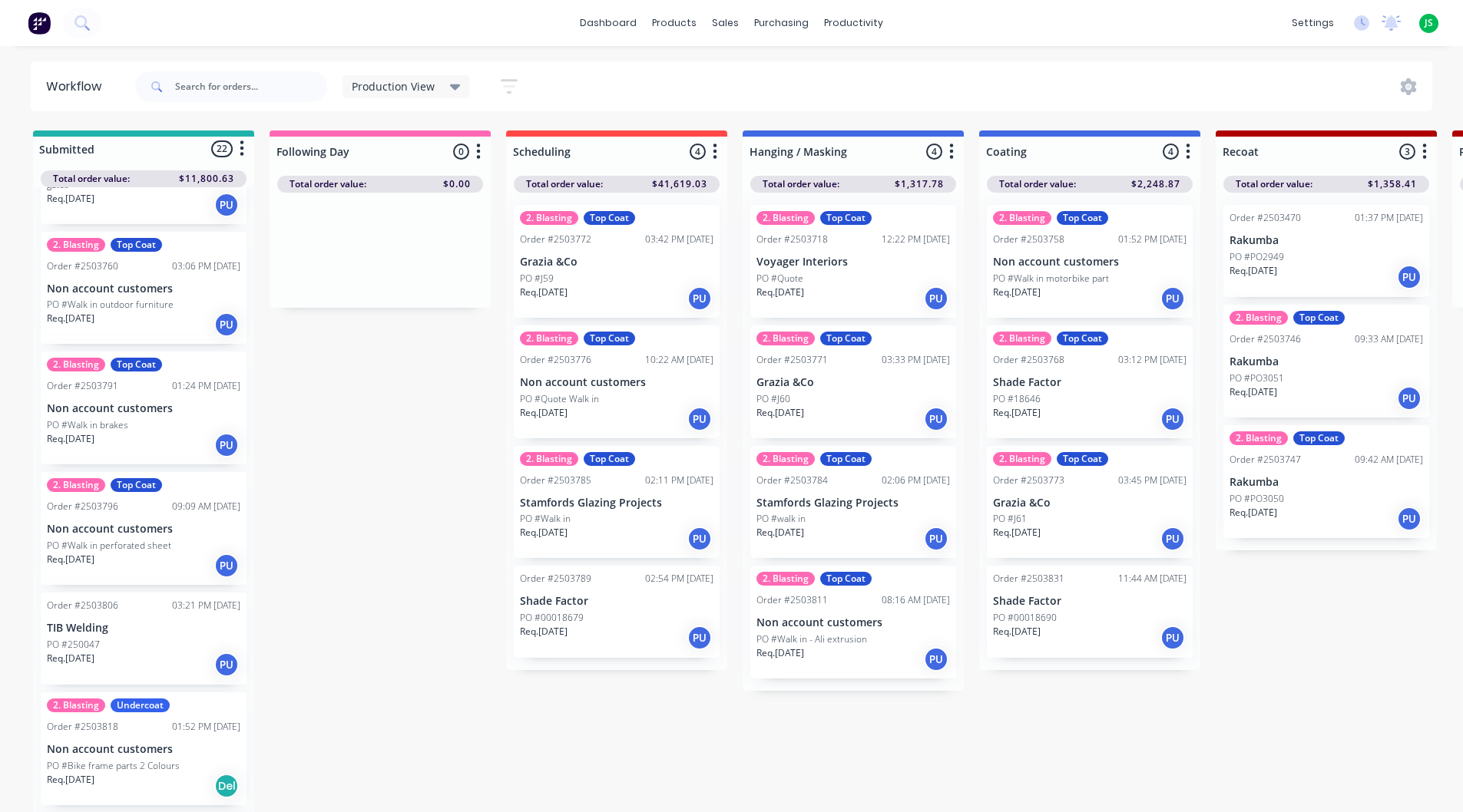
scroll to position [614, 0]
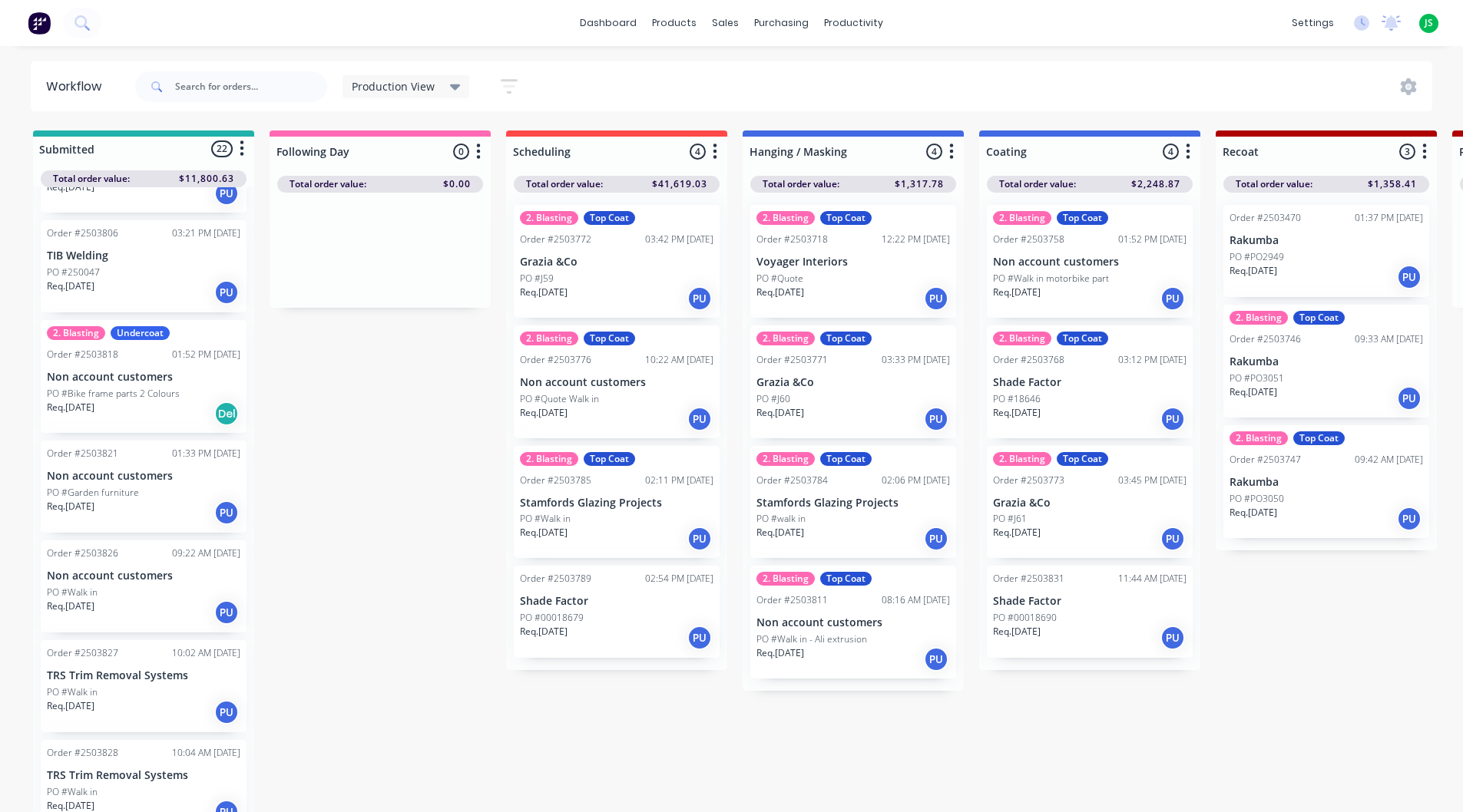
drag, startPoint x: 255, startPoint y: 373, endPoint x: 249, endPoint y: 442, distance: 69.3
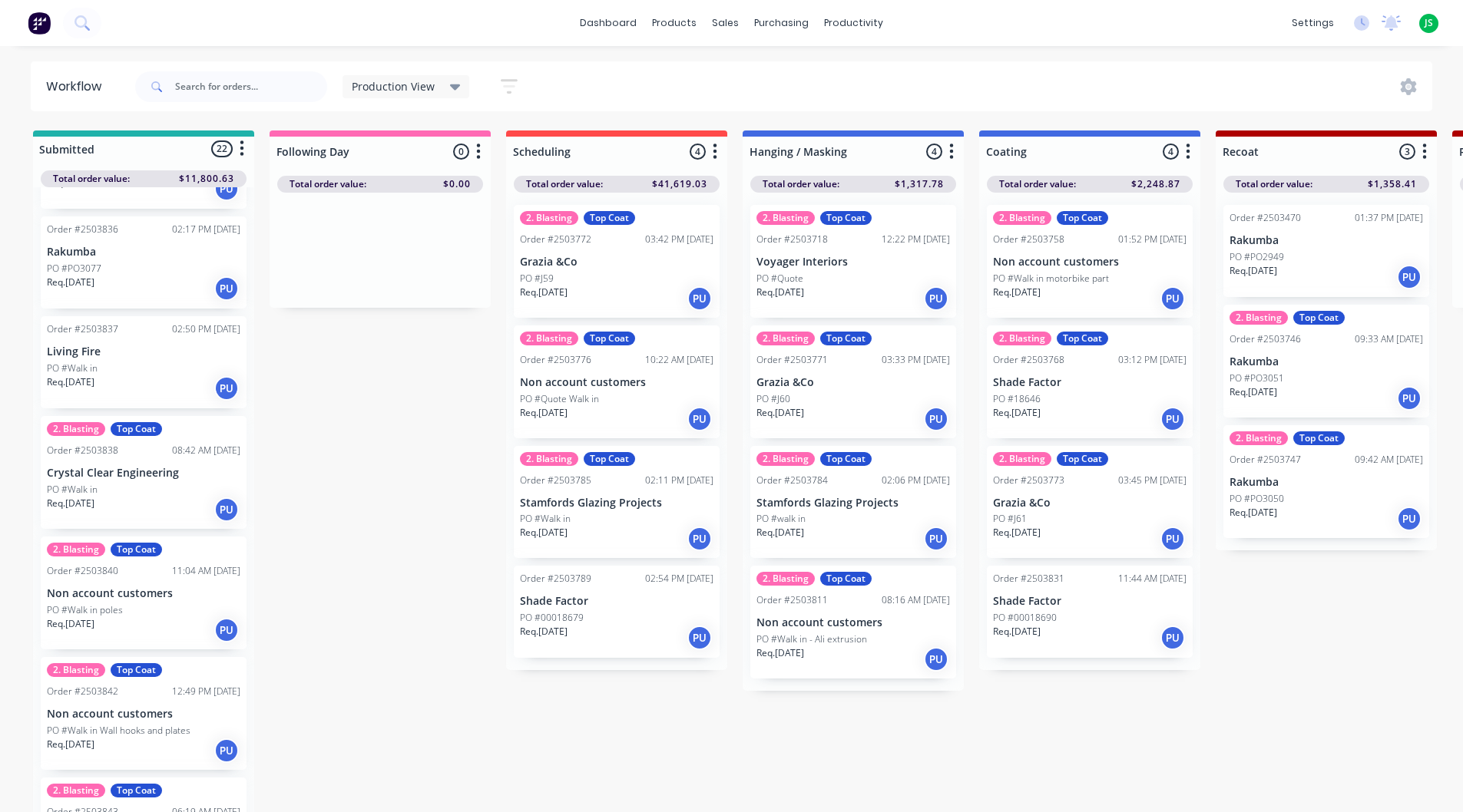
scroll to position [1873, 0]
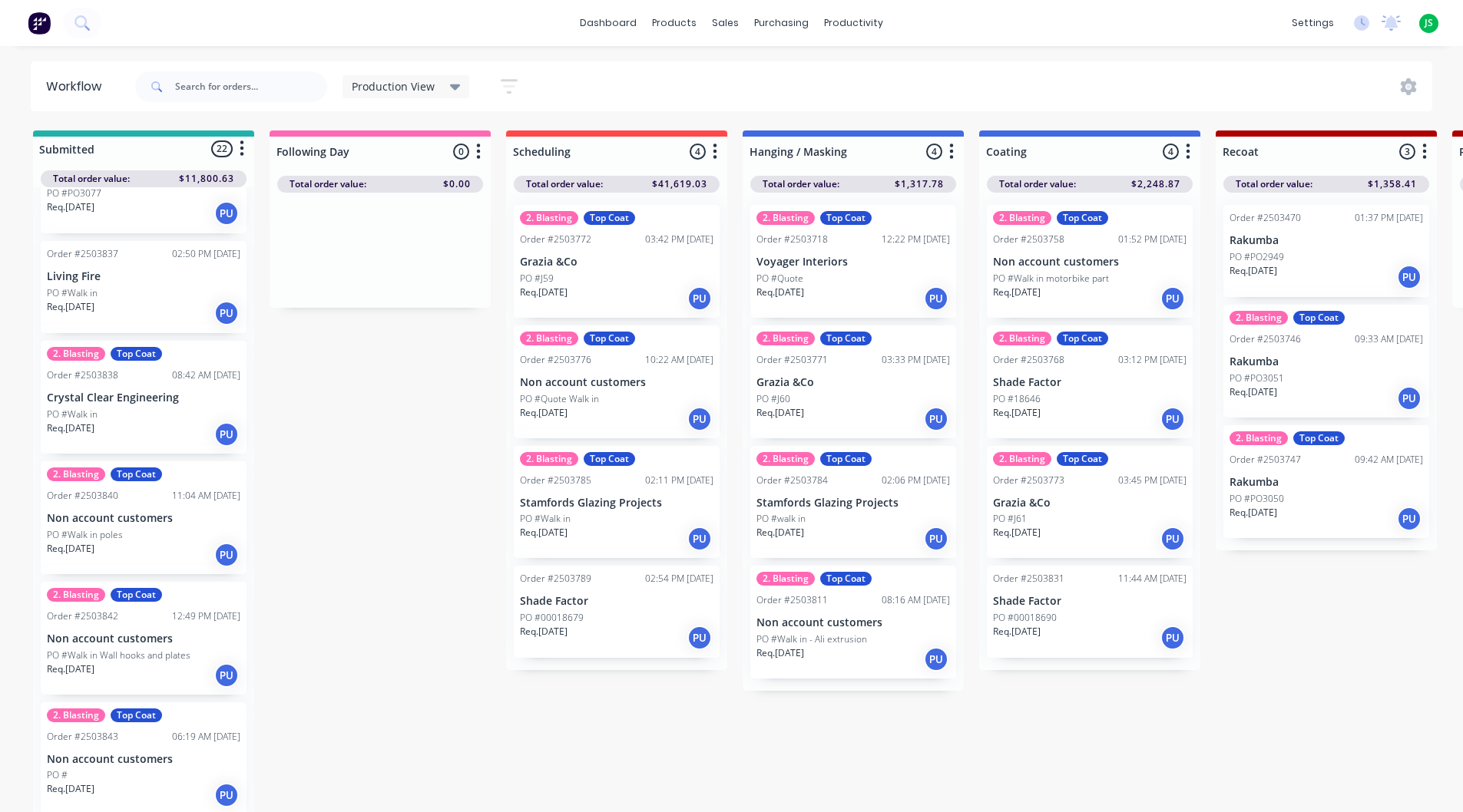
click at [191, 762] on p "Non account customers" at bounding box center [144, 759] width 194 height 13
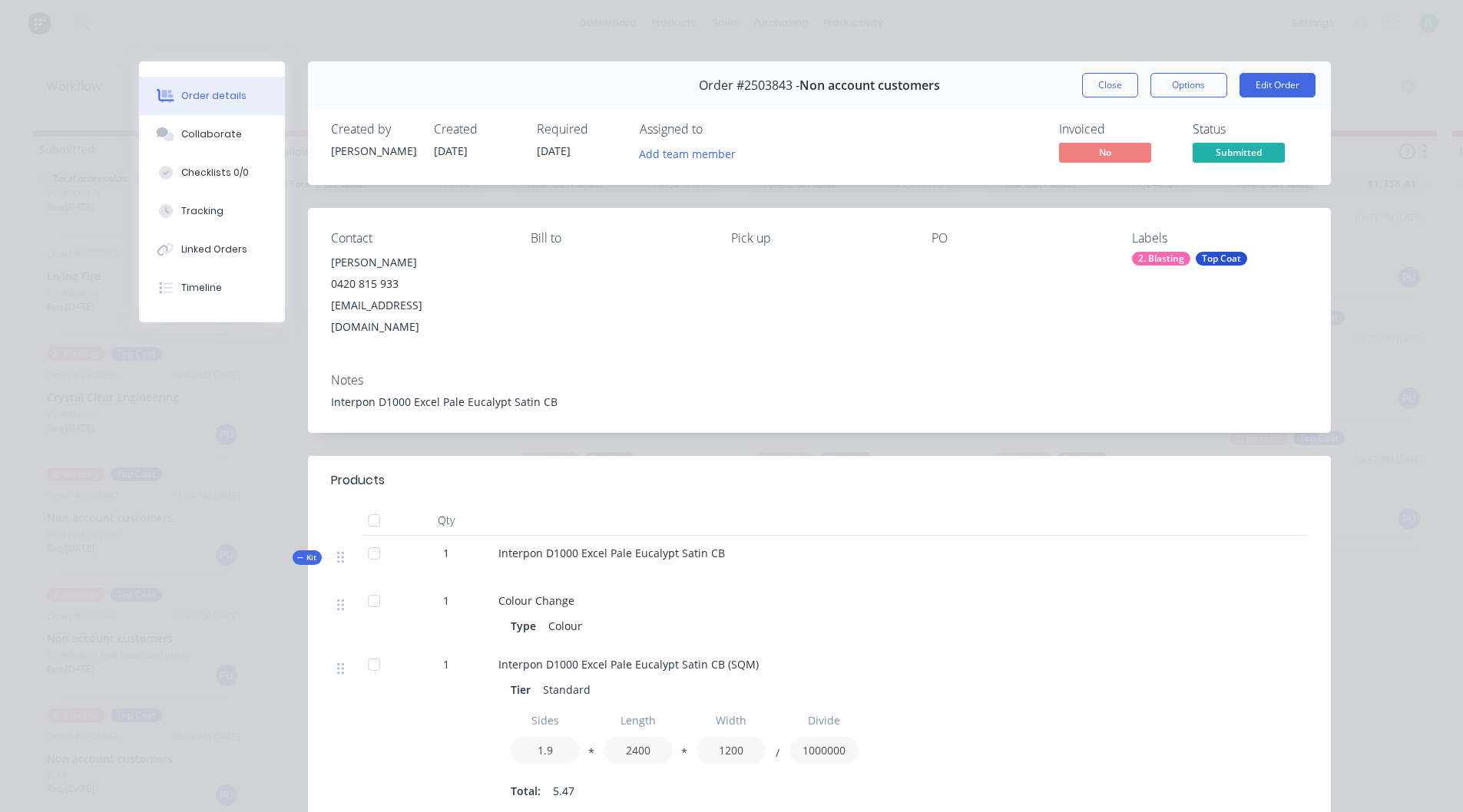
click at [1087, 89] on button "Close" at bounding box center [1110, 85] width 56 height 25
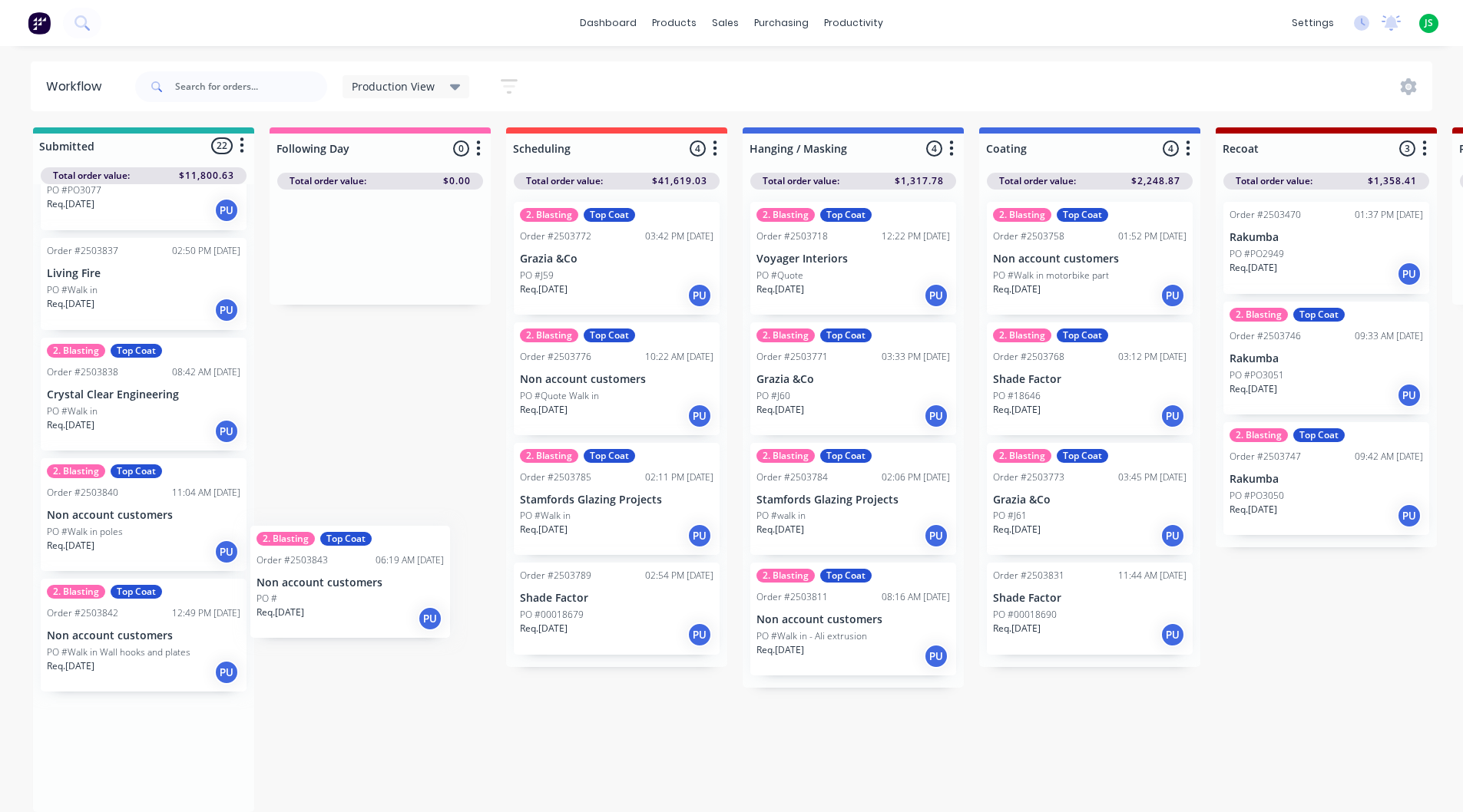
scroll to position [7, 0]
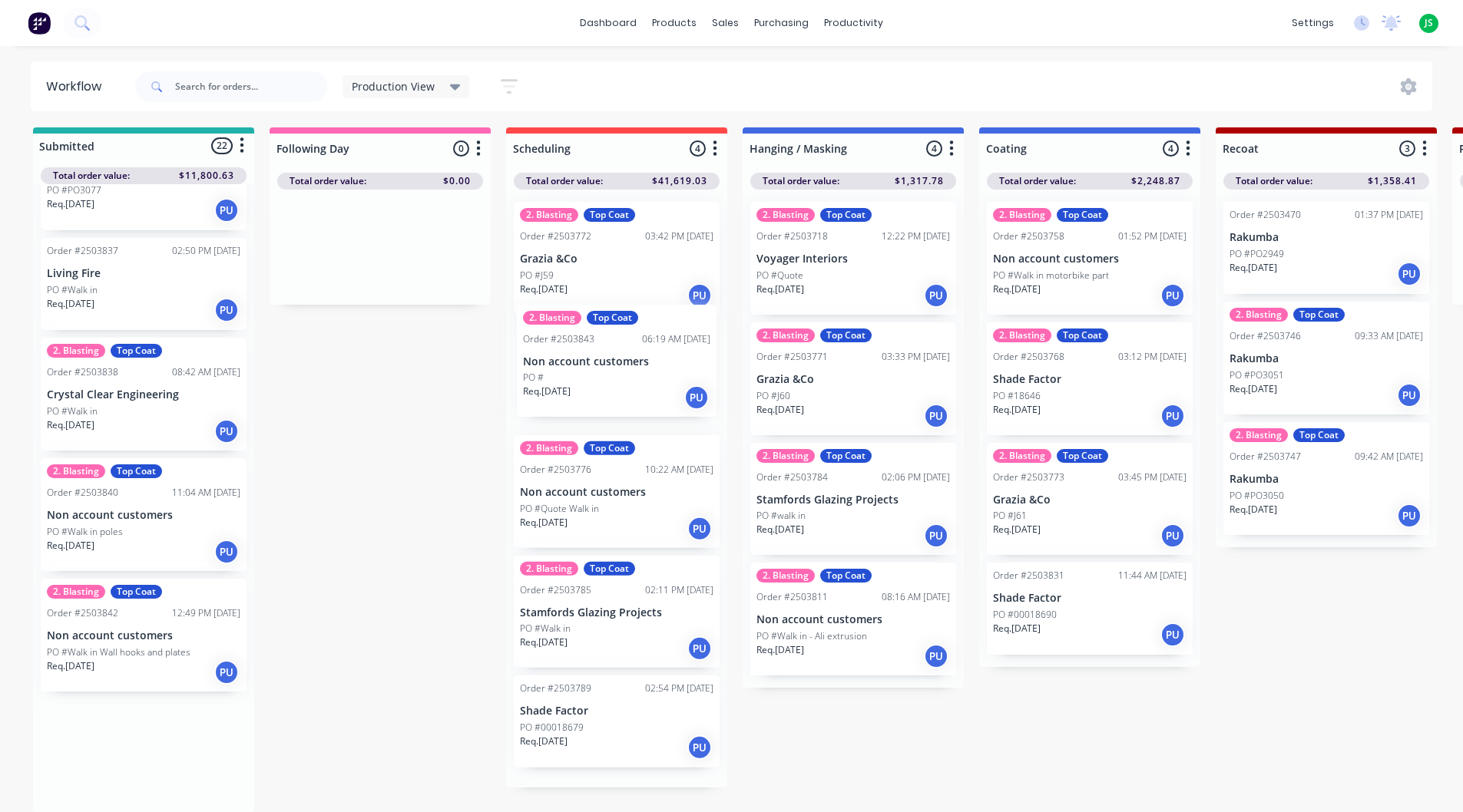
drag, startPoint x: 77, startPoint y: 777, endPoint x: 564, endPoint y: 373, distance: 632.8
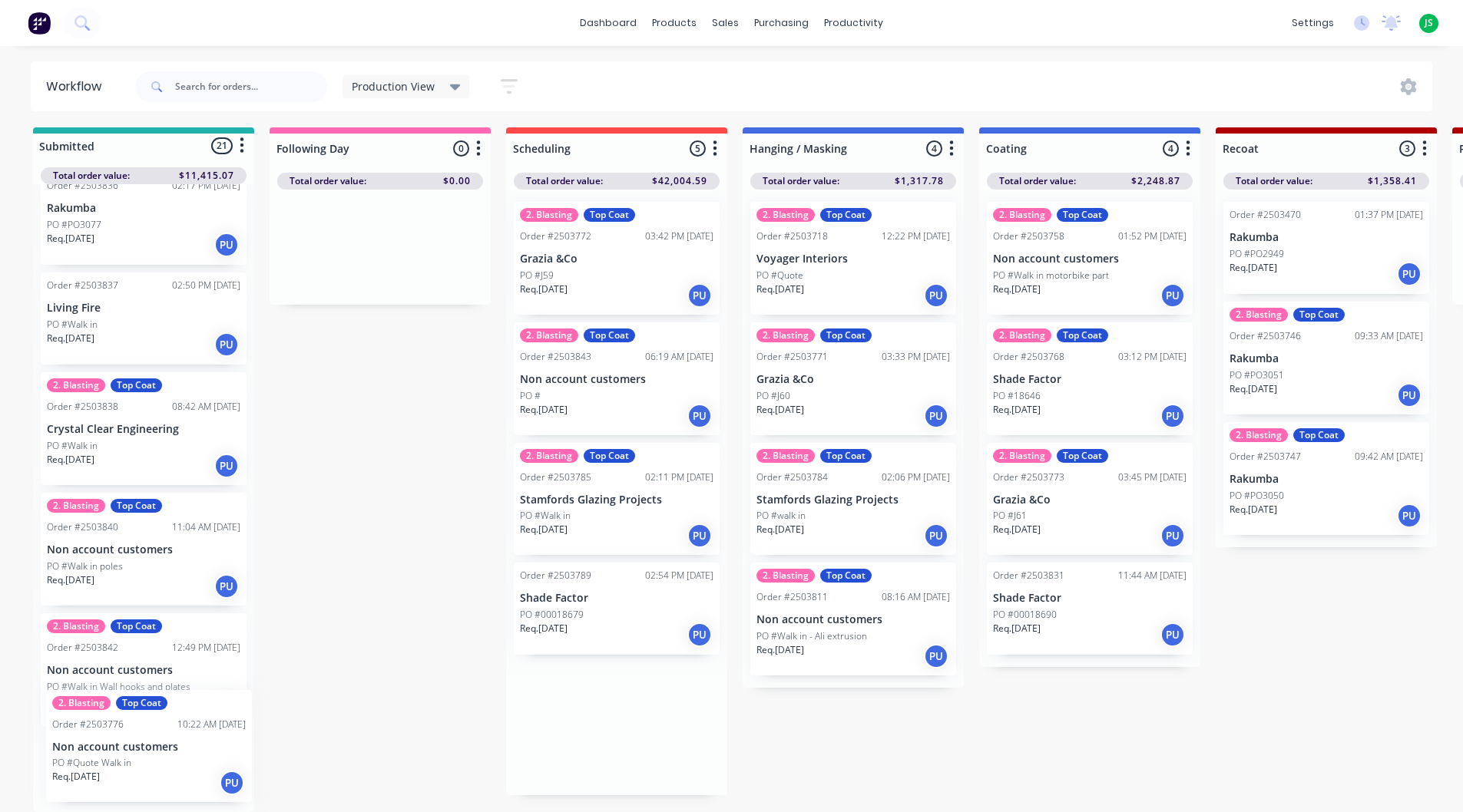
scroll to position [1881, 0]
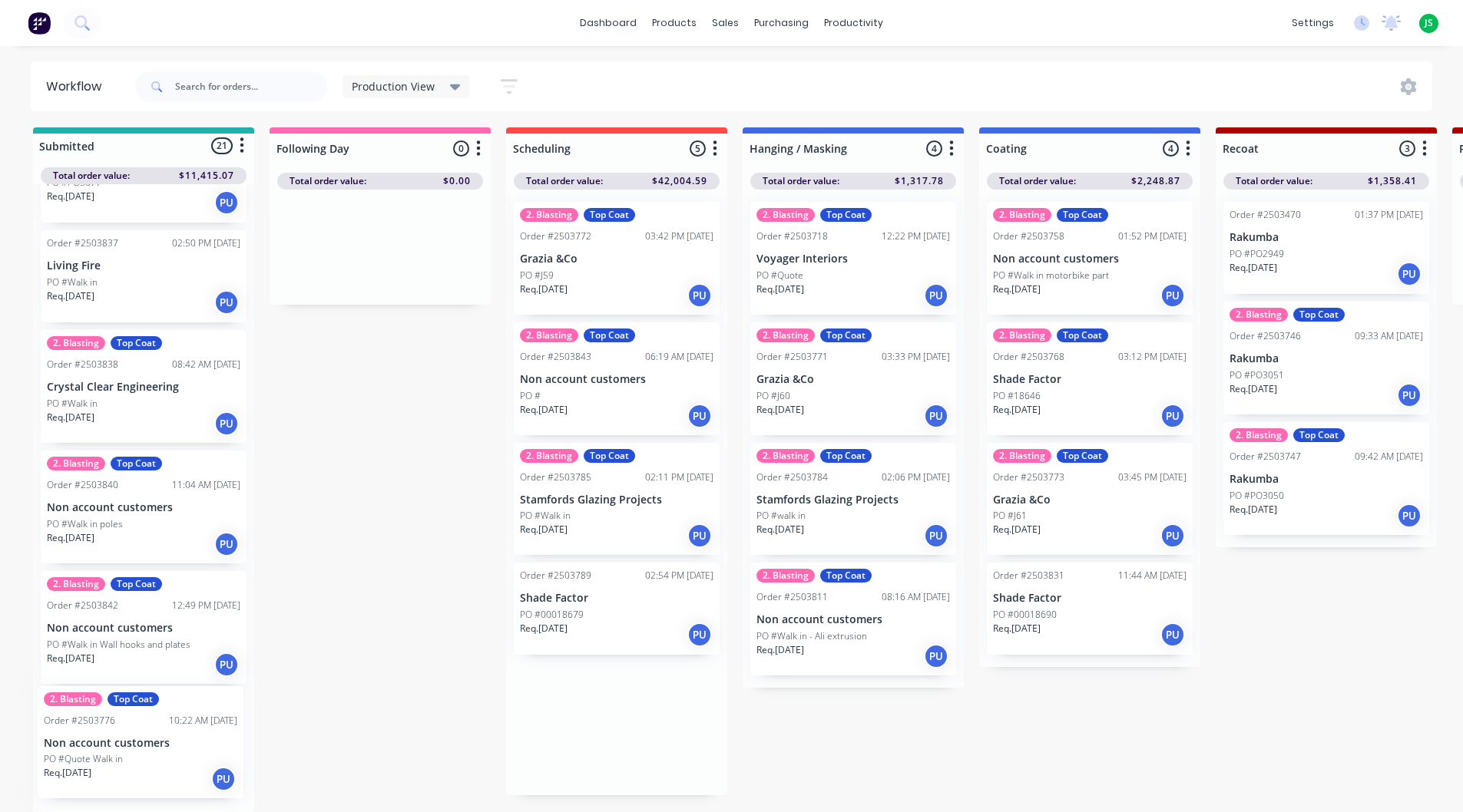
drag, startPoint x: 597, startPoint y: 507, endPoint x: 115, endPoint y: 752, distance: 540.7
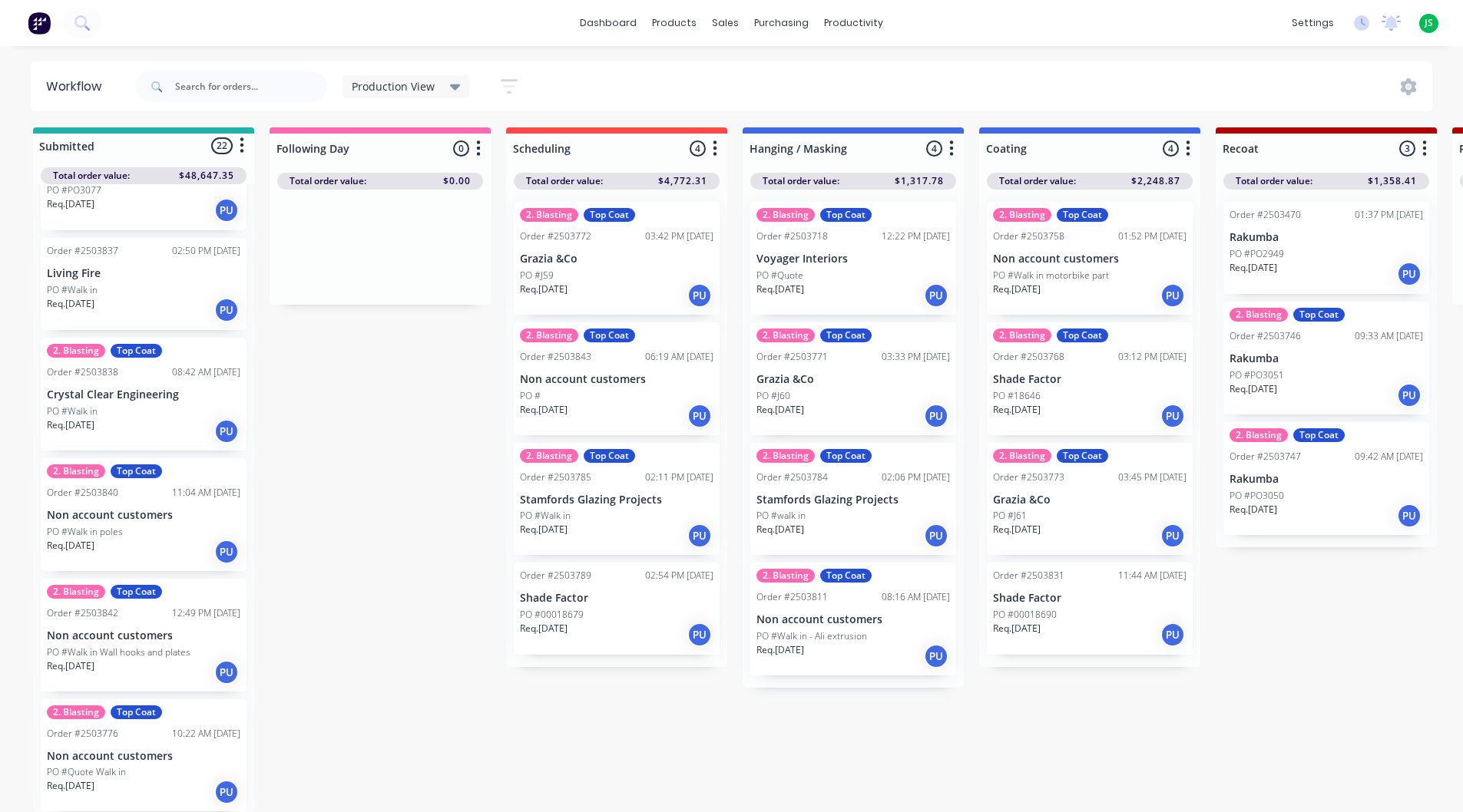
click at [602, 389] on div "PO #" at bounding box center [617, 396] width 194 height 14
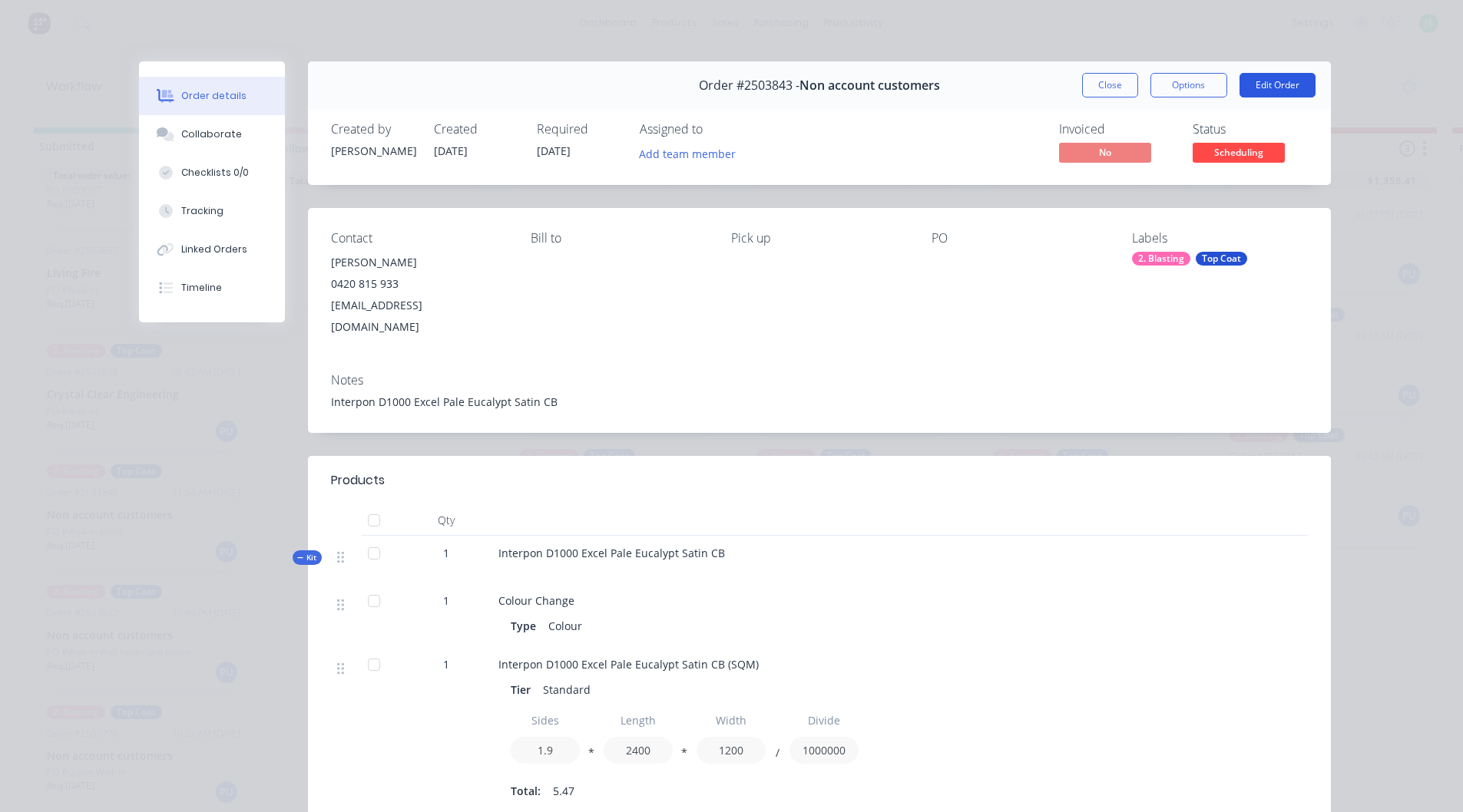
click at [1268, 87] on button "Edit Order" at bounding box center [1278, 85] width 76 height 25
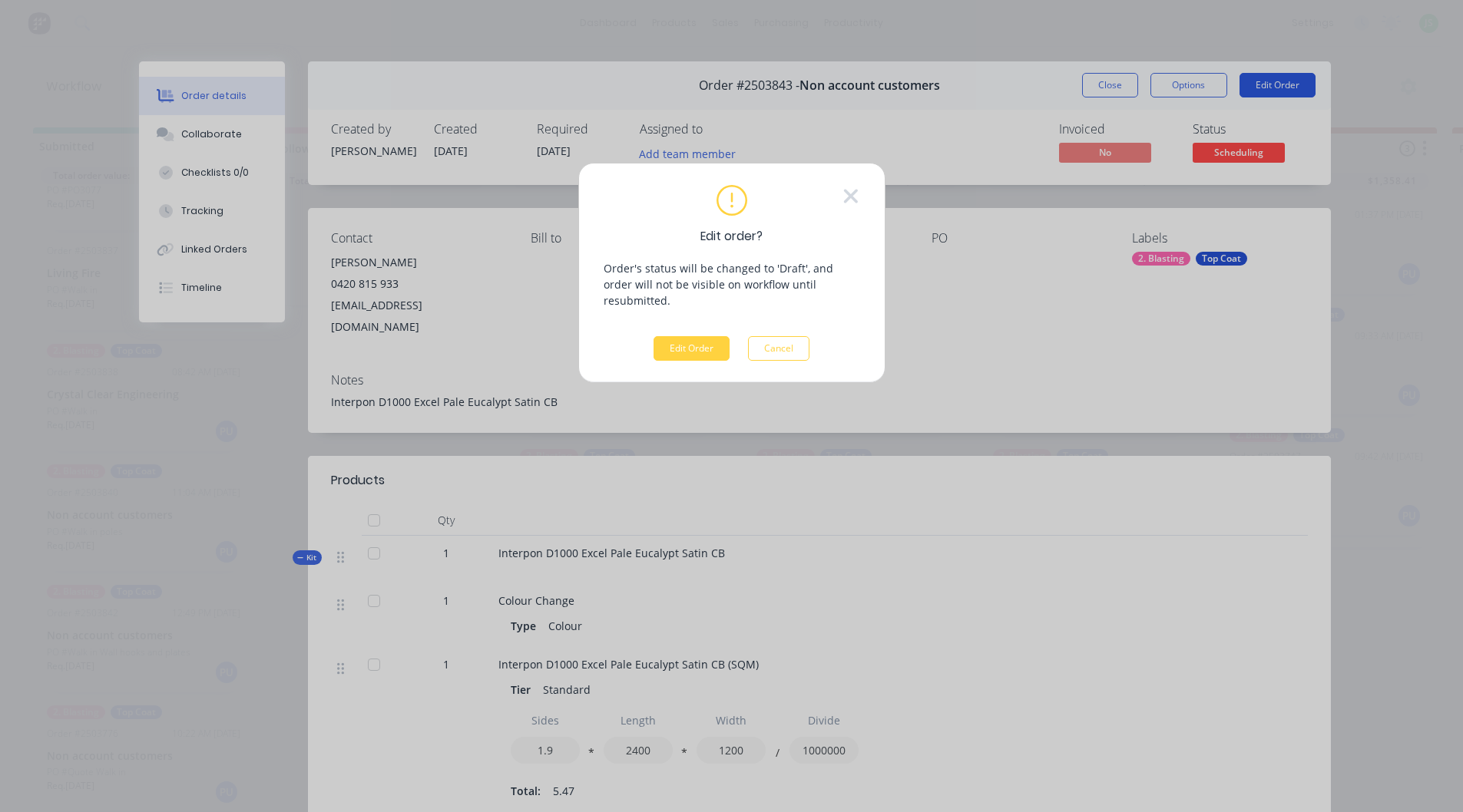
scroll to position [3, 0]
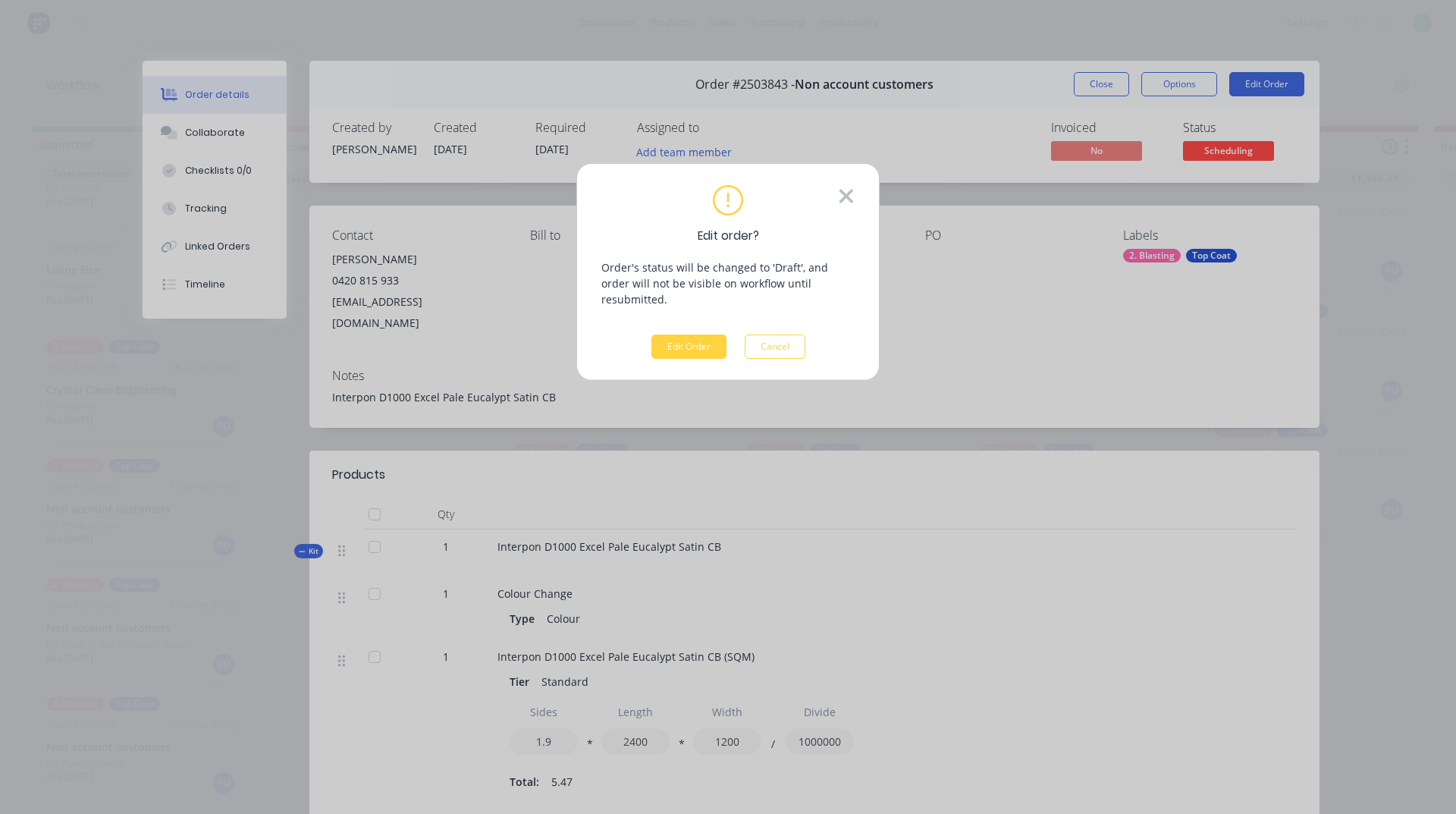
click at [849, 194] on icon at bounding box center [846, 195] width 14 height 14
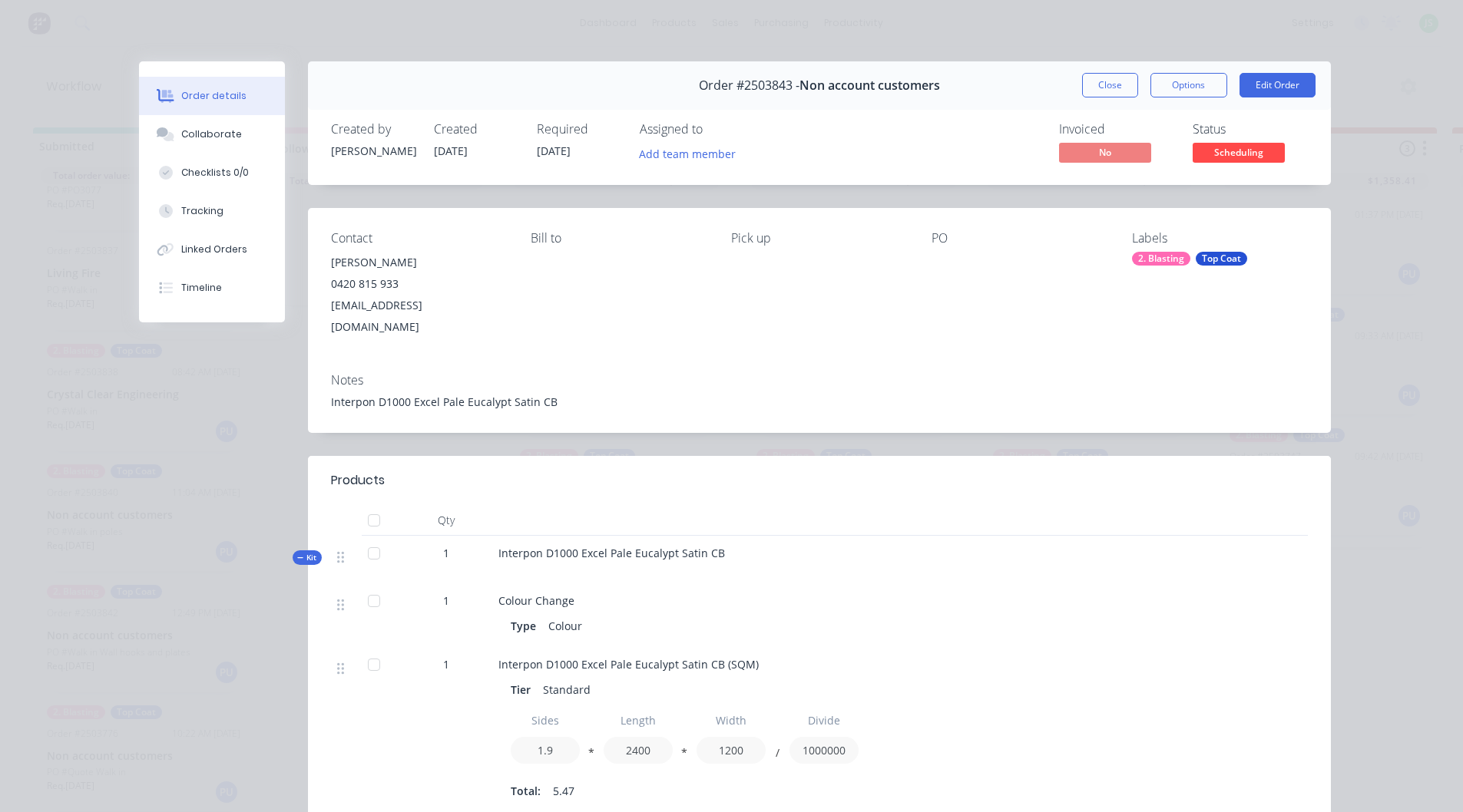
drag, startPoint x: 1088, startPoint y: 90, endPoint x: 1045, endPoint y: 102, distance: 44.6
click at [1089, 90] on button "Close" at bounding box center [1110, 85] width 56 height 25
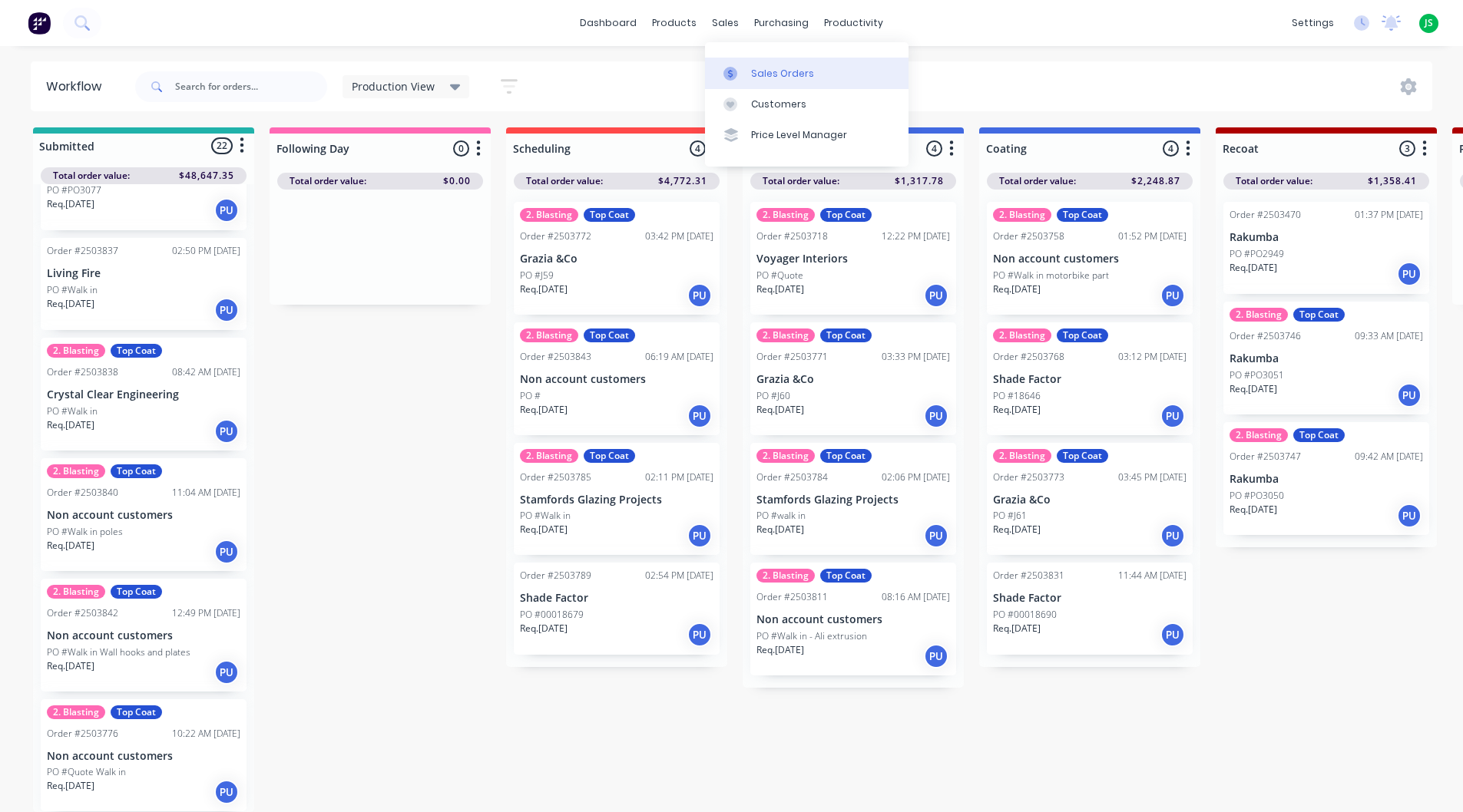
click at [737, 87] on link "Sales Orders" at bounding box center [807, 73] width 204 height 31
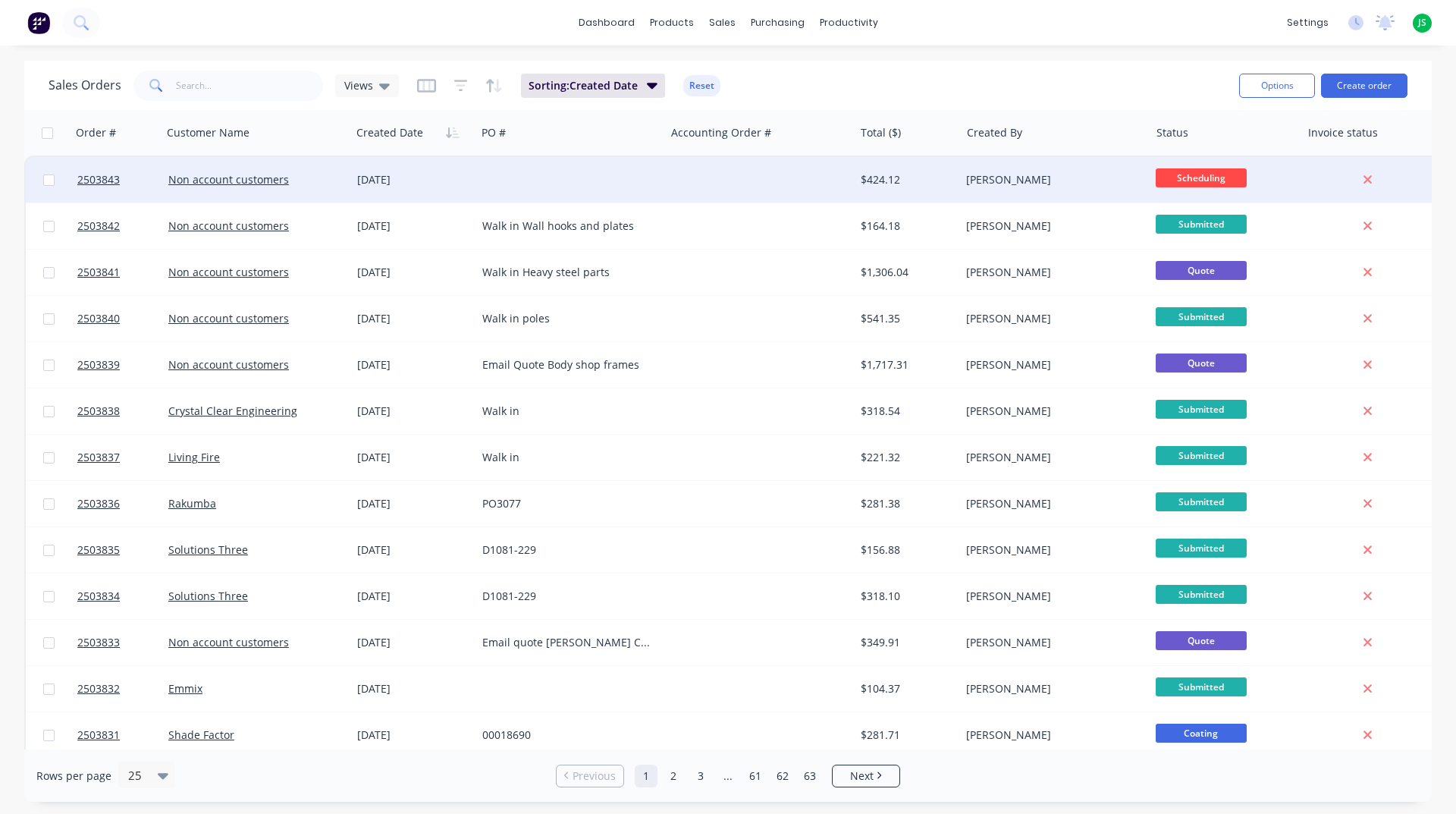
click at [406, 184] on div "[DATE]" at bounding box center [414, 179] width 113 height 15
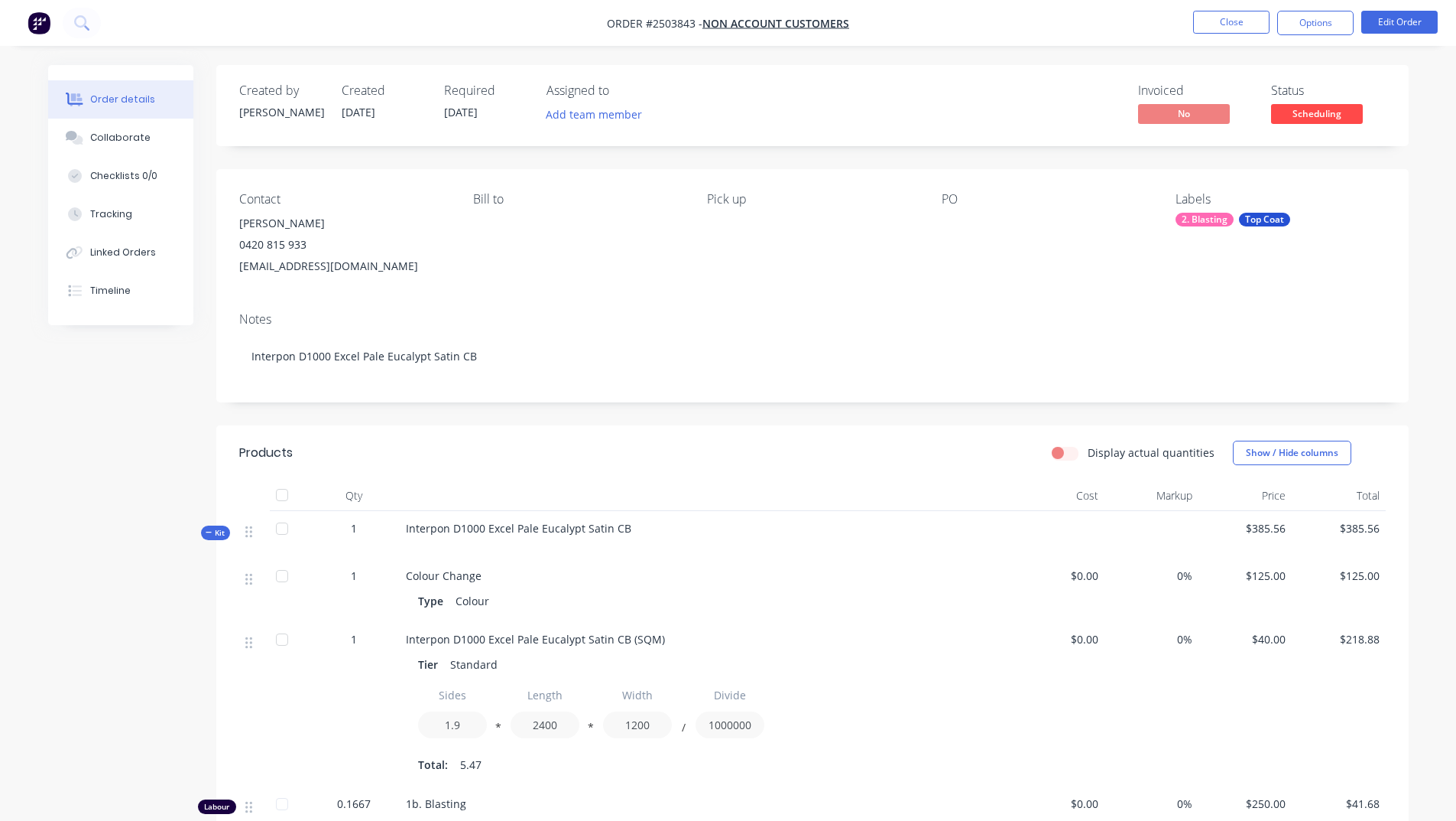
click at [955, 219] on div at bounding box center [1037, 223] width 191 height 21
click at [955, 217] on div at bounding box center [1037, 223] width 191 height 21
click at [1227, 18] on button "Close" at bounding box center [1232, 22] width 77 height 23
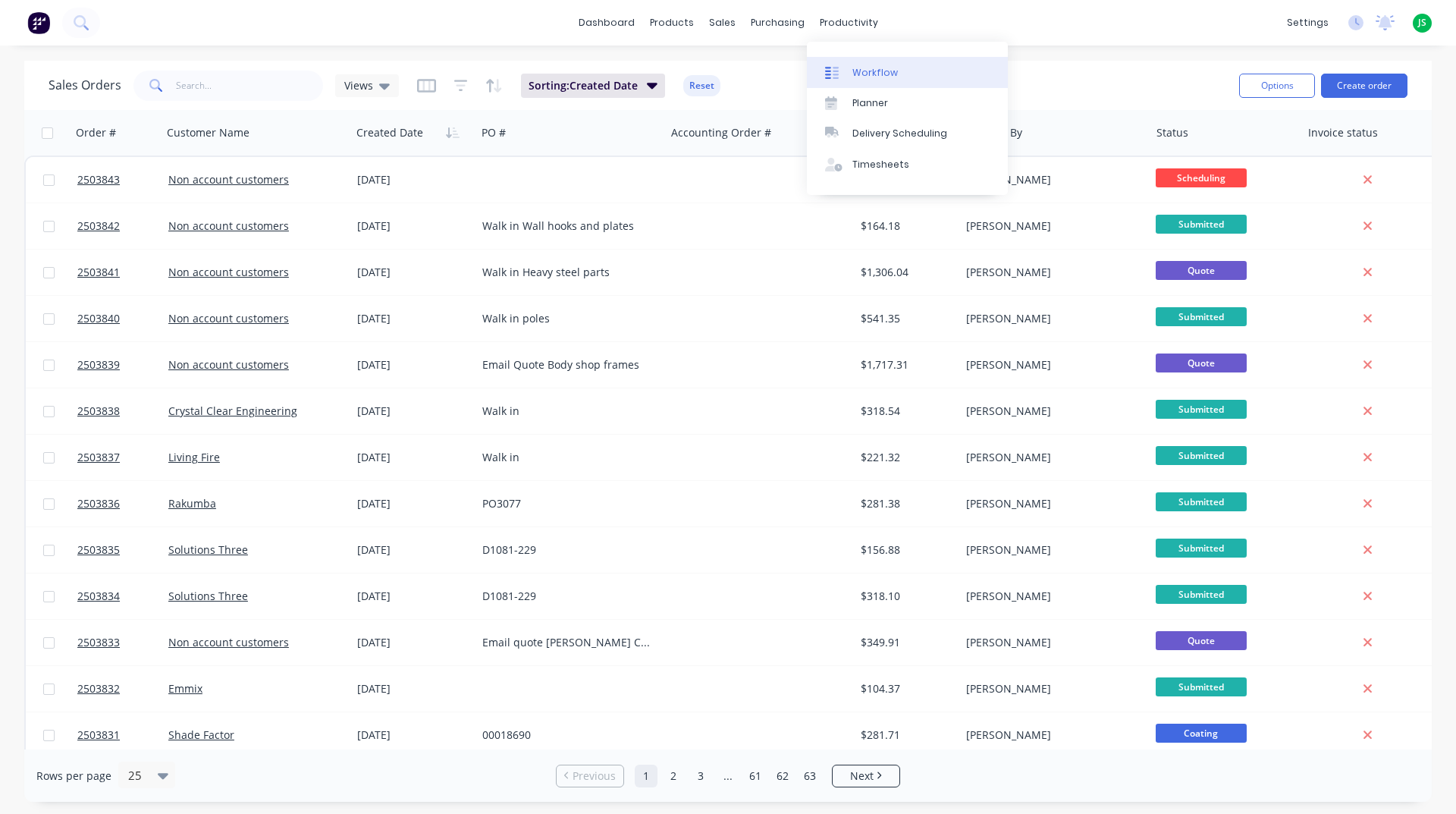
click at [858, 71] on div "Workflow" at bounding box center [875, 73] width 46 height 14
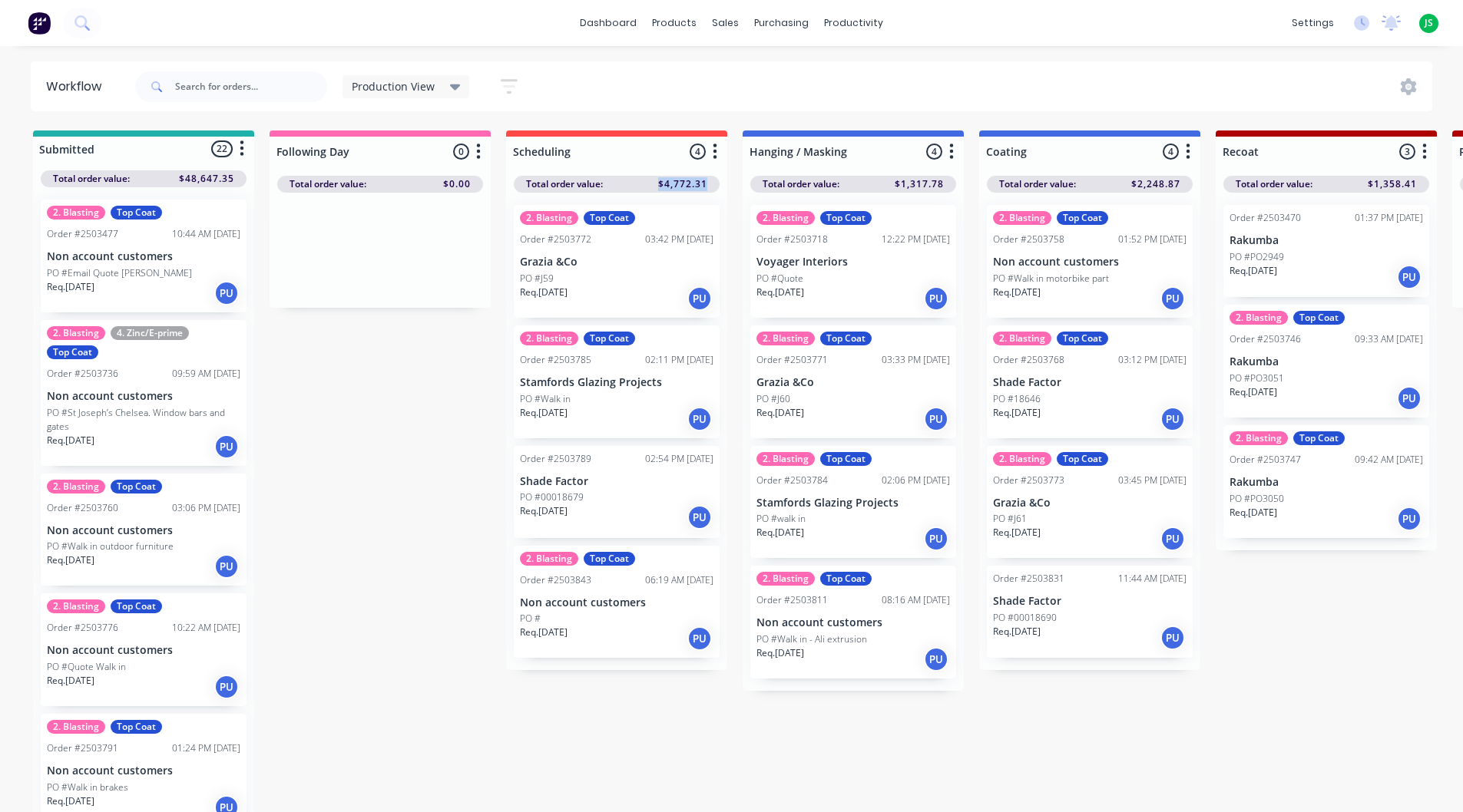
drag, startPoint x: 661, startPoint y: 185, endPoint x: 714, endPoint y: 168, distance: 55.7
click at [714, 168] on div "Total order value: $4,772.31" at bounding box center [617, 179] width 221 height 26
click at [611, 417] on div "Req. [DATE] PU" at bounding box center [617, 419] width 194 height 26
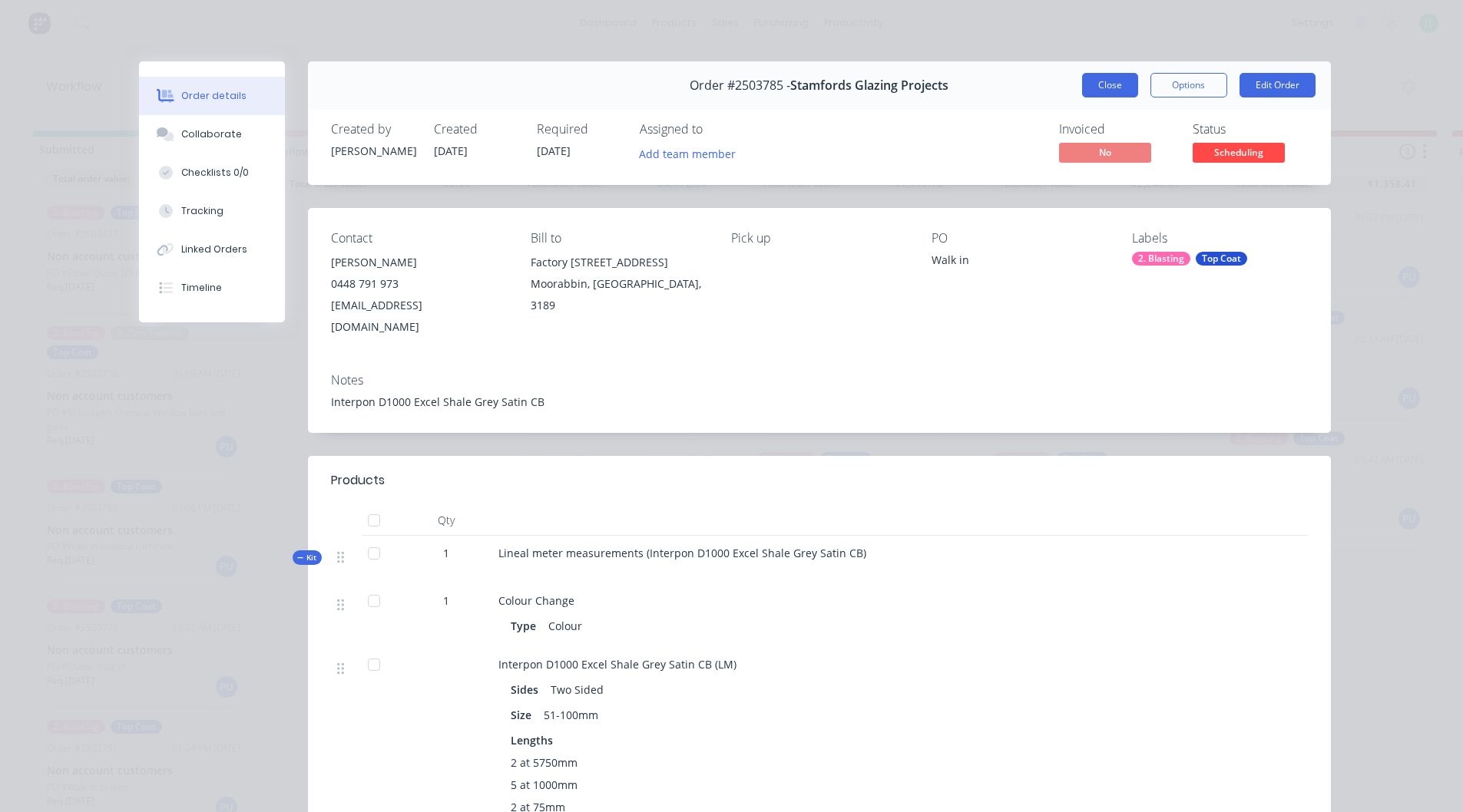
click at [1106, 82] on button "Close" at bounding box center [1110, 85] width 56 height 25
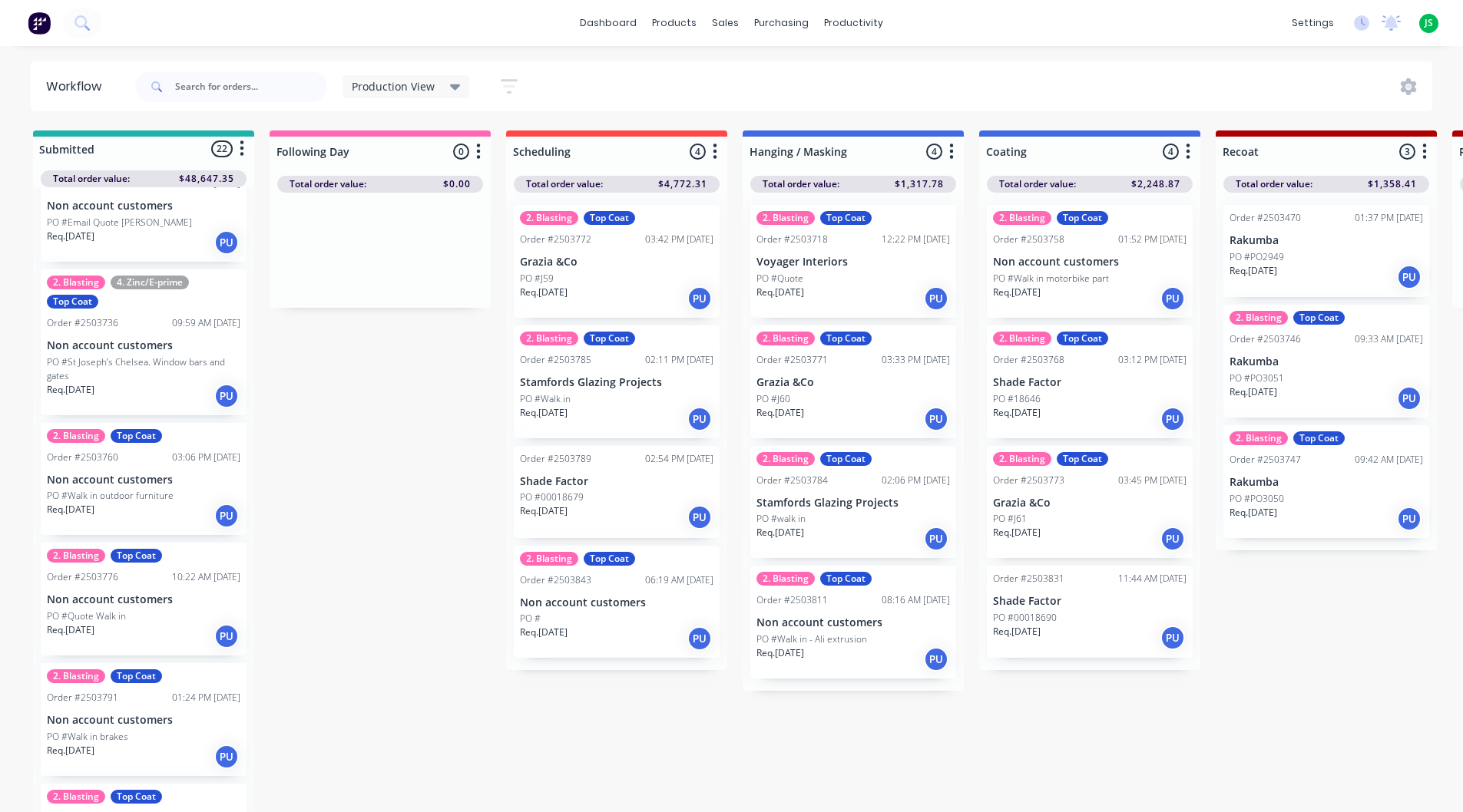
scroll to position [77, 0]
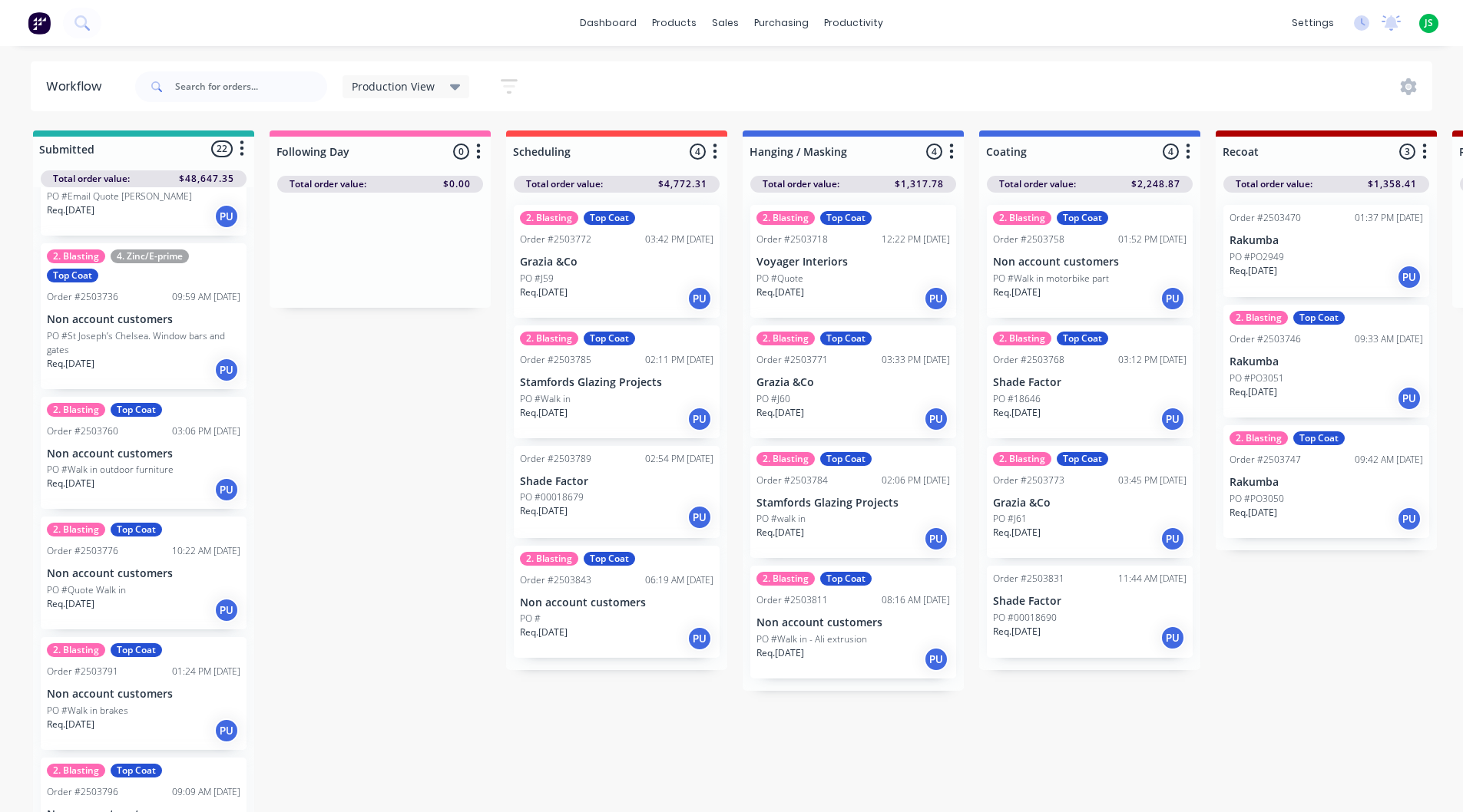
click at [641, 620] on div "PO #" at bounding box center [617, 618] width 194 height 14
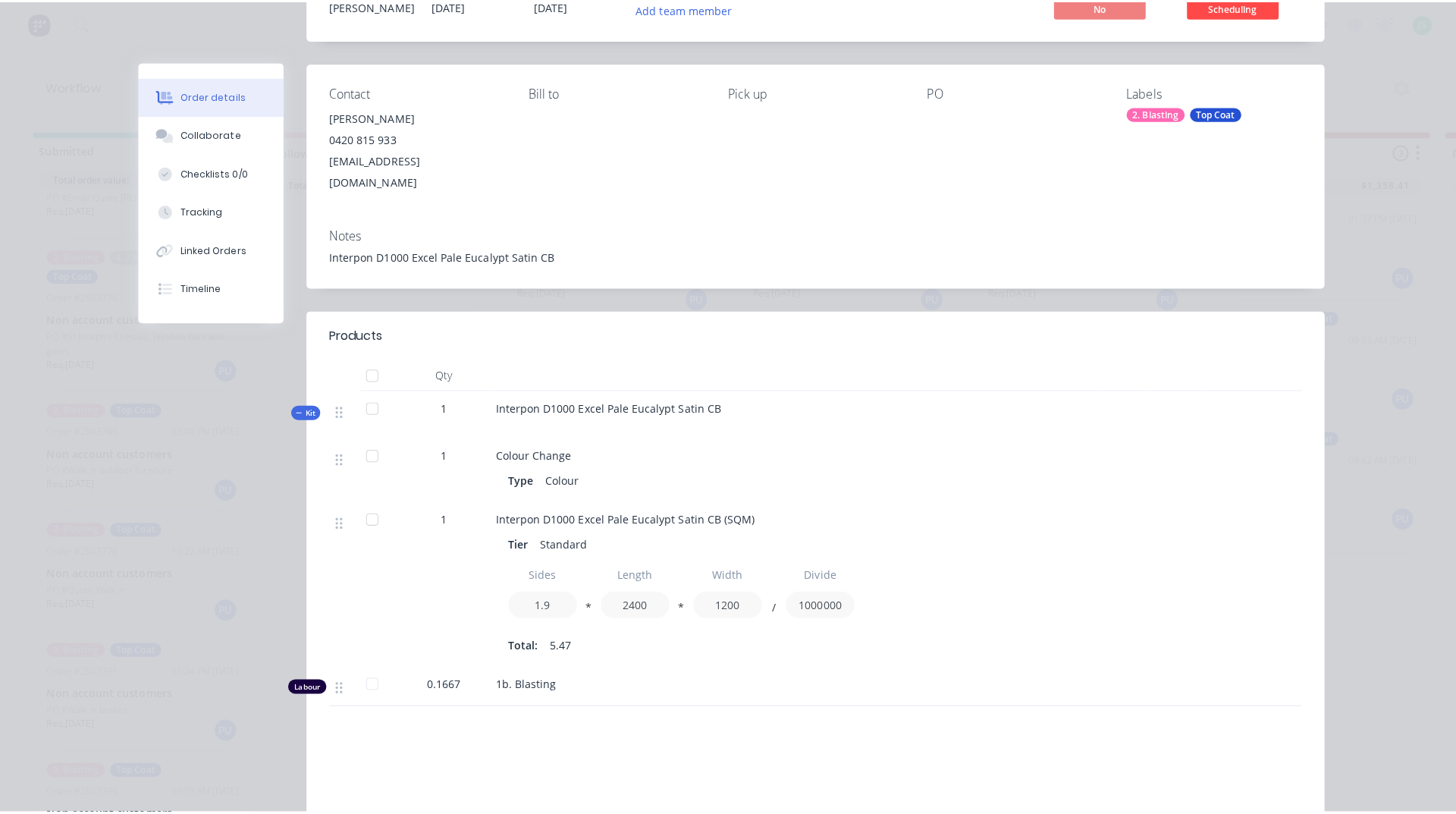
scroll to position [0, 0]
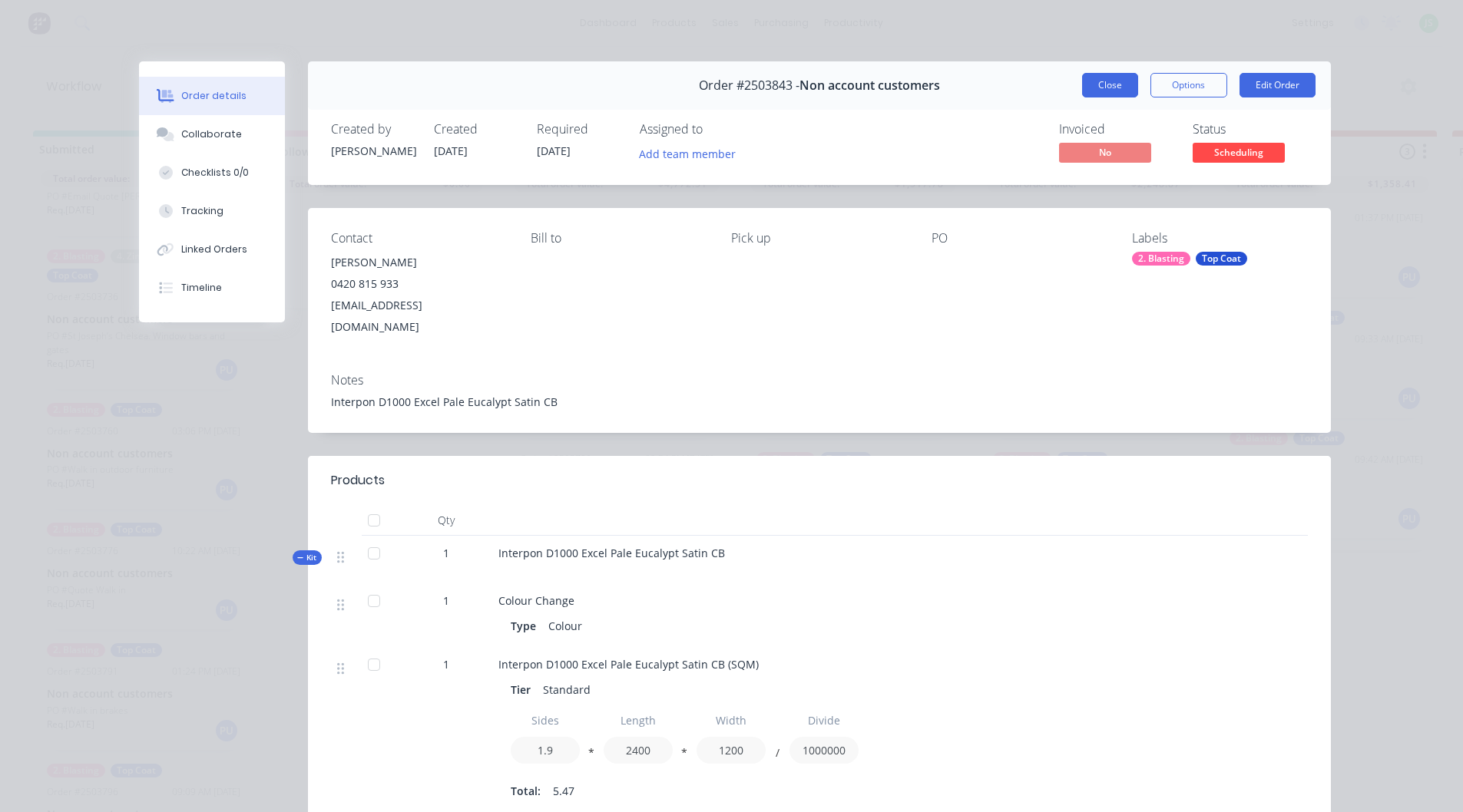
click at [1089, 90] on button "Close" at bounding box center [1110, 85] width 56 height 25
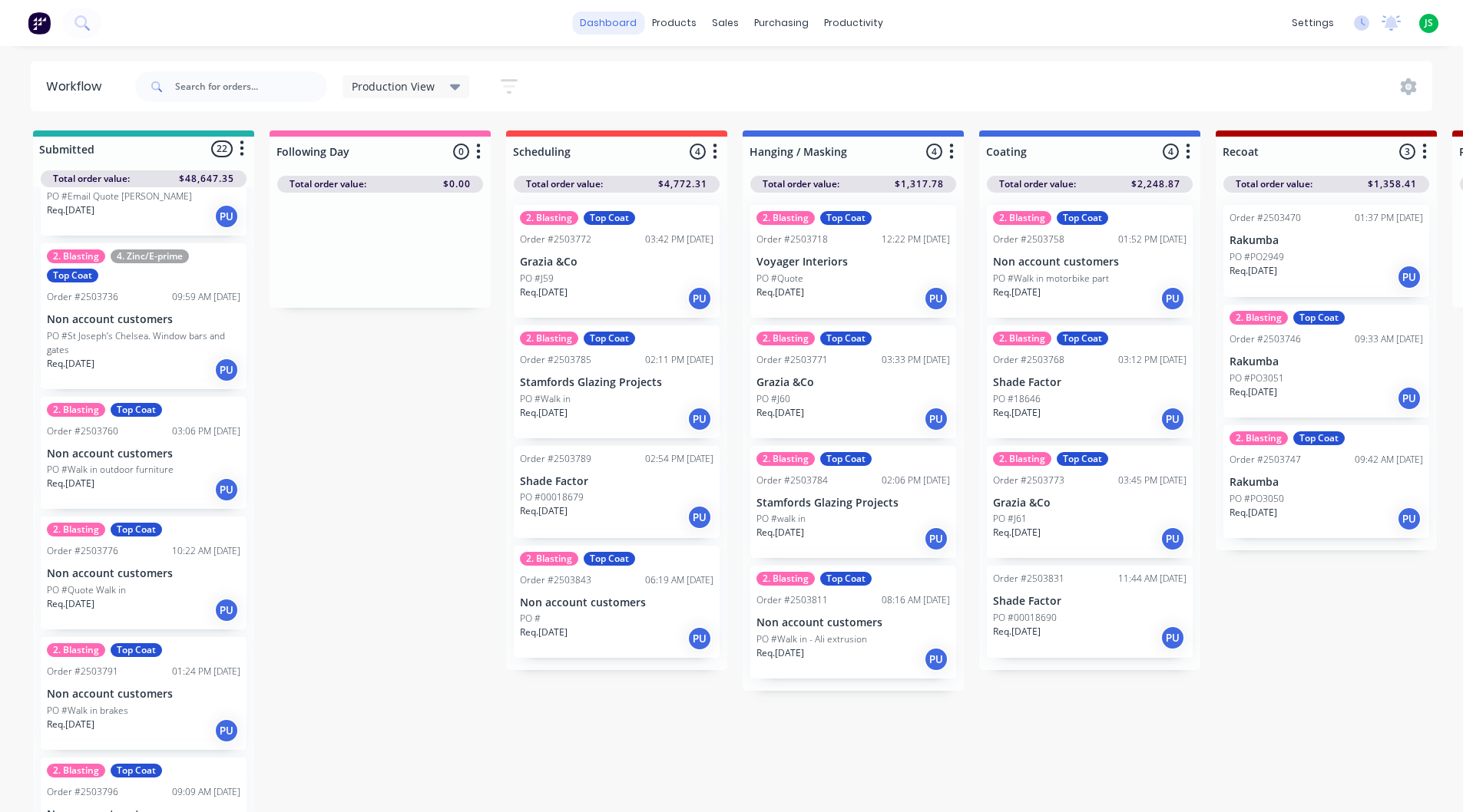
click at [626, 28] on link "dashboard" at bounding box center [609, 22] width 72 height 23
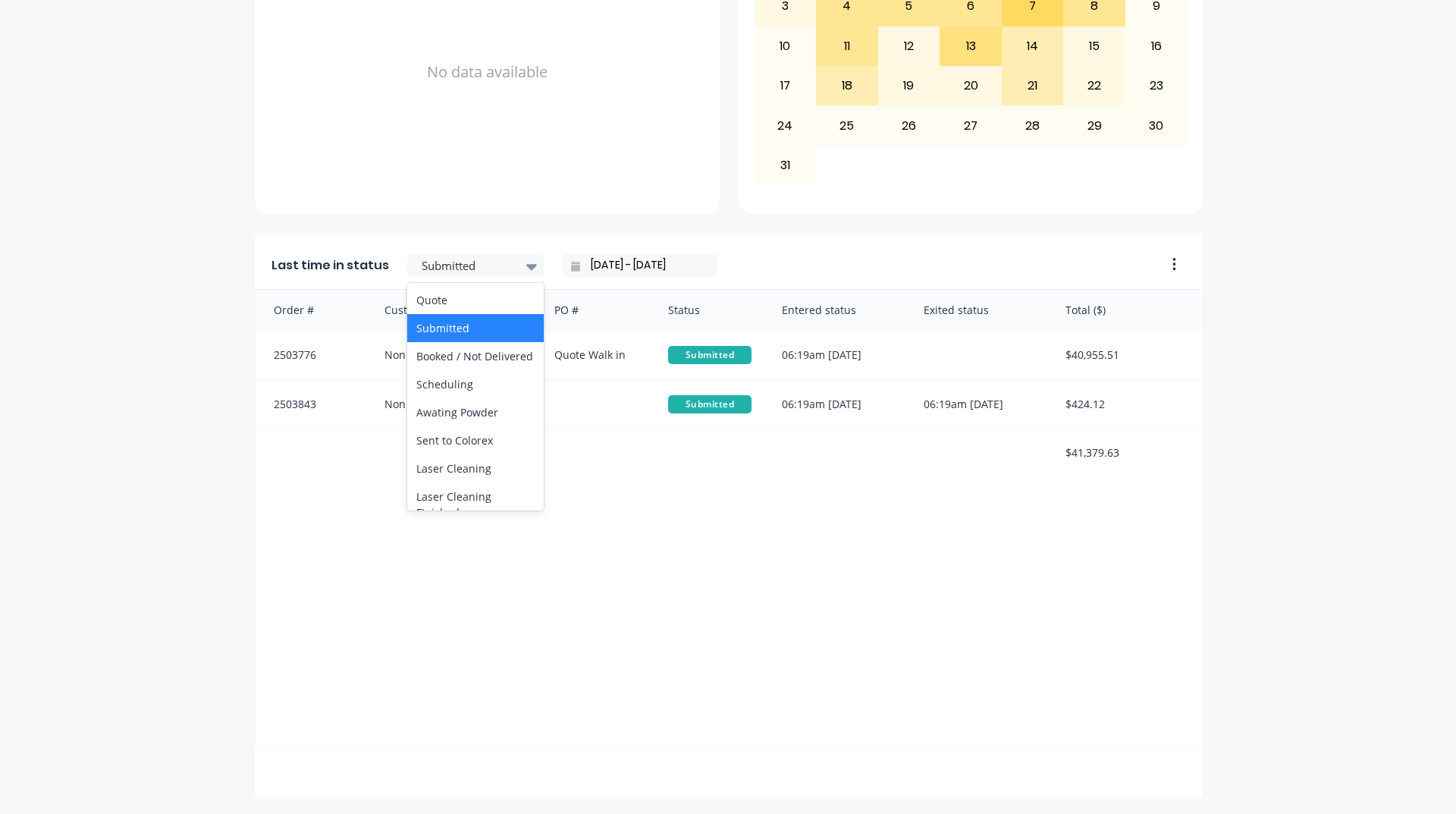
scroll to position [76, 0]
click at [465, 400] on div "Scheduling" at bounding box center [475, 392] width 136 height 28
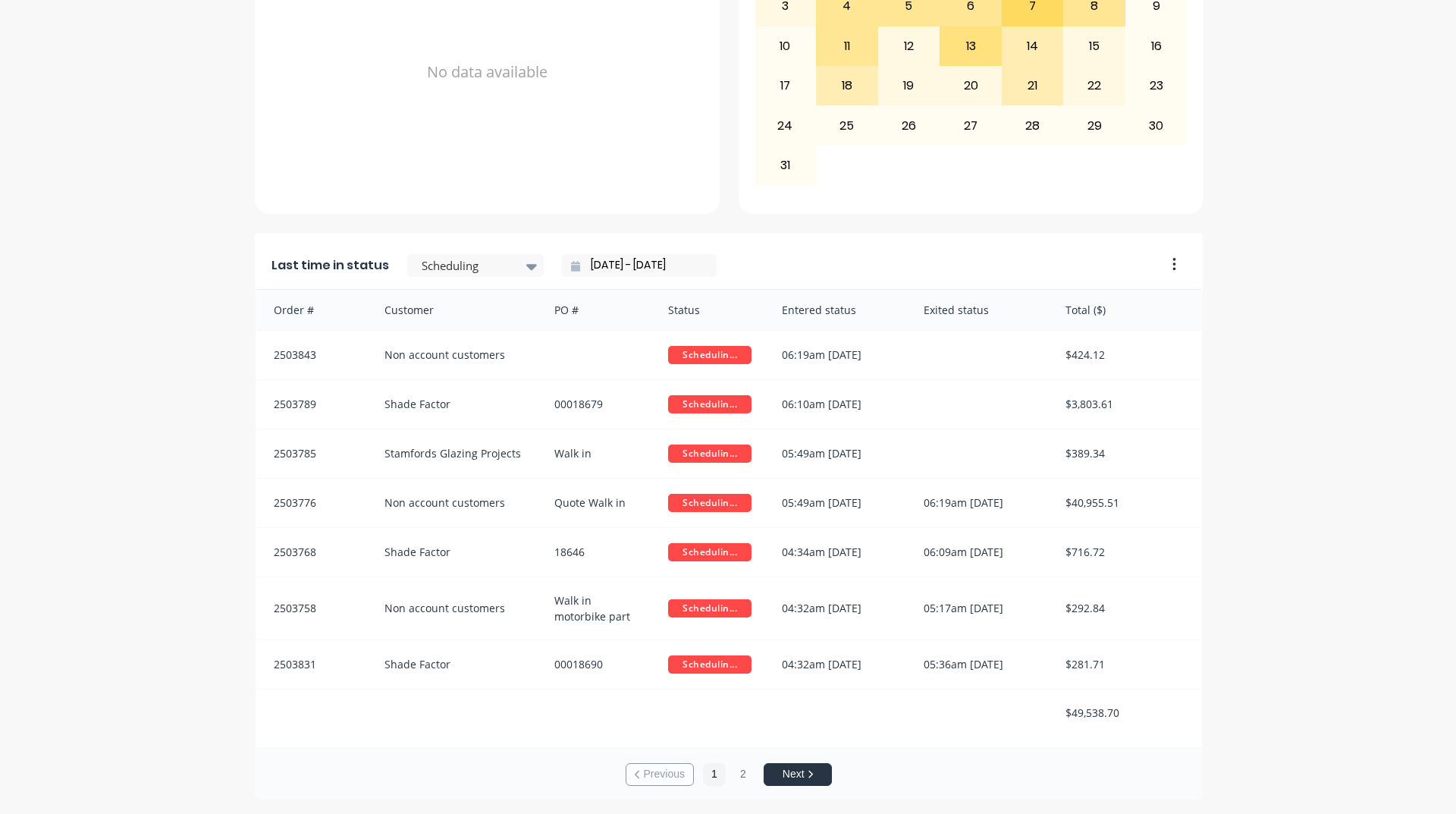
scroll to position [3, 0]
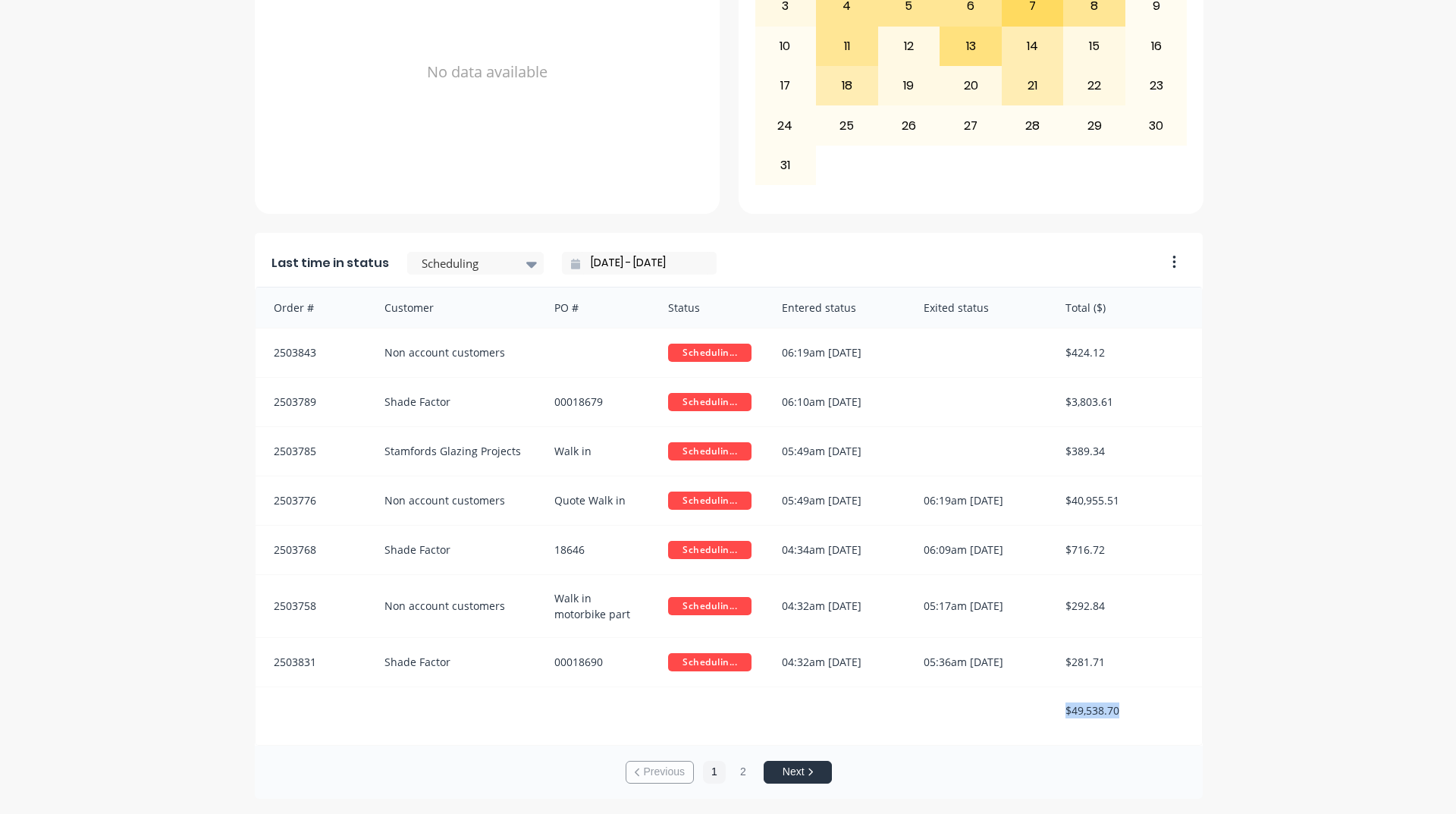
drag, startPoint x: 1058, startPoint y: 701, endPoint x: 1160, endPoint y: 713, distance: 102.7
click at [1160, 715] on div "$49,538.70" at bounding box center [1125, 710] width 151 height 47
click at [1276, 651] on div "A Class Powder Coating Create sales order Create purchase order Overview Select…" at bounding box center [728, 110] width 1456 height 1377
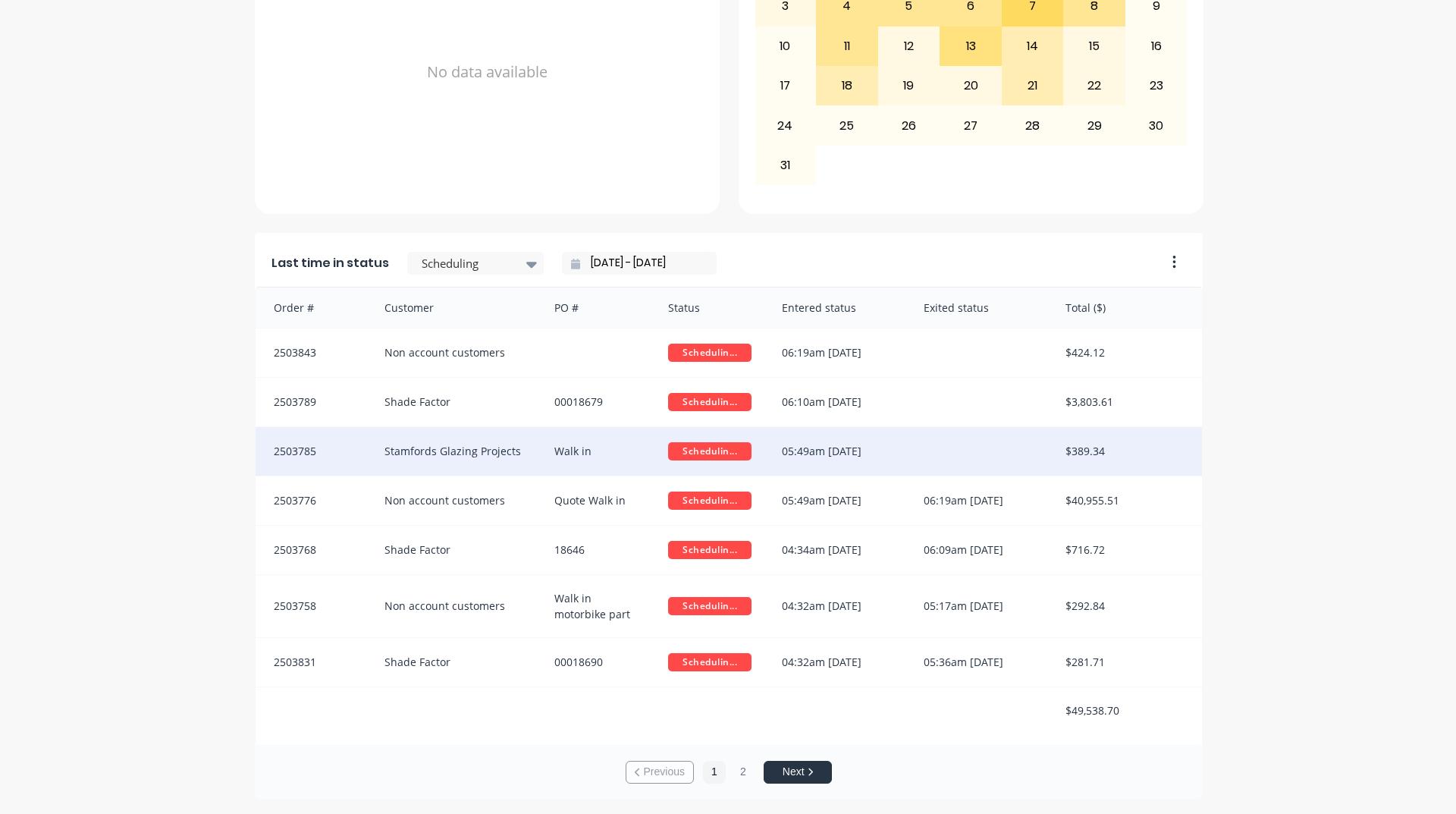
scroll to position [0, 0]
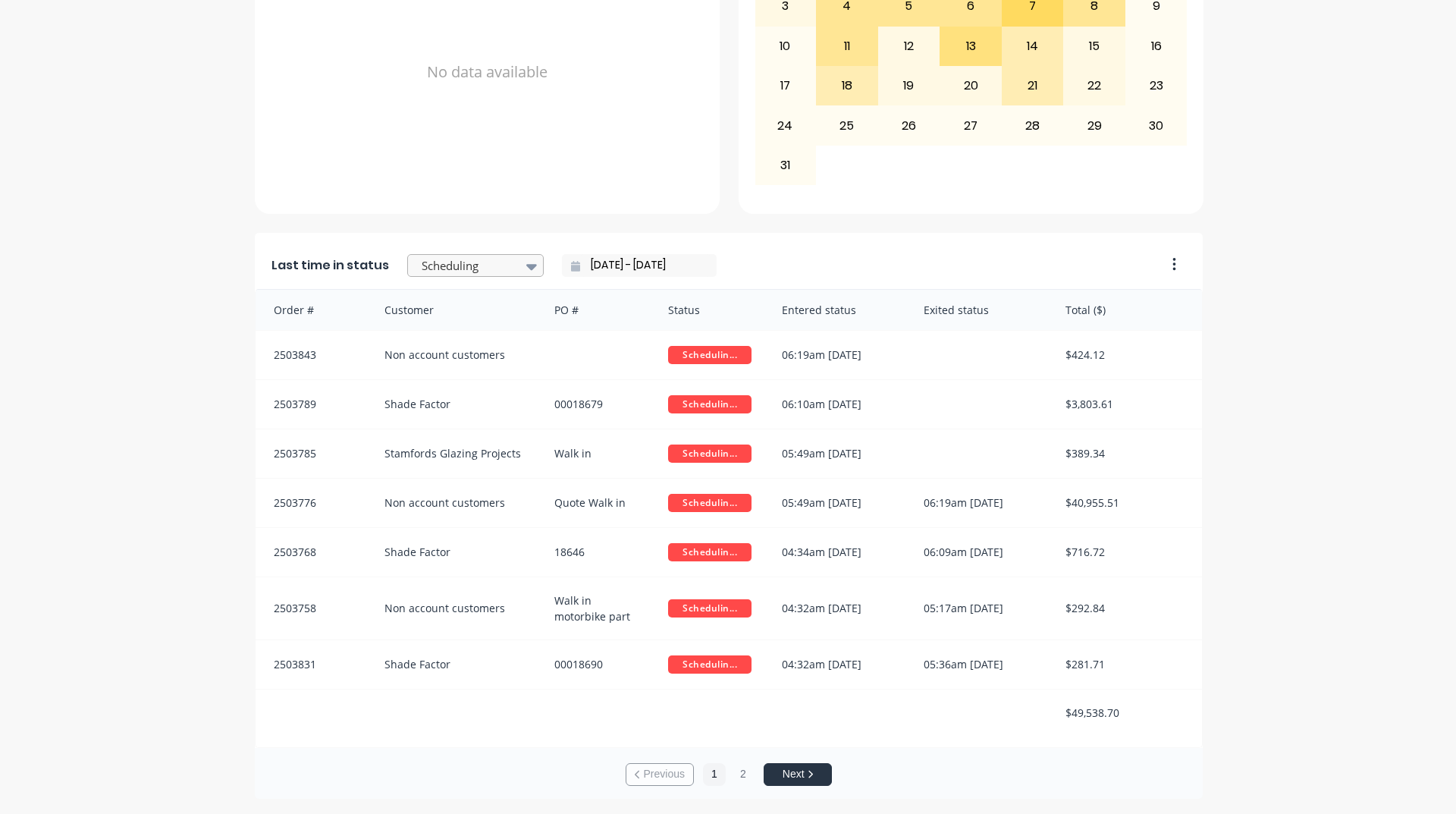
click at [506, 271] on div "Scheduling" at bounding box center [468, 266] width 105 height 23
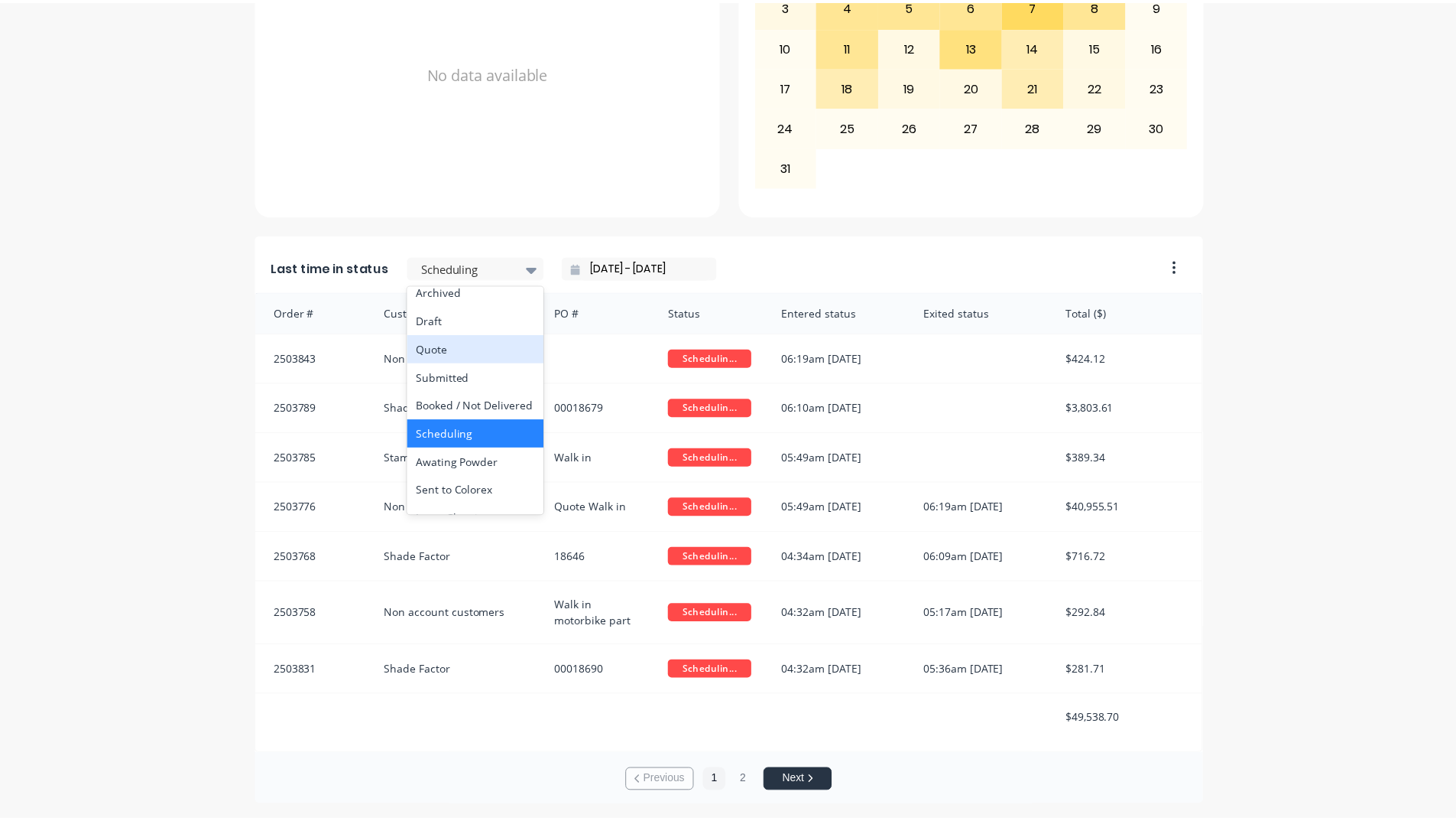
scroll to position [77, 0]
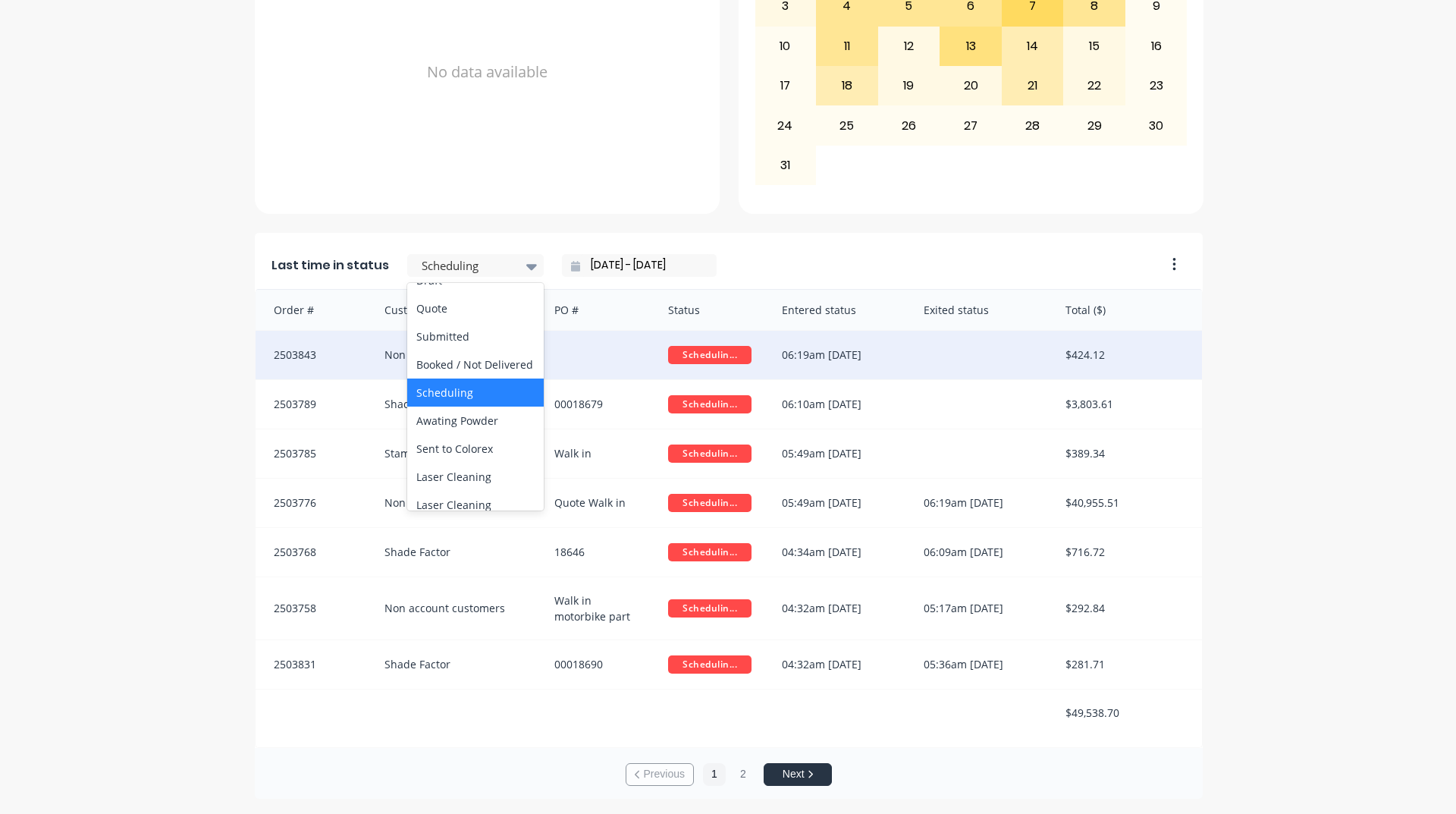
click at [1079, 359] on div "$424.12" at bounding box center [1125, 355] width 151 height 48
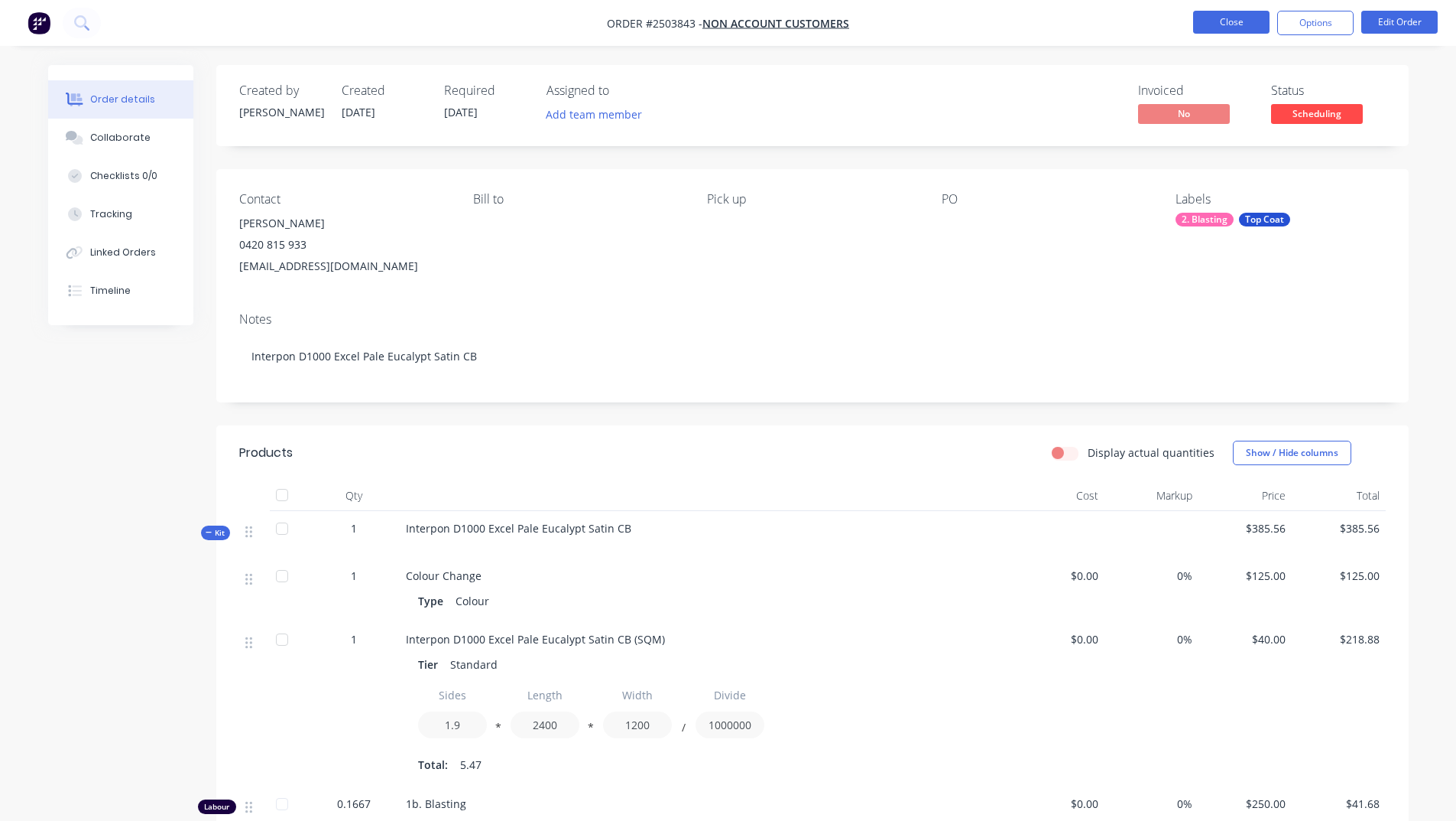
click at [1217, 32] on button "Close" at bounding box center [1232, 22] width 77 height 23
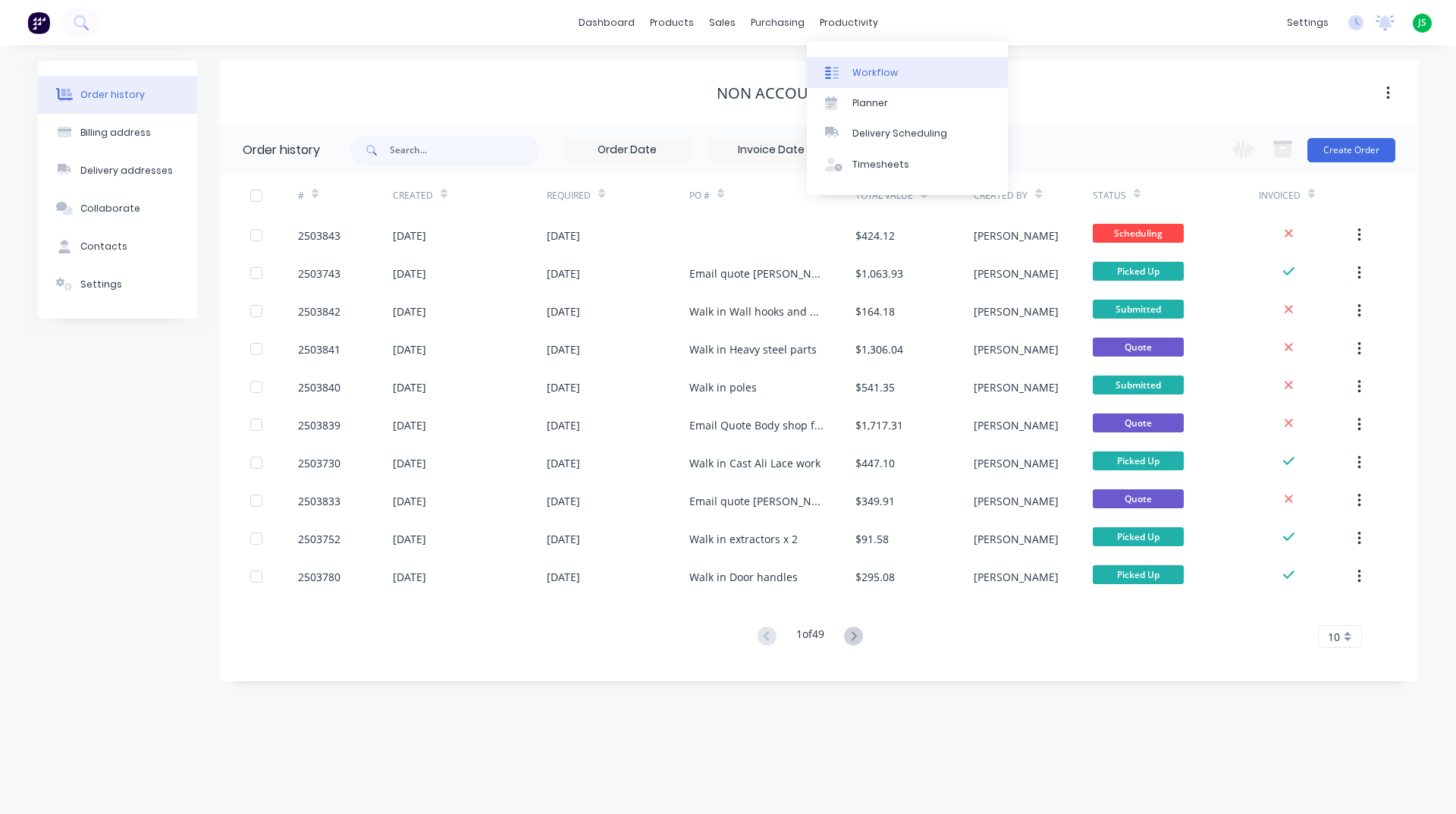
click at [869, 66] on div "Workflow" at bounding box center [875, 73] width 46 height 14
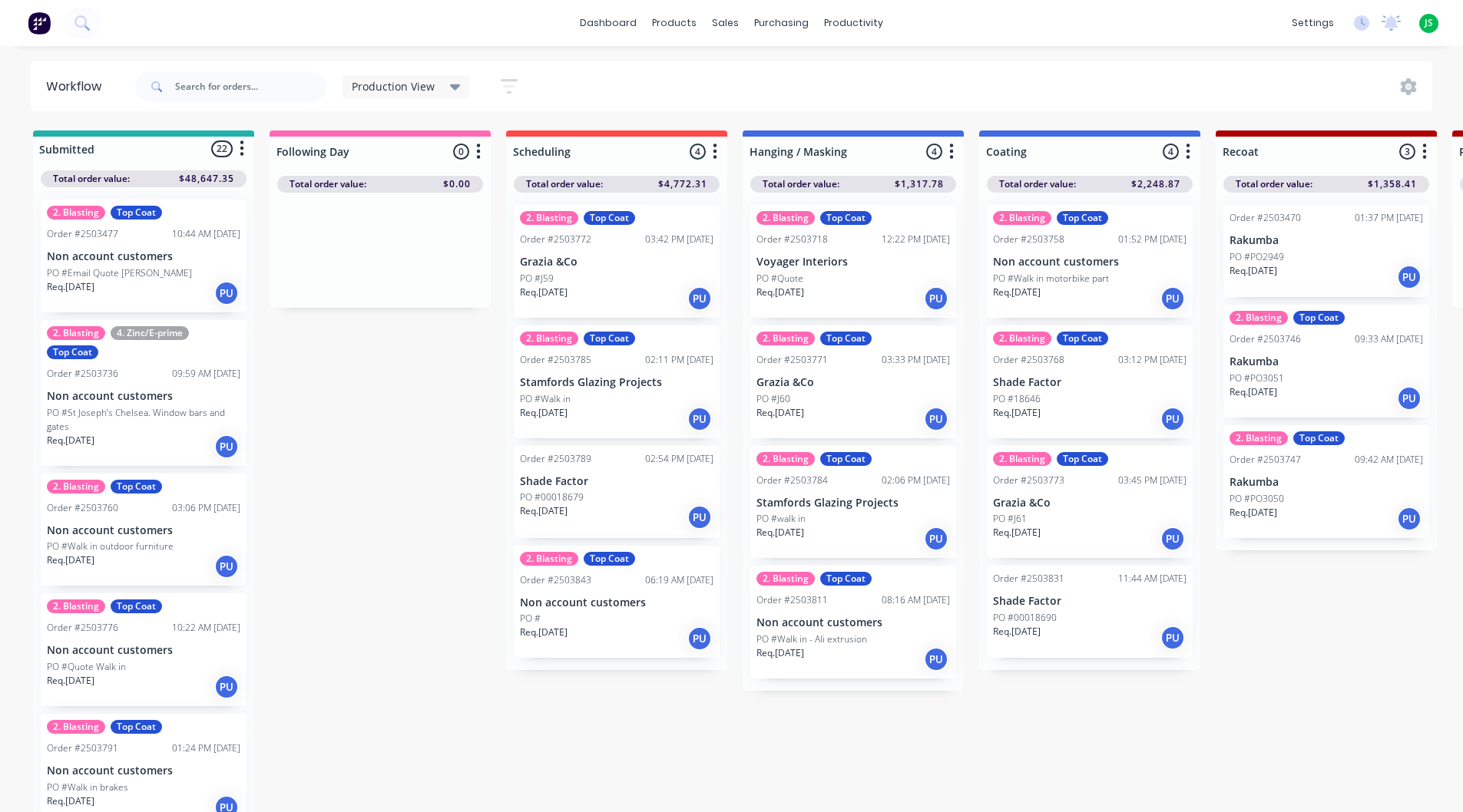
click at [604, 417] on div "Req. [DATE] PU" at bounding box center [617, 419] width 194 height 26
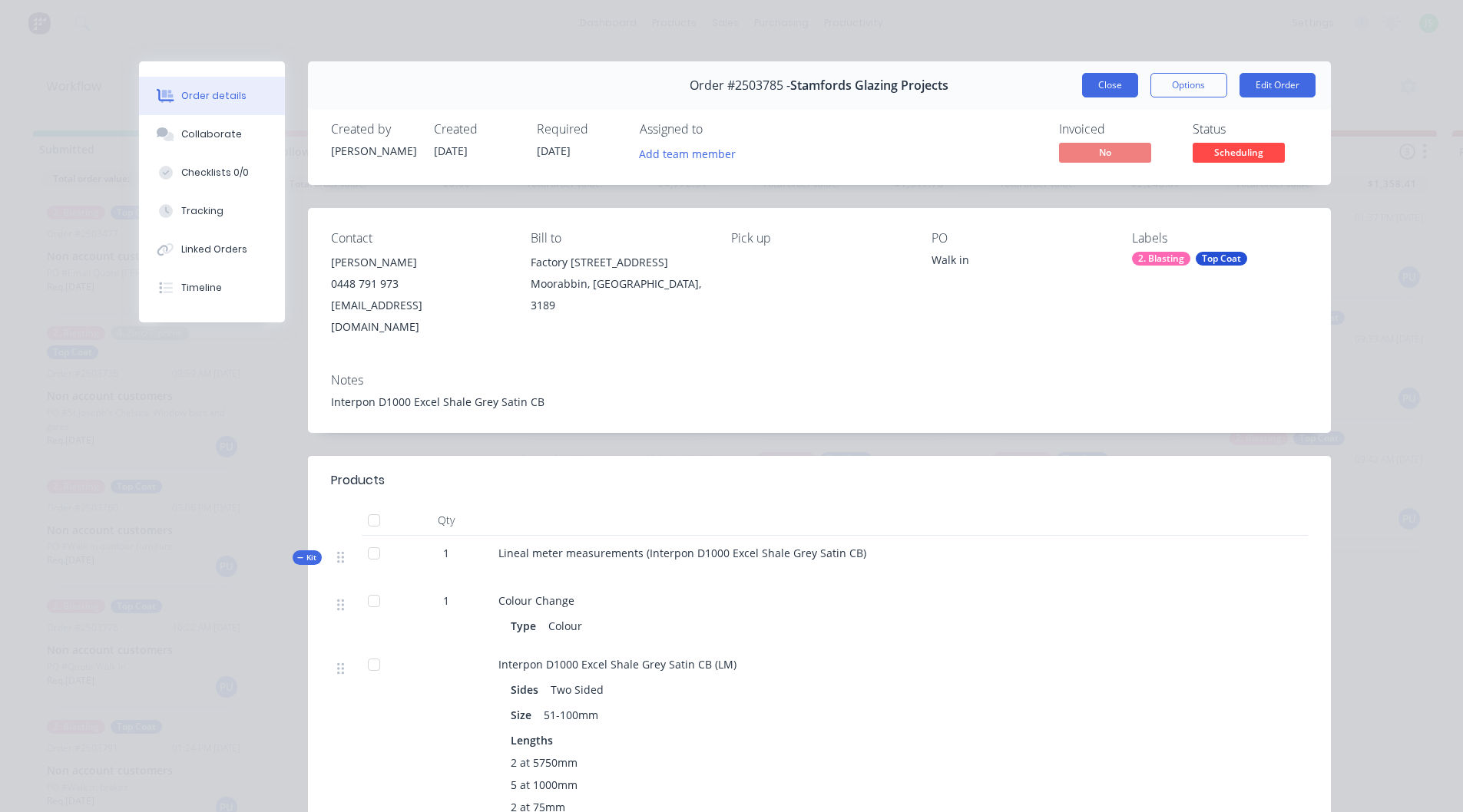
click at [1103, 85] on button "Close" at bounding box center [1110, 85] width 56 height 25
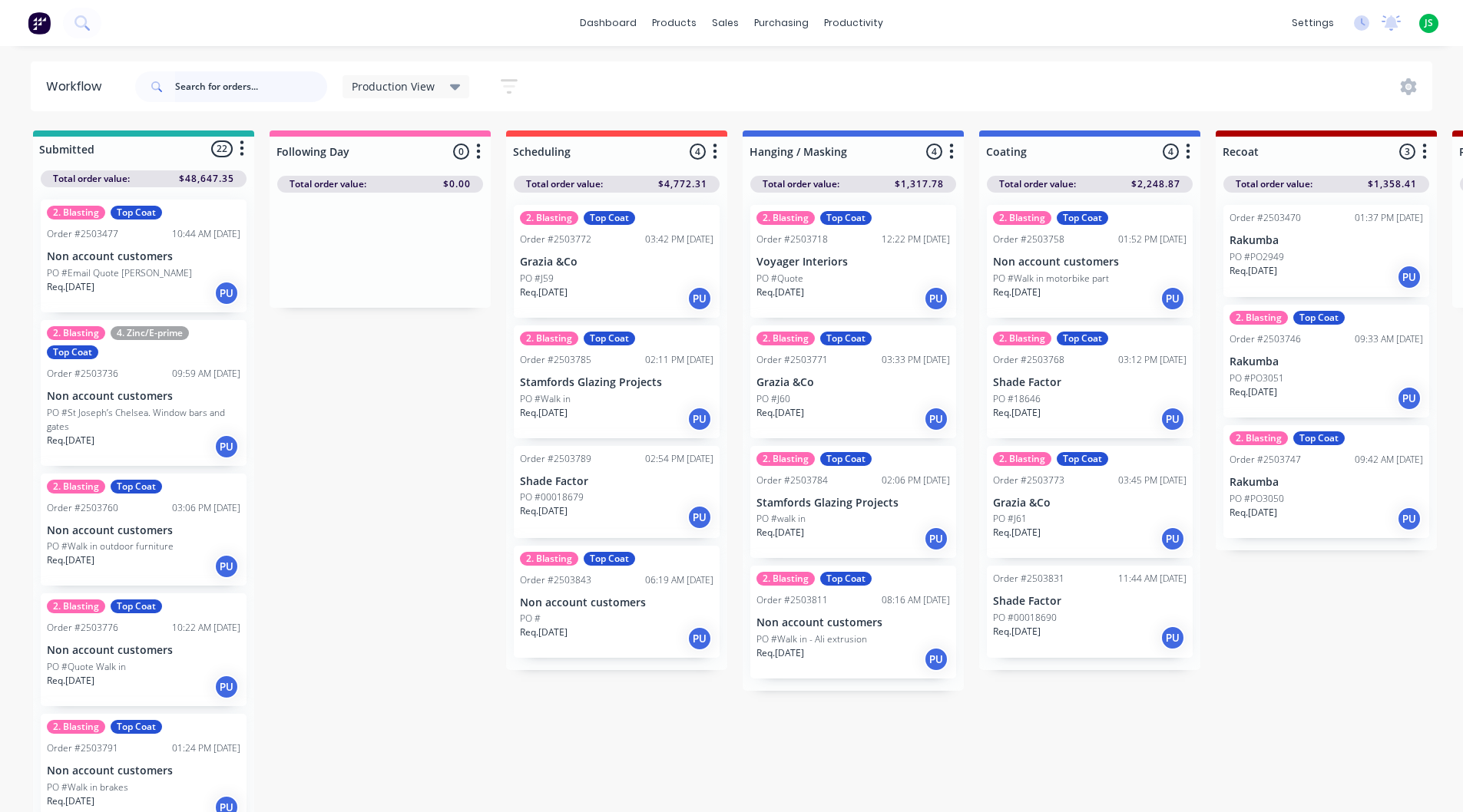
click at [207, 93] on input "text" at bounding box center [250, 87] width 152 height 31
type input "bronze"
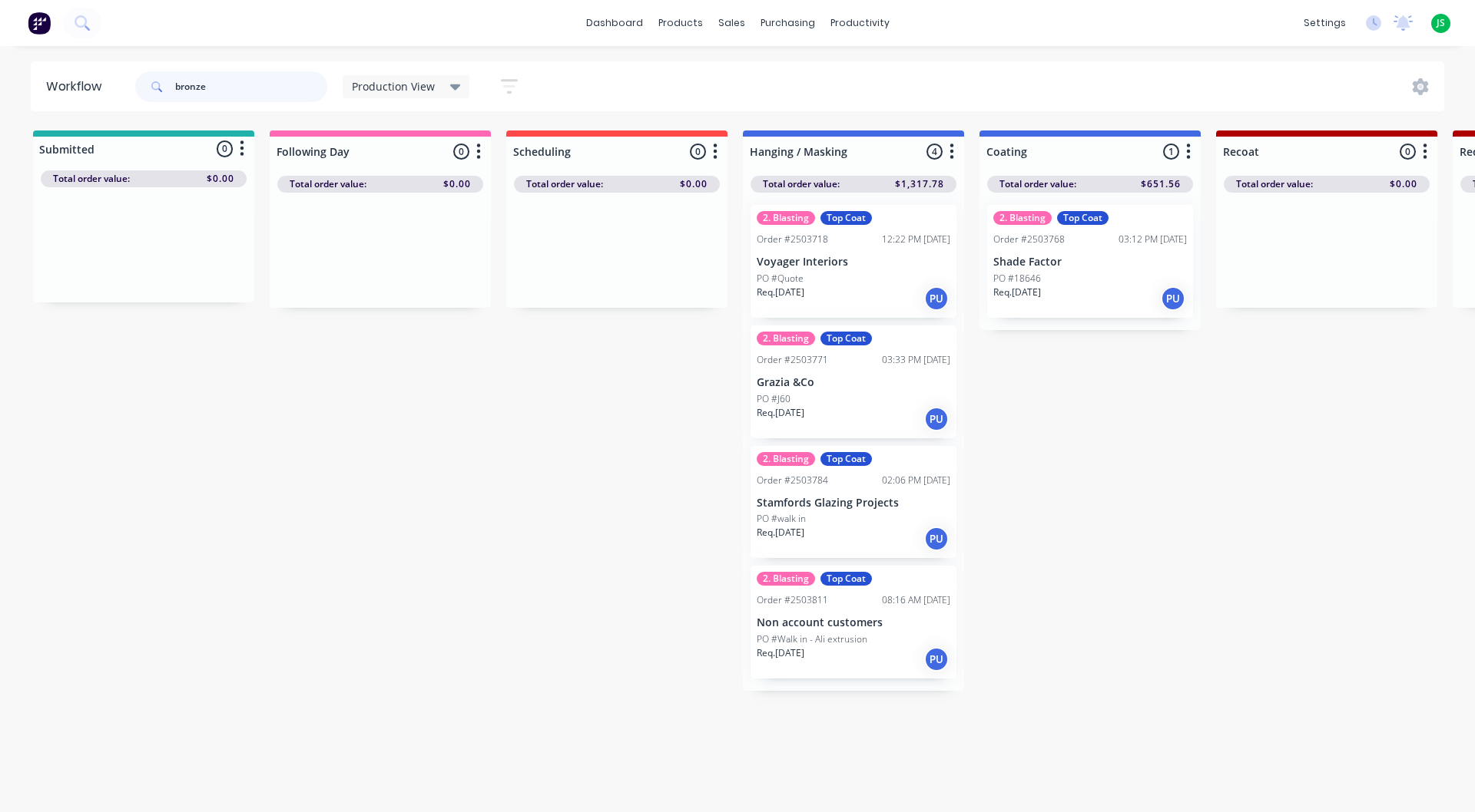
click at [264, 82] on input "bronze" at bounding box center [250, 87] width 152 height 31
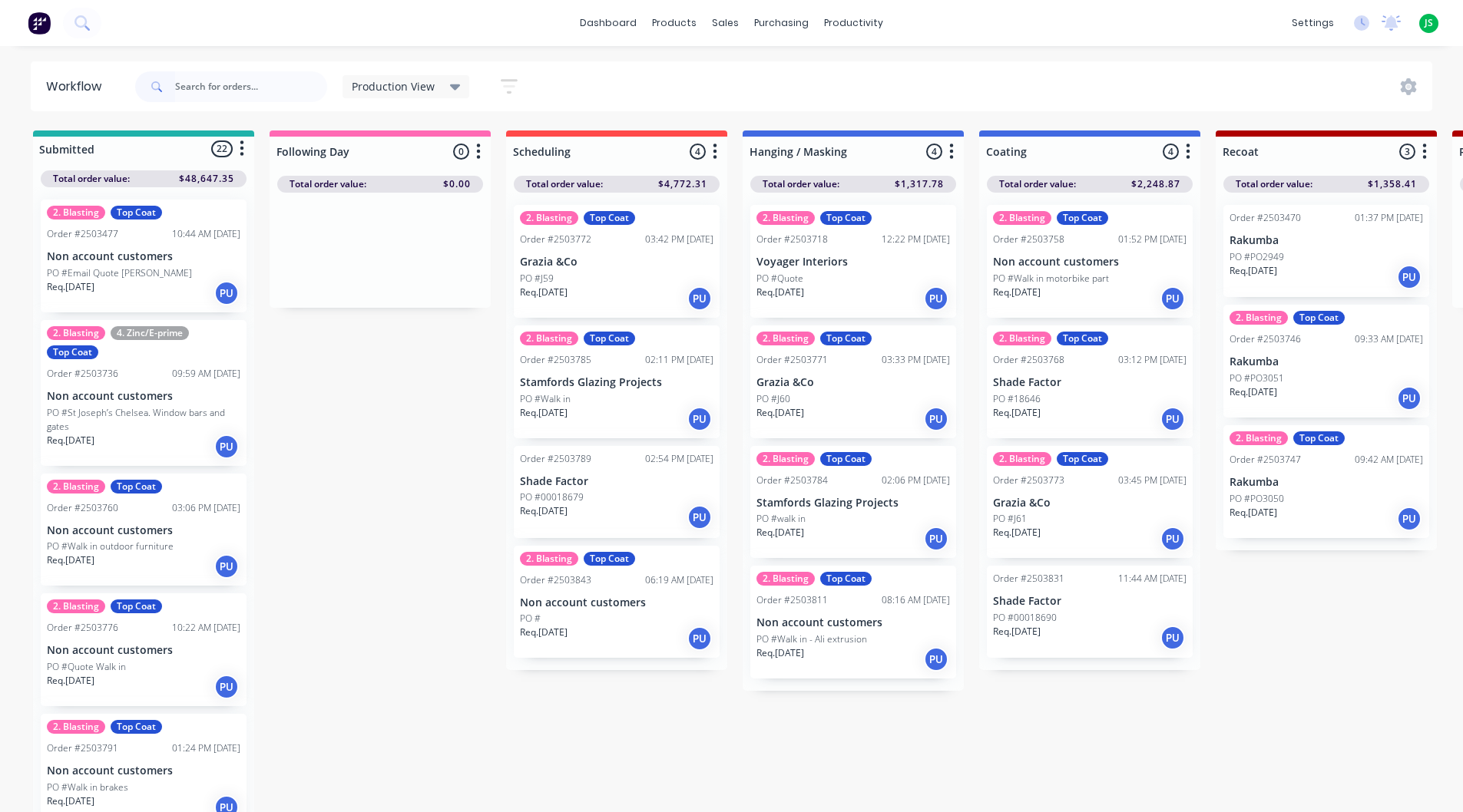
click at [871, 285] on div "Req. [DATE] PU" at bounding box center [854, 298] width 194 height 26
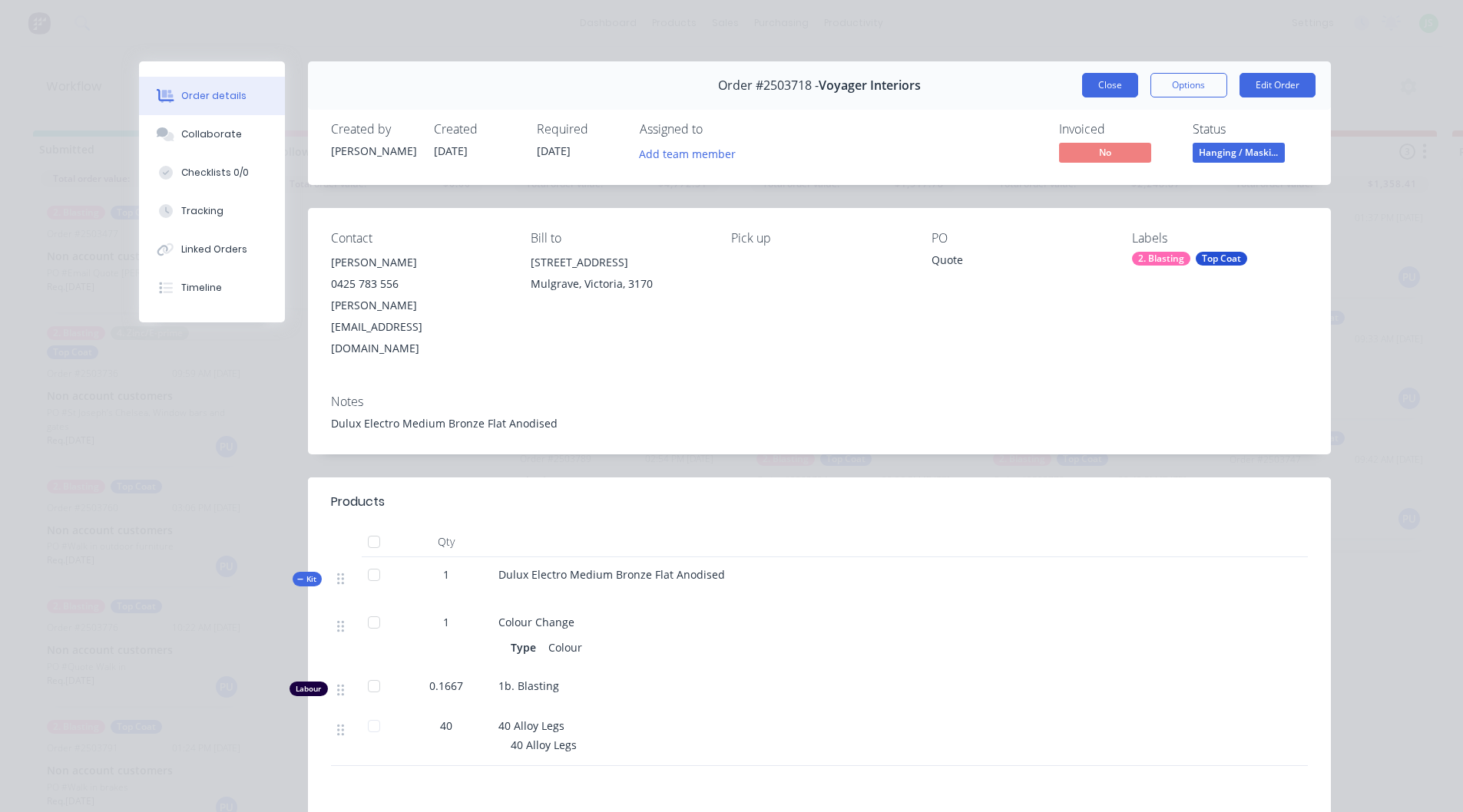
click at [1097, 87] on button "Close" at bounding box center [1110, 85] width 56 height 25
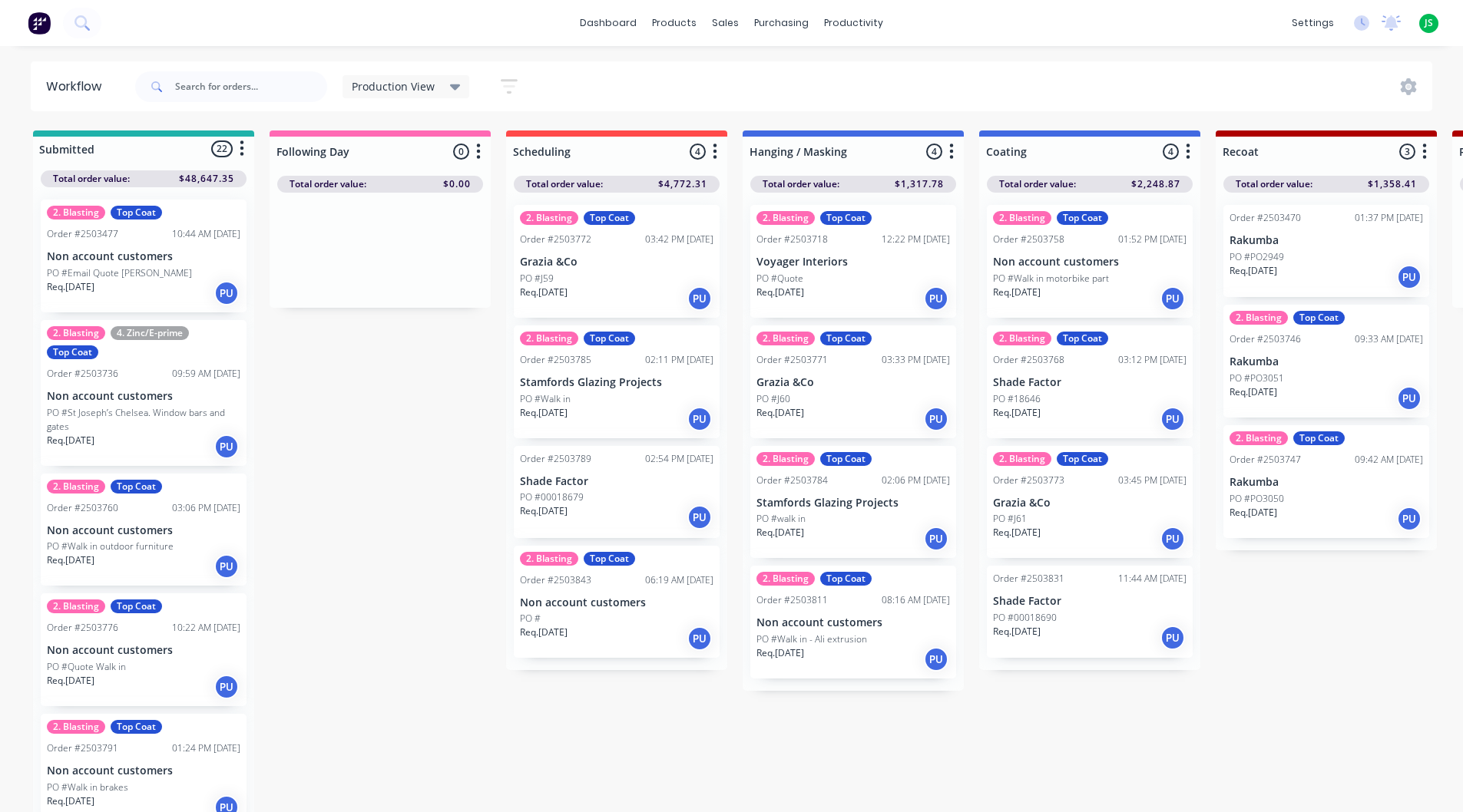
click at [834, 517] on div "PO #walk in" at bounding box center [854, 519] width 194 height 14
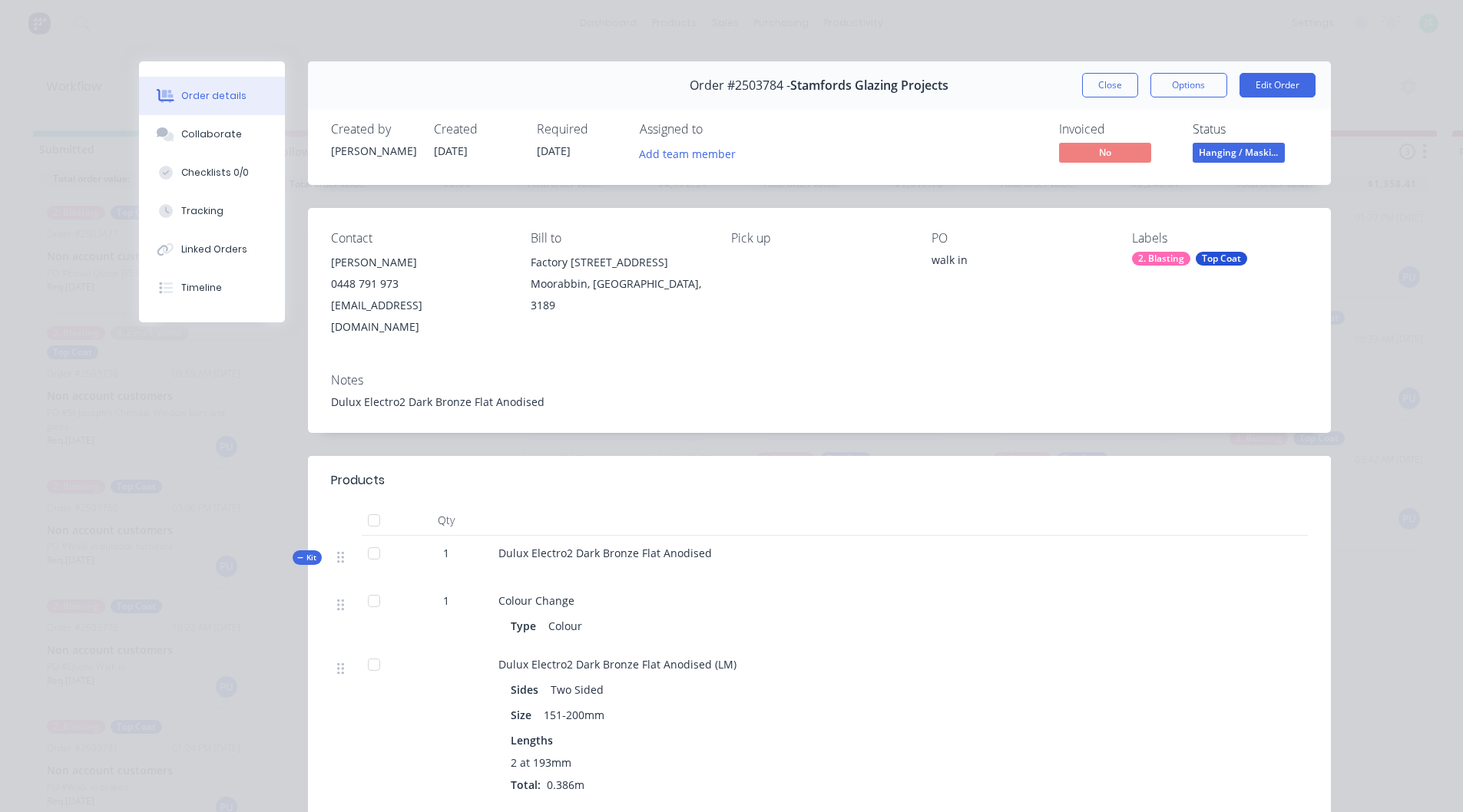
click at [1119, 100] on div "Order #2503784 - Stamfords Glazing Projects Close Options Edit Order" at bounding box center [819, 86] width 1023 height 48
click at [1101, 81] on button "Close" at bounding box center [1110, 85] width 56 height 25
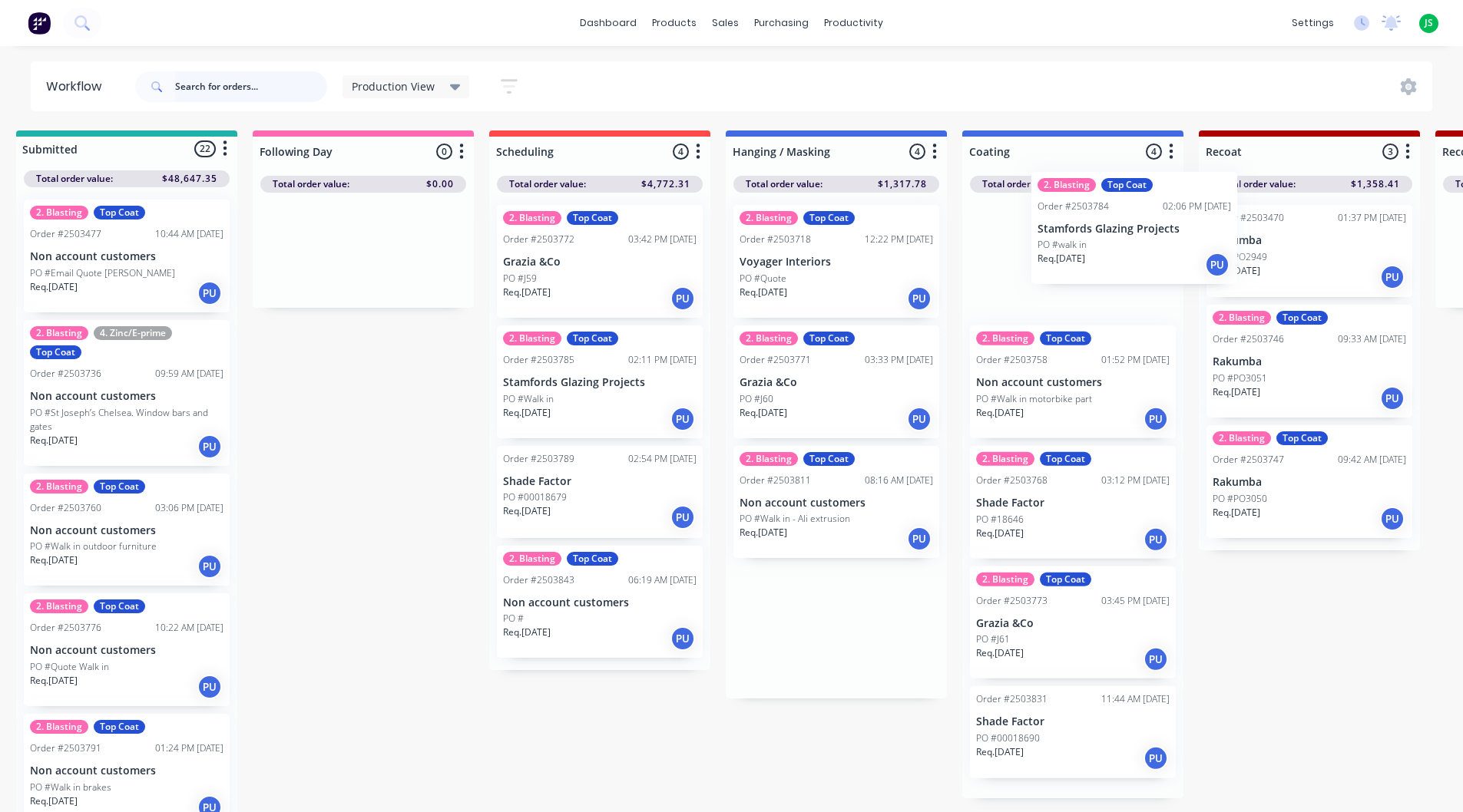
scroll to position [0, 20]
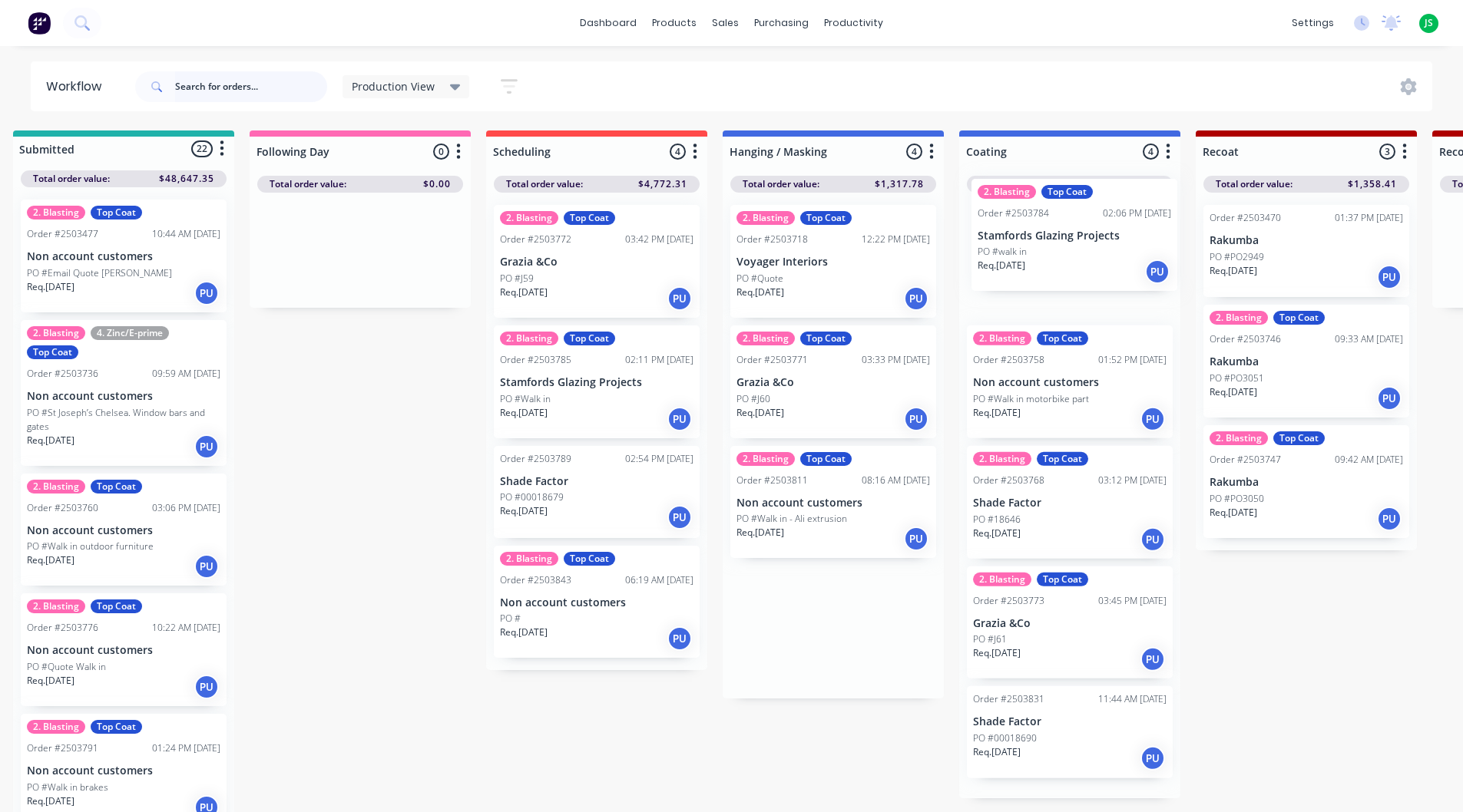
drag, startPoint x: 833, startPoint y: 531, endPoint x: 1034, endPoint y: 253, distance: 343.1
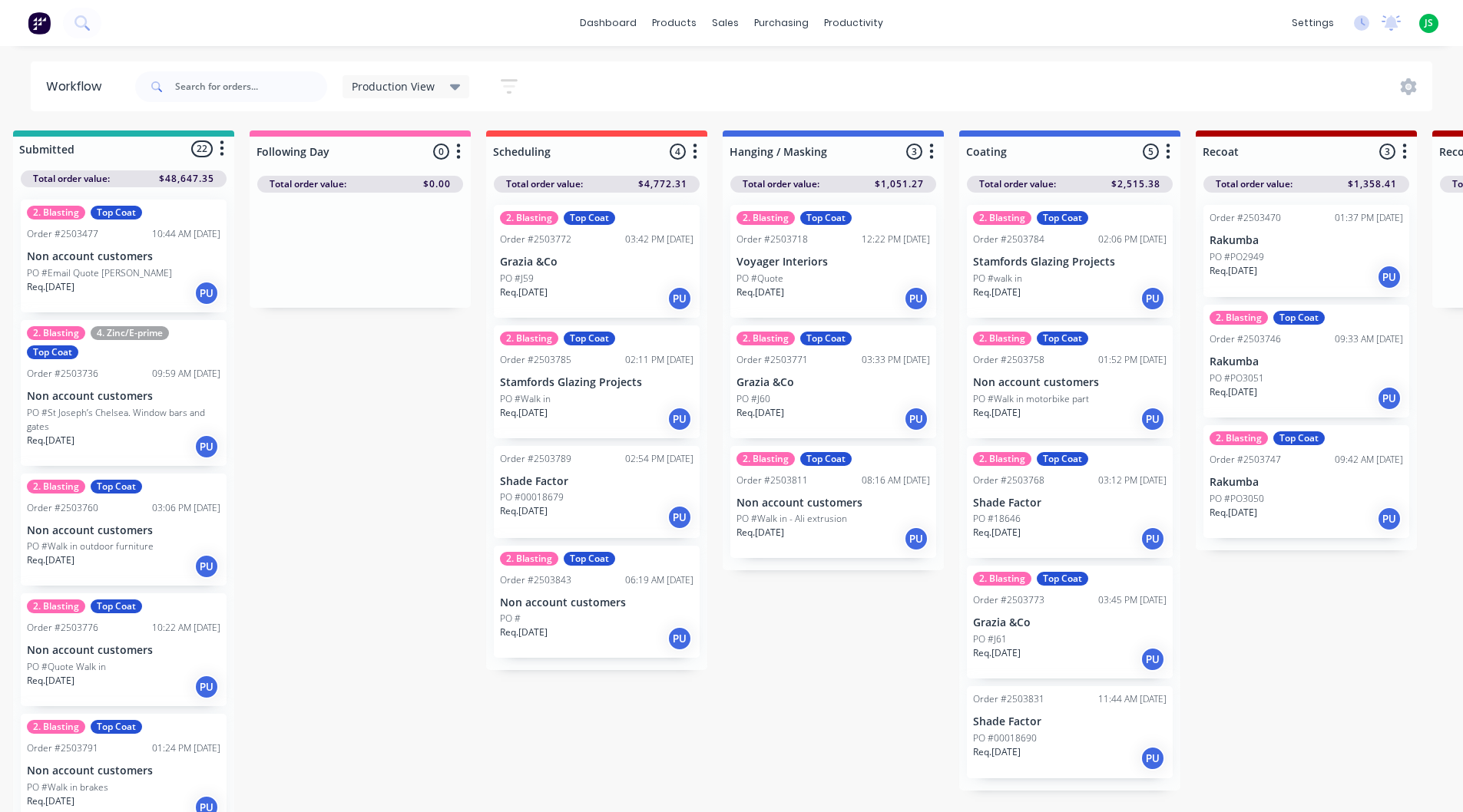
click at [841, 535] on div "Req. [DATE] PU" at bounding box center [834, 539] width 194 height 26
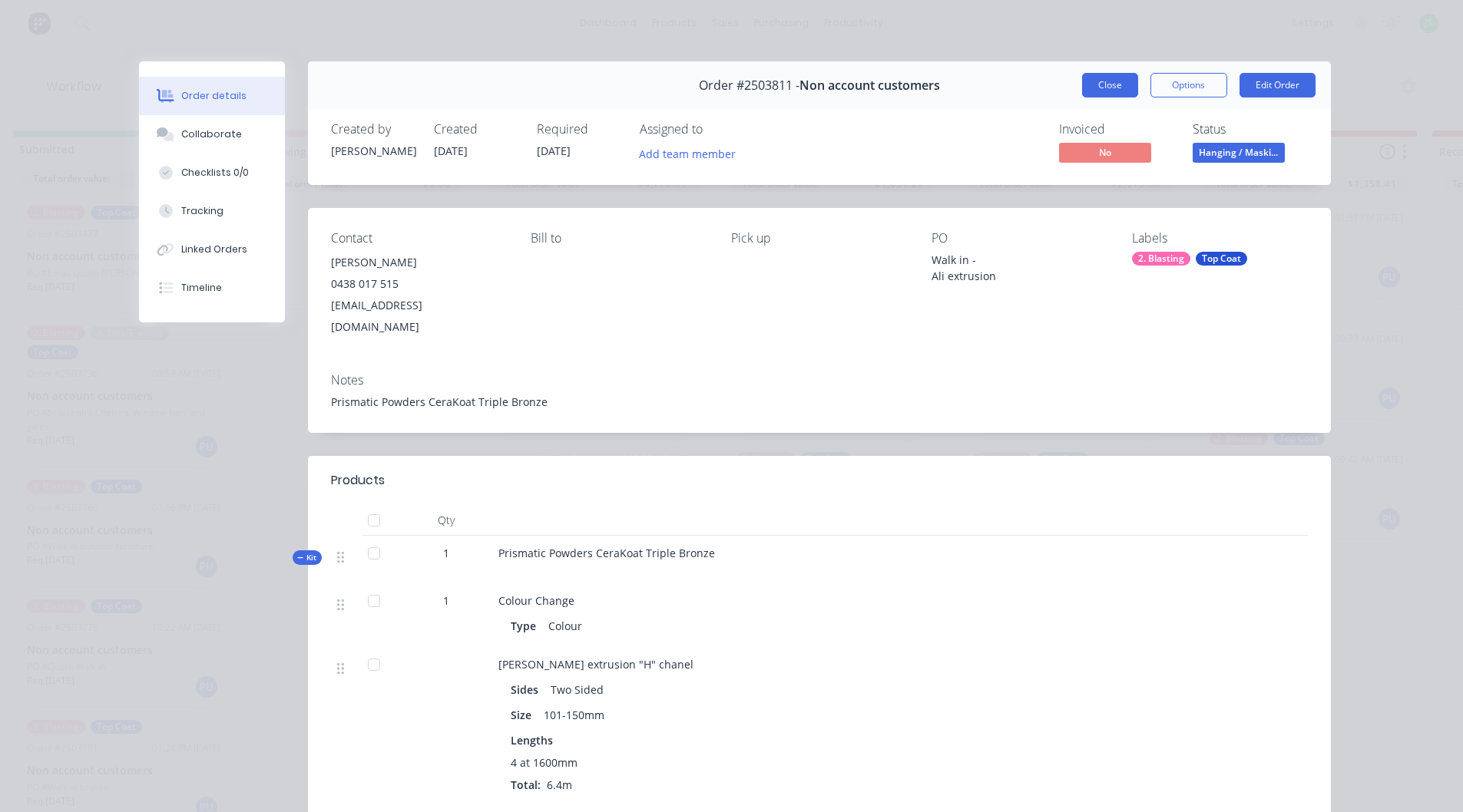
click at [1118, 77] on button "Close" at bounding box center [1110, 85] width 56 height 25
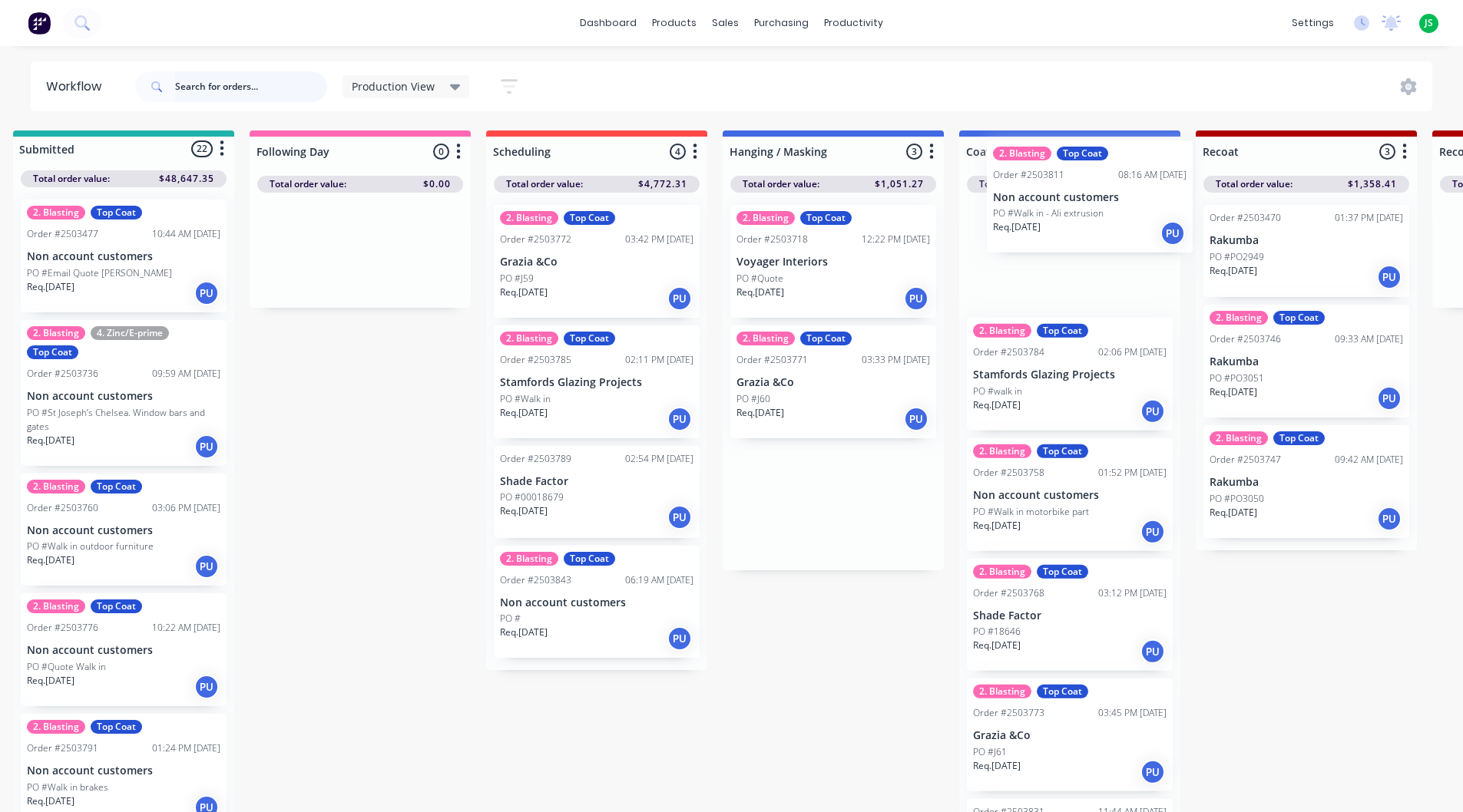
drag, startPoint x: 856, startPoint y: 541, endPoint x: 1106, endPoint y: 268, distance: 370.2
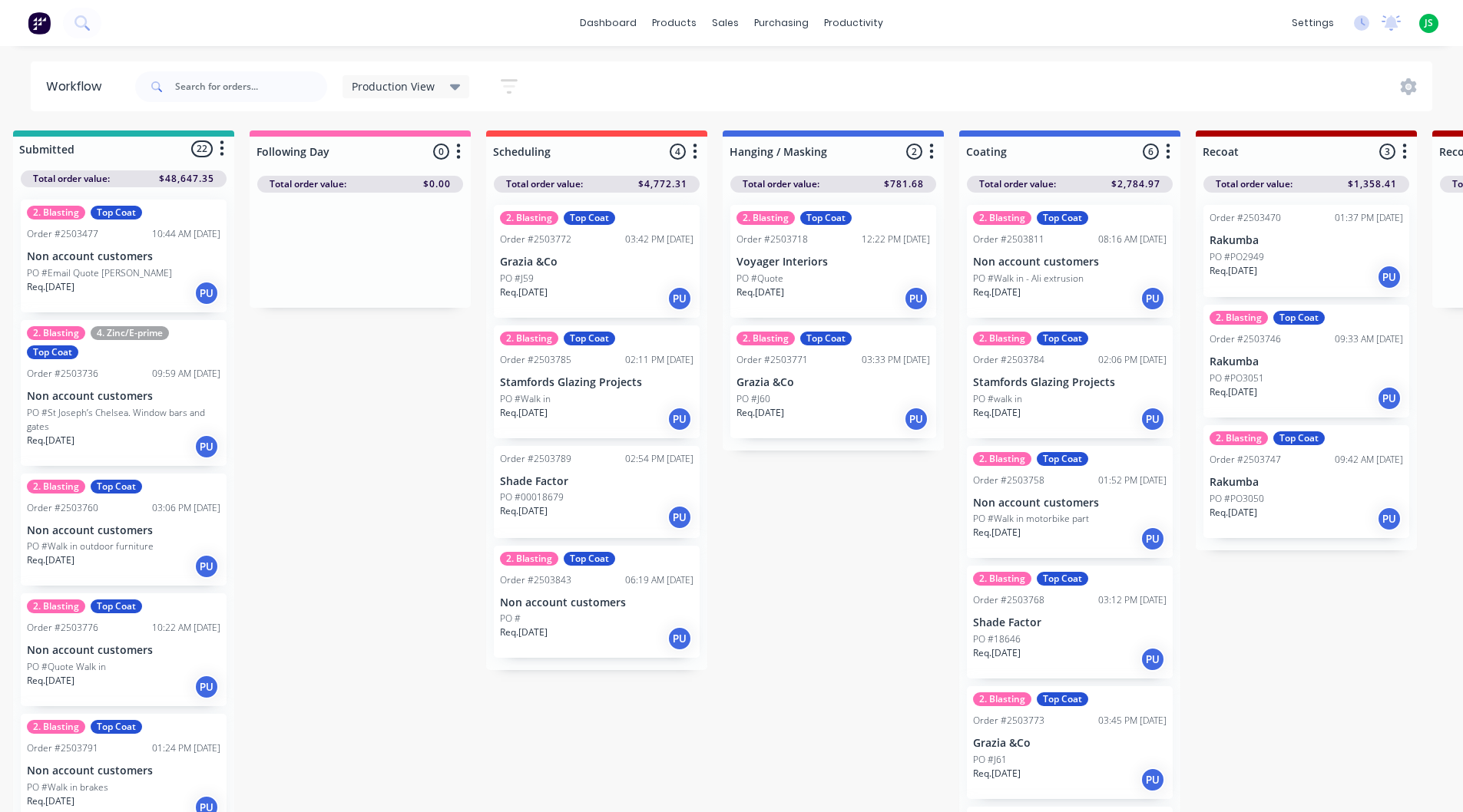
click at [848, 401] on div "PO #J60" at bounding box center [834, 399] width 194 height 14
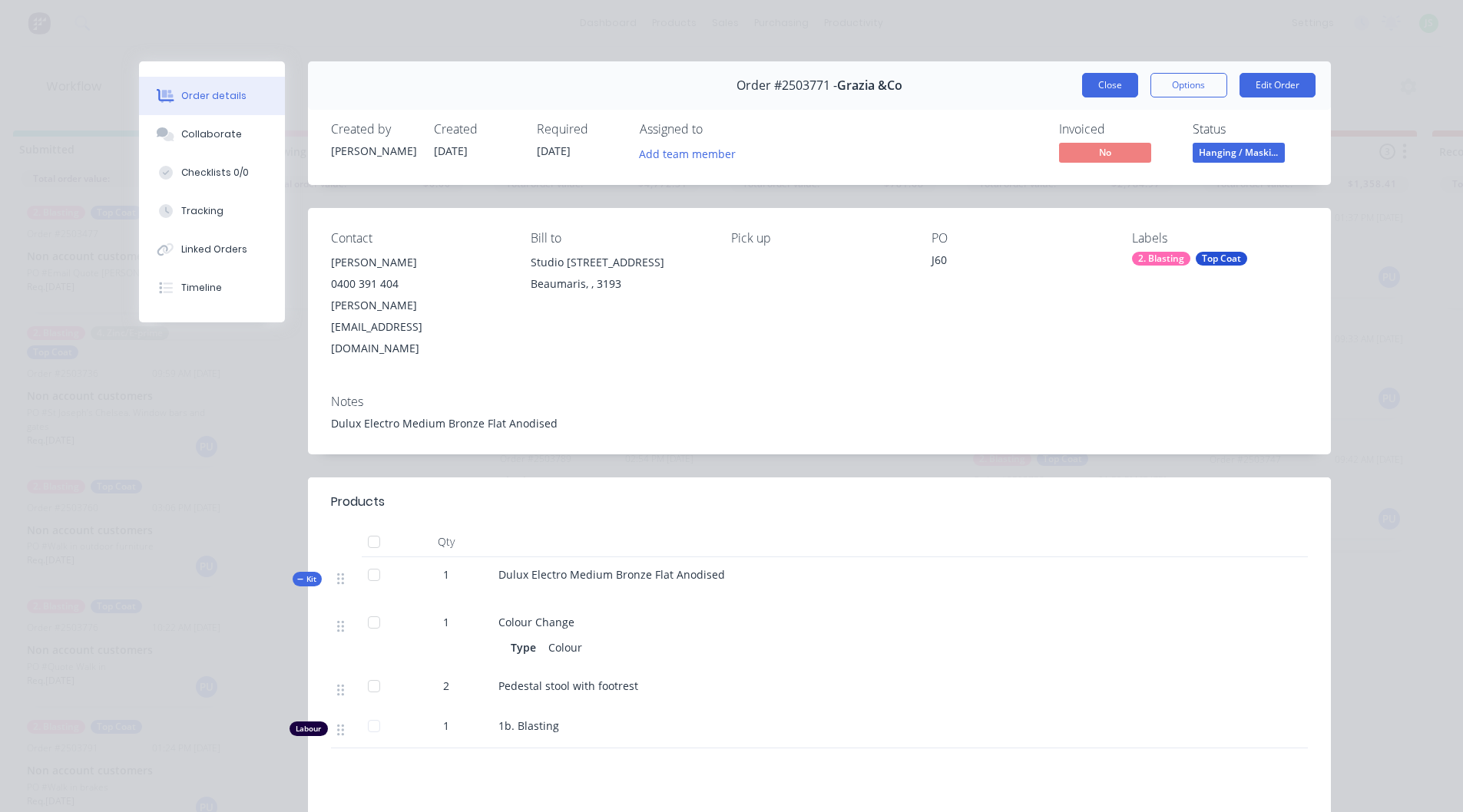
click at [1106, 85] on button "Close" at bounding box center [1110, 85] width 56 height 25
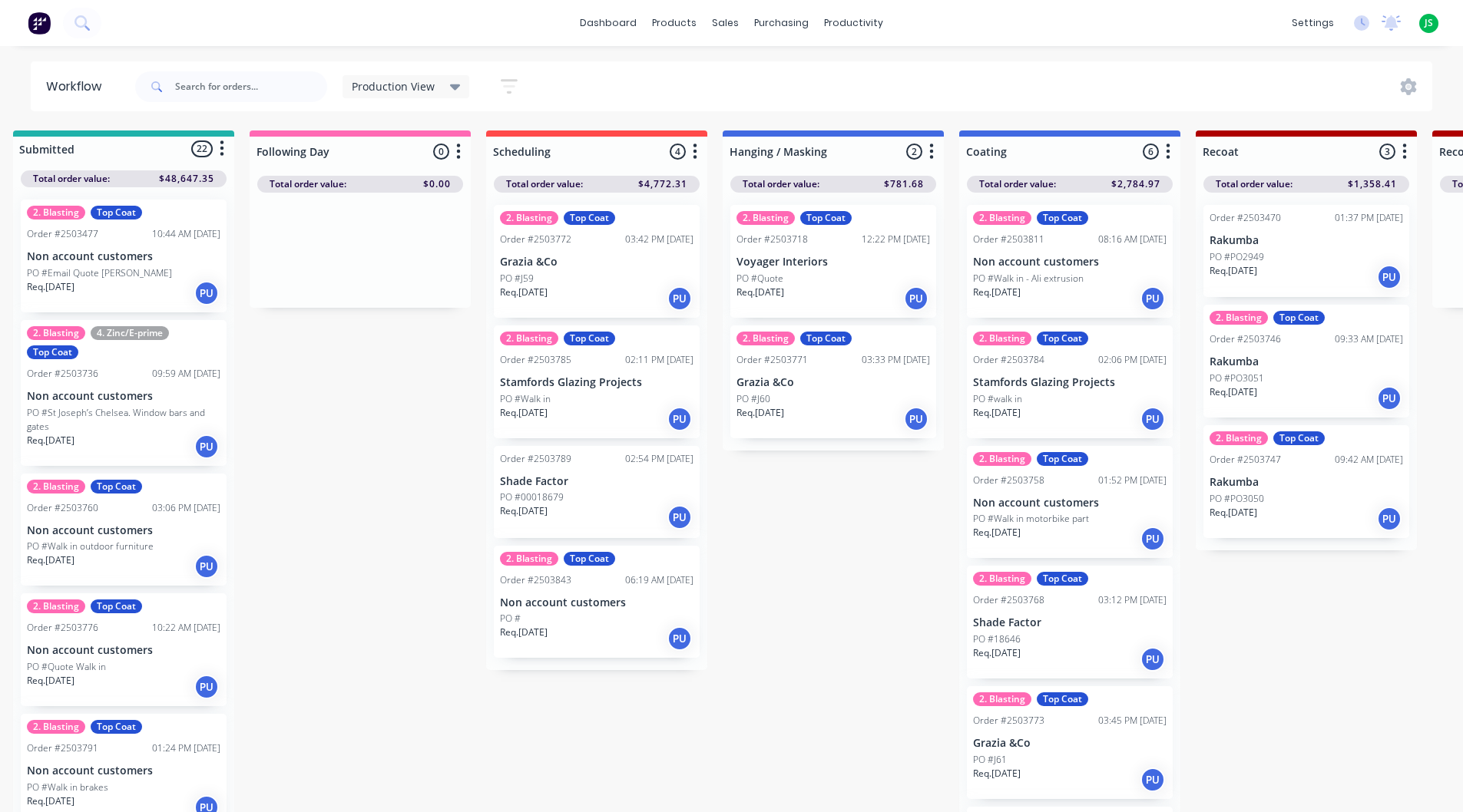
click at [875, 280] on div "PO #Quote" at bounding box center [834, 278] width 194 height 14
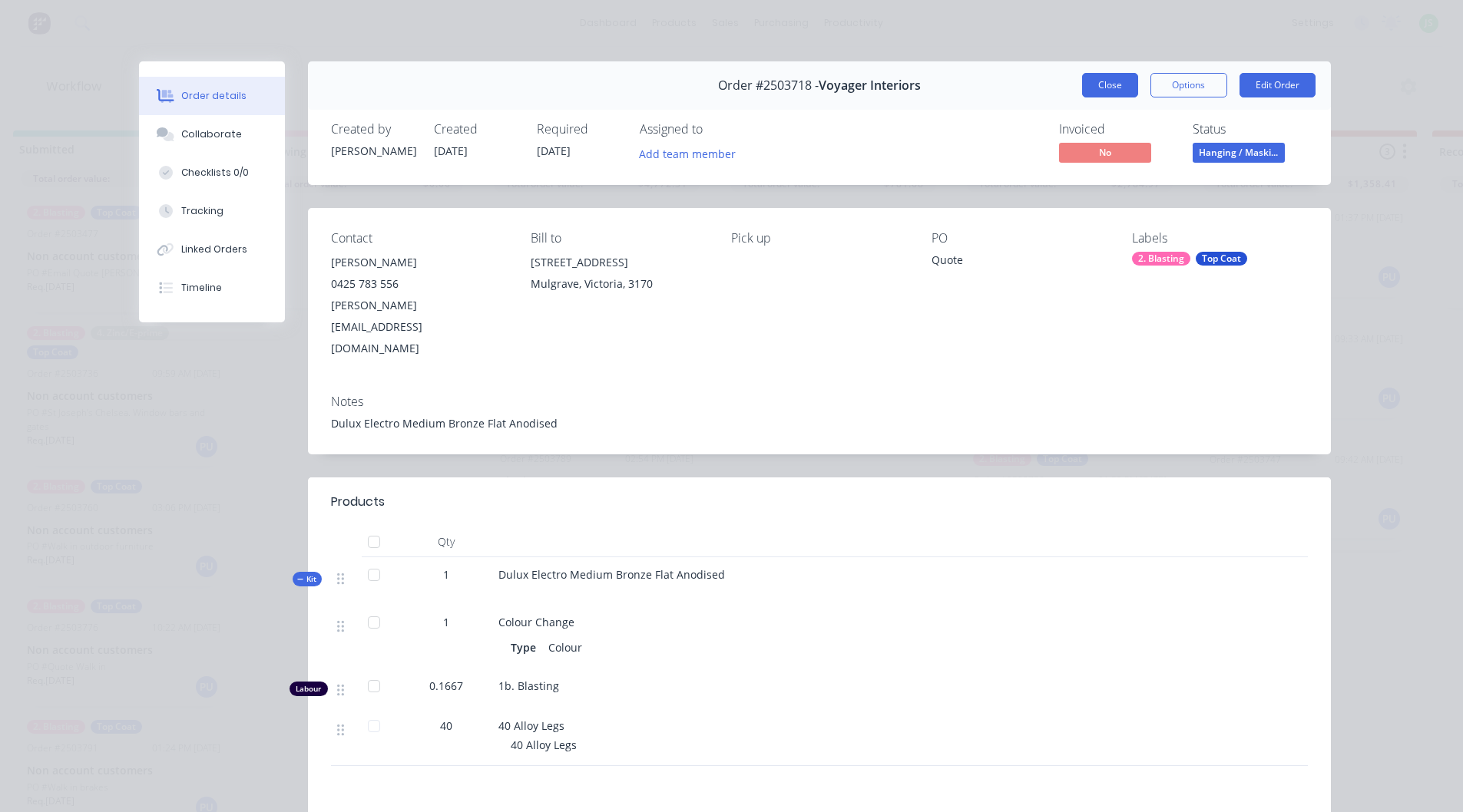
click at [1105, 80] on button "Close" at bounding box center [1110, 85] width 56 height 25
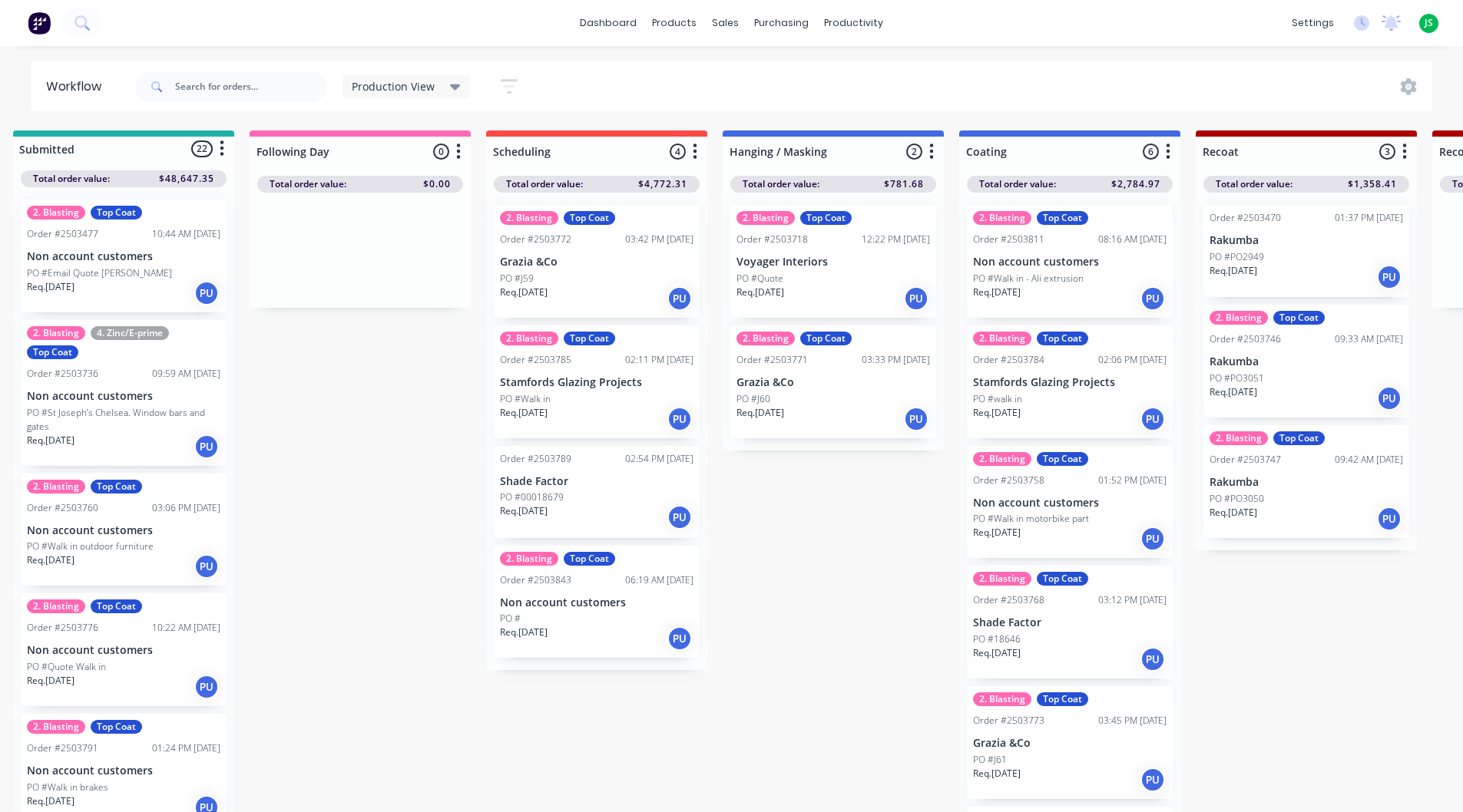
click at [622, 629] on div "Req. [DATE] PU" at bounding box center [597, 638] width 194 height 26
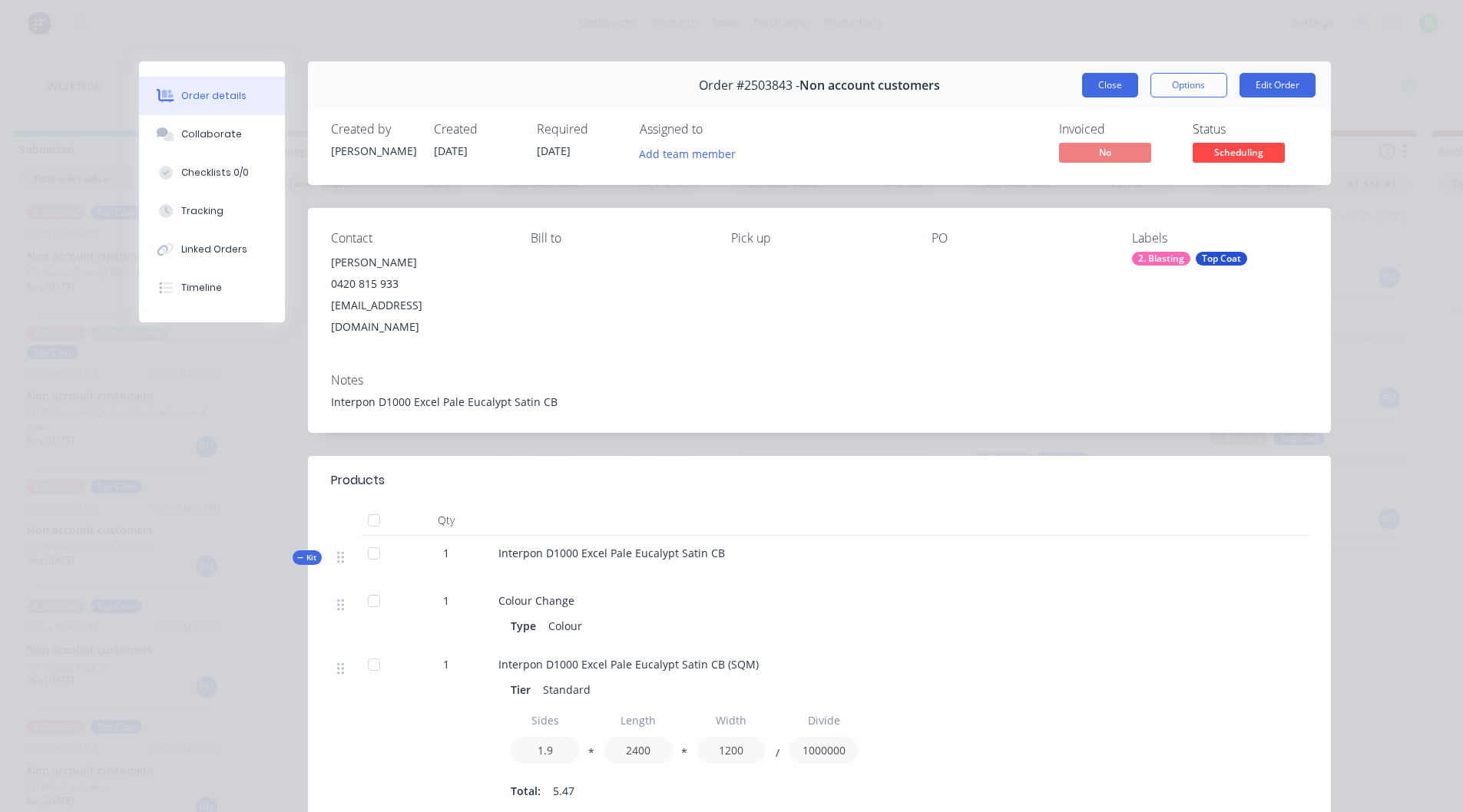
click at [1100, 87] on button "Close" at bounding box center [1110, 85] width 56 height 25
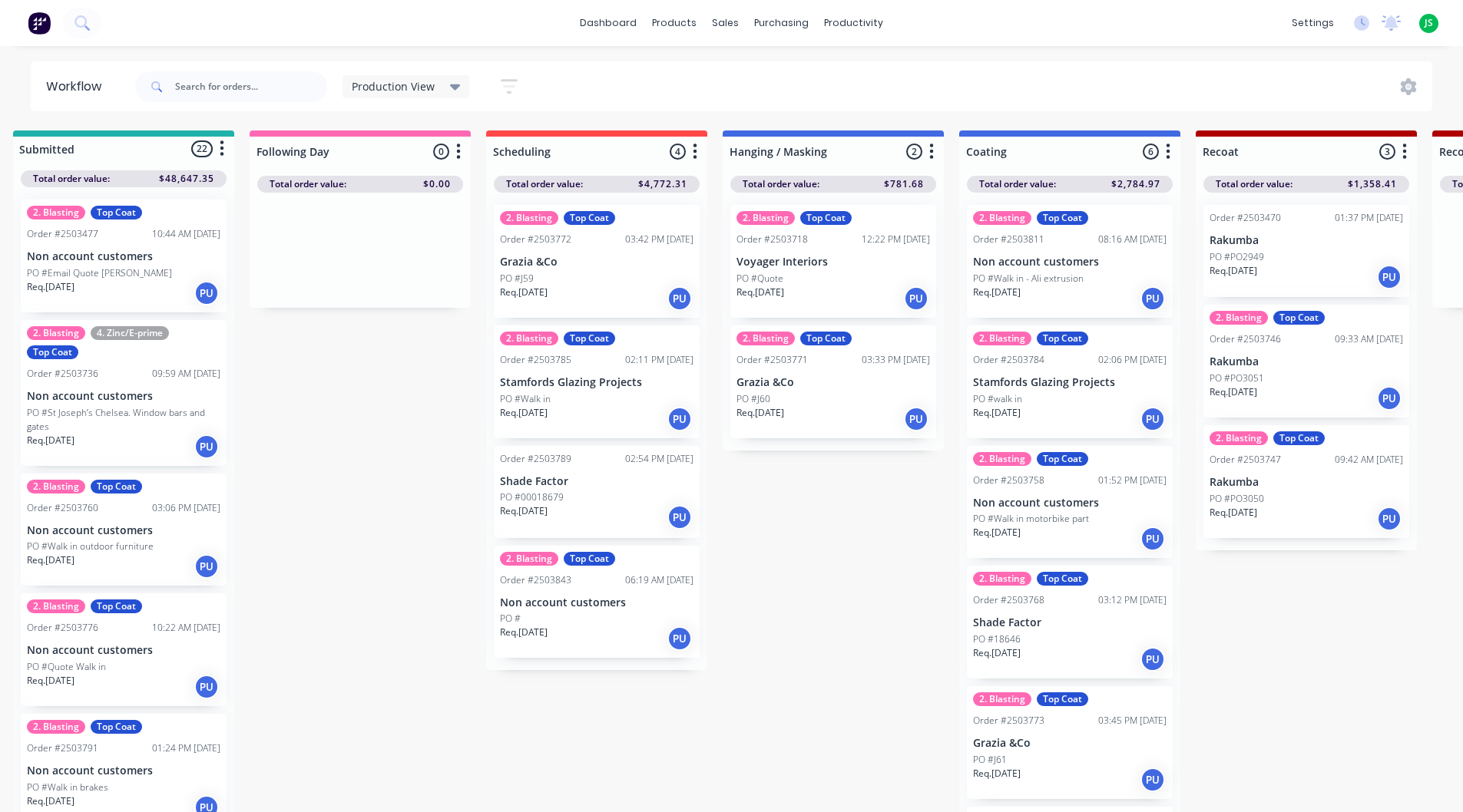
click at [639, 372] on div "2. Blasting Top Coat Order #2503785 02:11 PM [DATE] Stamfords Glazing Projects …" at bounding box center [597, 382] width 206 height 113
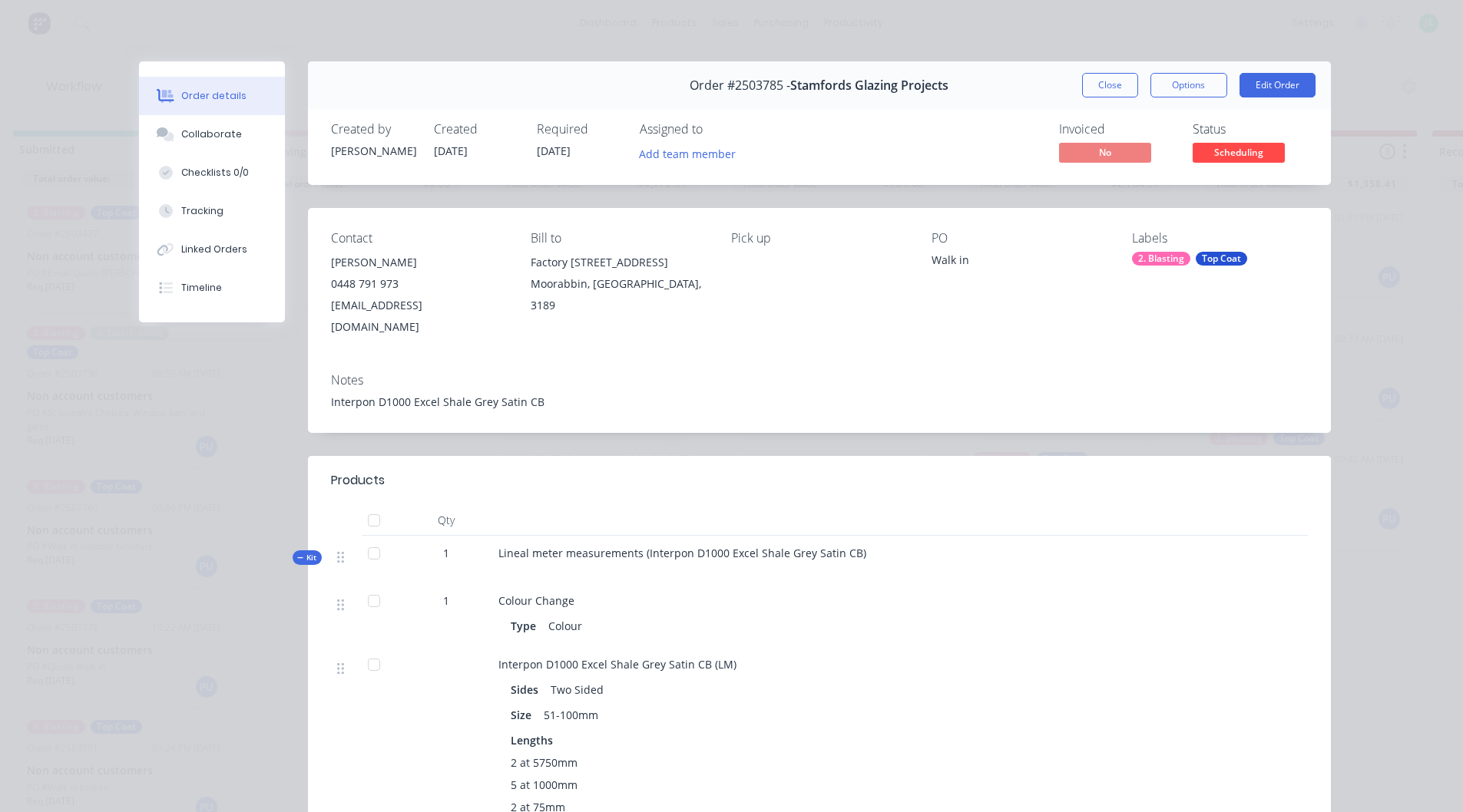
drag, startPoint x: 1095, startPoint y: 81, endPoint x: 1037, endPoint y: 104, distance: 62.4
click at [1096, 81] on button "Close" at bounding box center [1110, 85] width 56 height 25
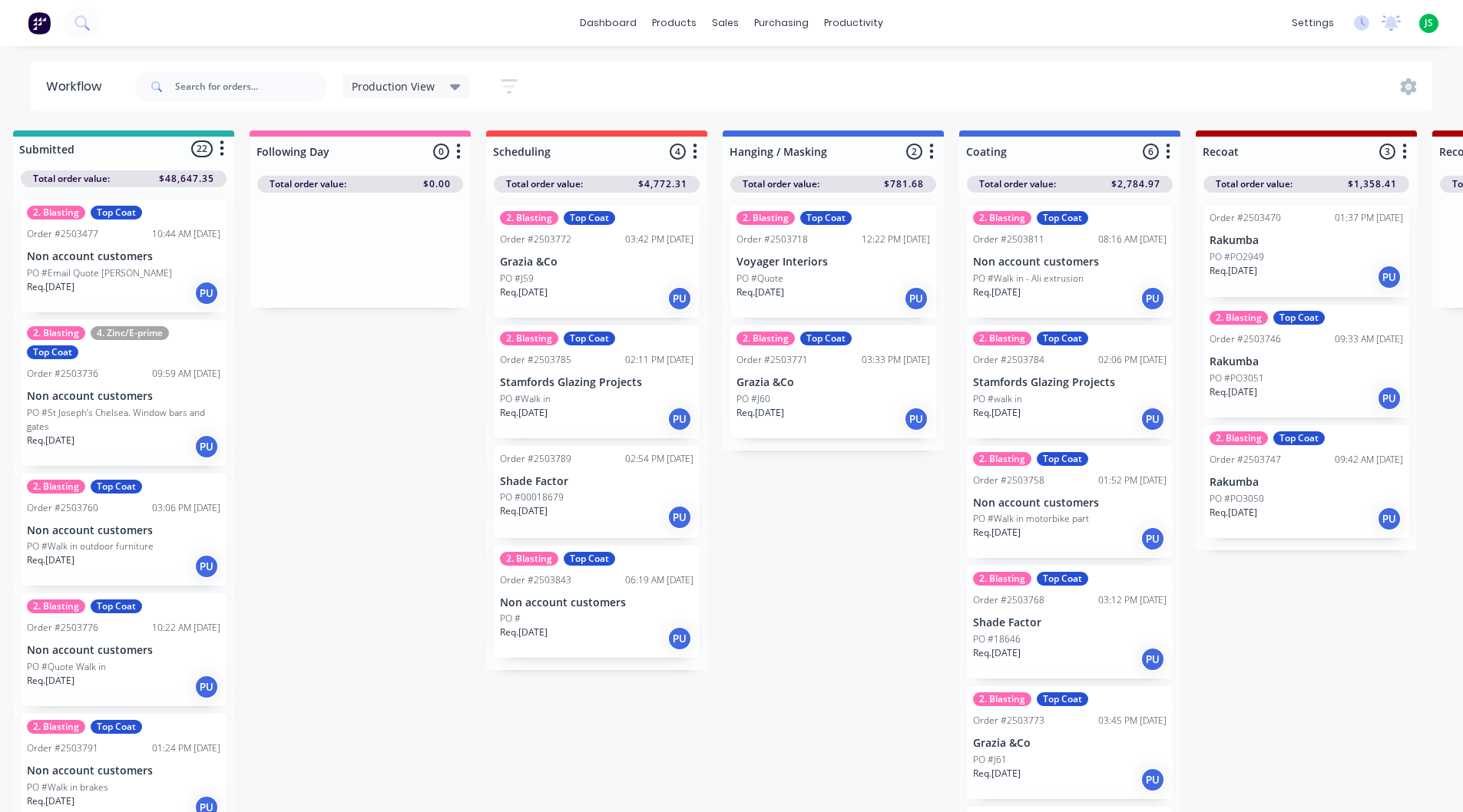
click at [623, 270] on div "2. Blasting Top Coat Order #2503772 03:42 PM [DATE] Grazia &Co PO #J59 Req. [DA…" at bounding box center [597, 261] width 206 height 113
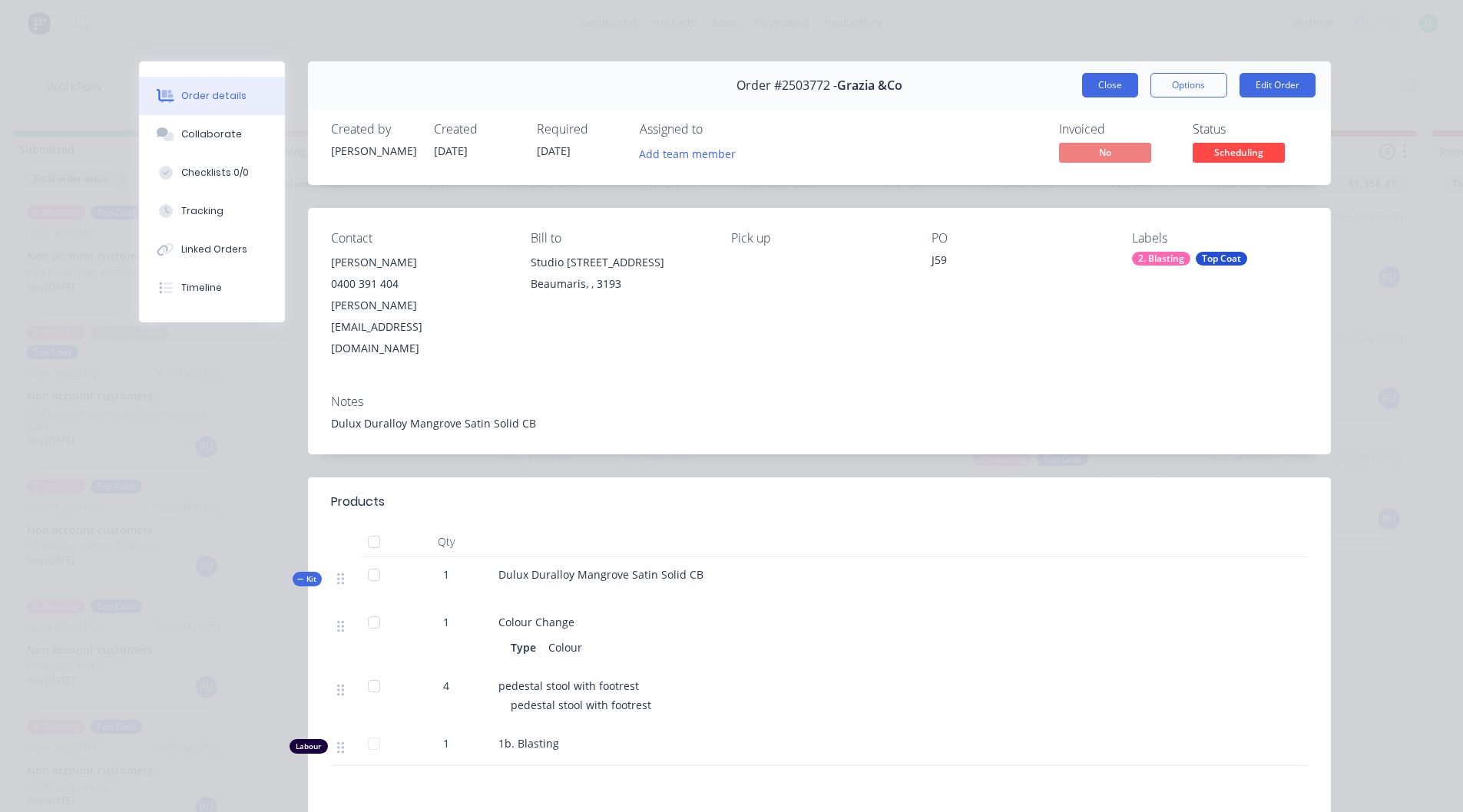
click at [1097, 85] on button "Close" at bounding box center [1110, 85] width 56 height 25
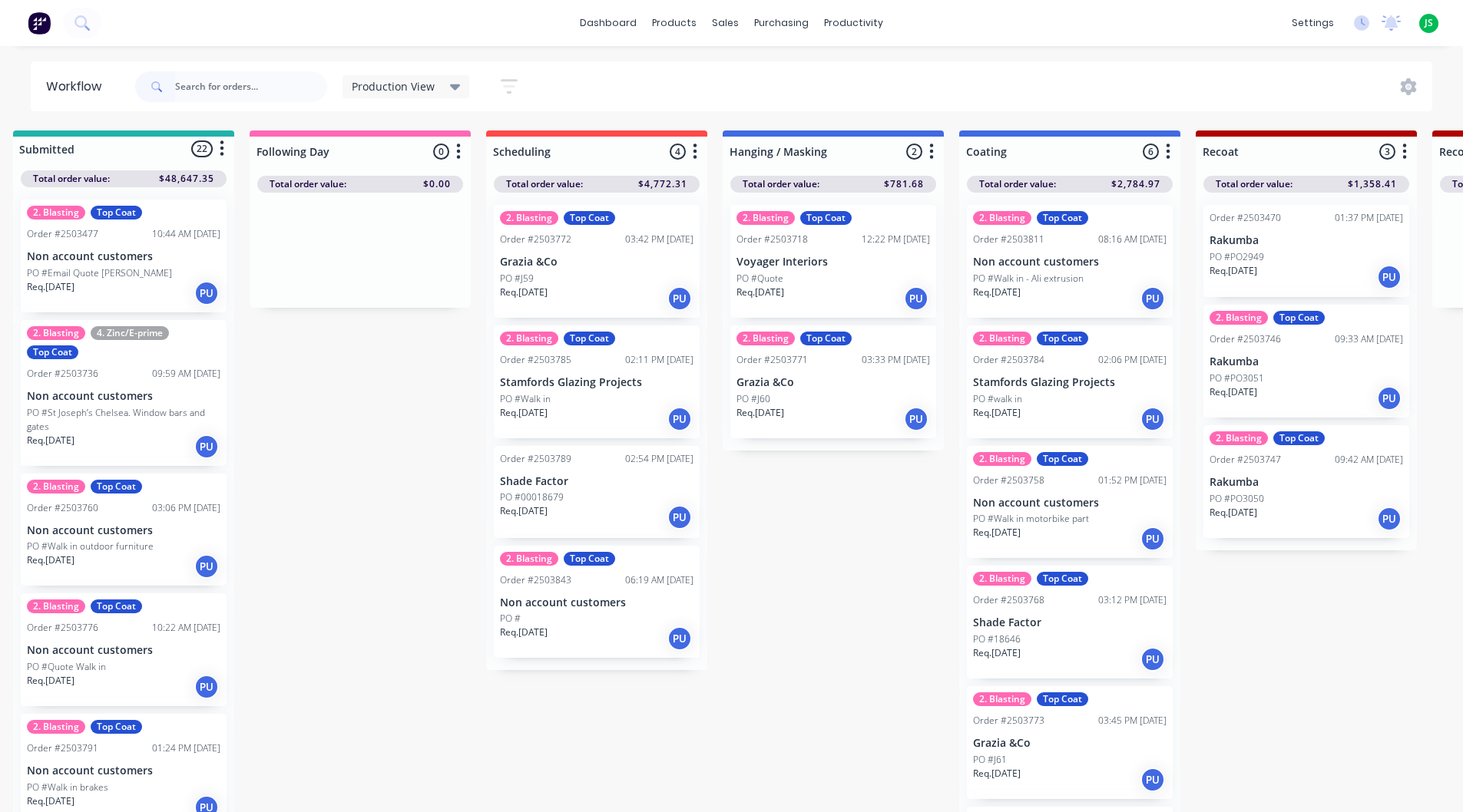
click at [843, 285] on div "Req. [DATE] PU" at bounding box center [834, 298] width 194 height 26
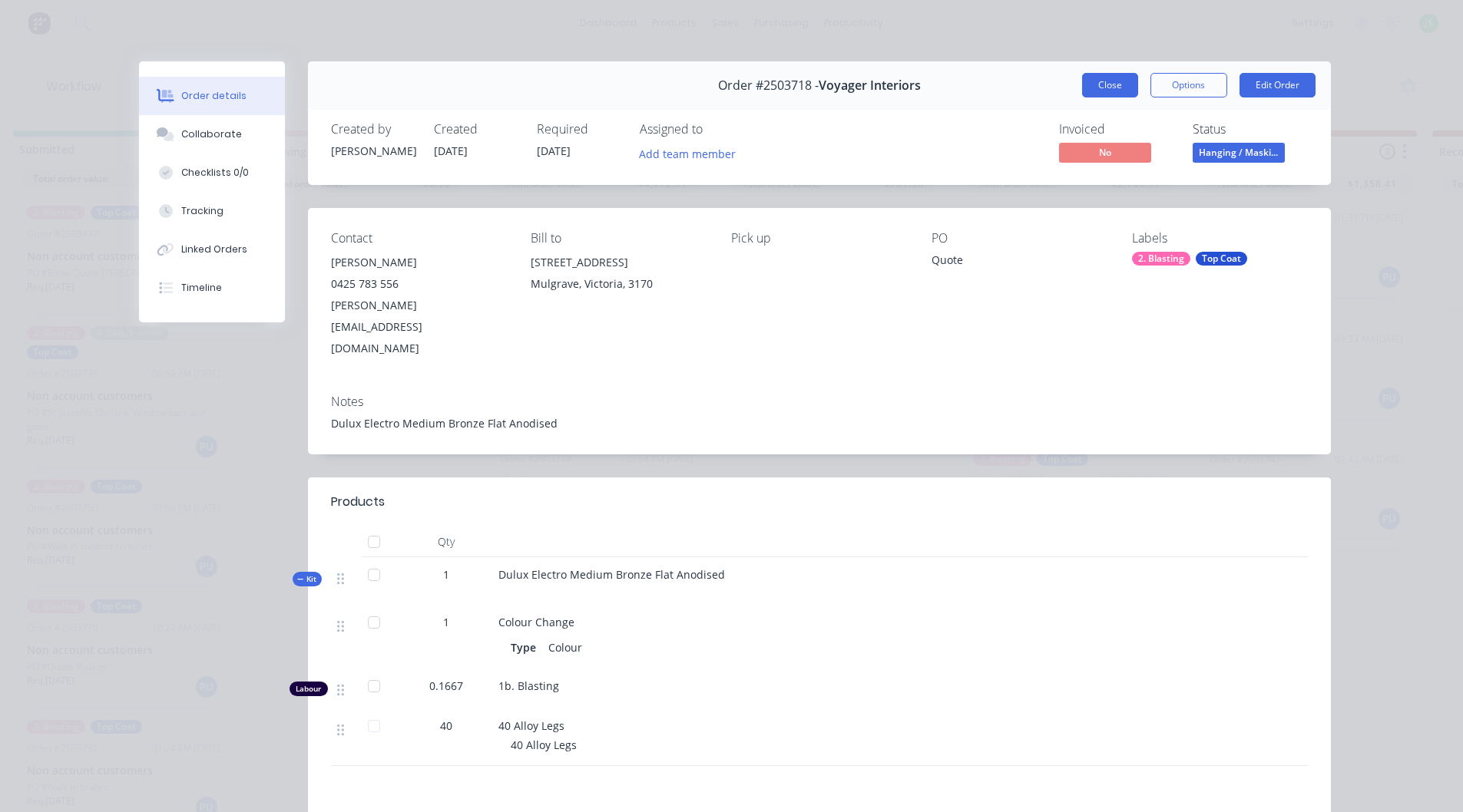
click at [1101, 82] on button "Close" at bounding box center [1110, 85] width 56 height 25
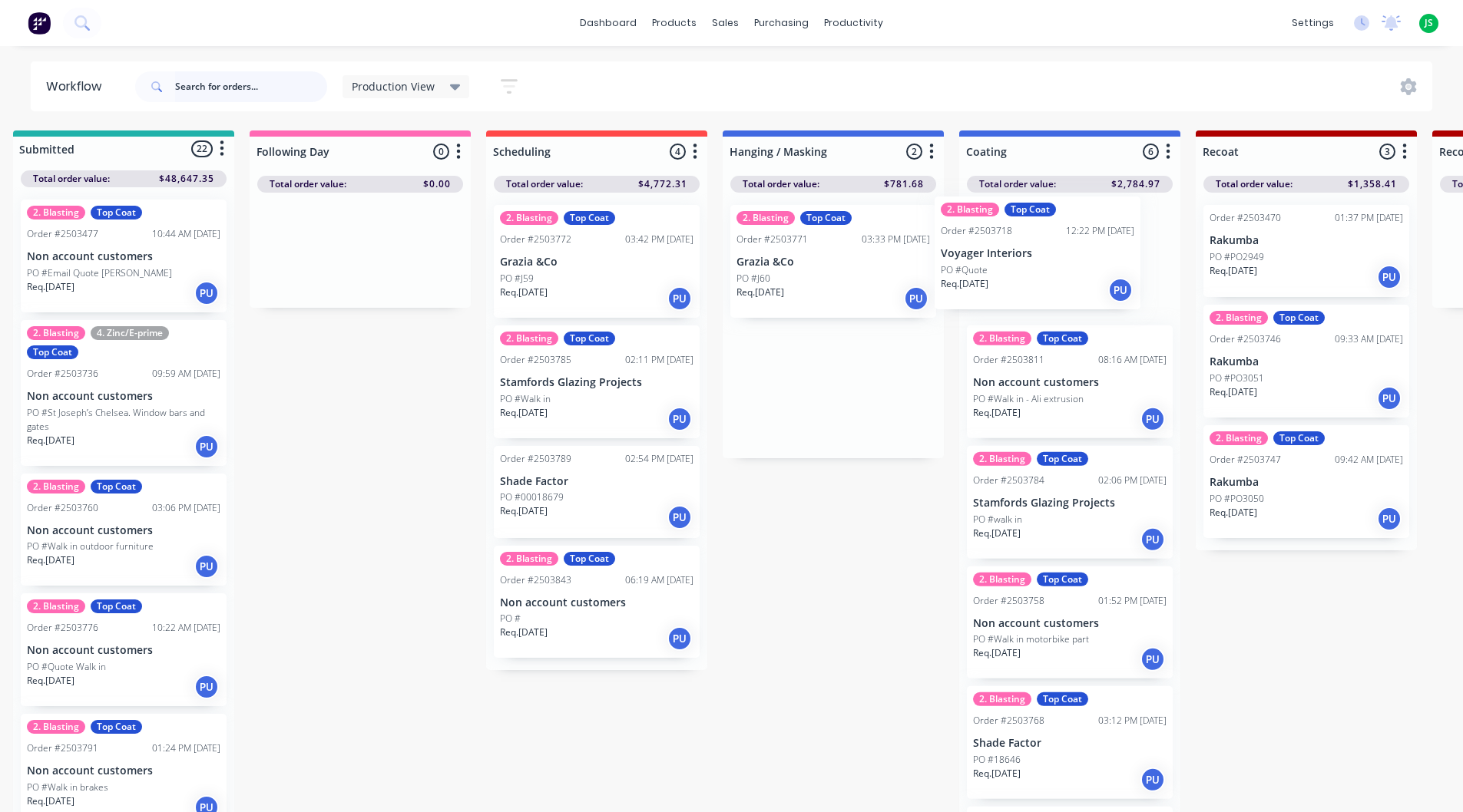
drag, startPoint x: 861, startPoint y: 289, endPoint x: 1077, endPoint y: 278, distance: 216.3
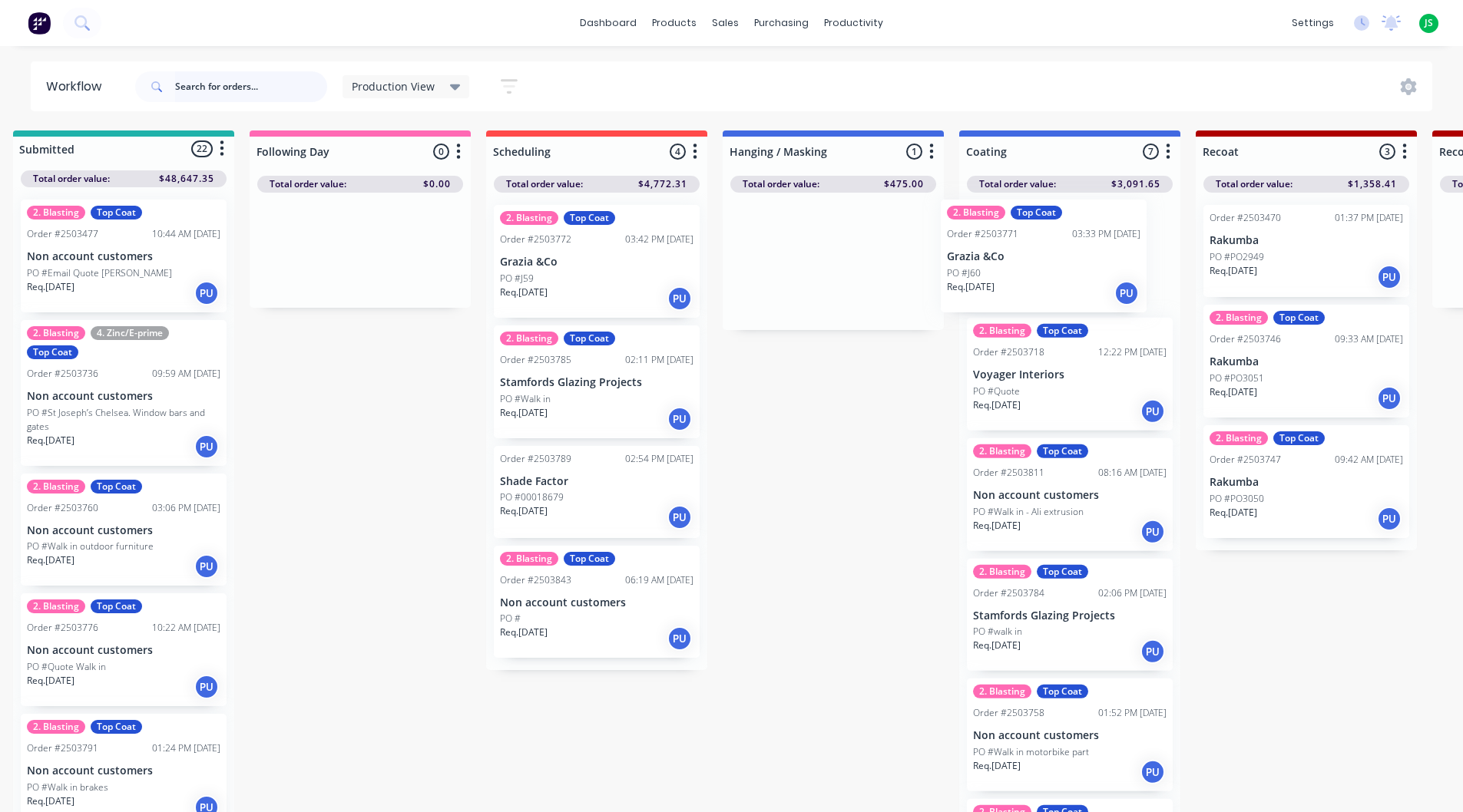
drag, startPoint x: 848, startPoint y: 284, endPoint x: 1008, endPoint y: 296, distance: 160.4
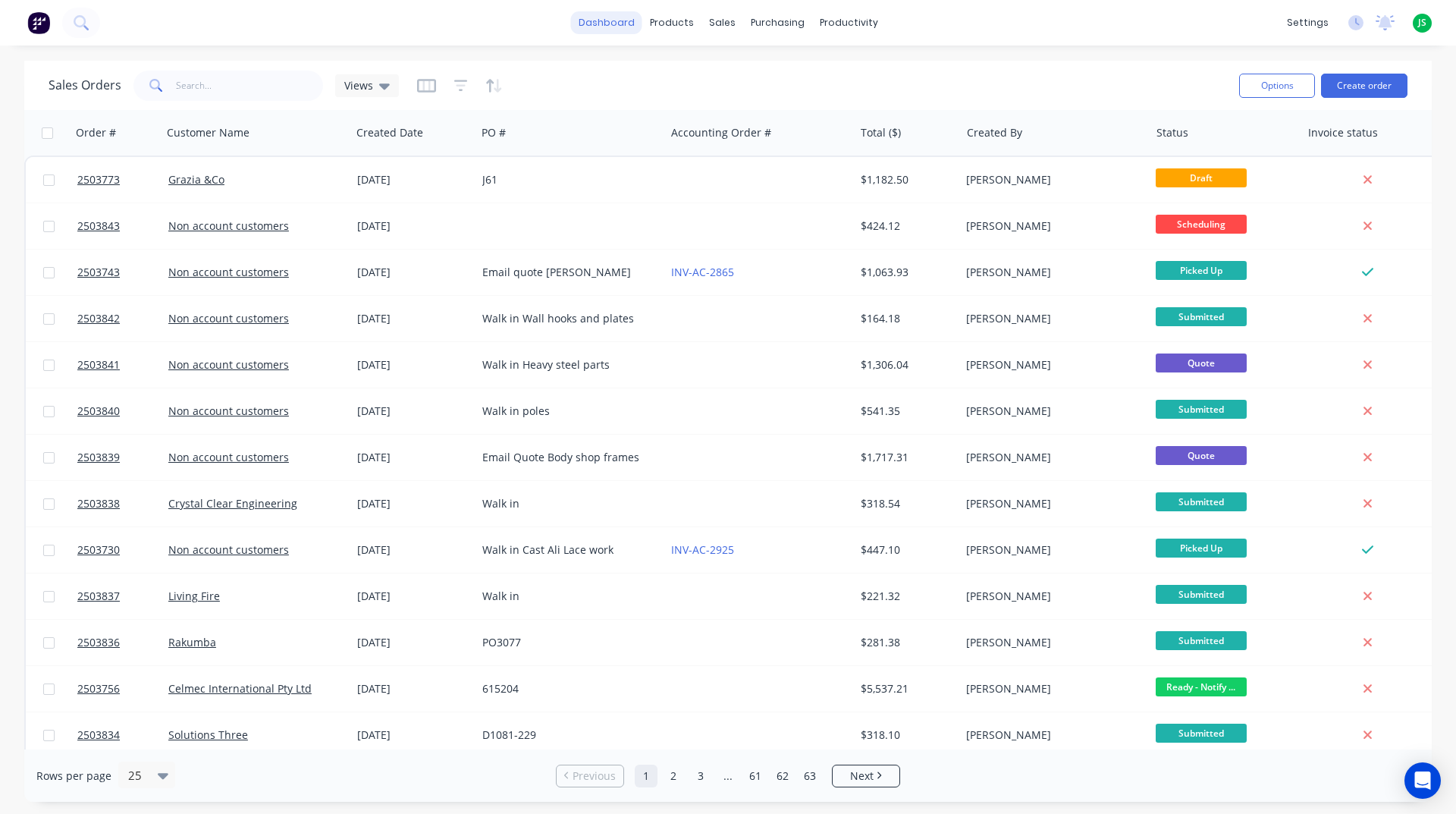
click at [611, 19] on link "dashboard" at bounding box center [607, 22] width 71 height 23
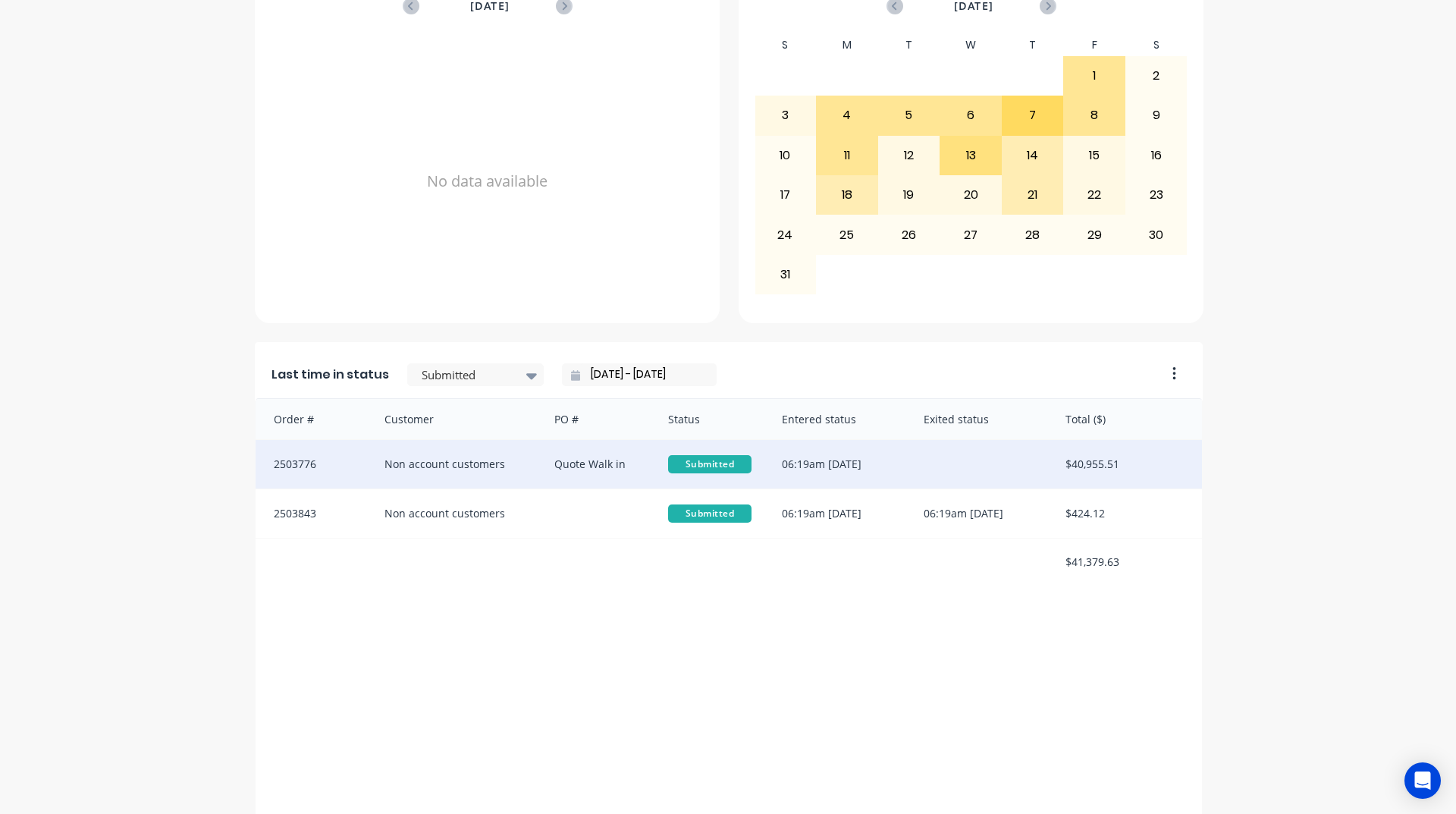
scroll to position [531, 0]
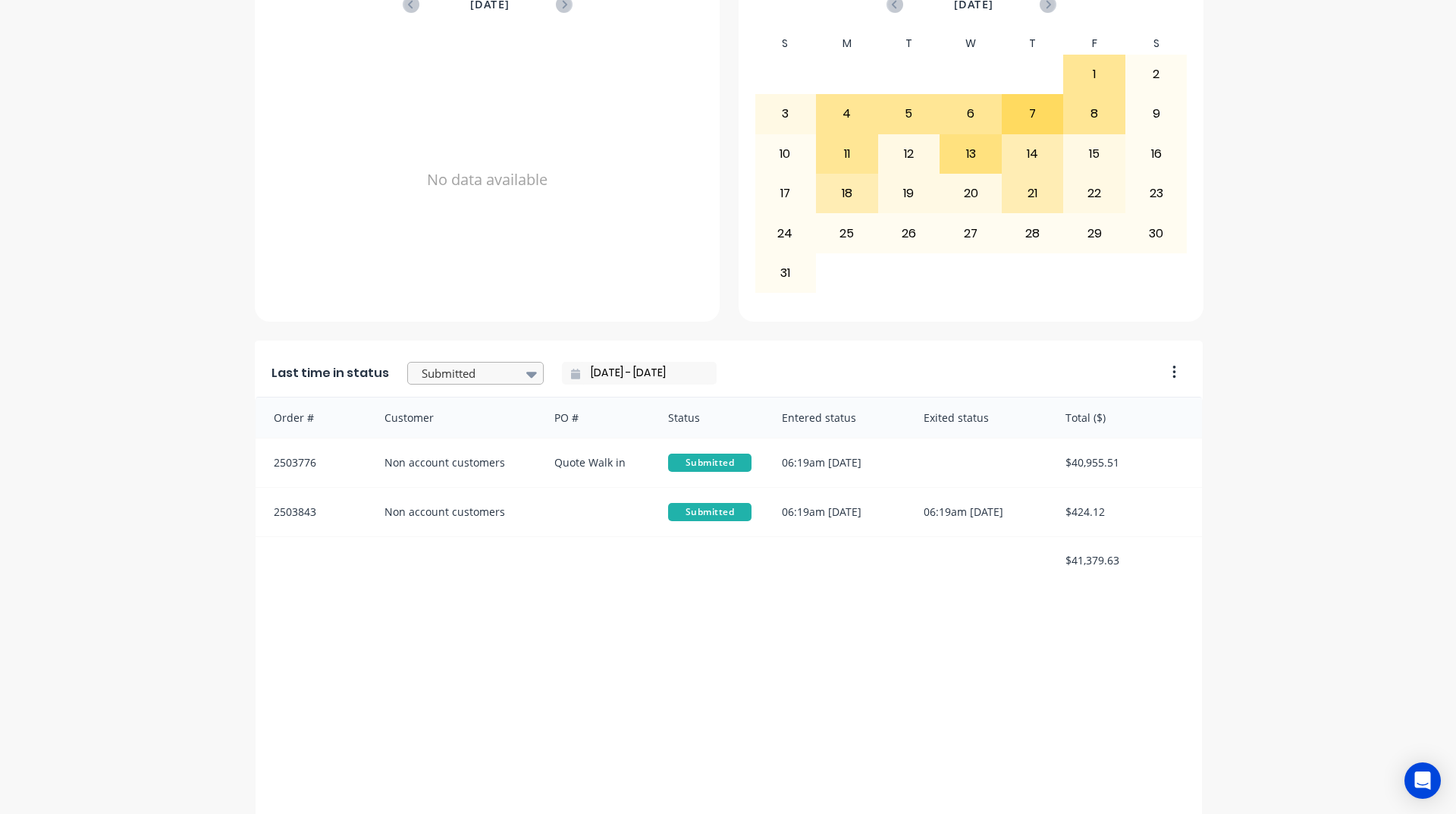
click at [520, 370] on div at bounding box center [531, 374] width 23 height 25
click at [466, 456] on div "Coating" at bounding box center [475, 442] width 136 height 28
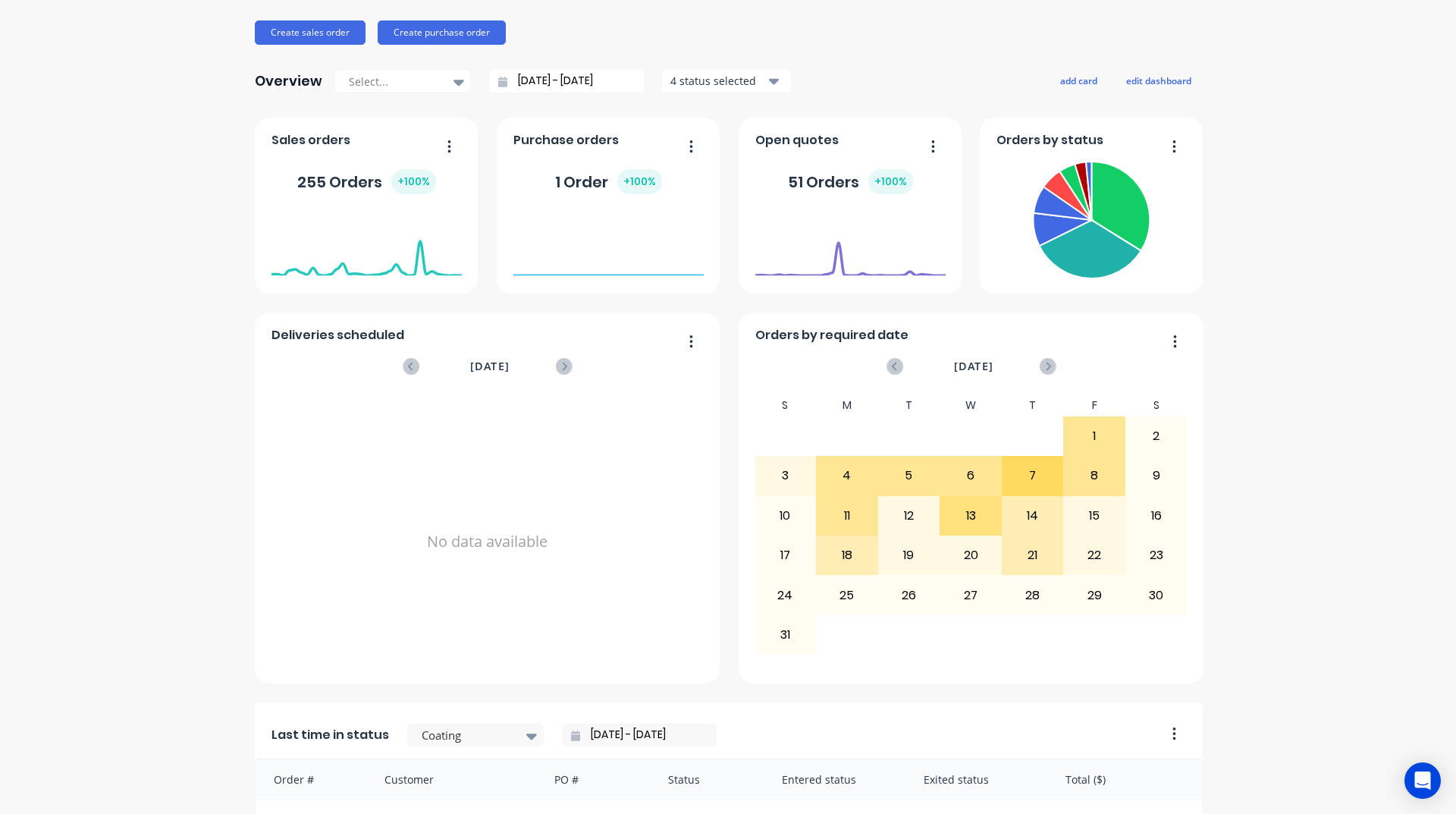
scroll to position [0, 0]
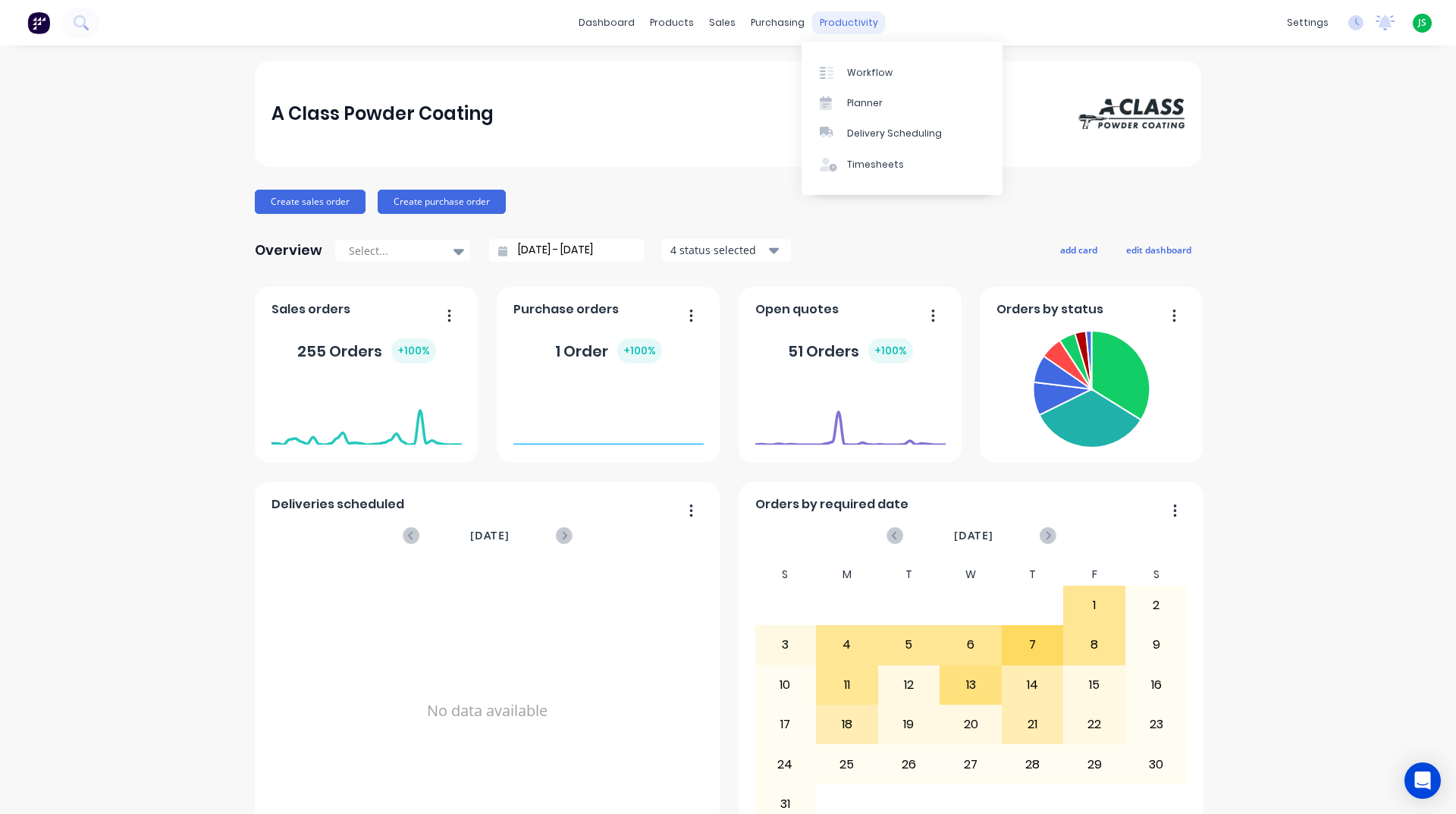
click at [840, 29] on div "productivity" at bounding box center [849, 22] width 74 height 23
click at [851, 67] on div "Workflow" at bounding box center [870, 73] width 46 height 14
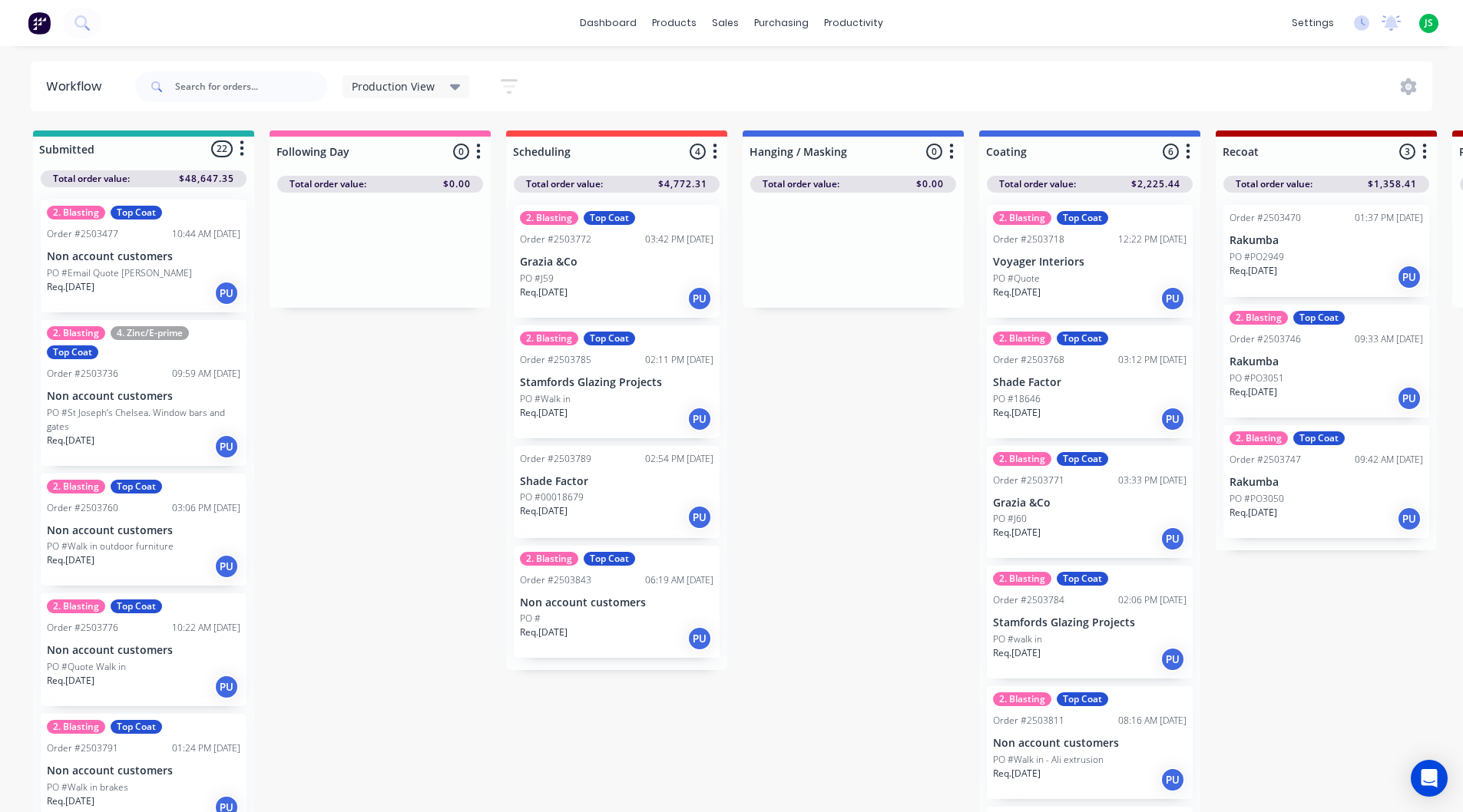
click at [607, 642] on div "Req. [DATE] PU" at bounding box center [617, 638] width 194 height 26
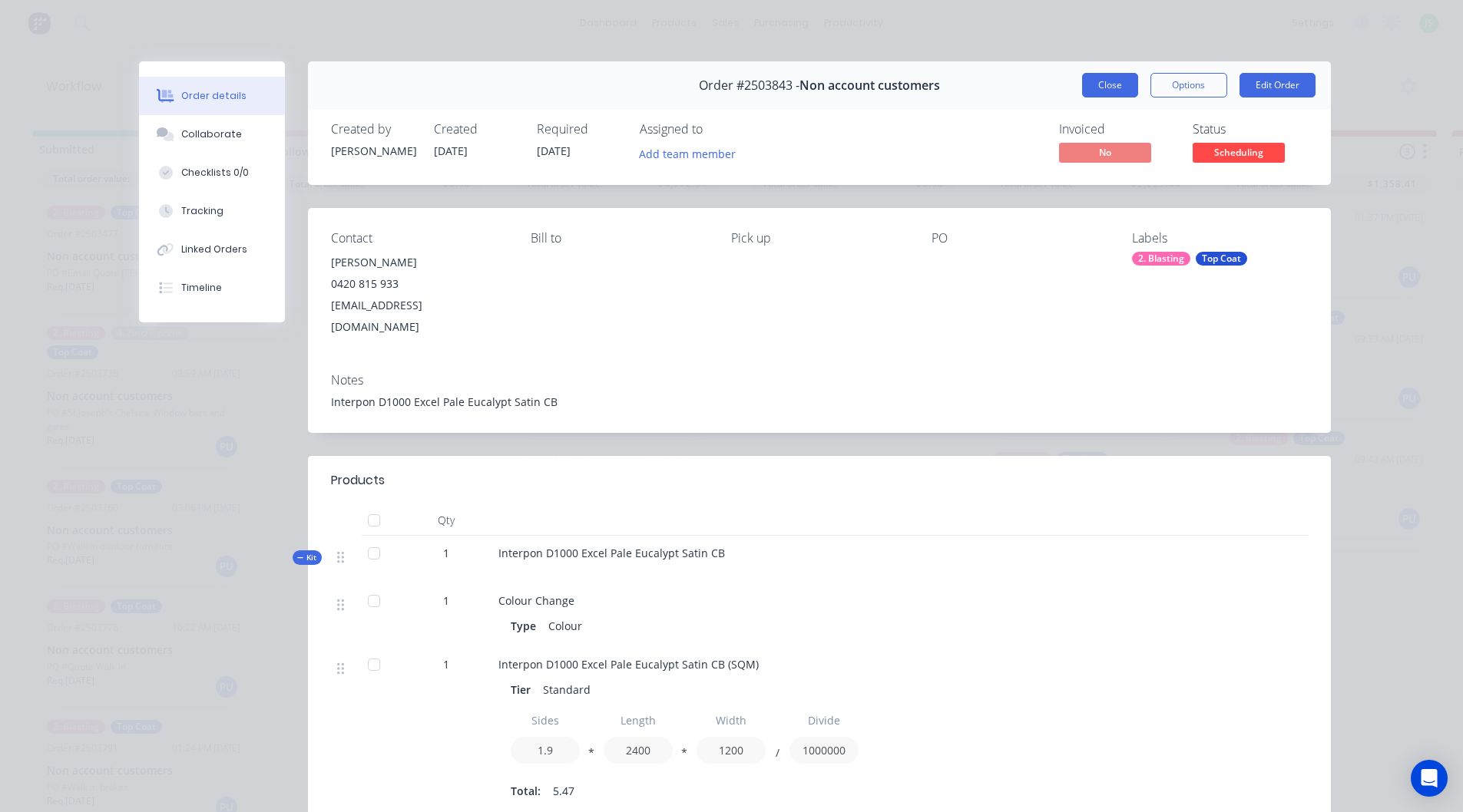
click at [1086, 75] on button "Close" at bounding box center [1110, 85] width 56 height 25
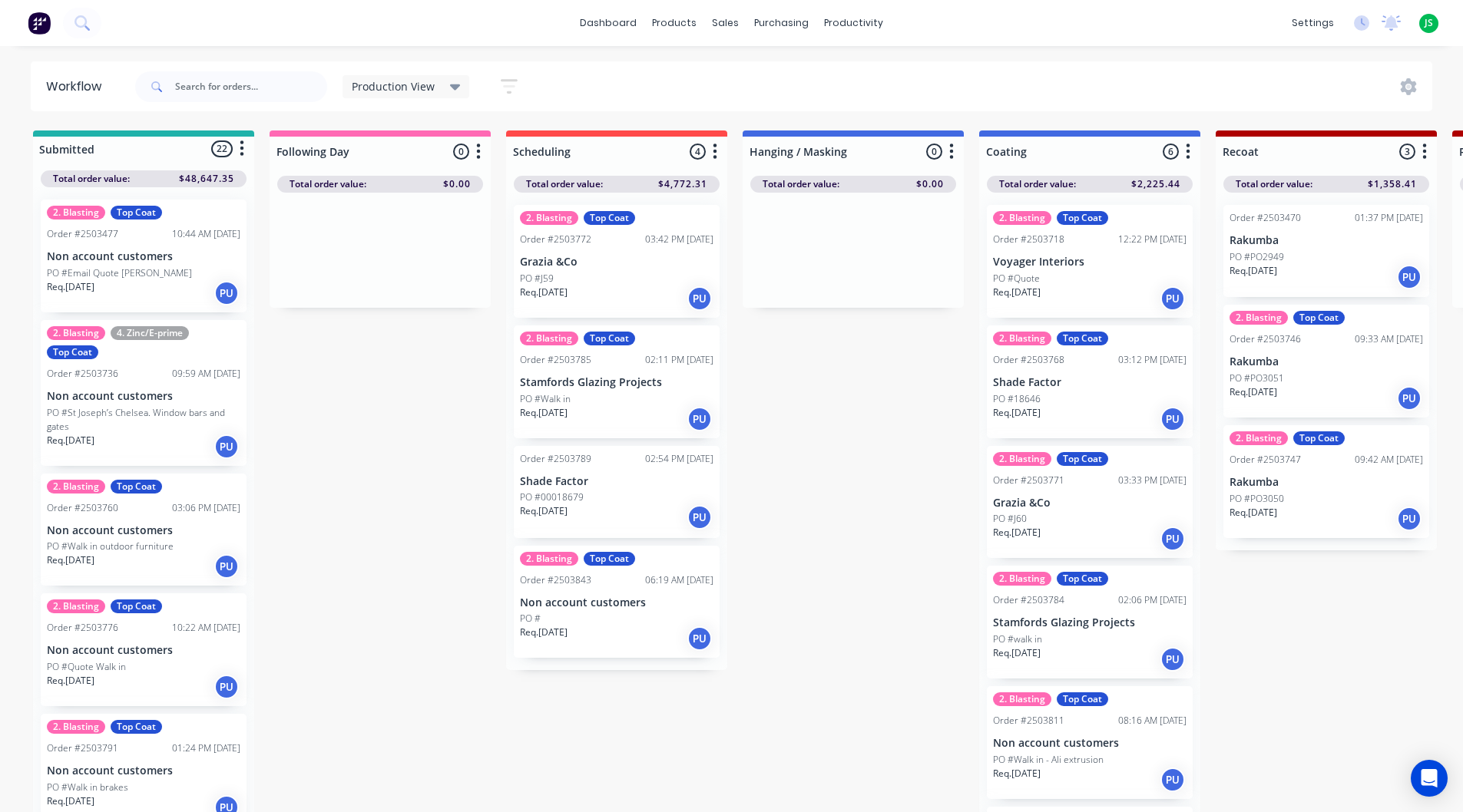
click at [624, 299] on div "Req. [DATE] PU" at bounding box center [617, 298] width 194 height 26
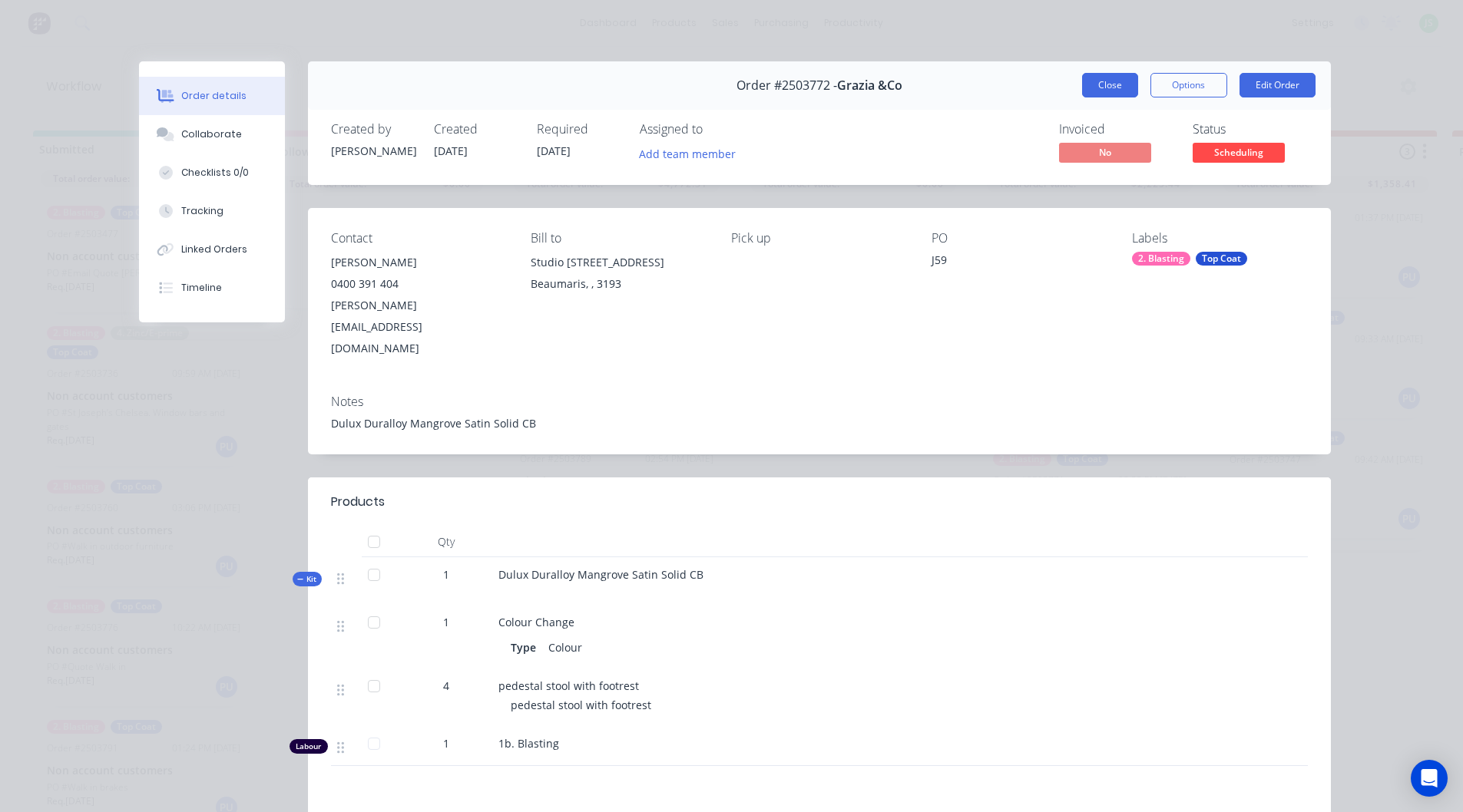
click at [1120, 88] on button "Close" at bounding box center [1110, 85] width 56 height 25
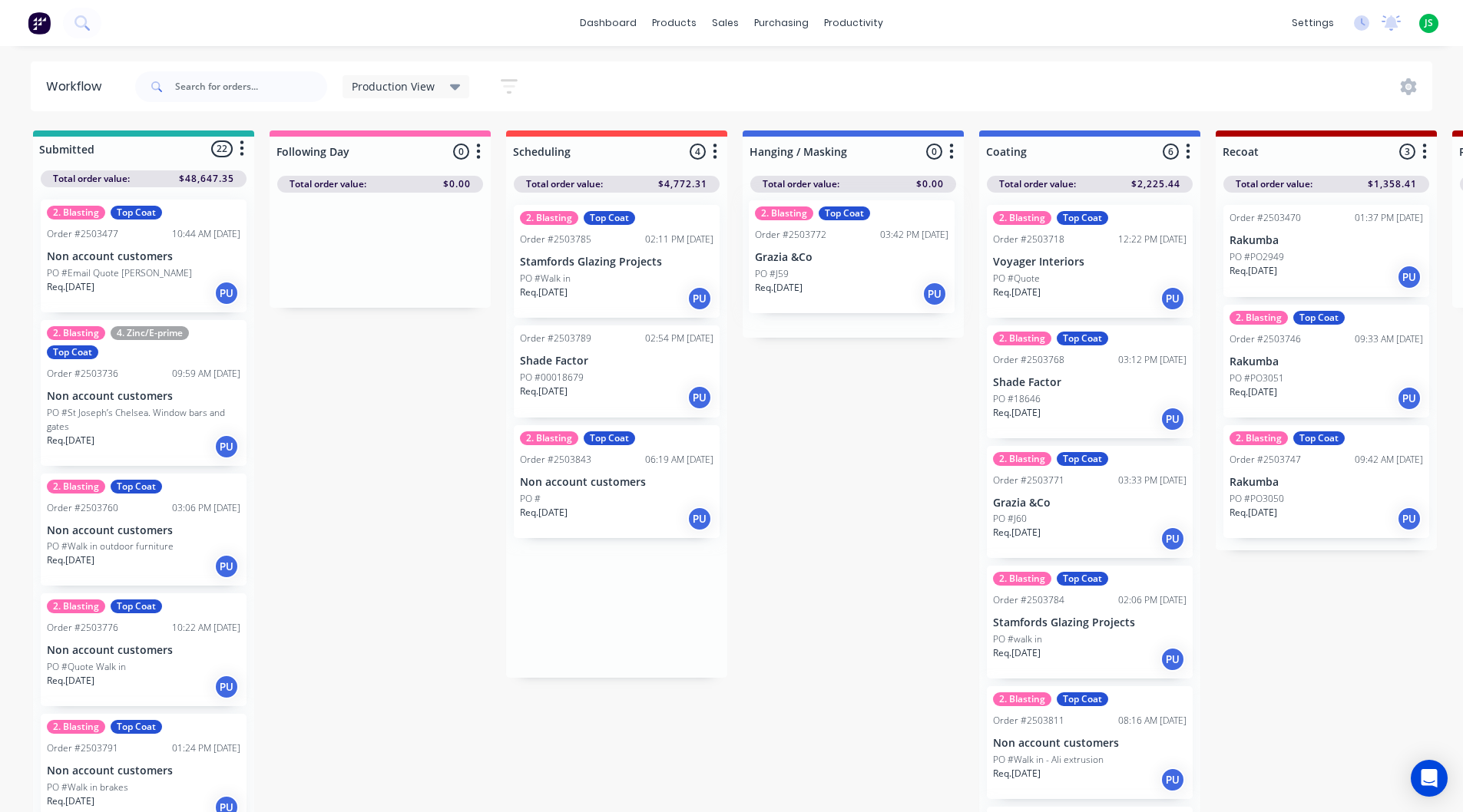
drag, startPoint x: 645, startPoint y: 282, endPoint x: 887, endPoint y: 274, distance: 242.1
click at [613, 300] on div "Req. [DATE] PU" at bounding box center [617, 298] width 194 height 26
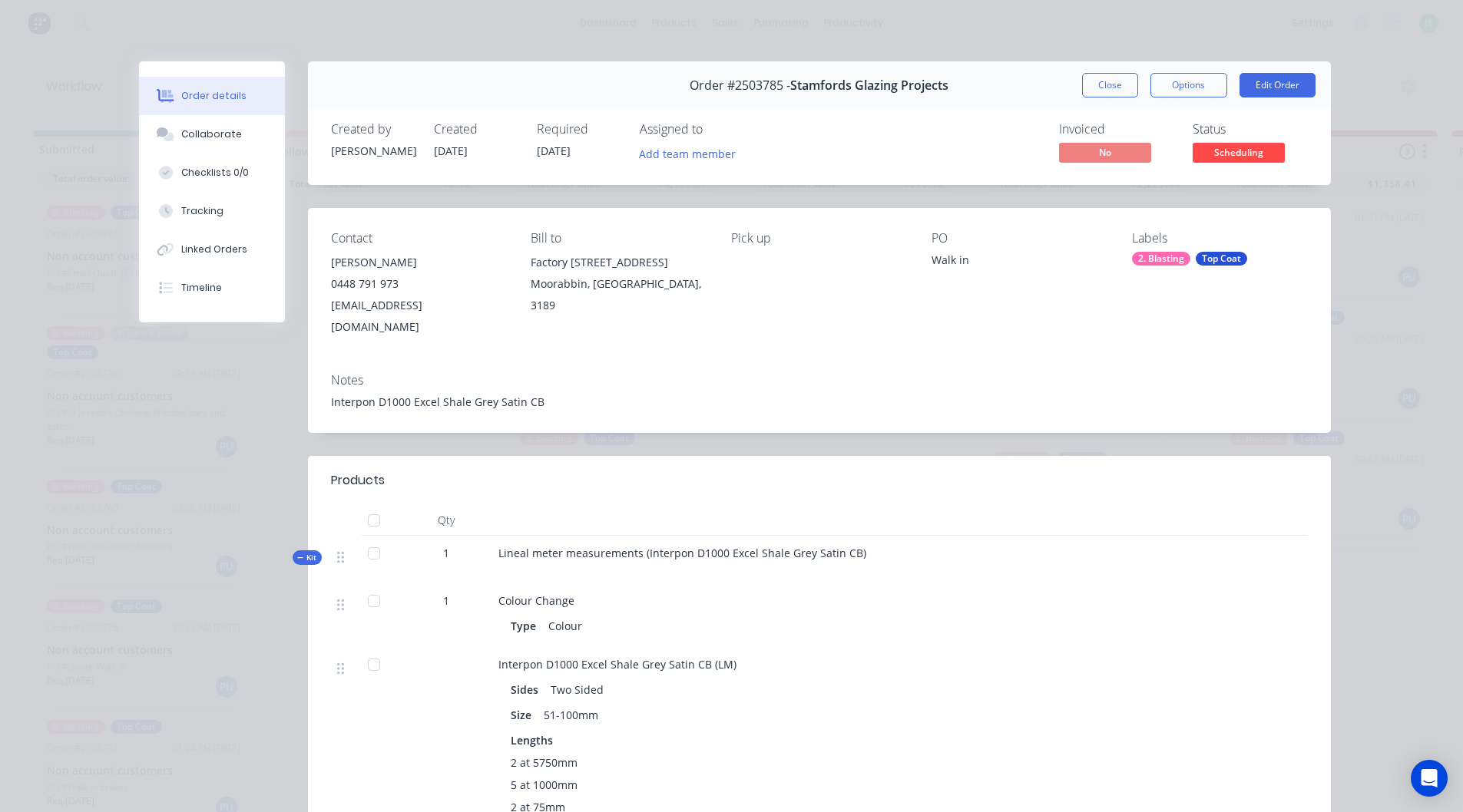
click at [1082, 87] on button "Close" at bounding box center [1110, 85] width 56 height 25
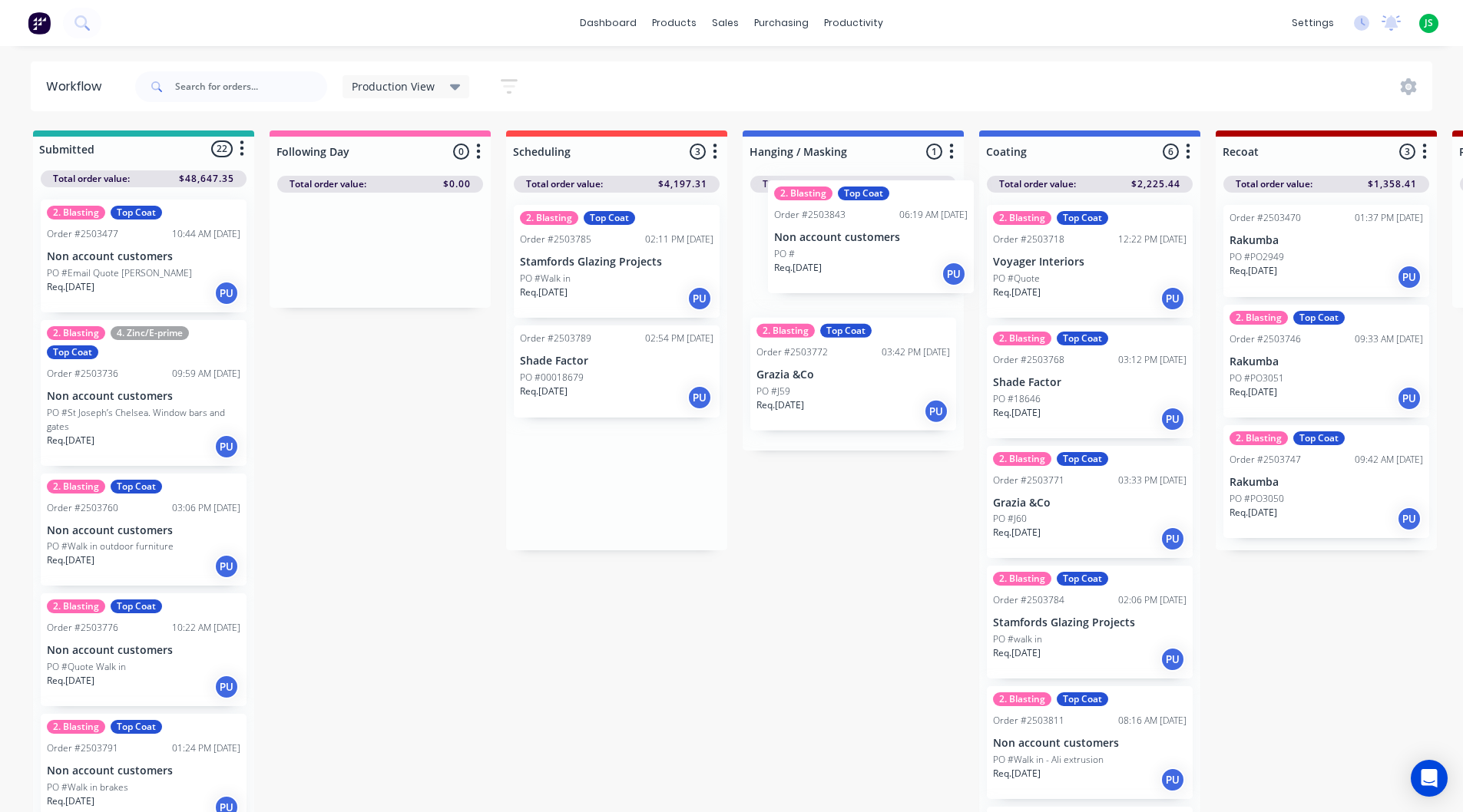
drag, startPoint x: 609, startPoint y: 511, endPoint x: 870, endPoint y: 256, distance: 364.9
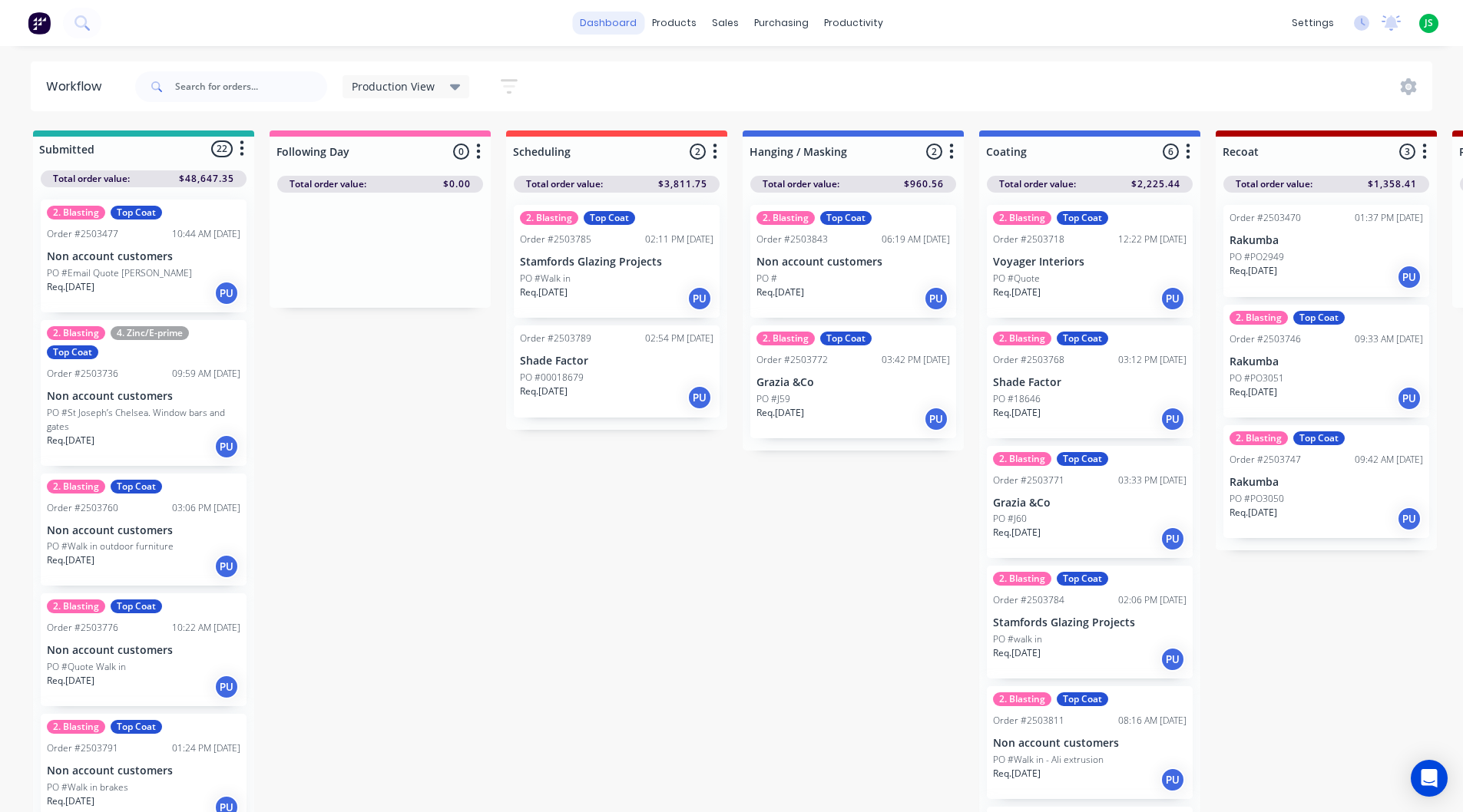
click at [597, 17] on link "dashboard" at bounding box center [609, 22] width 72 height 23
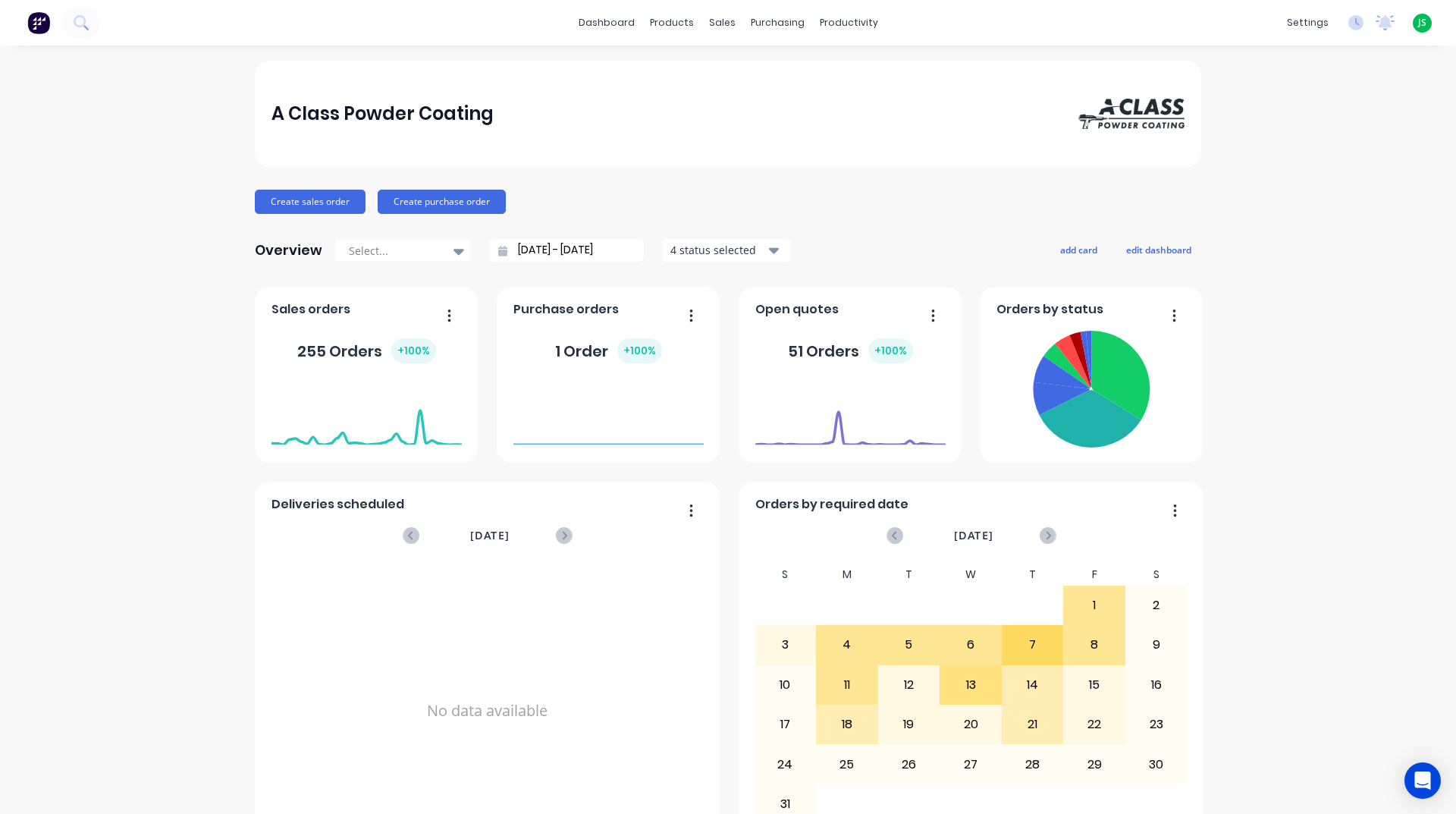
scroll to position [455, 0]
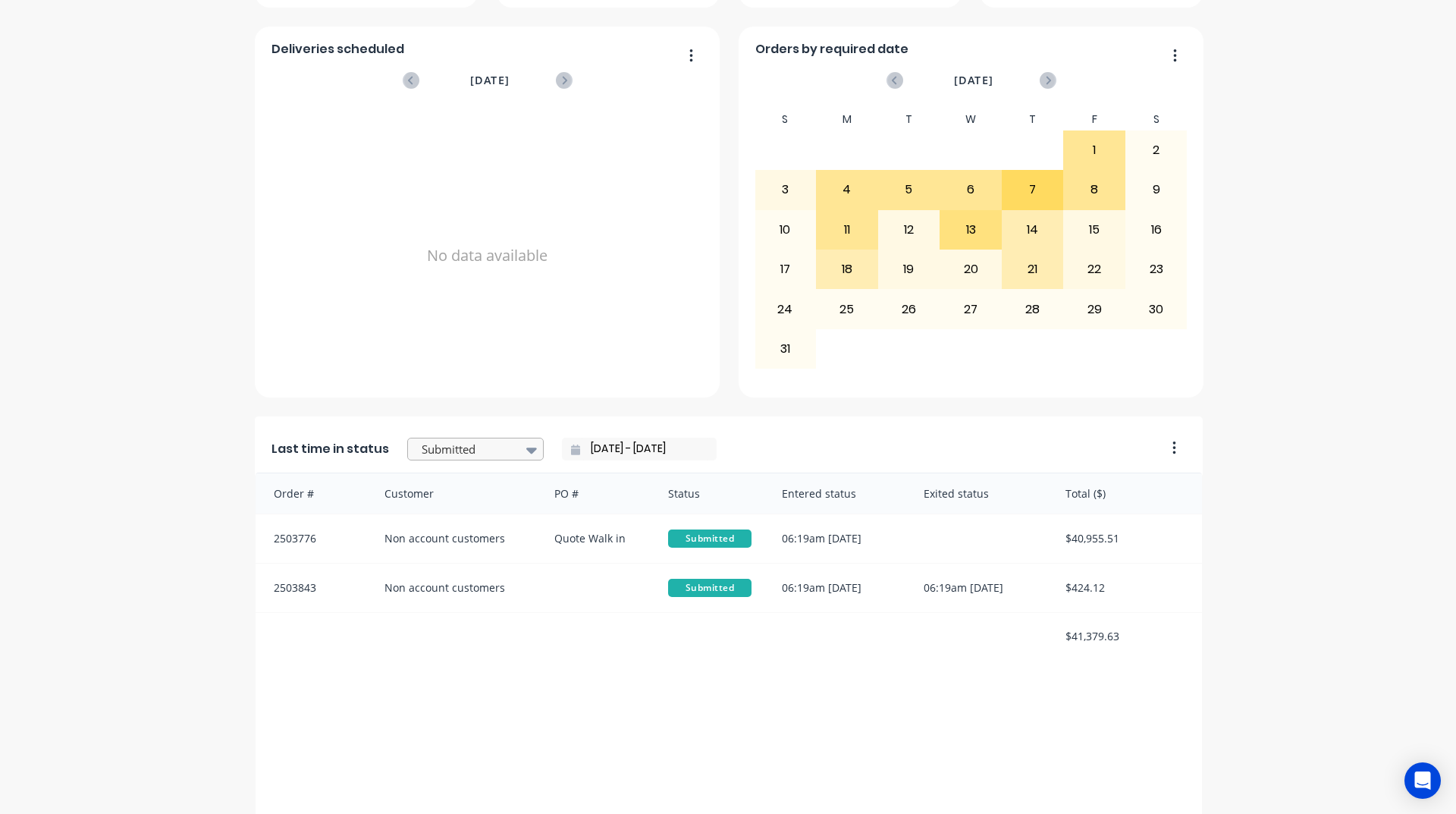
click at [486, 448] on div at bounding box center [468, 449] width 96 height 19
click at [486, 459] on div "Hanging / Masking" at bounding box center [475, 445] width 136 height 28
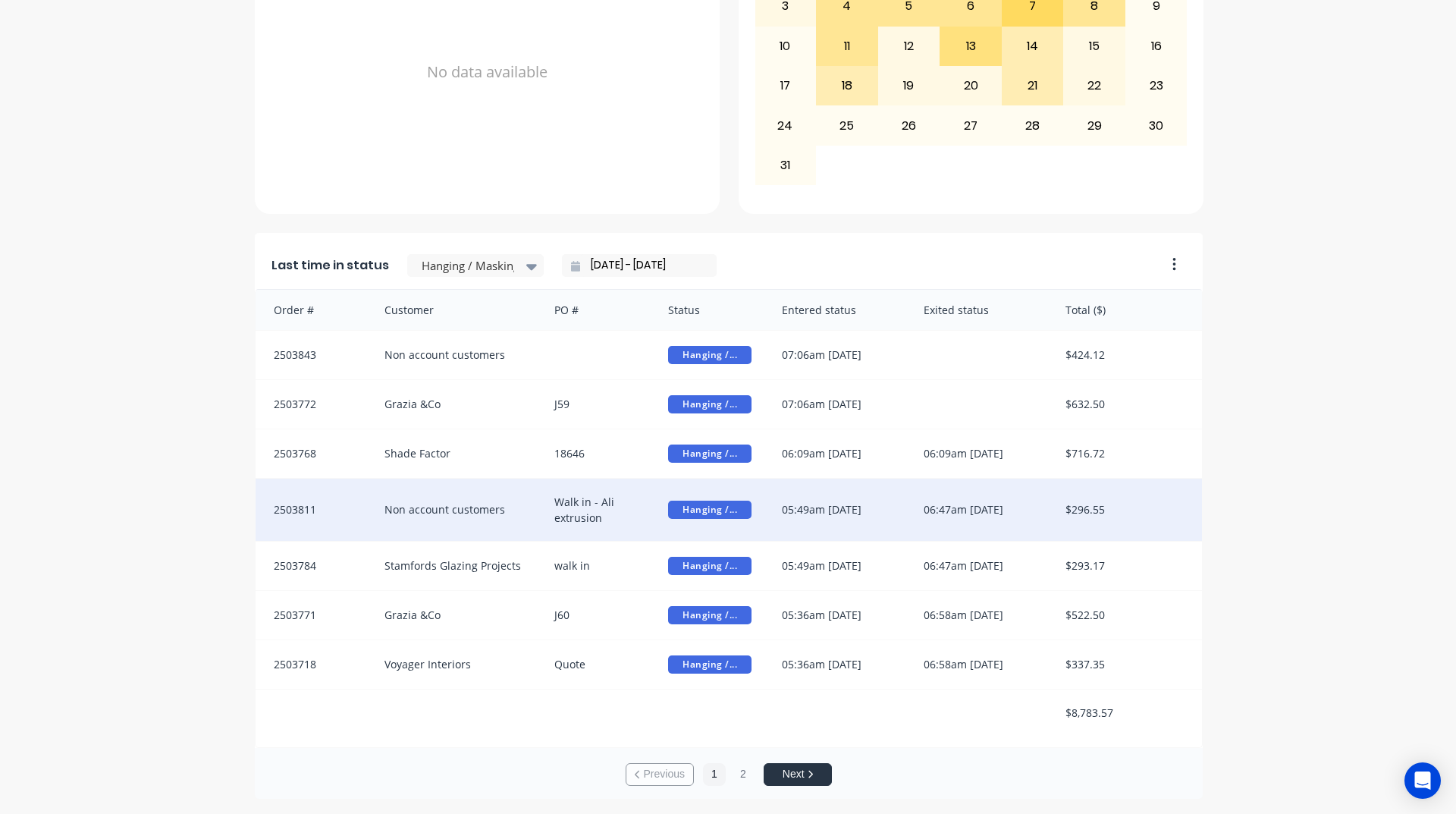
scroll to position [3, 0]
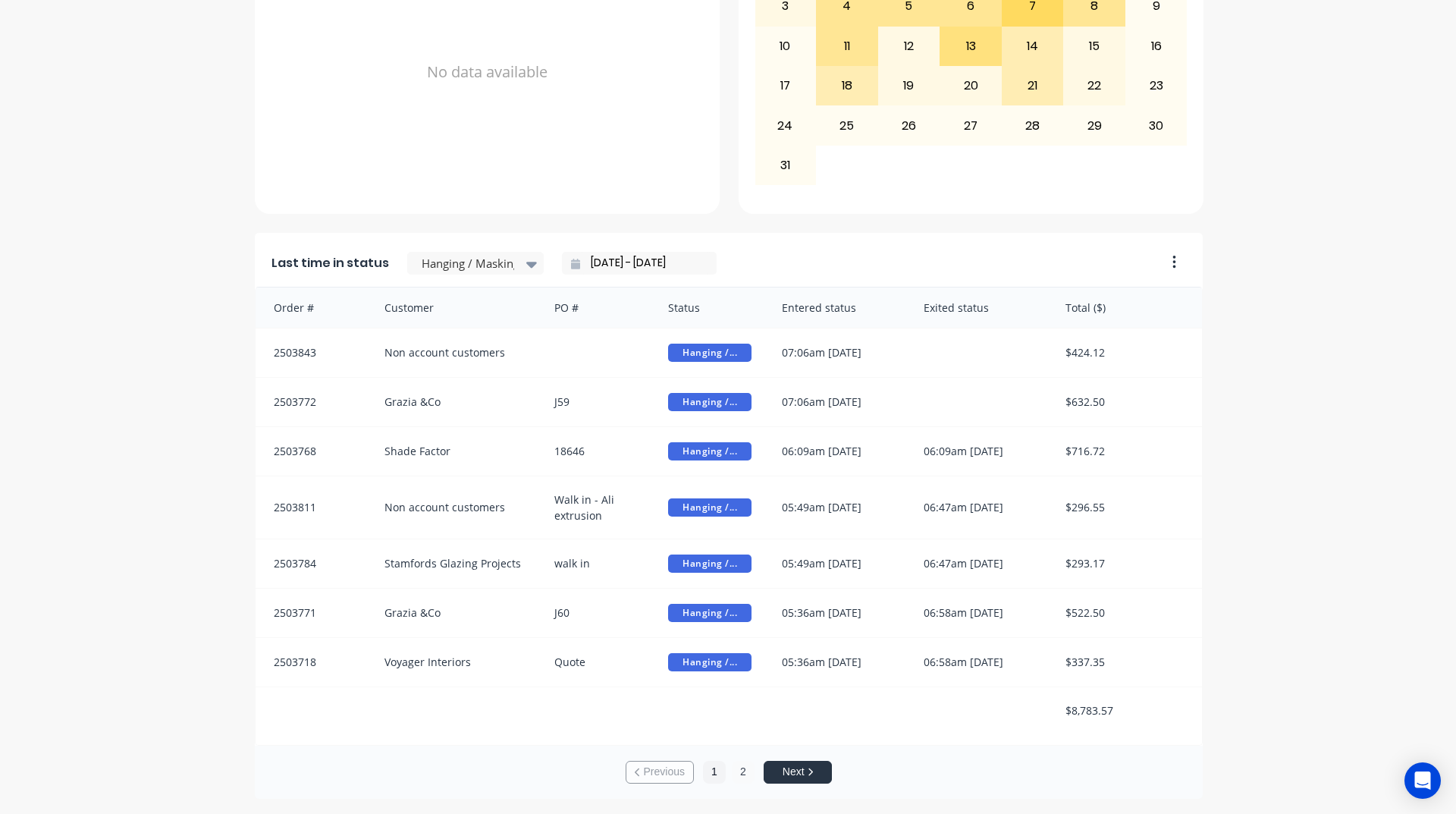
click at [735, 773] on button "2" at bounding box center [743, 772] width 23 height 23
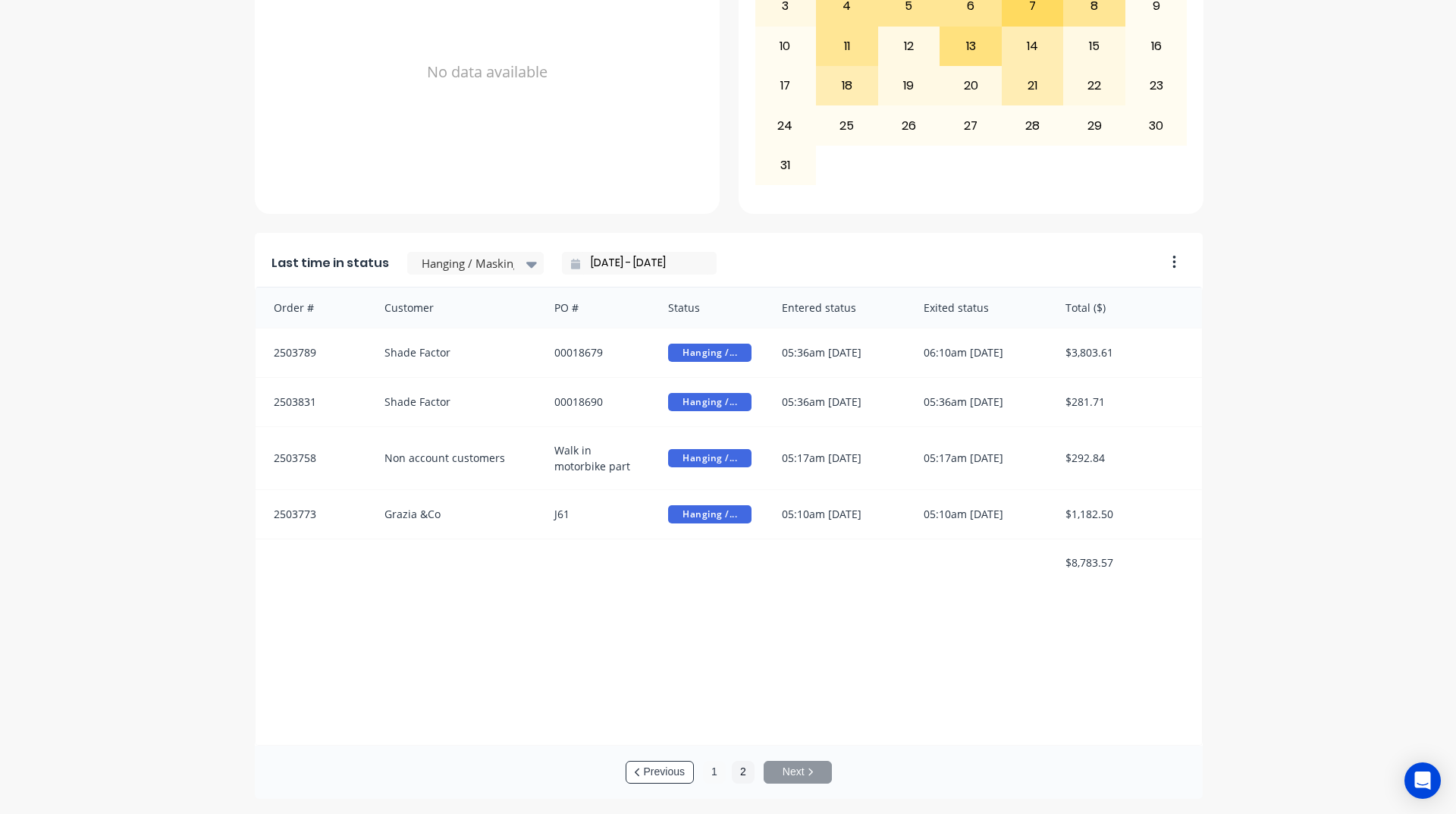
click at [706, 777] on button "1" at bounding box center [714, 772] width 23 height 23
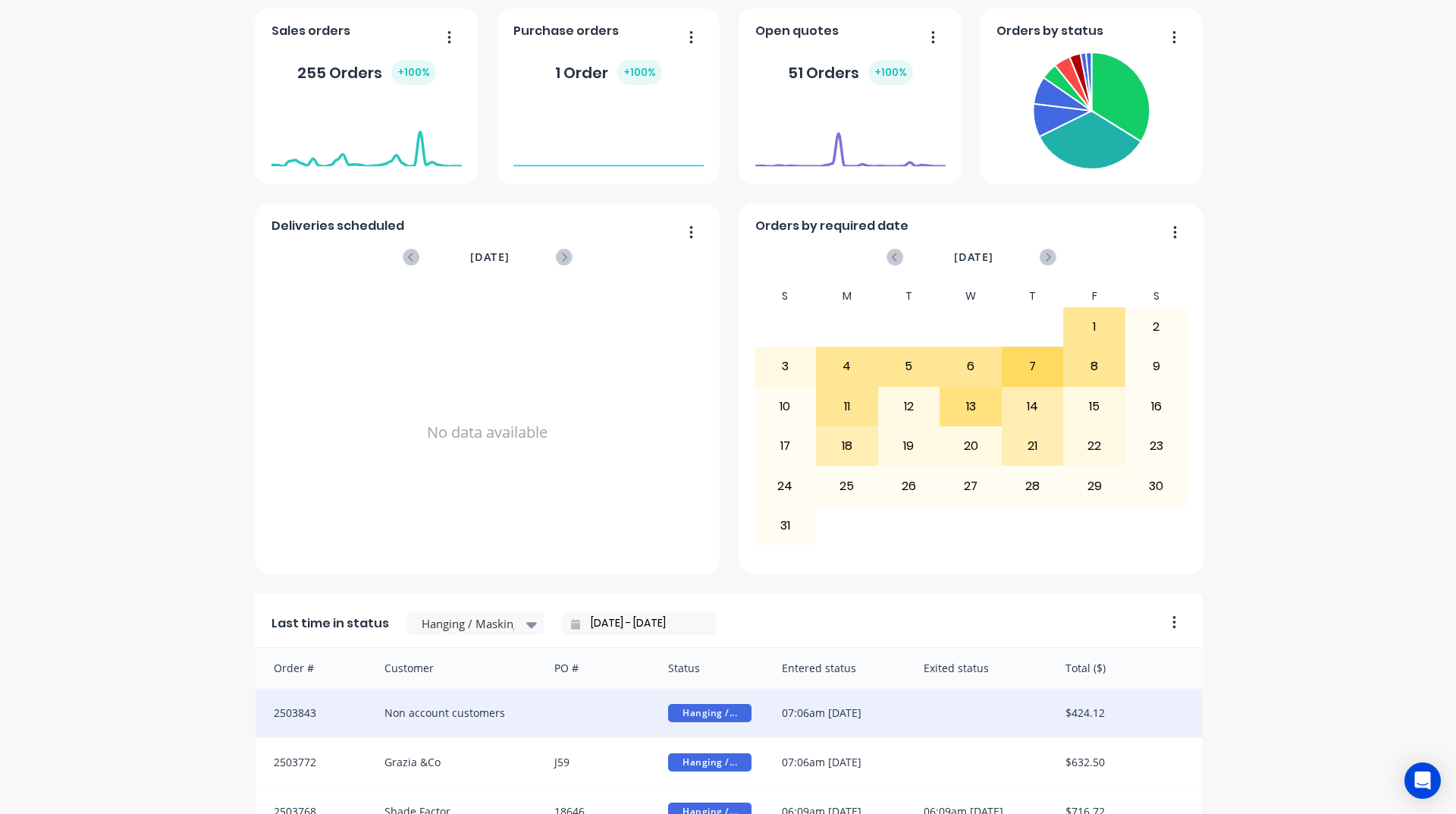
scroll to position [531, 0]
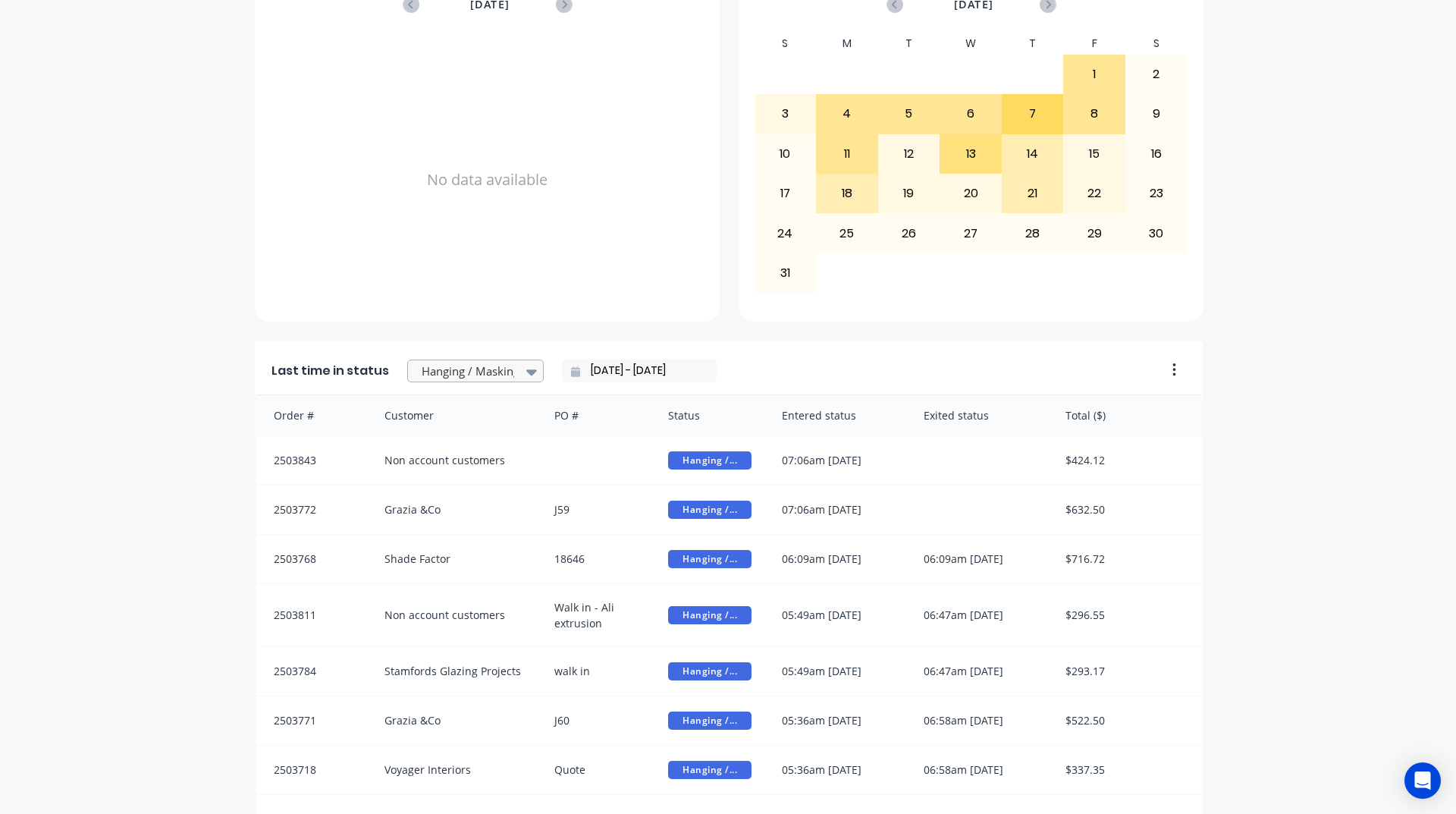
click at [520, 382] on div at bounding box center [531, 371] width 23 height 25
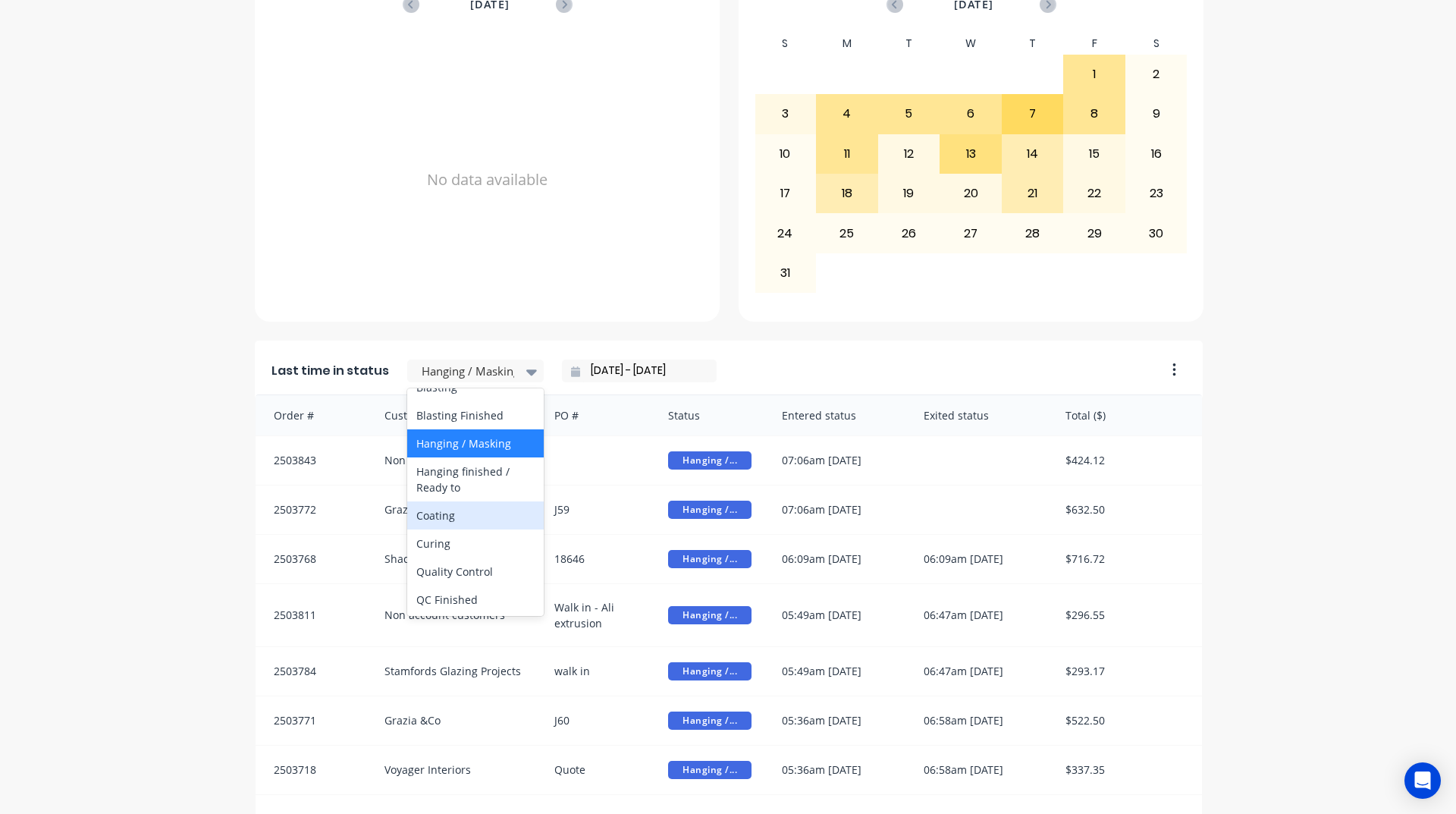
click at [457, 530] on div "Coating" at bounding box center [475, 514] width 136 height 28
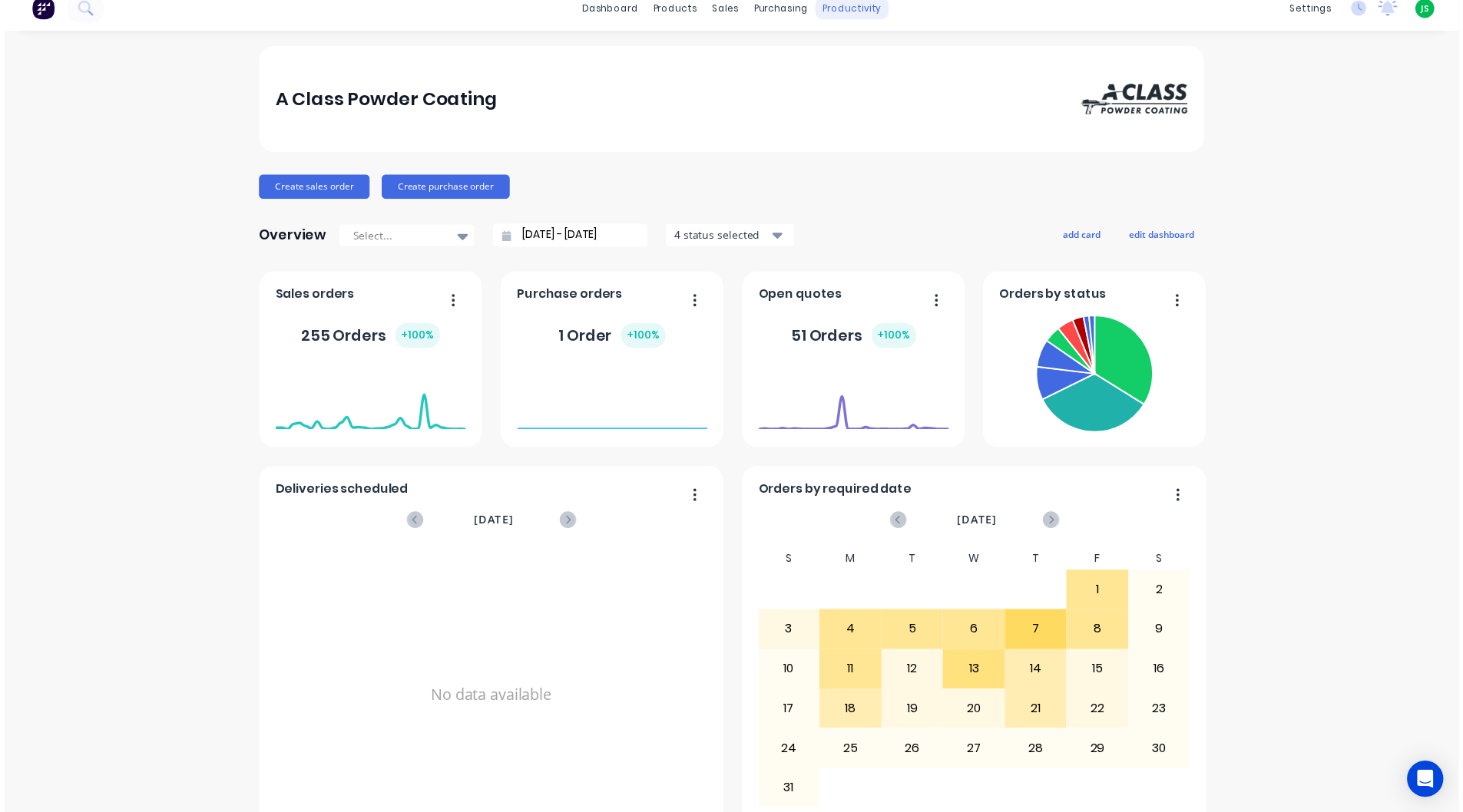
scroll to position [0, 0]
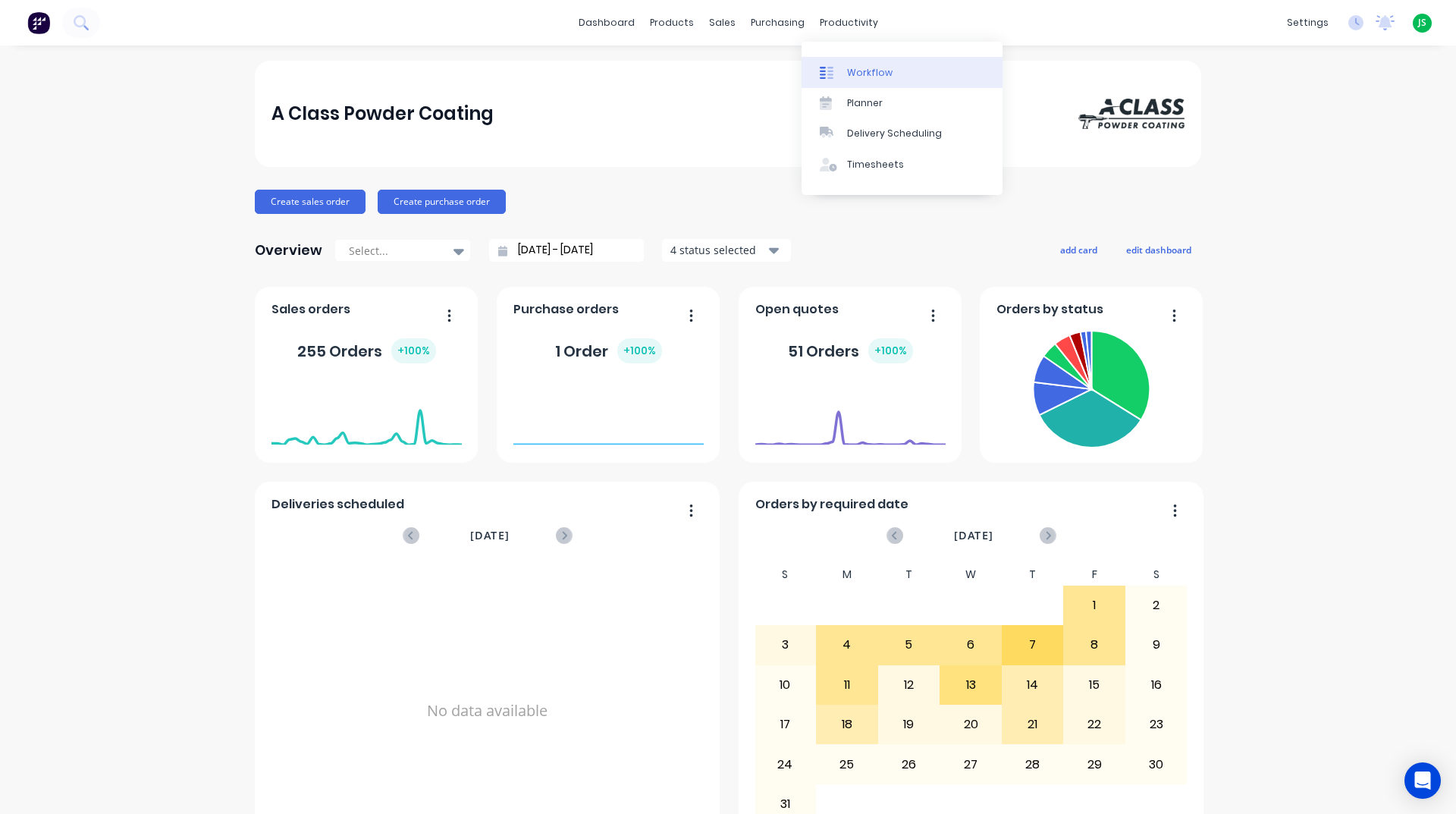
click at [862, 85] on link "Workflow" at bounding box center [902, 72] width 201 height 30
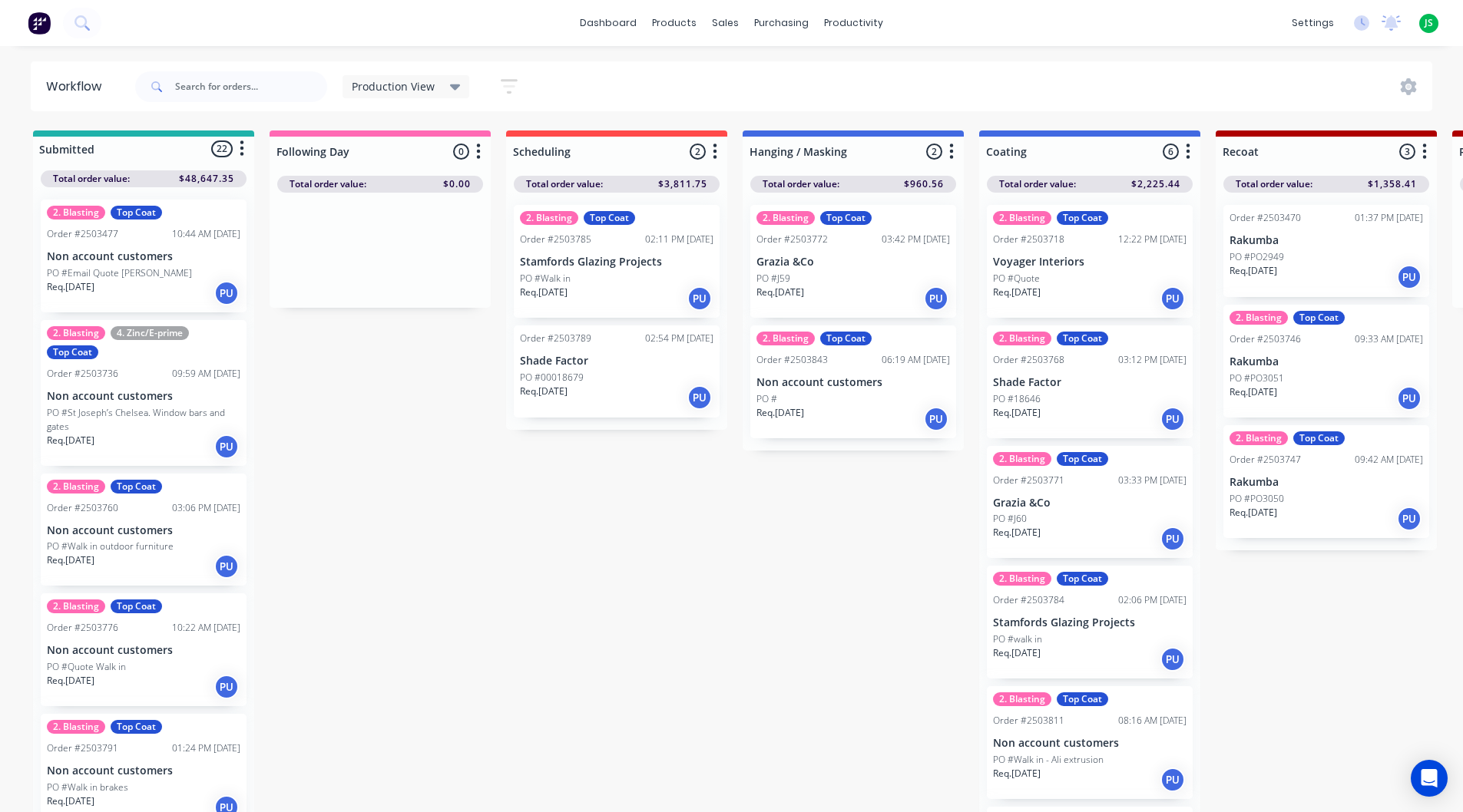
click at [694, 403] on div "PU" at bounding box center [699, 397] width 25 height 25
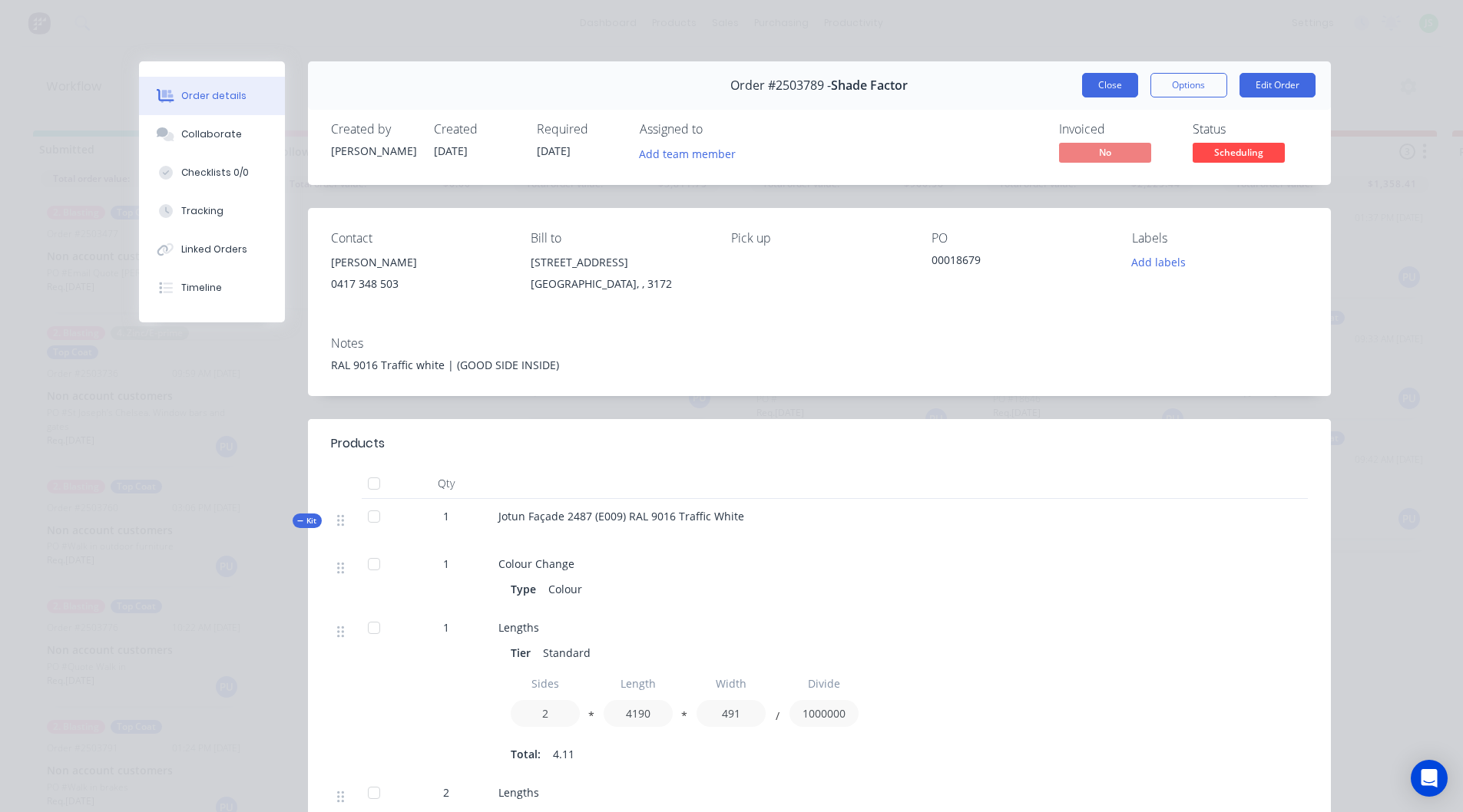
click at [1088, 83] on button "Close" at bounding box center [1110, 85] width 56 height 25
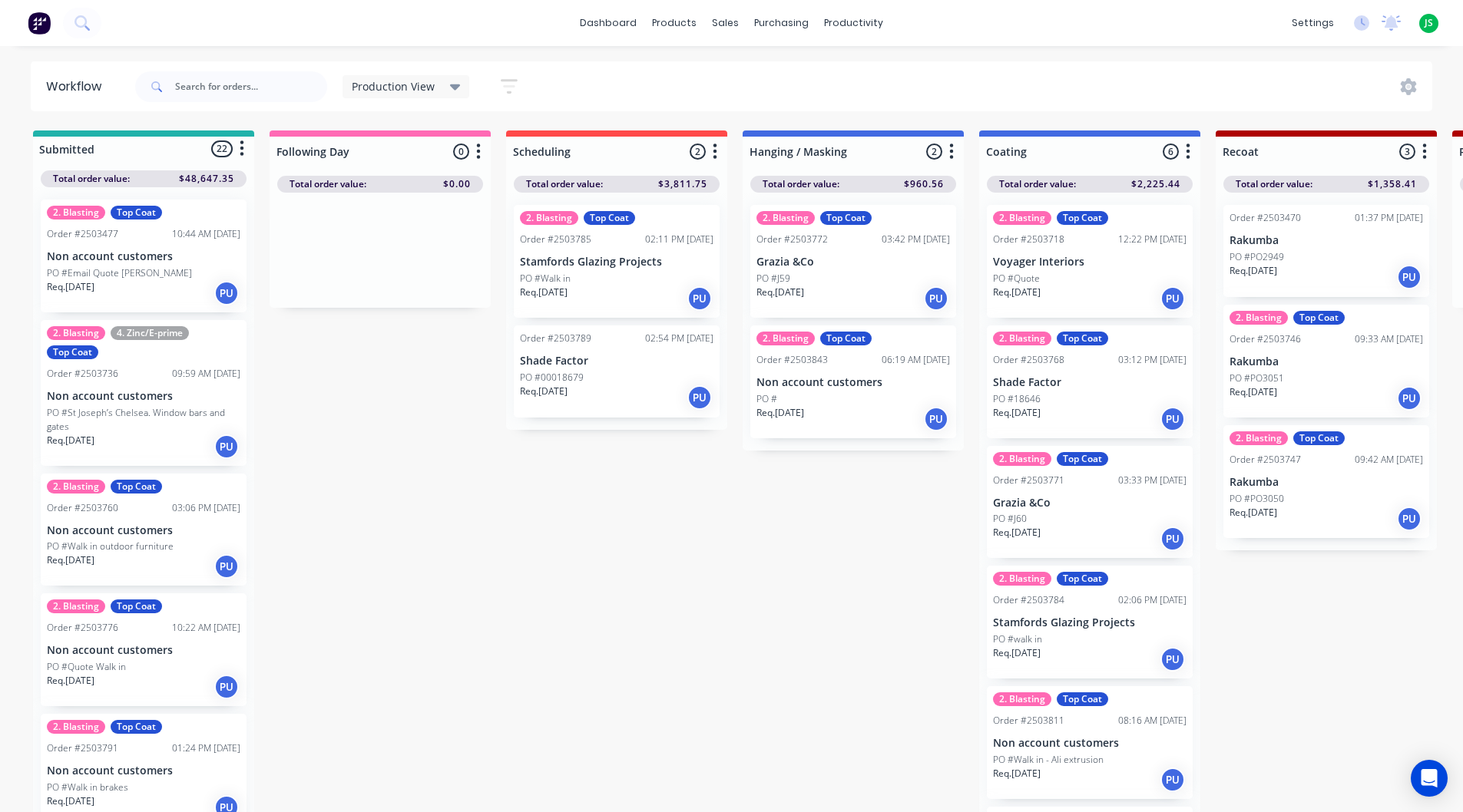
click at [804, 412] on p "Req. 18/08/25" at bounding box center [781, 413] width 48 height 14
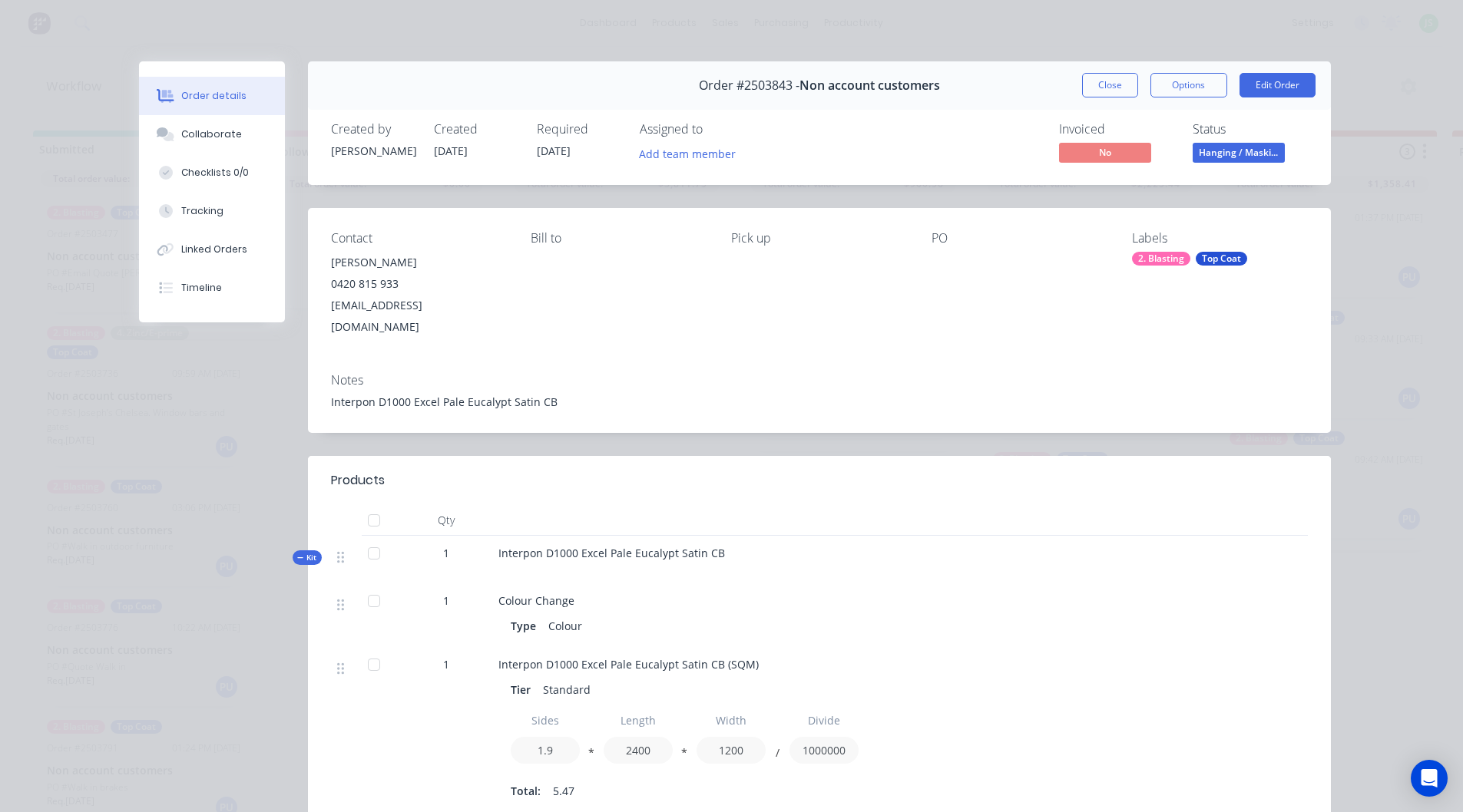
click at [1082, 89] on button "Close" at bounding box center [1110, 85] width 56 height 25
